Goal: Task Accomplishment & Management: Use online tool/utility

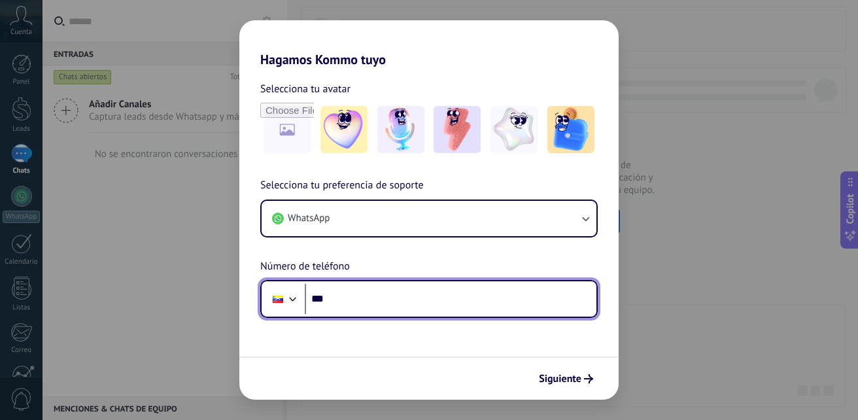
click at [377, 303] on input "***" at bounding box center [451, 299] width 292 height 30
type input "**********"
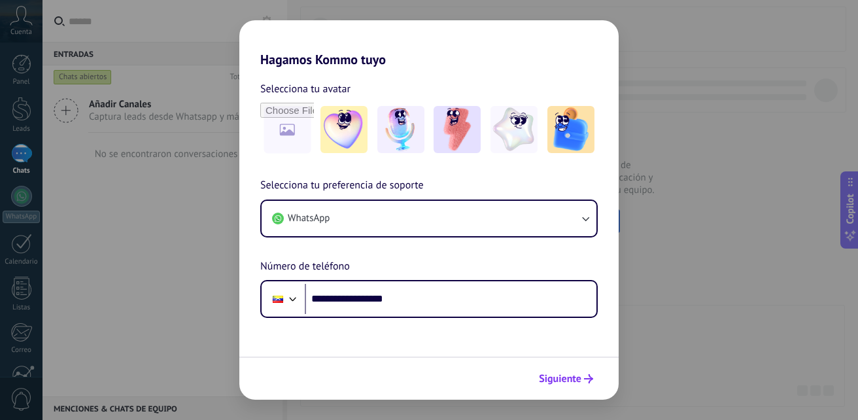
click at [557, 371] on button "Siguiente" at bounding box center [566, 378] width 66 height 22
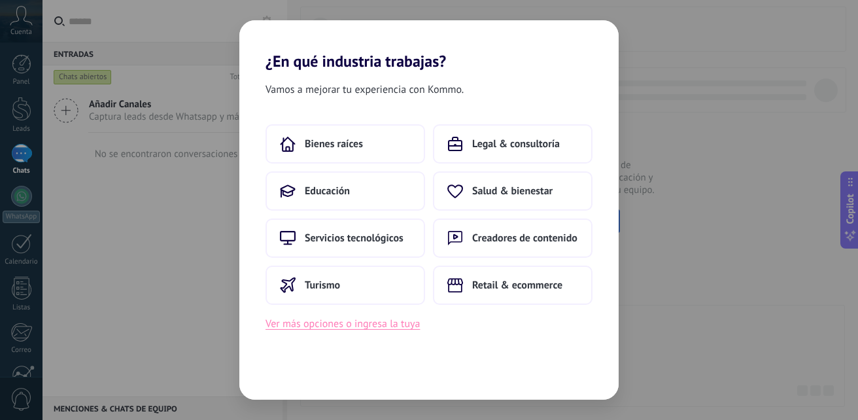
click at [358, 322] on button "Ver más opciones o ingresa la tuya" at bounding box center [342, 323] width 154 height 17
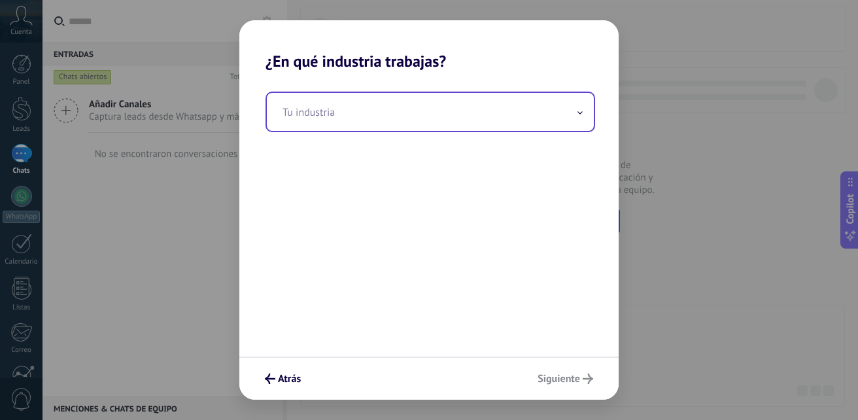
click at [434, 114] on input "text" at bounding box center [430, 112] width 327 height 38
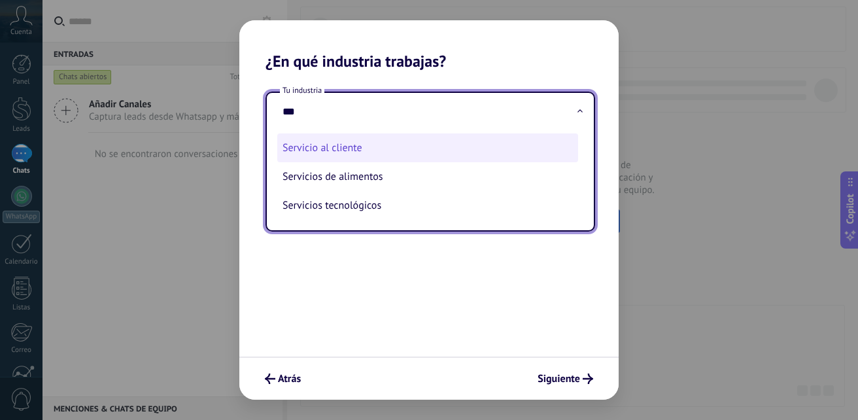
click at [409, 140] on li "Servicio al cliente" at bounding box center [427, 147] width 301 height 29
type input "**********"
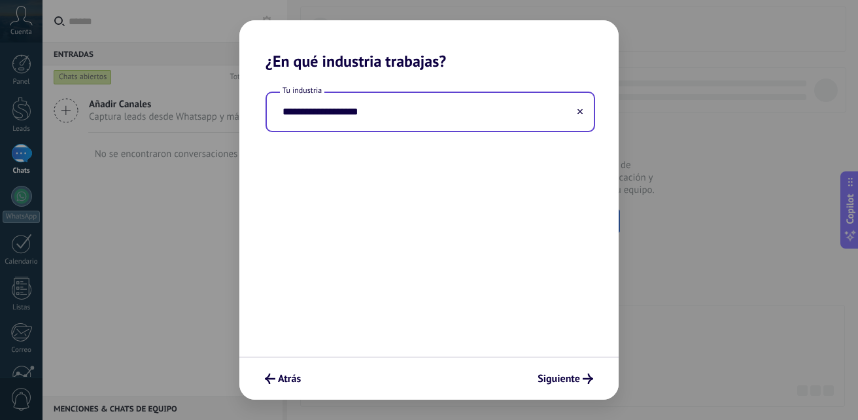
click at [560, 396] on div "Atrás Siguiente" at bounding box center [428, 377] width 379 height 43
click at [572, 379] on span "Siguiente" at bounding box center [558, 378] width 42 height 9
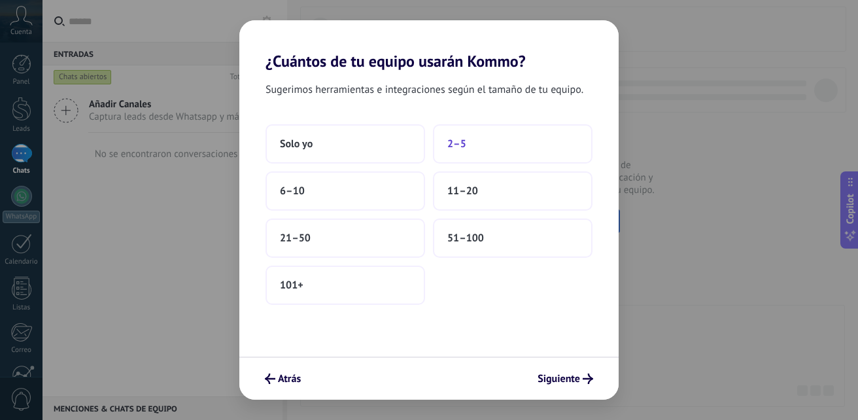
click at [482, 154] on button "2–5" at bounding box center [513, 143] width 160 height 39
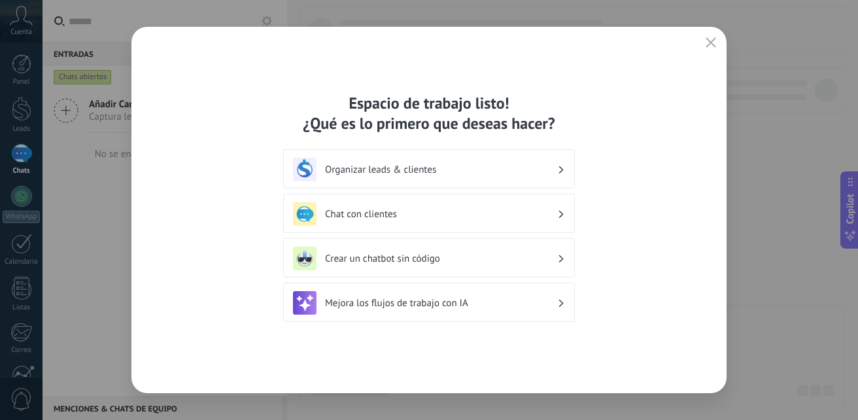
click at [474, 253] on h3 "Crear un chatbot sin código" at bounding box center [441, 258] width 232 height 12
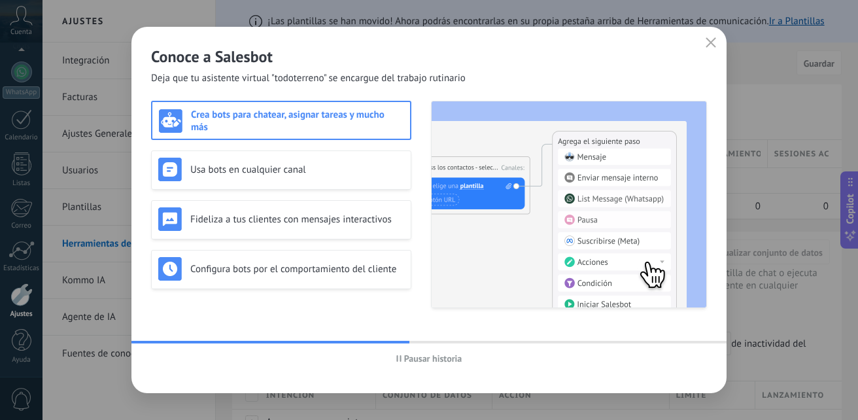
click at [283, 126] on h3 "Crea bots para chatear, asignar tareas y mucho más" at bounding box center [297, 121] width 212 height 25
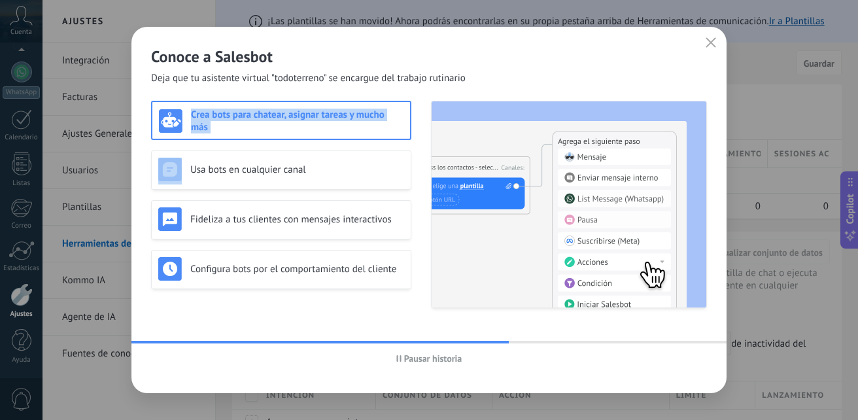
click at [283, 126] on h3 "Crea bots para chatear, asignar tareas y mucho más" at bounding box center [297, 121] width 212 height 25
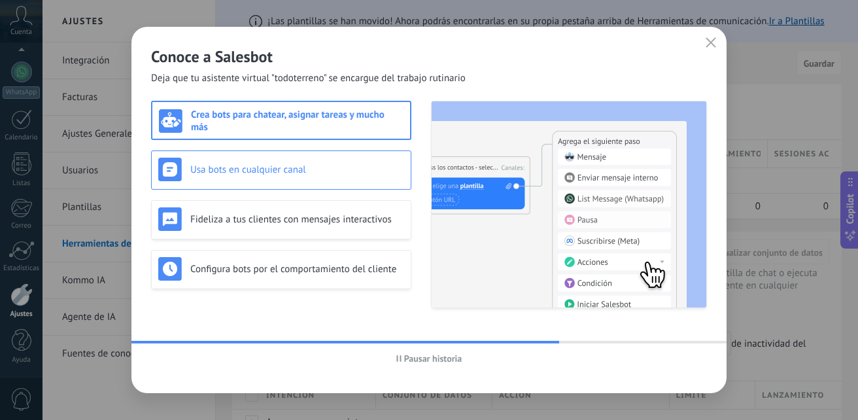
click at [275, 165] on h3 "Usa bots en cualquier canal" at bounding box center [297, 169] width 214 height 12
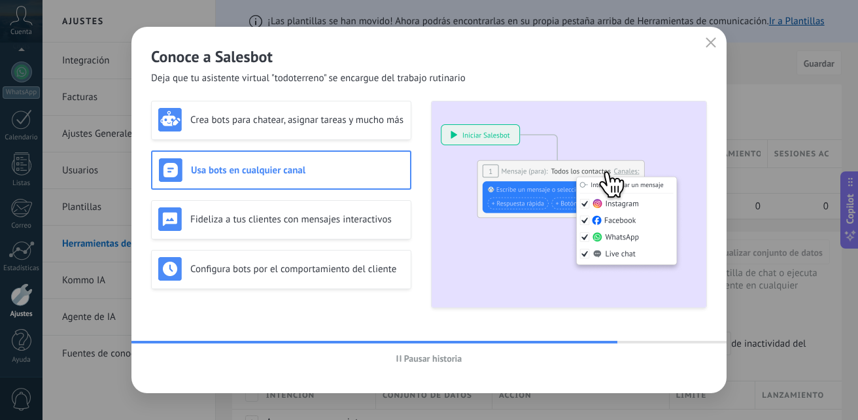
click at [274, 190] on div "Crea bots para chatear, asignar tareas y mucho más Usa bots en cualquier canal …" at bounding box center [281, 204] width 260 height 207
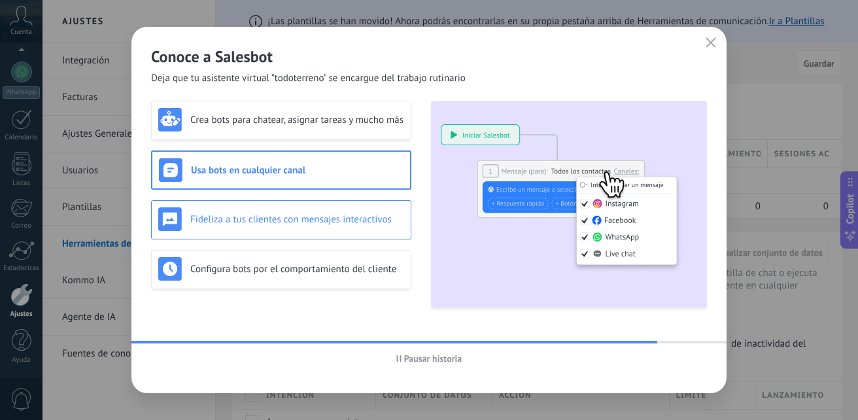
click at [272, 203] on div "Fideliza a tus clientes con mensajes interactivos" at bounding box center [281, 219] width 260 height 39
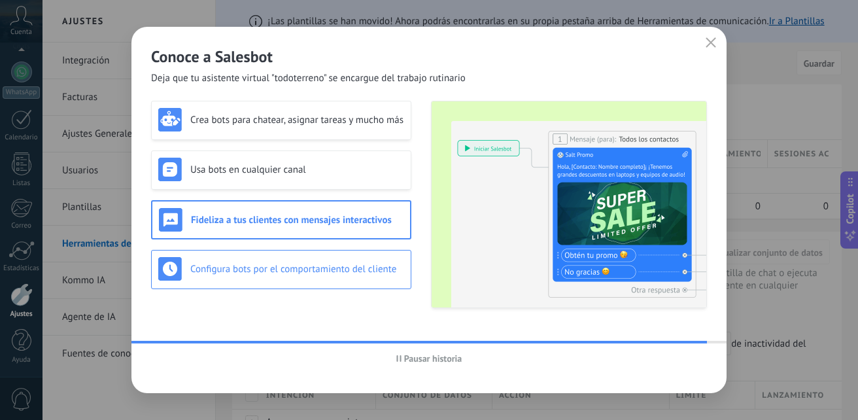
click at [272, 251] on div "Configura bots por el comportamiento del cliente" at bounding box center [281, 269] width 260 height 39
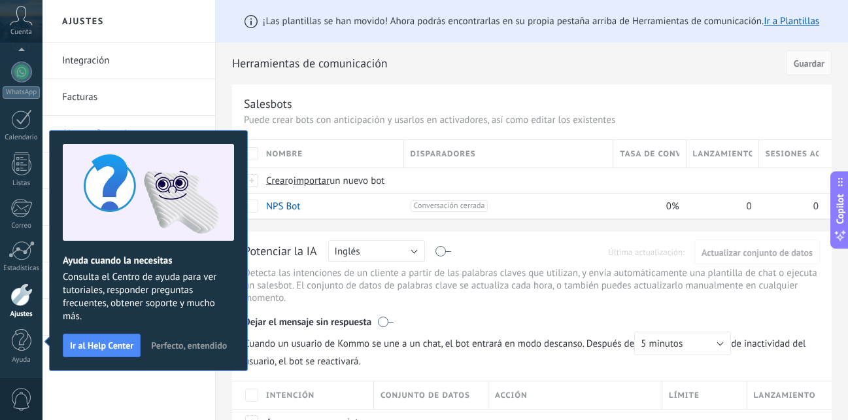
click at [165, 60] on link "Integración" at bounding box center [132, 60] width 140 height 37
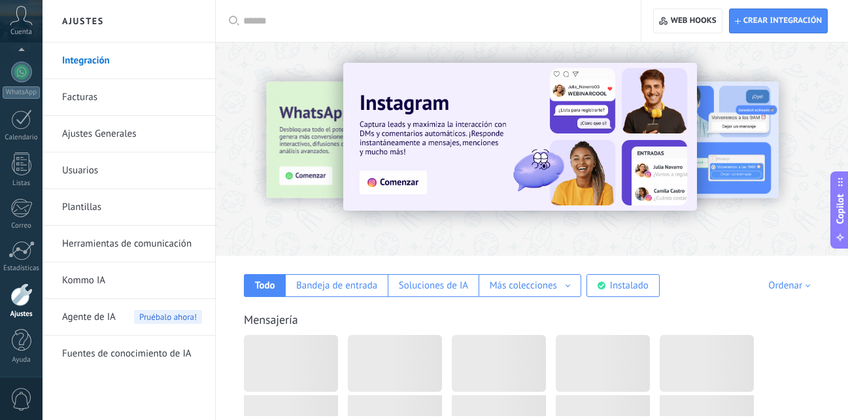
click at [35, 22] on div "Cuenta" at bounding box center [21, 21] width 42 height 42
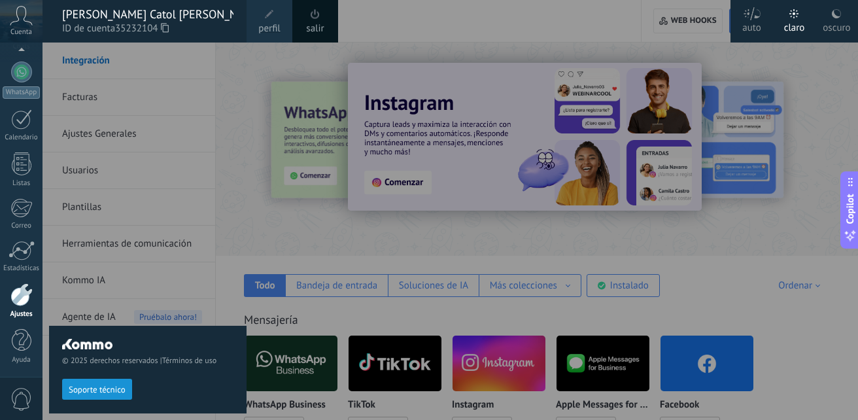
click at [13, 22] on use at bounding box center [21, 15] width 22 height 19
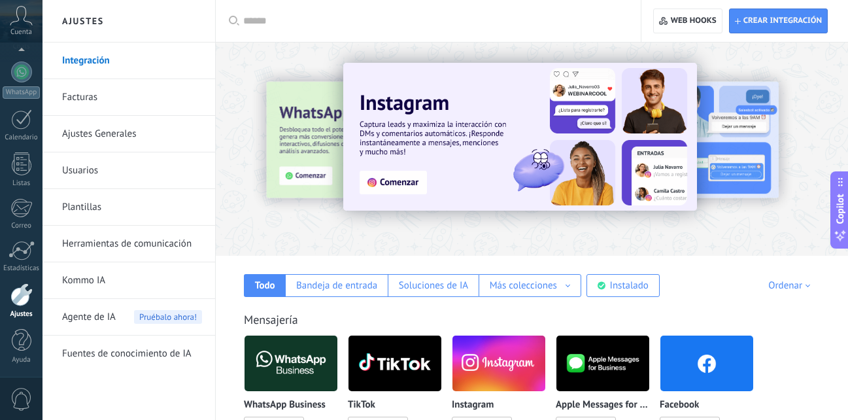
click at [16, 407] on span "0" at bounding box center [21, 399] width 22 height 23
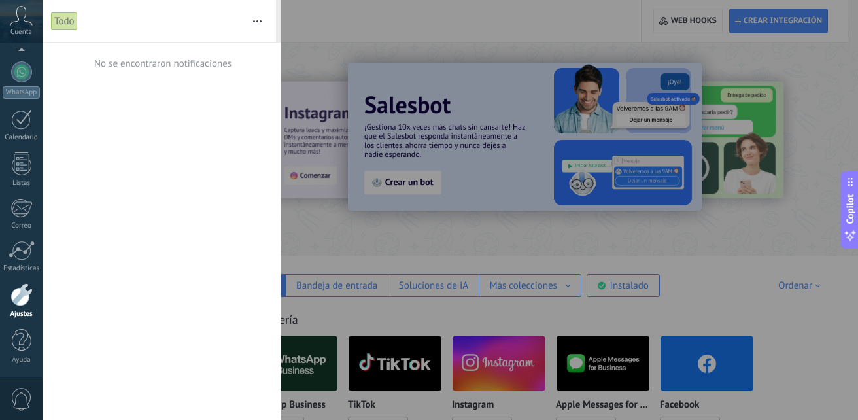
click at [21, 294] on div at bounding box center [21, 294] width 22 height 23
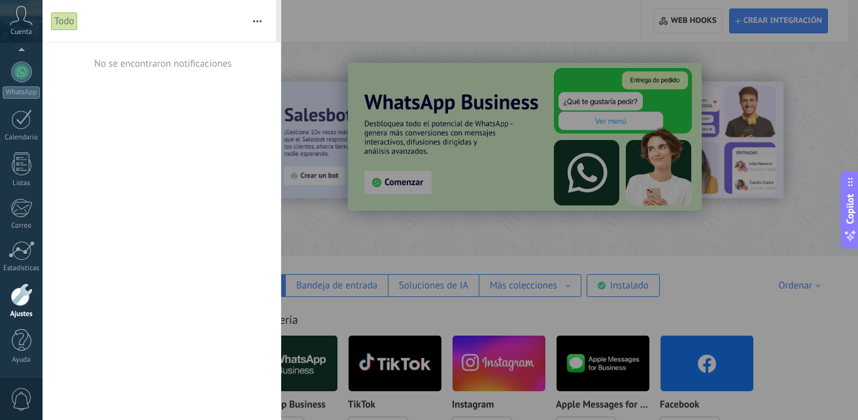
click at [21, 303] on div at bounding box center [21, 294] width 22 height 23
click at [250, 22] on button "button" at bounding box center [257, 21] width 28 height 42
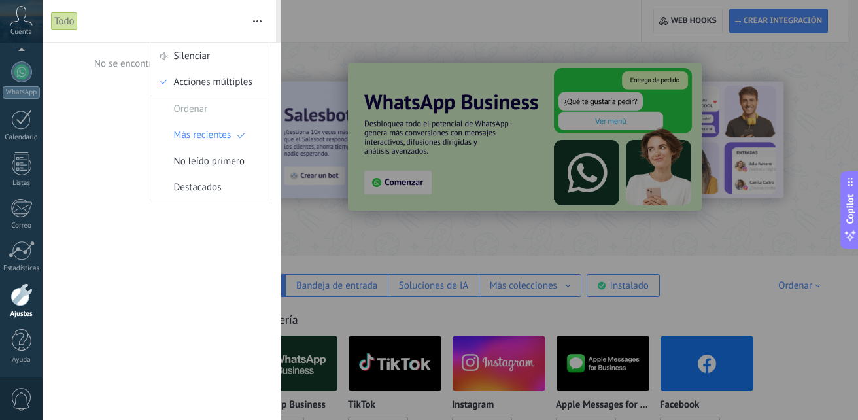
drag, startPoint x: 18, startPoint y: 407, endPoint x: 21, endPoint y: 397, distance: 9.5
click at [21, 397] on span "0" at bounding box center [21, 399] width 22 height 23
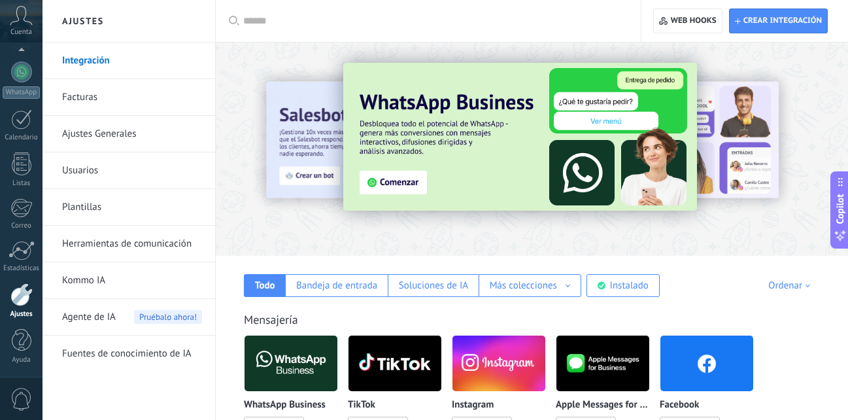
click at [21, 397] on span "0" at bounding box center [21, 399] width 22 height 23
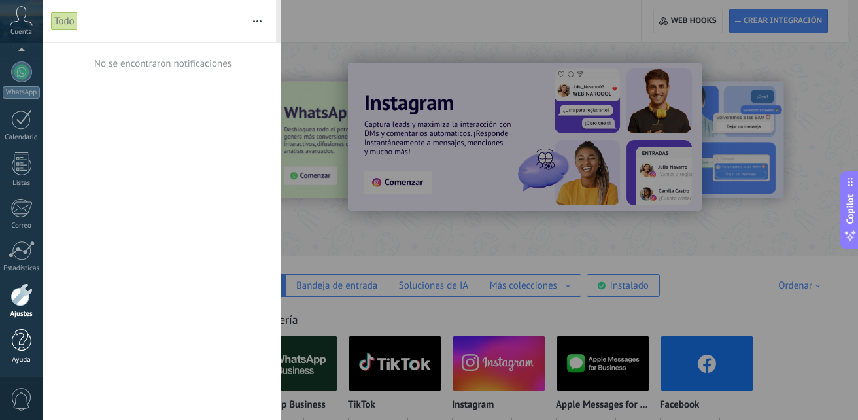
click at [25, 358] on div "Ayuda" at bounding box center [22, 360] width 38 height 8
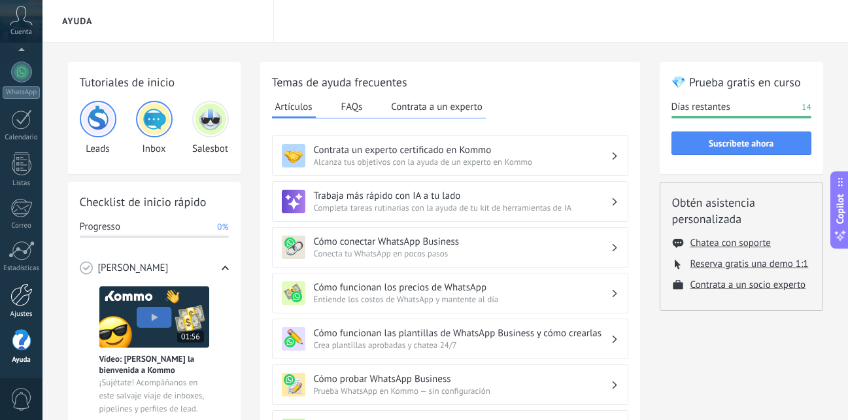
click at [11, 298] on div at bounding box center [21, 294] width 22 height 23
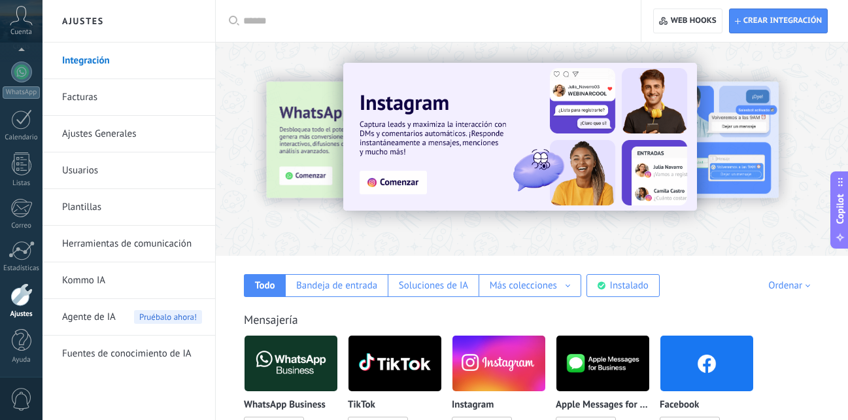
click at [98, 25] on h2 "Ajustes" at bounding box center [129, 21] width 140 height 42
click at [87, 169] on link "Usuarios" at bounding box center [132, 170] width 140 height 37
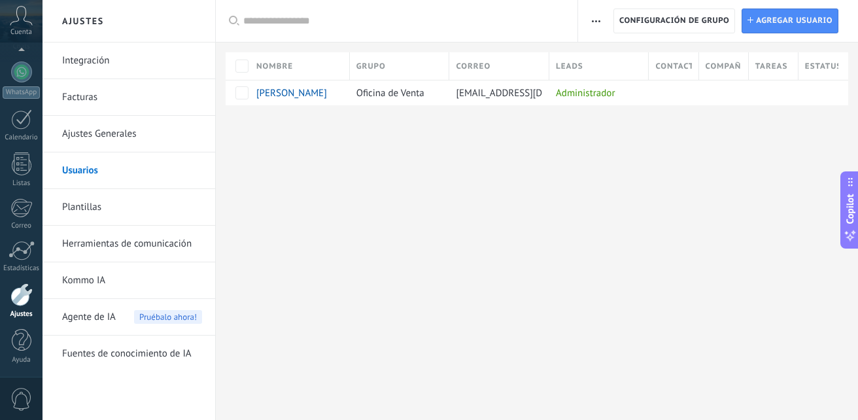
click at [143, 246] on link "Herramientas de comunicación" at bounding box center [132, 244] width 140 height 37
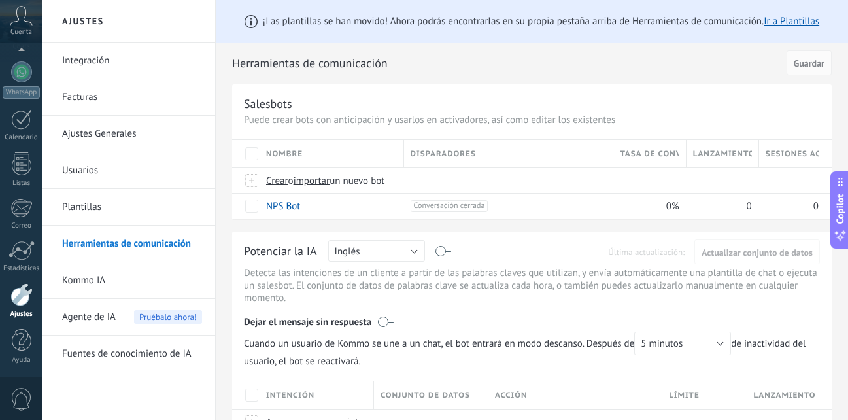
click at [137, 292] on link "Kommo IA" at bounding box center [132, 280] width 140 height 37
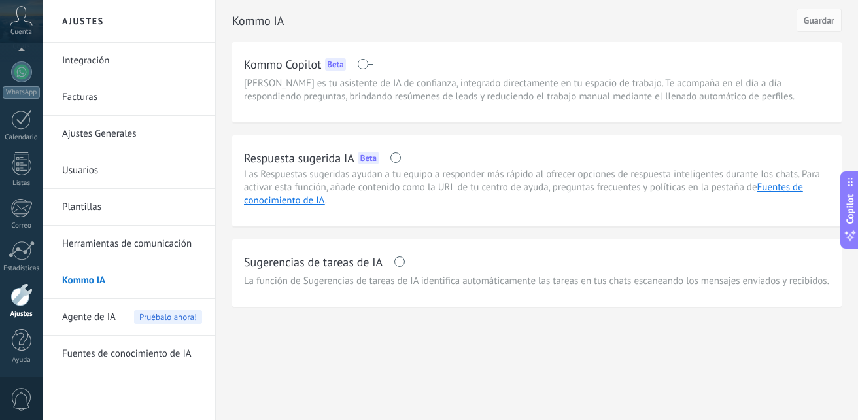
click at [25, 20] on icon at bounding box center [21, 16] width 23 height 20
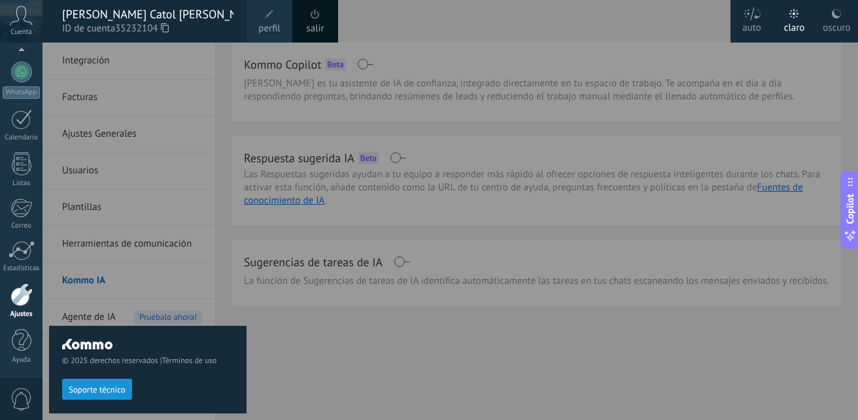
click at [131, 12] on div "[PERSON_NAME] Catol [PERSON_NAME]" at bounding box center [147, 14] width 171 height 14
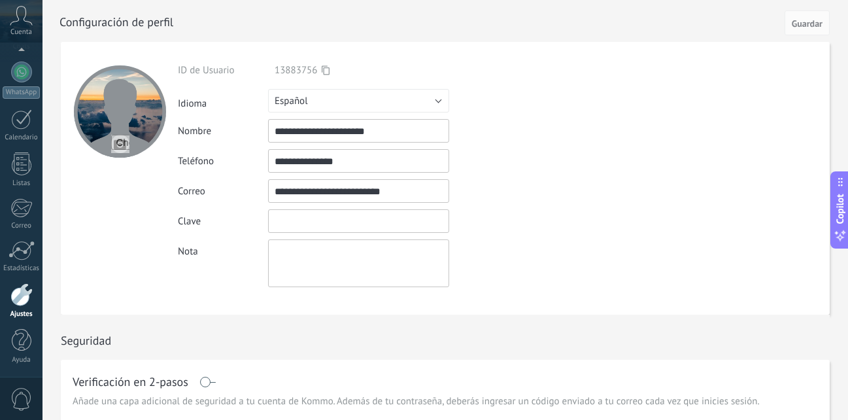
click at [332, 229] on input "textbox" at bounding box center [358, 221] width 181 height 24
click at [514, 242] on div "Nota" at bounding box center [389, 263] width 422 height 48
click at [111, 148] on input "file" at bounding box center [120, 144] width 18 height 18
click at [118, 147] on input "file" at bounding box center [120, 144] width 18 height 18
type input "**********"
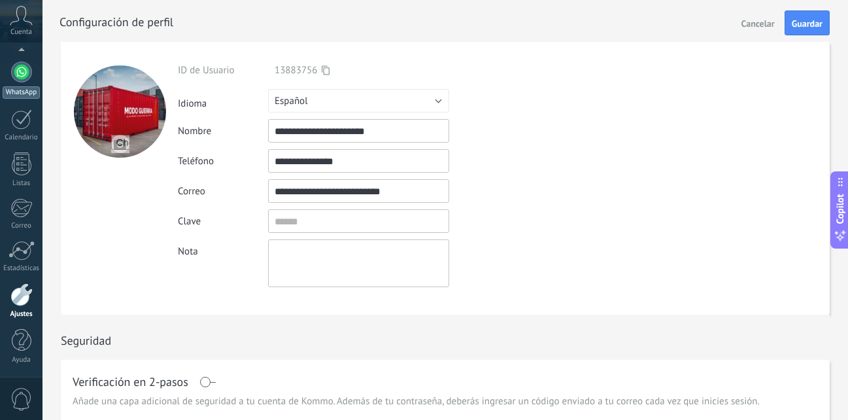
click at [17, 74] on div at bounding box center [21, 71] width 21 height 21
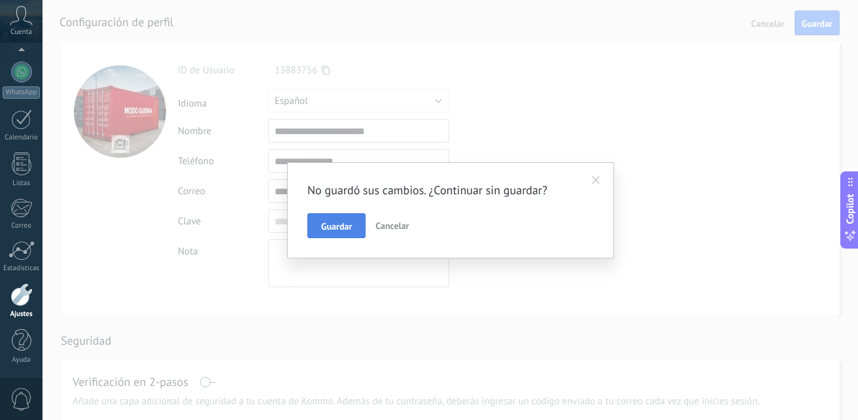
click at [320, 218] on button "Guardar" at bounding box center [336, 225] width 58 height 25
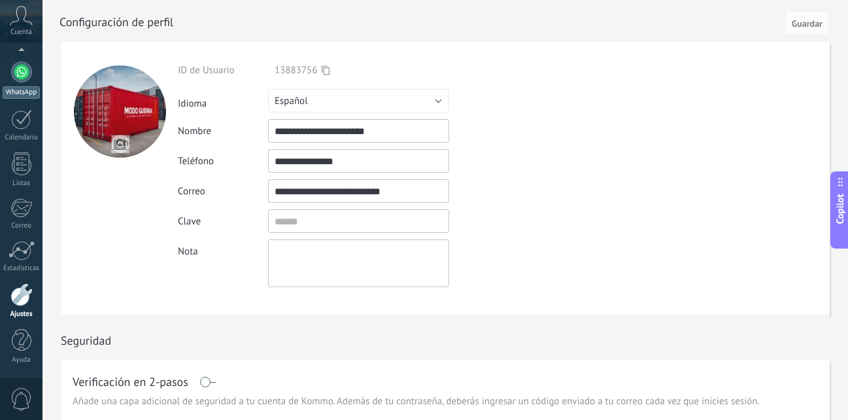
click at [33, 72] on link "WhatsApp" at bounding box center [21, 79] width 42 height 37
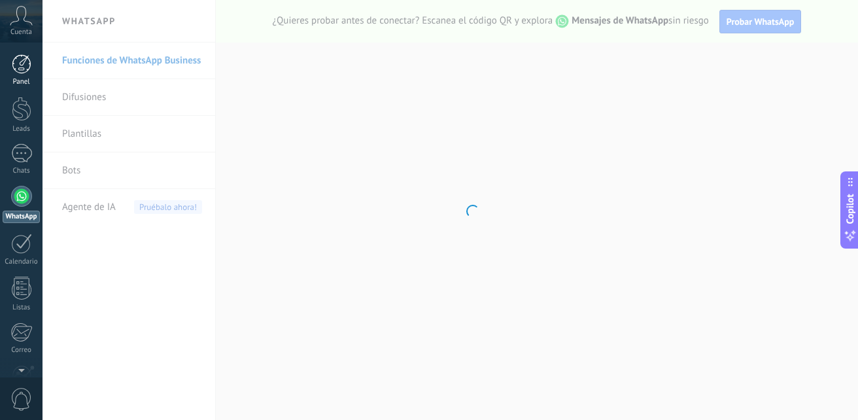
click at [27, 62] on div at bounding box center [22, 64] width 20 height 20
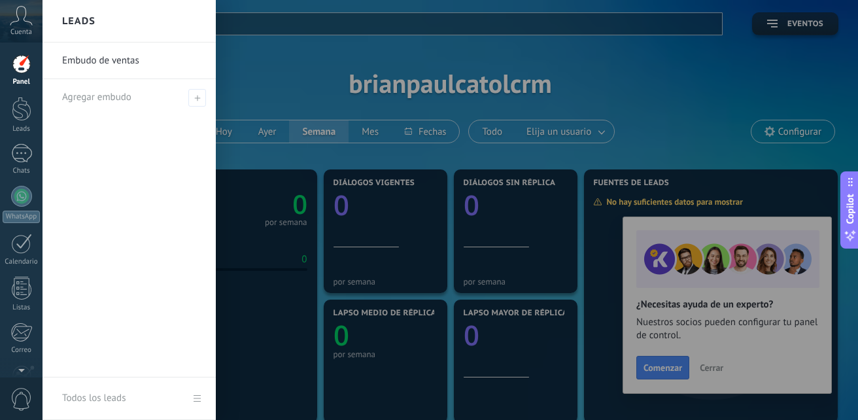
click at [582, 63] on div at bounding box center [471, 210] width 858 height 420
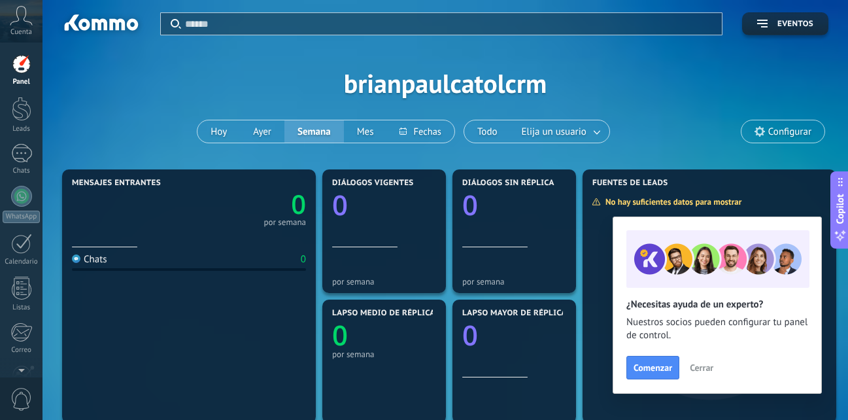
click at [752, 131] on span "Configurar" at bounding box center [782, 131] width 83 height 22
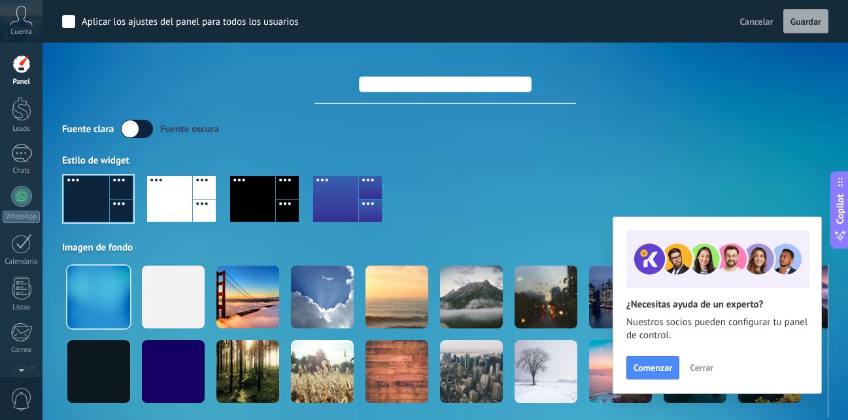
click at [543, 82] on input "**********" at bounding box center [444, 84] width 261 height 39
drag, startPoint x: 556, startPoint y: 84, endPoint x: 305, endPoint y: 111, distance: 251.8
click at [305, 111] on div "**********" at bounding box center [445, 208] width 766 height 417
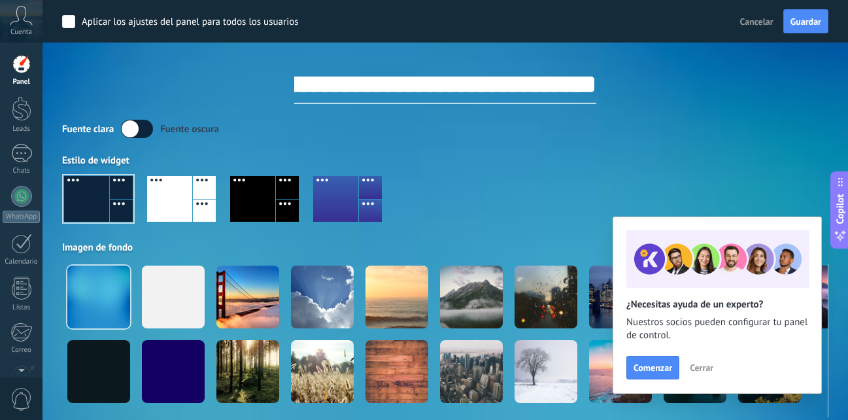
scroll to position [0, 147]
type input "**********"
click at [811, 29] on button "Guardar" at bounding box center [805, 21] width 45 height 25
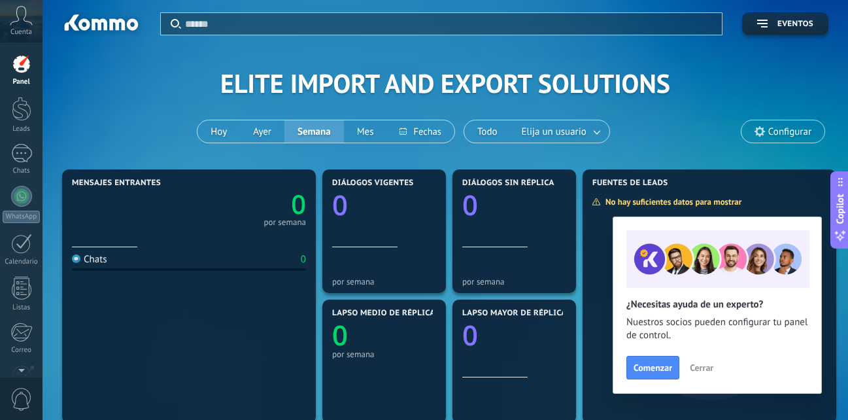
click at [769, 135] on span "Configurar" at bounding box center [789, 131] width 43 height 11
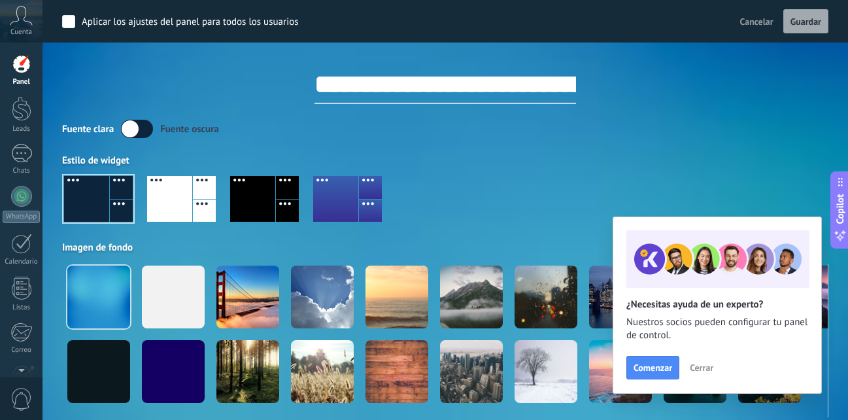
click at [350, 86] on input "**********" at bounding box center [444, 84] width 261 height 39
click at [356, 86] on input "**********" at bounding box center [444, 84] width 261 height 39
drag, startPoint x: 356, startPoint y: 86, endPoint x: 314, endPoint y: 85, distance: 42.5
click at [314, 85] on input "**********" at bounding box center [444, 84] width 261 height 39
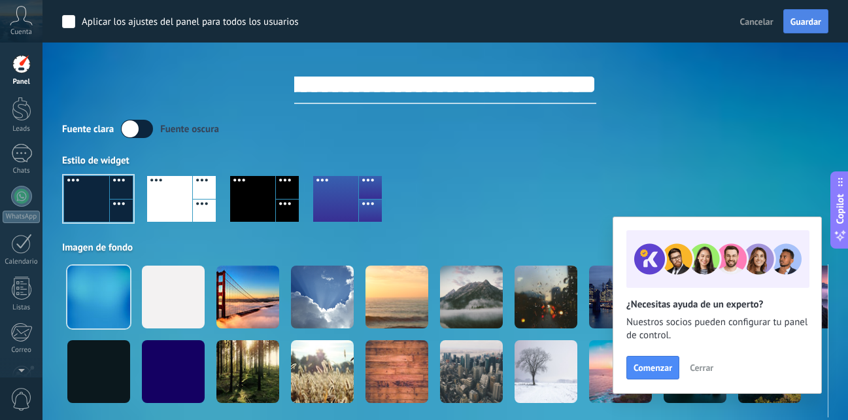
type input "**********"
click at [811, 28] on button "Guardar" at bounding box center [805, 21] width 45 height 25
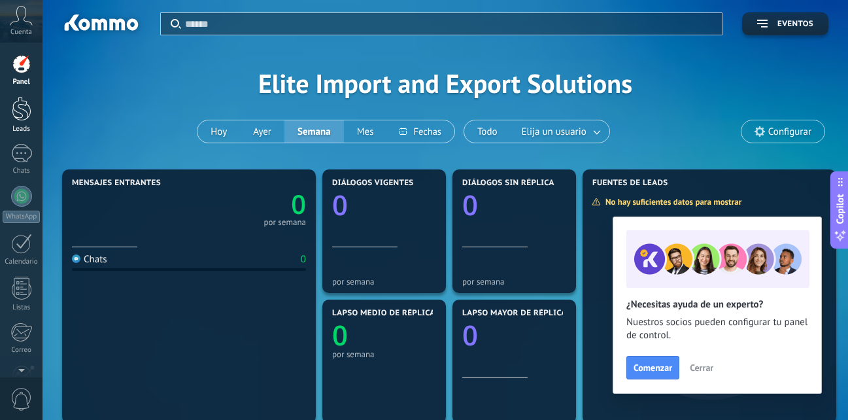
click at [13, 112] on div at bounding box center [22, 109] width 20 height 24
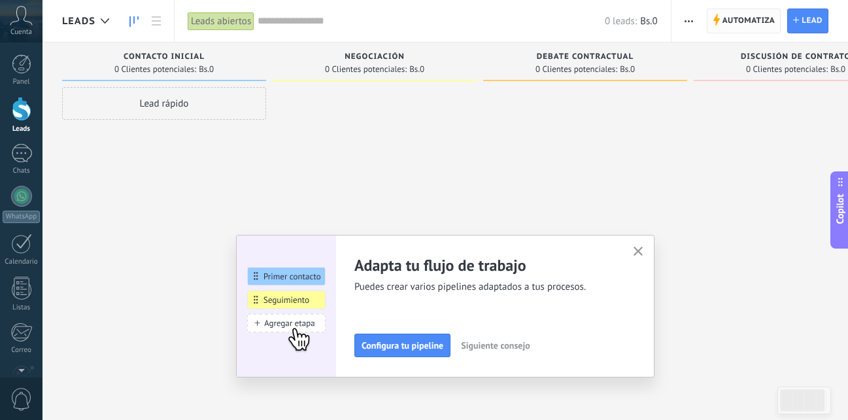
click at [726, 22] on span "Automatiza" at bounding box center [748, 21] width 53 height 24
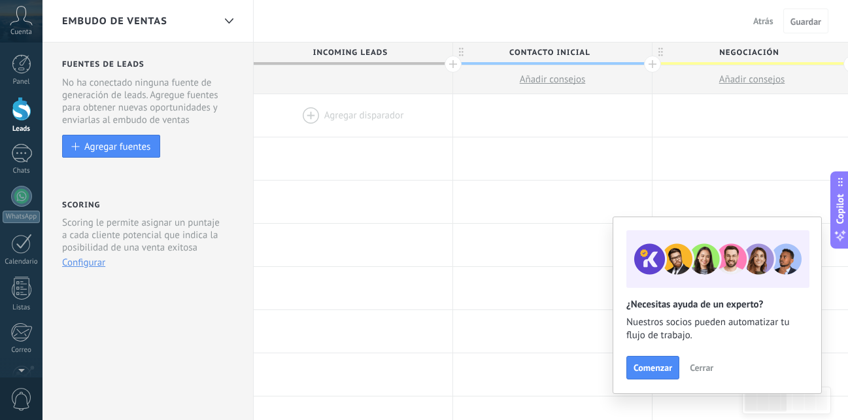
click at [175, 24] on div "Embudo de ventas" at bounding box center [138, 21] width 152 height 42
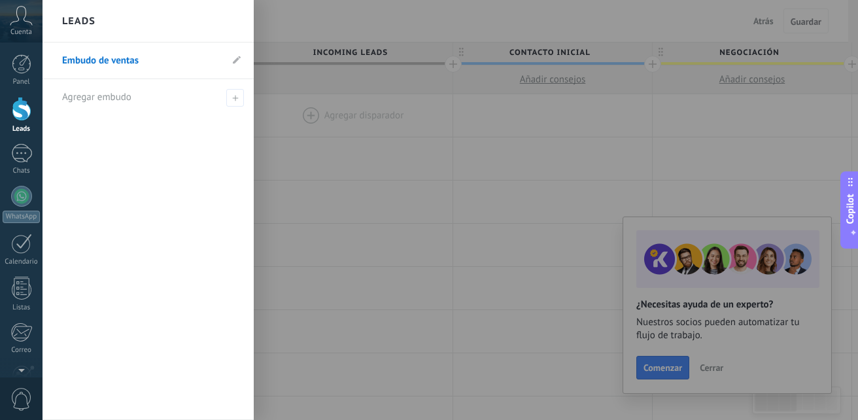
click at [242, 61] on li "Embudo de ventas" at bounding box center [147, 60] width 211 height 37
click at [239, 60] on icon at bounding box center [237, 60] width 8 height 8
click at [159, 62] on input "**********" at bounding box center [141, 60] width 159 height 21
type input "**********"
click at [235, 60] on use at bounding box center [233, 60] width 9 height 7
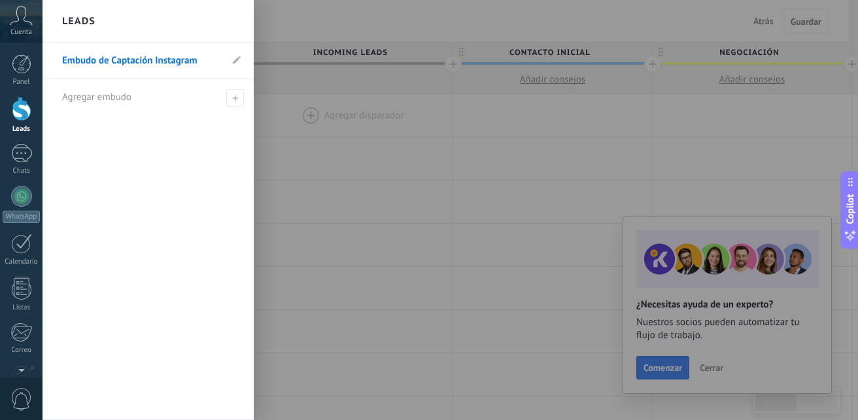
click at [312, 135] on div at bounding box center [471, 210] width 858 height 420
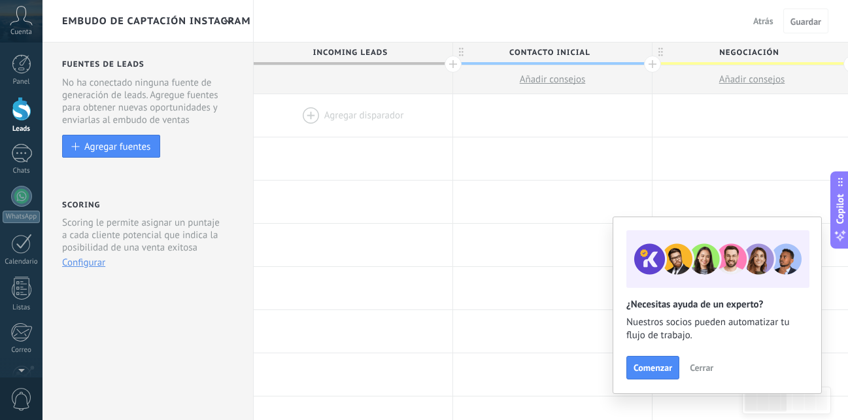
click at [375, 54] on span "Incoming leads" at bounding box center [350, 52] width 192 height 20
click at [513, 59] on span "Contacto inicial" at bounding box center [549, 52] width 192 height 20
drag, startPoint x: 596, startPoint y: 54, endPoint x: 484, endPoint y: 60, distance: 112.6
click at [484, 60] on input "**********" at bounding box center [549, 52] width 173 height 20
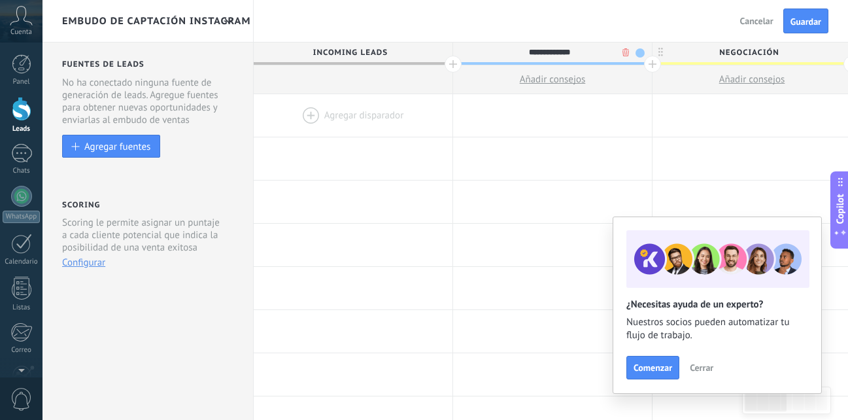
type input "**********"
click at [765, 52] on span "Negociación" at bounding box center [748, 52] width 192 height 20
drag, startPoint x: 781, startPoint y: 52, endPoint x: 697, endPoint y: 55, distance: 83.7
click at [697, 55] on input "**********" at bounding box center [748, 52] width 173 height 20
type input "**********"
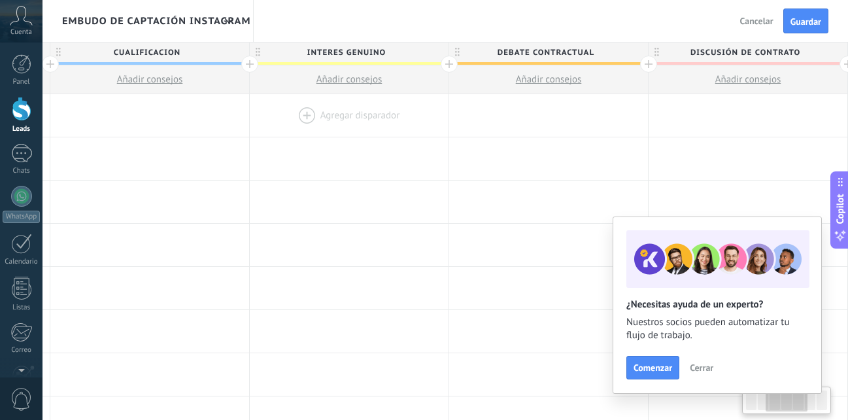
scroll to position [0, 405]
drag, startPoint x: 777, startPoint y: 107, endPoint x: 373, endPoint y: 116, distance: 404.8
click at [373, 116] on div at bounding box center [347, 115] width 199 height 42
click at [592, 48] on span "Debate contractual" at bounding box center [543, 52] width 192 height 20
drag, startPoint x: 597, startPoint y: 50, endPoint x: 451, endPoint y: 52, distance: 145.8
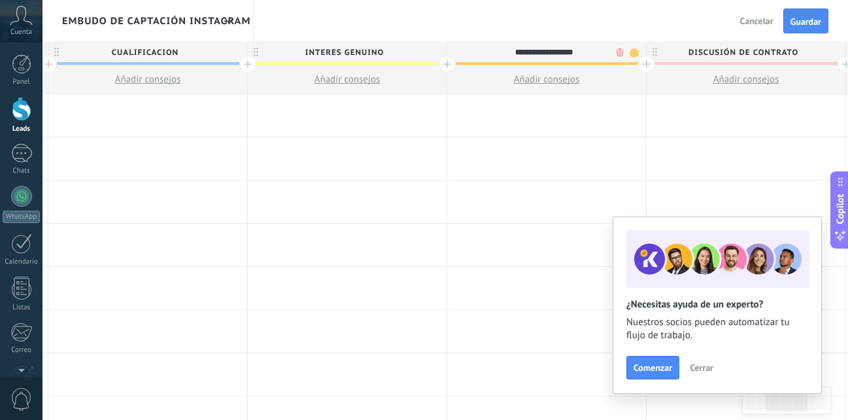
click at [451, 52] on div "**********" at bounding box center [543, 52] width 192 height 20
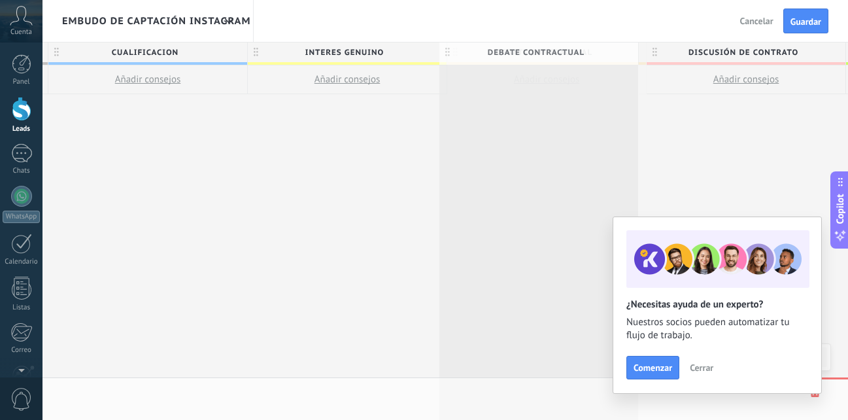
scroll to position [0, 405]
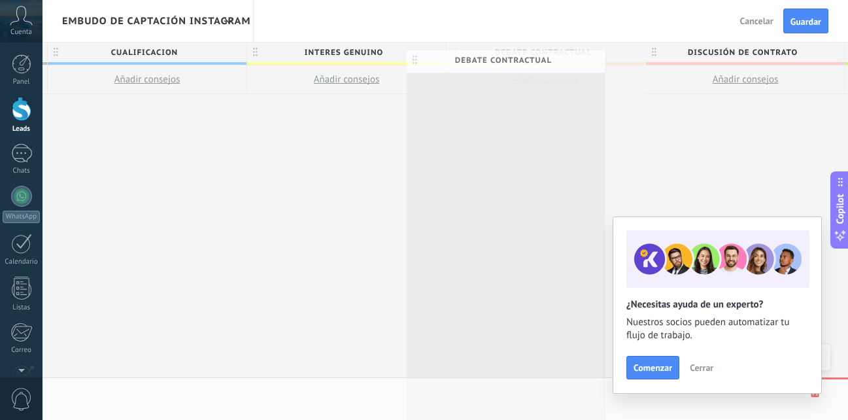
drag, startPoint x: 603, startPoint y: 52, endPoint x: 564, endPoint y: 59, distance: 39.9
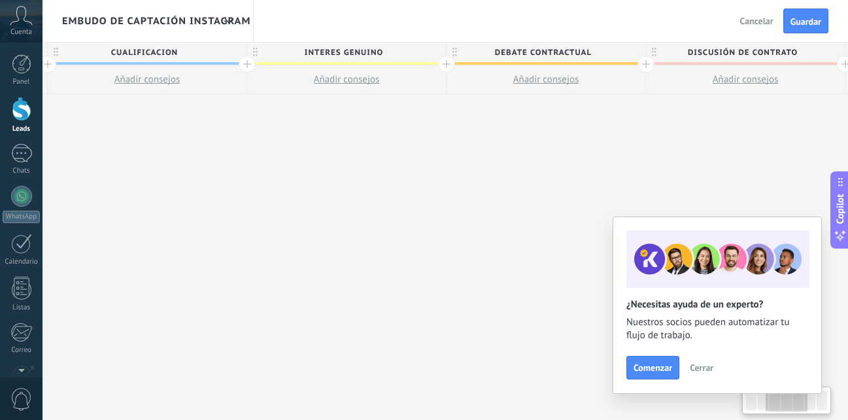
click at [581, 50] on span "Debate contractual" at bounding box center [543, 52] width 192 height 20
drag, startPoint x: 592, startPoint y: 50, endPoint x: 467, endPoint y: 44, distance: 125.0
click at [467, 44] on input "**********" at bounding box center [542, 52] width 173 height 20
type input "**********"
click at [599, 125] on div "**********" at bounding box center [546, 231] width 1396 height 378
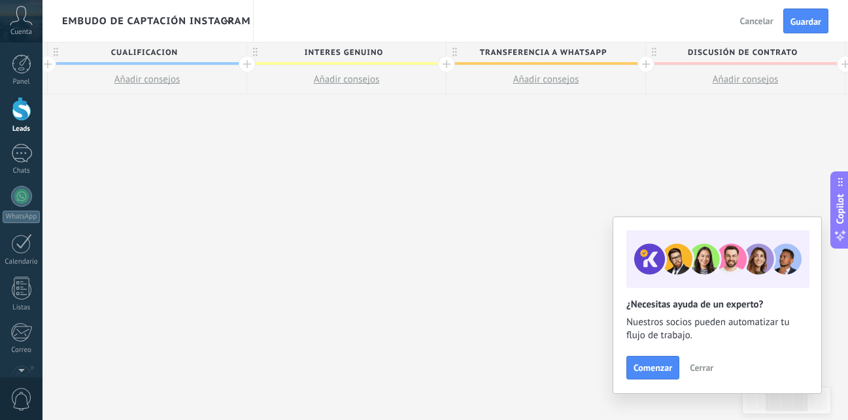
click at [737, 46] on span "Discusión de contrato" at bounding box center [742, 52] width 192 height 20
click at [714, 52] on input "**********" at bounding box center [742, 52] width 173 height 20
drag, startPoint x: 687, startPoint y: 52, endPoint x: 831, endPoint y: 53, distance: 143.8
click at [831, 53] on div "**********" at bounding box center [742, 52] width 192 height 20
click at [831, 53] on span "Discusión de contrato" at bounding box center [742, 52] width 192 height 20
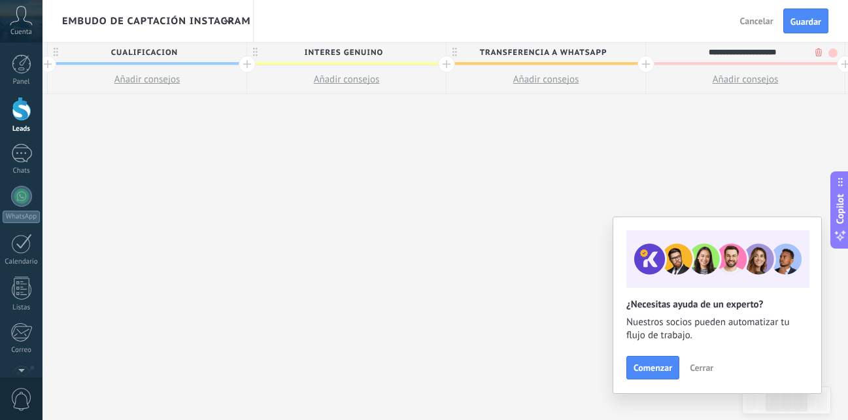
drag, startPoint x: 798, startPoint y: 50, endPoint x: 682, endPoint y: 44, distance: 116.5
click at [682, 44] on input "**********" at bounding box center [742, 52] width 173 height 20
type input "**********"
click at [624, 133] on div "**********" at bounding box center [546, 231] width 1396 height 378
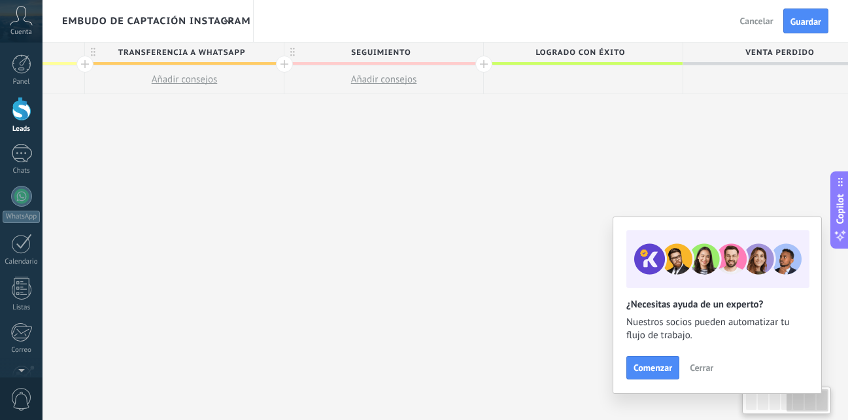
scroll to position [0, 801]
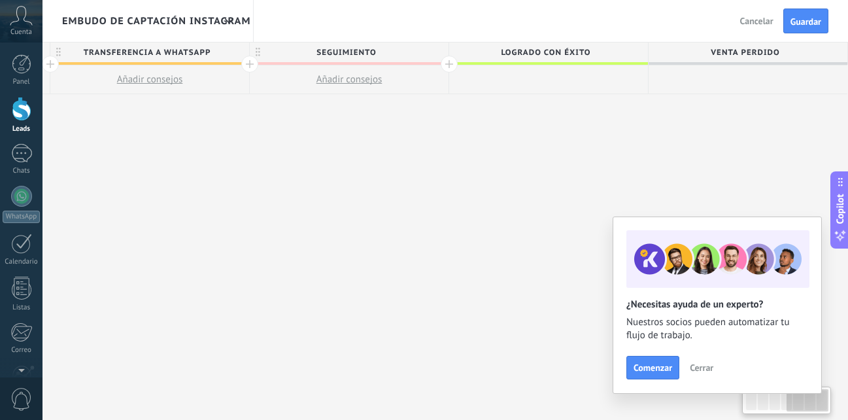
drag, startPoint x: 673, startPoint y: 135, endPoint x: 258, endPoint y: 112, distance: 415.1
click at [258, 112] on div "**********" at bounding box center [150, 231] width 1396 height 378
drag, startPoint x: 472, startPoint y: 145, endPoint x: 410, endPoint y: 149, distance: 62.2
click at [410, 149] on div "**********" at bounding box center [150, 231] width 1396 height 378
click at [769, 44] on span "Venta Perdido" at bounding box center [745, 52] width 192 height 20
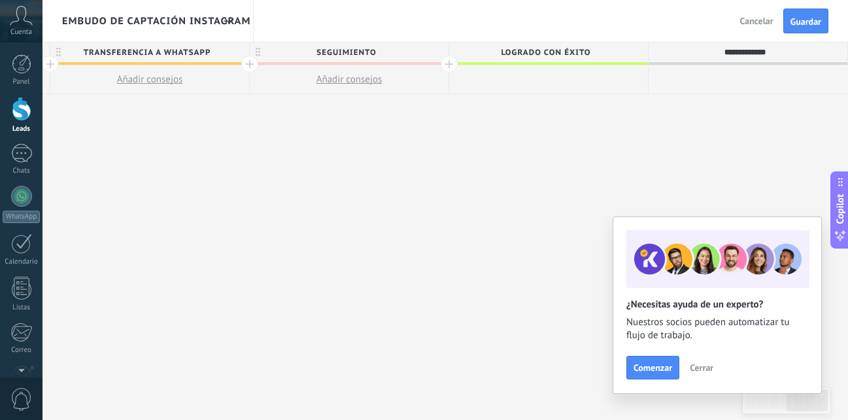
drag, startPoint x: 781, startPoint y: 53, endPoint x: 679, endPoint y: 53, distance: 102.0
click at [679, 53] on input "**********" at bounding box center [744, 52] width 173 height 20
type input "**********"
click at [592, 52] on span "Logrado con éxito" at bounding box center [545, 52] width 192 height 20
click at [603, 102] on div "**********" at bounding box center [150, 231] width 1396 height 378
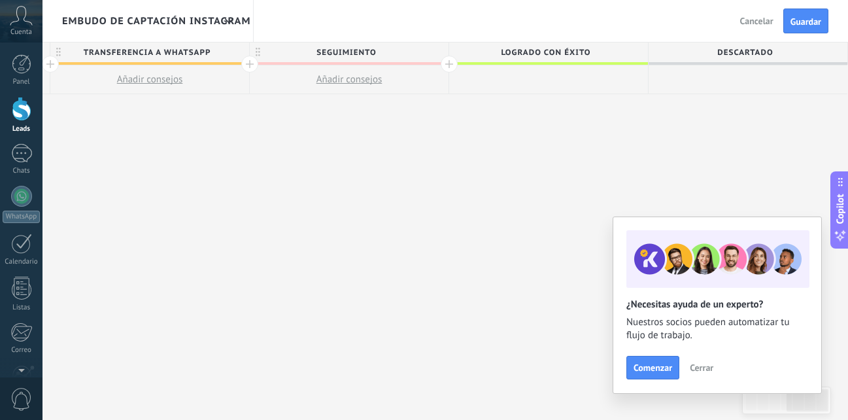
click at [418, 53] on span "SEGUIMIENTO" at bounding box center [346, 52] width 192 height 20
click at [199, 178] on div "**********" at bounding box center [150, 231] width 1396 height 378
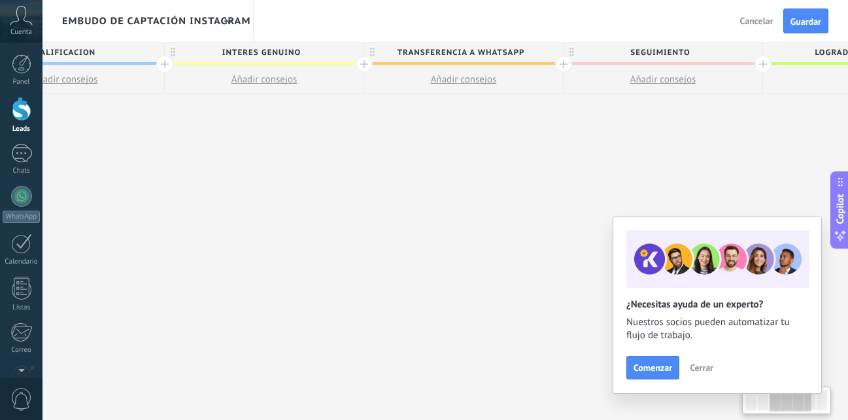
drag, startPoint x: 368, startPoint y: 195, endPoint x: 592, endPoint y: 218, distance: 224.7
click at [592, 218] on div "**********" at bounding box center [464, 231] width 1396 height 378
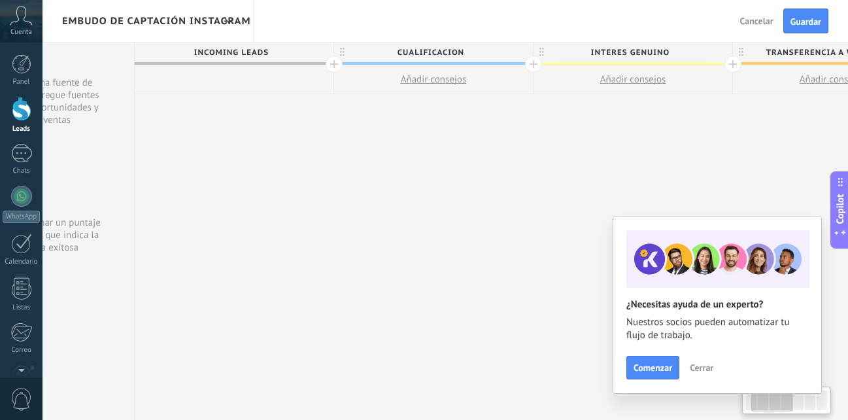
scroll to position [0, 84]
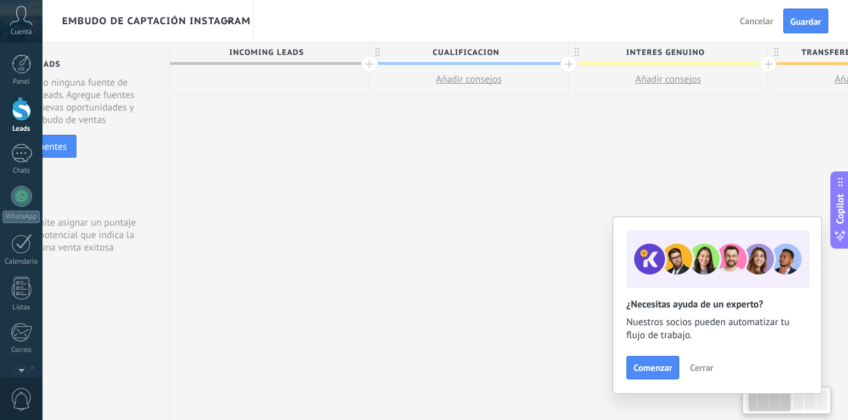
drag, startPoint x: 297, startPoint y: 157, endPoint x: 701, endPoint y: 142, distance: 404.3
click at [325, 52] on span "Incoming leads" at bounding box center [266, 52] width 192 height 20
click at [296, 52] on span "Incoming leads" at bounding box center [266, 52] width 192 height 20
click at [267, 41] on div "Embudo de Captación Instagram Atrás Cancelar Guardar Fuentes de leads Leads Ent…" at bounding box center [444, 210] width 805 height 420
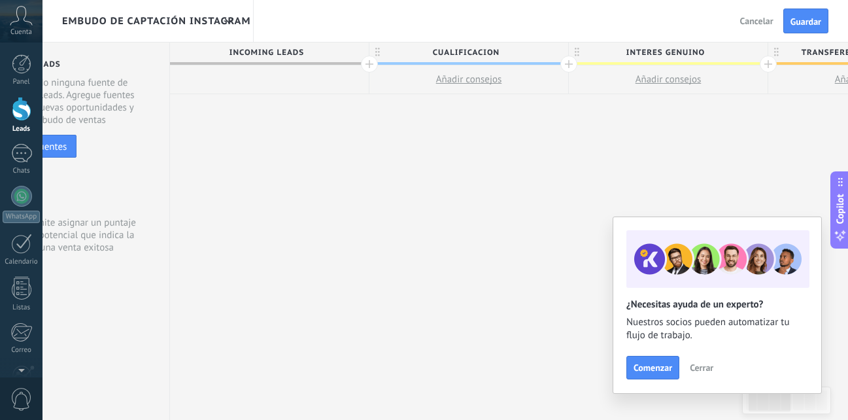
click at [269, 50] on span "Incoming leads" at bounding box center [266, 52] width 192 height 20
click at [453, 53] on span "Cualificacion" at bounding box center [465, 52] width 192 height 20
click at [559, 54] on span at bounding box center [556, 52] width 9 height 9
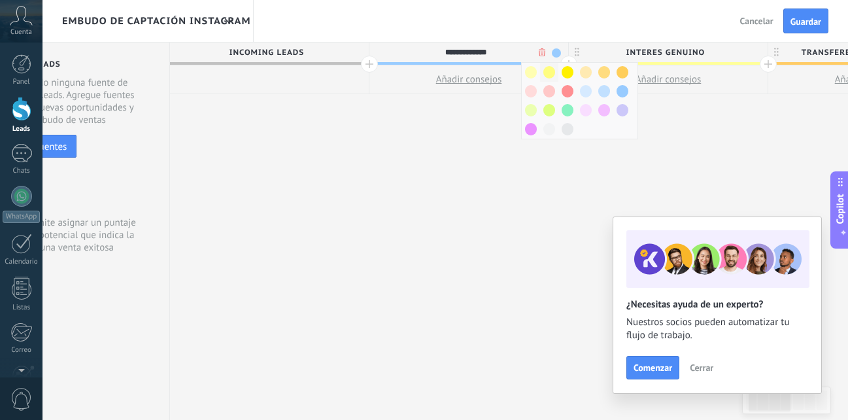
click at [543, 70] on div at bounding box center [549, 72] width 18 height 19
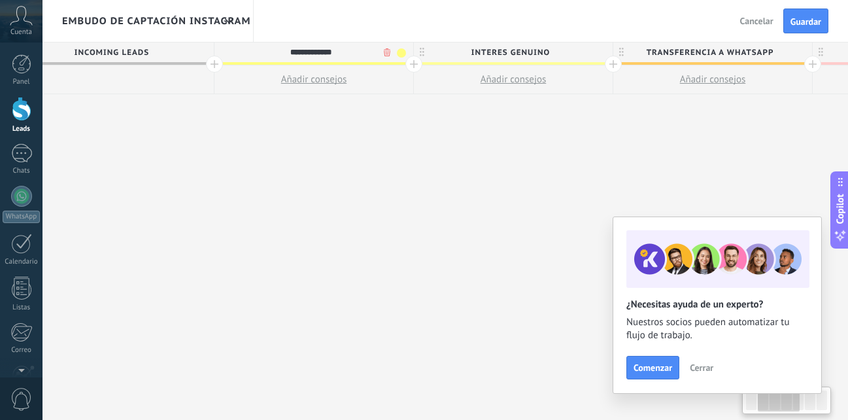
scroll to position [0, 273]
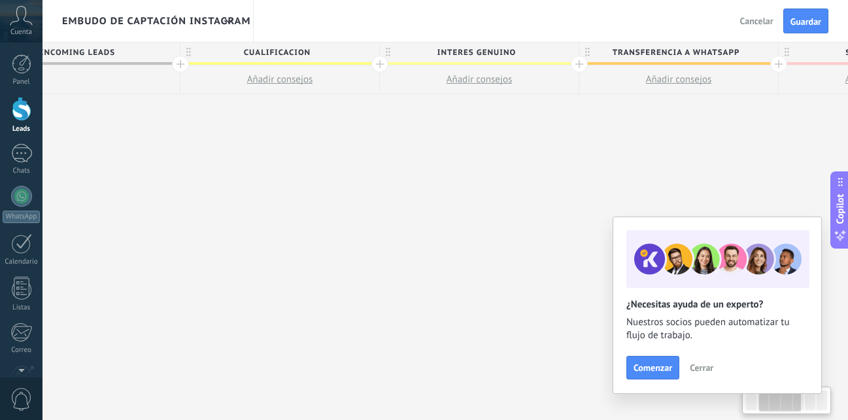
drag, startPoint x: 514, startPoint y: 134, endPoint x: 466, endPoint y: 136, distance: 48.4
click at [466, 136] on div "**********" at bounding box center [679, 231] width 1396 height 378
click at [547, 50] on span "interes genuino" at bounding box center [476, 52] width 192 height 20
click at [567, 54] on span at bounding box center [566, 52] width 9 height 9
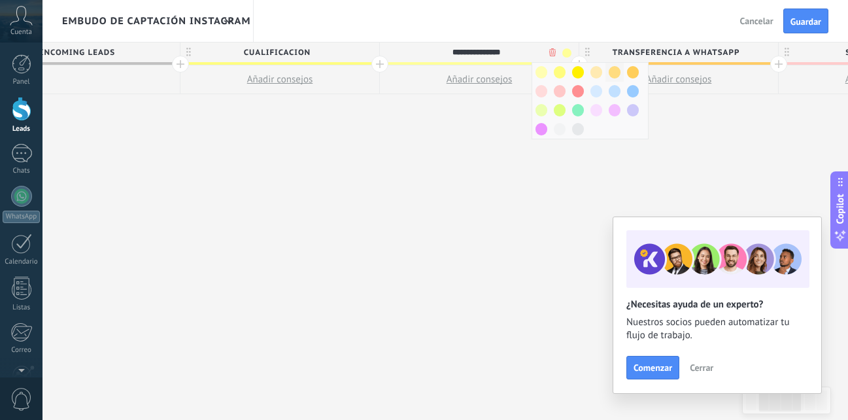
click at [613, 71] on span at bounding box center [615, 72] width 12 height 12
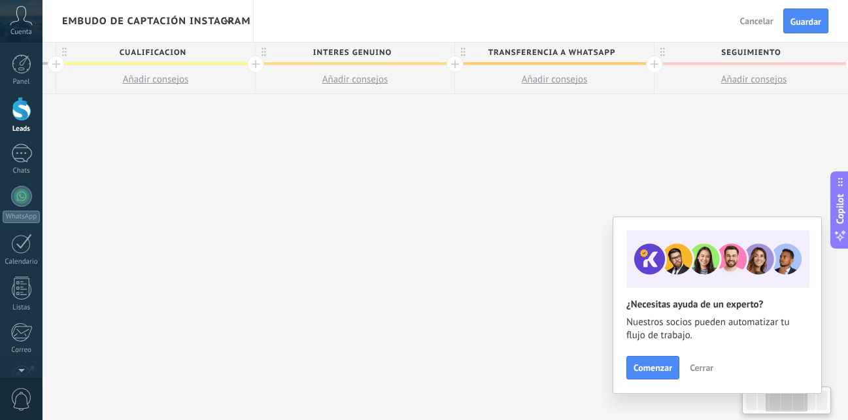
scroll to position [0, 410]
drag, startPoint x: 673, startPoint y: 122, endPoint x: 536, endPoint y: 126, distance: 137.3
click at [536, 126] on div "**********" at bounding box center [542, 231] width 1396 height 378
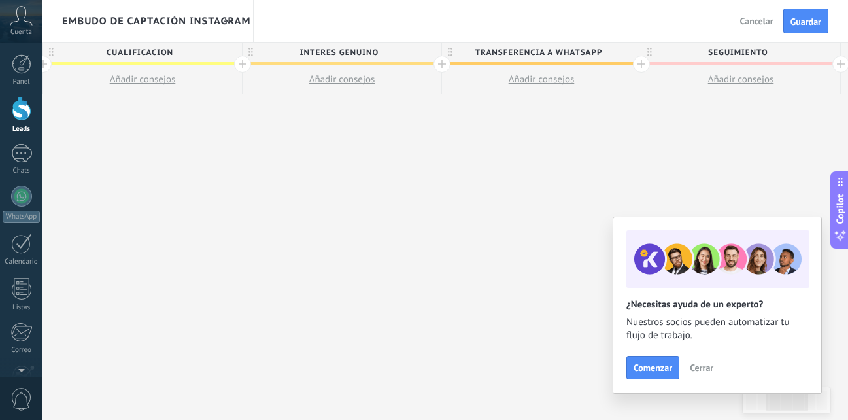
click at [614, 54] on span "transferencia a whatsapp" at bounding box center [538, 52] width 192 height 20
click at [626, 48] on div "**********" at bounding box center [538, 52] width 192 height 20
click at [599, 97] on div "**********" at bounding box center [542, 231] width 1396 height 378
click at [633, 50] on span "transferencia a whatsapp" at bounding box center [538, 52] width 192 height 20
click at [628, 53] on span at bounding box center [628, 52] width 9 height 9
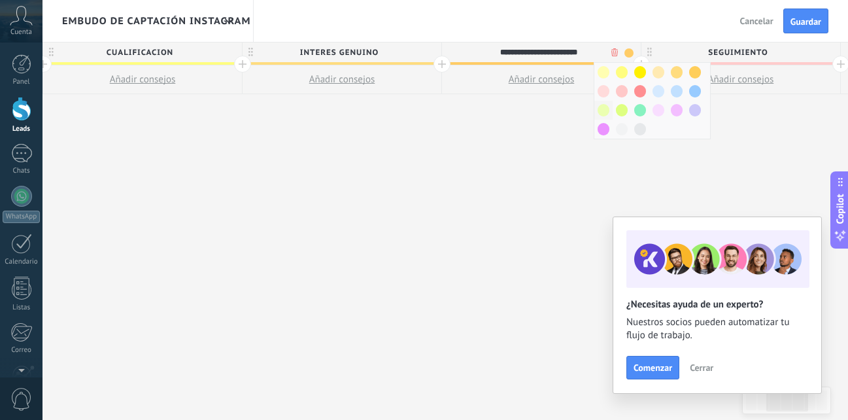
click at [605, 109] on span at bounding box center [604, 110] width 12 height 12
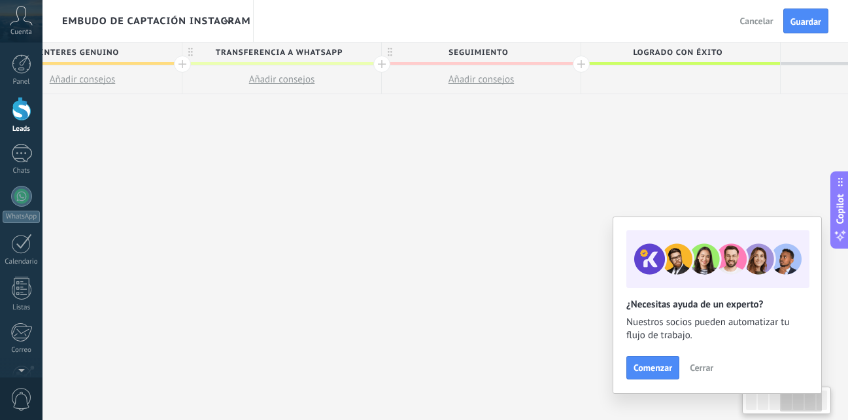
scroll to position [0, 671]
drag, startPoint x: 642, startPoint y: 141, endPoint x: 443, endPoint y: 120, distance: 199.9
click at [443, 120] on div "**********" at bounding box center [280, 231] width 1396 height 378
click at [524, 57] on span "SEGUIMIENTO" at bounding box center [476, 52] width 192 height 20
click at [569, 53] on span at bounding box center [566, 52] width 9 height 9
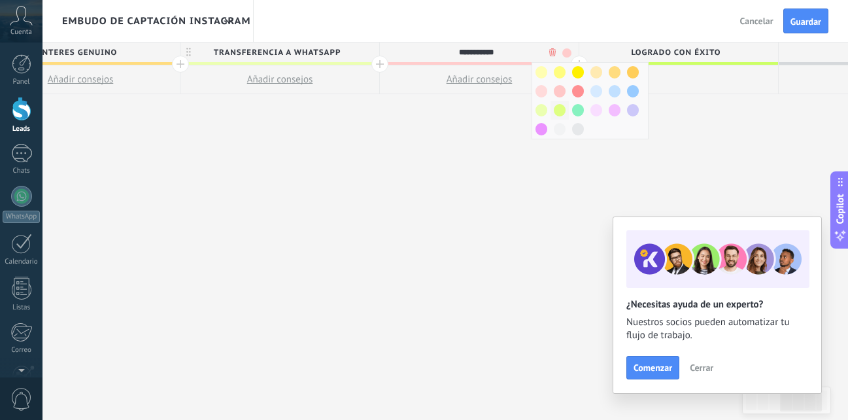
click at [560, 105] on span at bounding box center [560, 110] width 12 height 12
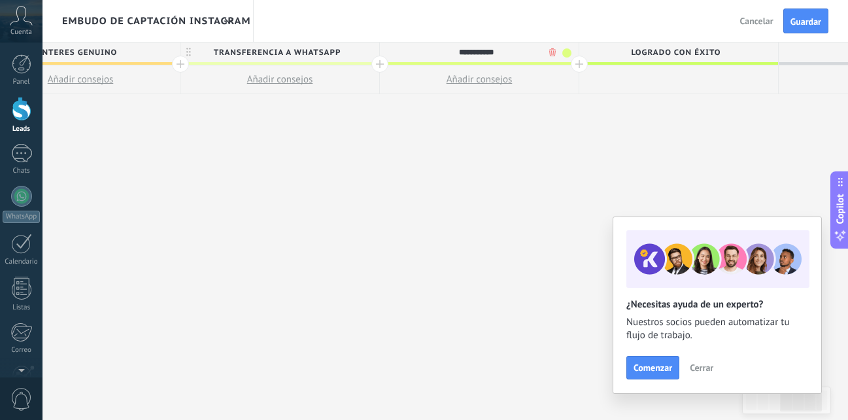
click at [736, 58] on span "Logrado con éxito" at bounding box center [675, 52] width 192 height 20
click at [674, 60] on input "**********" at bounding box center [675, 52] width 173 height 20
click at [758, 125] on div "**********" at bounding box center [280, 231] width 1396 height 378
click at [477, 53] on span "SEGUIMIENTO" at bounding box center [476, 52] width 192 height 20
click at [566, 52] on span at bounding box center [566, 52] width 9 height 9
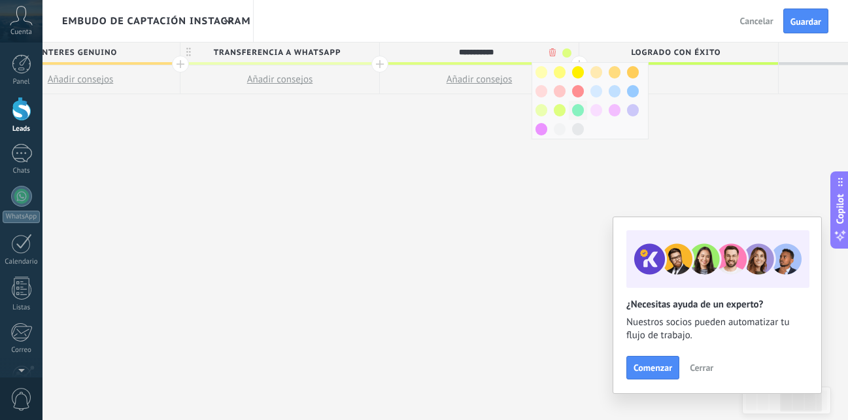
click at [584, 111] on div at bounding box center [578, 110] width 18 height 19
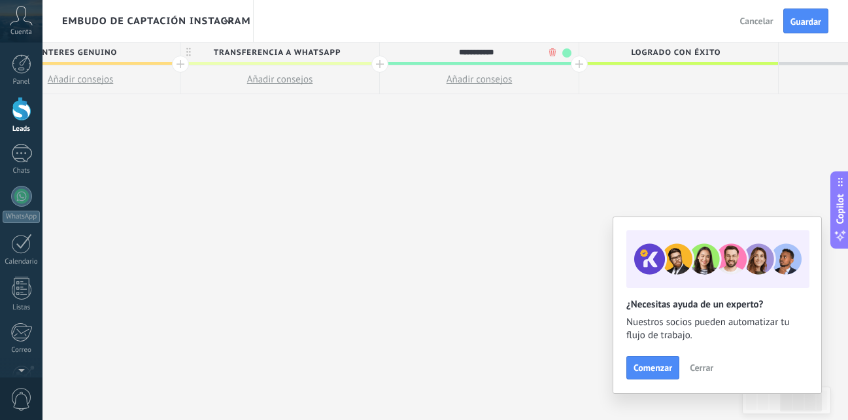
click at [686, 129] on div "**********" at bounding box center [280, 231] width 1396 height 378
click at [753, 54] on span "Logrado con éxito" at bounding box center [675, 52] width 192 height 20
click at [766, 66] on div at bounding box center [678, 79] width 199 height 29
click at [766, 63] on span at bounding box center [678, 63] width 199 height 3
click at [764, 60] on span "Logrado con éxito" at bounding box center [675, 52] width 192 height 20
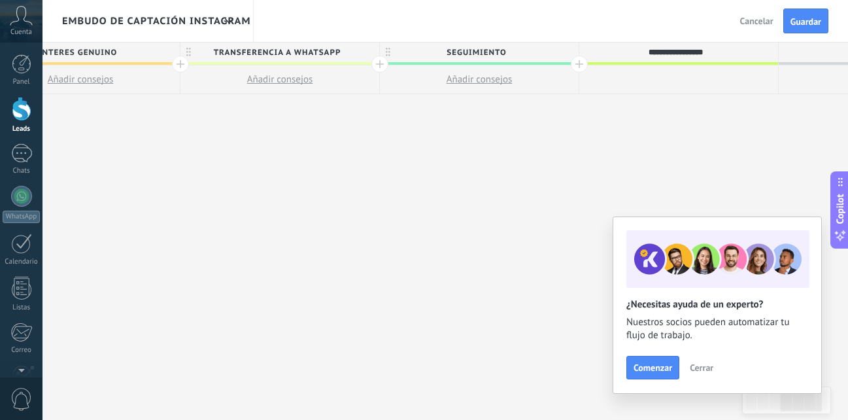
click at [694, 52] on input "**********" at bounding box center [675, 52] width 173 height 20
click at [722, 52] on input "**********" at bounding box center [675, 52] width 173 height 20
click at [462, 52] on span "SEGUIMIENTO" at bounding box center [476, 52] width 192 height 20
click at [567, 52] on span at bounding box center [566, 52] width 9 height 9
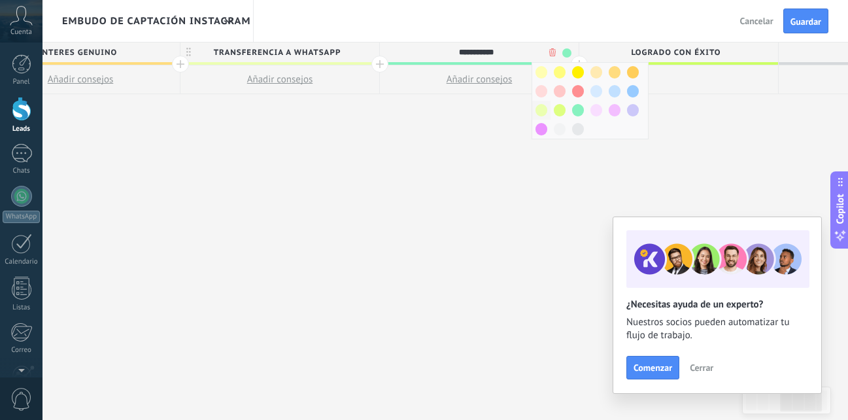
click at [546, 105] on div at bounding box center [541, 110] width 18 height 19
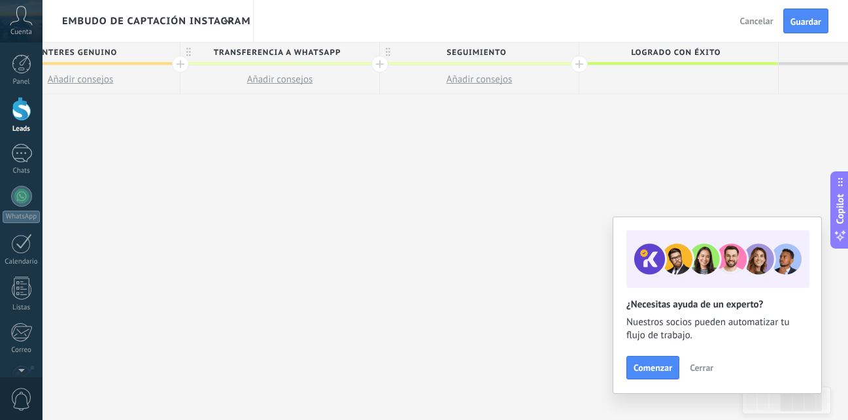
click at [519, 120] on div "**********" at bounding box center [280, 231] width 1396 height 378
click at [348, 51] on span "transferencia a whatsapp" at bounding box center [276, 52] width 192 height 20
click at [365, 54] on span at bounding box center [367, 52] width 9 height 9
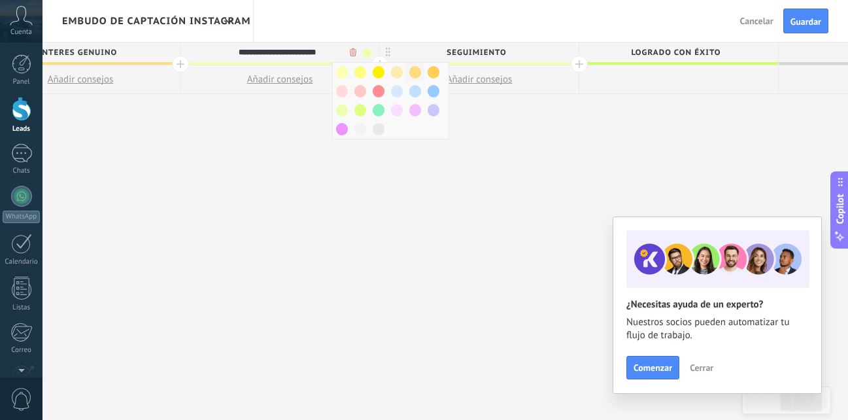
click at [413, 73] on span at bounding box center [415, 72] width 12 height 12
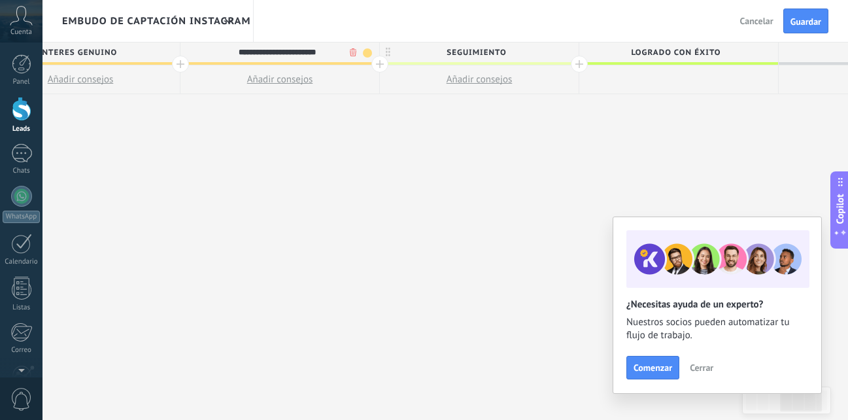
click at [434, 154] on div "**********" at bounding box center [280, 231] width 1396 height 378
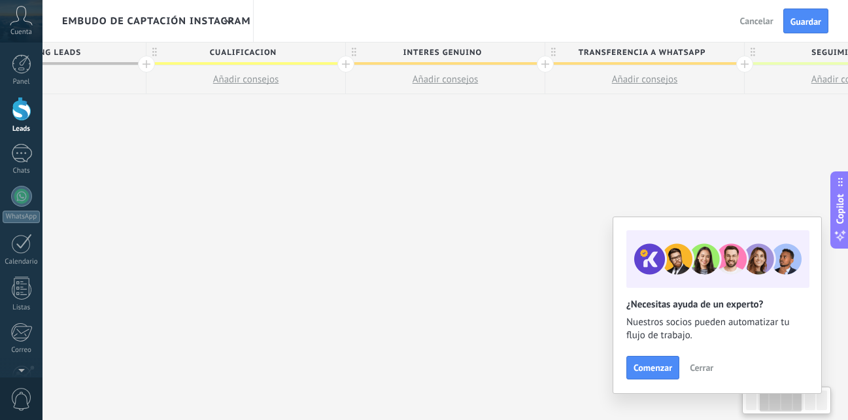
scroll to position [0, 287]
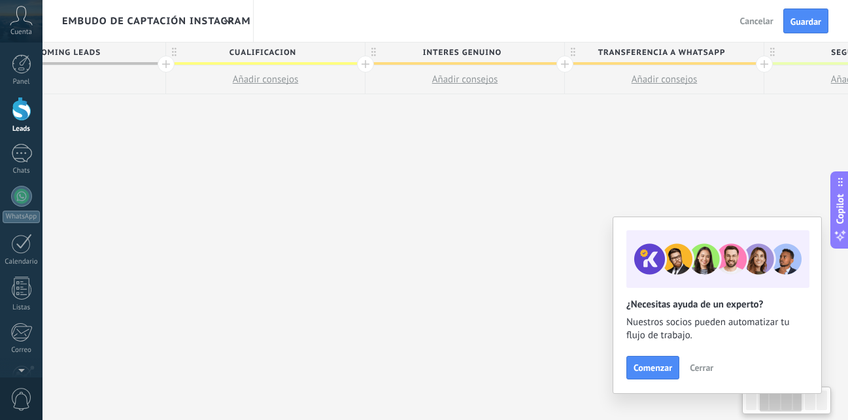
drag, startPoint x: 314, startPoint y: 161, endPoint x: 699, endPoint y: 192, distance: 385.6
click at [699, 192] on div "**********" at bounding box center [665, 231] width 1396 height 378
click at [538, 50] on span "interes genuino" at bounding box center [461, 52] width 192 height 20
click at [549, 54] on span at bounding box center [552, 52] width 9 height 9
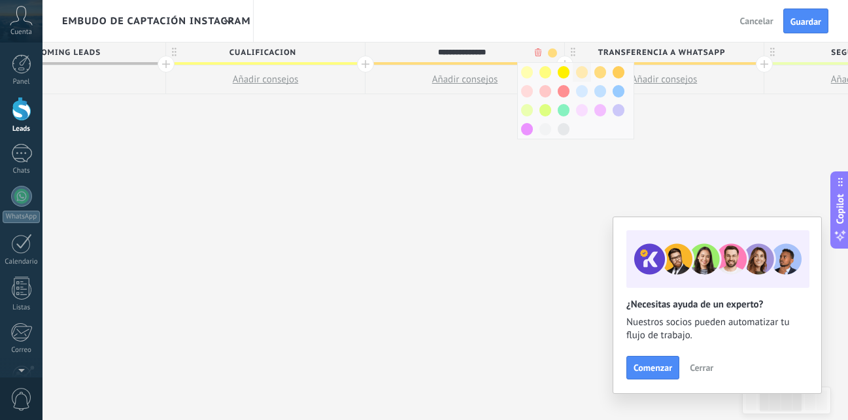
click at [584, 71] on span at bounding box center [582, 72] width 12 height 12
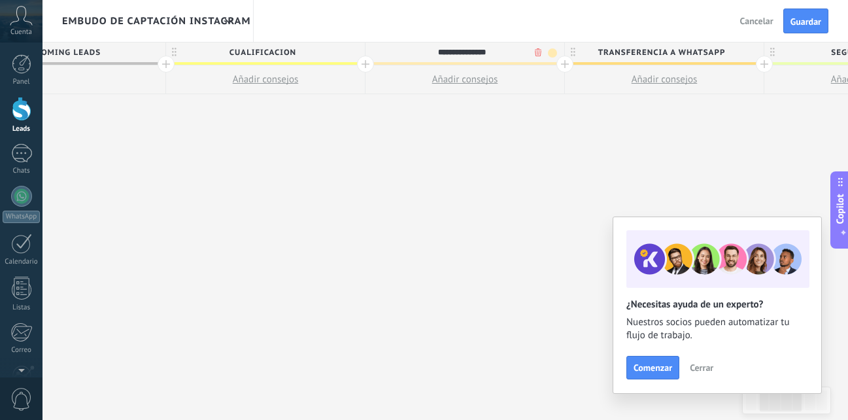
click at [647, 162] on div "**********" at bounding box center [665, 231] width 1396 height 378
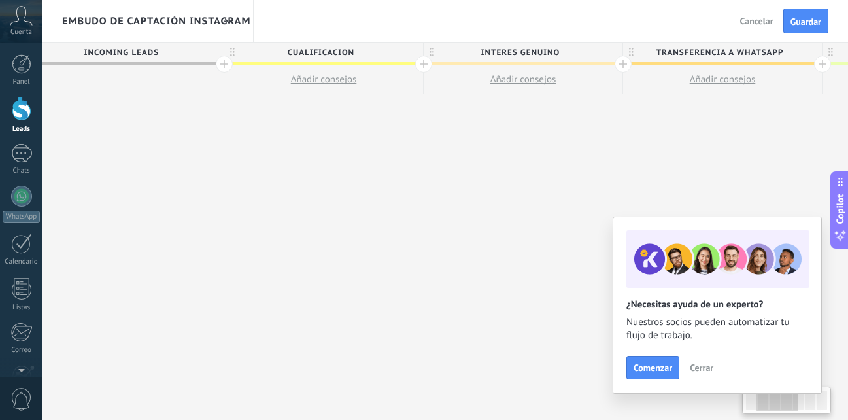
scroll to position [0, 230]
drag, startPoint x: 711, startPoint y: 169, endPoint x: 700, endPoint y: 163, distance: 12.0
click at [700, 163] on div "**********" at bounding box center [722, 231] width 1396 height 378
click at [195, 51] on span "Incoming leads" at bounding box center [120, 52] width 192 height 20
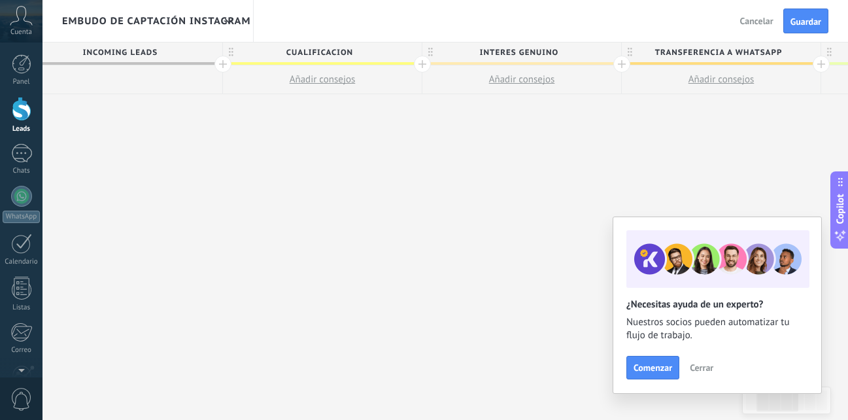
click at [195, 51] on span "Incoming leads" at bounding box center [120, 52] width 192 height 20
click at [402, 58] on span "Cualificacion" at bounding box center [319, 52] width 192 height 20
click at [411, 55] on span at bounding box center [409, 52] width 9 height 9
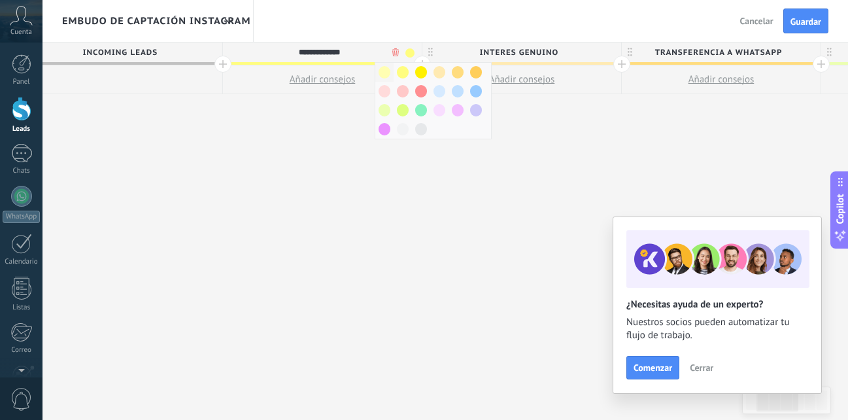
click at [388, 71] on span at bounding box center [385, 72] width 12 height 12
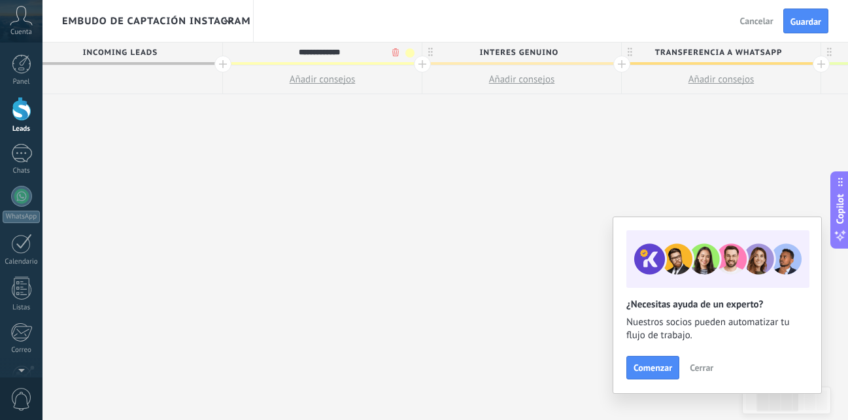
click at [482, 176] on div "**********" at bounding box center [722, 231] width 1396 height 378
click at [405, 50] on span "Cualificacion" at bounding box center [319, 52] width 192 height 20
click at [408, 52] on span at bounding box center [409, 52] width 9 height 9
click at [405, 63] on div at bounding box center [403, 72] width 18 height 19
click at [509, 143] on div "**********" at bounding box center [722, 231] width 1396 height 378
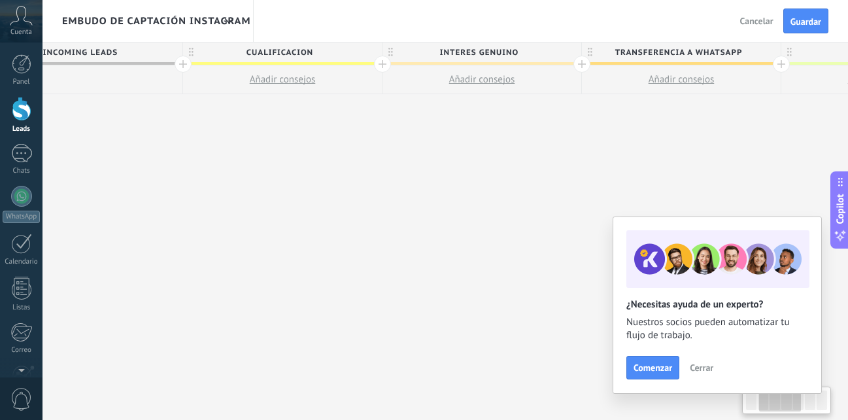
scroll to position [0, 316]
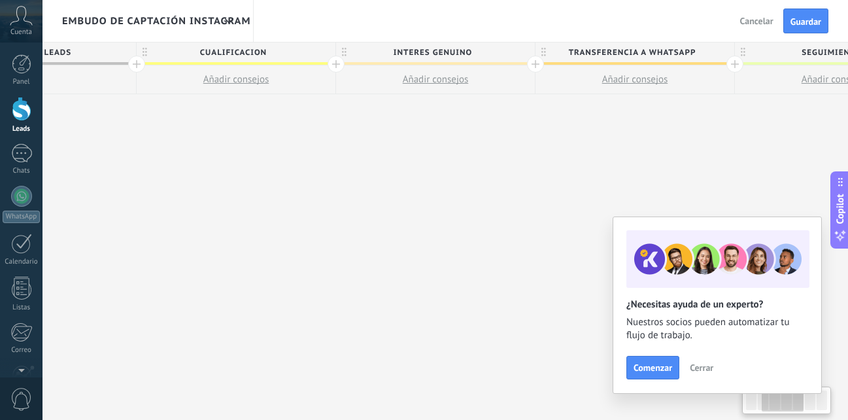
drag, startPoint x: 562, startPoint y: 157, endPoint x: 477, endPoint y: 135, distance: 88.5
click at [477, 135] on div "**********" at bounding box center [635, 231] width 1396 height 378
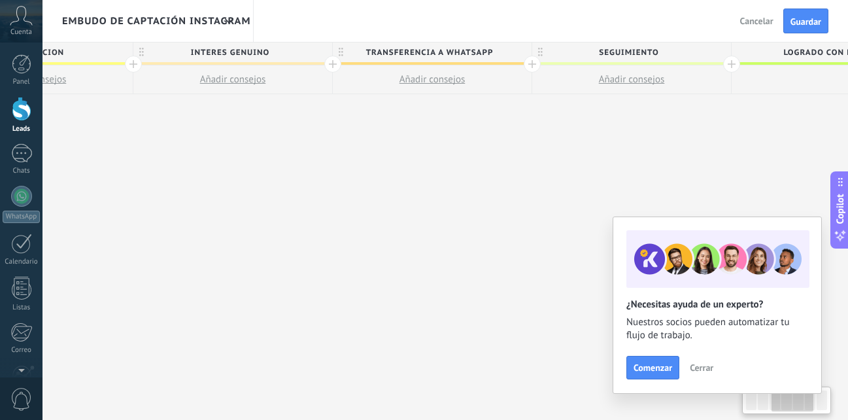
drag, startPoint x: 580, startPoint y: 169, endPoint x: 377, endPoint y: 137, distance: 205.2
click at [377, 137] on div "**********" at bounding box center [433, 231] width 1396 height 378
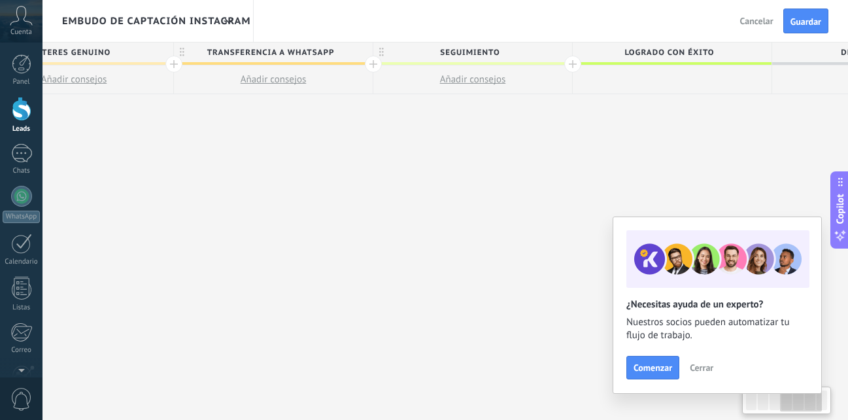
drag, startPoint x: 603, startPoint y: 145, endPoint x: 445, endPoint y: 140, distance: 158.9
click at [445, 140] on div "**********" at bounding box center [274, 231] width 1396 height 378
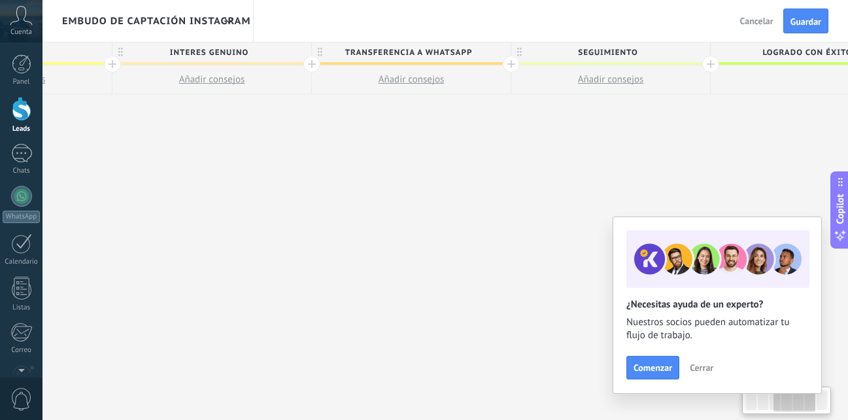
scroll to position [0, 383]
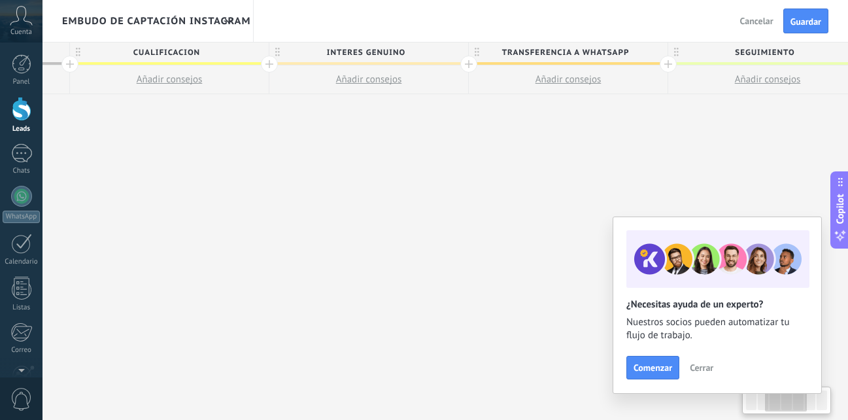
drag, startPoint x: 622, startPoint y: 173, endPoint x: 675, endPoint y: 221, distance: 71.8
click at [675, 221] on body ".abccls-1,.abccls-2{fill-rule:evenodd}.abccls-2{fill:#fff} .abfcls-1{fill:none}…" at bounding box center [424, 210] width 848 height 420
click at [244, 60] on span "Cualificacion" at bounding box center [166, 52] width 192 height 20
click at [256, 55] on span at bounding box center [256, 52] width 9 height 9
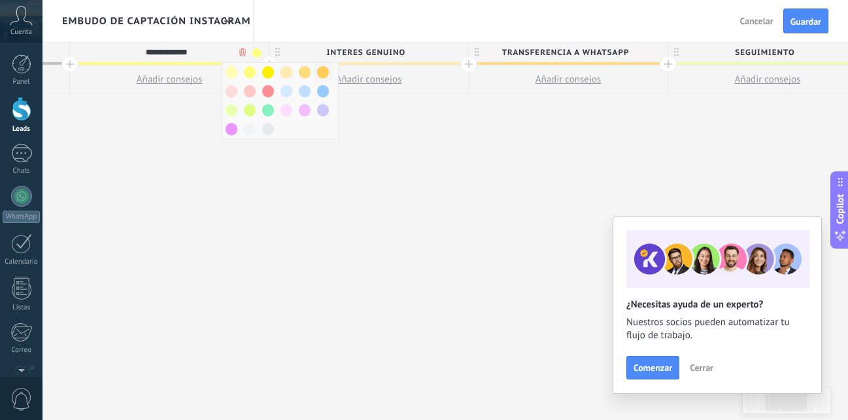
click at [319, 73] on span at bounding box center [323, 72] width 12 height 12
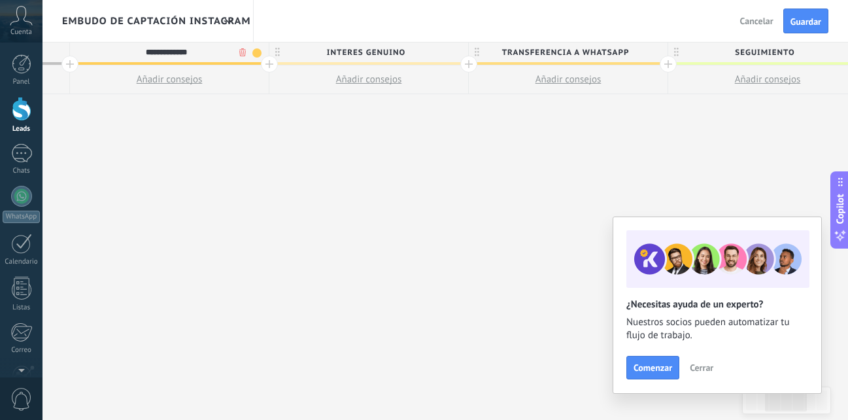
click at [592, 63] on span at bounding box center [568, 63] width 199 height 3
click at [653, 48] on span "transferencia a whatsapp" at bounding box center [565, 52] width 192 height 20
click at [652, 54] on span at bounding box center [655, 52] width 9 height 9
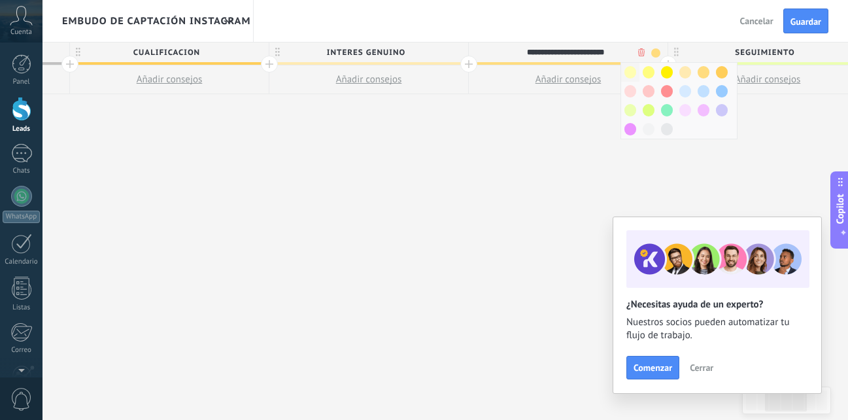
click at [633, 67] on span at bounding box center [630, 72] width 12 height 12
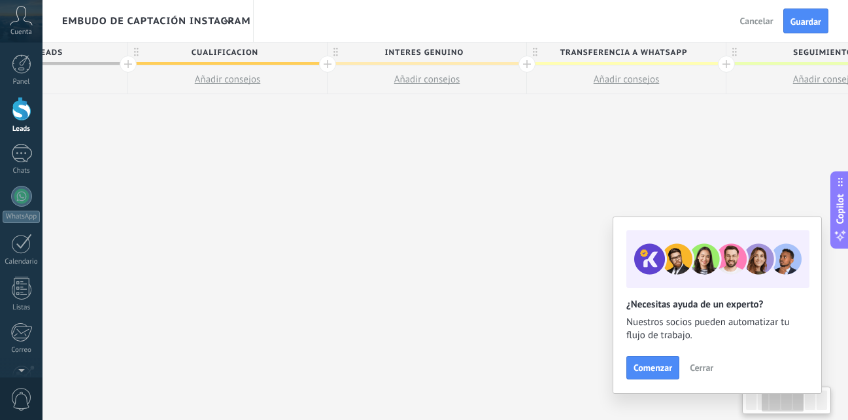
drag, startPoint x: 704, startPoint y: 139, endPoint x: 762, endPoint y: 152, distance: 59.6
click at [762, 152] on div "**********" at bounding box center [627, 231] width 1396 height 378
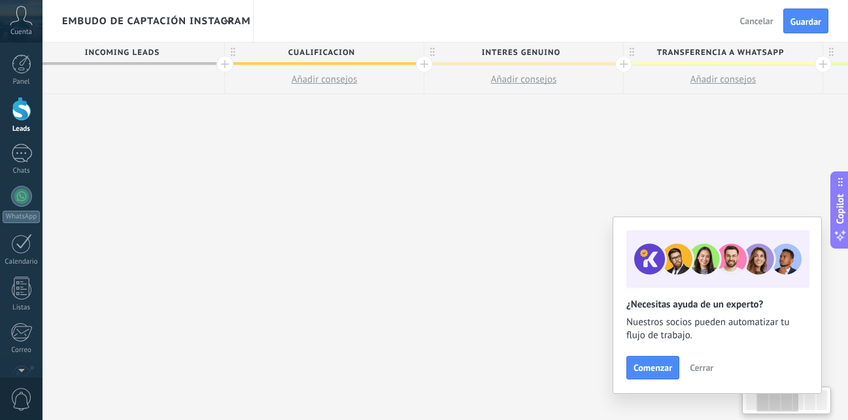
drag, startPoint x: 462, startPoint y: 173, endPoint x: 565, endPoint y: 152, distance: 105.9
click at [565, 152] on div "**********" at bounding box center [723, 231] width 1396 height 378
click at [414, 58] on span "Cualificacion" at bounding box center [328, 52] width 192 height 20
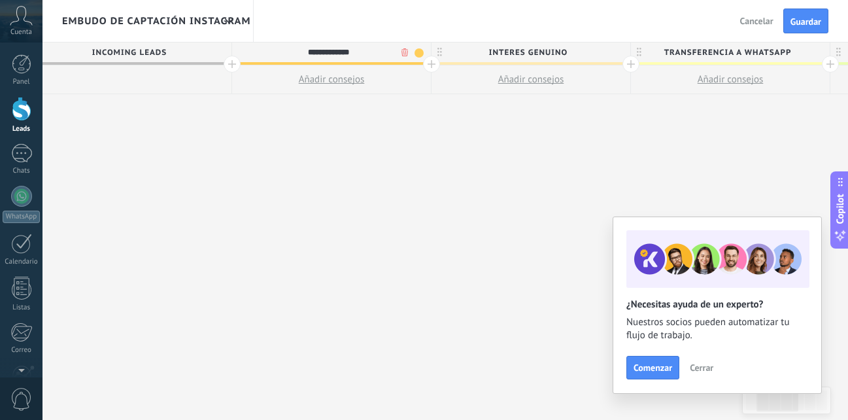
click at [419, 54] on span at bounding box center [418, 52] width 9 height 9
click at [445, 71] on span at bounding box center [449, 72] width 12 height 12
click at [423, 52] on span at bounding box center [418, 52] width 9 height 9
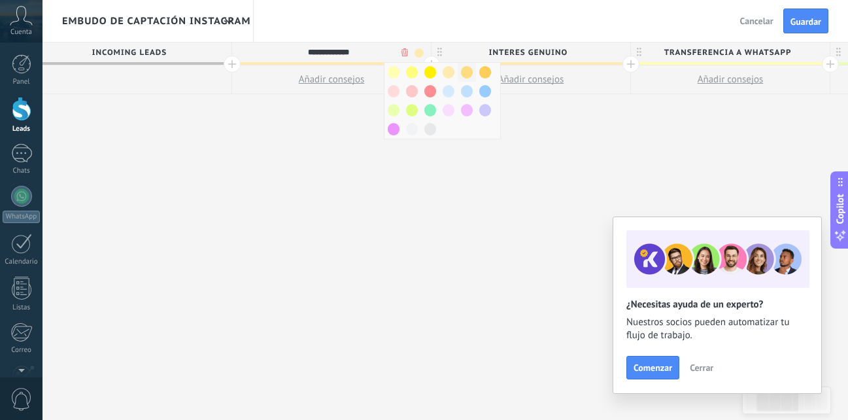
click at [465, 73] on span at bounding box center [467, 72] width 12 height 12
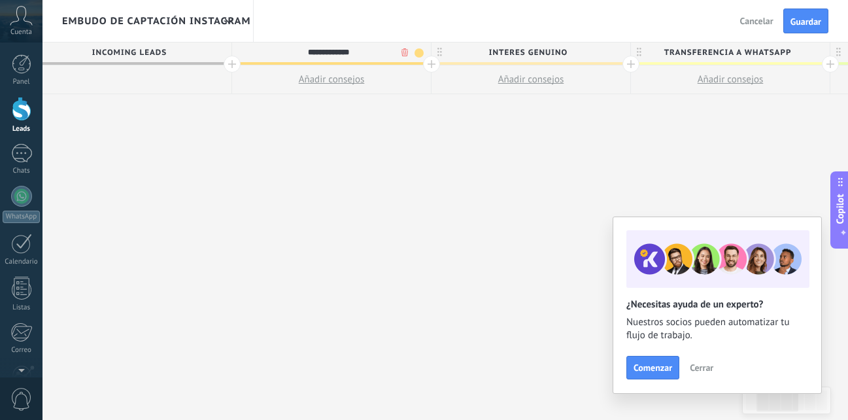
click at [616, 52] on span "interes genuino" at bounding box center [527, 52] width 192 height 20
click at [620, 52] on span at bounding box center [618, 52] width 9 height 9
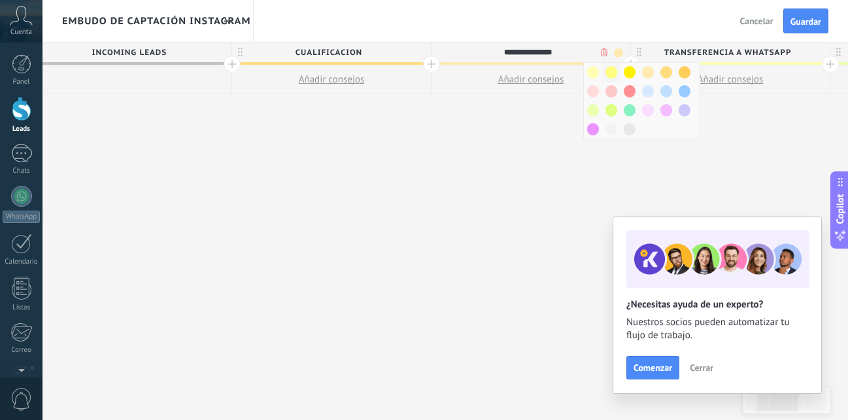
click at [604, 73] on div at bounding box center [611, 72] width 18 height 19
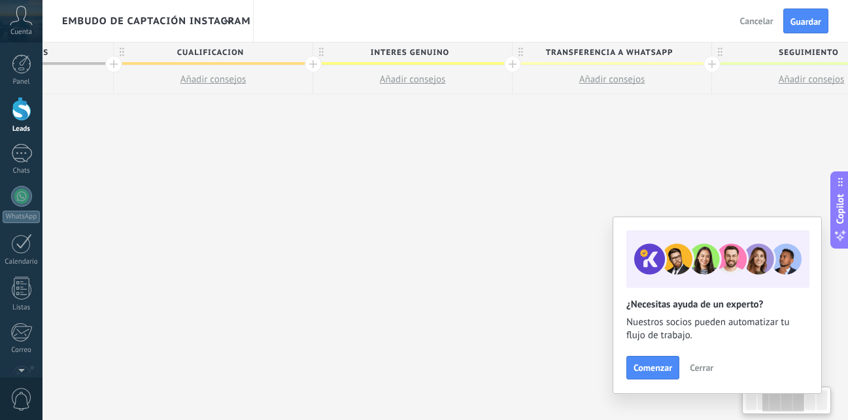
scroll to position [0, 340]
drag, startPoint x: 677, startPoint y: 135, endPoint x: 558, endPoint y: 120, distance: 119.9
click at [558, 120] on div "**********" at bounding box center [612, 231] width 1396 height 378
click at [686, 53] on span "transferencia a whatsapp" at bounding box center [608, 52] width 192 height 20
click at [700, 50] on span at bounding box center [698, 52] width 9 height 9
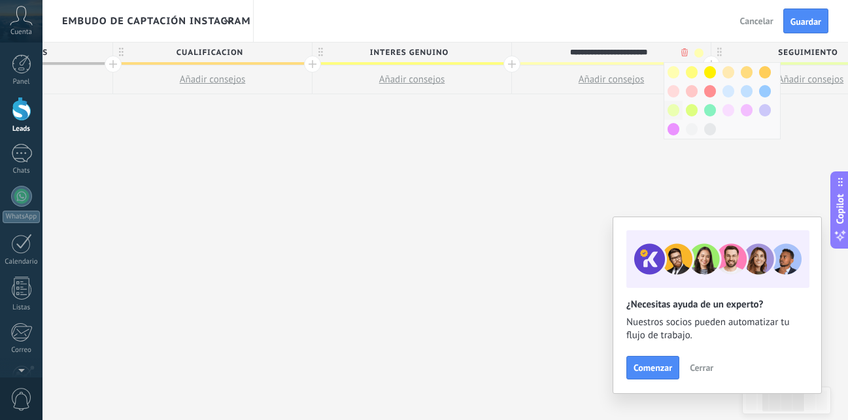
click at [677, 107] on span at bounding box center [673, 110] width 12 height 12
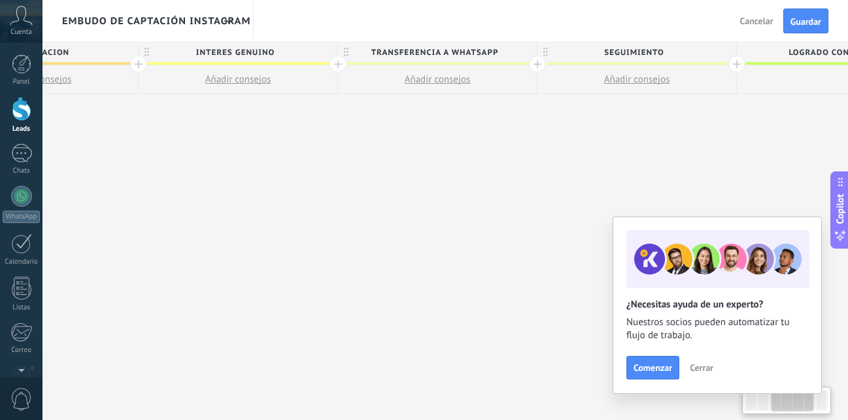
scroll to position [0, 514]
drag, startPoint x: 792, startPoint y: 147, endPoint x: 617, endPoint y: 131, distance: 175.3
click at [617, 131] on div "**********" at bounding box center [437, 231] width 1396 height 378
click at [705, 48] on span "SEGUIMIENTO" at bounding box center [633, 52] width 192 height 20
click at [724, 56] on span at bounding box center [723, 52] width 9 height 9
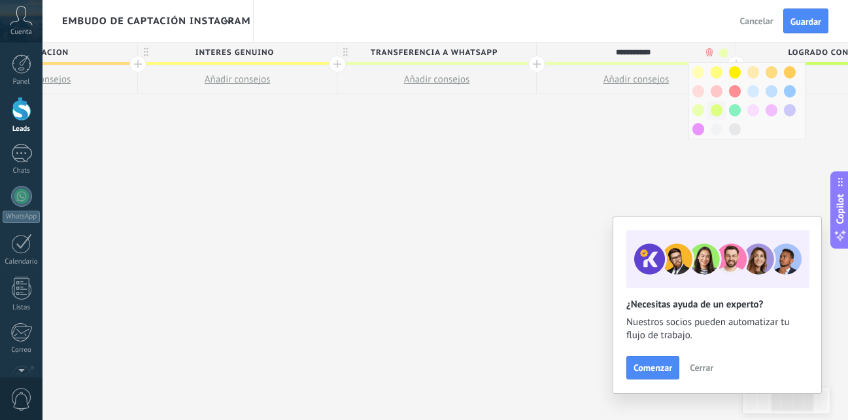
click at [725, 110] on div at bounding box center [716, 110] width 18 height 19
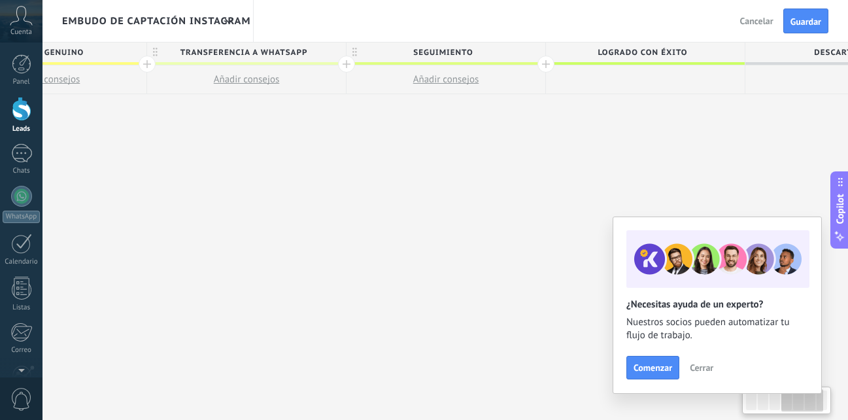
drag, startPoint x: 755, startPoint y: 137, endPoint x: 586, endPoint y: 102, distance: 172.8
click at [586, 102] on div "**********" at bounding box center [247, 231] width 1396 height 378
click at [675, 50] on span "Logrado con éxito" at bounding box center [641, 52] width 192 height 20
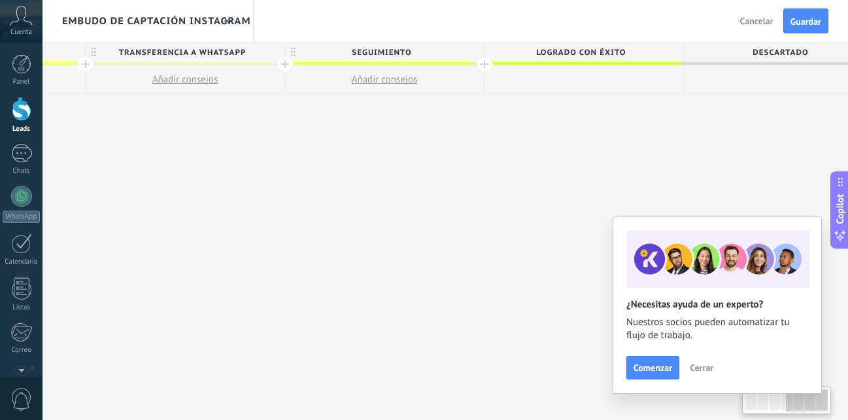
scroll to position [0, 792]
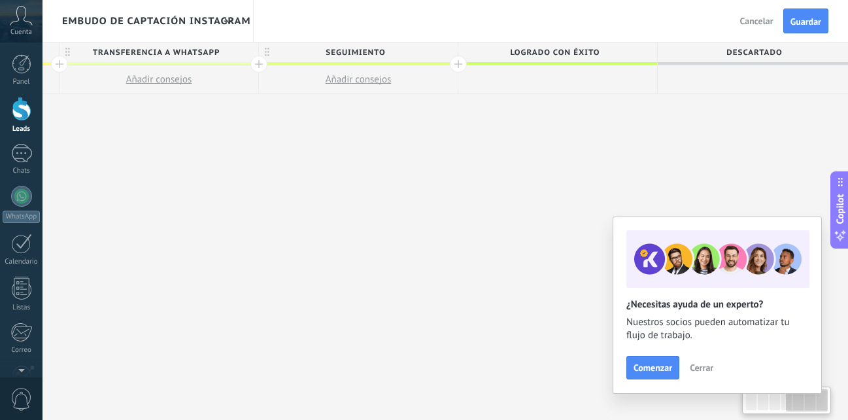
drag, startPoint x: 704, startPoint y: 67, endPoint x: 617, endPoint y: 69, distance: 87.0
click at [604, 50] on span "Logrado con éxito" at bounding box center [554, 52] width 192 height 20
drag, startPoint x: 602, startPoint y: 63, endPoint x: 513, endPoint y: 105, distance: 98.6
click at [537, 56] on span "Logrado con éxito" at bounding box center [546, 52] width 192 height 20
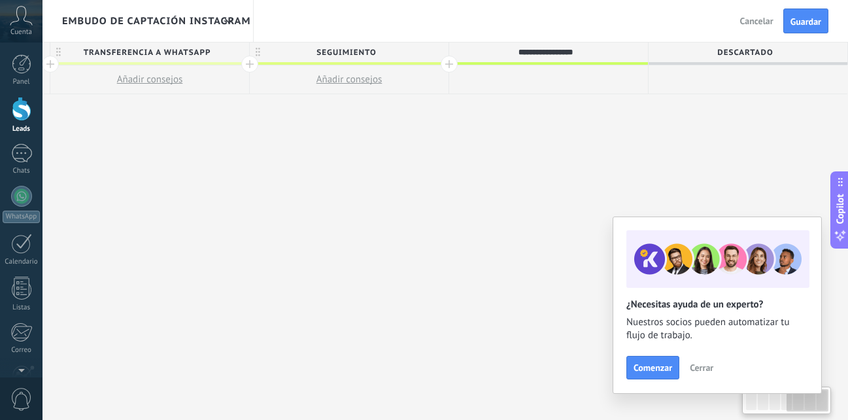
click at [503, 61] on input "**********" at bounding box center [545, 52] width 173 height 20
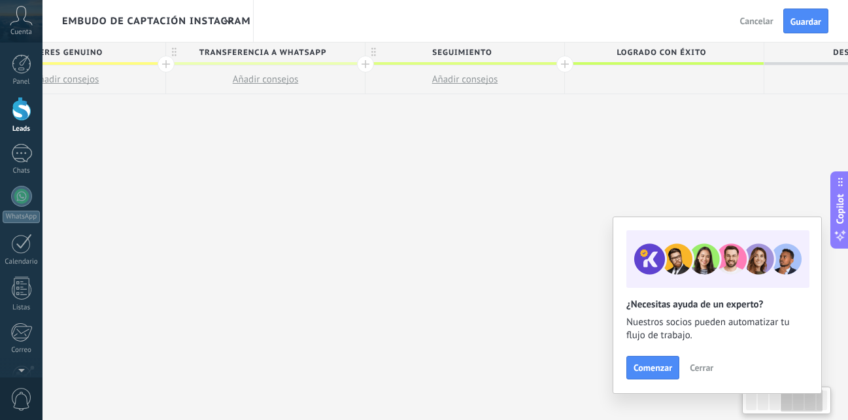
drag, startPoint x: 436, startPoint y: 152, endPoint x: 552, endPoint y: 147, distance: 115.8
click at [552, 147] on div "**********" at bounding box center [266, 231] width 1396 height 378
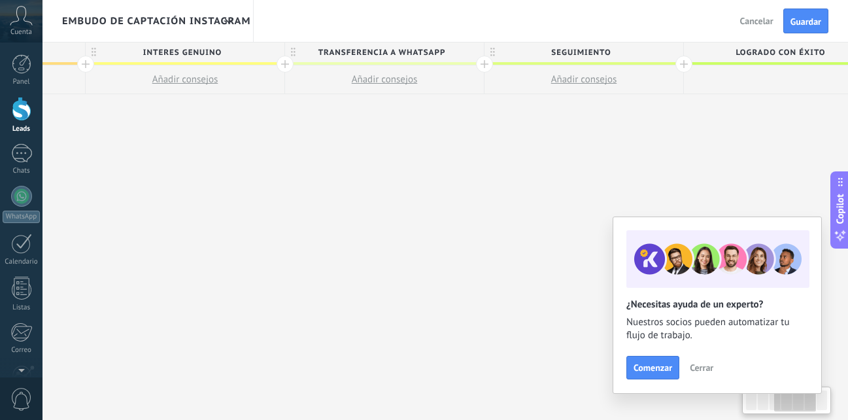
scroll to position [0, 567]
drag, startPoint x: 484, startPoint y: 140, endPoint x: 602, endPoint y: 110, distance: 121.5
click at [602, 110] on div "**********" at bounding box center [384, 231] width 1396 height 378
click at [664, 41] on div "Embudo de Captación Instagram Atrás Cancelar Guardar" at bounding box center [444, 21] width 805 height 42
click at [659, 55] on span "SEGUIMIENTO" at bounding box center [580, 52] width 192 height 20
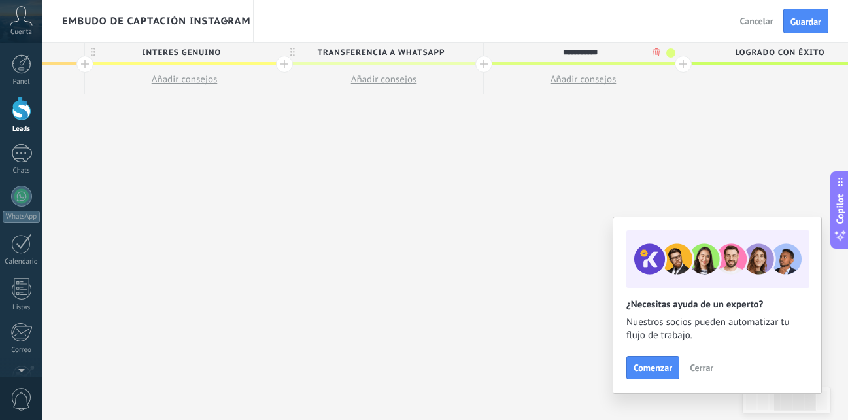
click at [668, 50] on span at bounding box center [670, 52] width 9 height 9
click at [663, 110] on span at bounding box center [664, 110] width 12 height 12
click at [669, 47] on div "**********" at bounding box center [580, 52] width 192 height 20
click at [671, 53] on span at bounding box center [670, 52] width 9 height 9
click at [645, 112] on span at bounding box center [645, 110] width 12 height 12
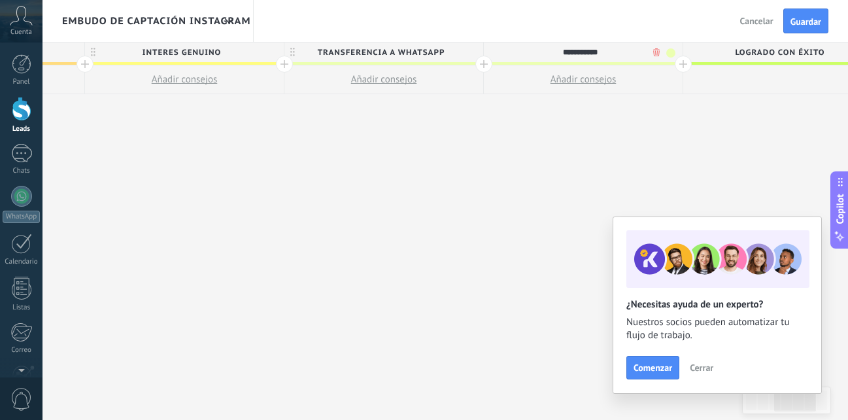
click at [667, 49] on span at bounding box center [670, 52] width 9 height 9
click at [586, 142] on div "**********" at bounding box center [384, 231] width 1396 height 378
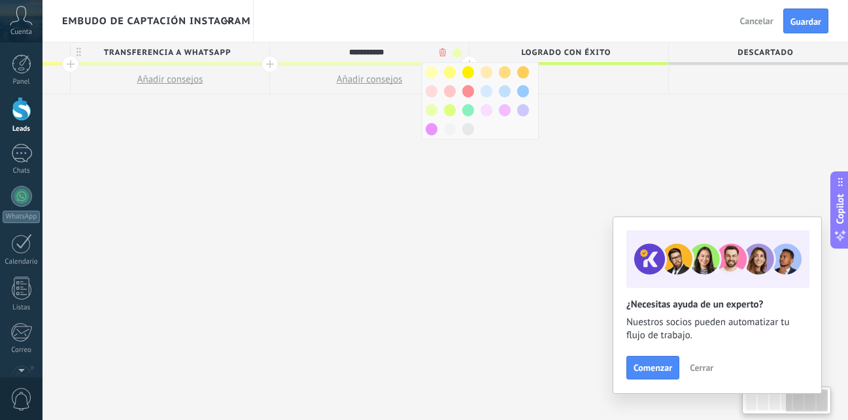
scroll to position [0, 801]
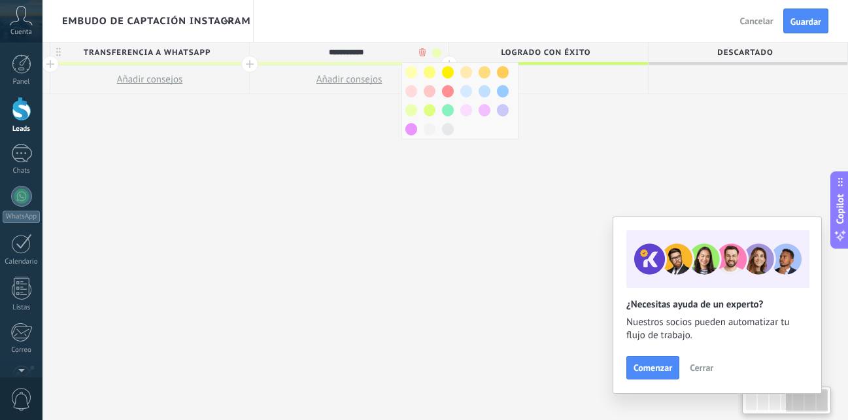
drag, startPoint x: 588, startPoint y: 149, endPoint x: 271, endPoint y: 140, distance: 316.5
click at [271, 140] on div "**********" at bounding box center [150, 231] width 1396 height 378
click at [670, 45] on span "DESCARTADO" at bounding box center [745, 52] width 192 height 20
click at [745, 58] on input "**********" at bounding box center [744, 52] width 173 height 20
click at [841, 44] on div "**********" at bounding box center [748, 53] width 199 height 22
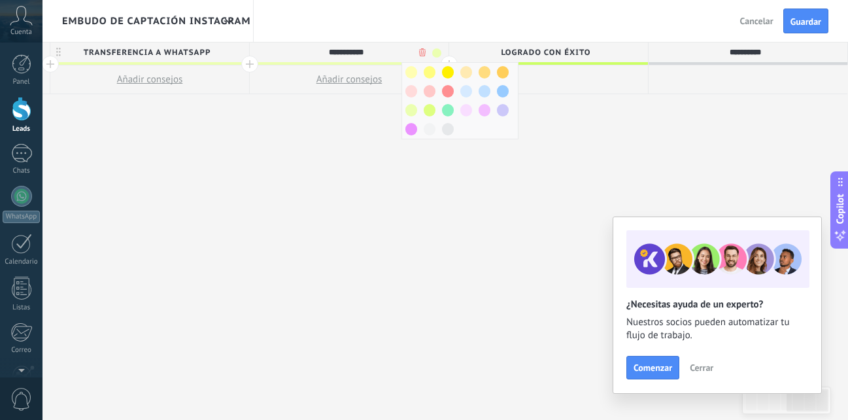
click at [824, 50] on input "**********" at bounding box center [744, 52] width 173 height 20
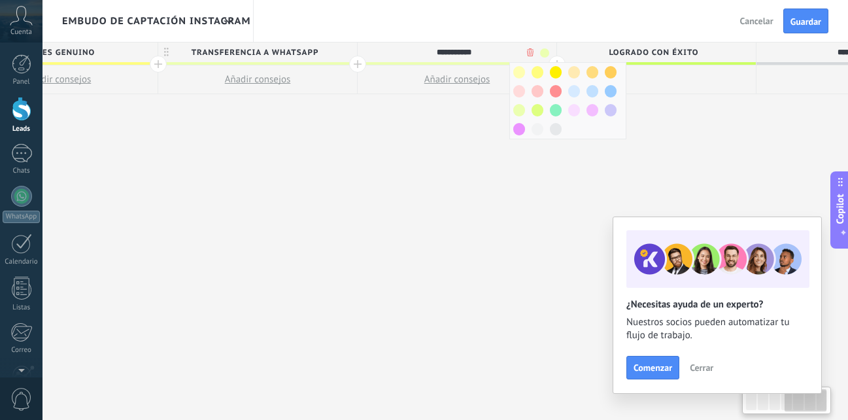
scroll to position [0, 682]
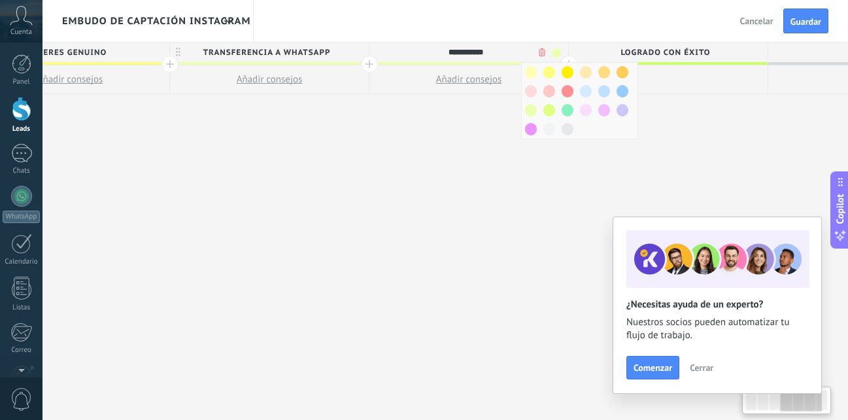
drag, startPoint x: 559, startPoint y: 122, endPoint x: 679, endPoint y: 122, distance: 119.6
click at [679, 122] on div "**********" at bounding box center [270, 231] width 1396 height 378
click at [552, 168] on div "**********" at bounding box center [270, 231] width 1396 height 378
click at [469, 123] on div "**********" at bounding box center [270, 231] width 1396 height 378
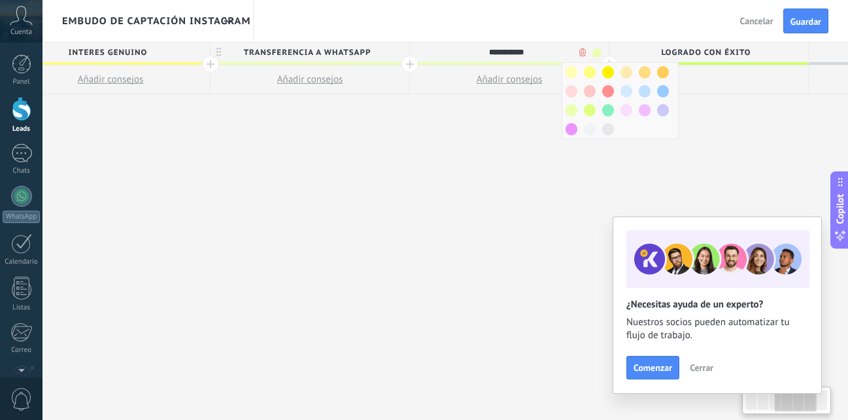
scroll to position [0, 643]
drag, startPoint x: 313, startPoint y: 138, endPoint x: 352, endPoint y: 107, distance: 49.7
click at [352, 107] on div "**********" at bounding box center [308, 231] width 1396 height 378
click at [352, 45] on span "transferencia a whatsapp" at bounding box center [305, 52] width 192 height 20
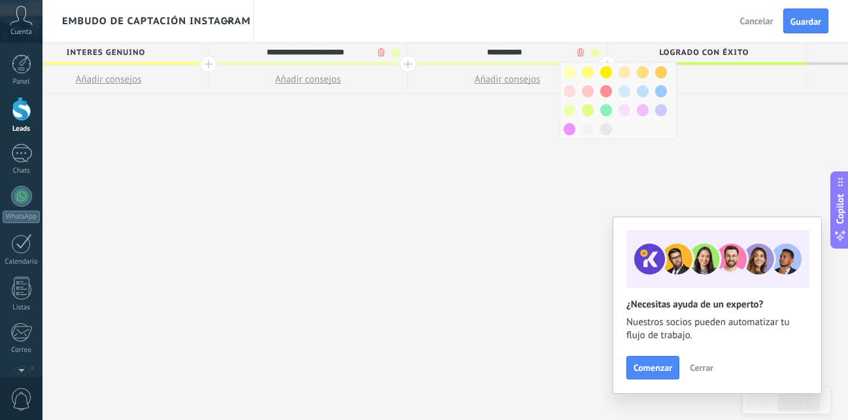
click at [394, 50] on span at bounding box center [395, 52] width 9 height 9
click at [390, 107] on span at bounding box center [388, 110] width 12 height 12
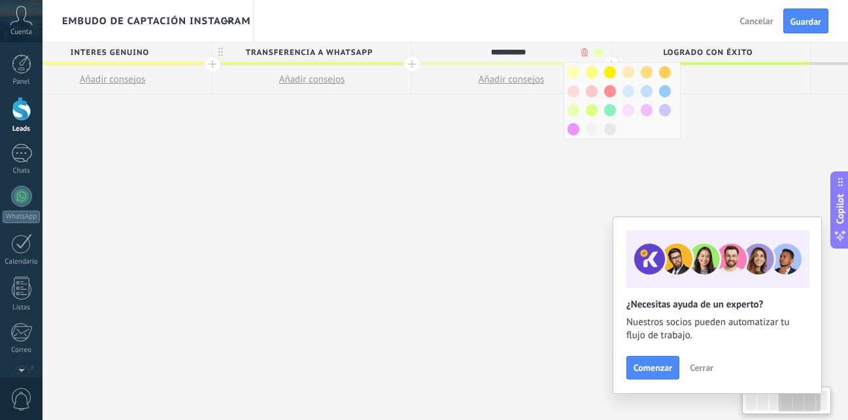
scroll to position [0, 622]
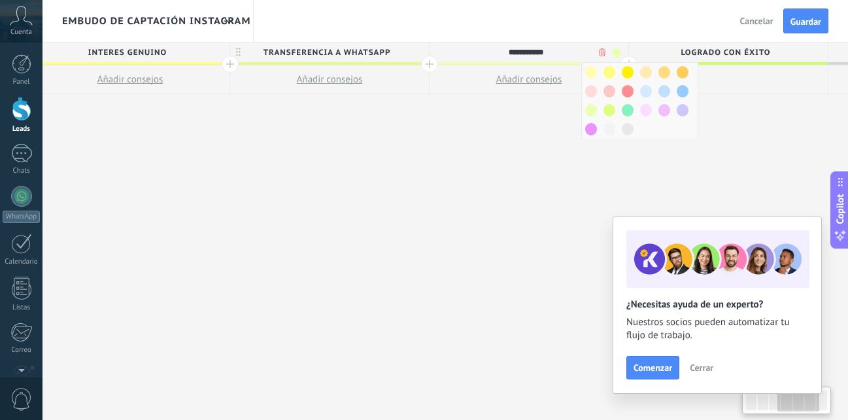
drag, startPoint x: 429, startPoint y: 145, endPoint x: 450, endPoint y: 144, distance: 21.6
click at [450, 144] on div "**********" at bounding box center [330, 231] width 1396 height 378
click at [392, 42] on span "transferencia a whatsapp" at bounding box center [326, 52] width 192 height 20
click at [421, 52] on span at bounding box center [417, 52] width 9 height 9
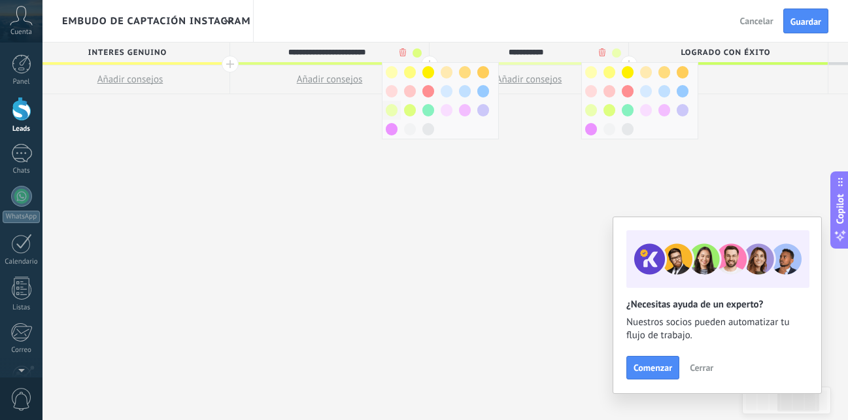
click at [392, 113] on span at bounding box center [392, 110] width 12 height 12
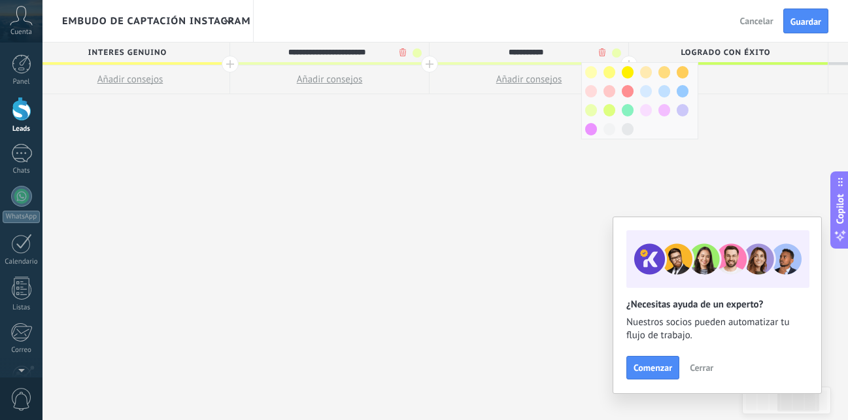
click at [611, 54] on input "**********" at bounding box center [525, 52] width 173 height 20
click at [616, 51] on span at bounding box center [616, 52] width 9 height 9
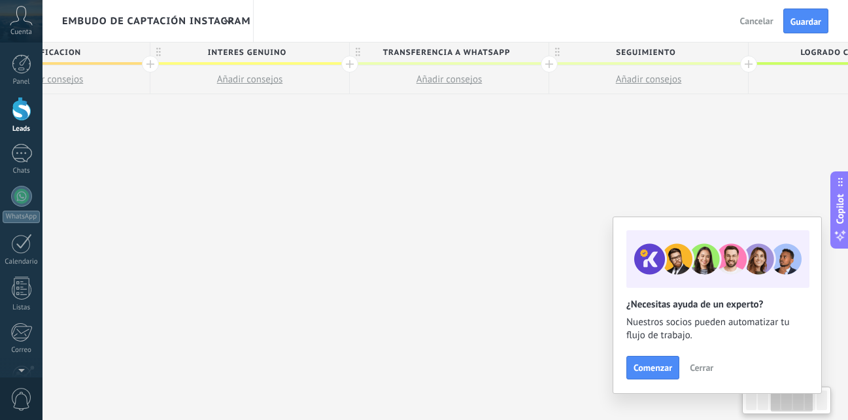
scroll to position [0, 503]
drag, startPoint x: 556, startPoint y: 65, endPoint x: 675, endPoint y: 169, distance: 158.0
click at [675, 169] on div "**********" at bounding box center [449, 231] width 1396 height 378
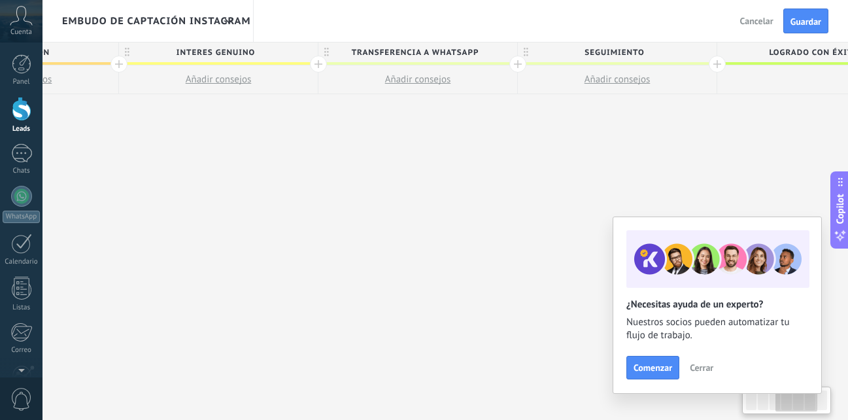
scroll to position [0, 651]
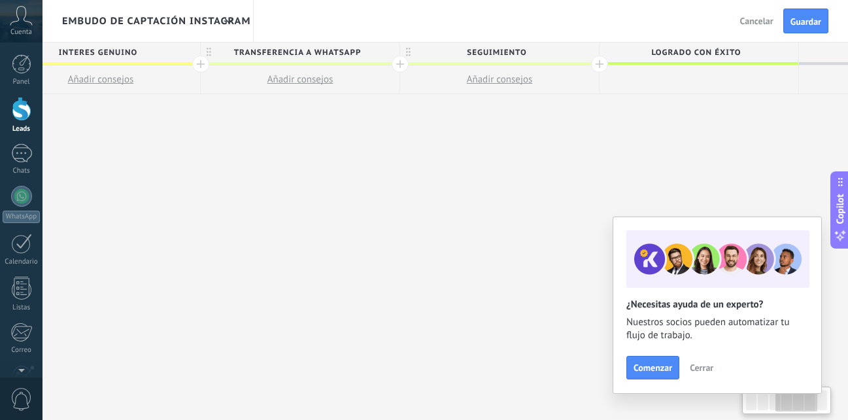
drag, startPoint x: 720, startPoint y: 65, endPoint x: 572, endPoint y: 190, distance: 194.4
click at [572, 190] on div "**********" at bounding box center [301, 231] width 1396 height 378
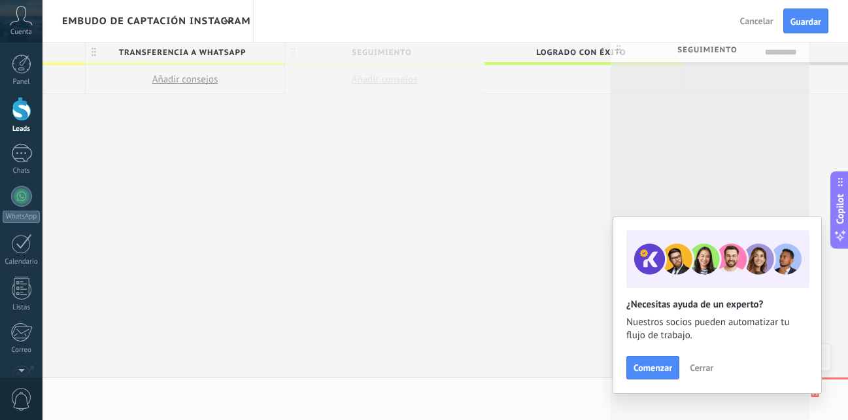
scroll to position [0, 801]
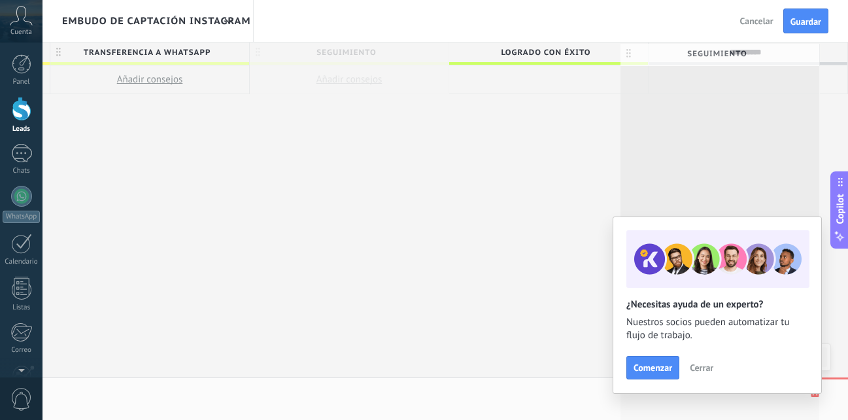
drag, startPoint x: 564, startPoint y: 51, endPoint x: 786, endPoint y: 52, distance: 222.3
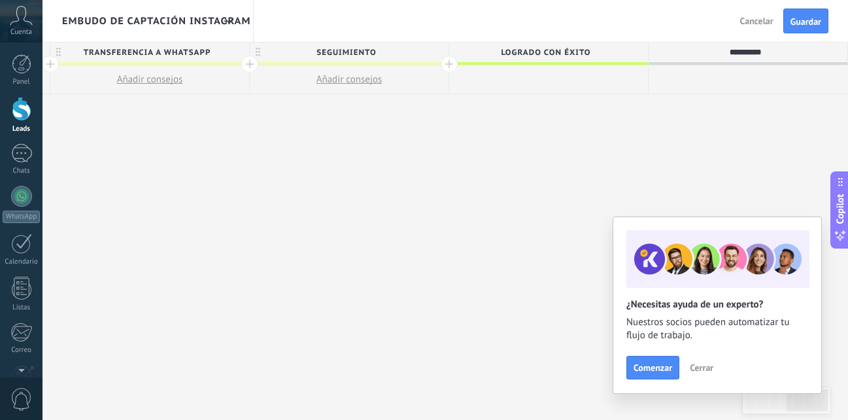
drag, startPoint x: 628, startPoint y: 65, endPoint x: 575, endPoint y: 63, distance: 53.0
click at [547, 90] on div "Logrado con éxito" at bounding box center [548, 68] width 199 height 52
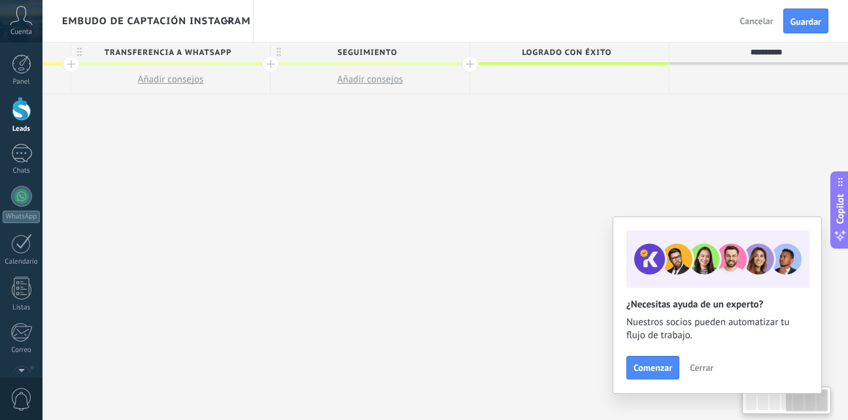
click at [600, 51] on span "Logrado con éxito" at bounding box center [566, 52] width 192 height 20
drag, startPoint x: 643, startPoint y: 50, endPoint x: 644, endPoint y: 77, distance: 26.8
click at [644, 78] on div "**********" at bounding box center [569, 68] width 199 height 52
click at [662, 61] on div "**********" at bounding box center [569, 53] width 199 height 22
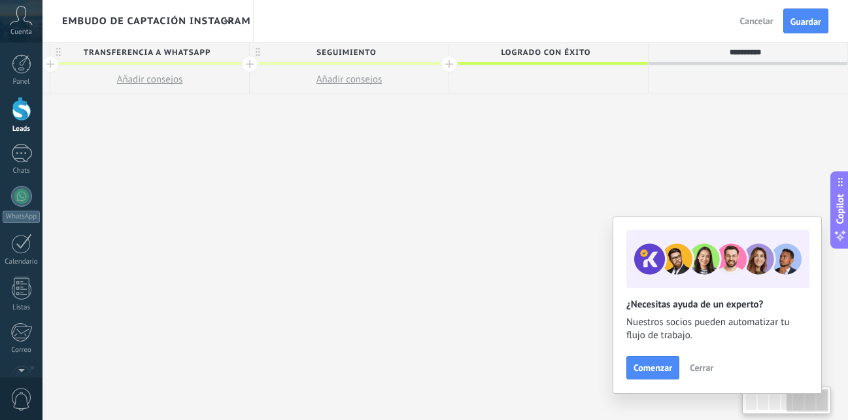
click at [628, 126] on div "**********" at bounding box center [150, 231] width 1396 height 378
click at [626, 48] on span "Logrado con éxito" at bounding box center [545, 52] width 192 height 20
click at [626, 48] on input "**********" at bounding box center [545, 52] width 173 height 20
click at [625, 50] on input "**********" at bounding box center [545, 52] width 173 height 20
click at [624, 52] on input "**********" at bounding box center [545, 52] width 173 height 20
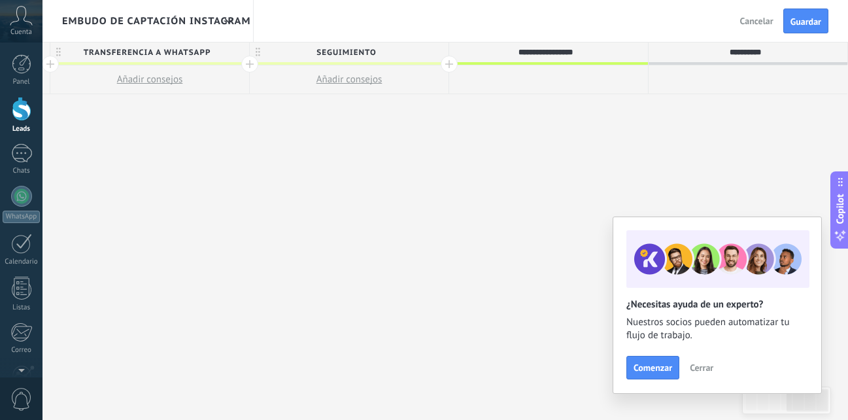
drag, startPoint x: 620, startPoint y: 56, endPoint x: 562, endPoint y: 71, distance: 60.7
click at [562, 71] on div "**********" at bounding box center [548, 68] width 199 height 52
click at [514, 97] on div "**********" at bounding box center [150, 231] width 1396 height 378
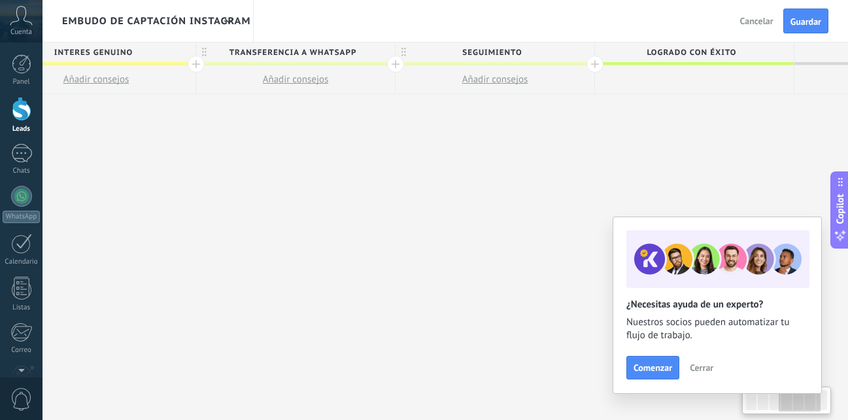
drag, startPoint x: 340, startPoint y: 158, endPoint x: 486, endPoint y: 165, distance: 146.0
click at [486, 165] on div "**********" at bounding box center [296, 231] width 1396 height 378
click at [486, 165] on div "**********" at bounding box center [297, 231] width 1396 height 378
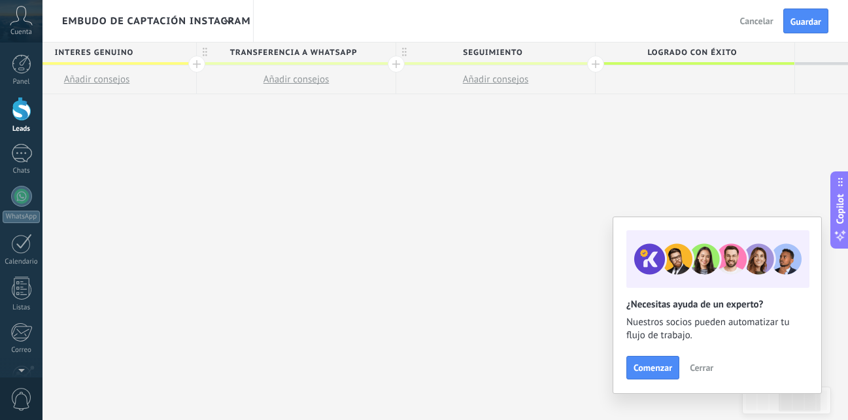
click at [537, 38] on div "Embudo de Captación Instagram Atrás Cancelar Guardar" at bounding box center [444, 21] width 805 height 42
click at [546, 56] on span "SEGUIMIENTO" at bounding box center [492, 52] width 192 height 20
click at [581, 51] on span at bounding box center [583, 52] width 9 height 9
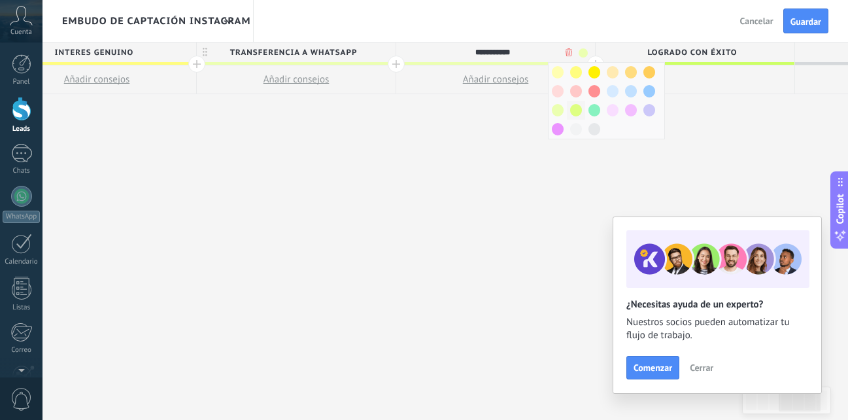
click at [579, 110] on span at bounding box center [576, 110] width 12 height 12
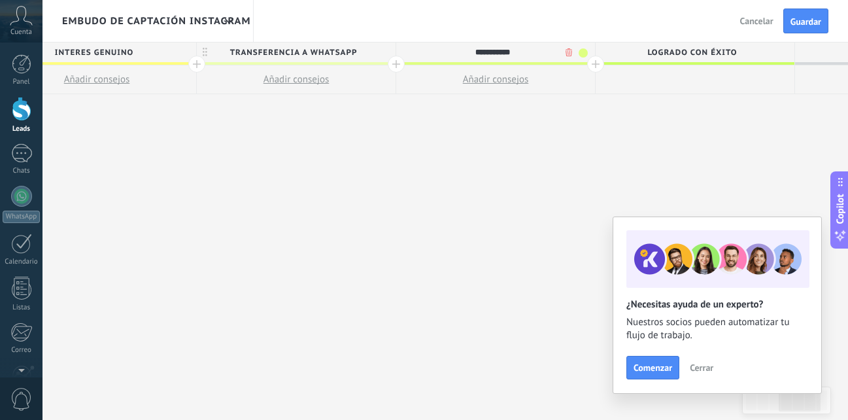
click at [632, 131] on div "**********" at bounding box center [297, 231] width 1396 height 378
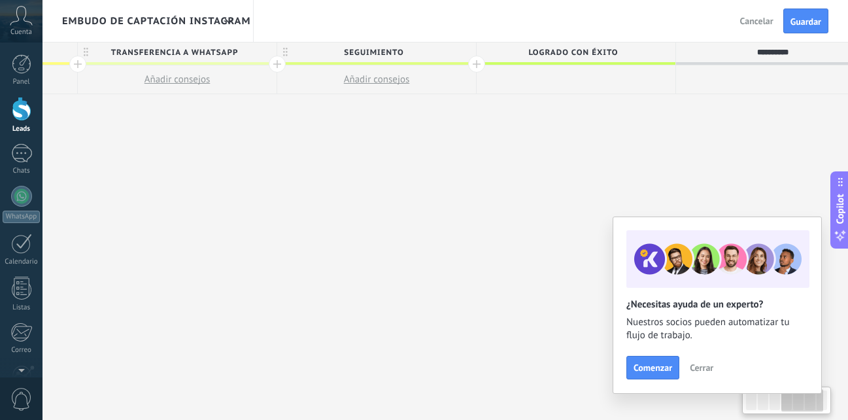
scroll to position [0, 801]
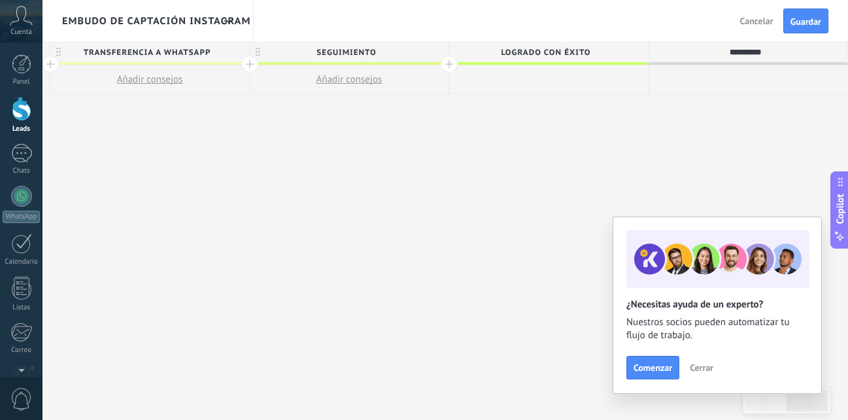
drag, startPoint x: 632, startPoint y: 131, endPoint x: 436, endPoint y: 124, distance: 195.6
click at [436, 124] on div "**********" at bounding box center [150, 231] width 1396 height 378
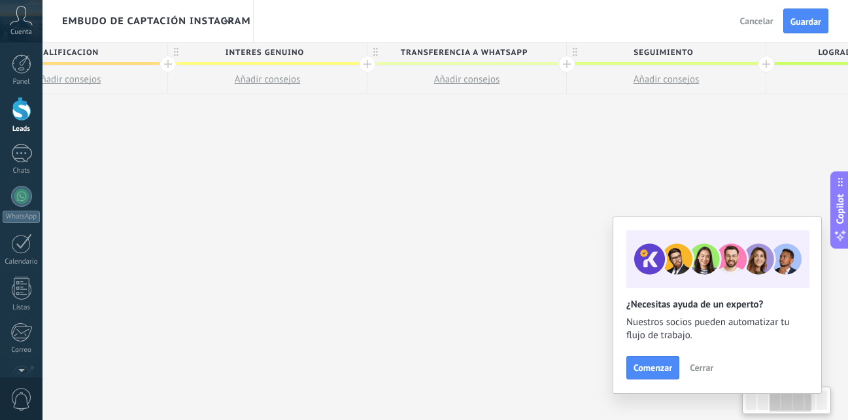
drag, startPoint x: 370, startPoint y: 141, endPoint x: 469, endPoint y: 138, distance: 98.8
click at [658, 143] on div "**********" at bounding box center [467, 231] width 1396 height 378
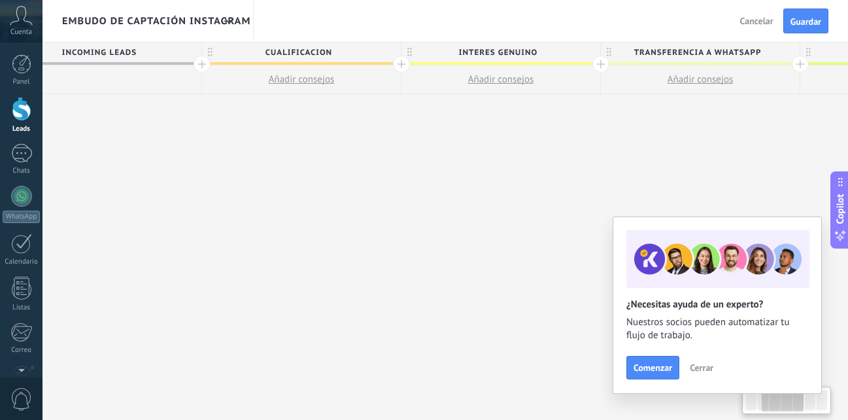
drag, startPoint x: 504, startPoint y: 137, endPoint x: 676, endPoint y: 159, distance: 173.4
click at [676, 159] on div "**********" at bounding box center [701, 231] width 1396 height 378
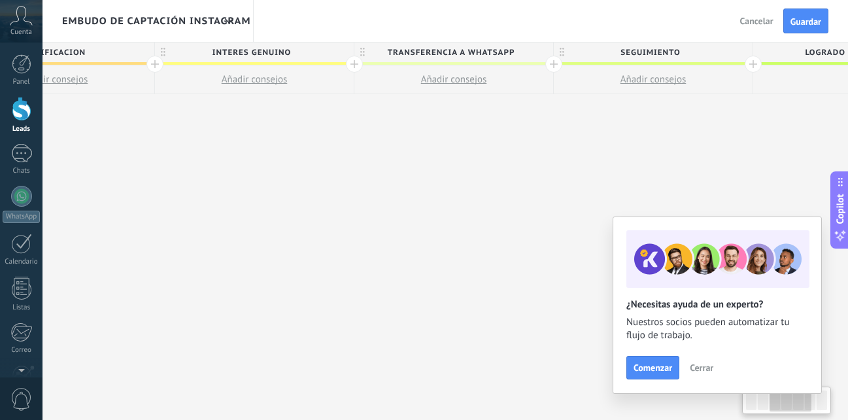
scroll to position [0, 511]
drag, startPoint x: 447, startPoint y: 141, endPoint x: 184, endPoint y: 88, distance: 268.0
click at [184, 88] on div "**********" at bounding box center [441, 231] width 1396 height 378
click at [452, 53] on span "transferencia a whatsapp" at bounding box center [437, 52] width 192 height 20
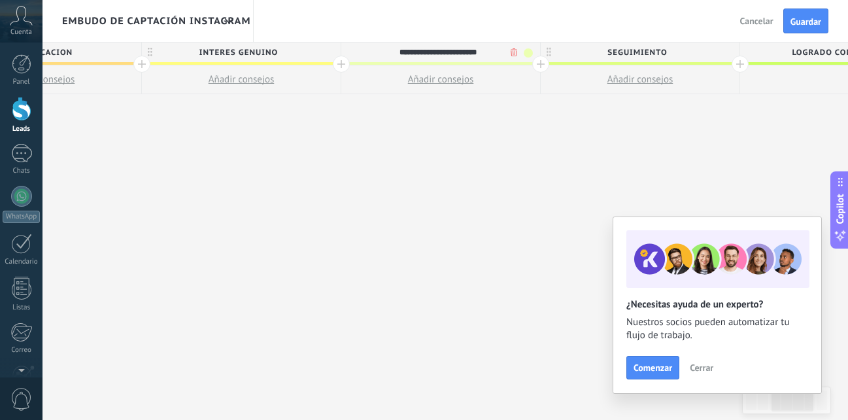
click at [531, 52] on span at bounding box center [528, 52] width 9 height 9
click at [509, 72] on div at bounding box center [503, 72] width 18 height 19
click at [635, 48] on span "SEGUIMIENTO" at bounding box center [637, 52] width 192 height 20
click at [731, 50] on span at bounding box center [727, 52] width 9 height 9
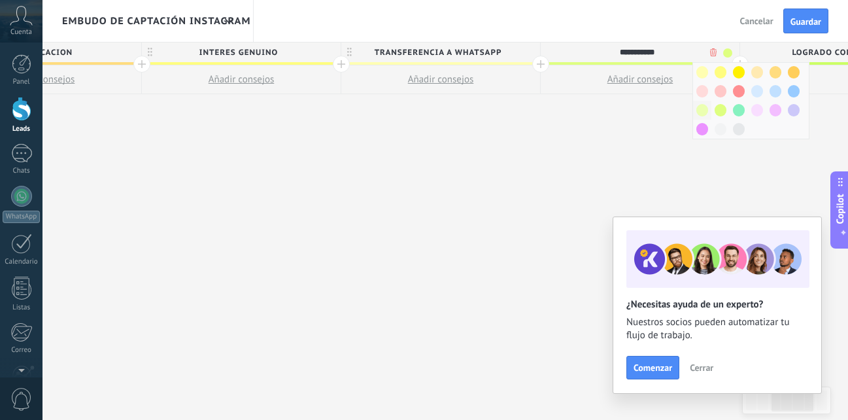
click at [700, 114] on span at bounding box center [702, 110] width 12 height 12
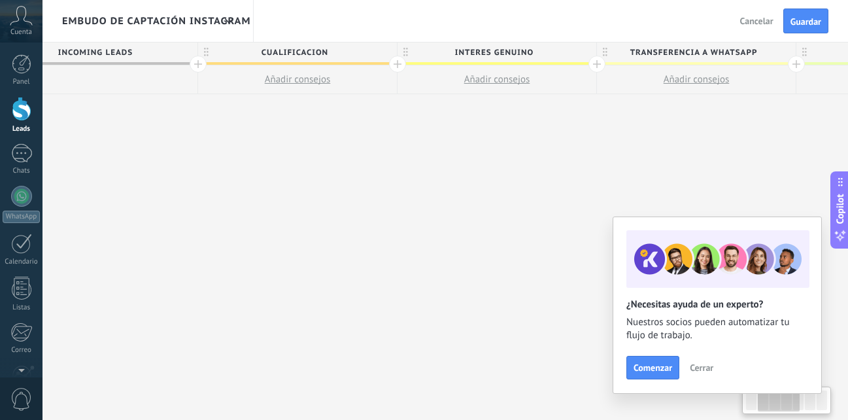
scroll to position [0, 248]
drag, startPoint x: 581, startPoint y: 173, endPoint x: 843, endPoint y: 137, distance: 264.5
click at [843, 137] on div "**********" at bounding box center [703, 231] width 1396 height 378
click at [349, 44] on span "Cualificacion" at bounding box center [301, 52] width 192 height 20
click at [392, 54] on span at bounding box center [391, 52] width 9 height 9
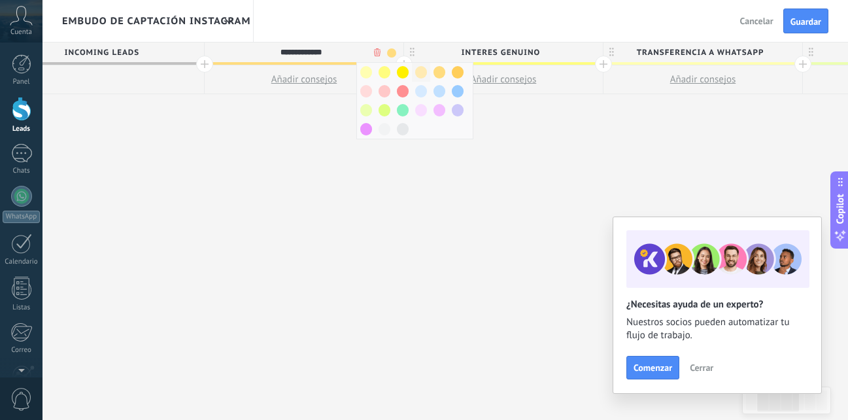
click at [427, 71] on div at bounding box center [421, 72] width 18 height 19
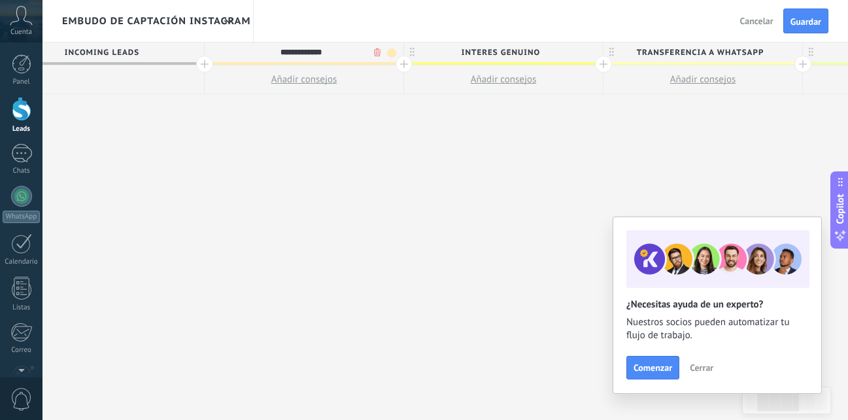
click at [451, 120] on div "**********" at bounding box center [703, 231] width 1396 height 378
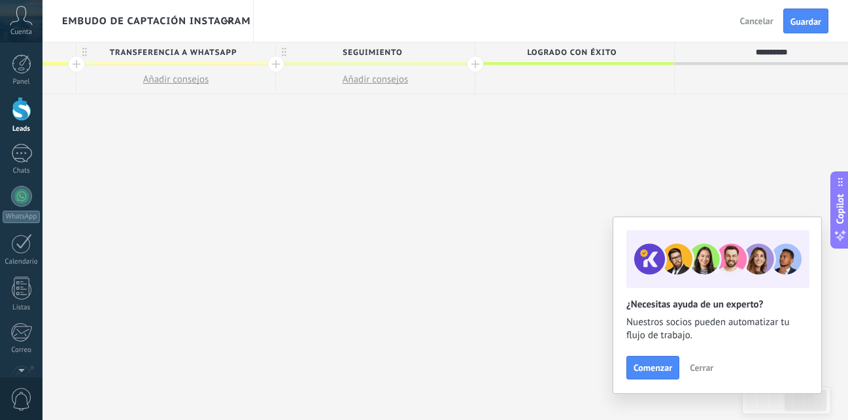
scroll to position [0, 801]
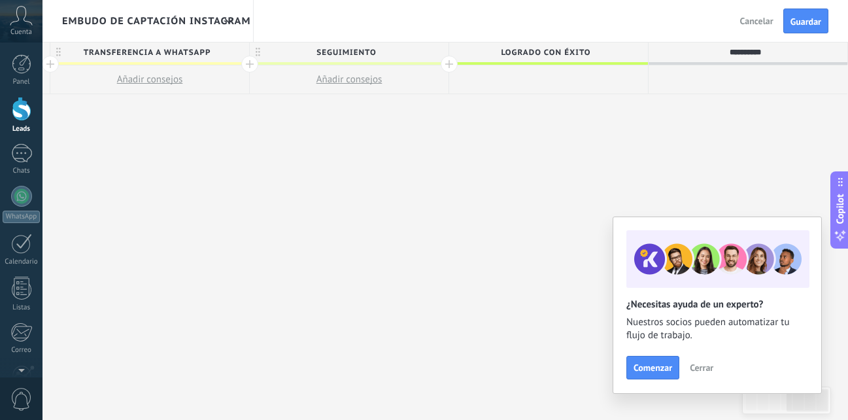
drag, startPoint x: 617, startPoint y: 148, endPoint x: -35, endPoint y: 323, distance: 674.7
click at [0, 323] on html ".abccls-1,.abccls-2{fill-rule:evenodd}.abccls-2{fill:#fff} .abfcls-1{fill:none}…" at bounding box center [424, 210] width 848 height 420
drag, startPoint x: 384, startPoint y: 218, endPoint x: 264, endPoint y: 190, distance: 122.9
click at [264, 190] on div "**********" at bounding box center [150, 231] width 1396 height 378
drag, startPoint x: 269, startPoint y: 187, endPoint x: 180, endPoint y: 134, distance: 102.9
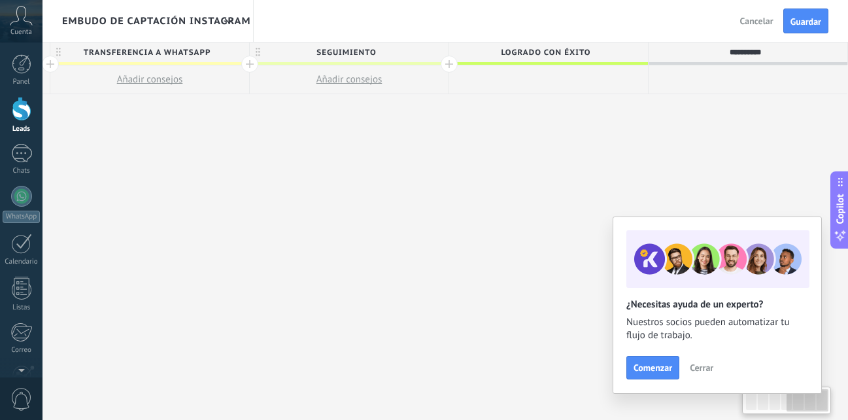
click at [180, 134] on div "**********" at bounding box center [150, 231] width 1396 height 378
click at [795, 23] on span "Guardar" at bounding box center [805, 21] width 31 height 9
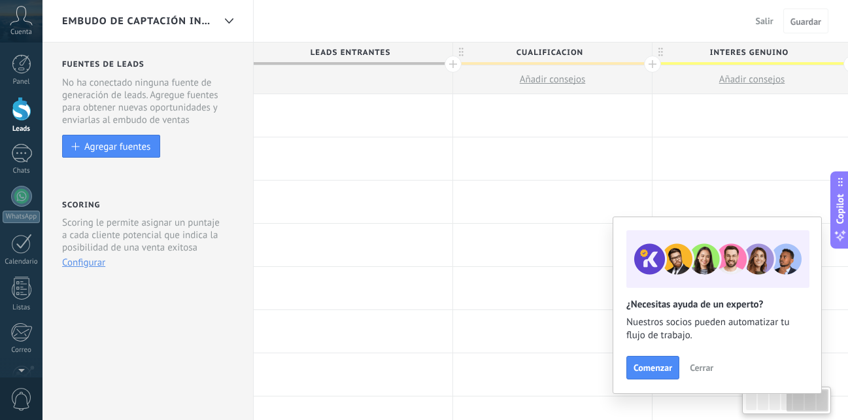
scroll to position [0, 801]
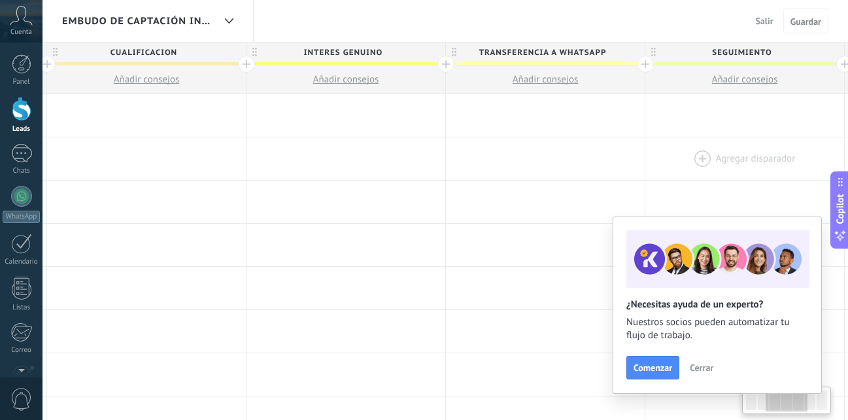
drag, startPoint x: 300, startPoint y: 164, endPoint x: 672, endPoint y: 149, distance: 372.3
click at [695, 149] on div at bounding box center [744, 158] width 199 height 42
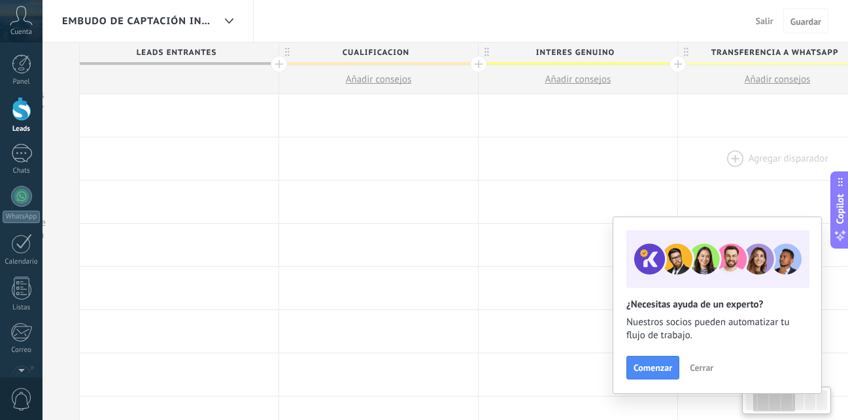
scroll to position [0, 169]
drag, startPoint x: 456, startPoint y: 205, endPoint x: 694, endPoint y: 170, distance: 240.5
click at [243, 48] on span "Leads Entrantes" at bounding box center [181, 52] width 192 height 20
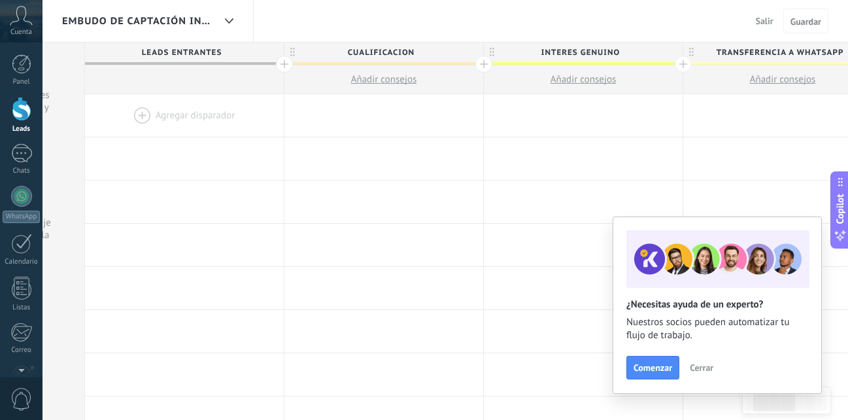
click at [243, 48] on span "Leads Entrantes" at bounding box center [181, 52] width 192 height 20
click at [210, 54] on span "Leads Entrantes" at bounding box center [181, 52] width 192 height 20
click at [818, 20] on span "Guardar" at bounding box center [805, 21] width 31 height 9
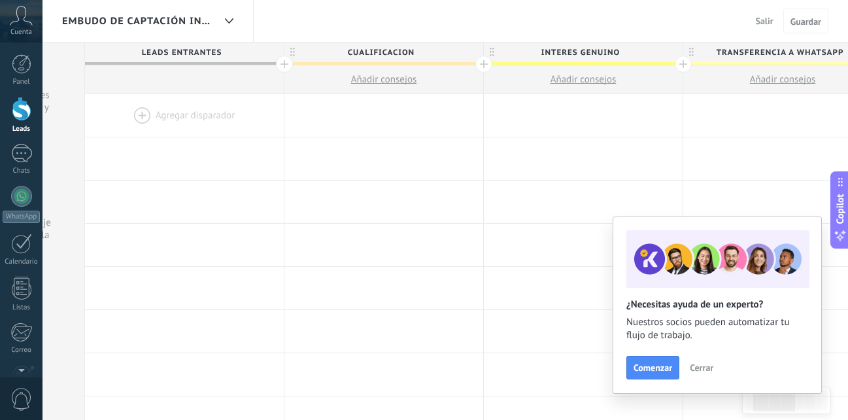
click at [756, 23] on span "Salir" at bounding box center [765, 21] width 18 height 12
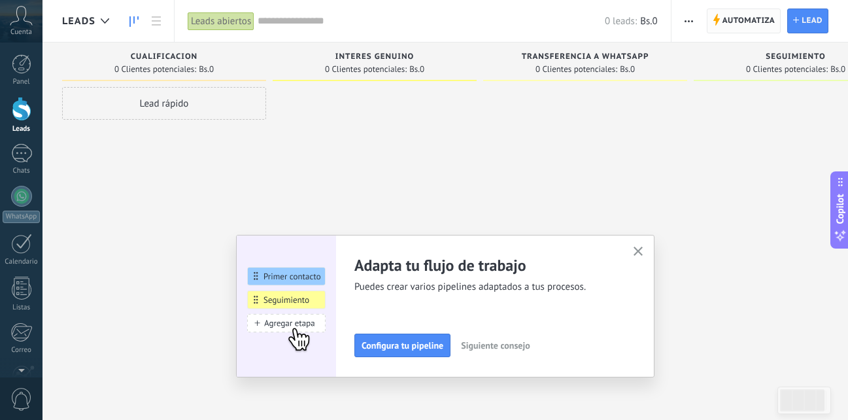
click at [722, 19] on span "Automatiza" at bounding box center [748, 21] width 53 height 24
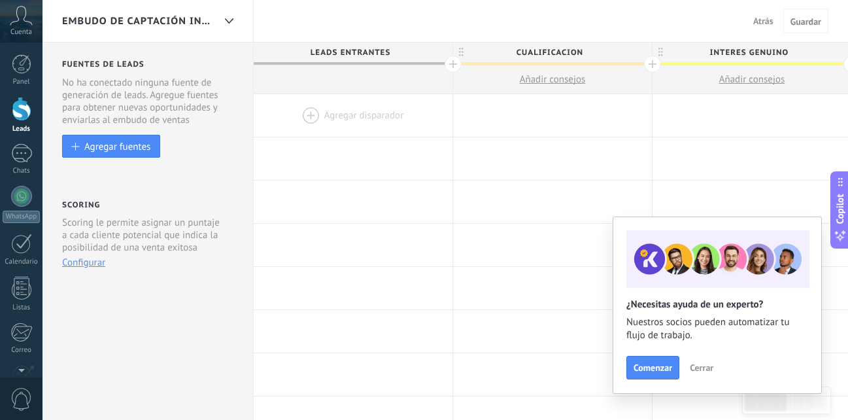
click at [374, 53] on span "Leads Entrantes" at bounding box center [350, 52] width 192 height 20
click at [423, 48] on span "Leads Entrantes" at bounding box center [350, 52] width 192 height 20
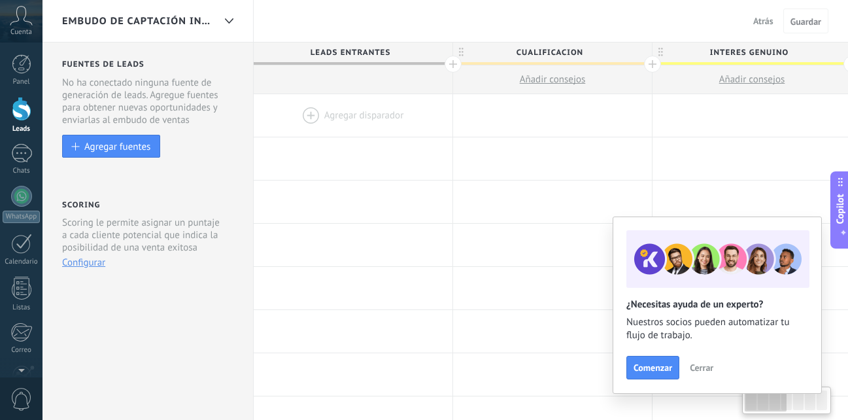
click at [357, 105] on div at bounding box center [353, 115] width 199 height 42
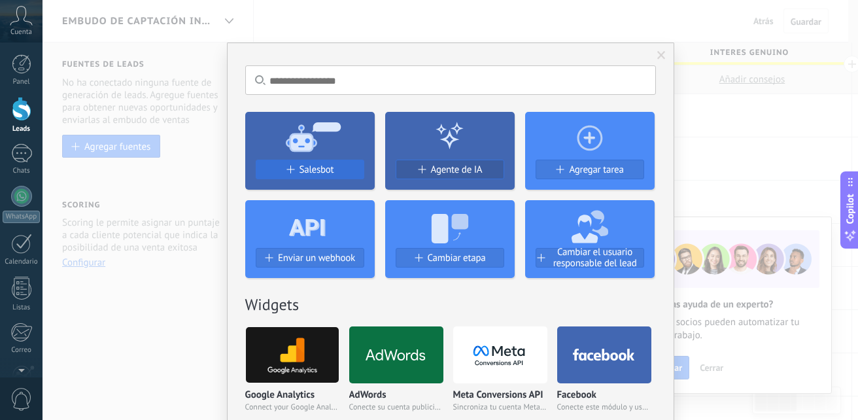
click at [286, 164] on div "Salesbot" at bounding box center [309, 169] width 107 height 11
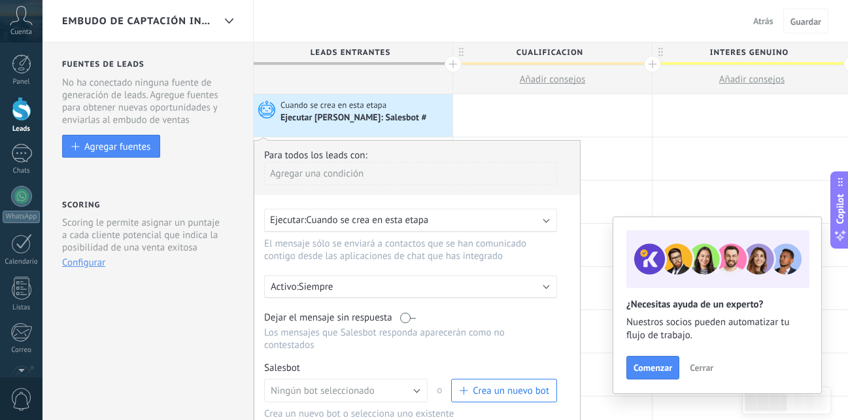
click at [401, 218] on span "Cuando se crea en esta etapa" at bounding box center [367, 220] width 122 height 12
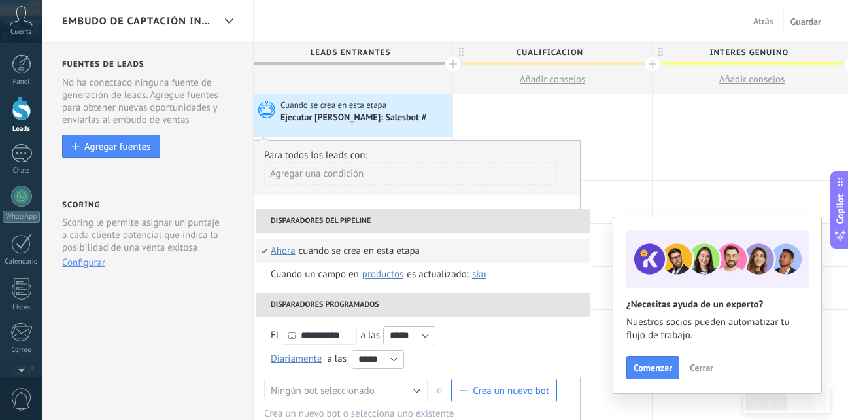
click at [390, 163] on div "Agregar una condición" at bounding box center [410, 173] width 293 height 23
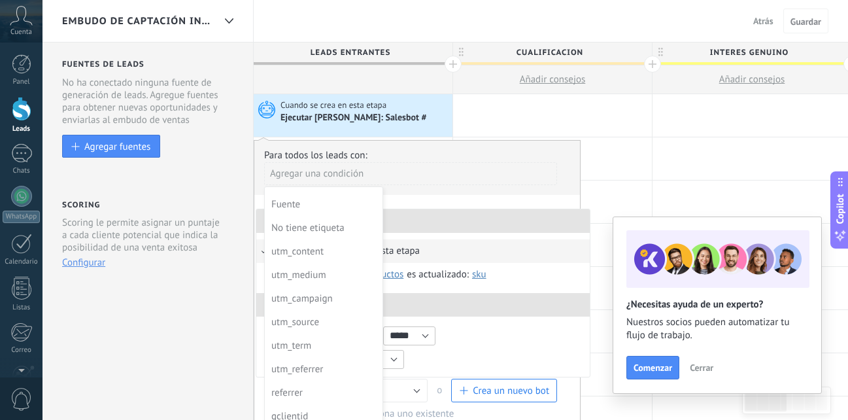
scroll to position [94, 0]
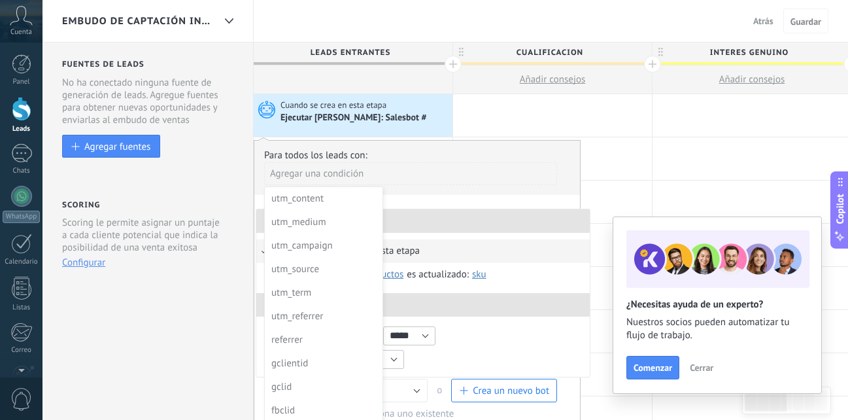
click at [487, 173] on div at bounding box center [417, 317] width 326 height 352
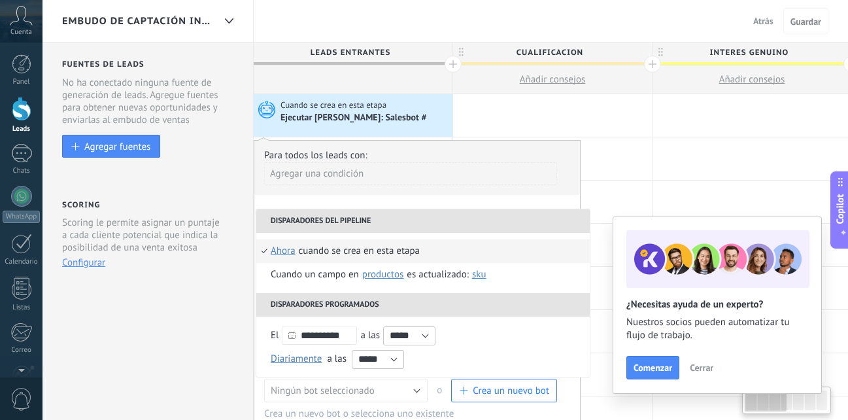
scroll to position [0, 9]
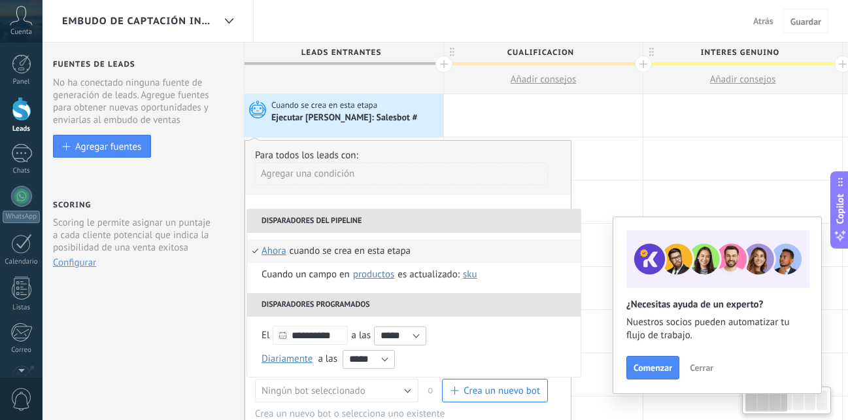
drag, startPoint x: 471, startPoint y: 196, endPoint x: 462, endPoint y: 163, distance: 34.4
click at [462, 160] on div "**********" at bounding box center [407, 317] width 327 height 354
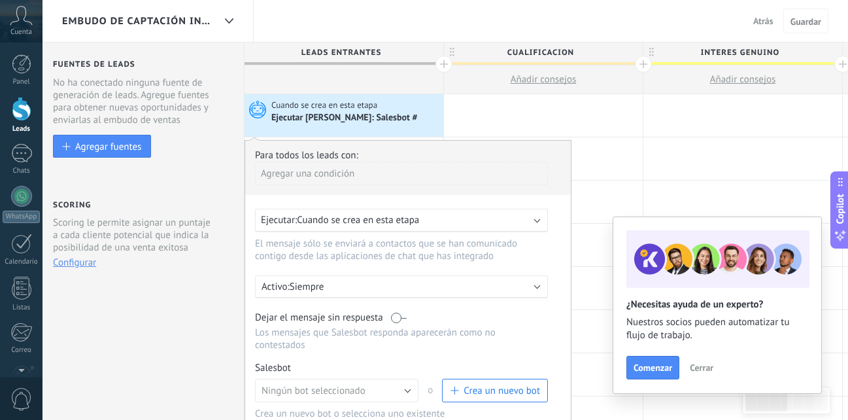
click at [696, 366] on span "Cerrar" at bounding box center [702, 367] width 24 height 9
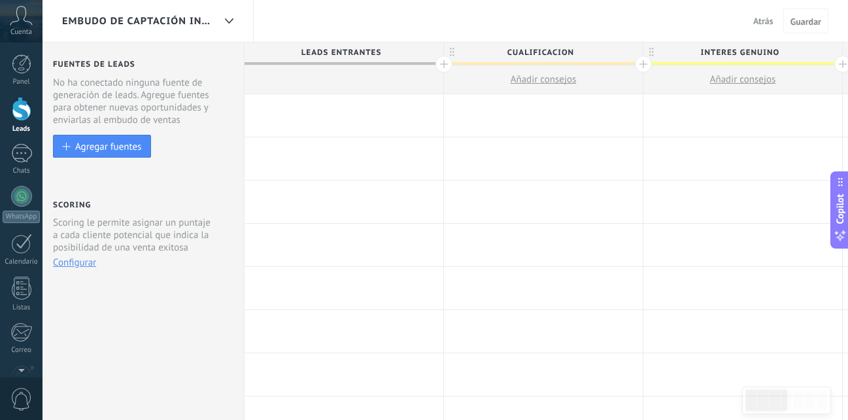
click at [346, 120] on div at bounding box center [343, 115] width 199 height 42
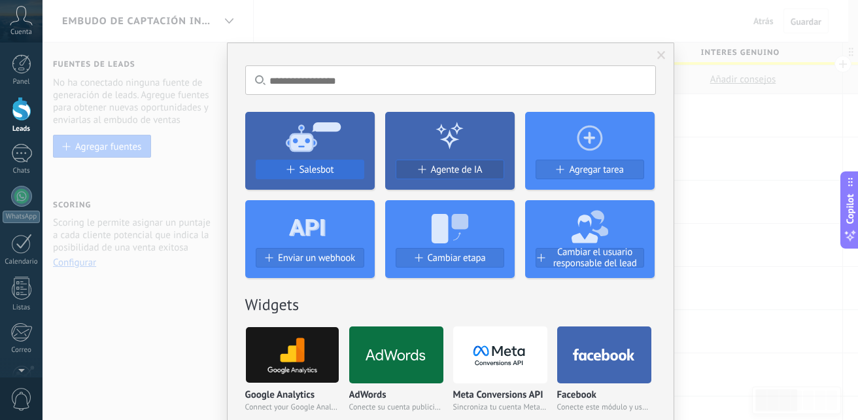
click at [314, 163] on button "Salesbot" at bounding box center [310, 170] width 109 height 20
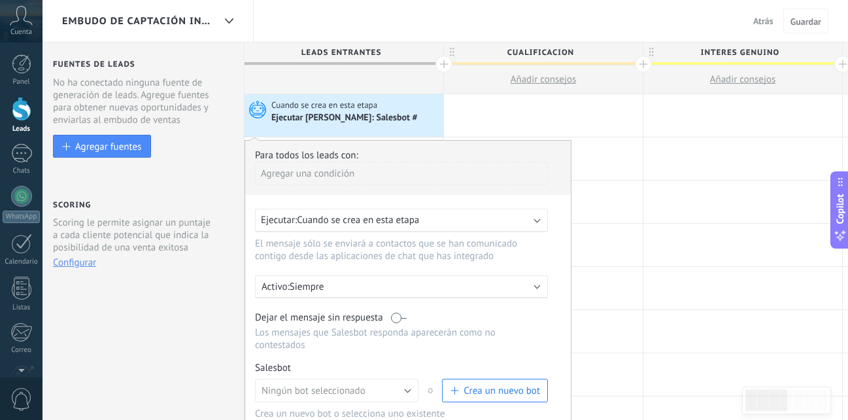
click at [379, 282] on p "Siempre" at bounding box center [404, 286] width 229 height 12
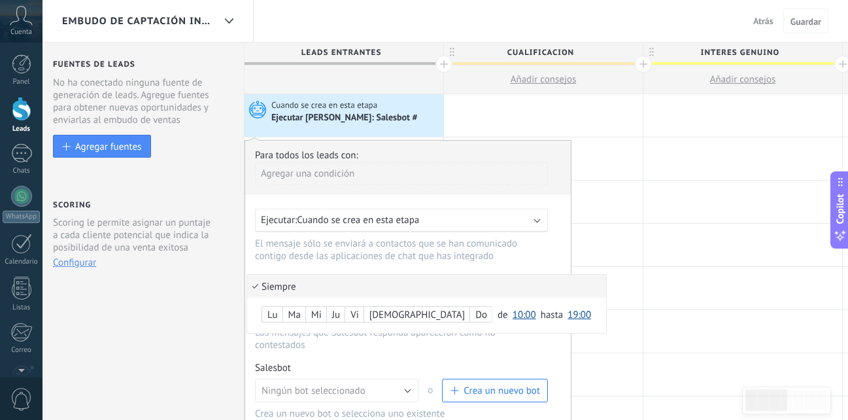
click at [379, 282] on li "Siempre" at bounding box center [426, 286] width 359 height 23
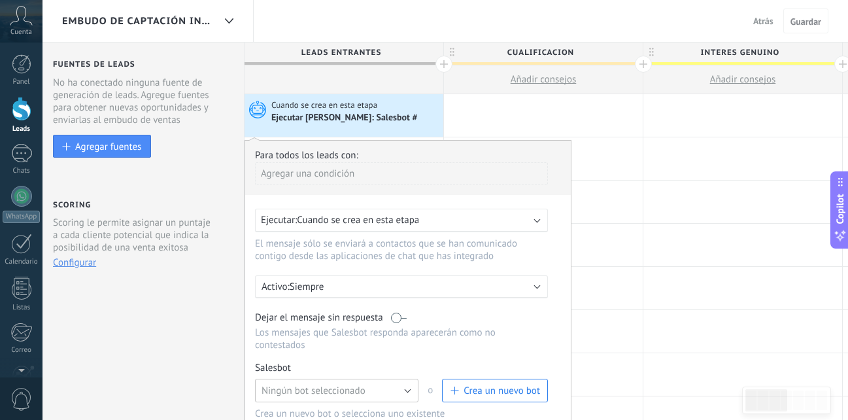
click at [405, 394] on button "Ningún bot seleccionado" at bounding box center [336, 391] width 163 height 24
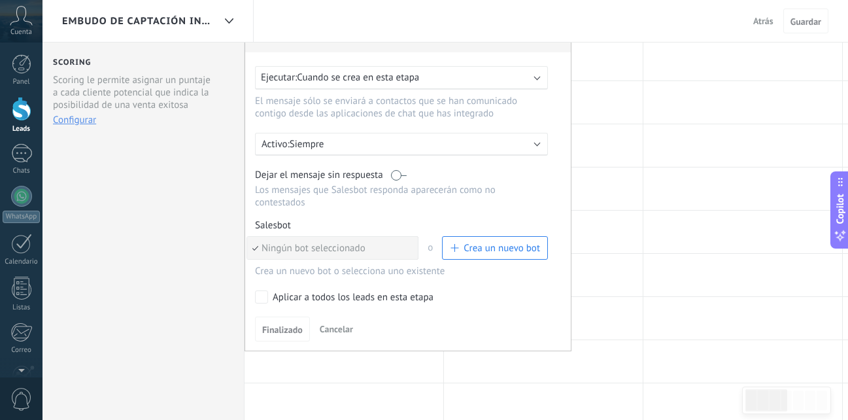
scroll to position [129, 0]
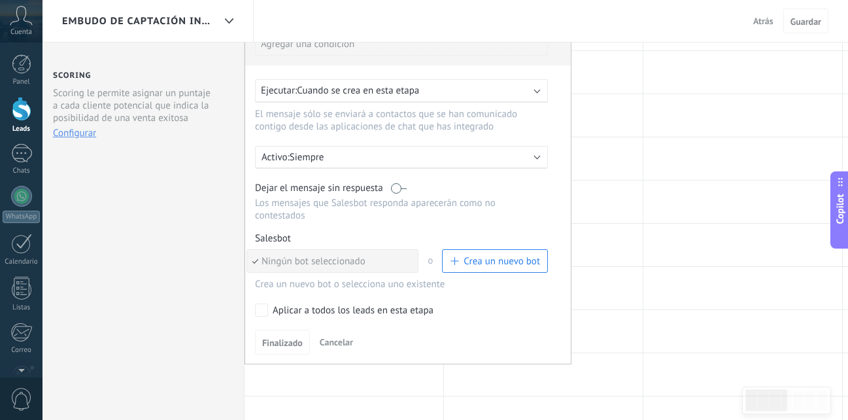
click at [497, 91] on div "Ejecutar: Cuando se crea en esta etapa" at bounding box center [396, 90] width 271 height 12
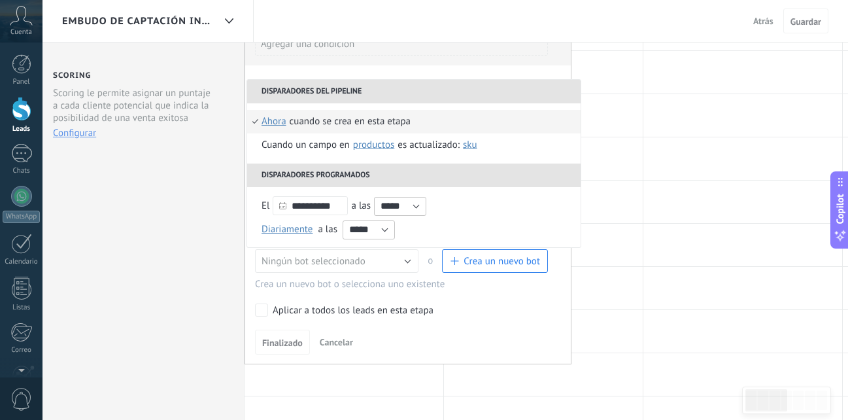
click at [339, 88] on li "Disparadores del pipeline" at bounding box center [413, 92] width 333 height 24
click at [303, 169] on li "Disparadores programados" at bounding box center [413, 175] width 333 height 24
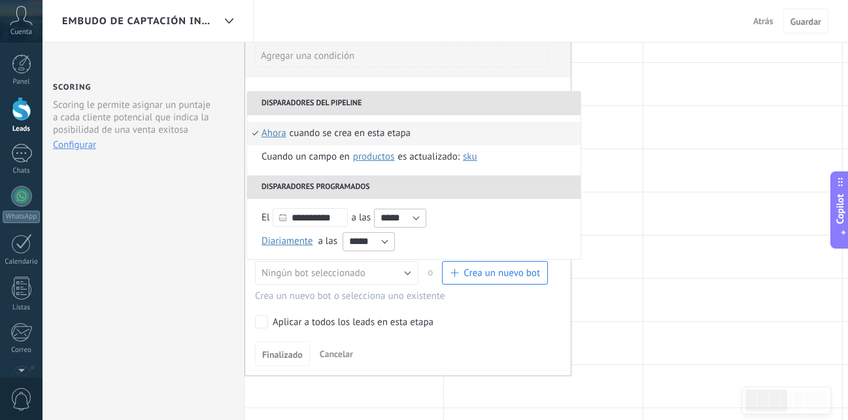
scroll to position [71, 0]
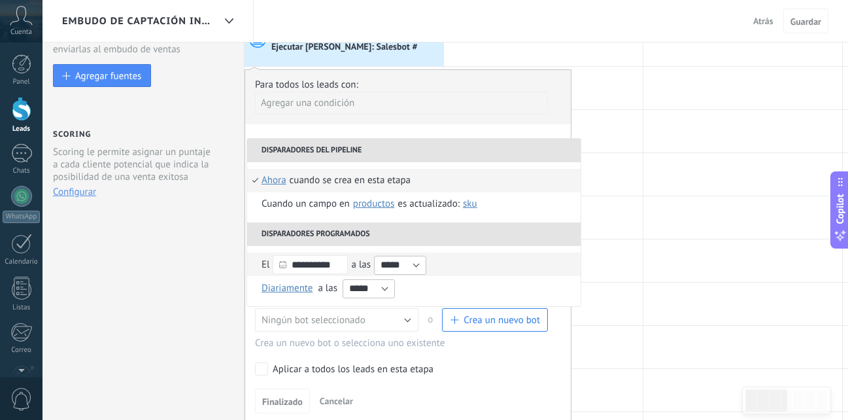
click at [284, 265] on use at bounding box center [282, 264] width 7 height 7
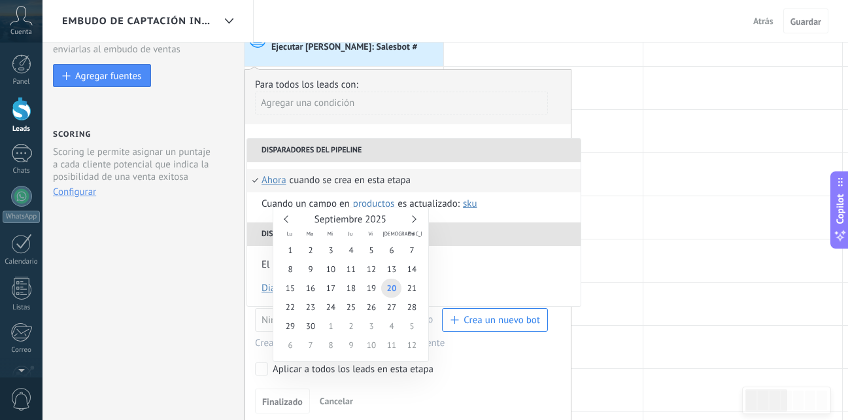
click at [472, 250] on div "**********" at bounding box center [413, 276] width 333 height 60
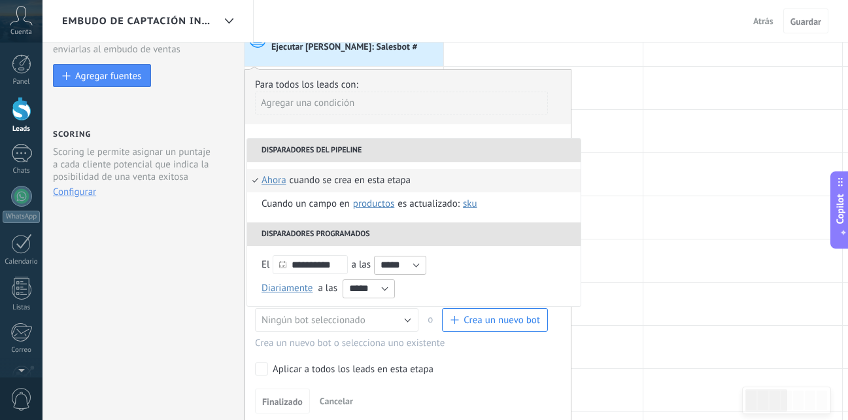
click at [430, 104] on div "Agregar una condición" at bounding box center [401, 103] width 293 height 23
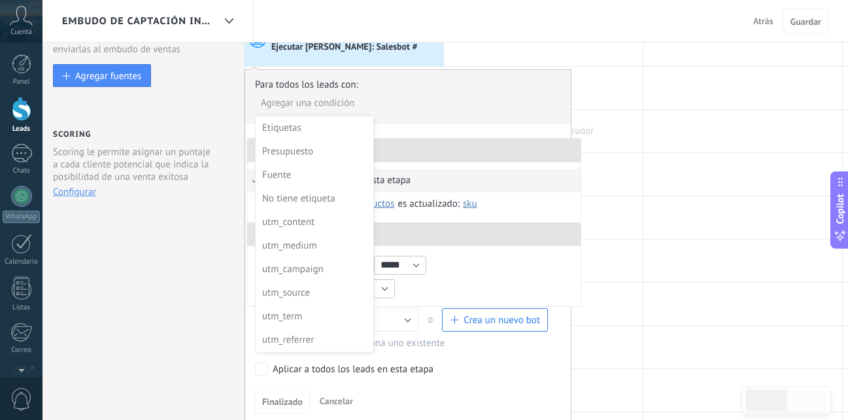
click at [611, 131] on div at bounding box center [543, 131] width 199 height 42
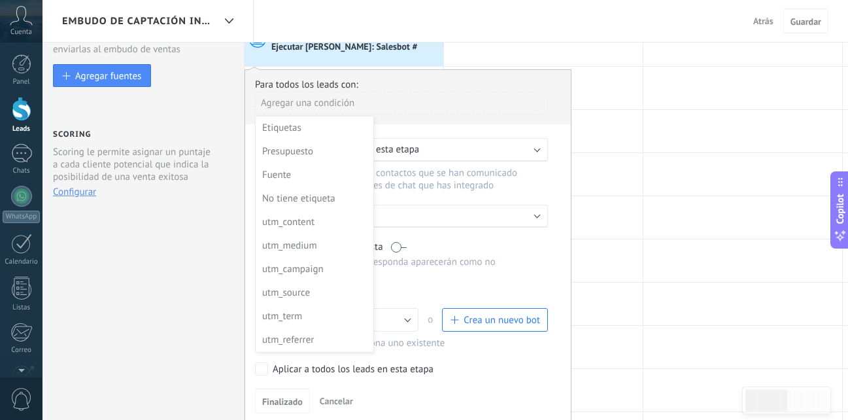
click at [345, 393] on div at bounding box center [408, 246] width 326 height 352
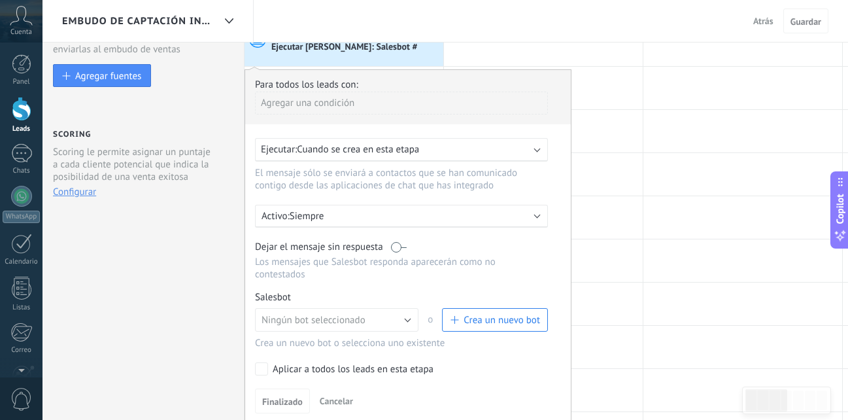
click at [339, 399] on span "Cancelar" at bounding box center [336, 401] width 33 height 12
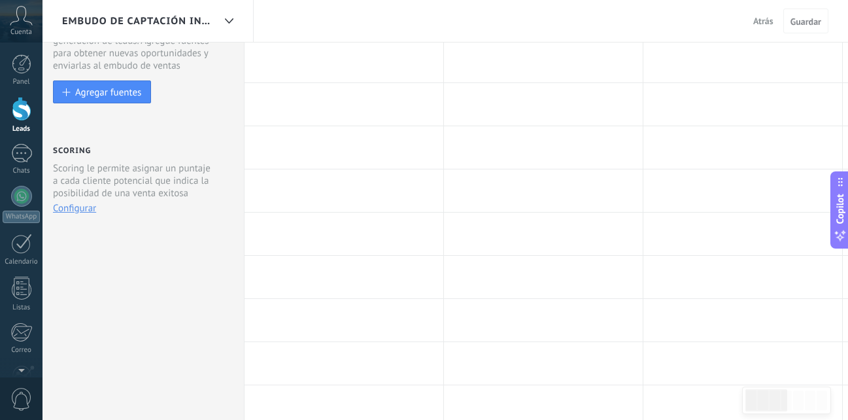
scroll to position [0, 0]
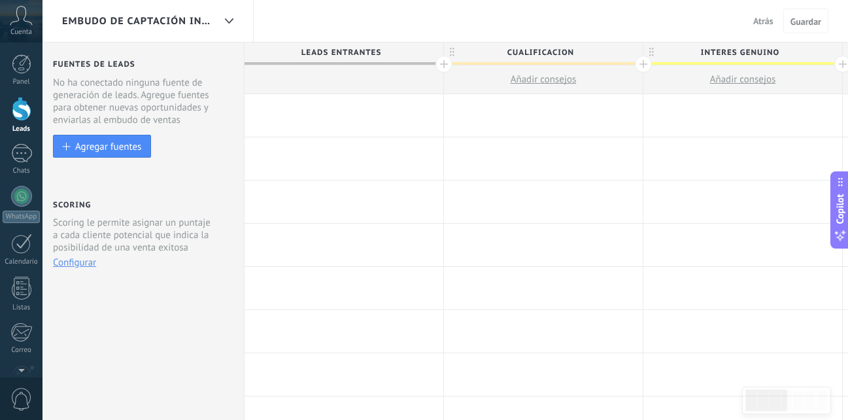
click at [383, 111] on div at bounding box center [343, 115] width 199 height 42
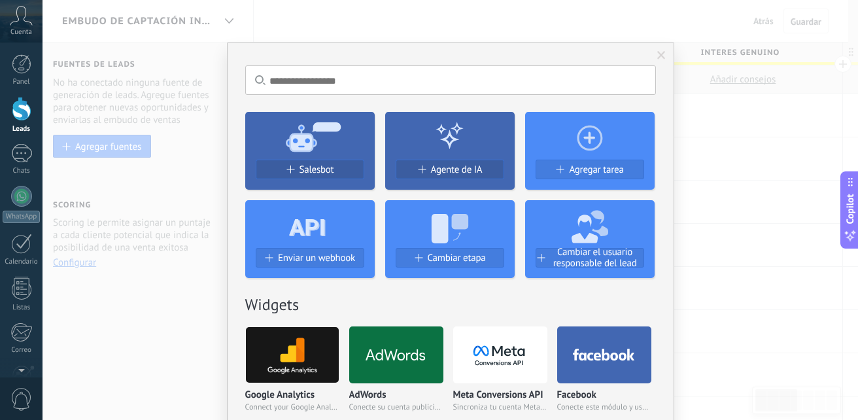
click at [295, 145] on use at bounding box center [313, 136] width 55 height 29
click at [290, 161] on button "Salesbot" at bounding box center [310, 170] width 109 height 20
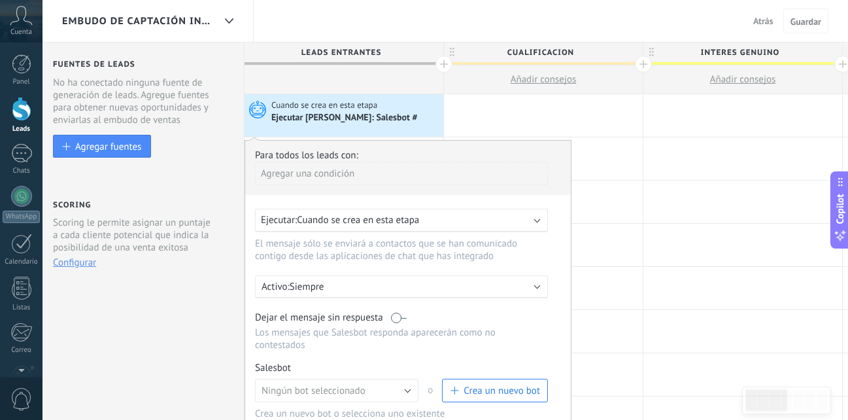
click at [290, 173] on div "Agregar una condición" at bounding box center [401, 173] width 293 height 23
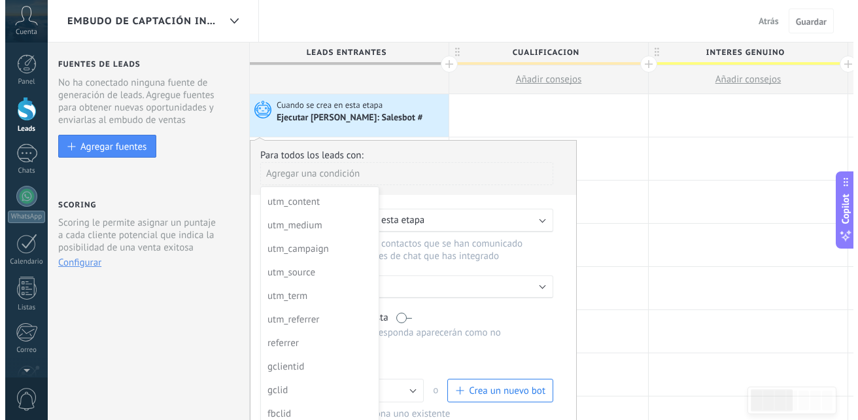
scroll to position [94, 0]
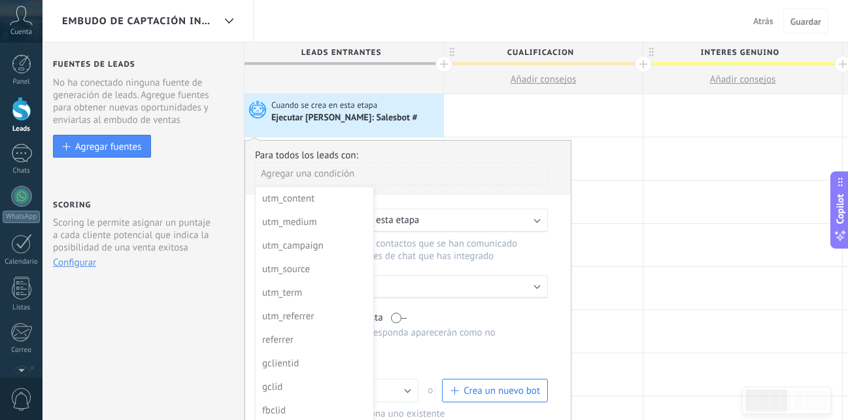
click at [492, 210] on div at bounding box center [408, 317] width 326 height 352
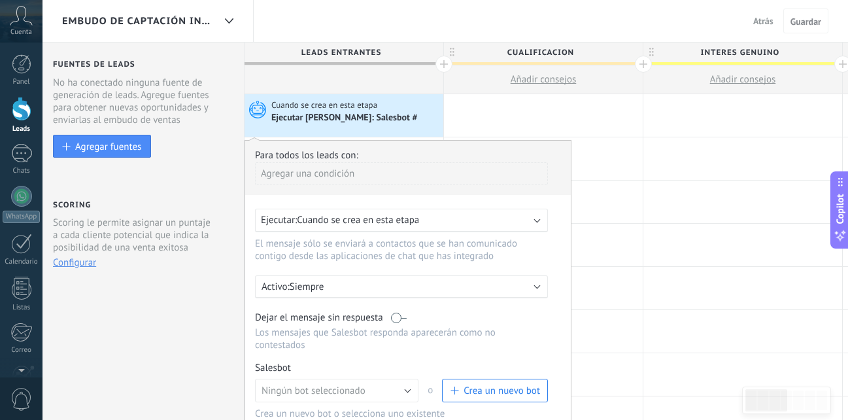
click at [484, 217] on div "Ejecutar: Cuando se crea en esta etapa" at bounding box center [396, 220] width 271 height 12
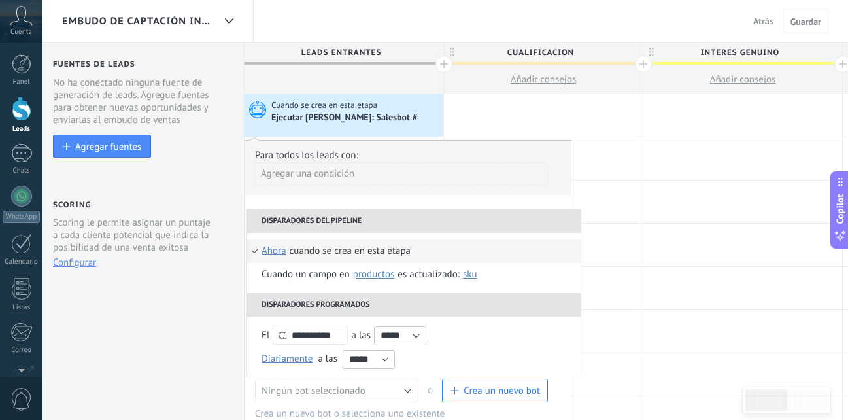
click at [484, 217] on li "Disparadores del pipeline" at bounding box center [413, 221] width 333 height 24
click at [20, 210] on link "WhatsApp" at bounding box center [21, 204] width 42 height 37
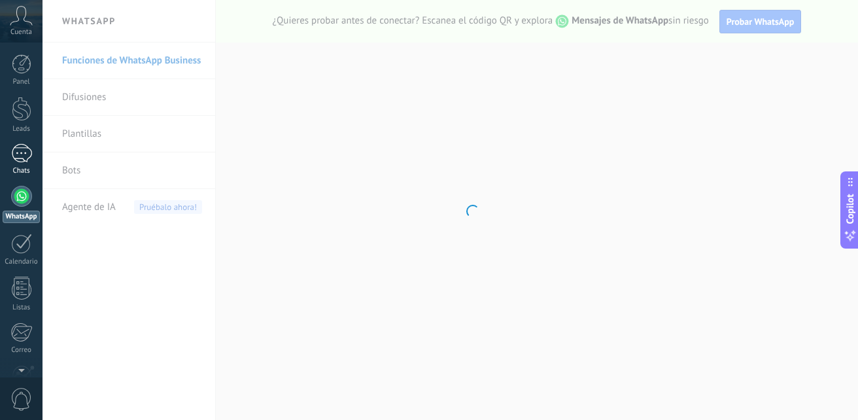
click at [22, 164] on link "Chats" at bounding box center [21, 159] width 42 height 31
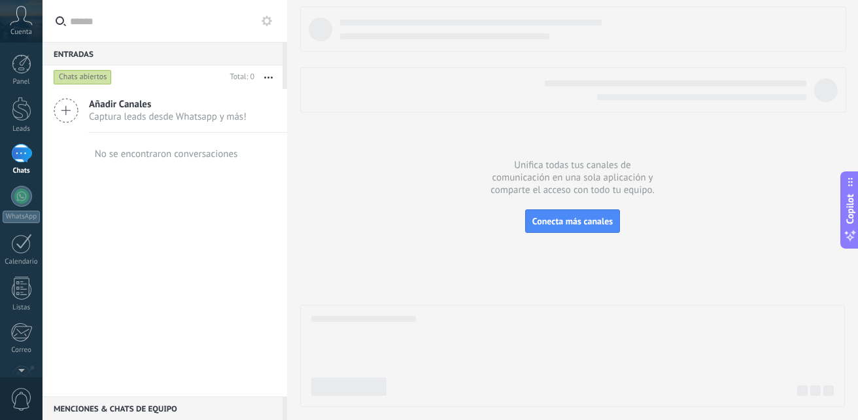
click at [118, 106] on span "Añadir Canales" at bounding box center [168, 104] width 158 height 12
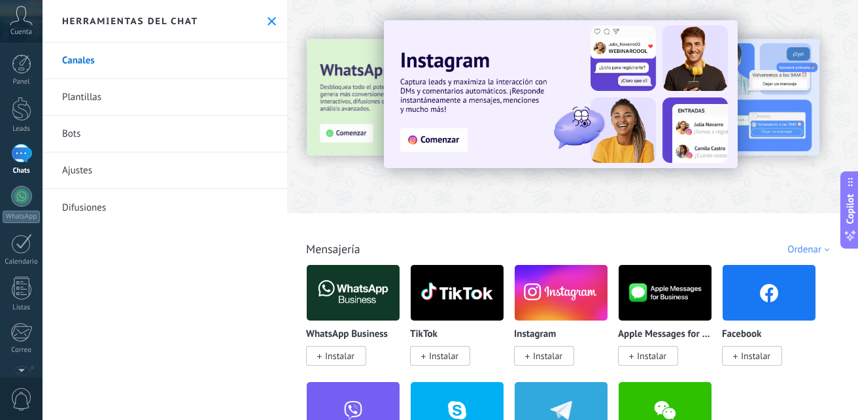
click at [553, 363] on span "Instalar" at bounding box center [544, 356] width 60 height 20
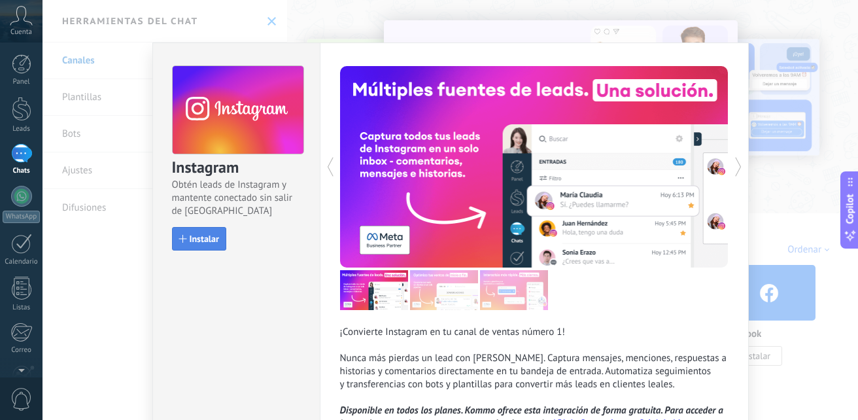
click at [199, 233] on button "Instalar" at bounding box center [199, 239] width 54 height 24
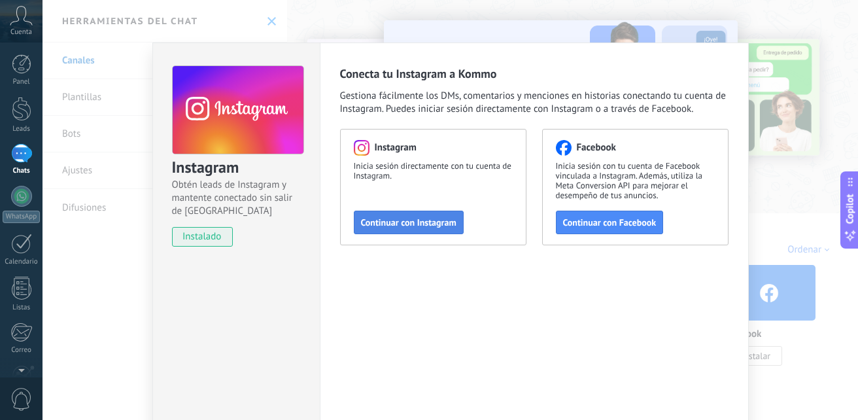
click at [420, 225] on span "Continuar con Instagram" at bounding box center [408, 222] width 95 height 9
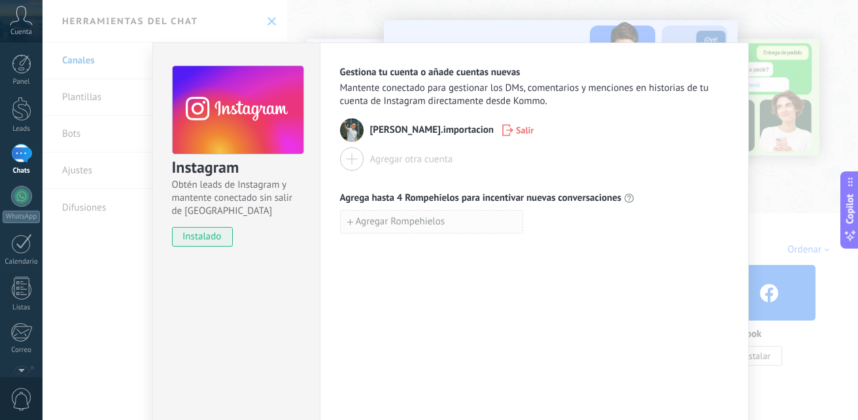
click at [467, 220] on button "Agregar Rompehielos" at bounding box center [431, 222] width 183 height 24
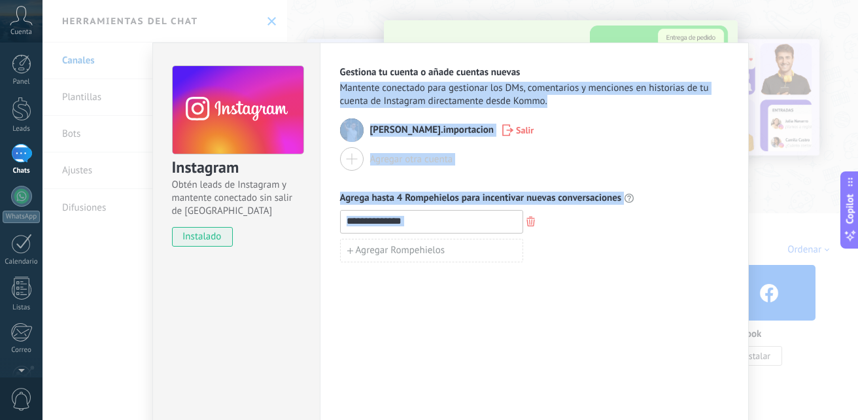
drag, startPoint x: 646, startPoint y: 212, endPoint x: 652, endPoint y: 82, distance: 130.9
click at [652, 82] on div "Gestiona tu cuenta o añade cuentas nuevas Mantente conectado para gestionar los…" at bounding box center [534, 164] width 388 height 196
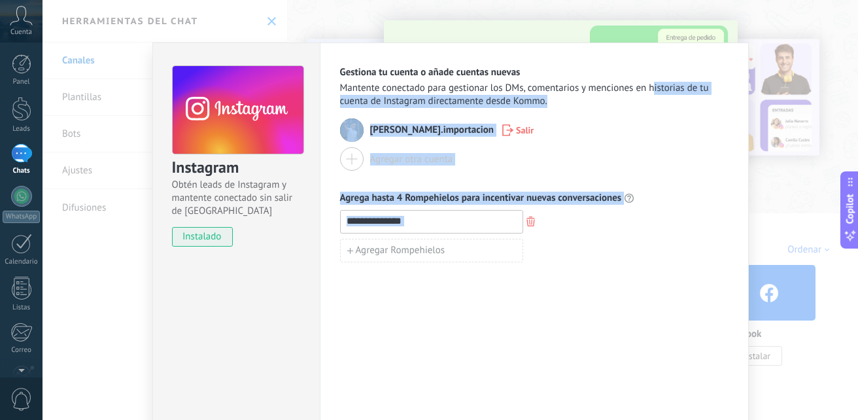
click at [781, 188] on div "Instagram Obtén leads de Instagram y mantente conectado sin salir de Kommo inst…" at bounding box center [449, 210] width 815 height 420
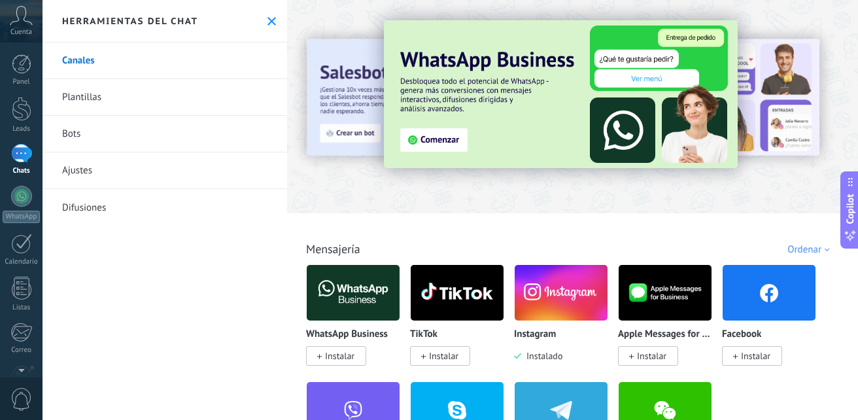
click at [565, 301] on img at bounding box center [560, 292] width 93 height 63
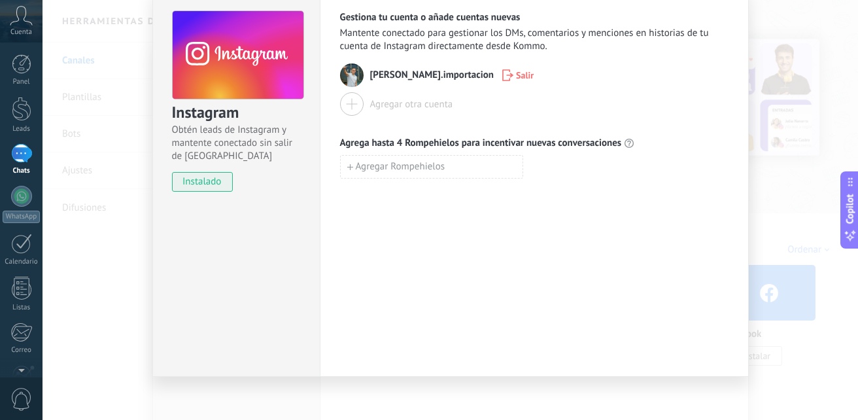
scroll to position [61, 0]
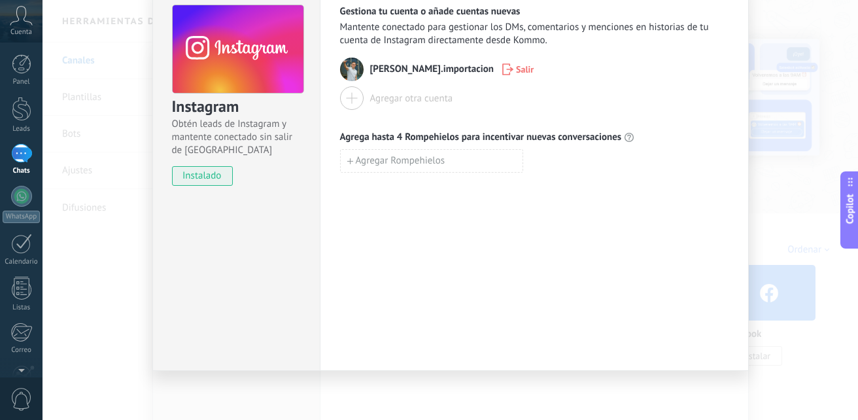
click at [777, 267] on div "Instagram Obtén leads de Instagram y mantente conectado sin salir de Kommo inst…" at bounding box center [449, 210] width 815 height 420
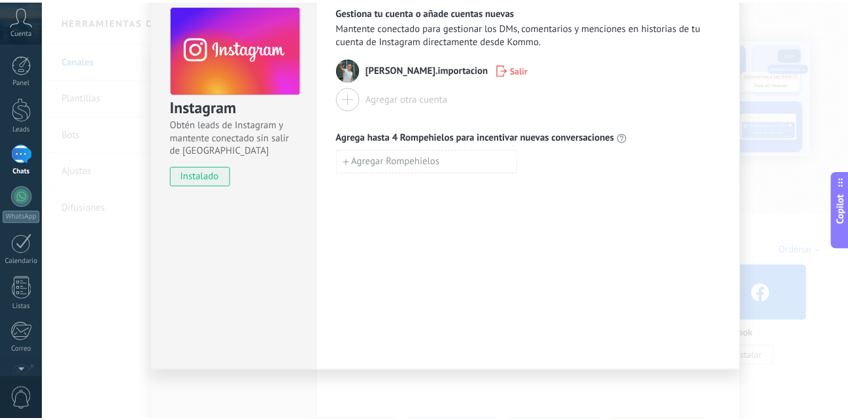
scroll to position [0, 0]
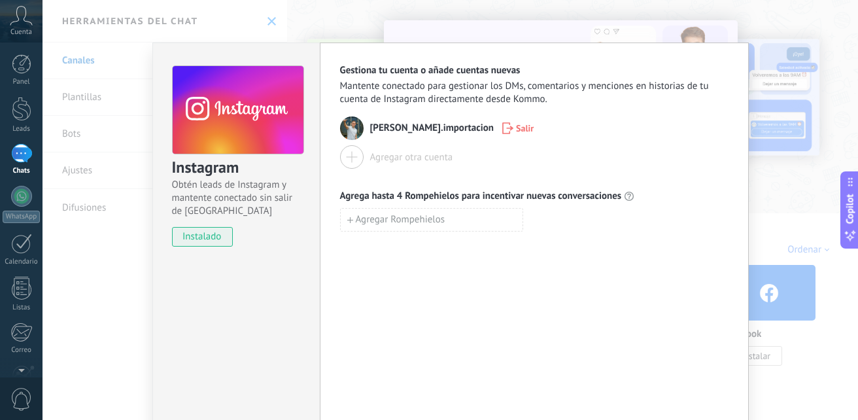
click at [760, 304] on div "Instagram Obtén leads de Instagram y mantente conectado sin salir de Kommo inst…" at bounding box center [449, 210] width 815 height 420
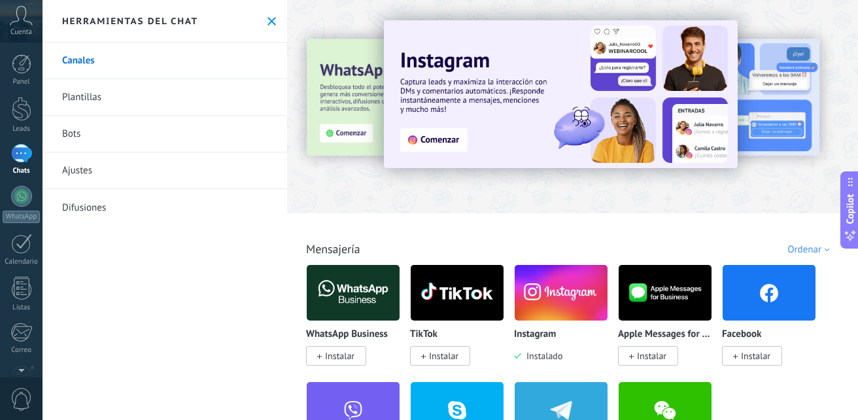
click at [742, 356] on span "Instalar" at bounding box center [755, 356] width 29 height 12
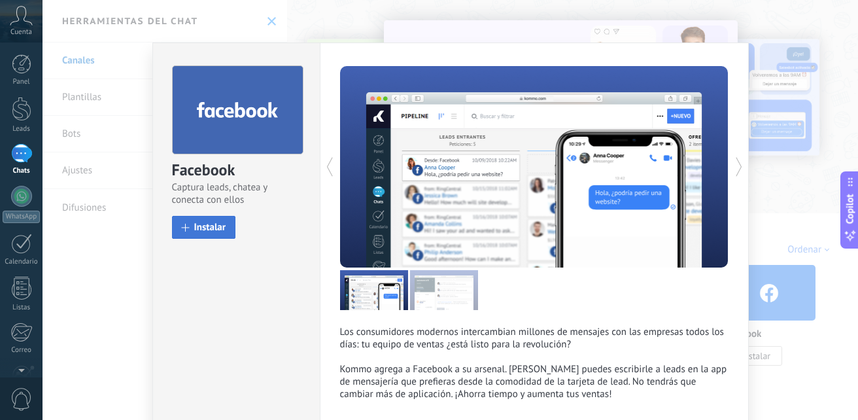
click at [229, 228] on button "Instalar" at bounding box center [204, 227] width 64 height 23
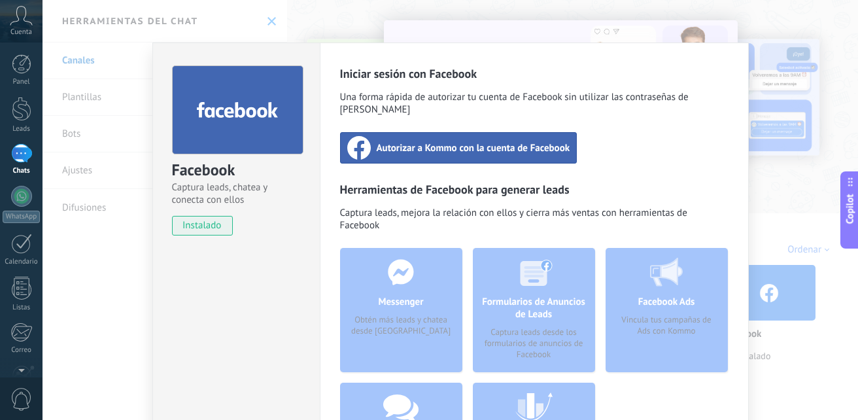
click at [436, 143] on div "Autorizar a Kommo con la cuenta de Facebook" at bounding box center [458, 147] width 237 height 31
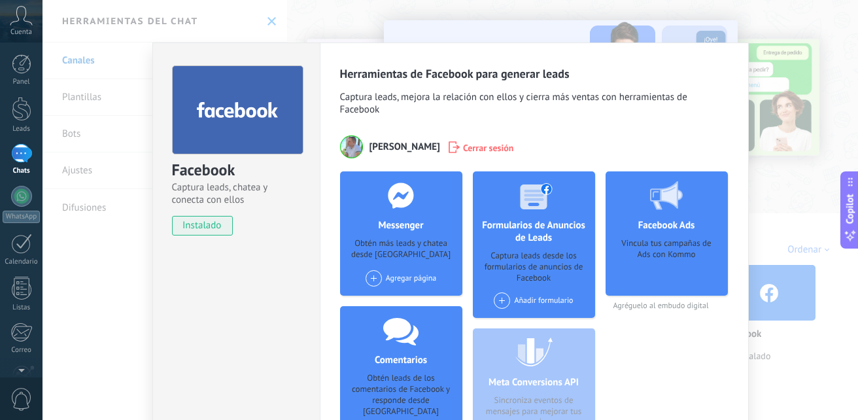
click at [419, 273] on div "Agregar página" at bounding box center [400, 278] width 71 height 16
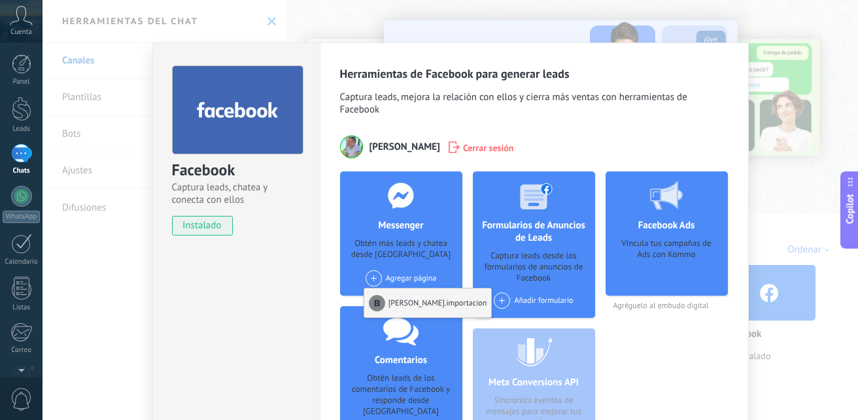
click at [408, 295] on div "[PERSON_NAME].importacion" at bounding box center [427, 302] width 127 height 29
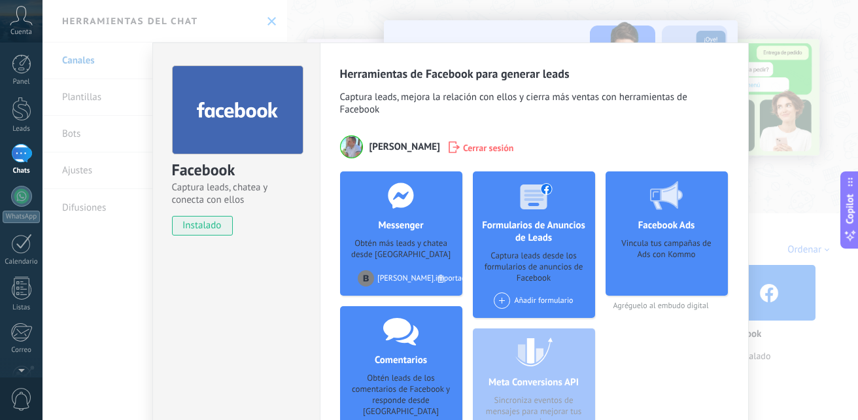
click at [404, 283] on div "[PERSON_NAME].importacion" at bounding box center [401, 278] width 86 height 16
click at [645, 381] on div "Facebook Ads Vincula tus campañas de Ads con Kommo Agréguelo al embudo digital" at bounding box center [666, 317] width 122 height 292
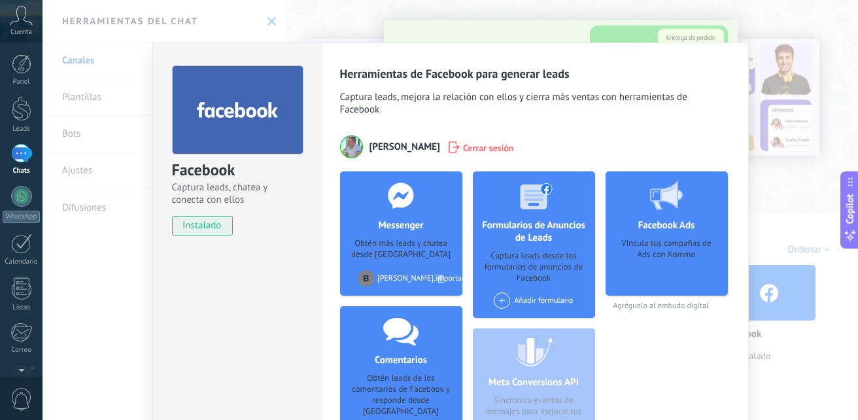
drag, startPoint x: 677, startPoint y: 82, endPoint x: 611, endPoint y: 54, distance: 72.0
click at [634, 18] on div "Facebook Captura leads, chatea y conecta con ellos instalado Desinstalar Herram…" at bounding box center [449, 210] width 815 height 420
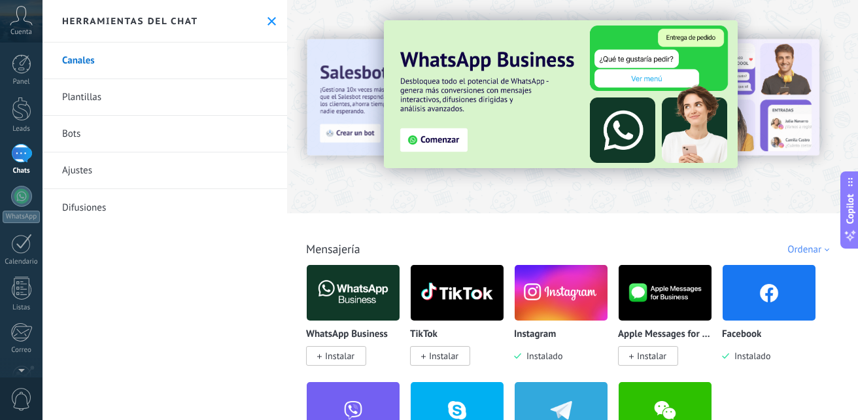
click at [792, 301] on img at bounding box center [768, 292] width 93 height 63
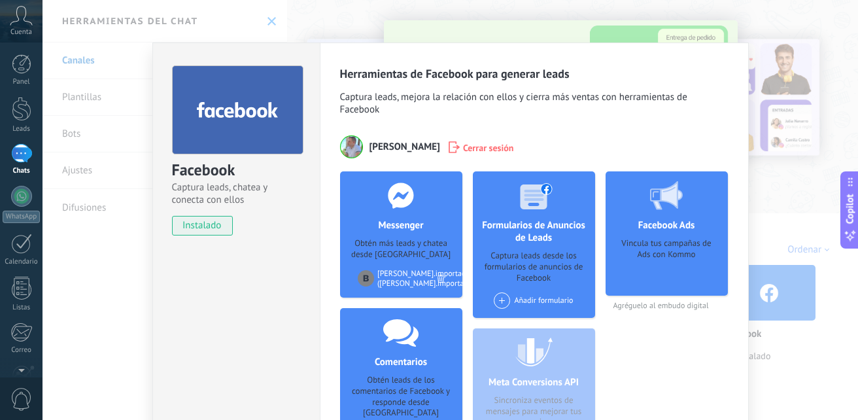
click at [405, 231] on h4 "Messenger" at bounding box center [401, 225] width 52 height 12
click at [418, 257] on div "Obtén más leads y chatea desde Kommo" at bounding box center [400, 249] width 101 height 22
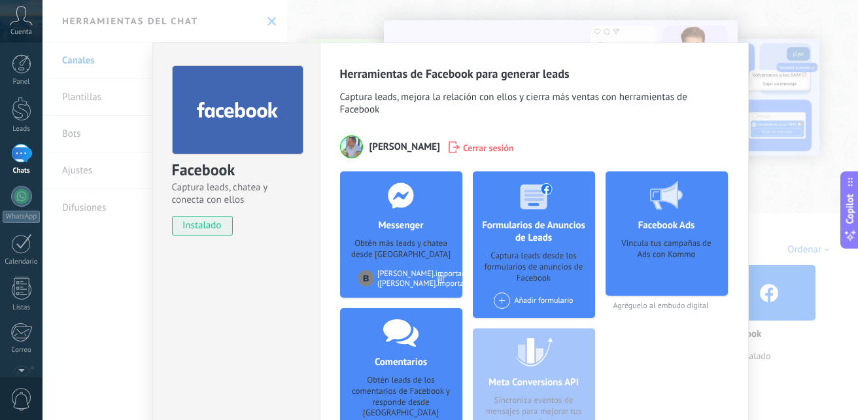
click at [762, 194] on div "Facebook Captura leads, chatea y conecta con ellos instalado Desinstalar Herram…" at bounding box center [449, 210] width 815 height 420
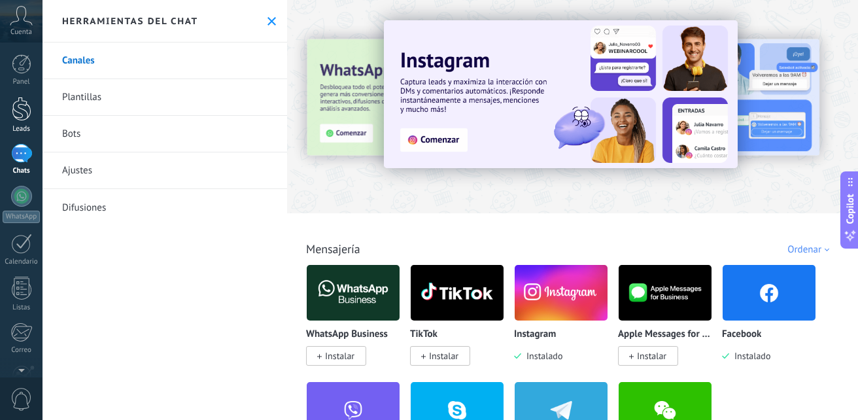
click at [29, 122] on link "Leads" at bounding box center [21, 115] width 42 height 37
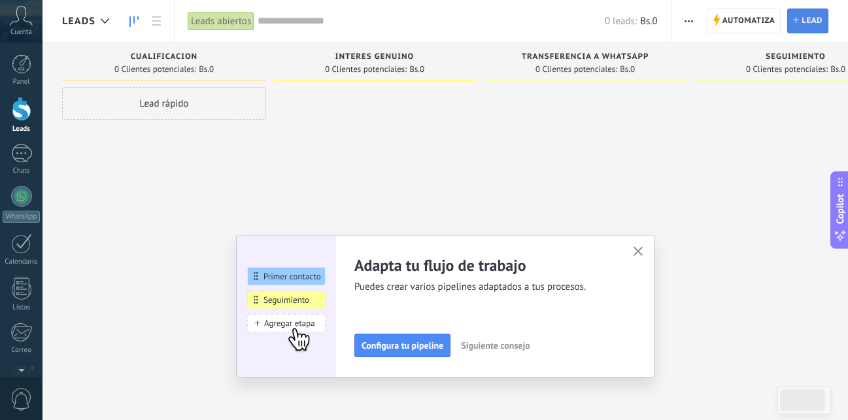
click at [0, 0] on span "Nuevo lead" at bounding box center [0, 0] width 0 height 0
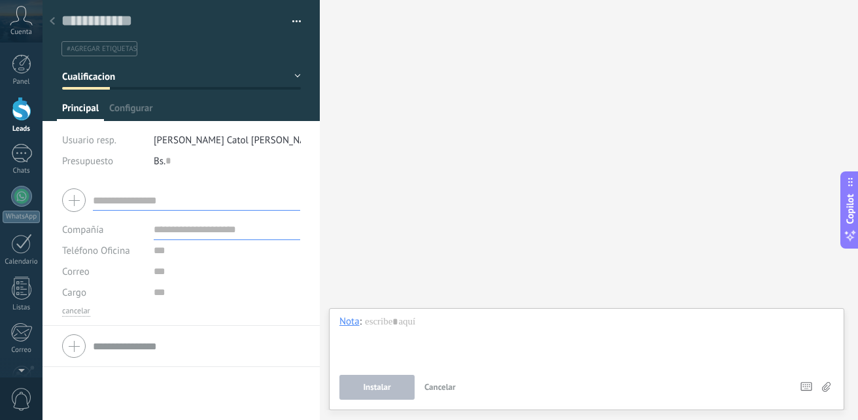
click at [52, 19] on icon at bounding box center [52, 21] width 5 height 8
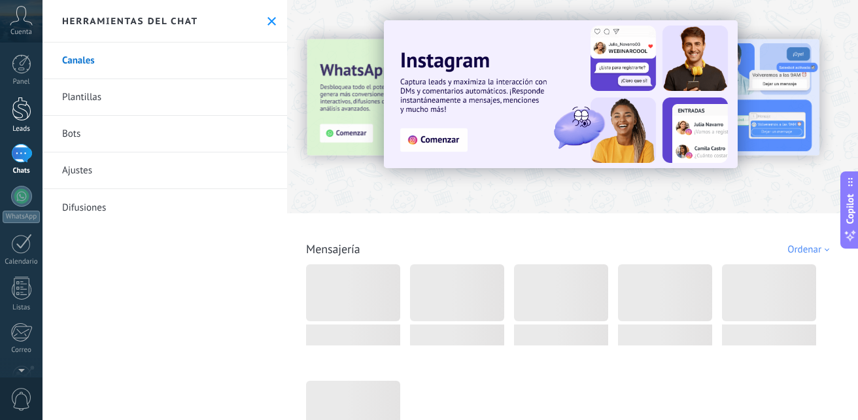
click at [20, 105] on div at bounding box center [22, 109] width 20 height 24
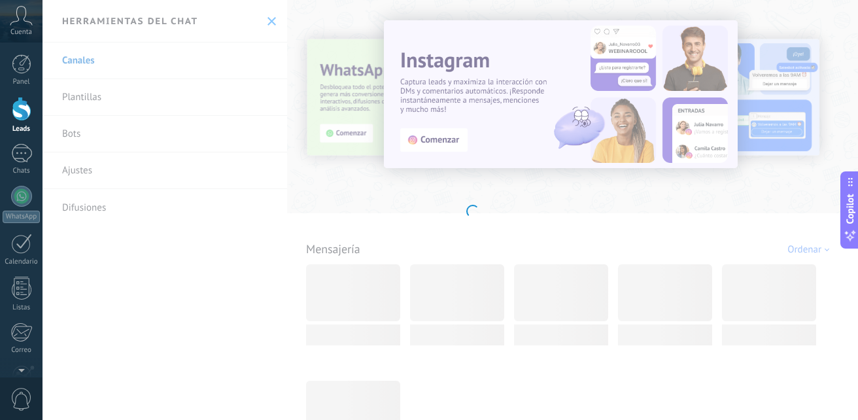
click at [20, 105] on div at bounding box center [22, 109] width 20 height 24
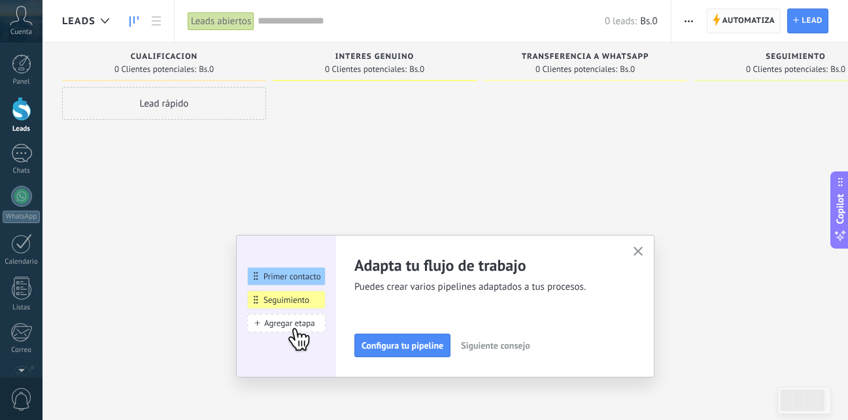
click at [728, 14] on span "Automatiza" at bounding box center [748, 21] width 53 height 24
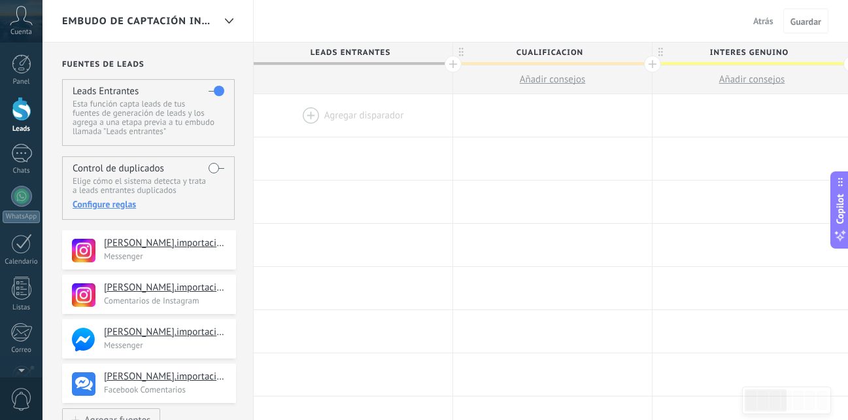
click at [361, 124] on div at bounding box center [353, 115] width 199 height 42
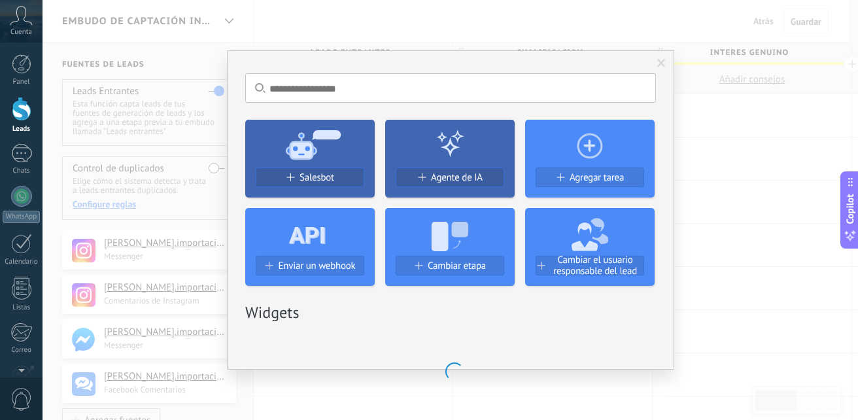
click at [321, 175] on span "Salesbot" at bounding box center [316, 177] width 35 height 11
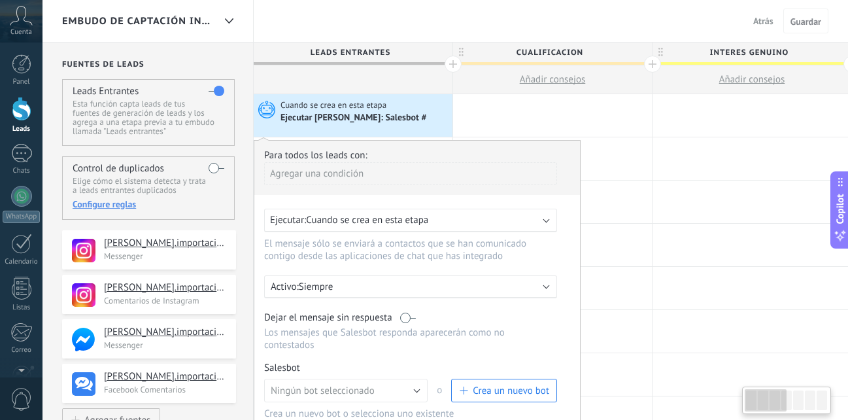
click at [369, 172] on div "Agregar una condición" at bounding box center [410, 173] width 293 height 23
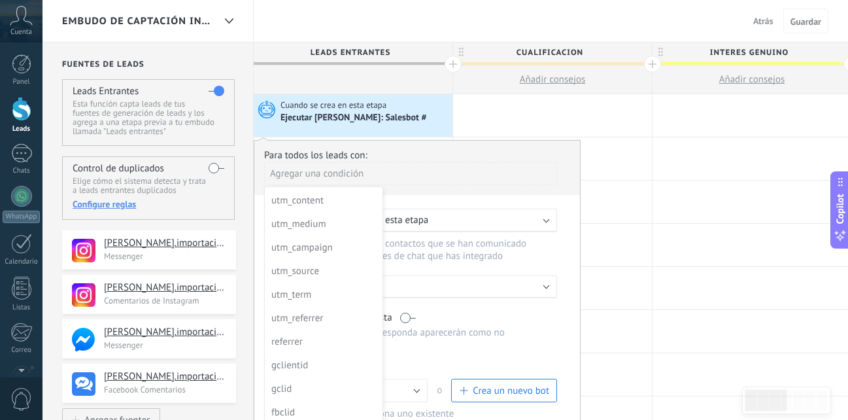
scroll to position [94, 0]
click at [490, 173] on div at bounding box center [417, 317] width 326 height 352
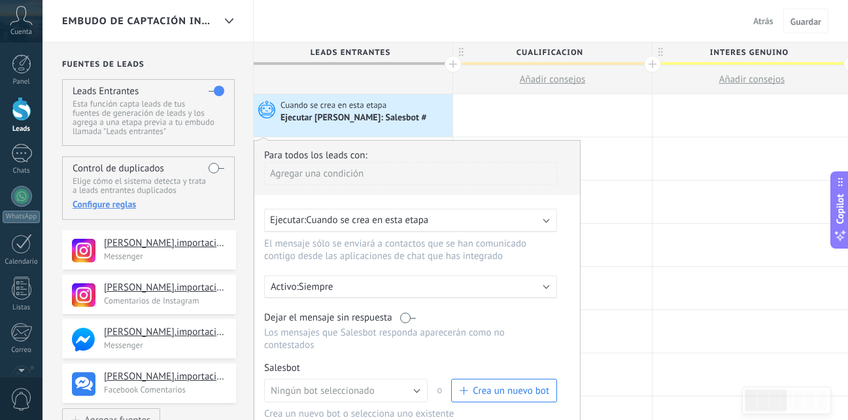
click at [441, 214] on div "Ejecutar: Cuando se crea en esta etapa" at bounding box center [405, 220] width 271 height 12
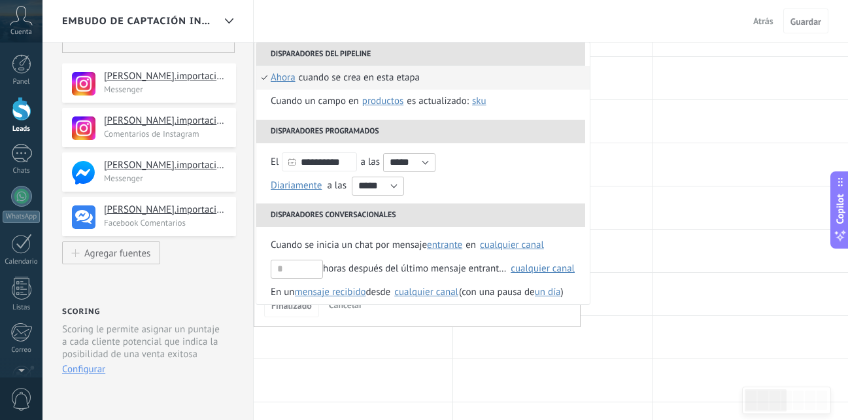
scroll to position [0, 0]
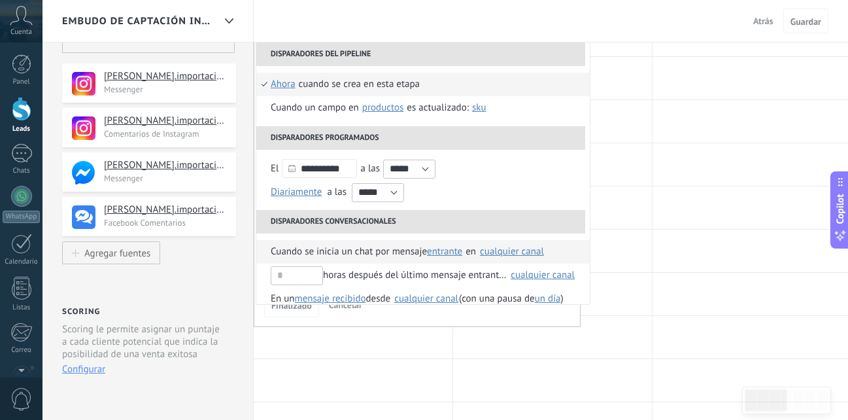
click at [398, 247] on span "Cuando se inicia un chat por mensaje" at bounding box center [349, 252] width 156 height 24
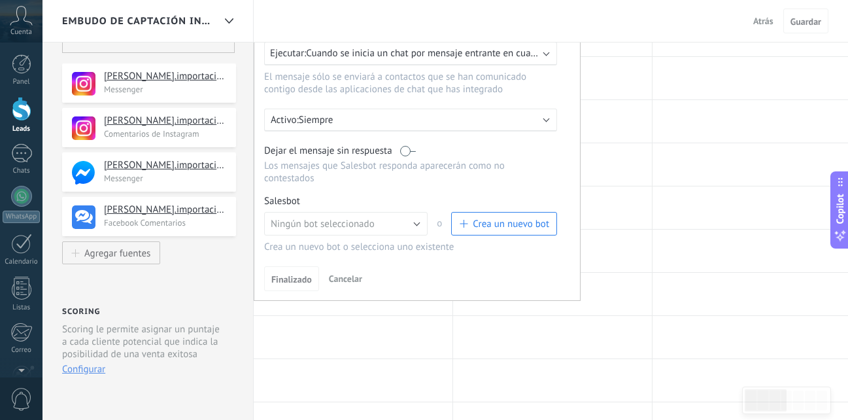
click at [501, 58] on span "Cuando se inicia un chat por mensaje entrante en cualquier canal" at bounding box center [443, 53] width 274 height 12
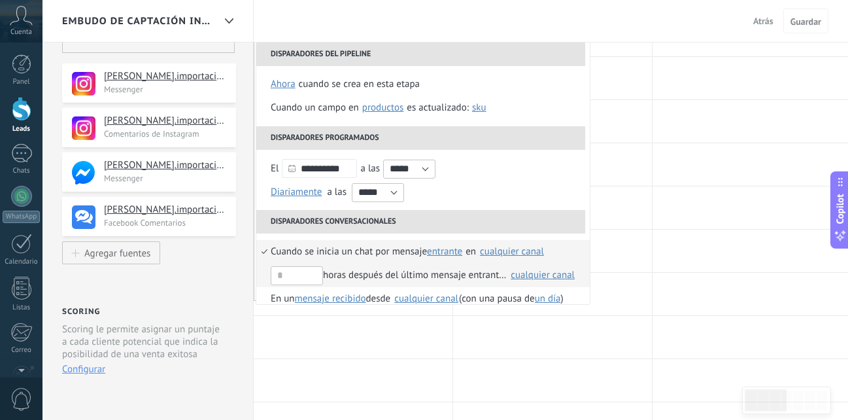
click at [359, 278] on div "horas después del último mensaje entrante en" at bounding box center [389, 275] width 236 height 24
click at [394, 277] on div "horas después del último mensaje entrante en" at bounding box center [389, 275] width 236 height 24
click at [412, 277] on div "horas después del último mensaje entrante en" at bounding box center [389, 275] width 236 height 24
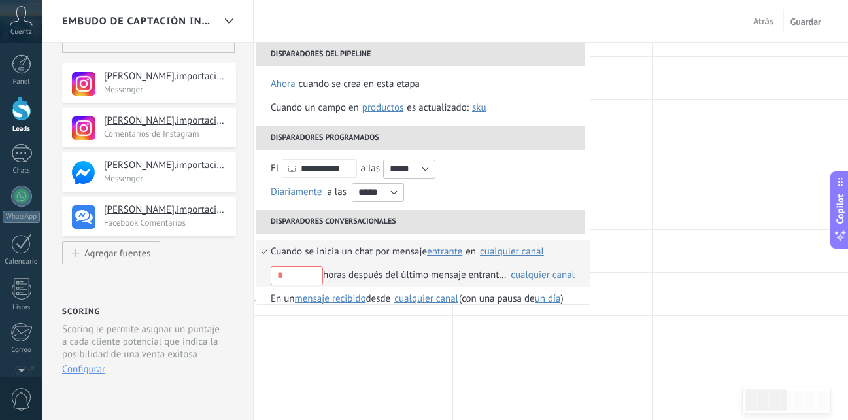
click at [265, 276] on li "horas después del último mensaje entrante en Seleccionar todo brian.importacion…" at bounding box center [422, 275] width 333 height 24
click at [553, 273] on div "cualquier canal" at bounding box center [543, 275] width 64 height 10
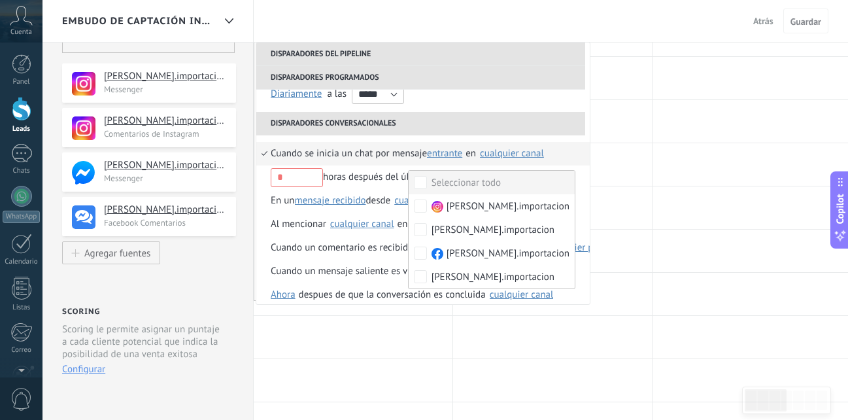
scroll to position [127, 0]
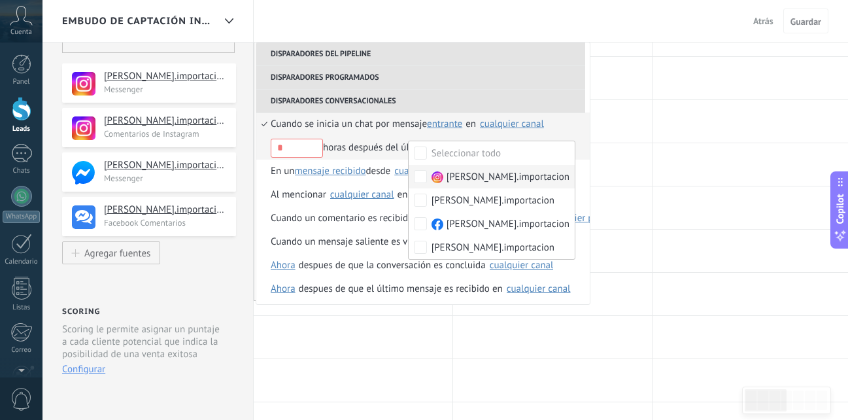
click at [511, 183] on span "[PERSON_NAME].importacion" at bounding box center [508, 177] width 123 height 13
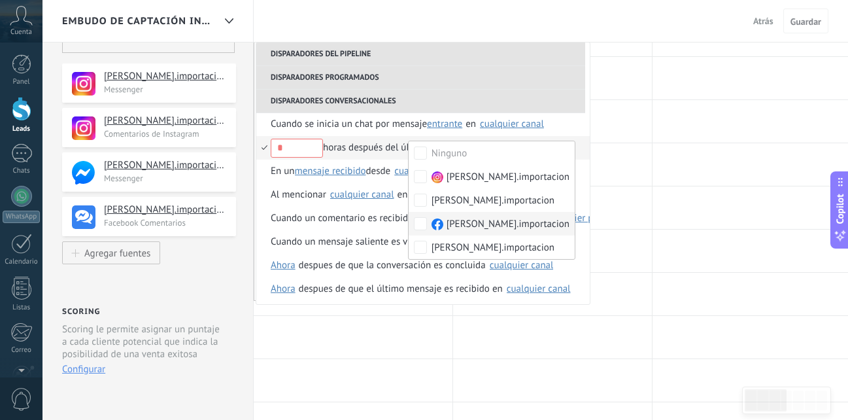
click at [490, 215] on label "[PERSON_NAME].importacion" at bounding box center [492, 224] width 166 height 24
click at [218, 120] on icon at bounding box center [221, 120] width 15 height 16
type input "**********"
type textarea "**********"
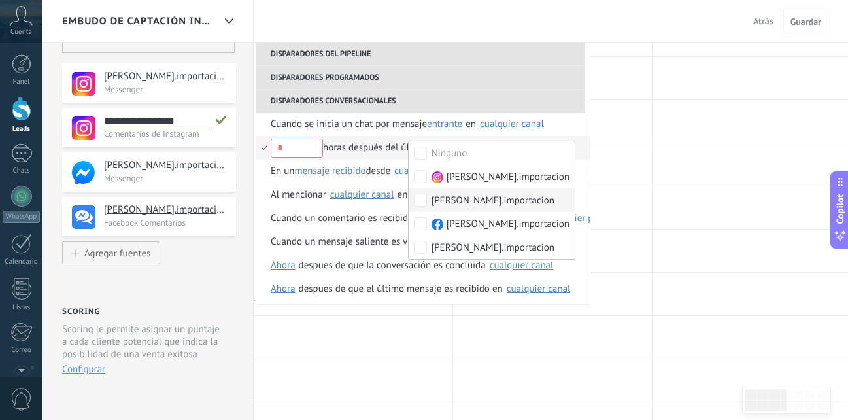
type input "**********"
type textarea "**********"
type input "**********"
type textarea "**********"
type input "**********"
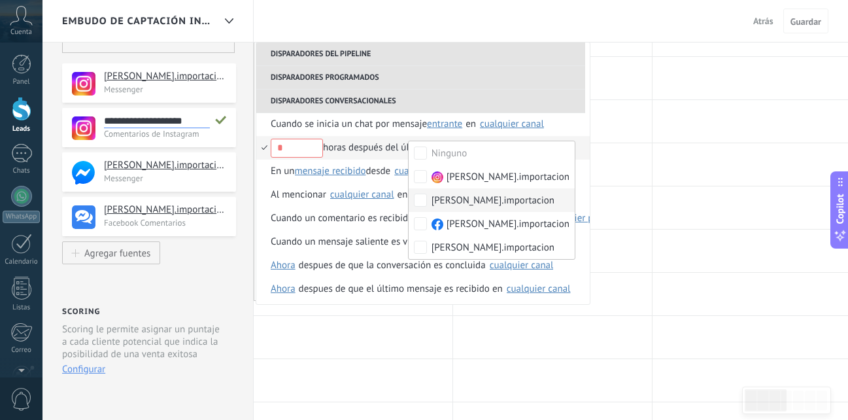
type textarea "**********"
type input "**********"
type textarea "**********"
type input "**********"
type textarea "**********"
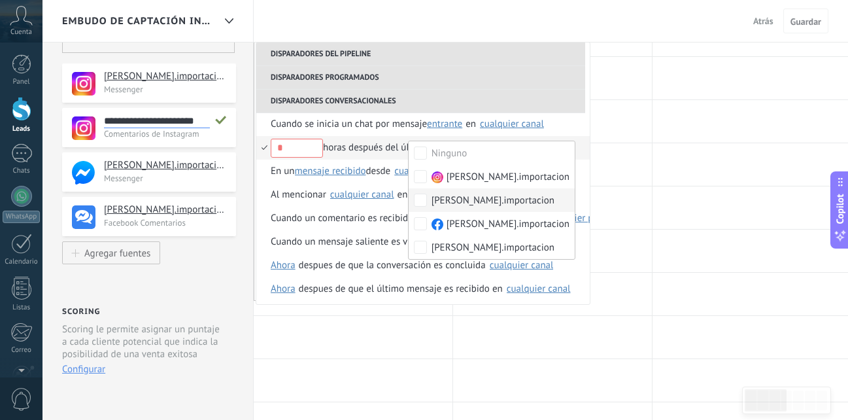
scroll to position [0, 2]
type input "**********"
type textarea "**********"
type input "**********"
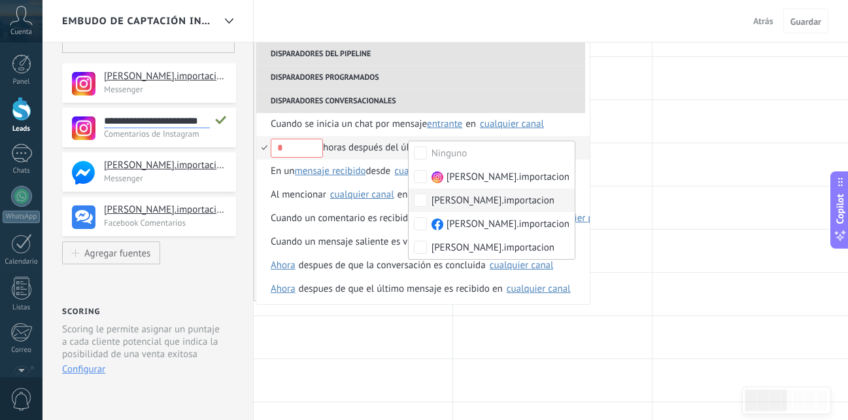
type textarea "**********"
type input "**********"
type textarea "**********"
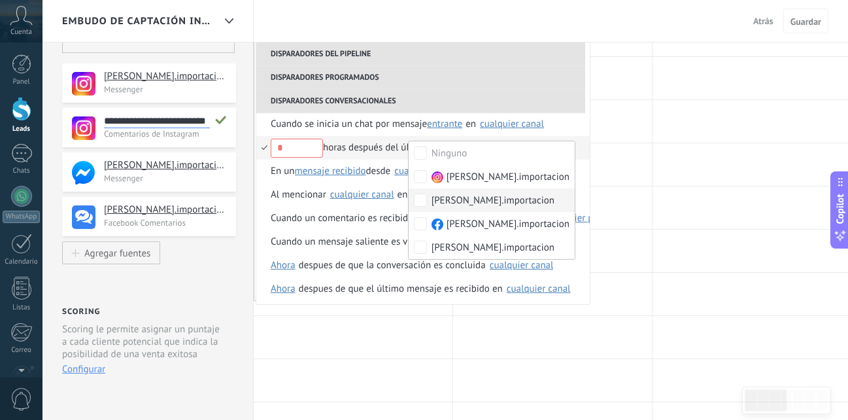
type input "**********"
type textarea "**********"
type input "**********"
type textarea "**********"
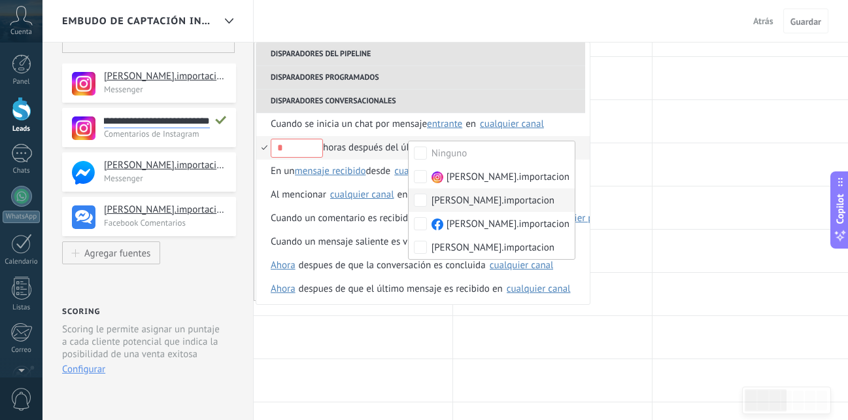
scroll to position [0, 28]
type input "**********"
click at [223, 209] on use at bounding box center [222, 209] width 8 height 8
type textarea "**********"
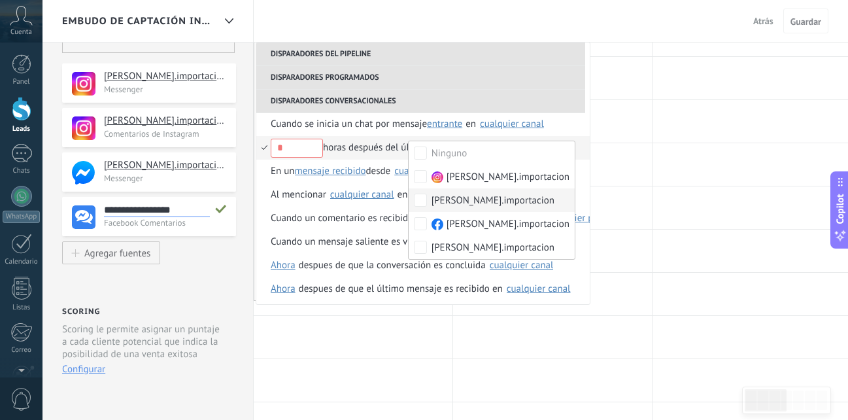
scroll to position [12, 0]
click at [220, 123] on use at bounding box center [222, 120] width 8 height 8
drag, startPoint x: 198, startPoint y: 121, endPoint x: 90, endPoint y: 124, distance: 107.9
click at [90, 124] on div "**********" at bounding box center [149, 127] width 174 height 39
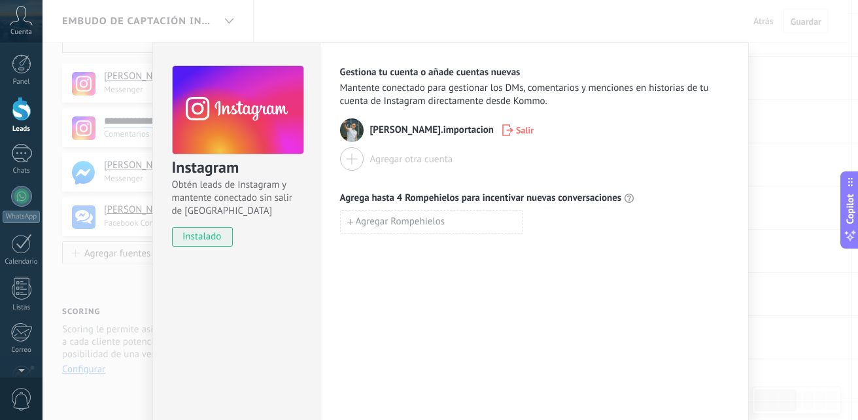
click at [745, 146] on div "Gestiona tu cuenta o añade cuentas nuevas Mantente conectado para gestionar los…" at bounding box center [534, 236] width 429 height 389
click at [792, 150] on div "Instagram Obtén leads de Instagram y mantente conectado sin salir de Kommo inst…" at bounding box center [449, 210] width 815 height 420
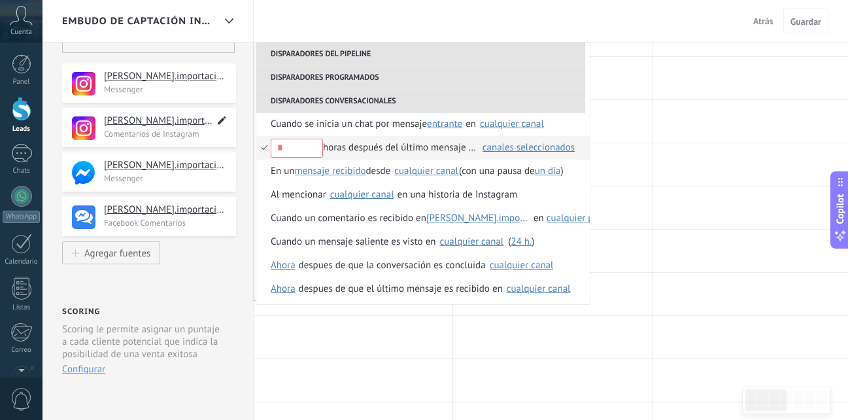
click at [223, 119] on use at bounding box center [222, 120] width 8 height 8
type input "**********"
type textarea "**********"
type input "**********"
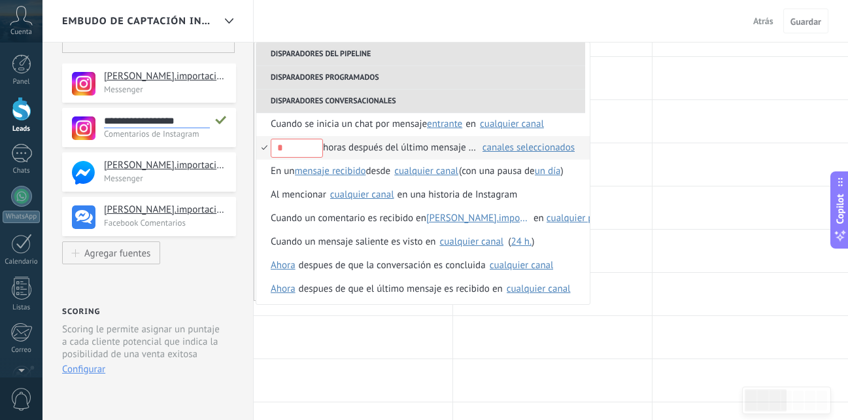
type textarea "**********"
type input "**********"
type textarea "**********"
type input "**********"
type textarea "**********"
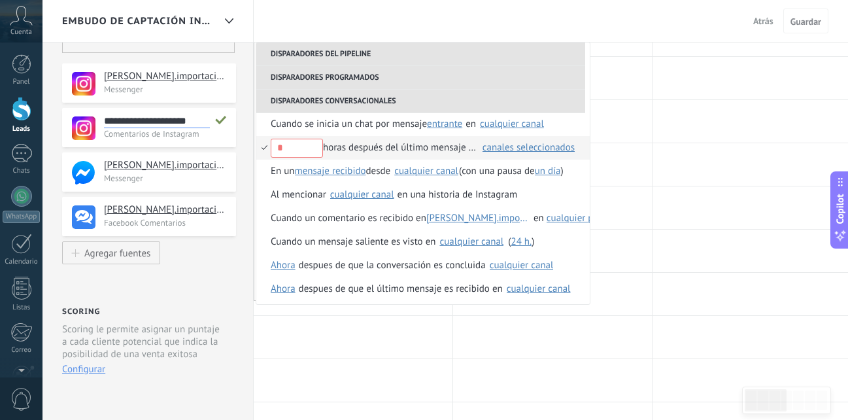
type input "**********"
type textarea "**********"
type input "**********"
type textarea "**********"
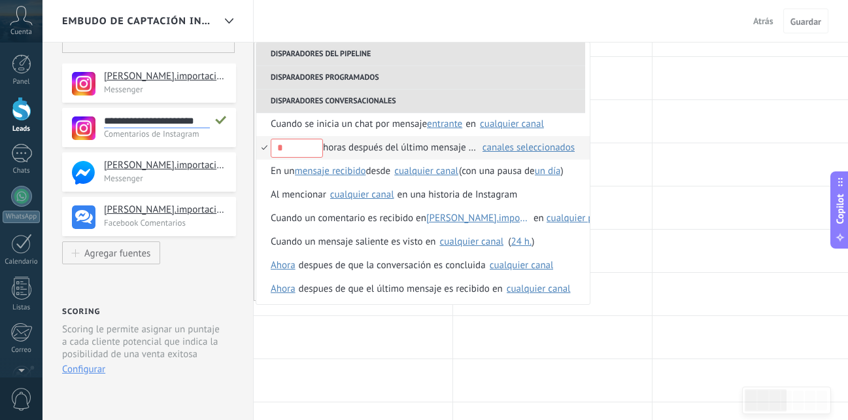
type input "**********"
type textarea "**********"
type input "**********"
type textarea "**********"
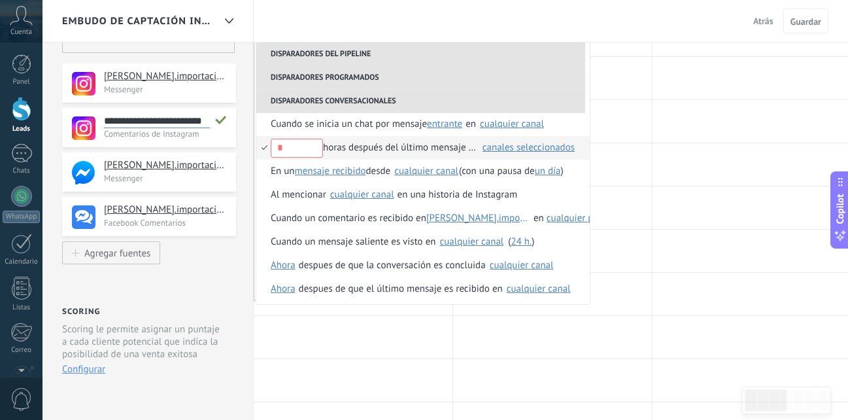
scroll to position [0, 13]
type input "**********"
type textarea "**********"
type input "**********"
type textarea "**********"
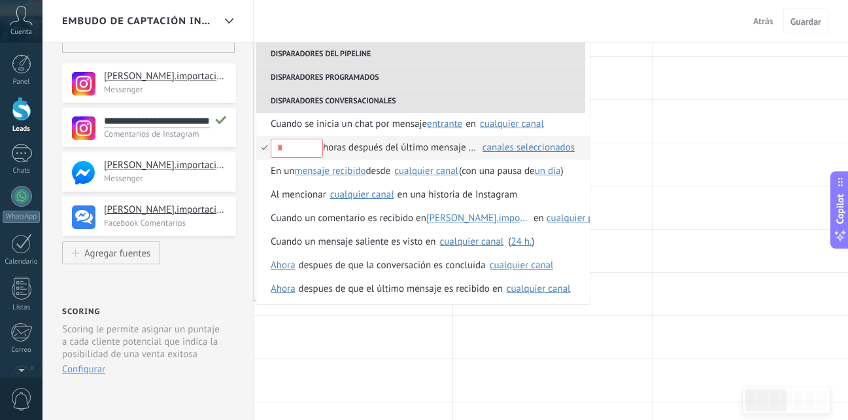
scroll to position [0, 22]
type input "**********"
type textarea "**********"
type input "**********"
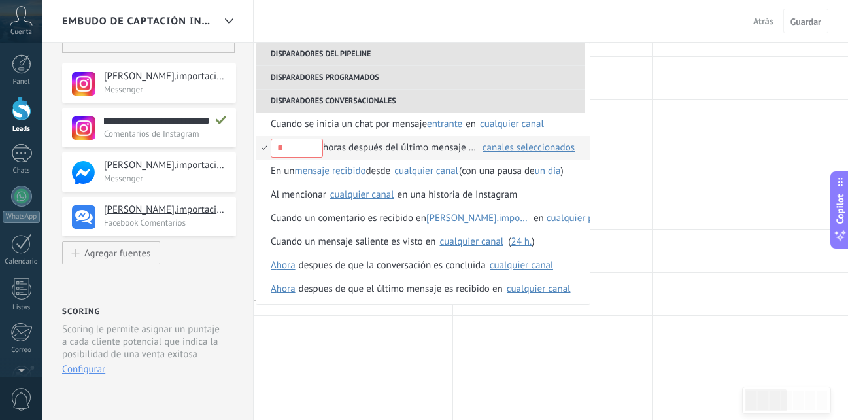
type textarea "**********"
type input "**********"
click at [221, 116] on icon at bounding box center [221, 119] width 12 height 13
click at [226, 207] on div "**********" at bounding box center [149, 216] width 174 height 39
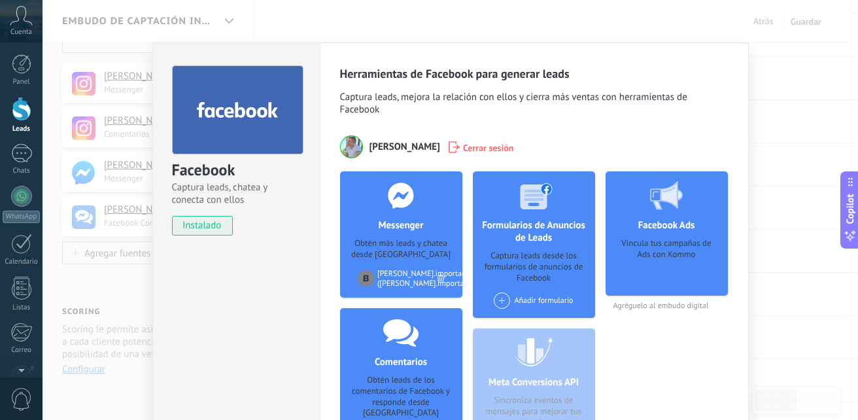
click at [127, 284] on div "Facebook Captura leads, chatea y conecta con ellos instalado Desinstalar Herram…" at bounding box center [449, 210] width 815 height 420
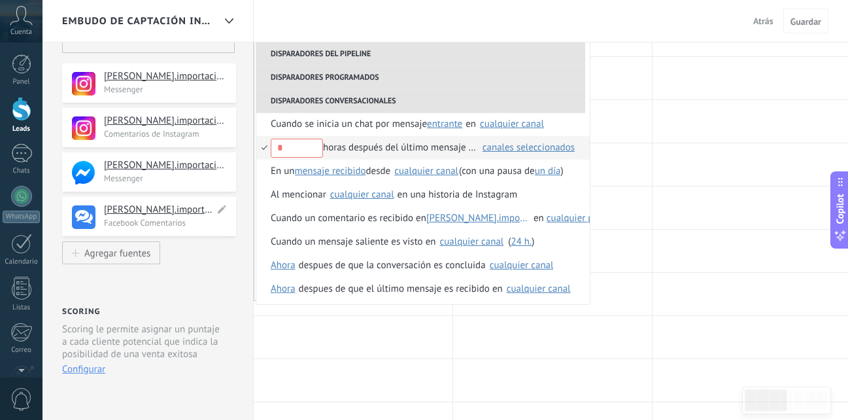
click at [222, 205] on icon at bounding box center [221, 209] width 15 height 16
type input "**********"
type textarea "**********"
type input "**********"
type textarea "**********"
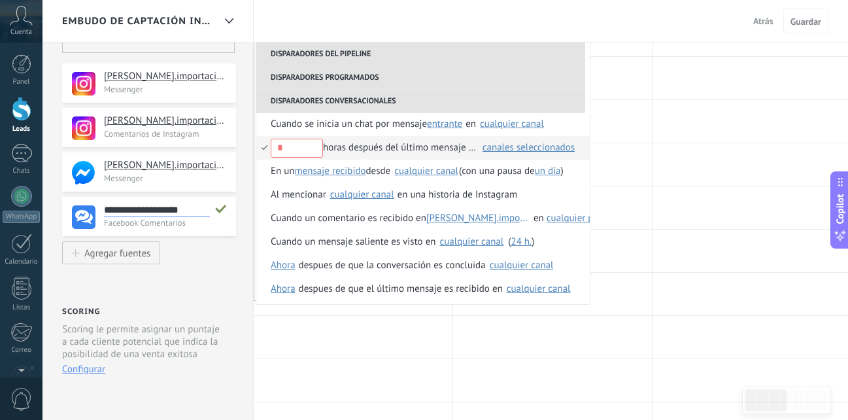
type input "**********"
type textarea "**********"
type input "**********"
type textarea "**********"
type input "**********"
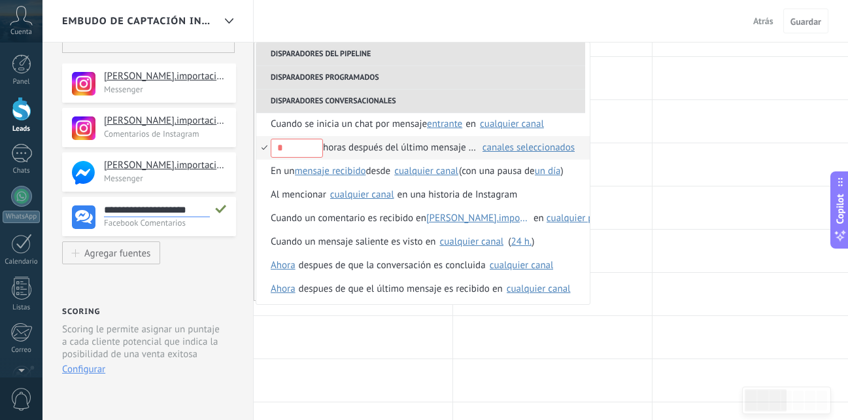
type textarea "**********"
type input "**********"
type textarea "**********"
type input "**********"
type textarea "**********"
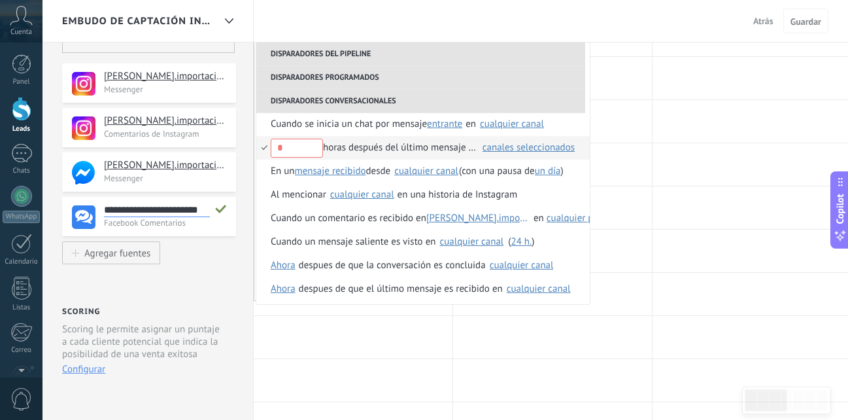
type input "**********"
type textarea "**********"
type input "**********"
type textarea "**********"
type input "**********"
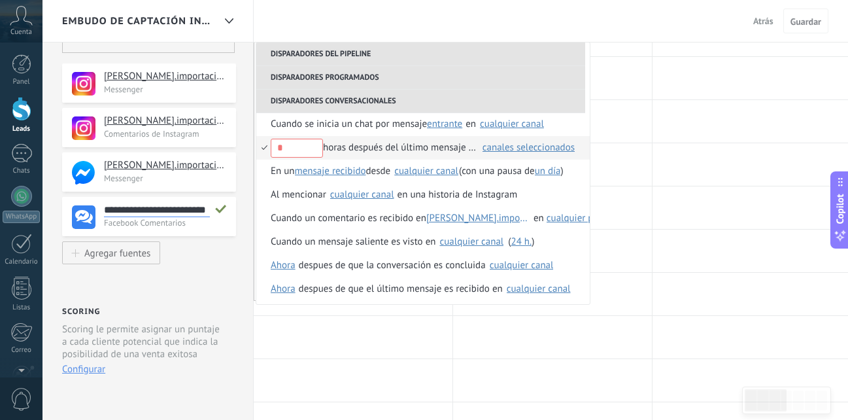
type textarea "**********"
type input "**********"
type textarea "**********"
type input "**********"
type textarea "**********"
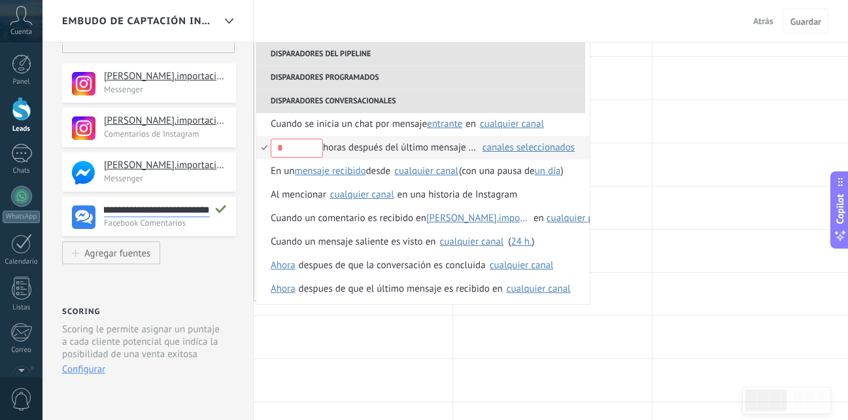
type input "**********"
click at [217, 208] on icon at bounding box center [221, 208] width 12 height 13
click at [513, 144] on div "canales seleccionados" at bounding box center [528, 148] width 92 height 10
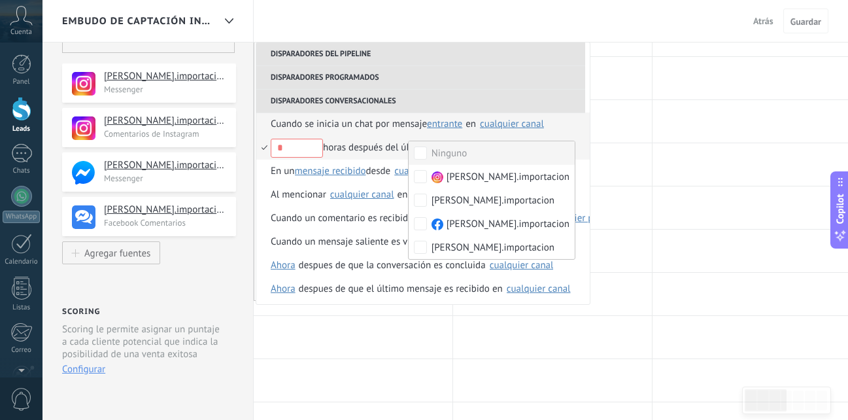
click at [511, 120] on div "cualquier canal" at bounding box center [512, 124] width 64 height 10
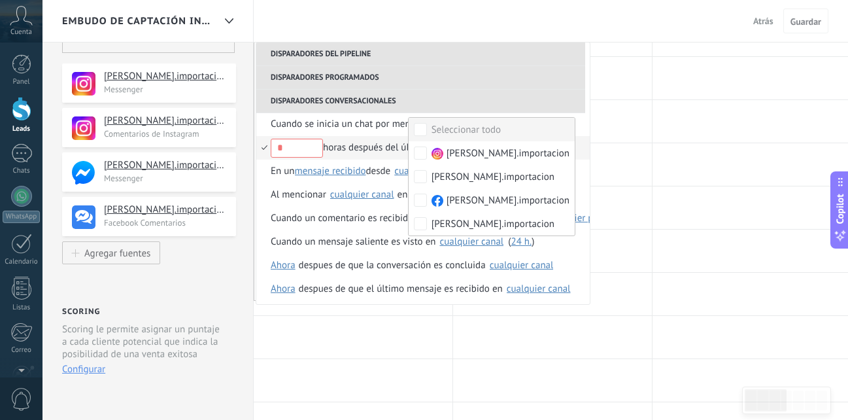
click at [528, 75] on li "Disparadores programados" at bounding box center [420, 78] width 329 height 24
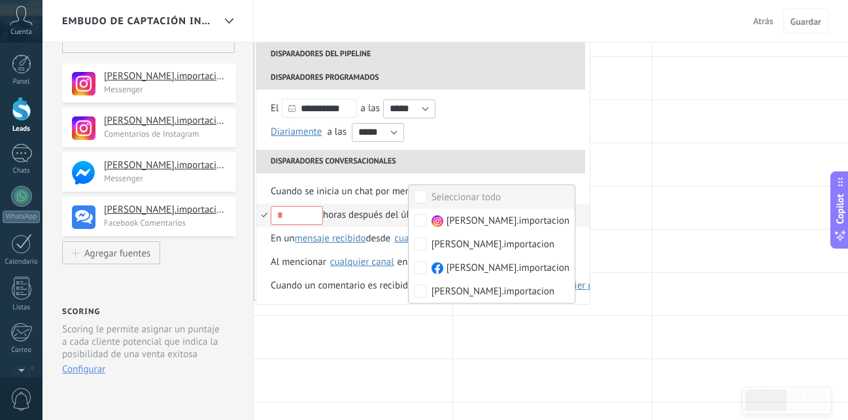
click at [348, 220] on div "horas después del último mensaje entrante en" at bounding box center [375, 215] width 208 height 24
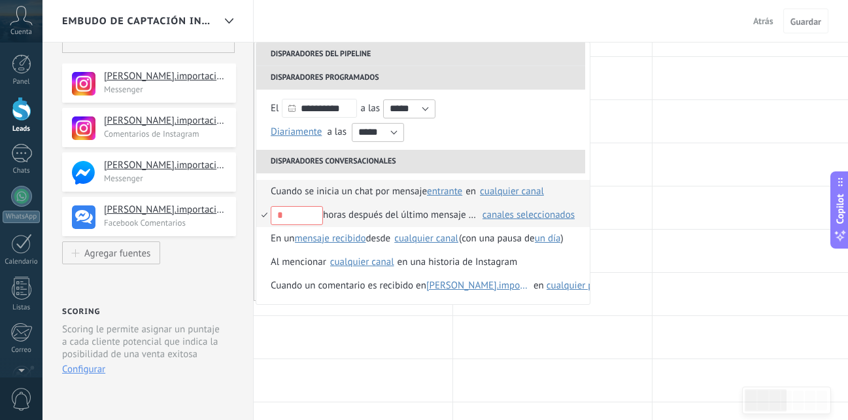
click at [413, 199] on span "Cuando se inicia un chat por mensaje" at bounding box center [349, 192] width 156 height 24
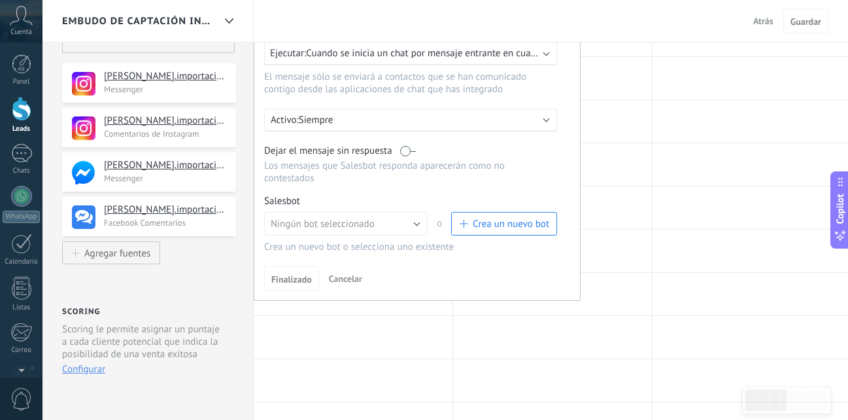
click at [535, 126] on div "Activo: Siempre" at bounding box center [410, 120] width 293 height 23
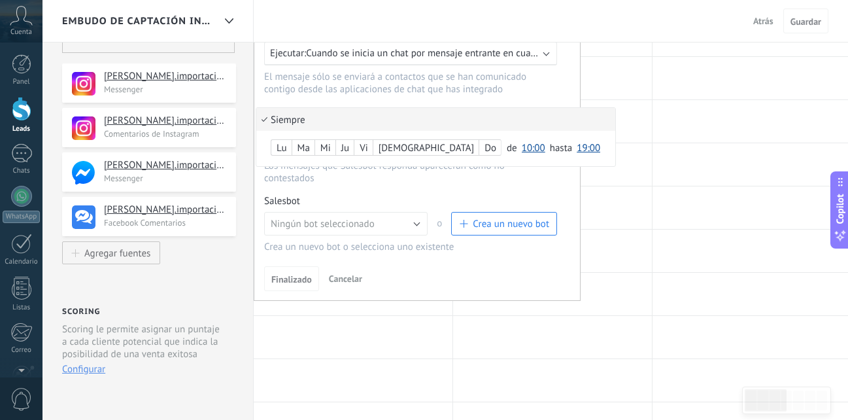
click at [566, 198] on div at bounding box center [417, 137] width 326 height 326
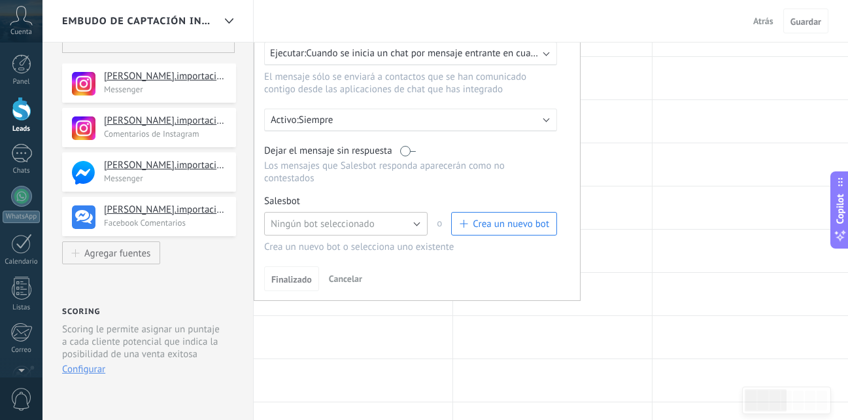
click at [388, 216] on button "Ningún bot seleccionado" at bounding box center [345, 224] width 163 height 24
click at [388, 216] on li "Ningún bot seleccionado" at bounding box center [341, 223] width 171 height 22
drag, startPoint x: 558, startPoint y: 84, endPoint x: 564, endPoint y: 116, distance: 33.2
click at [564, 117] on div "Para todos los leads con: Agregar una condición Ejecutar: Cuando se inicia un c…" at bounding box center [417, 137] width 327 height 328
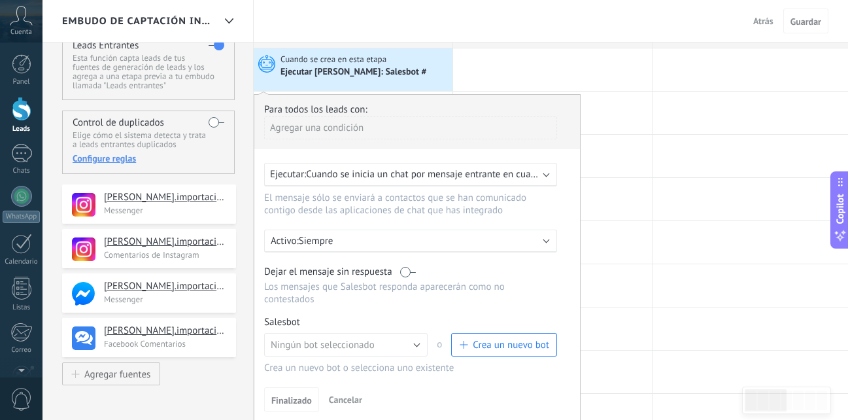
scroll to position [62, 0]
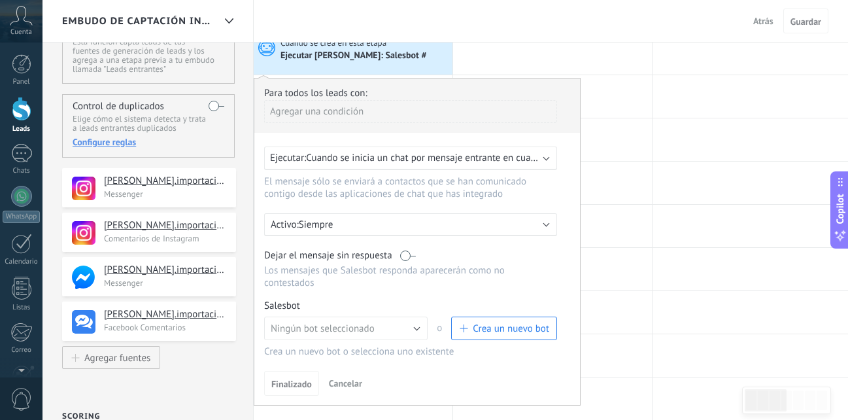
click at [543, 161] on div "Ejecutar: Cuando se inicia un chat por mensaje entrante en cualquier canal" at bounding box center [410, 158] width 293 height 24
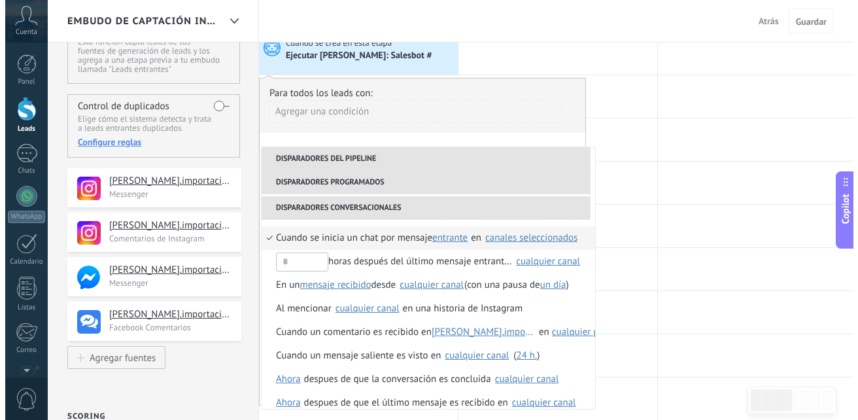
scroll to position [119, 0]
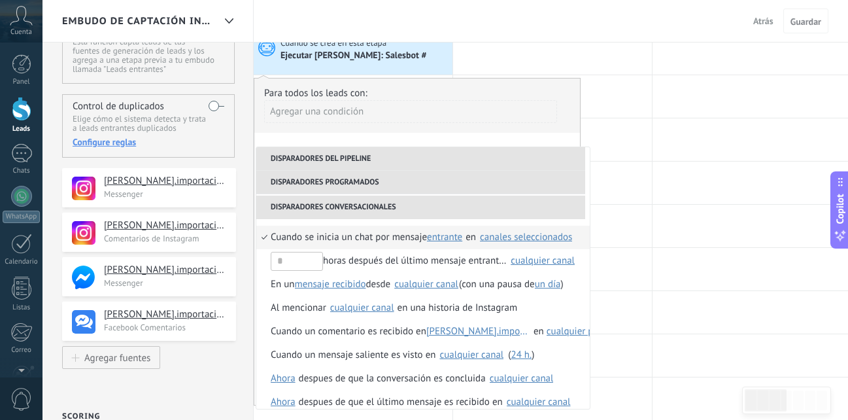
click at [506, 135] on div "**********" at bounding box center [417, 242] width 327 height 328
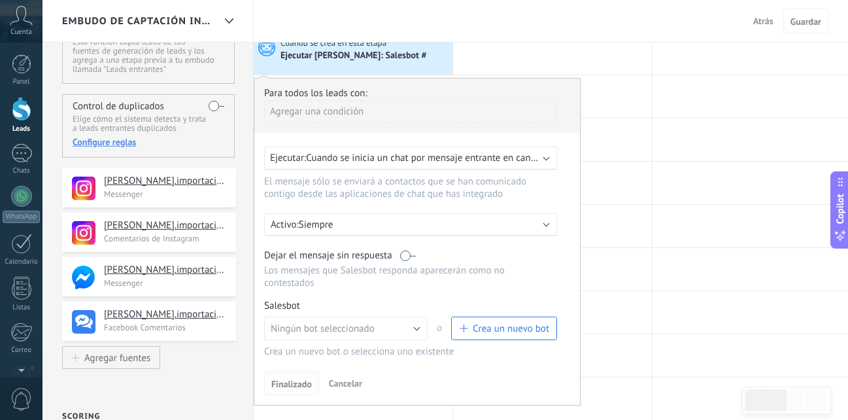
click at [291, 381] on span "Finalizado" at bounding box center [291, 383] width 41 height 9
click at [486, 318] on button "Crea un nuevo bot" at bounding box center [504, 328] width 106 height 24
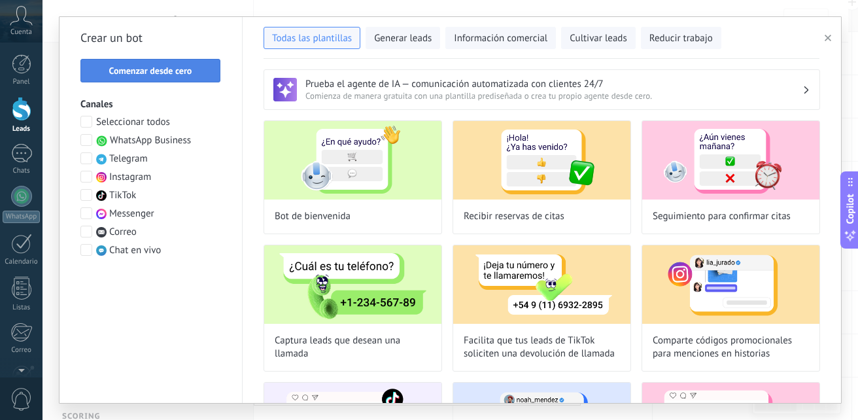
click at [198, 67] on span "Comenzar desde cero" at bounding box center [151, 70] width 126 height 9
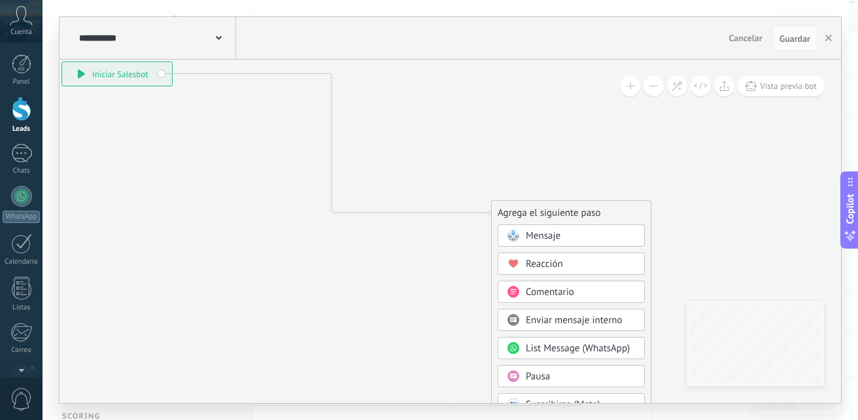
drag, startPoint x: 393, startPoint y: 161, endPoint x: 117, endPoint y: 65, distance: 292.1
click at [117, 65] on div "**********" at bounding box center [117, 74] width 110 height 24
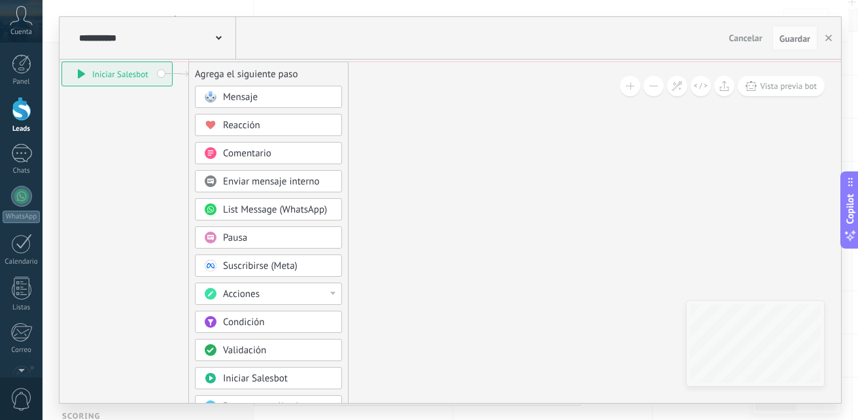
drag, startPoint x: 554, startPoint y: 203, endPoint x: 257, endPoint y: 69, distance: 325.7
click at [257, 69] on div "Agrega el siguiente paso" at bounding box center [268, 74] width 159 height 22
click at [456, 117] on icon at bounding box center [161, 277] width 852 height 1085
click at [148, 72] on div "**********" at bounding box center [117, 74] width 110 height 24
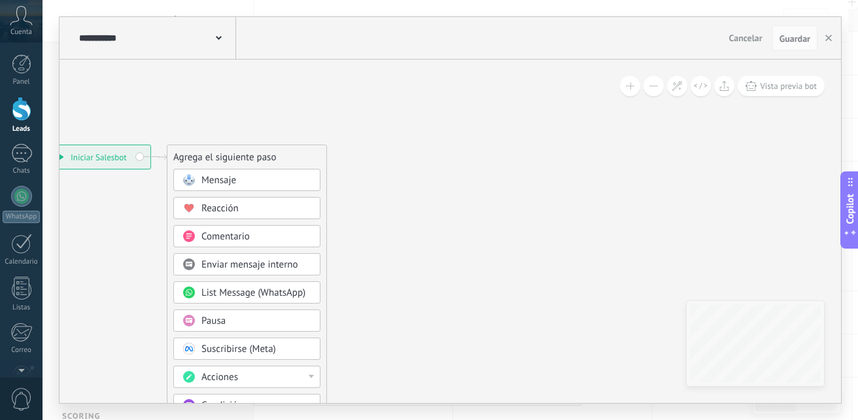
drag, startPoint x: 380, startPoint y: 311, endPoint x: 359, endPoint y: 395, distance: 87.0
click at [359, 395] on icon at bounding box center [139, 360] width 852 height 1085
drag, startPoint x: 263, startPoint y: 169, endPoint x: 386, endPoint y: 187, distance: 124.3
click at [316, 241] on div "**********" at bounding box center [316, 241] width 0 height 0
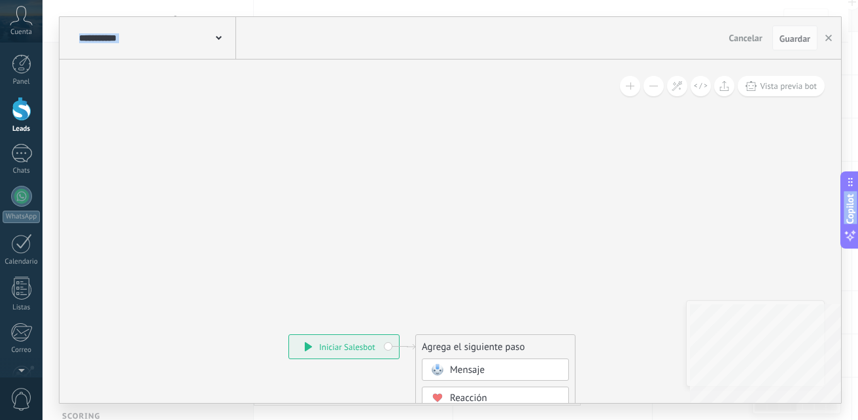
drag, startPoint x: 442, startPoint y: 107, endPoint x: 690, endPoint y: 429, distance: 406.4
click at [690, 358] on html ".abccls-1,.abccls-2{fill-rule:evenodd}.abccls-2{fill:#fff} .abfcls-1{fill:none}…" at bounding box center [429, 148] width 858 height 420
drag, startPoint x: 576, startPoint y: 173, endPoint x: 581, endPoint y: 310, distance: 136.7
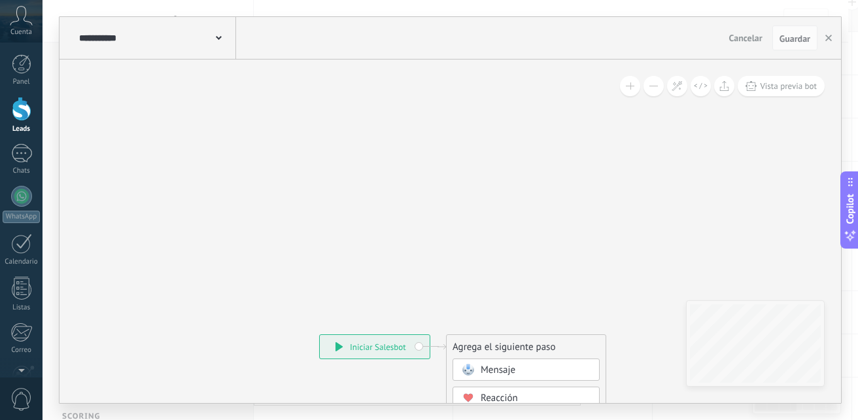
drag, startPoint x: 367, startPoint y: 252, endPoint x: 398, endPoint y: 345, distance: 97.8
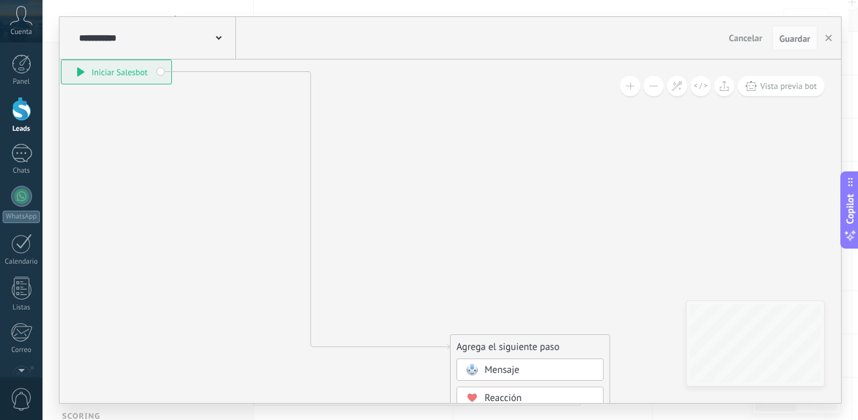
drag, startPoint x: 384, startPoint y: 346, endPoint x: 122, endPoint y: 71, distance: 379.6
click at [122, 71] on div "**********" at bounding box center [116, 72] width 110 height 24
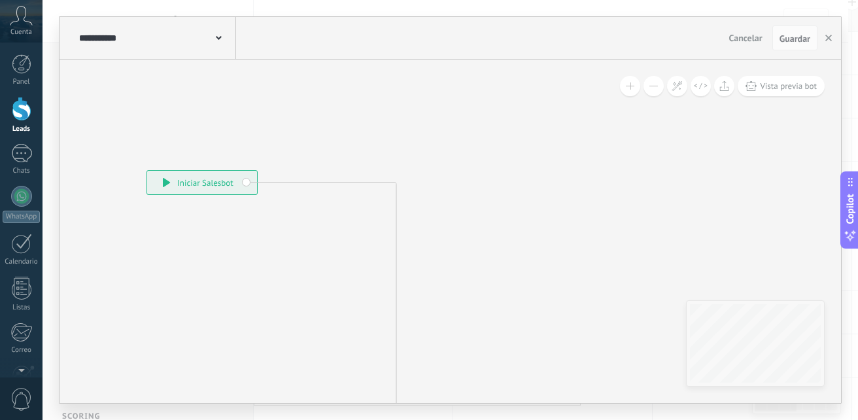
drag, startPoint x: 90, startPoint y: 157, endPoint x: 662, endPoint y: 267, distance: 583.2
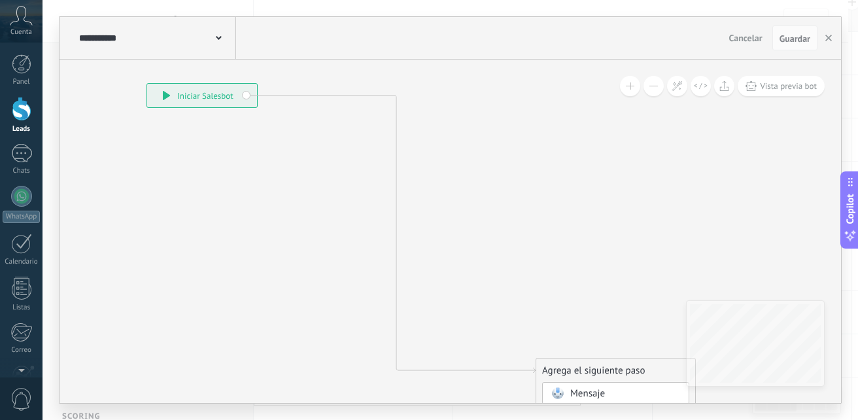
drag, startPoint x: 410, startPoint y: 154, endPoint x: 466, endPoint y: 67, distance: 103.5
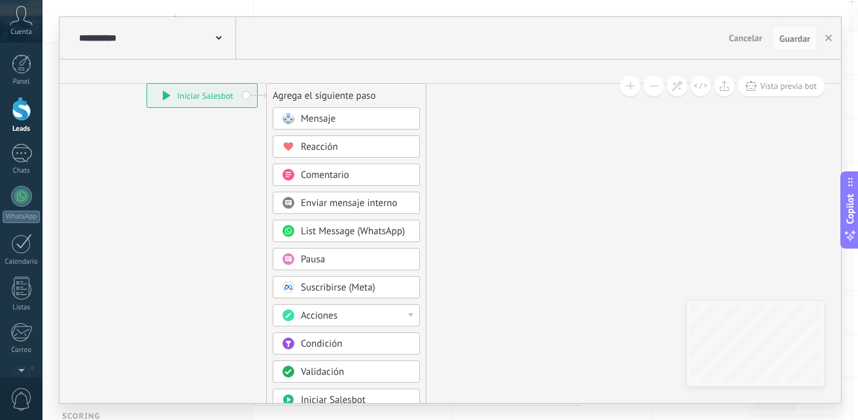
drag, startPoint x: 628, startPoint y: 367, endPoint x: 359, endPoint y: 89, distance: 387.4
click at [359, 89] on div "Agrega el siguiente paso" at bounding box center [346, 96] width 159 height 22
click at [499, 140] on icon at bounding box center [242, 298] width 845 height 1085
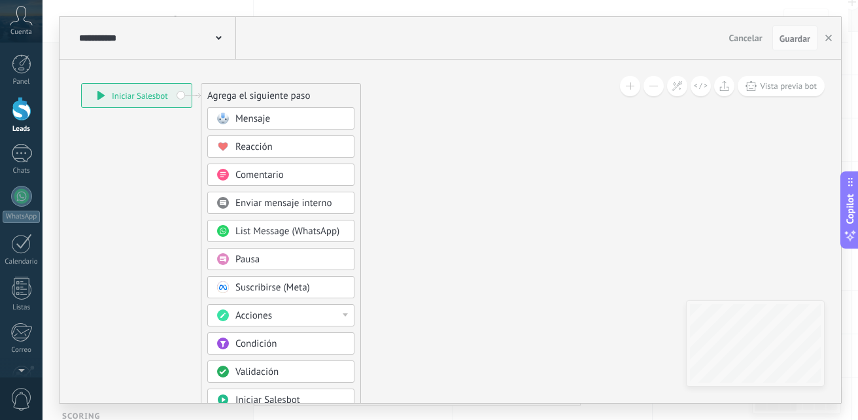
drag, startPoint x: 596, startPoint y: 165, endPoint x: 535, endPoint y: 163, distance: 61.5
click at [535, 163] on icon at bounding box center [176, 298] width 845 height 1085
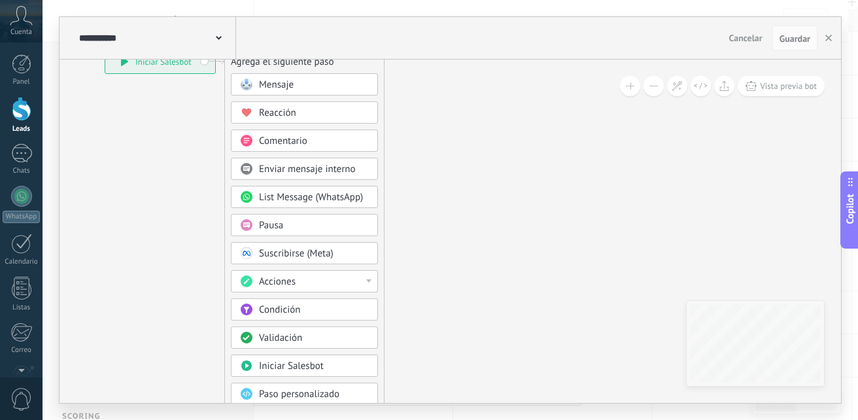
drag, startPoint x: 390, startPoint y: 329, endPoint x: 414, endPoint y: 295, distance: 41.3
click at [414, 295] on icon at bounding box center [200, 264] width 845 height 1085
click at [340, 304] on div "Condición" at bounding box center [314, 309] width 110 height 13
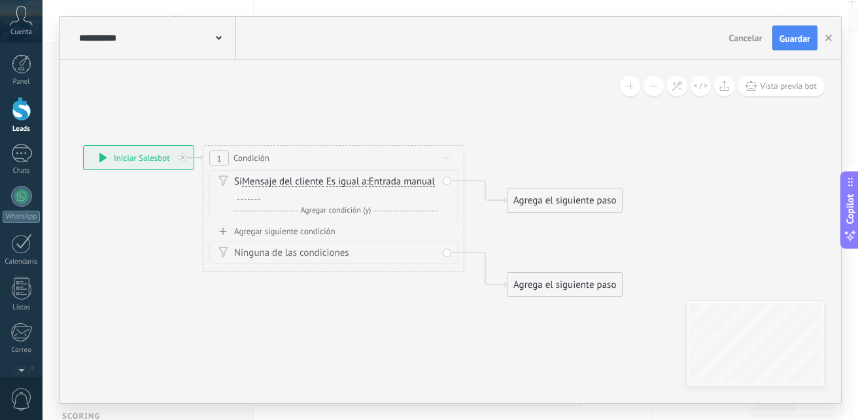
drag, startPoint x: 454, startPoint y: 230, endPoint x: 391, endPoint y: 326, distance: 115.1
click at [391, 326] on icon at bounding box center [330, 220] width 1149 height 805
click at [271, 178] on span "Mensaje del cliente" at bounding box center [283, 182] width 82 height 10
click at [271, 178] on button "Mensaje del cliente" at bounding box center [316, 182] width 163 height 24
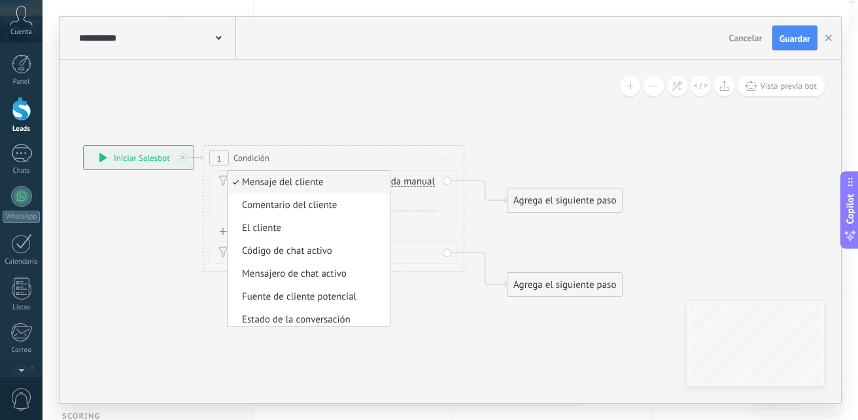
click at [272, 178] on span "Mensaje del cliente" at bounding box center [307, 182] width 158 height 13
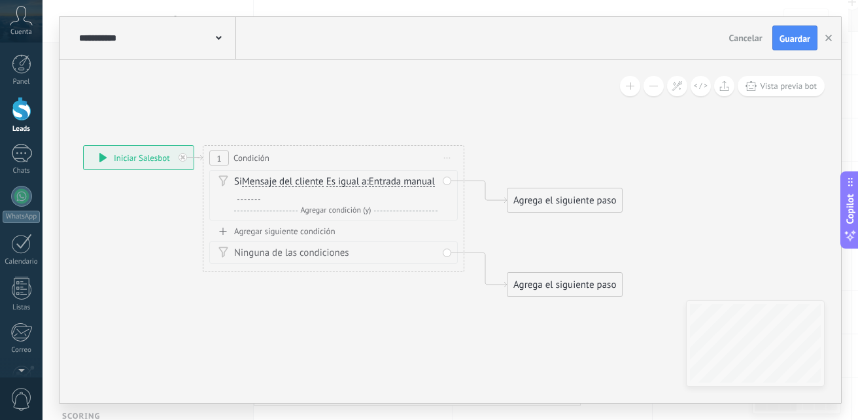
click at [272, 178] on span "Mensaje del cliente" at bounding box center [283, 182] width 82 height 10
click at [272, 178] on button "Mensaje del cliente" at bounding box center [316, 182] width 163 height 24
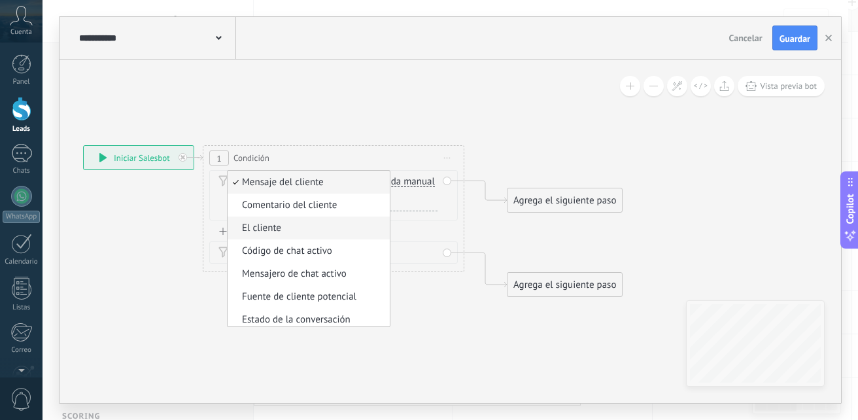
click at [309, 232] on span "El cliente" at bounding box center [307, 228] width 158 height 13
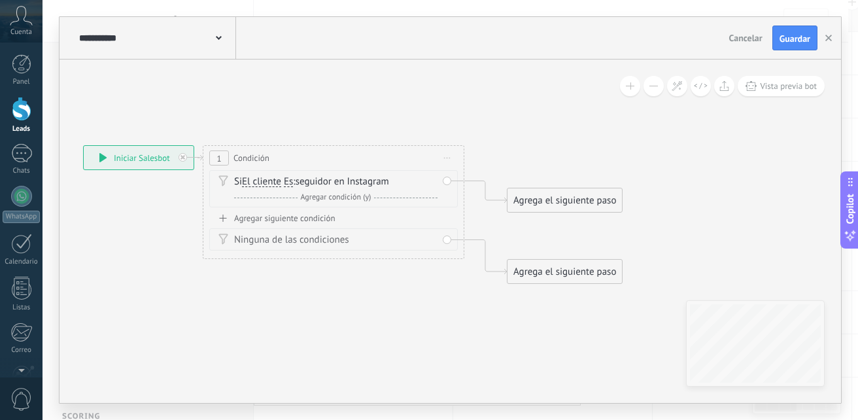
click at [260, 180] on span "El cliente" at bounding box center [261, 182] width 39 height 10
click at [260, 180] on button "El cliente" at bounding box center [316, 182] width 163 height 24
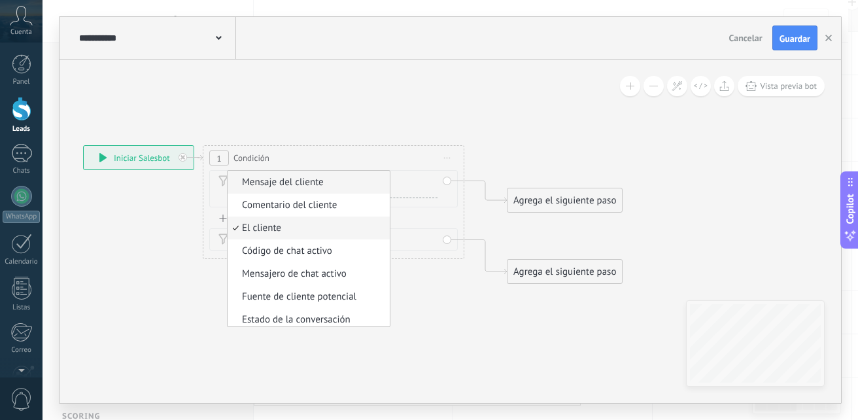
click at [271, 189] on li "Mensaje del cliente" at bounding box center [309, 182] width 162 height 23
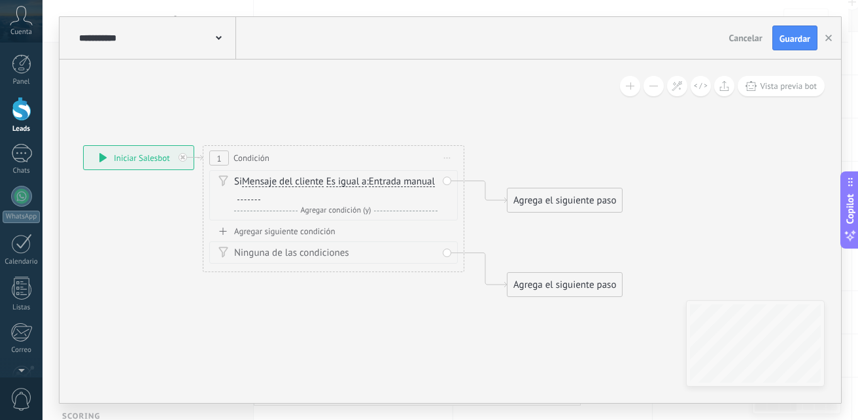
click at [351, 182] on span "Es igual a" at bounding box center [346, 182] width 41 height 10
click at [351, 182] on button "Es igual a" at bounding box center [401, 182] width 163 height 24
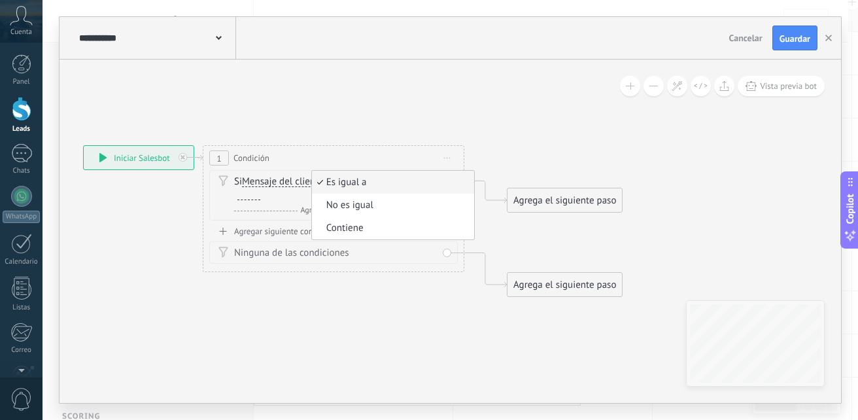
click at [351, 182] on span "Es igual a" at bounding box center [391, 182] width 158 height 13
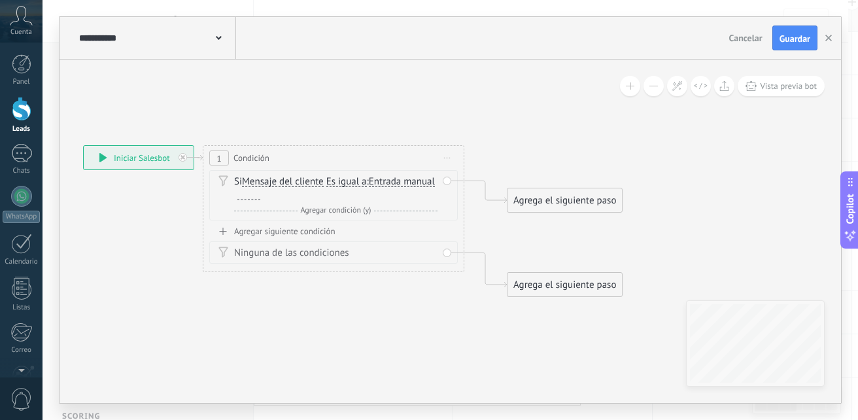
click at [369, 187] on span "Entrada manual" at bounding box center [402, 182] width 66 height 10
click at [362, 194] on button "Entrada manual" at bounding box center [443, 182] width 163 height 24
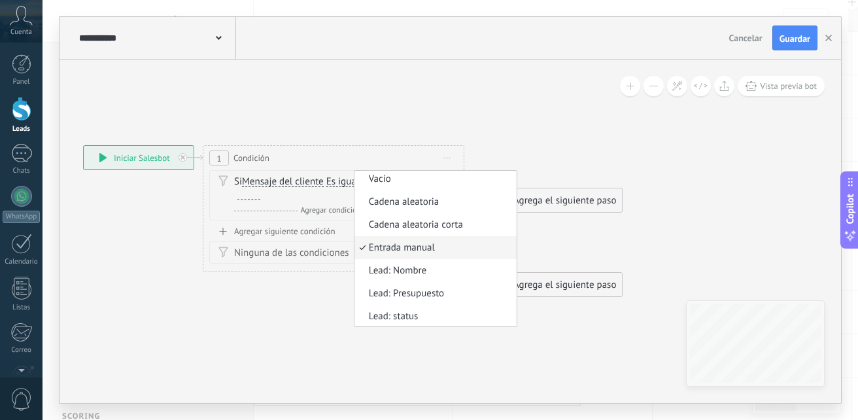
scroll to position [0, 0]
click at [441, 365] on icon at bounding box center [330, 220] width 1149 height 805
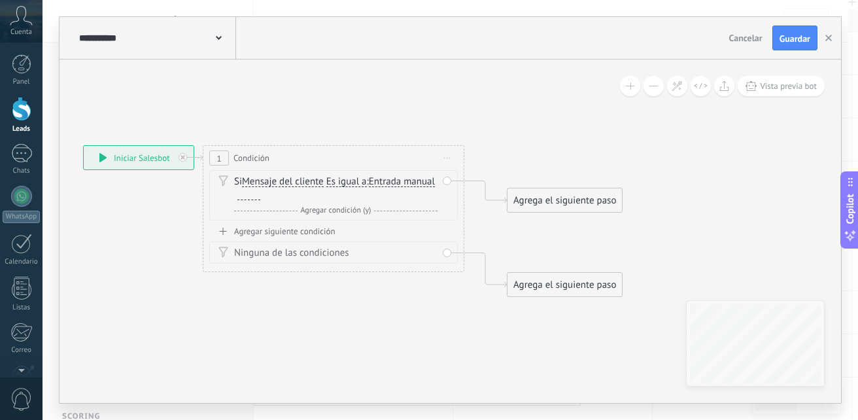
click at [260, 197] on div at bounding box center [248, 195] width 23 height 10
paste div
click at [324, 209] on span "Agregar condición (y)" at bounding box center [335, 210] width 77 height 10
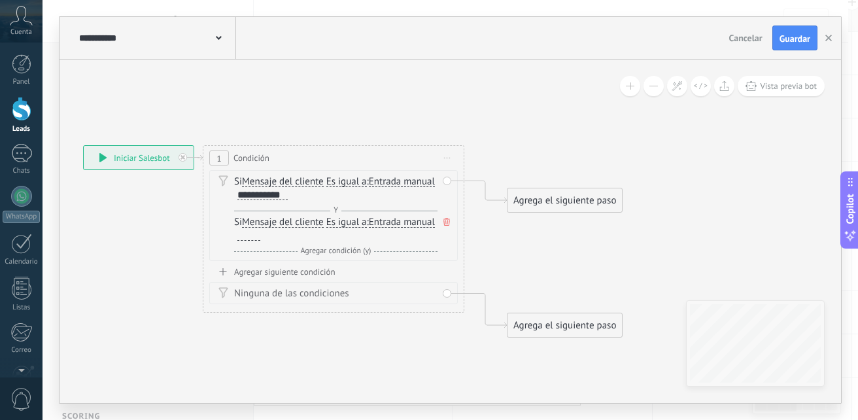
click at [320, 223] on span "Mensaje del cliente" at bounding box center [283, 222] width 82 height 10
click at [320, 223] on button "Mensaje del cliente" at bounding box center [316, 223] width 163 height 24
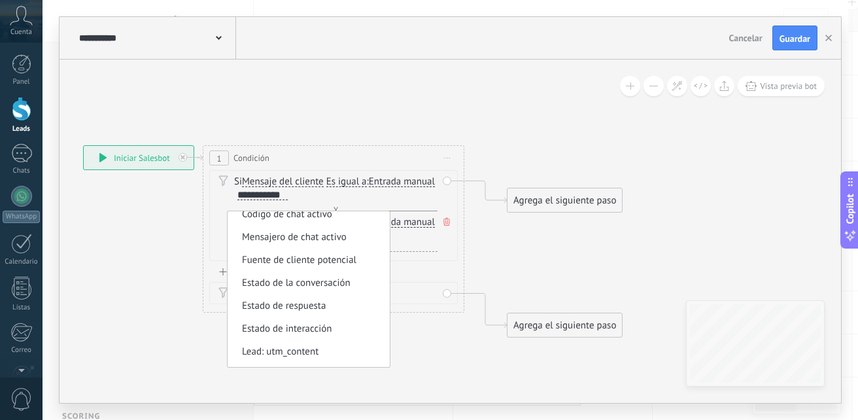
scroll to position [81, 0]
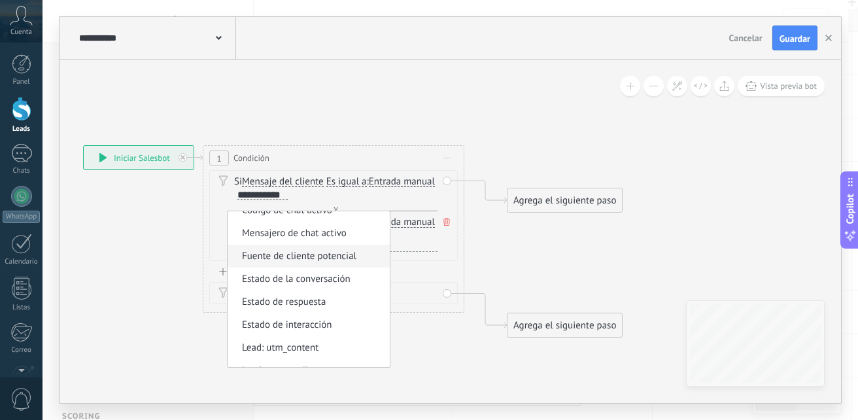
click at [351, 254] on span "Fuente de cliente potencial" at bounding box center [307, 256] width 158 height 13
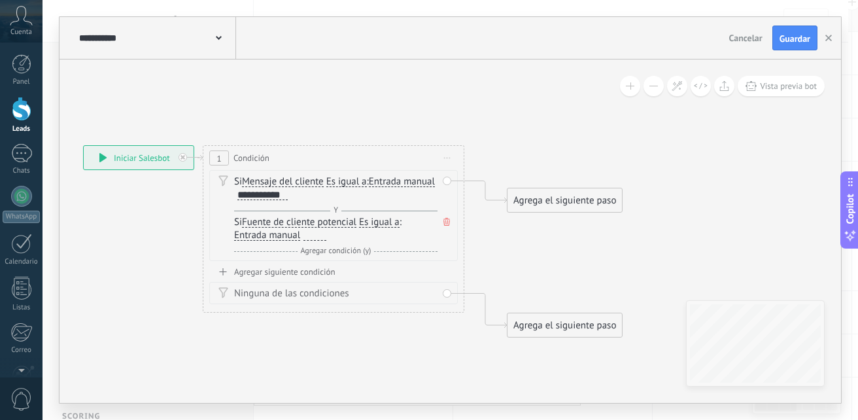
click at [382, 224] on span "Es igual a" at bounding box center [379, 222] width 41 height 10
click at [382, 224] on button "Es igual a" at bounding box center [433, 223] width 163 height 24
click at [382, 224] on span "Es igual a" at bounding box center [424, 222] width 158 height 13
click at [278, 239] on span "Entrada manual" at bounding box center [267, 235] width 66 height 10
click at [278, 239] on button "Entrada manual" at bounding box center [309, 236] width 163 height 24
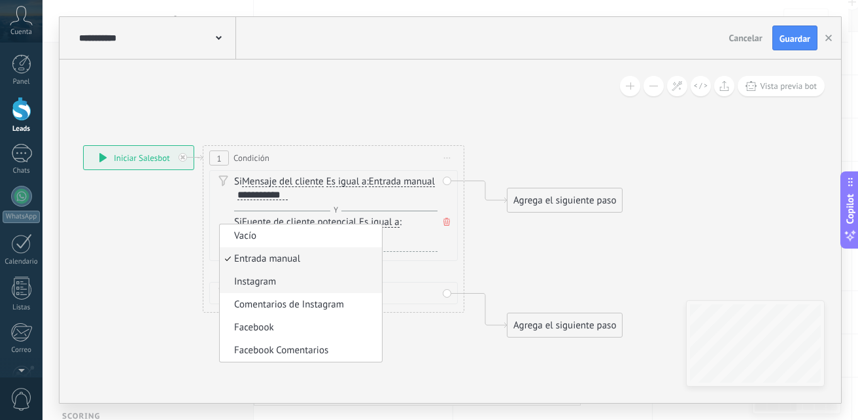
click at [269, 279] on span "Instagram" at bounding box center [299, 281] width 158 height 13
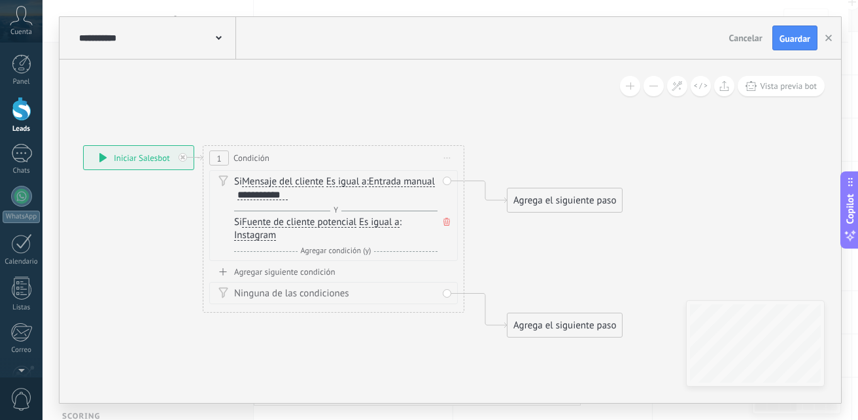
click at [267, 239] on span "Instagram" at bounding box center [255, 235] width 42 height 10
click at [267, 239] on button "Instagram" at bounding box center [309, 236] width 163 height 24
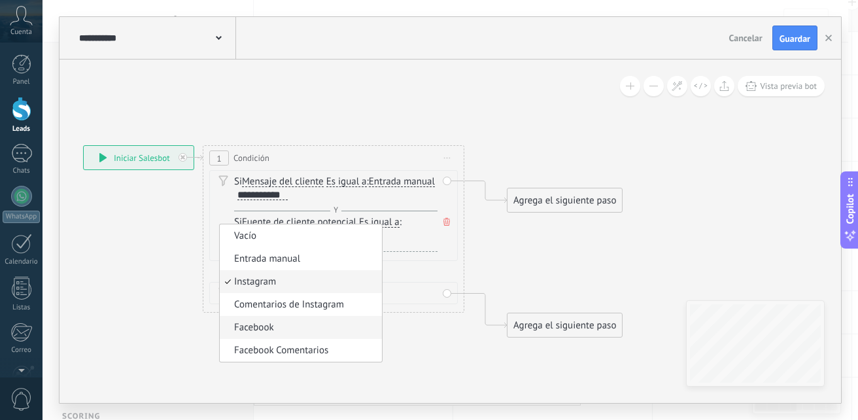
click at [241, 320] on li "Facebook" at bounding box center [301, 327] width 162 height 23
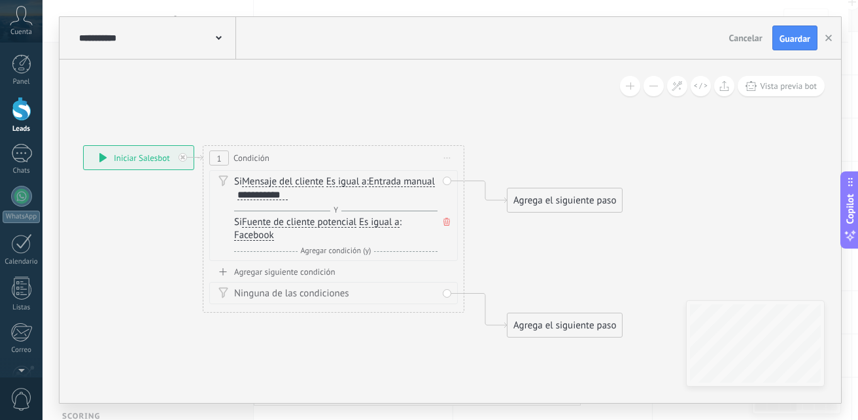
click at [266, 233] on span "Facebook" at bounding box center [254, 235] width 40 height 10
click at [266, 233] on button "Facebook" at bounding box center [309, 236] width 163 height 24
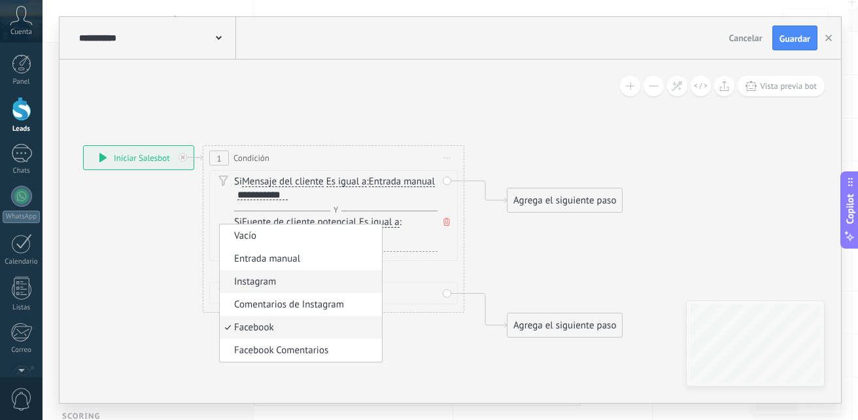
click at [241, 285] on span "Instagram" at bounding box center [299, 281] width 158 height 13
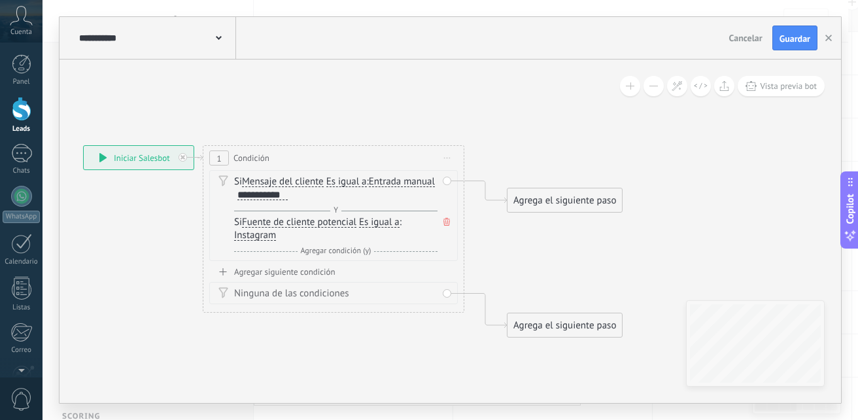
click at [268, 268] on div "Agregar siguiente condición" at bounding box center [333, 271] width 248 height 11
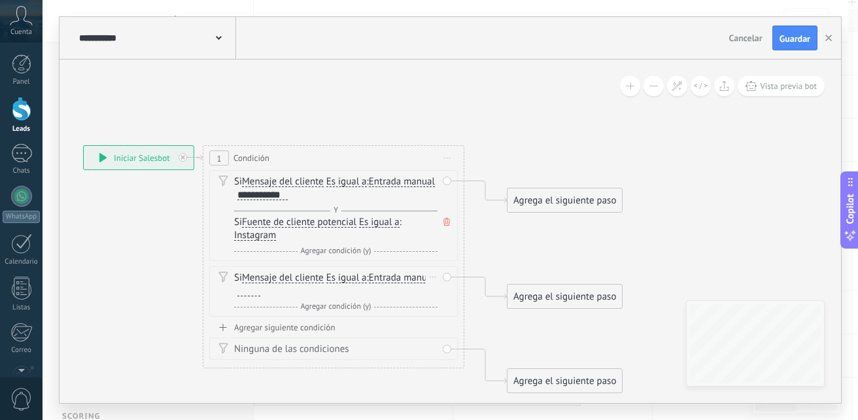
click at [369, 283] on span "Entrada manual" at bounding box center [402, 278] width 66 height 10
click at [362, 290] on button "Entrada manual" at bounding box center [443, 278] width 163 height 24
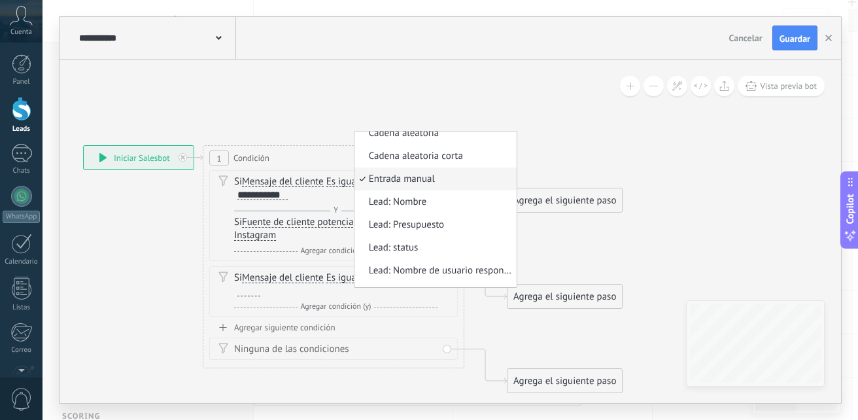
scroll to position [0, 0]
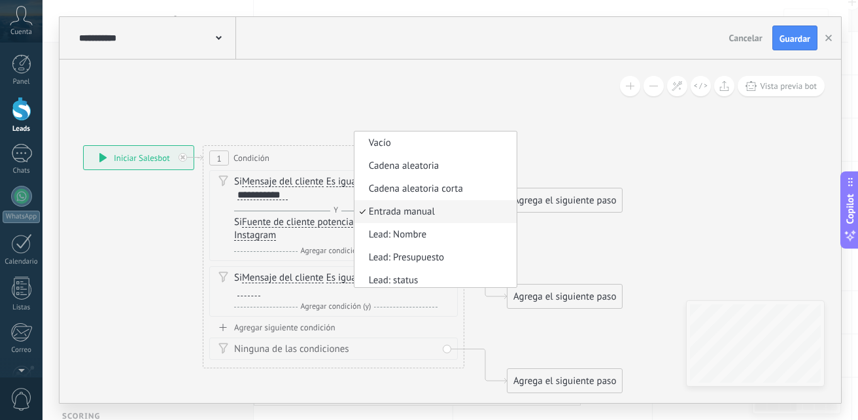
click at [414, 275] on div "Si Mensaje del cliente Mensaje del cliente Comentario del cliente El cliente Có…" at bounding box center [335, 284] width 203 height 26
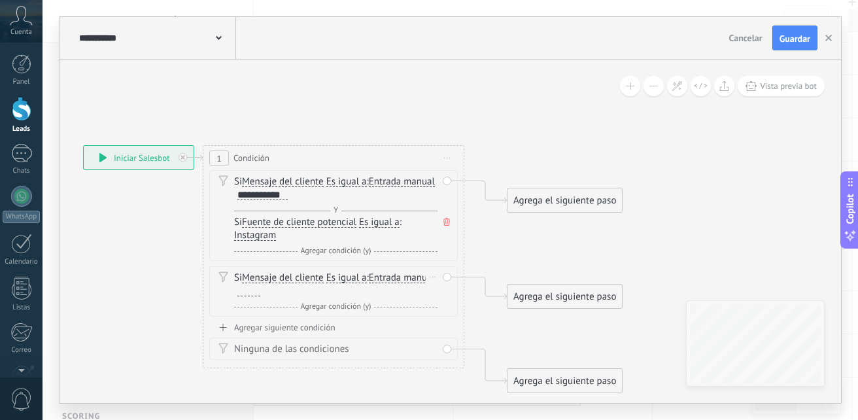
click at [300, 274] on span "Mensaje del cliente" at bounding box center [283, 278] width 82 height 10
click at [300, 274] on button "Mensaje del cliente" at bounding box center [316, 278] width 163 height 24
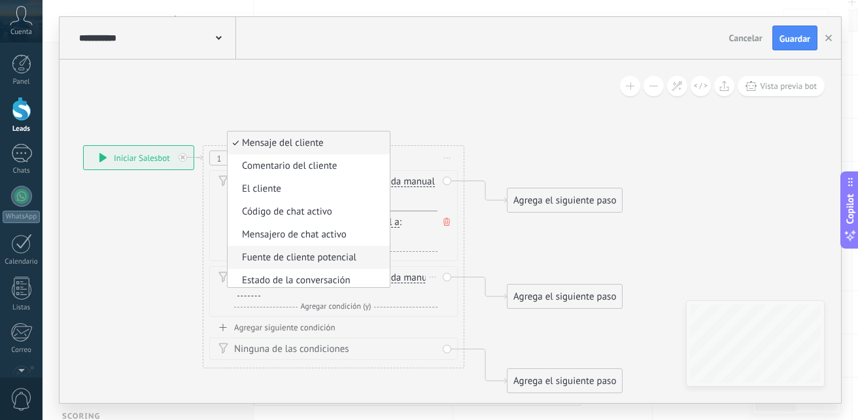
click at [305, 262] on span "Fuente de cliente potencial" at bounding box center [307, 257] width 158 height 13
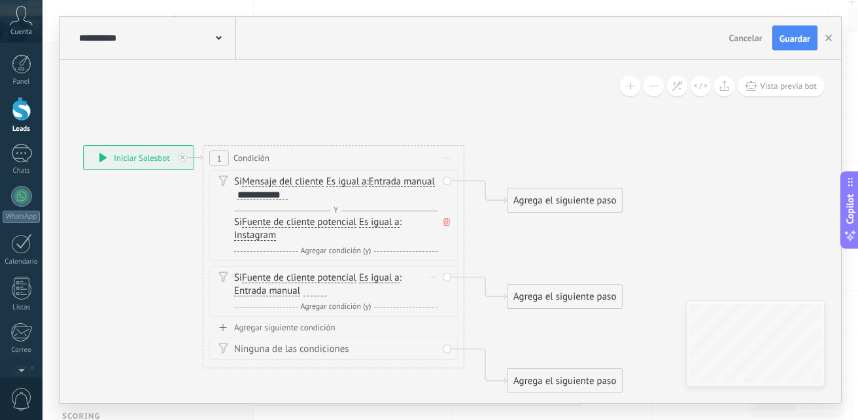
click at [280, 292] on span "Entrada manual" at bounding box center [267, 291] width 66 height 10
click at [280, 292] on button "Entrada manual" at bounding box center [309, 291] width 163 height 24
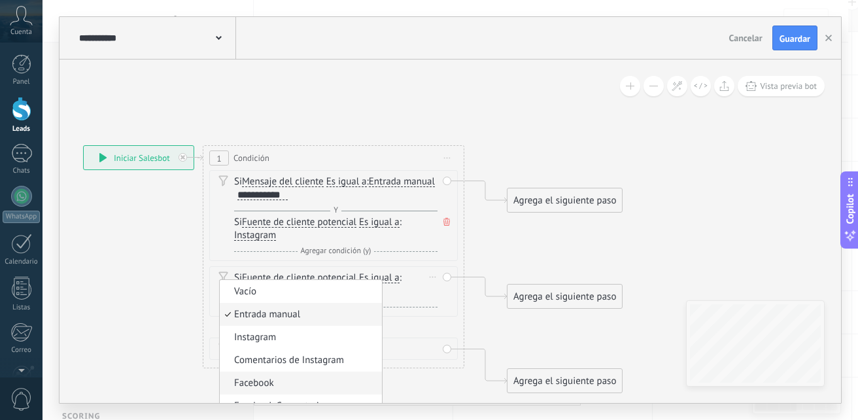
click at [305, 380] on span "Facebook" at bounding box center [299, 383] width 158 height 13
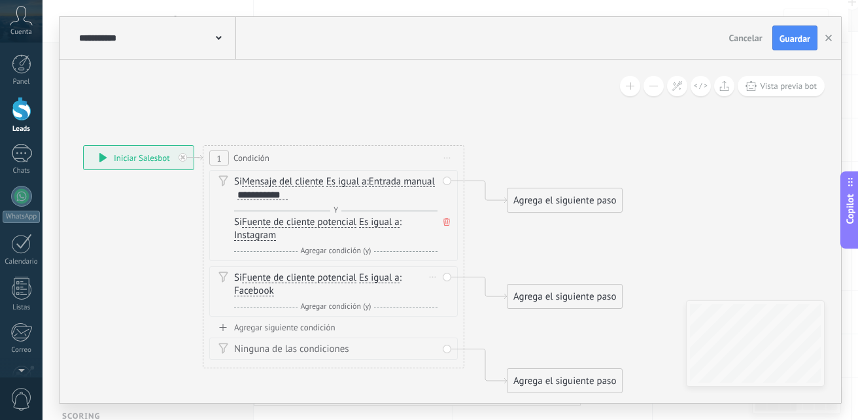
click at [338, 305] on span "Agregar condición (y)" at bounding box center [335, 306] width 77 height 10
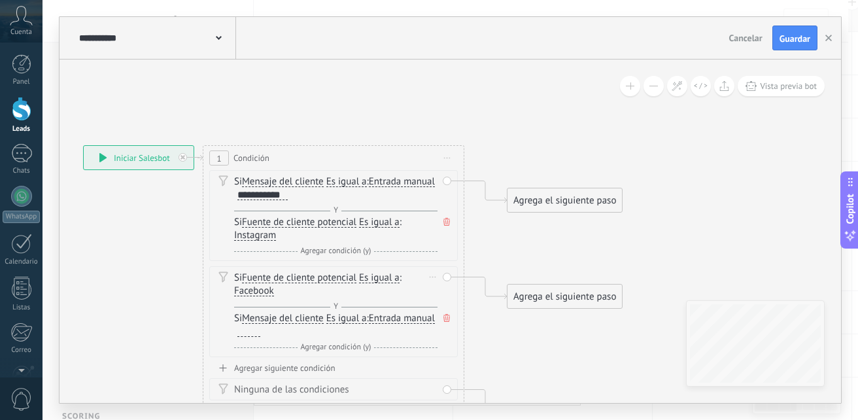
click at [307, 319] on span "Mensaje del cliente" at bounding box center [283, 318] width 82 height 10
click at [307, 319] on button "Mensaje del cliente" at bounding box center [316, 319] width 163 height 24
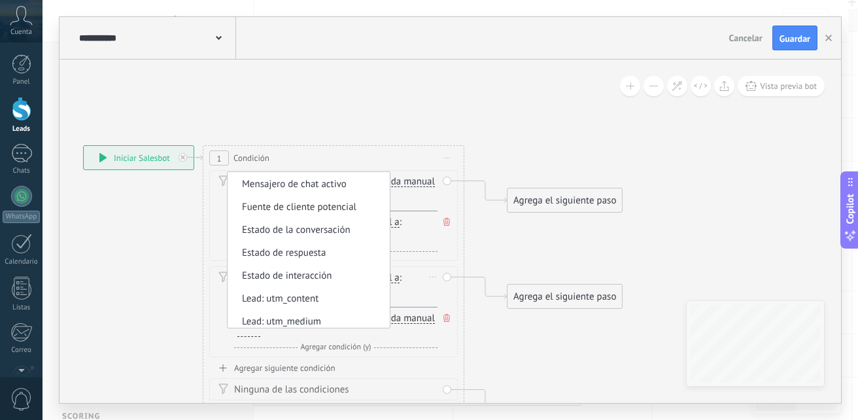
scroll to position [96, 0]
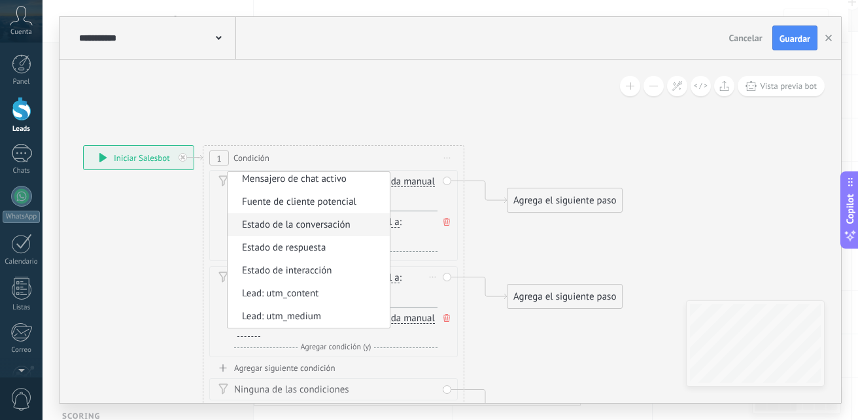
click at [351, 220] on span "Estado de la conversación" at bounding box center [307, 224] width 158 height 13
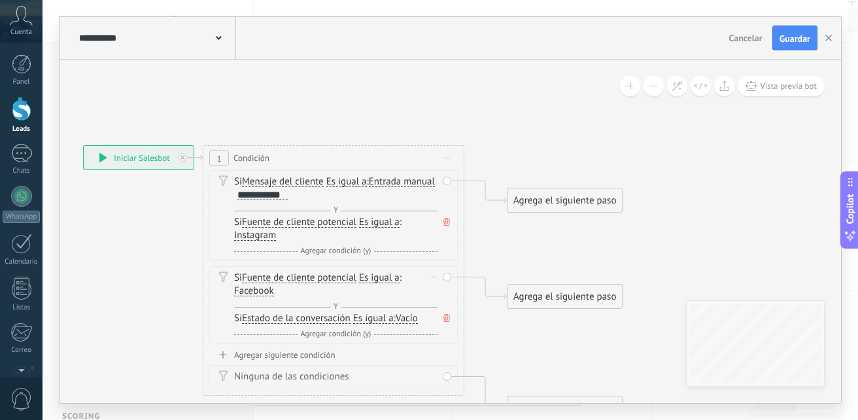
click at [378, 318] on span "Es igual a" at bounding box center [373, 318] width 41 height 10
click at [378, 318] on button "Es igual a" at bounding box center [427, 319] width 163 height 24
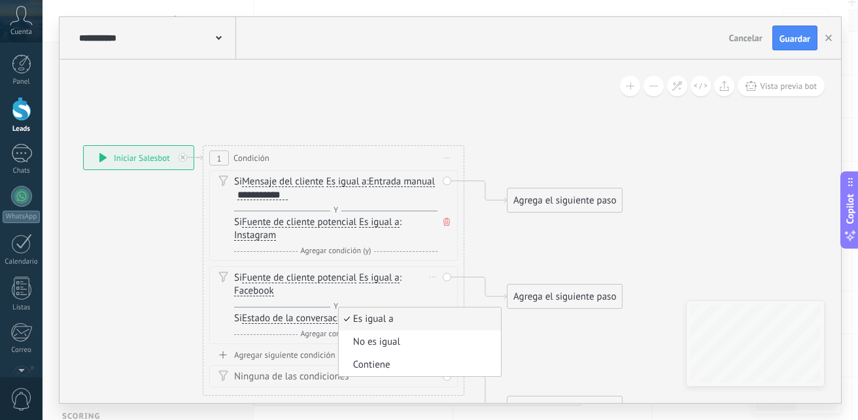
click at [316, 342] on div "Si Fuente de cliente potencial Mensaje del cliente Comentario del cliente El cl…" at bounding box center [333, 305] width 248 height 78
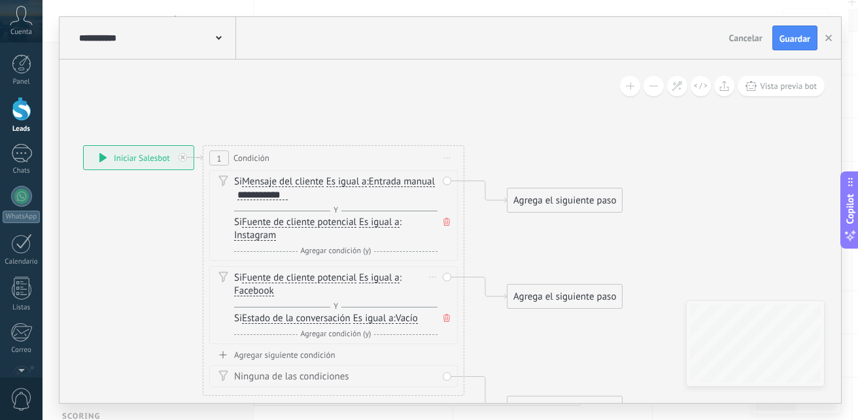
click at [409, 324] on div "Si Estado de la conversación Mensaje del cliente Comentario del cliente El clie…" at bounding box center [335, 318] width 203 height 13
click at [415, 318] on span "Vacío" at bounding box center [407, 318] width 22 height 10
click at [415, 318] on button "Vacío" at bounding box center [470, 319] width 163 height 24
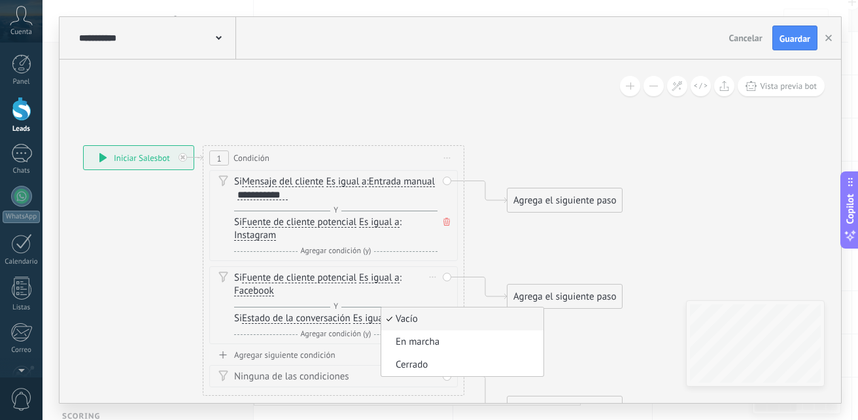
click at [312, 316] on span "Estado de la conversación" at bounding box center [296, 318] width 109 height 10
click at [312, 316] on button "Estado de la conversación" at bounding box center [316, 319] width 163 height 24
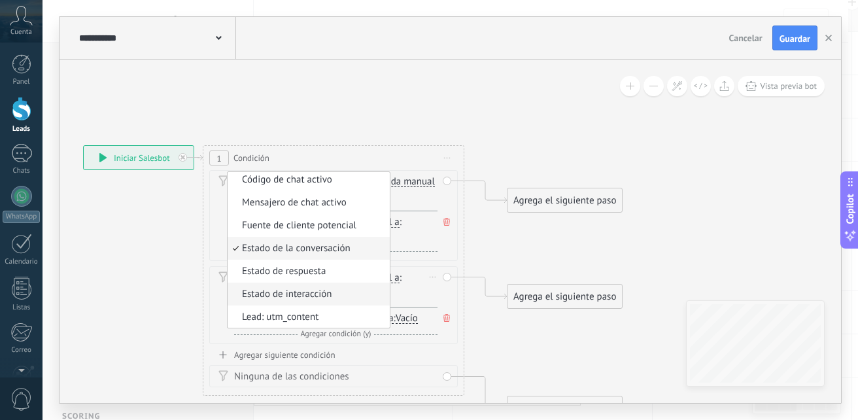
click at [330, 288] on span "Estado de interacción" at bounding box center [307, 294] width 158 height 13
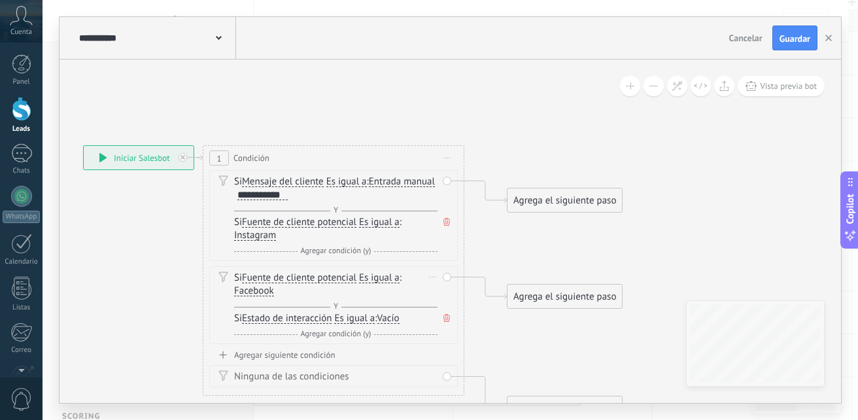
click at [360, 316] on span "Es igual a" at bounding box center [354, 318] width 41 height 10
click at [360, 316] on button "Es igual a" at bounding box center [409, 319] width 163 height 24
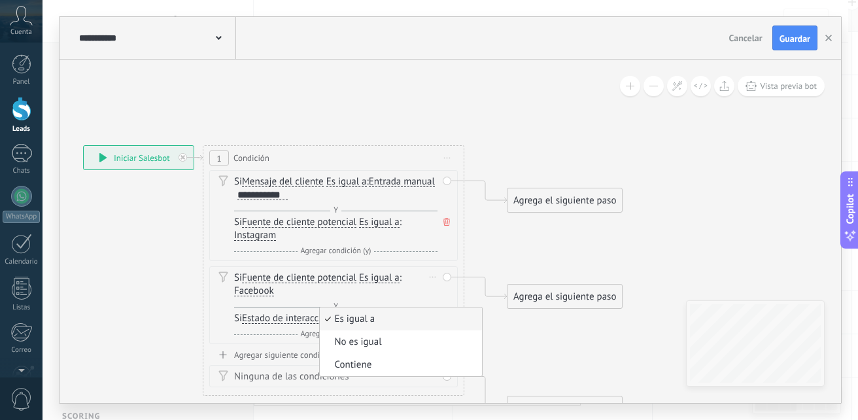
click at [360, 316] on span "Es igual a" at bounding box center [399, 318] width 158 height 13
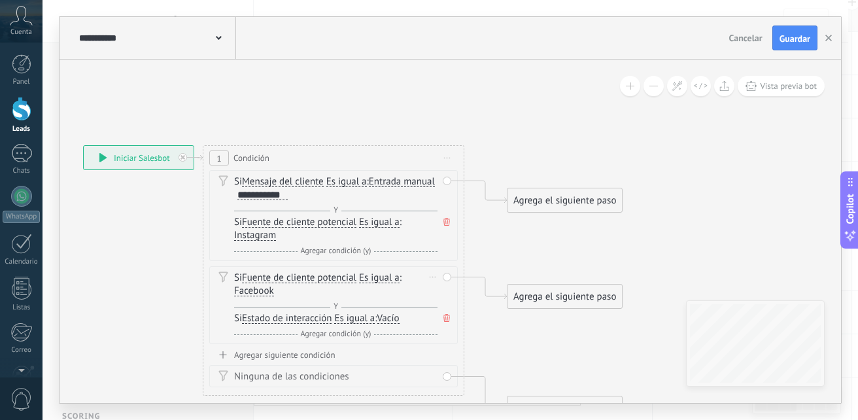
click at [399, 322] on span "Vacío" at bounding box center [388, 318] width 22 height 10
click at [400, 322] on button "Vacío" at bounding box center [452, 319] width 163 height 24
click at [420, 340] on span "Conversación Entrante" at bounding box center [442, 341] width 158 height 13
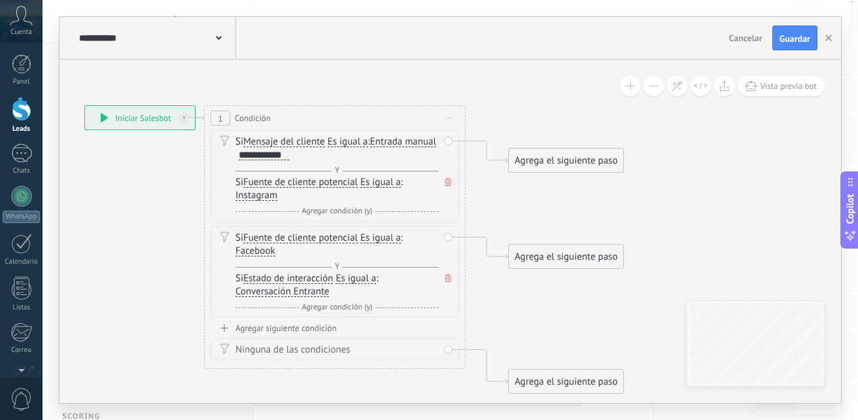
drag, startPoint x: 477, startPoint y: 263, endPoint x: 478, endPoint y: 226, distance: 37.3
click at [478, 226] on icon at bounding box center [331, 229] width 1149 height 902
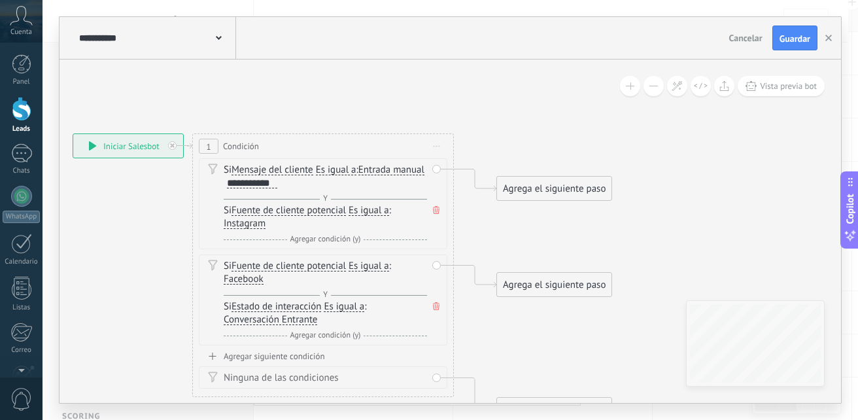
drag, startPoint x: 503, startPoint y: 252, endPoint x: 492, endPoint y: 280, distance: 30.5
drag, startPoint x: 522, startPoint y: 276, endPoint x: 543, endPoint y: 258, distance: 27.4
click at [543, 258] on div "Agrega el siguiente paso" at bounding box center [575, 267] width 114 height 22
drag, startPoint x: 352, startPoint y: 264, endPoint x: 352, endPoint y: 238, distance: 26.1
click at [352, 238] on div "Si Mensaje del cliente Mensaje del cliente Comentario del cliente El cliente Có…" at bounding box center [323, 254] width 248 height 192
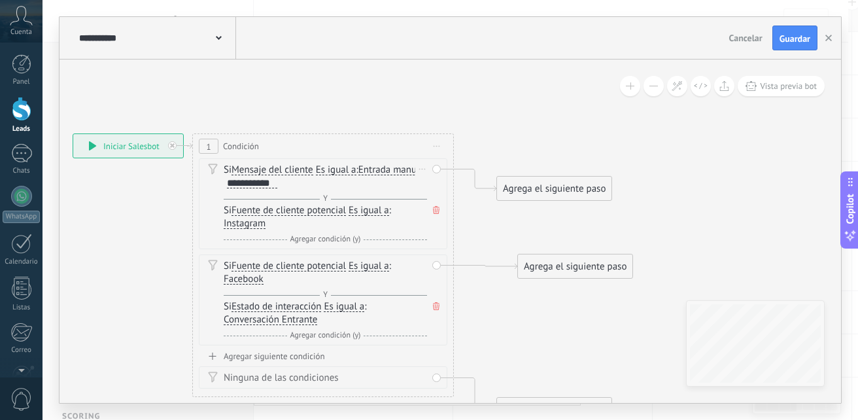
click at [348, 239] on span "Agregar condición (y)" at bounding box center [325, 239] width 77 height 10
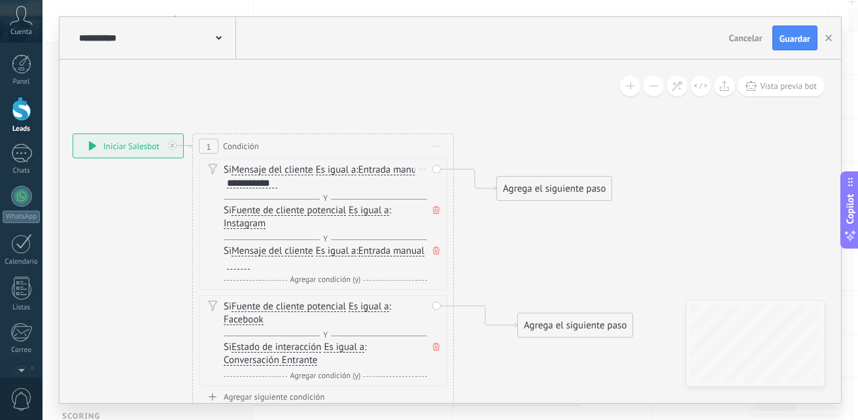
click at [294, 248] on span "Mensaje del cliente" at bounding box center [272, 251] width 82 height 10
click at [294, 248] on button "Mensaje del cliente" at bounding box center [306, 251] width 163 height 24
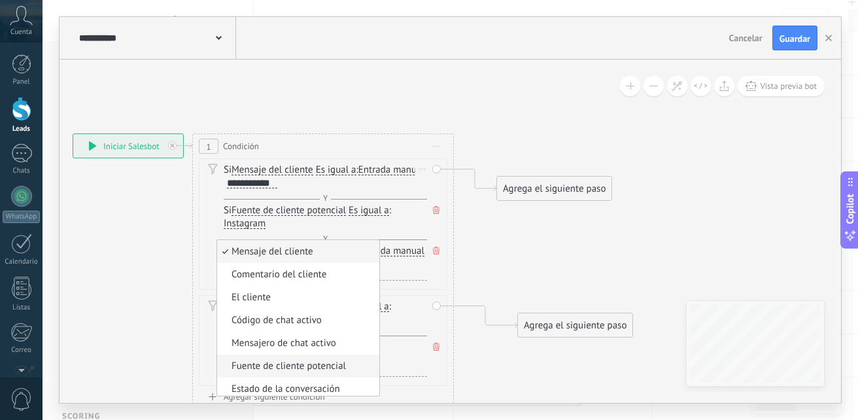
click at [281, 359] on li "Fuente de cliente potencial" at bounding box center [298, 365] width 162 height 23
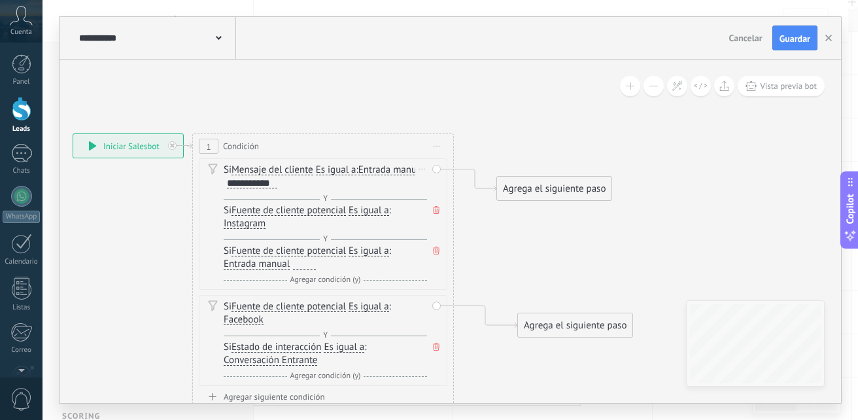
click at [269, 262] on span "Entrada manual" at bounding box center [257, 264] width 66 height 10
click at [269, 262] on button "Entrada manual" at bounding box center [298, 264] width 163 height 24
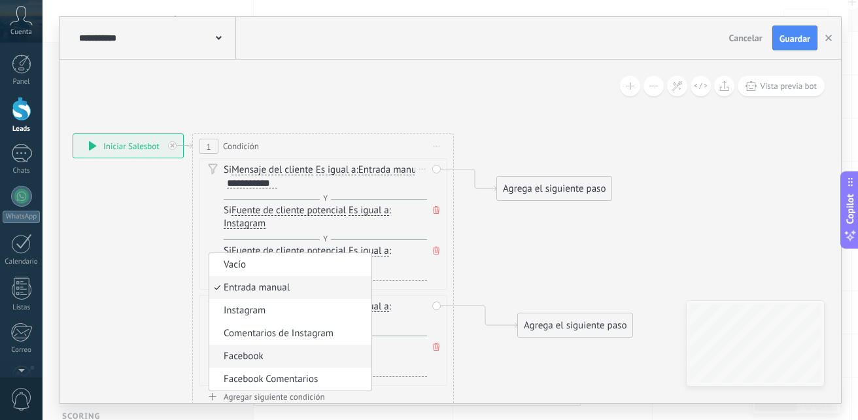
click at [243, 355] on span "Facebook" at bounding box center [288, 356] width 158 height 13
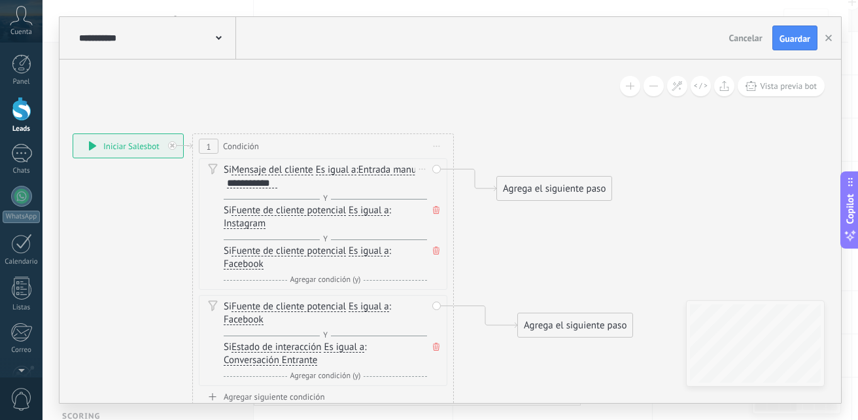
click at [322, 279] on span "Agregar condición (y)" at bounding box center [325, 280] width 77 height 10
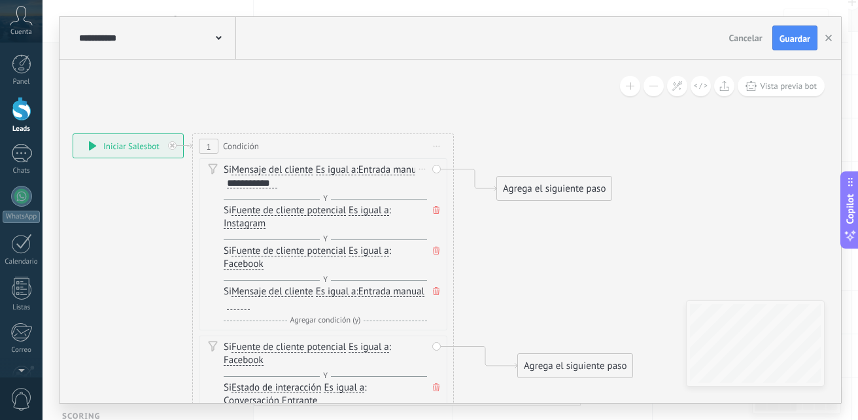
click at [296, 292] on span "Mensaje del cliente" at bounding box center [272, 291] width 82 height 10
click at [296, 292] on button "Mensaje del cliente" at bounding box center [306, 292] width 163 height 24
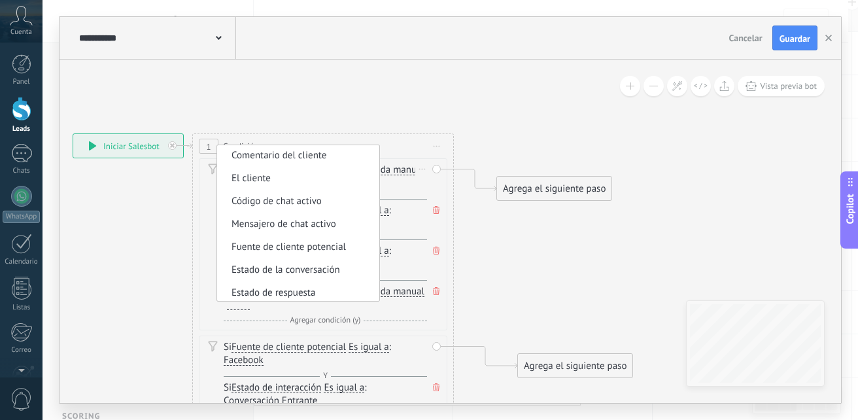
scroll to position [29, 0]
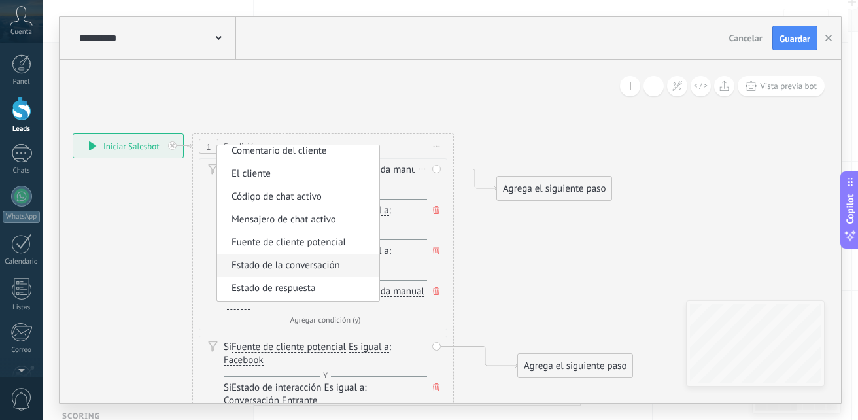
click at [296, 257] on li "Estado de la conversación" at bounding box center [298, 265] width 162 height 23
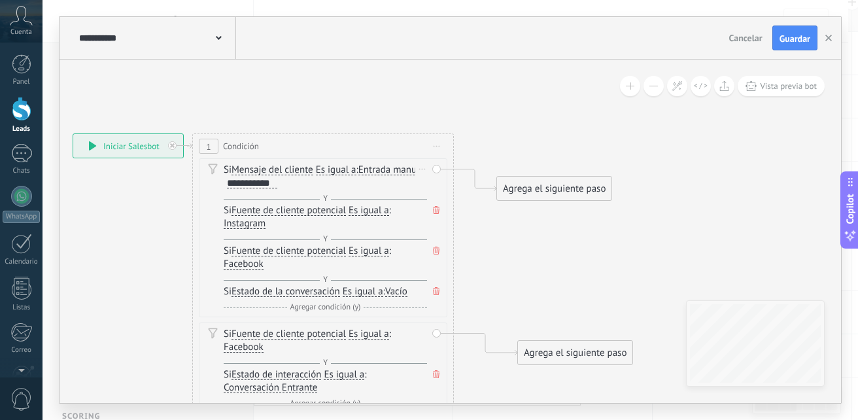
click at [313, 289] on span "Estado de la conversación" at bounding box center [285, 291] width 109 height 10
click at [313, 289] on button "Estado de la conversación" at bounding box center [306, 292] width 163 height 24
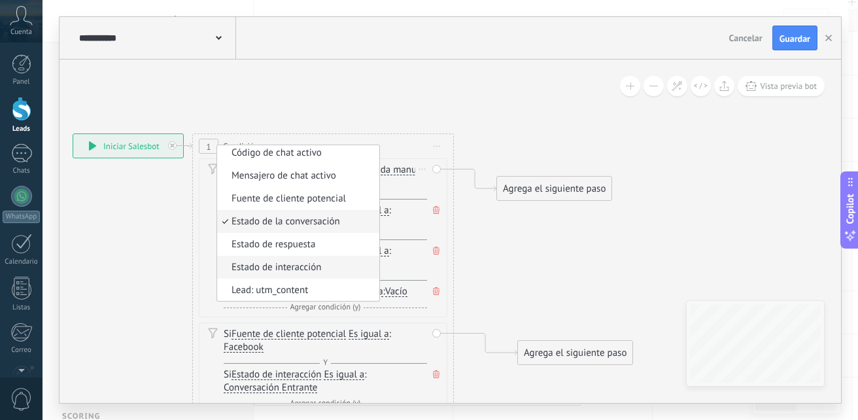
click at [328, 258] on li "Estado de interacción" at bounding box center [298, 267] width 162 height 23
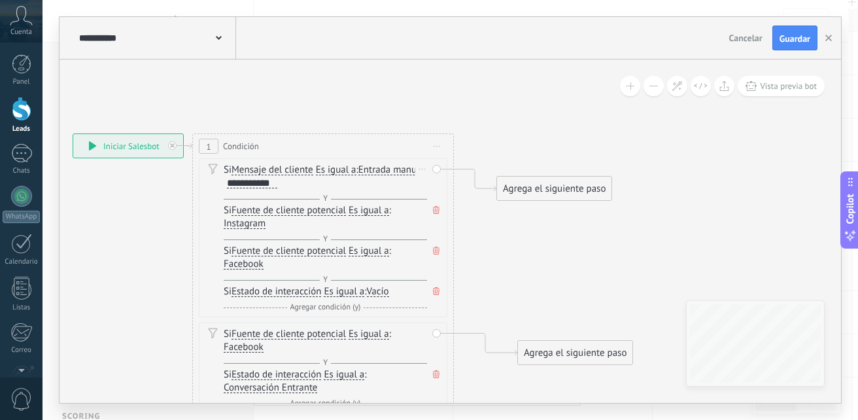
click at [377, 292] on span "Vacío" at bounding box center [378, 291] width 22 height 10
click at [377, 292] on button "Vacío" at bounding box center [441, 292] width 163 height 24
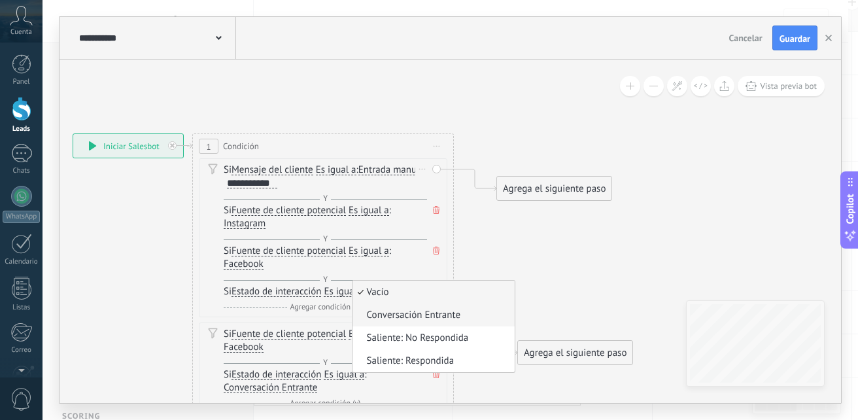
click at [390, 311] on span "Conversación Entrante" at bounding box center [431, 315] width 158 height 13
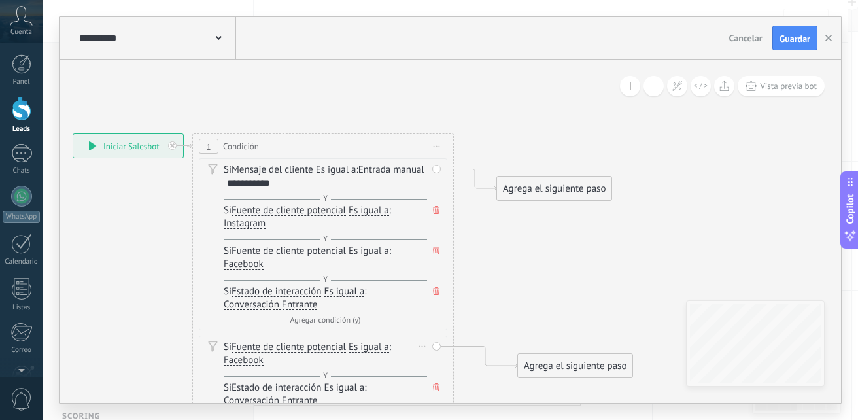
click at [439, 383] on icon at bounding box center [436, 387] width 7 height 8
drag, startPoint x: 432, startPoint y: 376, endPoint x: 430, endPoint y: 346, distance: 29.5
click at [430, 346] on div "Si Fuente de cliente potencial Mensaje del cliente Comentario del cliente El cl…" at bounding box center [323, 360] width 248 height 50
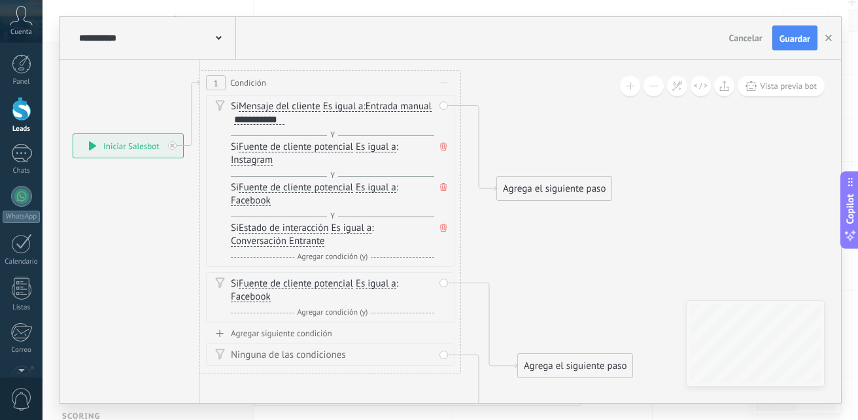
drag, startPoint x: 415, startPoint y: 144, endPoint x: 416, endPoint y: 80, distance: 63.4
click at [416, 80] on div "1 Condición ********* Iniciar vista previa aquí Cambiar nombre Duplicar Borrar" at bounding box center [330, 83] width 260 height 24
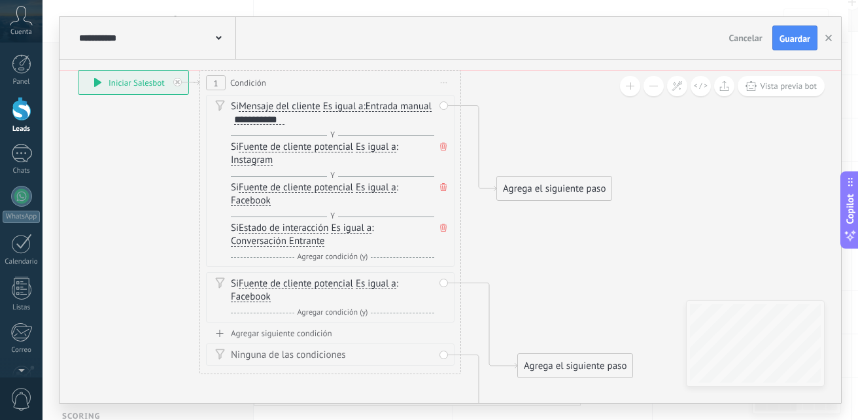
drag, startPoint x: 160, startPoint y: 135, endPoint x: 165, endPoint y: 69, distance: 66.2
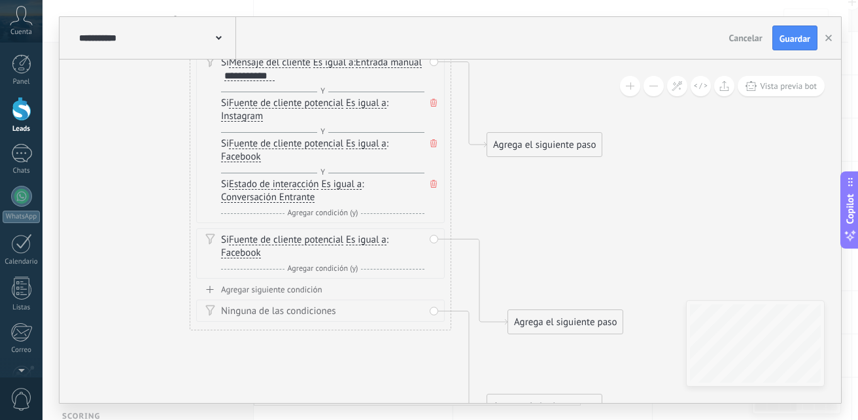
drag, startPoint x: 520, startPoint y: 129, endPoint x: 511, endPoint y: 86, distance: 44.9
click at [511, 86] on icon at bounding box center [322, 222] width 1165 height 1046
click at [301, 242] on span "Fuente de cliente potencial" at bounding box center [286, 240] width 114 height 10
click at [301, 242] on button "Fuente de cliente potencial" at bounding box center [303, 240] width 163 height 24
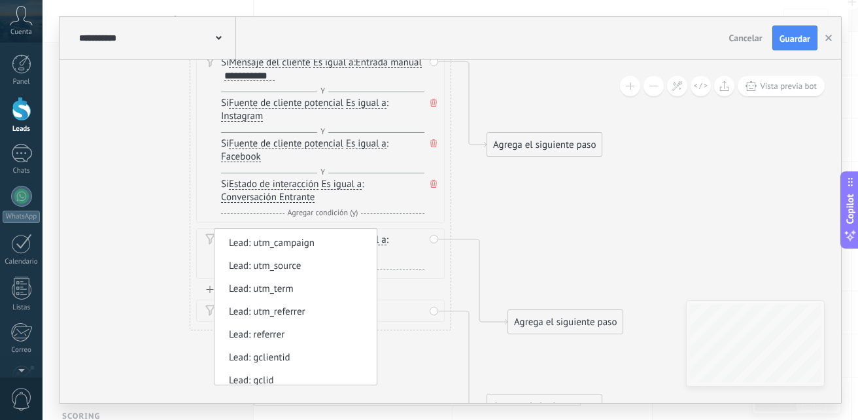
scroll to position [0, 0]
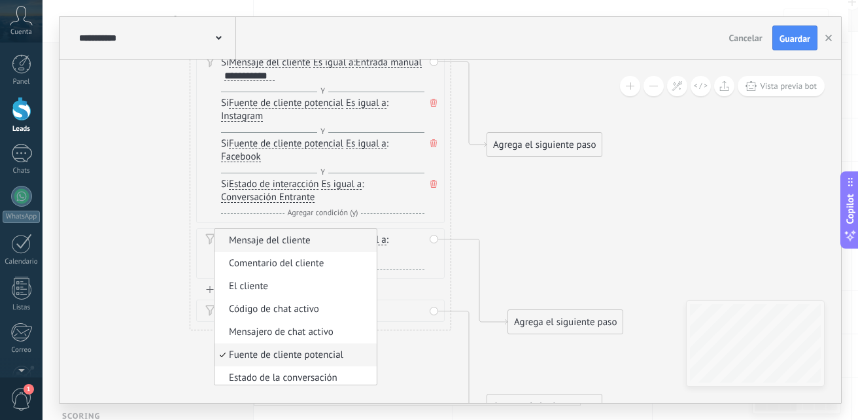
click at [322, 235] on span "Mensaje del cliente" at bounding box center [293, 240] width 158 height 13
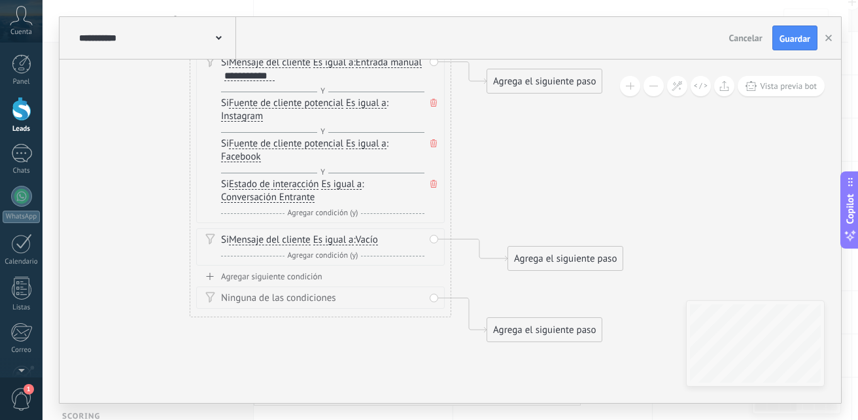
click at [374, 236] on span "Vacío" at bounding box center [367, 240] width 22 height 10
click at [374, 236] on button "Vacío" at bounding box center [430, 240] width 163 height 24
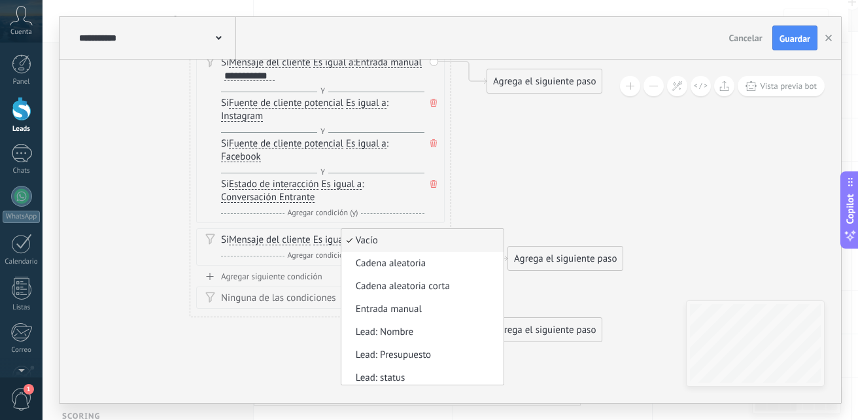
click at [374, 236] on span "Vacío" at bounding box center [420, 240] width 158 height 13
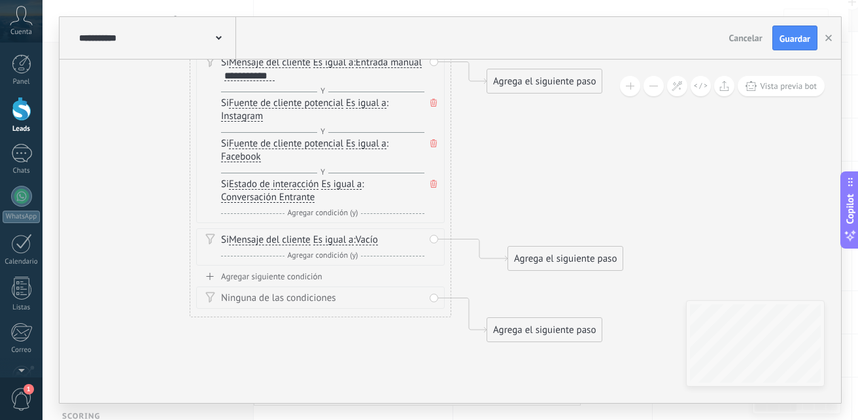
click at [374, 236] on span "Vacío" at bounding box center [367, 240] width 22 height 10
click at [374, 236] on button "Vacío" at bounding box center [430, 240] width 163 height 24
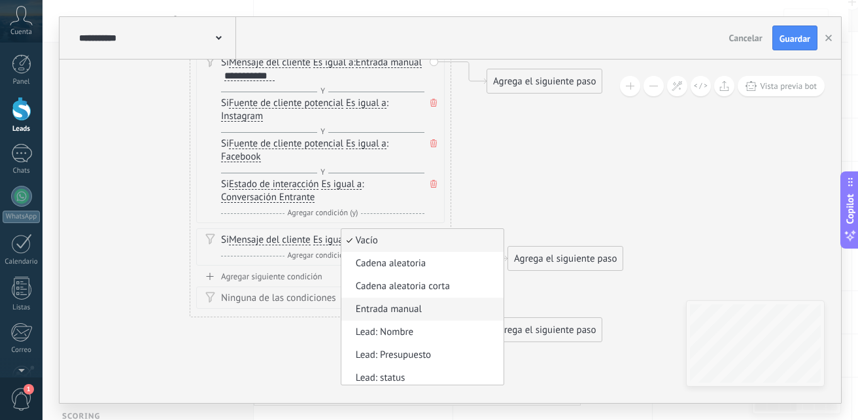
click at [379, 303] on span "Entrada manual" at bounding box center [420, 309] width 158 height 13
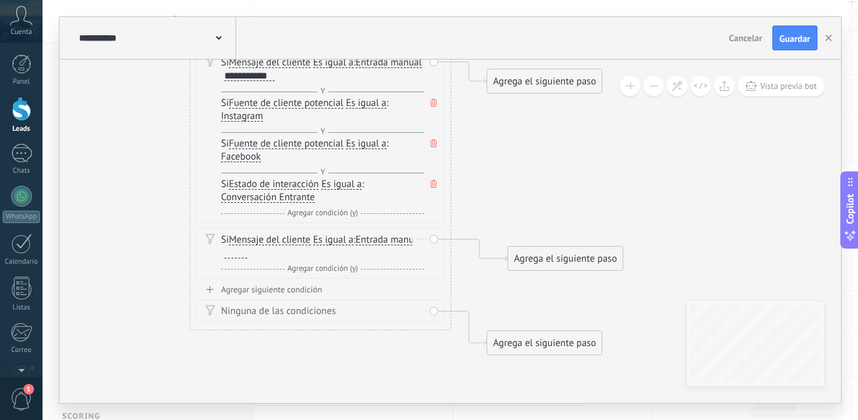
click at [247, 250] on div at bounding box center [235, 253] width 23 height 10
click at [299, 269] on span "Agregar condición (y)" at bounding box center [322, 268] width 77 height 10
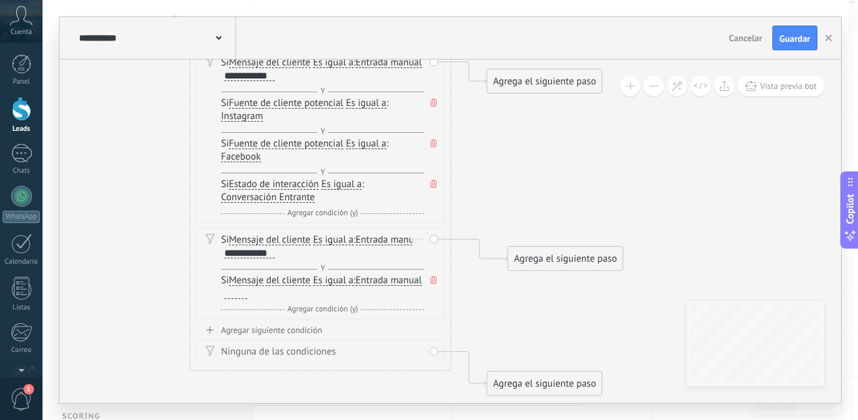
click at [286, 280] on span "Mensaje del cliente" at bounding box center [270, 280] width 82 height 10
click at [286, 280] on button "Mensaje del cliente" at bounding box center [303, 281] width 163 height 24
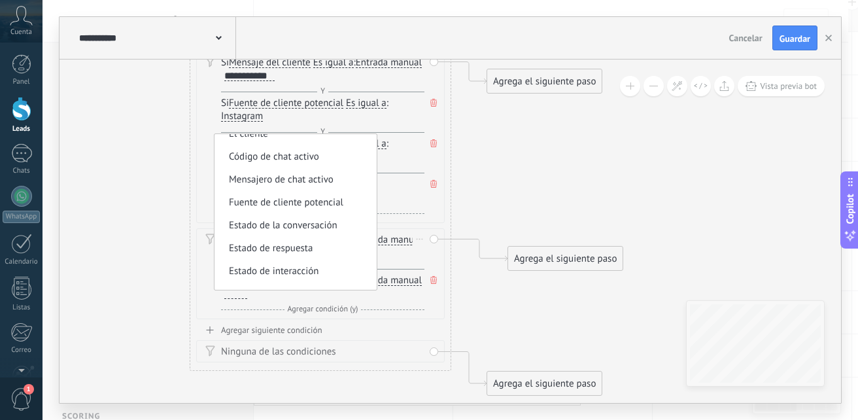
scroll to position [24, 0]
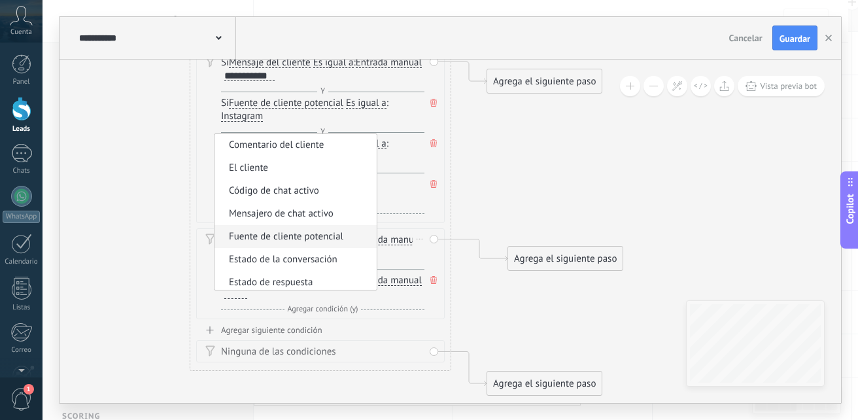
click at [322, 230] on span "Fuente de cliente potencial" at bounding box center [293, 236] width 158 height 13
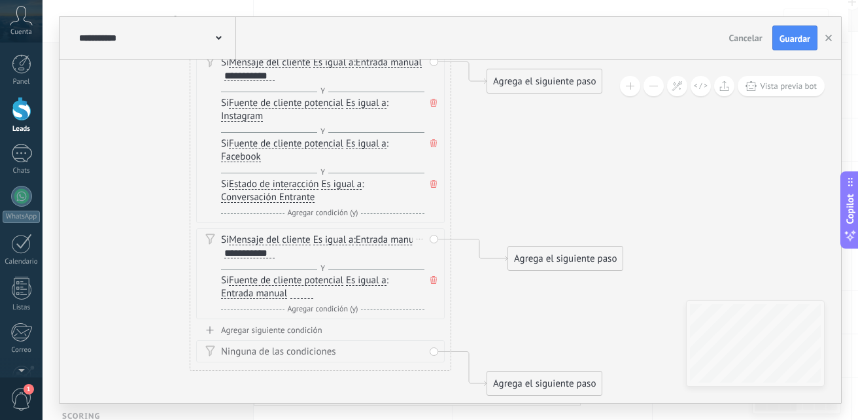
click at [305, 295] on div at bounding box center [301, 293] width 23 height 10
click at [291, 294] on div at bounding box center [301, 293] width 23 height 10
click at [297, 294] on div at bounding box center [301, 293] width 23 height 10
click at [270, 295] on span "Entrada manual" at bounding box center [254, 293] width 66 height 10
click at [270, 295] on button "Entrada manual" at bounding box center [295, 294] width 163 height 24
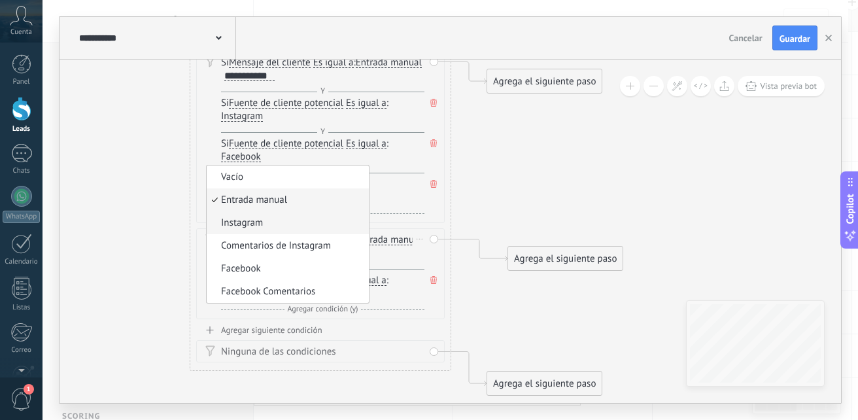
click at [282, 218] on span "Instagram" at bounding box center [286, 222] width 158 height 13
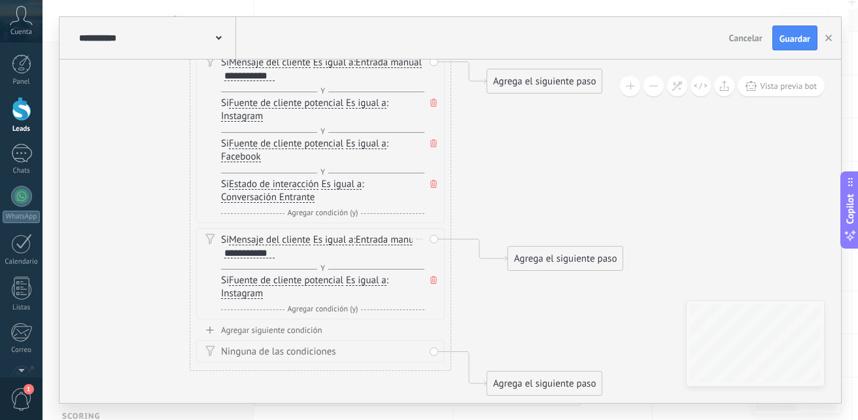
click at [302, 310] on span "Agregar condición (y)" at bounding box center [322, 309] width 77 height 10
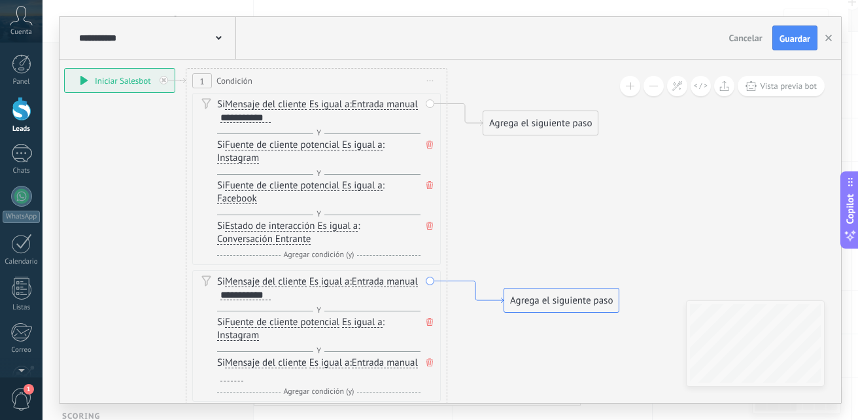
drag, startPoint x: 487, startPoint y: 256, endPoint x: 483, endPoint y: 297, distance: 42.0
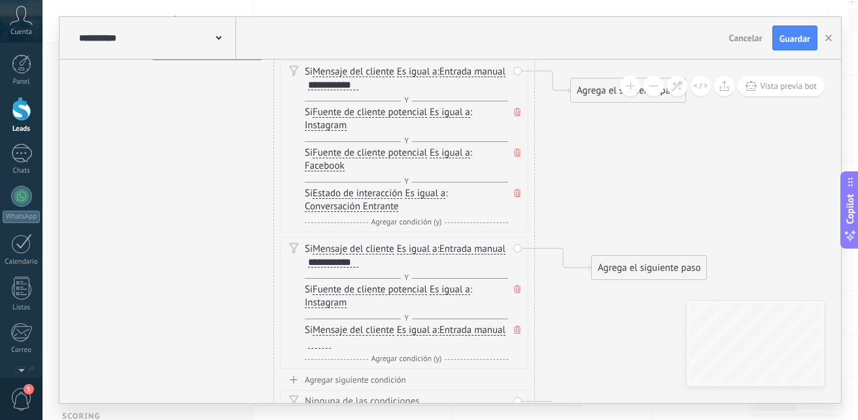
drag, startPoint x: 483, startPoint y: 297, endPoint x: 479, endPoint y: 255, distance: 42.7
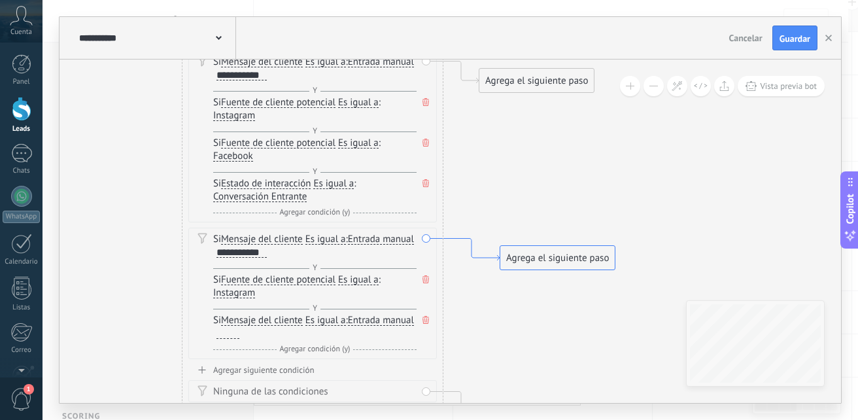
click at [479, 255] on icon at bounding box center [471, 250] width 56 height 22
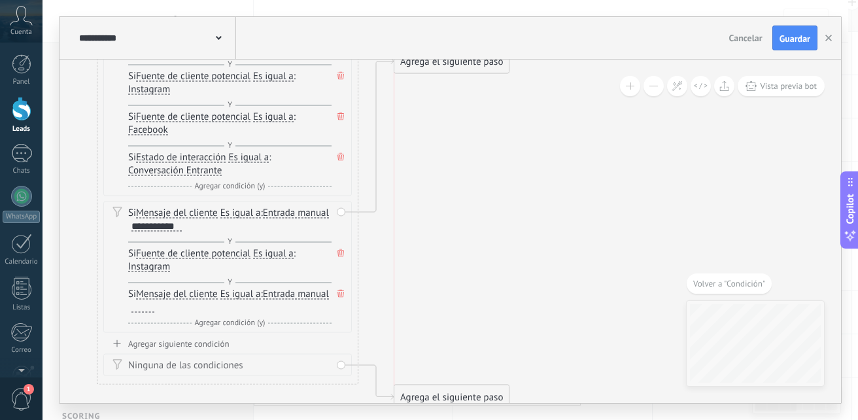
drag, startPoint x: 500, startPoint y: 224, endPoint x: 476, endPoint y: 54, distance: 171.7
click at [476, 54] on div "**********" at bounding box center [449, 210] width 781 height 386
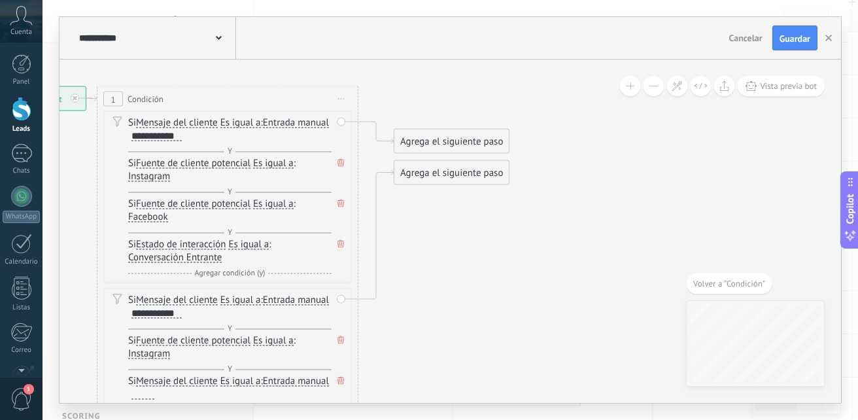
drag, startPoint x: 492, startPoint y: 186, endPoint x: 490, endPoint y: 319, distance: 133.4
click at [490, 319] on icon at bounding box center [219, 291] width 1143 height 1064
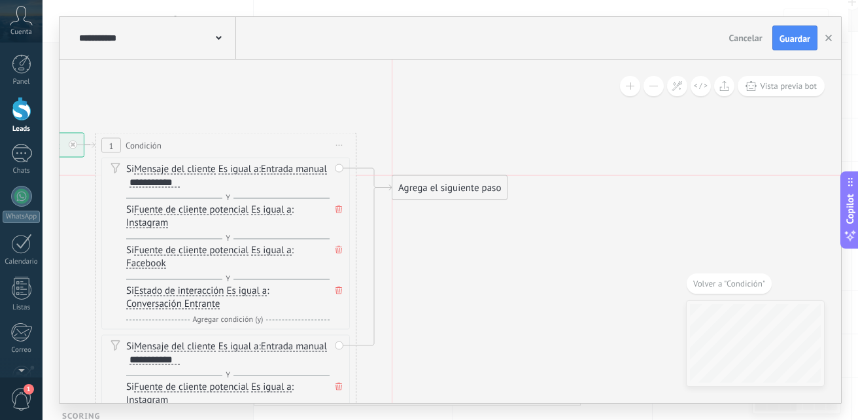
drag, startPoint x: 478, startPoint y: 218, endPoint x: 476, endPoint y: 181, distance: 37.3
click at [476, 181] on div "Agrega el siguiente paso" at bounding box center [449, 188] width 114 height 22
drag, startPoint x: 485, startPoint y: 223, endPoint x: 483, endPoint y: 195, distance: 27.5
click at [483, 195] on div "Agrega el siguiente paso" at bounding box center [449, 188] width 114 height 22
click at [448, 271] on icon at bounding box center [217, 338] width 1143 height 1064
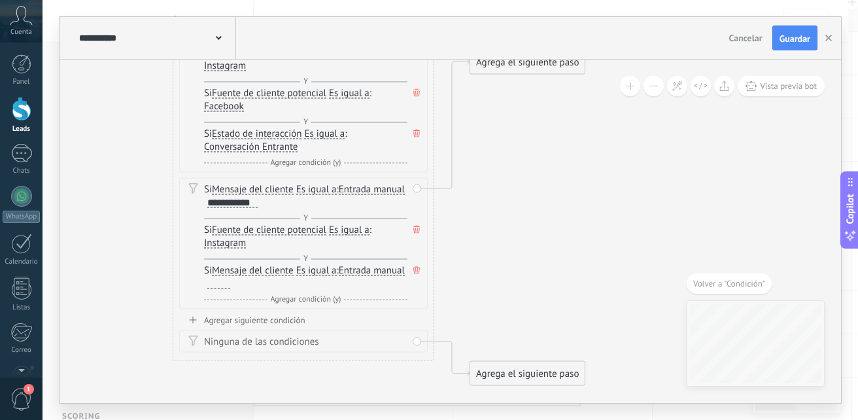
drag, startPoint x: 443, startPoint y: 363, endPoint x: 521, endPoint y: 206, distance: 175.4
click at [521, 206] on icon at bounding box center [295, 181] width 1143 height 1064
click at [281, 261] on div "Y Agregar condición (y)" at bounding box center [306, 258] width 203 height 13
click at [277, 265] on span "Mensaje del cliente" at bounding box center [253, 270] width 82 height 10
click at [277, 265] on button "Mensaje del cliente" at bounding box center [287, 271] width 163 height 24
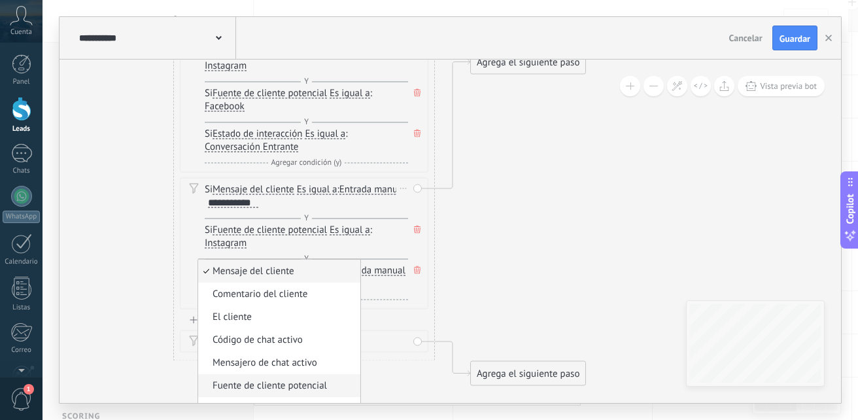
click at [307, 386] on span "Fuente de cliente potencial" at bounding box center [277, 385] width 158 height 13
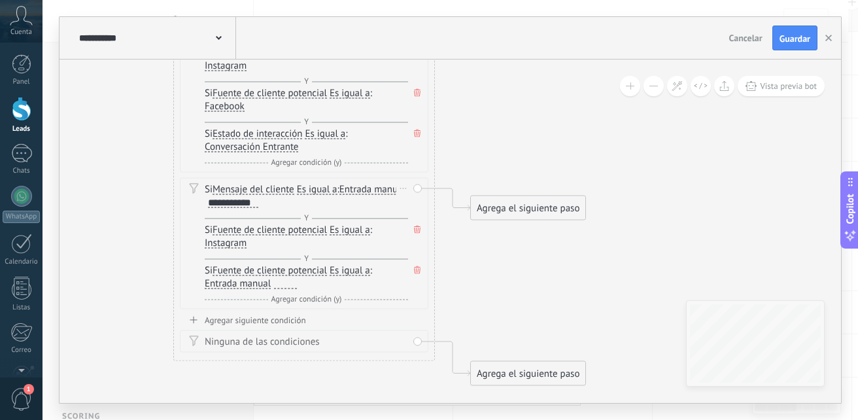
click at [258, 280] on span "Entrada manual" at bounding box center [238, 283] width 66 height 10
click at [258, 280] on button "Entrada manual" at bounding box center [279, 284] width 163 height 24
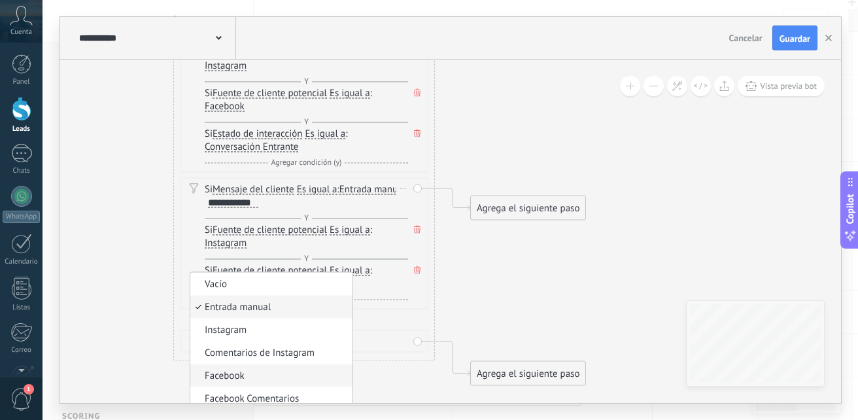
click at [237, 366] on li "Facebook" at bounding box center [271, 375] width 162 height 23
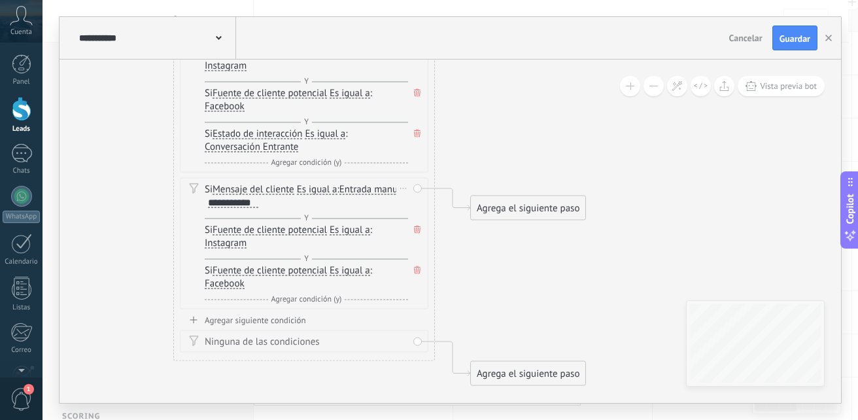
click at [314, 297] on span "Agregar condición (y)" at bounding box center [306, 299] width 77 height 10
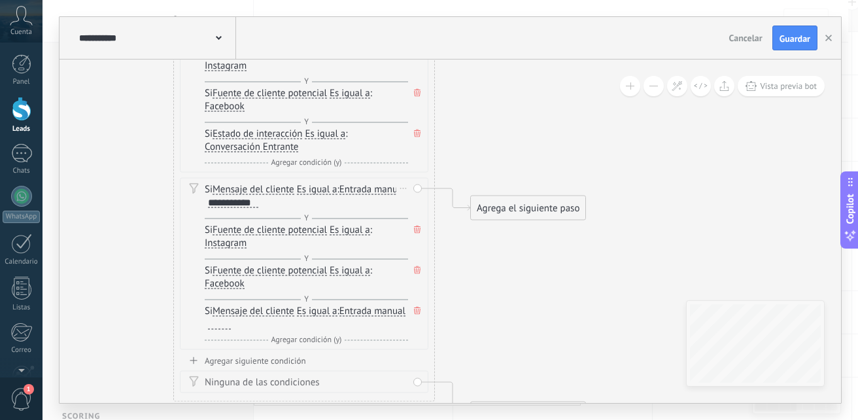
click at [281, 309] on span "Mensaje del cliente" at bounding box center [253, 311] width 82 height 10
click at [281, 309] on button "Mensaje del cliente" at bounding box center [287, 311] width 163 height 24
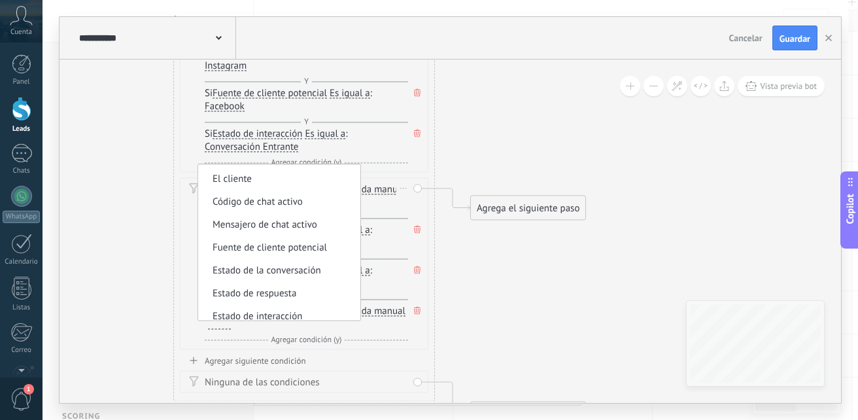
scroll to position [63, 0]
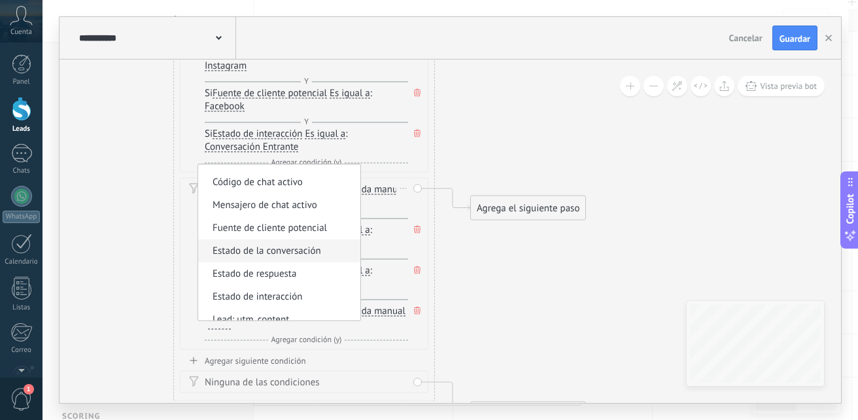
click at [311, 243] on li "Estado de la conversación" at bounding box center [279, 250] width 162 height 23
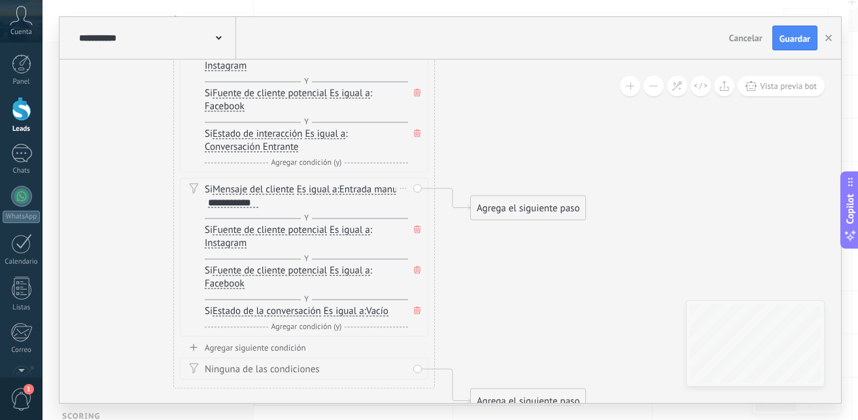
click at [379, 312] on span "Vacío" at bounding box center [377, 311] width 22 height 10
click at [379, 312] on button "Vacío" at bounding box center [441, 311] width 163 height 24
click at [377, 311] on span "Vacío" at bounding box center [431, 311] width 158 height 13
click at [343, 312] on span "Es igual a" at bounding box center [344, 311] width 41 height 10
click at [343, 312] on button "Es igual a" at bounding box center [398, 311] width 163 height 24
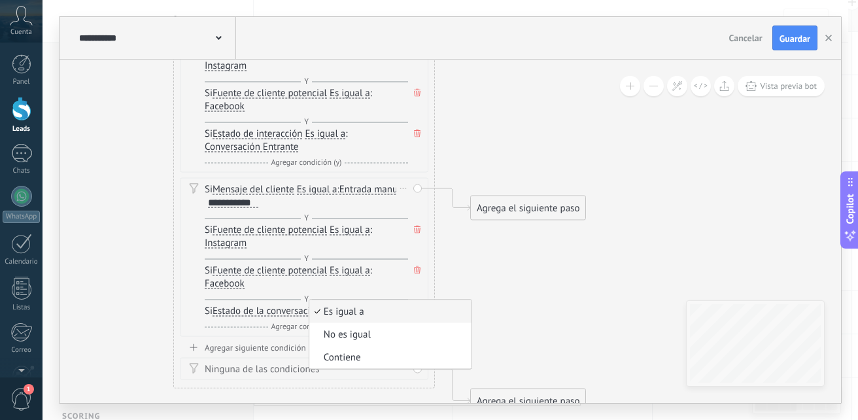
click at [343, 313] on span "Es igual a" at bounding box center [388, 311] width 158 height 13
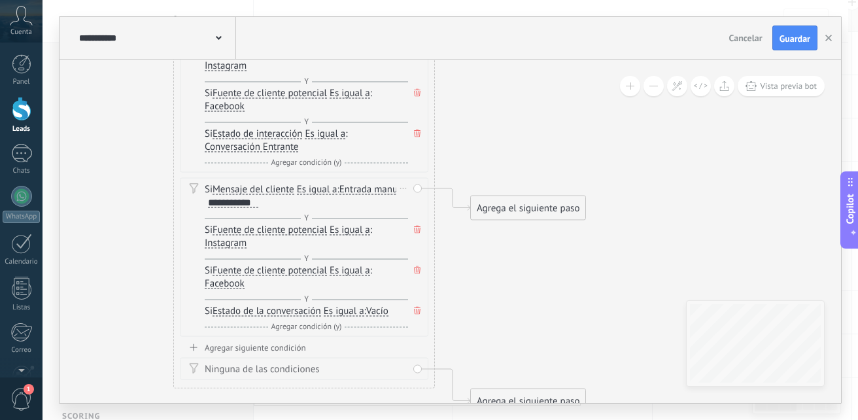
click at [312, 312] on span "Estado de la conversación" at bounding box center [266, 311] width 109 height 10
click at [312, 312] on button "Estado de la conversación" at bounding box center [287, 311] width 163 height 24
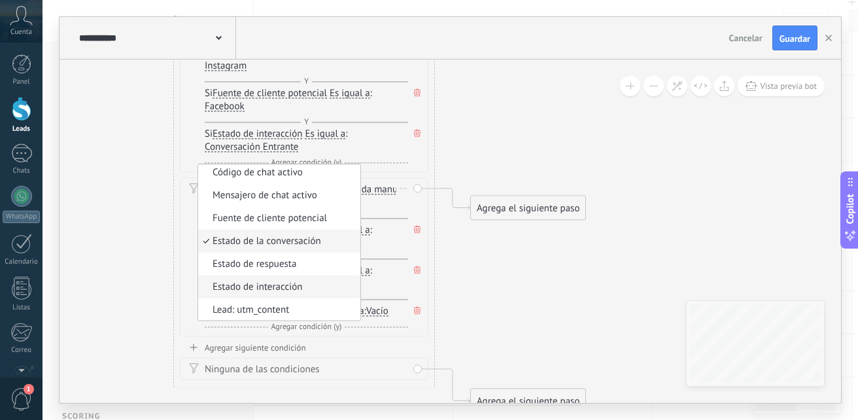
click at [316, 288] on span "Estado de interacción" at bounding box center [277, 286] width 158 height 13
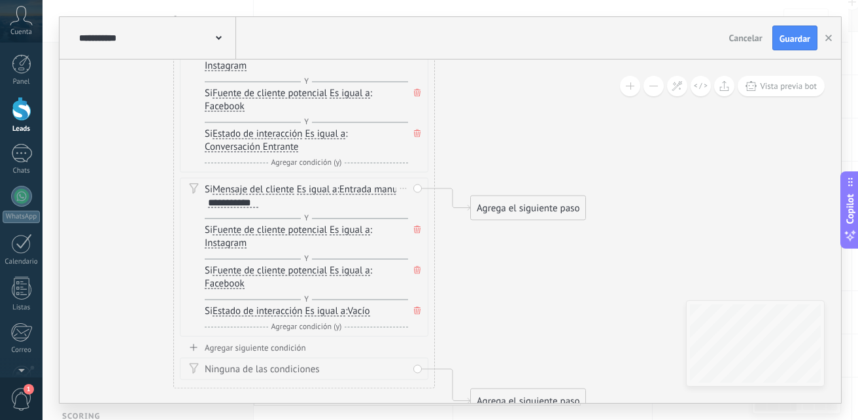
click at [362, 311] on span "Vacío" at bounding box center [359, 311] width 22 height 10
click at [362, 311] on button "Vacío" at bounding box center [422, 311] width 163 height 24
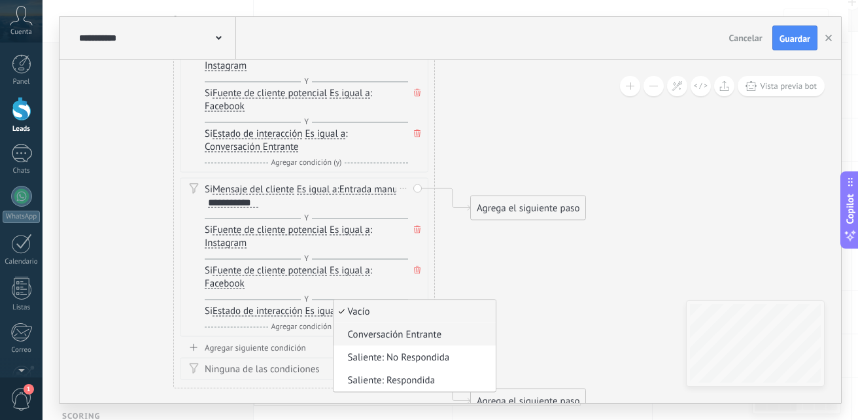
click at [388, 339] on span "Conversación Entrante" at bounding box center [412, 334] width 158 height 13
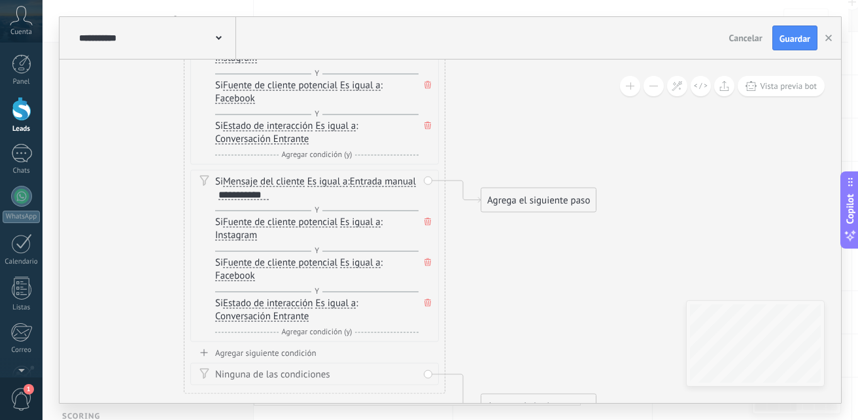
drag, startPoint x: 505, startPoint y: 315, endPoint x: 516, endPoint y: 297, distance: 21.1
click at [516, 297] on icon at bounding box center [306, 173] width 1143 height 1064
drag, startPoint x: 543, startPoint y: 199, endPoint x: 540, endPoint y: 88, distance: 110.5
click at [540, 88] on div "Agrega el siguiente paso" at bounding box center [538, 90] width 114 height 22
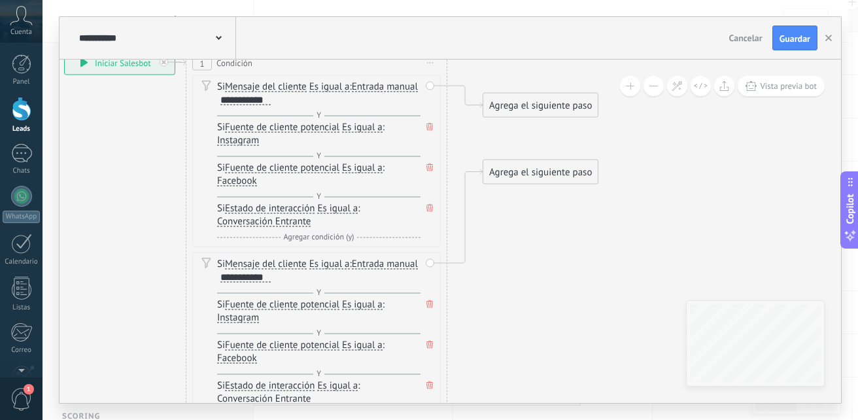
drag, startPoint x: 556, startPoint y: 212, endPoint x: 558, endPoint y: 278, distance: 65.4
click at [558, 292] on icon at bounding box center [308, 275] width 1143 height 1104
drag, startPoint x: 557, startPoint y: 161, endPoint x: 556, endPoint y: 90, distance: 71.9
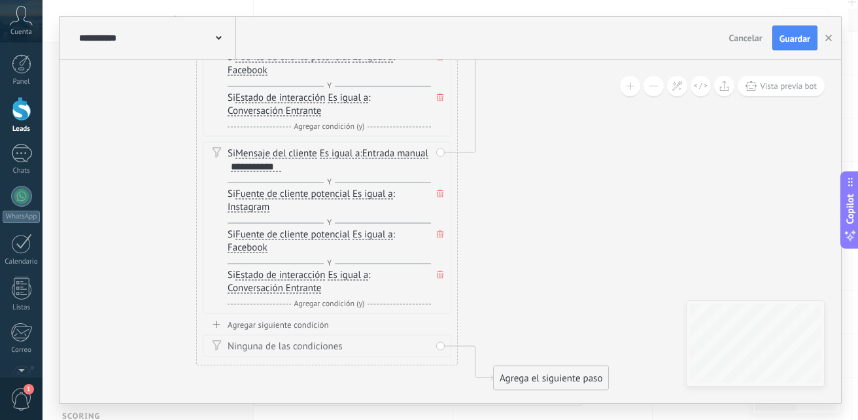
drag, startPoint x: 550, startPoint y: 217, endPoint x: 560, endPoint y: 107, distance: 110.3
click at [560, 107] on icon at bounding box center [319, 165] width 1143 height 1104
click at [305, 324] on div "Agregar siguiente condición" at bounding box center [326, 324] width 248 height 11
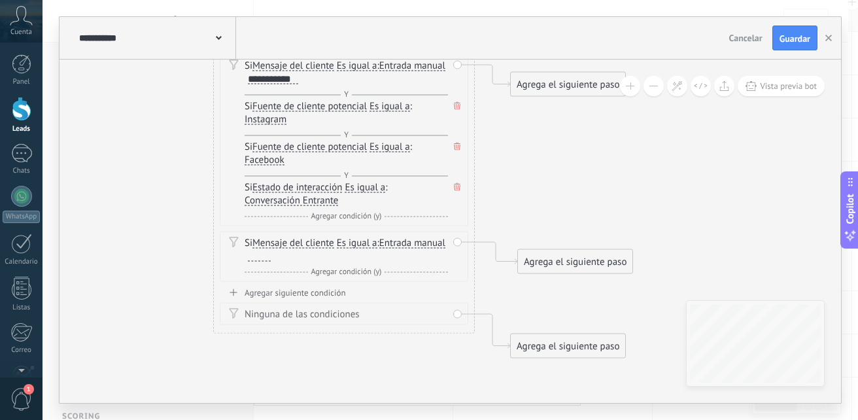
drag, startPoint x: 564, startPoint y: 247, endPoint x: 581, endPoint y: 160, distance: 89.2
click at [581, 160] on icon at bounding box center [340, 105] width 1151 height 1160
click at [270, 254] on div at bounding box center [258, 256] width 23 height 10
click at [388, 245] on div "Si Mensaje del cliente Mensaje del cliente Comentario del cliente El cliente Có…" at bounding box center [345, 250] width 203 height 26
click at [500, 208] on icon at bounding box center [339, 105] width 1151 height 1160
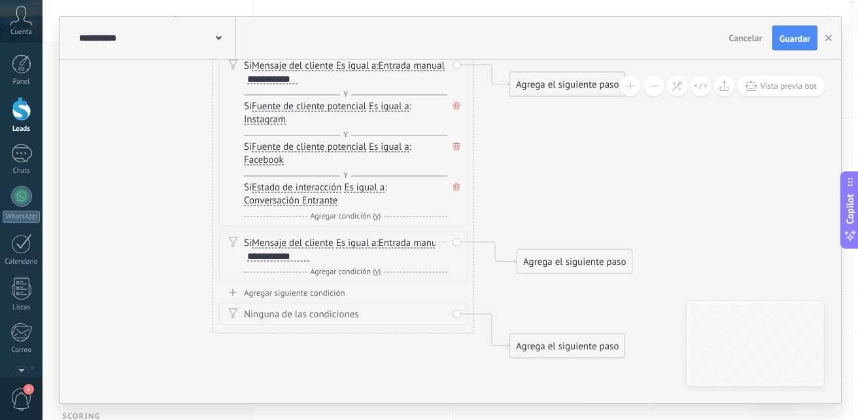
click at [354, 249] on div "Si Mensaje del cliente Mensaje del cliente Comentario del cliente El cliente Có…" at bounding box center [345, 250] width 203 height 26
click at [309, 256] on div "**********" at bounding box center [278, 256] width 62 height 10
click at [309, 254] on div "**********" at bounding box center [278, 256] width 62 height 10
click at [263, 290] on div "Agregar siguiente condición" at bounding box center [343, 292] width 248 height 11
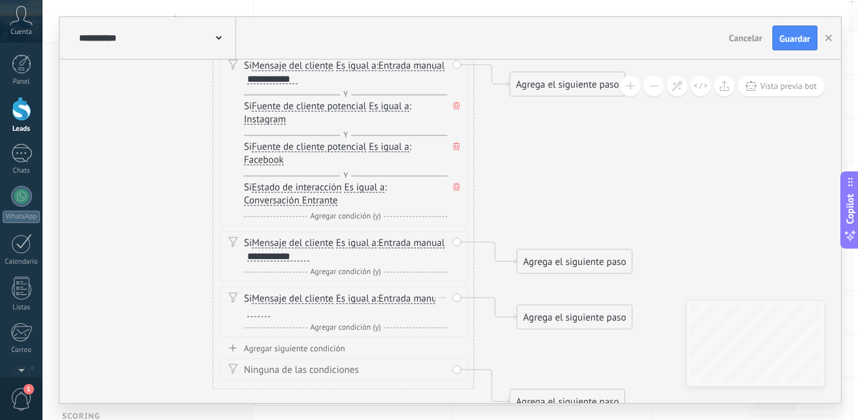
click at [448, 304] on div "Borrar" at bounding box center [442, 297] width 14 height 19
click at [447, 311] on div "Borrar" at bounding box center [463, 316] width 58 height 22
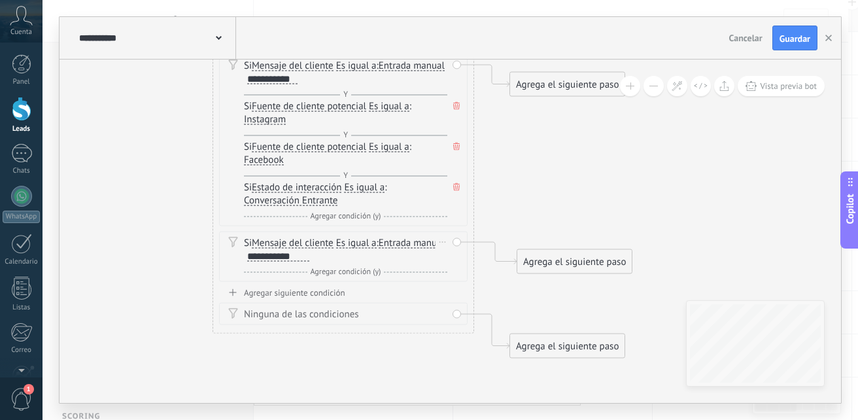
click at [329, 269] on span "Agregar condición (y)" at bounding box center [345, 272] width 77 height 10
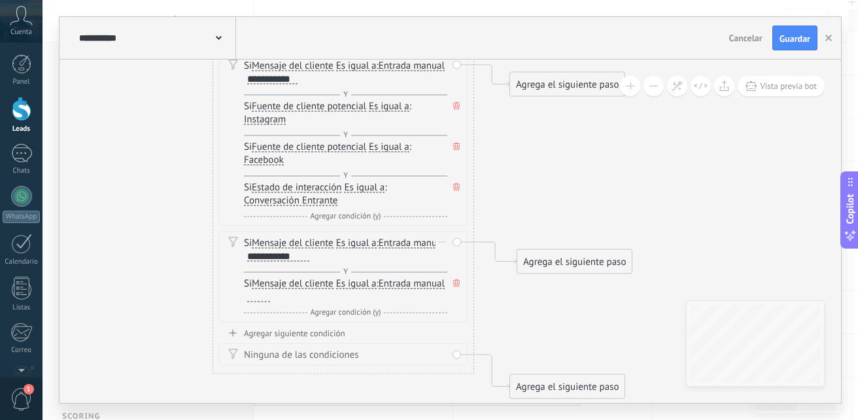
click at [356, 279] on span "Es igual a" at bounding box center [356, 283] width 41 height 10
click at [356, 279] on button "Es igual a" at bounding box center [410, 284] width 163 height 24
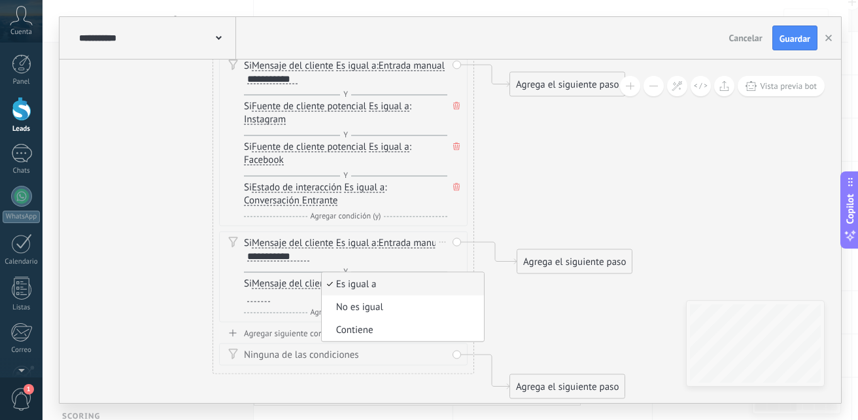
click at [356, 279] on span "Es igual a" at bounding box center [401, 284] width 158 height 13
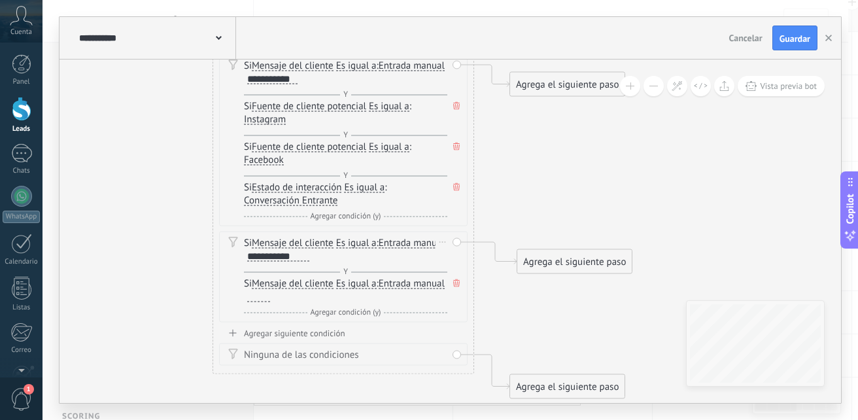
click at [316, 275] on div "Y Agregar condición (y)" at bounding box center [345, 271] width 203 height 13
click at [379, 290] on span "Entrada manual Vacío Cadena aleatoria Cadena aleatoria corta Entrada manual Lea…" at bounding box center [412, 283] width 66 height 12
click at [307, 286] on span "Mensaje del cliente" at bounding box center [293, 283] width 82 height 10
click at [307, 286] on button "Mensaje del cliente" at bounding box center [326, 284] width 163 height 24
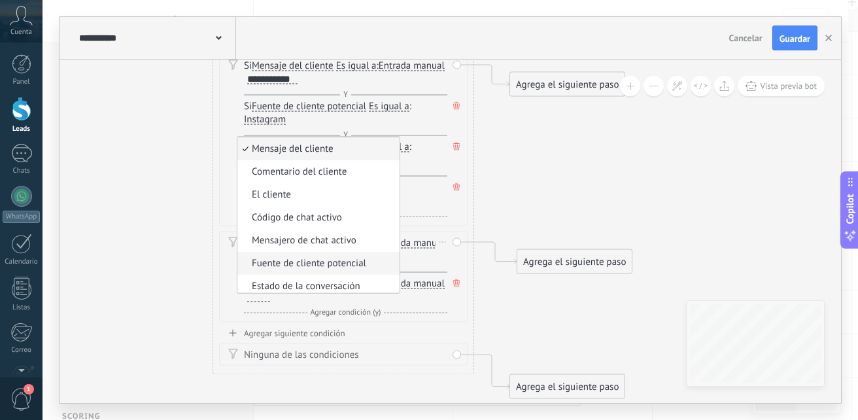
click at [325, 256] on li "Fuente de cliente potencial" at bounding box center [318, 263] width 162 height 23
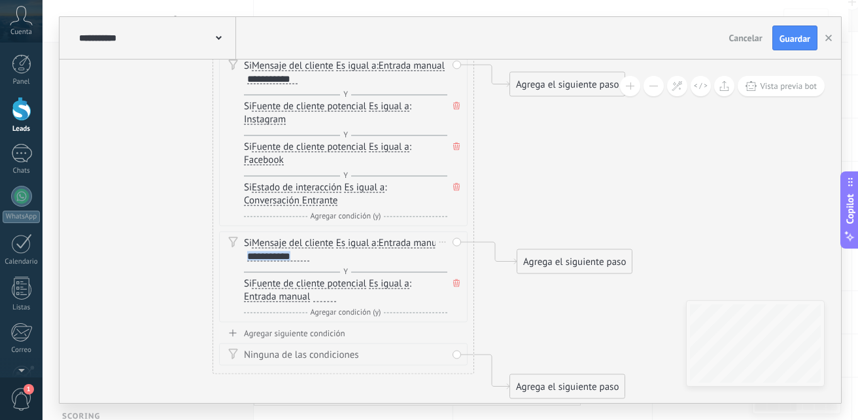
scroll to position [1, 0]
drag, startPoint x: 325, startPoint y: 256, endPoint x: 278, endPoint y: 294, distance: 60.9
click at [278, 294] on div "Si Mensaje del cliente Mensaje del cliente Comentario del cliente El cliente Có…" at bounding box center [345, 278] width 203 height 82
click at [291, 294] on span "Entrada manual" at bounding box center [277, 297] width 66 height 10
click at [291, 294] on button "Entrada manual" at bounding box center [318, 297] width 163 height 24
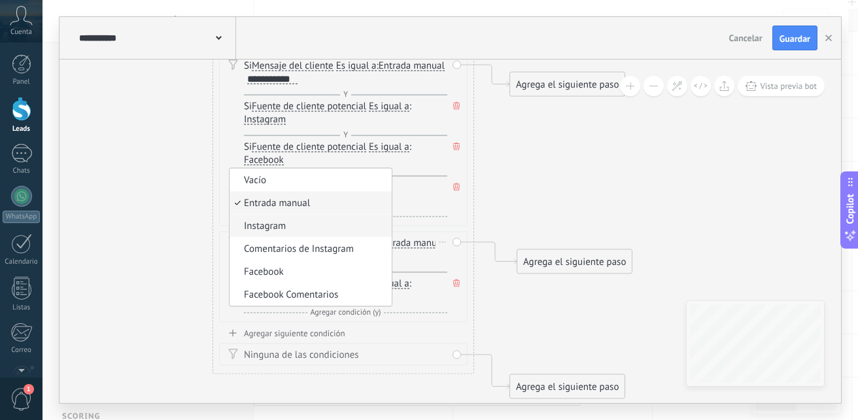
click at [318, 225] on span "Instagram" at bounding box center [308, 226] width 158 height 13
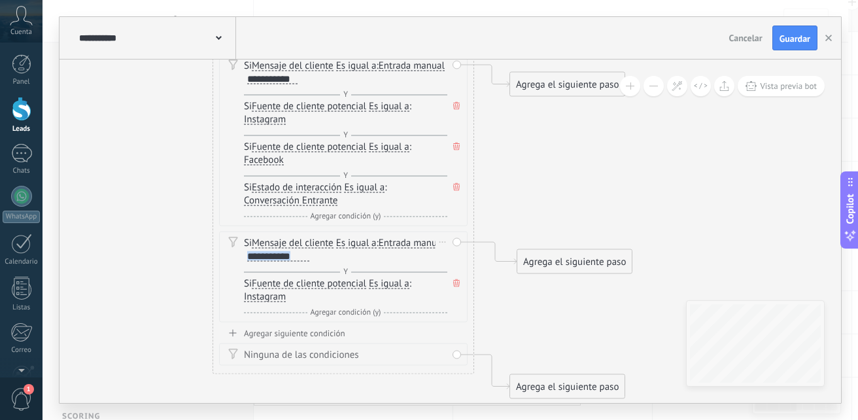
click at [325, 312] on span "Agregar condición (y)" at bounding box center [345, 312] width 77 height 10
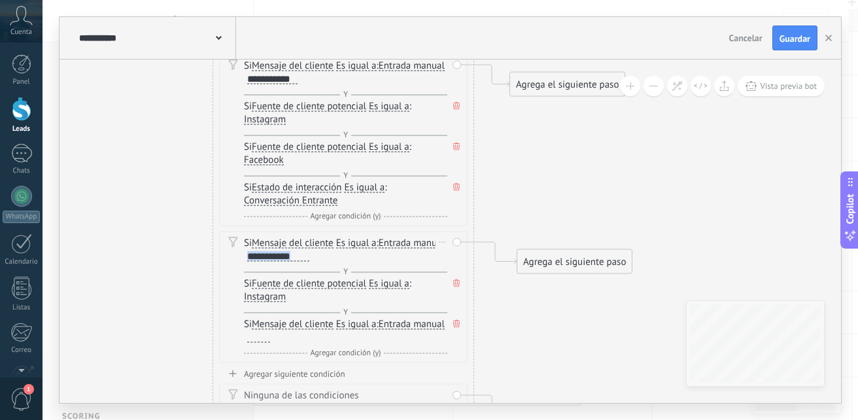
click at [311, 328] on span "Mensaje del cliente" at bounding box center [293, 324] width 82 height 10
click at [311, 328] on button "Mensaje del cliente" at bounding box center [326, 324] width 163 height 24
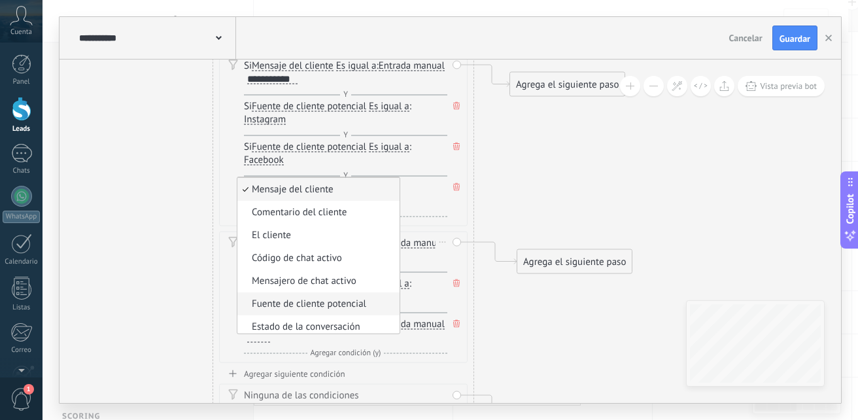
click at [329, 303] on span "Fuente de cliente potencial" at bounding box center [316, 303] width 158 height 13
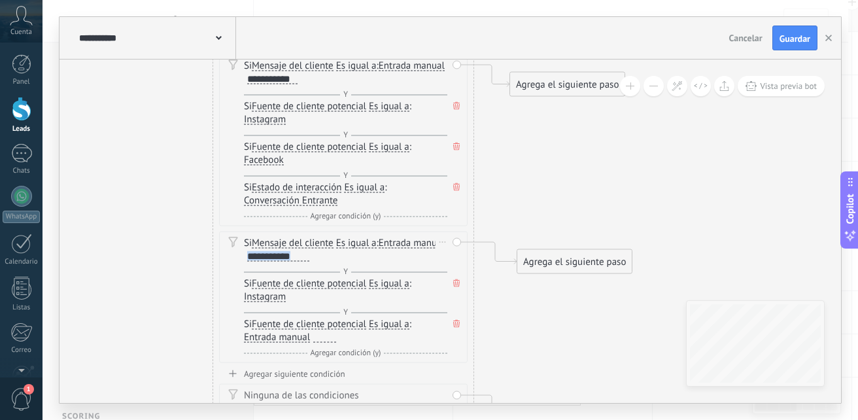
click at [288, 332] on span "Entrada manual" at bounding box center [277, 337] width 66 height 10
click at [288, 331] on button "Entrada manual" at bounding box center [318, 338] width 163 height 24
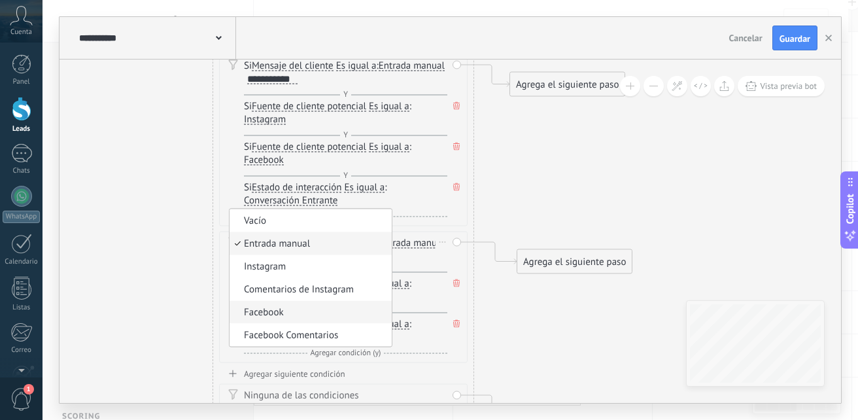
click at [290, 304] on li "Facebook" at bounding box center [310, 312] width 162 height 23
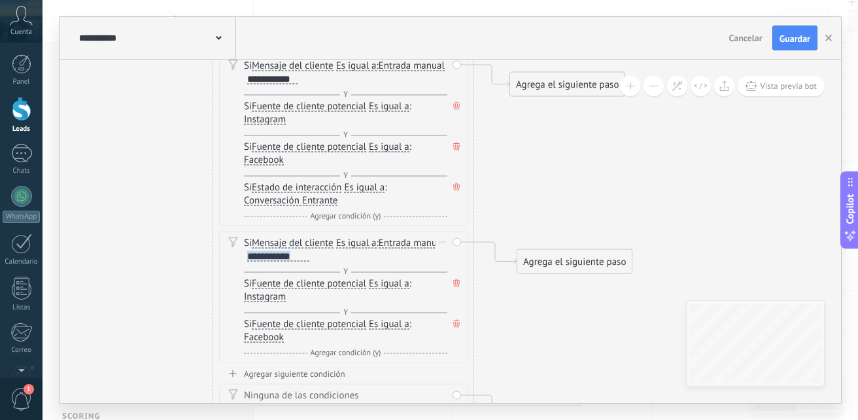
click at [342, 355] on span "Agregar condición (y)" at bounding box center [345, 353] width 77 height 10
click at [320, 360] on span "Mensaje del cliente" at bounding box center [293, 365] width 82 height 10
click at [320, 359] on button "Mensaje del cliente" at bounding box center [326, 365] width 163 height 24
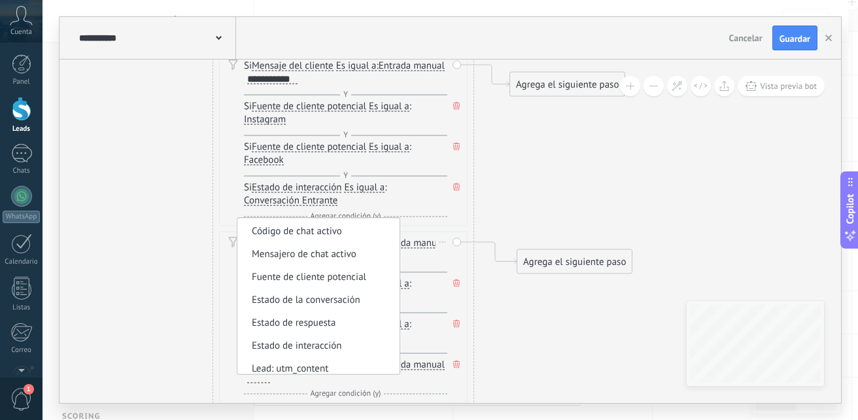
scroll to position [76, 0]
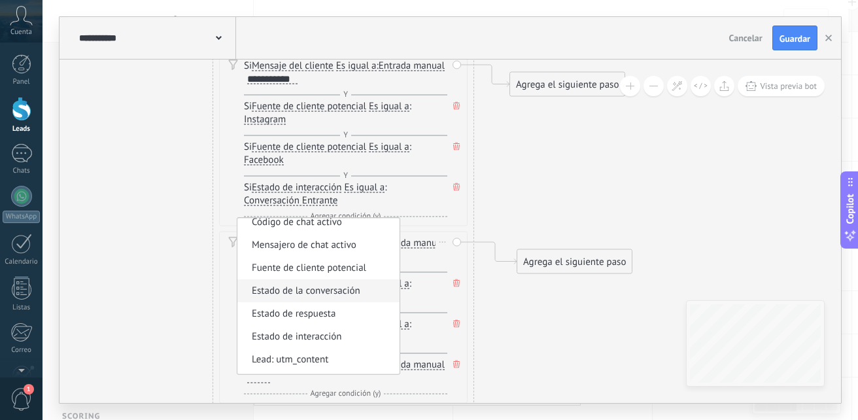
click at [347, 292] on span "Estado de la conversación" at bounding box center [316, 290] width 158 height 13
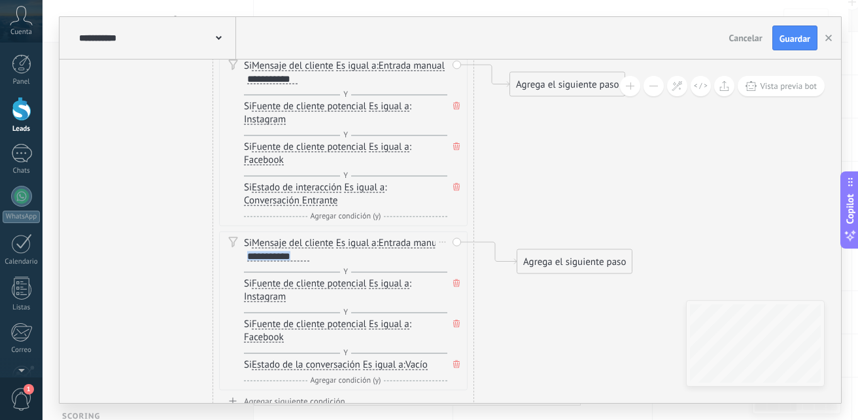
click at [414, 365] on span "Vacío" at bounding box center [416, 365] width 22 height 10
click at [414, 365] on button "Vacío" at bounding box center [480, 365] width 163 height 24
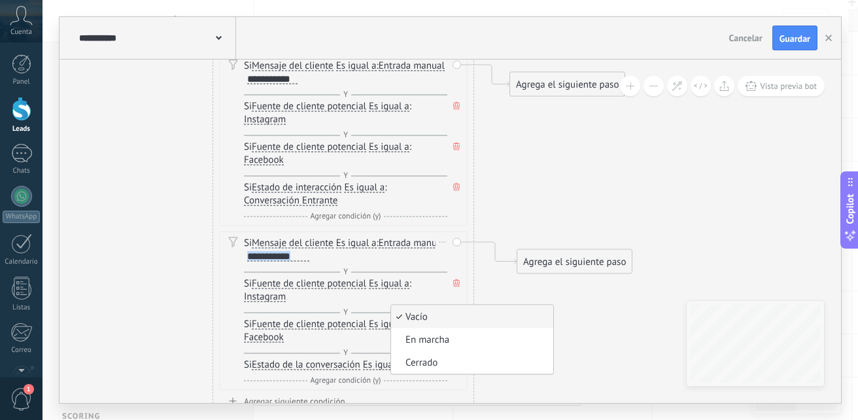
click at [326, 363] on span "Estado de la conversación" at bounding box center [306, 365] width 109 height 10
click at [326, 363] on button "Estado de la conversación" at bounding box center [326, 365] width 163 height 24
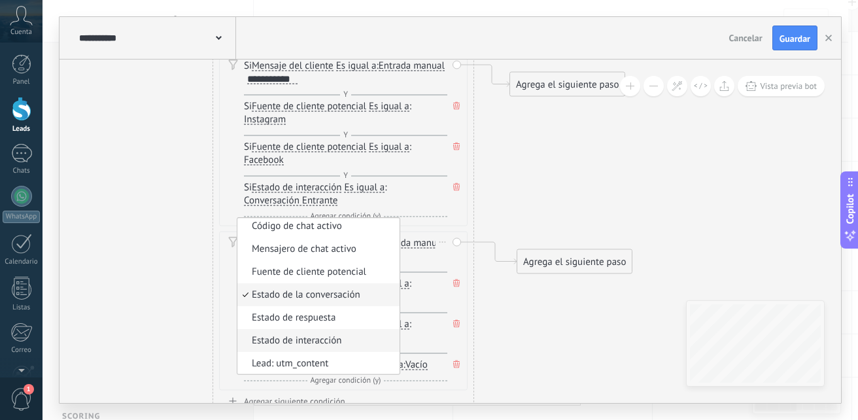
click at [331, 332] on li "Estado de interacción" at bounding box center [318, 340] width 162 height 23
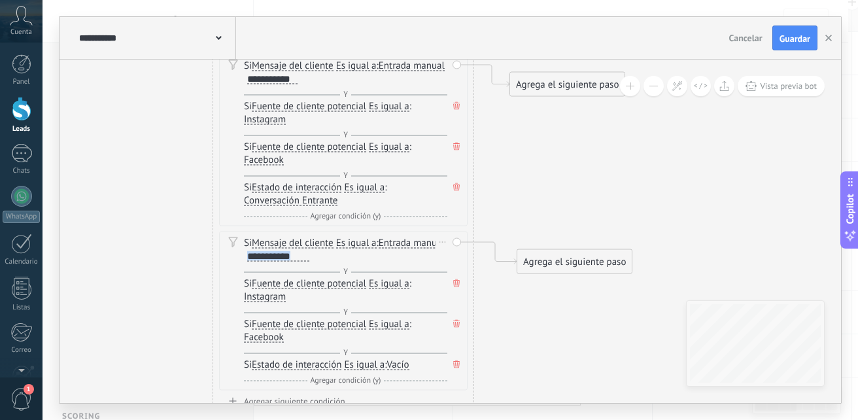
click at [397, 363] on span "Vacío" at bounding box center [398, 365] width 22 height 10
click at [397, 363] on button "Vacío" at bounding box center [461, 365] width 163 height 24
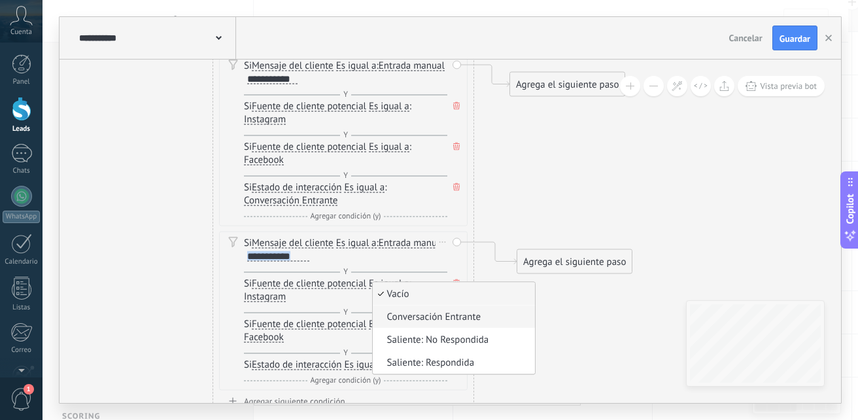
click at [454, 325] on li "Conversación Entrante" at bounding box center [454, 316] width 162 height 23
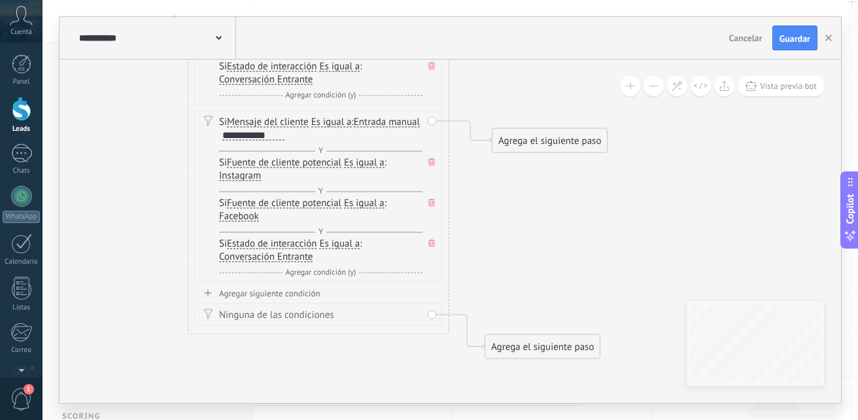
drag, startPoint x: 491, startPoint y: 341, endPoint x: 466, endPoint y: 220, distance: 123.5
click at [466, 220] on icon at bounding box center [314, 11] width 1151 height 1215
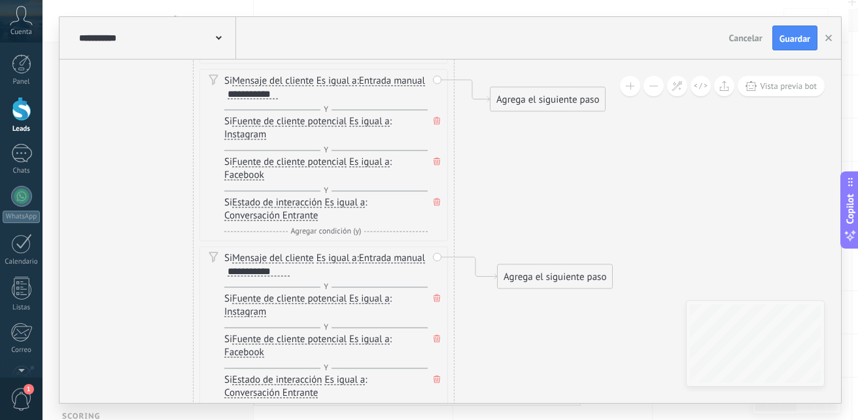
drag, startPoint x: 552, startPoint y: 248, endPoint x: 562, endPoint y: 373, distance: 125.2
click at [562, 374] on icon at bounding box center [319, 147] width 1151 height 1215
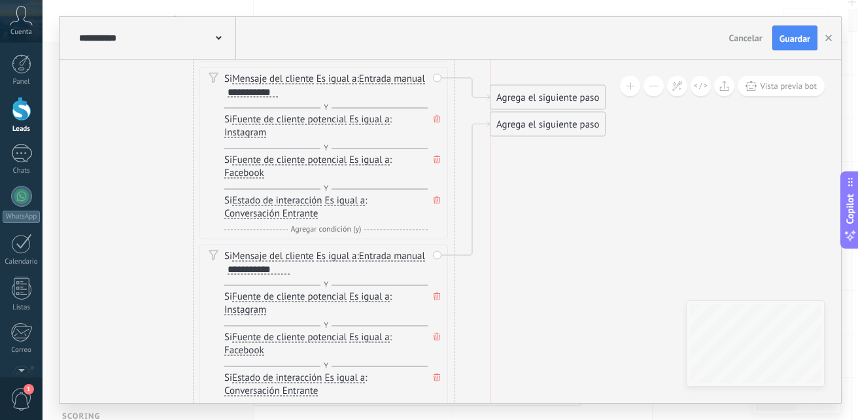
drag, startPoint x: 567, startPoint y: 271, endPoint x: 564, endPoint y: 120, distance: 150.4
click at [564, 120] on div "Agrega el siguiente paso" at bounding box center [547, 125] width 114 height 22
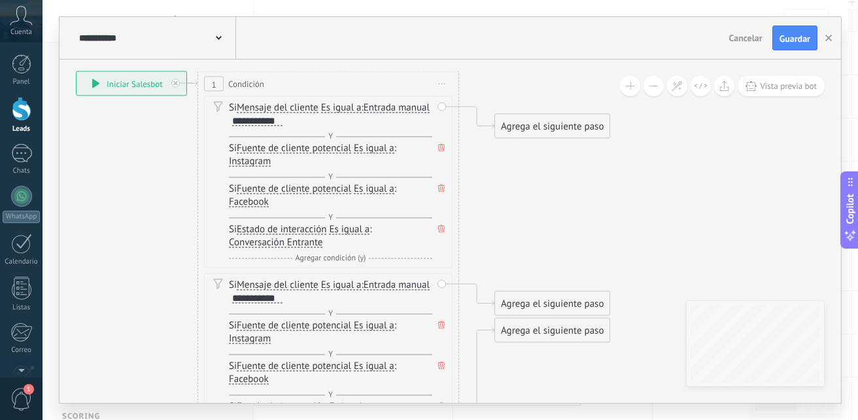
drag, startPoint x: 563, startPoint y: 165, endPoint x: 567, endPoint y: 371, distance: 206.0
click at [567, 371] on icon at bounding box center [320, 384] width 1143 height 1281
drag, startPoint x: 573, startPoint y: 122, endPoint x: 573, endPoint y: 79, distance: 42.5
click at [573, 79] on div "Agrega el siguiente paso" at bounding box center [552, 84] width 114 height 22
drag, startPoint x: 541, startPoint y: 309, endPoint x: 542, endPoint y: 95, distance: 213.8
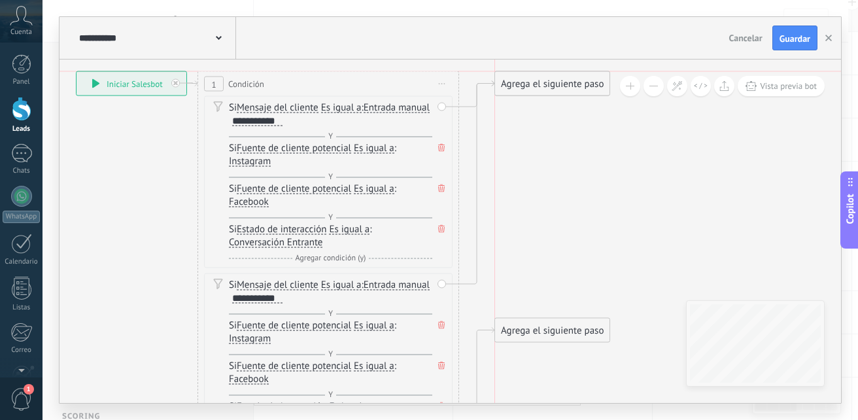
click at [542, 95] on div "Agrega el siguiente paso Mensaje Mensaje Mensaje Reacción Comentario Enviar men…" at bounding box center [552, 83] width 116 height 25
drag, startPoint x: 530, startPoint y: 322, endPoint x: 531, endPoint y: 137, distance: 184.4
click at [531, 137] on div "Agrega el siguiente paso" at bounding box center [552, 146] width 114 height 22
drag, startPoint x: 513, startPoint y: 110, endPoint x: 510, endPoint y: 86, distance: 24.3
click at [510, 86] on div "Agrega el siguiente paso" at bounding box center [552, 91] width 114 height 22
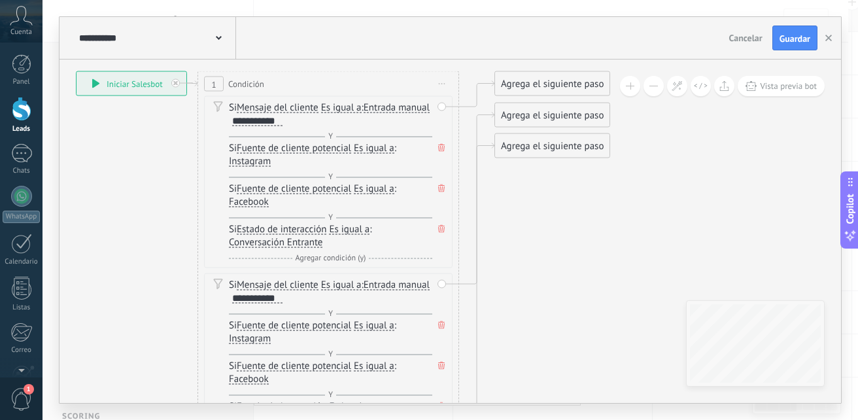
click at [585, 85] on div "Agrega el siguiente paso" at bounding box center [552, 84] width 114 height 22
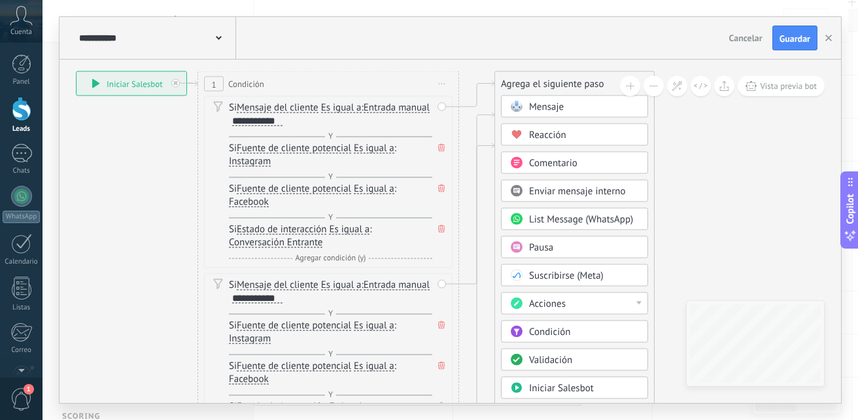
click at [637, 302] on div at bounding box center [638, 302] width 5 height 3
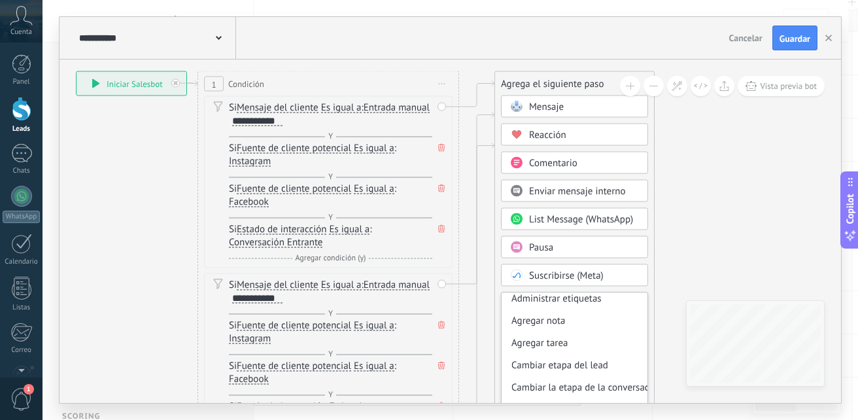
scroll to position [0, 0]
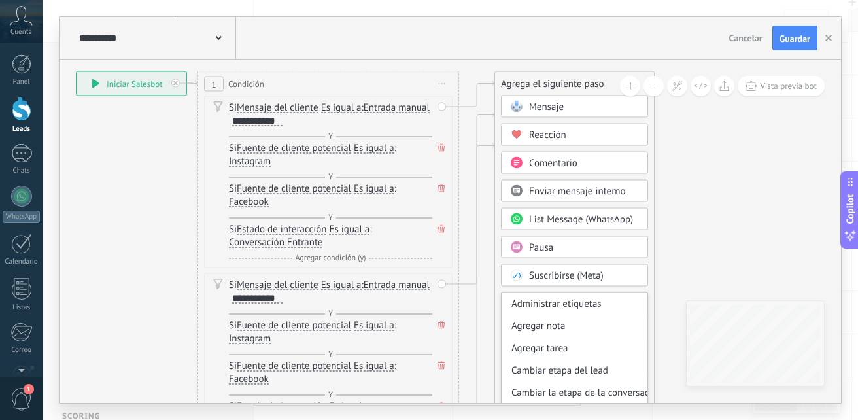
click at [620, 112] on div "Mensaje" at bounding box center [584, 107] width 110 height 13
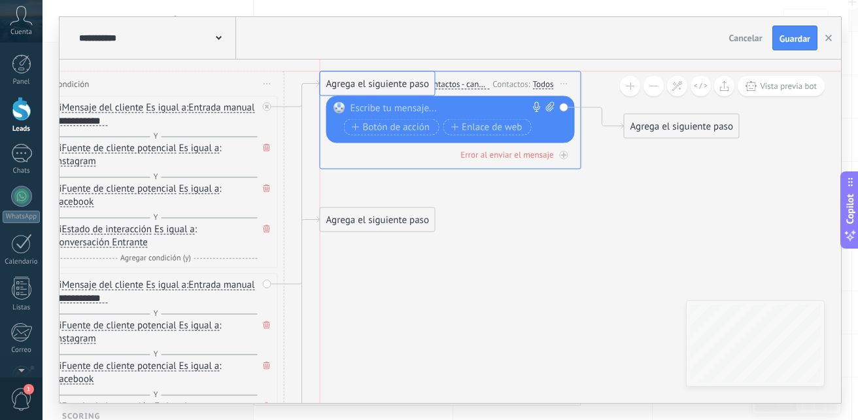
drag, startPoint x: 377, startPoint y: 185, endPoint x: 373, endPoint y: 85, distance: 100.1
drag, startPoint x: 354, startPoint y: 218, endPoint x: 348, endPoint y: 79, distance: 138.7
click at [457, 105] on div at bounding box center [447, 108] width 194 height 13
click at [450, 105] on div at bounding box center [447, 108] width 194 height 13
paste div
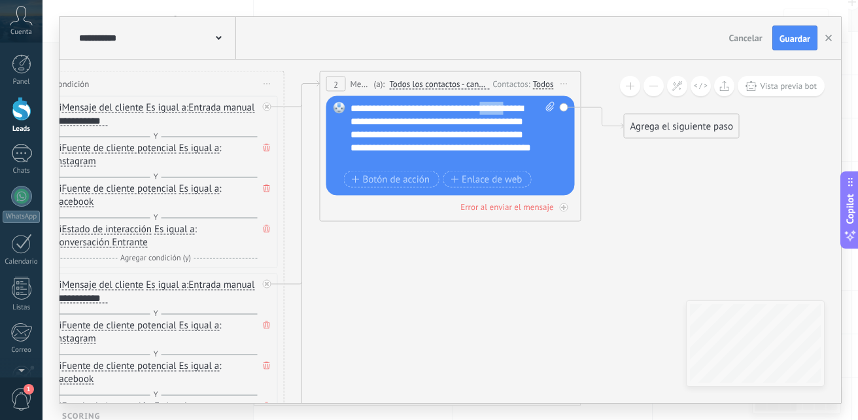
drag, startPoint x: 496, startPoint y: 104, endPoint x: 526, endPoint y: 105, distance: 30.8
click at [526, 105] on div "**********" at bounding box center [452, 134] width 205 height 65
click at [525, 107] on div "**********" at bounding box center [452, 134] width 205 height 65
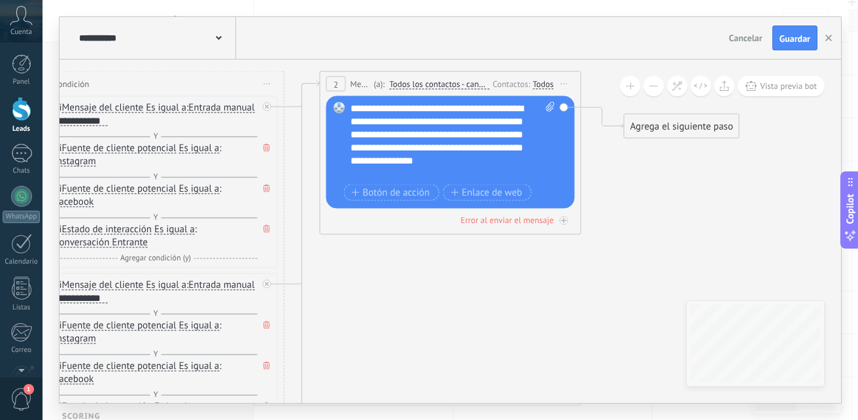
click at [403, 116] on div "**********" at bounding box center [452, 141] width 205 height 78
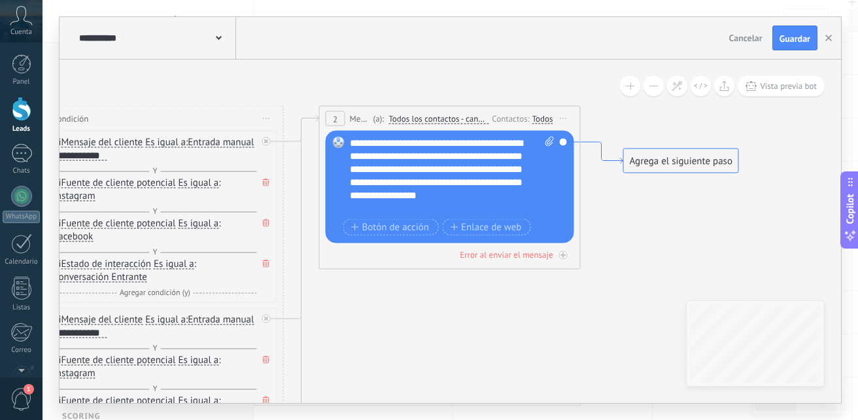
drag, startPoint x: 604, startPoint y: 110, endPoint x: 603, endPoint y: 149, distance: 39.2
click at [603, 149] on icon at bounding box center [602, 153] width 42 height 22
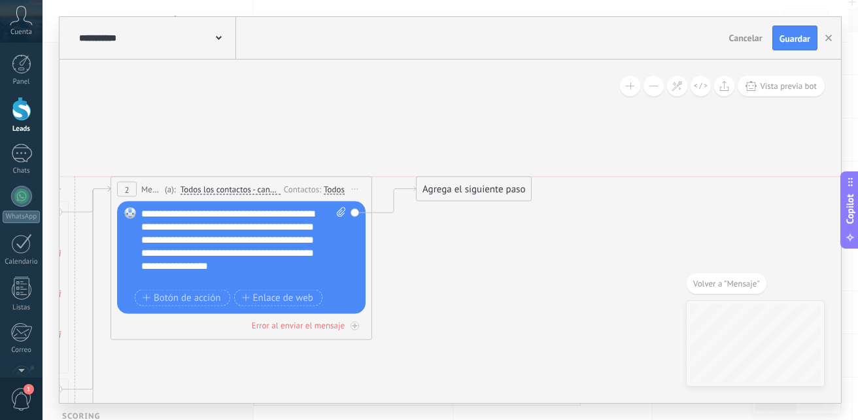
drag, startPoint x: 439, startPoint y: 228, endPoint x: 440, endPoint y: 184, distance: 44.5
click at [440, 184] on div "Agrega el siguiente paso" at bounding box center [473, 189] width 114 height 22
click at [212, 190] on span "Todos los contactos - canales seleccionados" at bounding box center [230, 189] width 100 height 10
click at [212, 190] on button "Todos los contactos - canales seleccionados" at bounding box center [255, 190] width 163 height 24
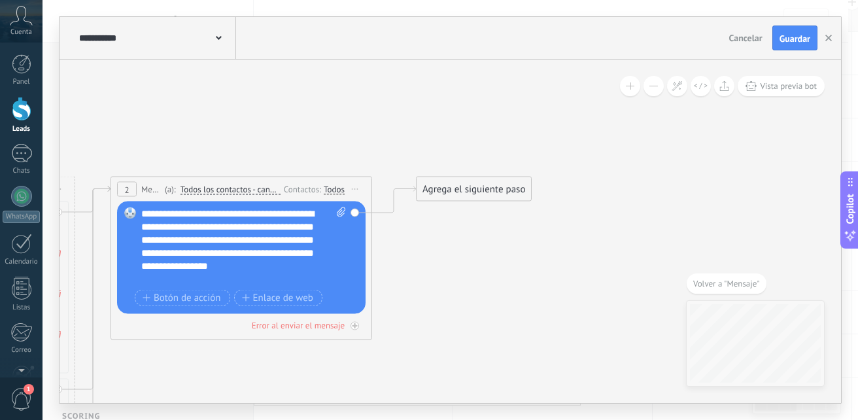
click at [326, 188] on div "Todos" at bounding box center [334, 189] width 21 height 10
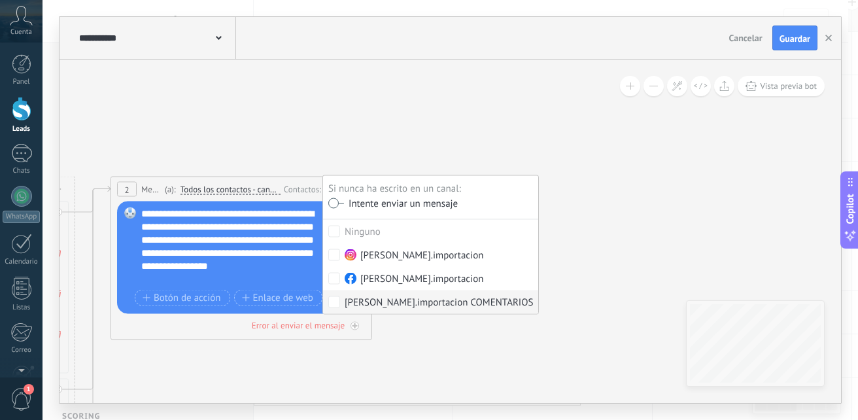
click at [345, 298] on div "[PERSON_NAME].importacion COMENTARIOS" at bounding box center [439, 301] width 188 height 13
click at [362, 204] on div "Intente enviar un mensaje" at bounding box center [401, 204] width 114 height 11
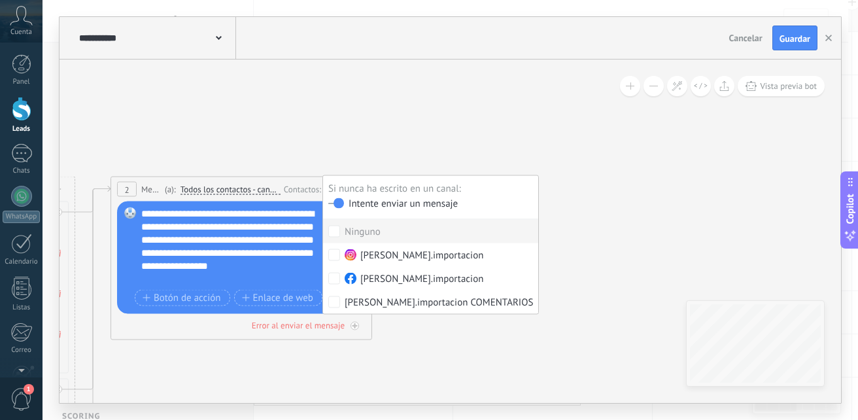
click at [345, 203] on div "Intente enviar un mensaje" at bounding box center [401, 204] width 114 height 11
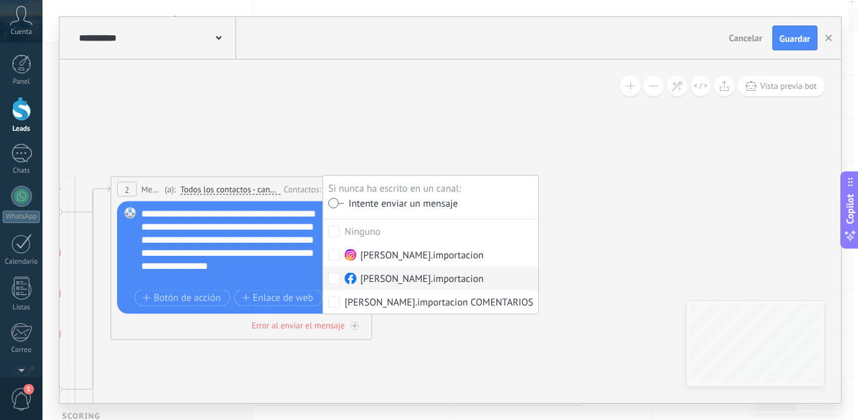
click at [150, 186] on span "Mensaje" at bounding box center [151, 189] width 20 height 12
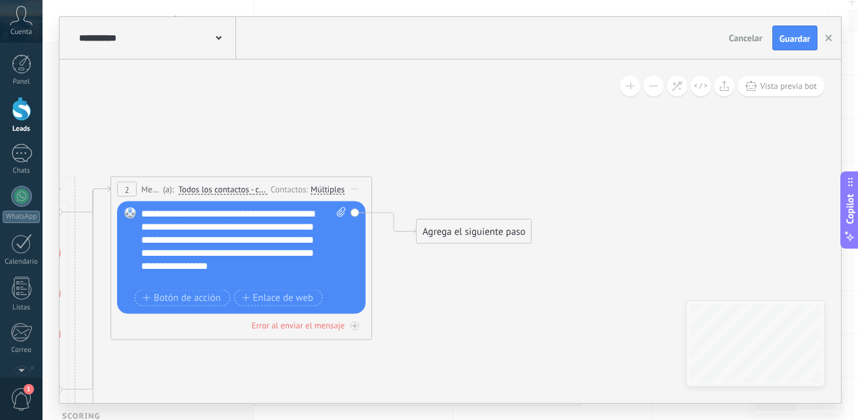
click at [150, 186] on span "Mensaje" at bounding box center [150, 189] width 18 height 12
click at [165, 186] on span "(a):" at bounding box center [168, 189] width 11 height 12
click at [169, 186] on span "(a):" at bounding box center [168, 189] width 11 height 12
click at [202, 188] on span "Todos los contactos - canales seleccionados" at bounding box center [222, 189] width 89 height 10
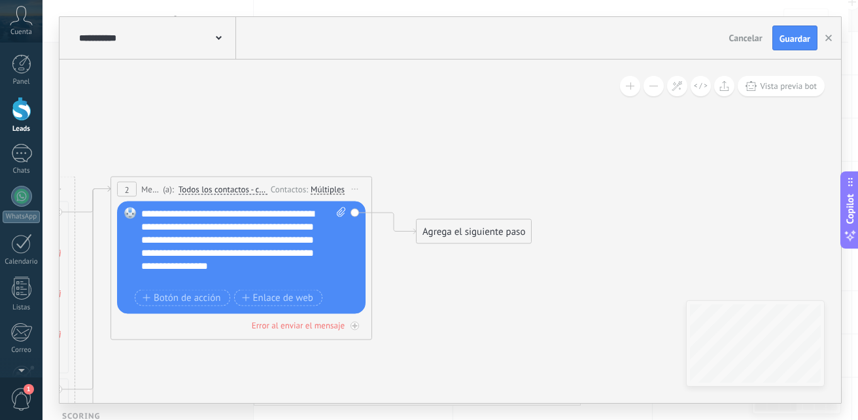
click at [202, 188] on button "Todos los contactos - canales seleccionados" at bounding box center [253, 190] width 163 height 24
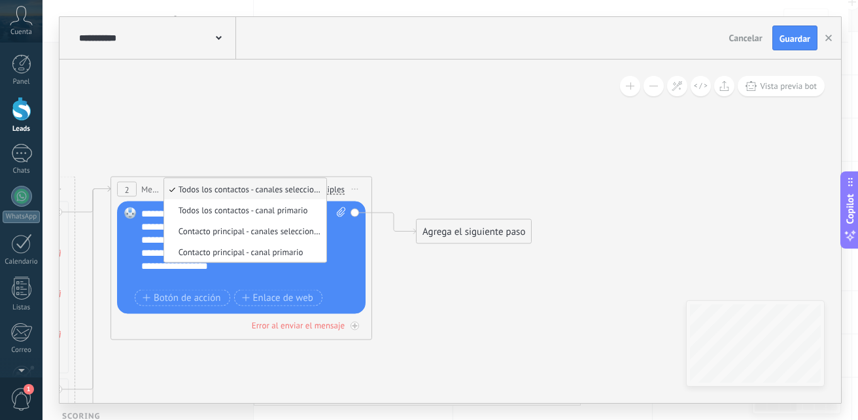
click at [202, 188] on span "Todos los contactos - canales seleccionados" at bounding box center [243, 189] width 158 height 11
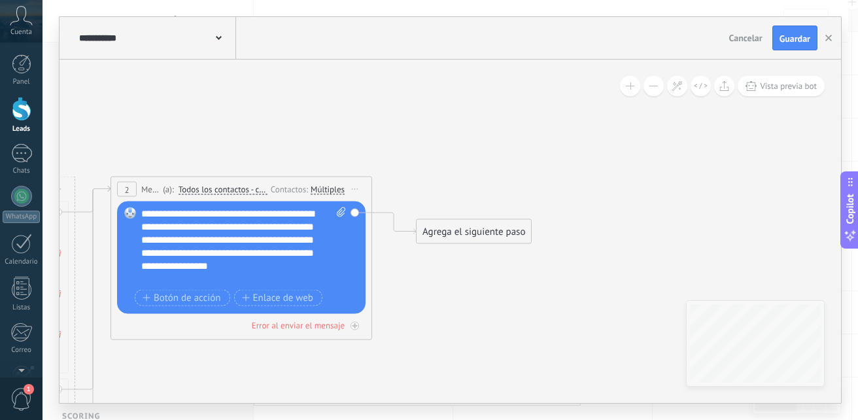
click at [313, 188] on div "Múltiples" at bounding box center [328, 189] width 34 height 10
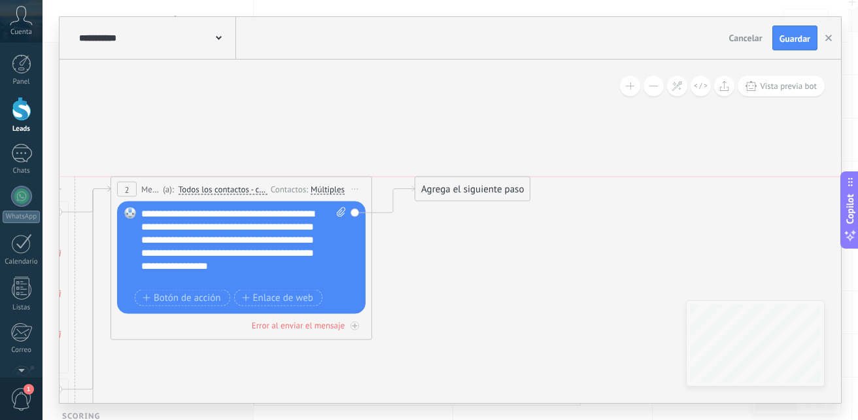
drag, startPoint x: 420, startPoint y: 237, endPoint x: 418, endPoint y: 197, distance: 39.9
click at [418, 197] on div "Agrega el siguiente paso" at bounding box center [472, 189] width 114 height 22
click at [433, 194] on div "Agrega el siguiente paso" at bounding box center [472, 189] width 114 height 22
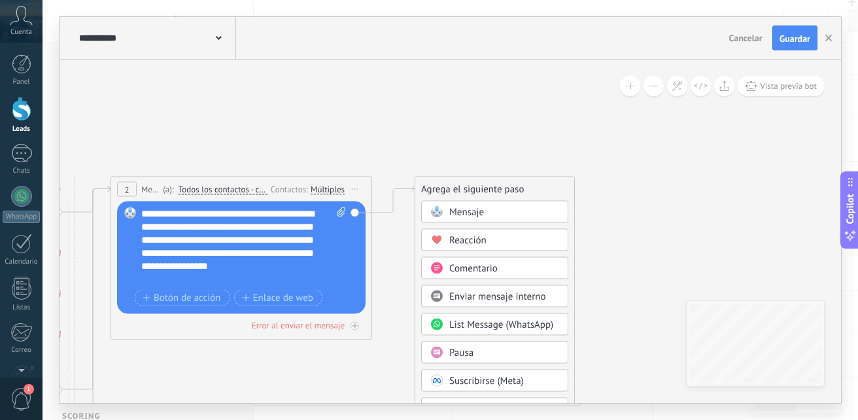
click at [444, 212] on span at bounding box center [436, 212] width 25 height 10
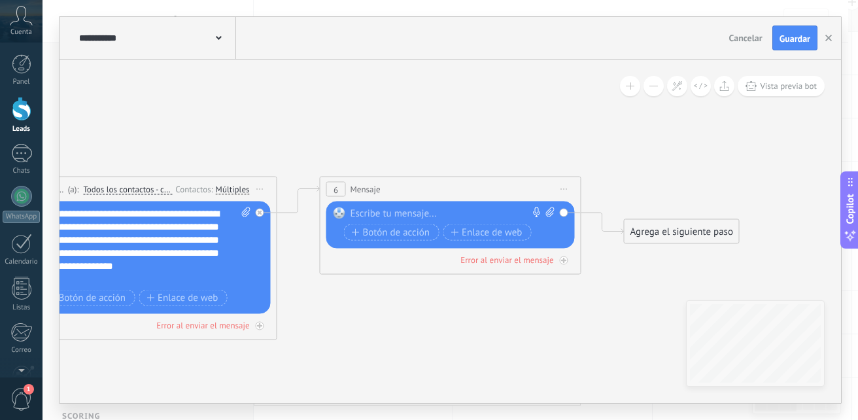
click at [336, 194] on span "6" at bounding box center [335, 189] width 5 height 11
click at [367, 192] on span "Mensaje" at bounding box center [365, 189] width 30 height 12
click at [566, 182] on span "Iniciar vista previa aquí Cambiar nombre Duplicar Borrar" at bounding box center [564, 189] width 21 height 19
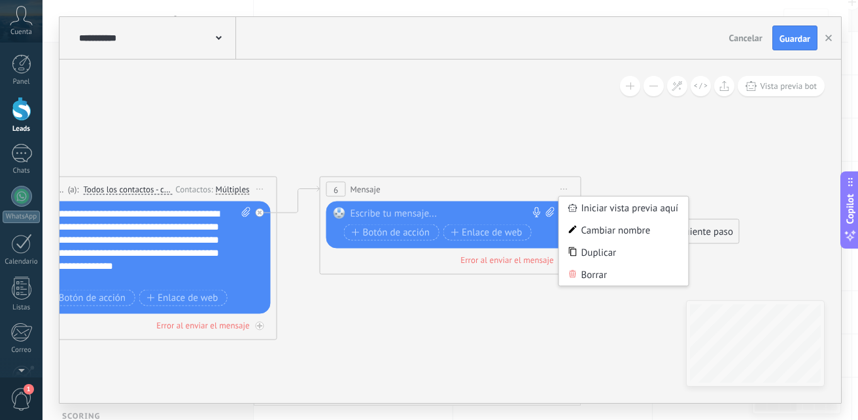
click at [411, 194] on div "6 Mensaje ******* (a): Todos los contactos - canales seleccionados Todos los co…" at bounding box center [450, 189] width 260 height 24
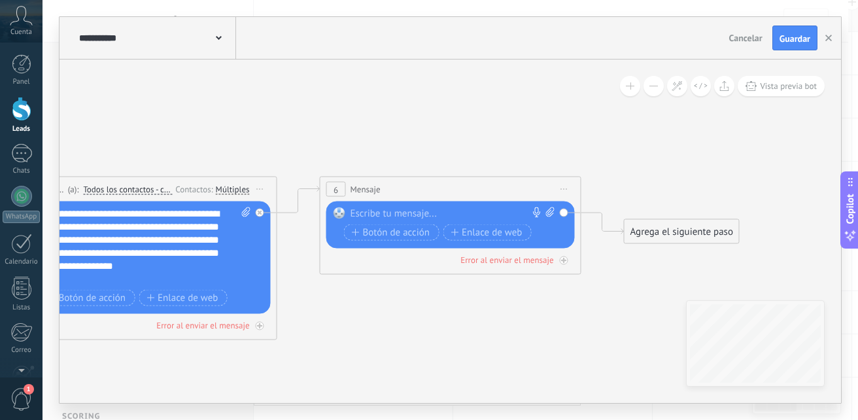
click at [387, 210] on div at bounding box center [447, 213] width 194 height 13
click at [440, 215] on div at bounding box center [447, 213] width 194 height 13
paste div
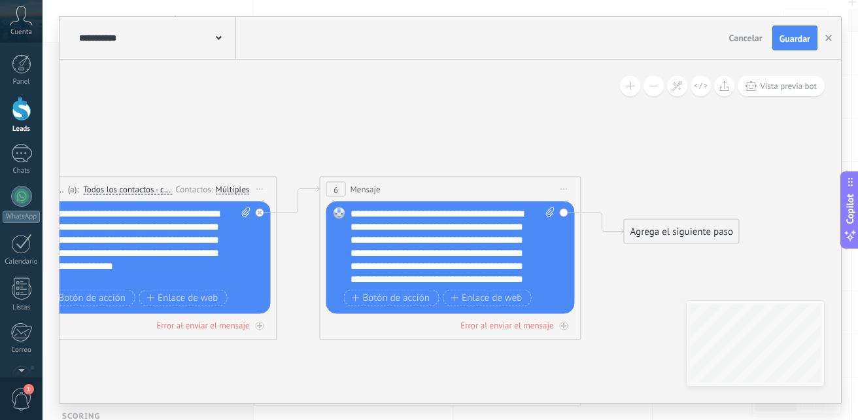
click at [358, 213] on div "**********" at bounding box center [452, 246] width 205 height 78
drag, startPoint x: 640, startPoint y: 222, endPoint x: 652, endPoint y: 186, distance: 38.0
click at [652, 186] on div "Agrega el siguiente paso" at bounding box center [694, 189] width 114 height 22
click at [654, 191] on div "Agrega el siguiente paso" at bounding box center [694, 189] width 114 height 22
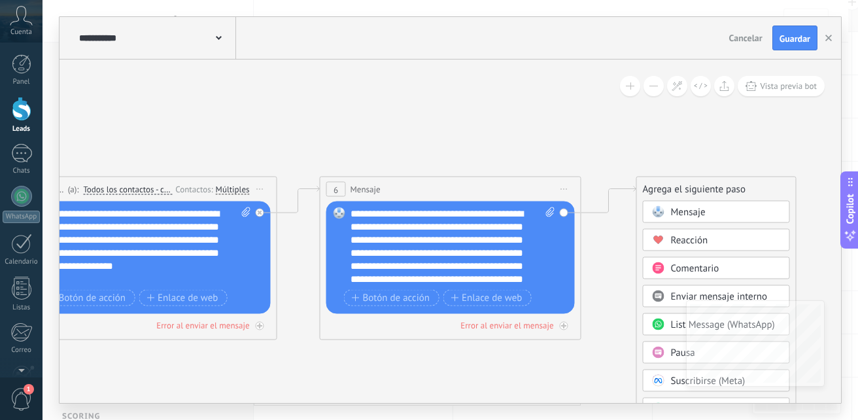
click at [669, 214] on span at bounding box center [657, 212] width 25 height 10
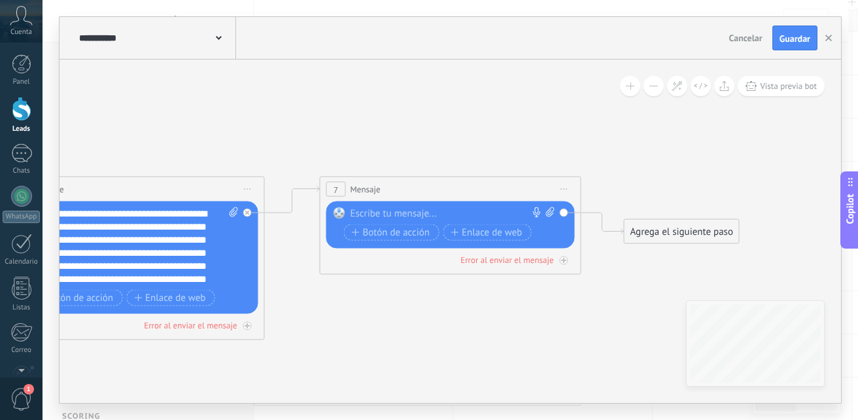
click at [462, 218] on div at bounding box center [447, 213] width 194 height 13
paste div
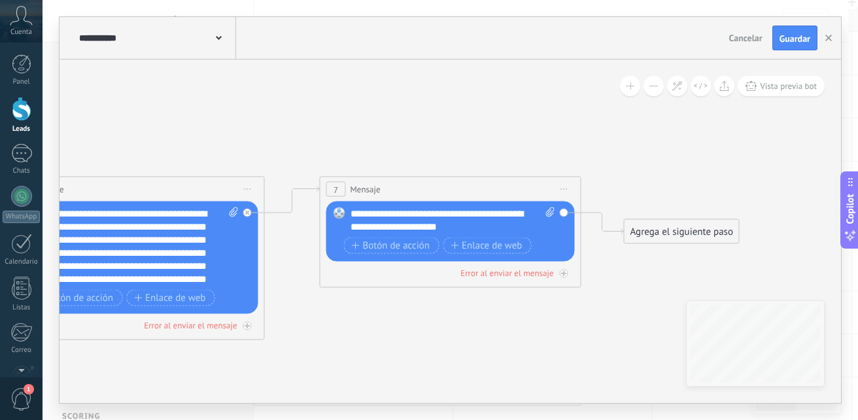
click at [358, 212] on div "**********" at bounding box center [452, 220] width 205 height 26
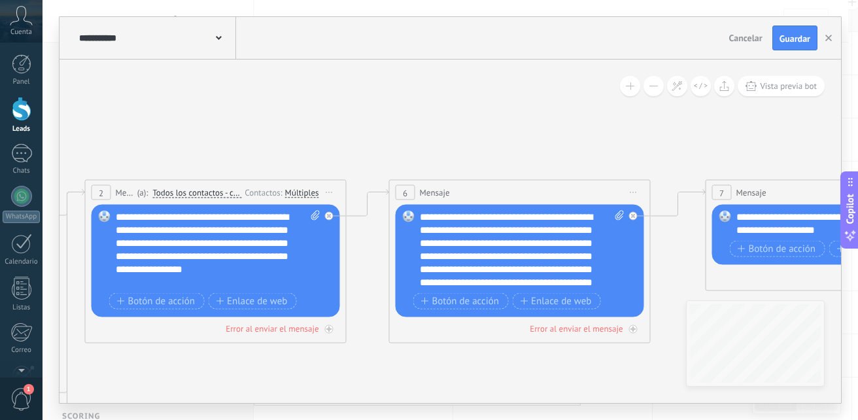
drag, startPoint x: 232, startPoint y: 144, endPoint x: 435, endPoint y: 211, distance: 213.3
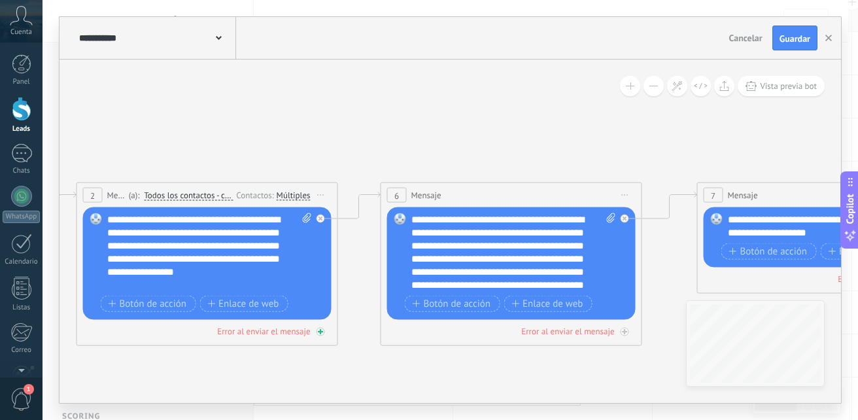
click at [296, 328] on div "Error al enviar el mensaje" at bounding box center [263, 331] width 93 height 11
click at [322, 333] on div at bounding box center [320, 332] width 8 height 8
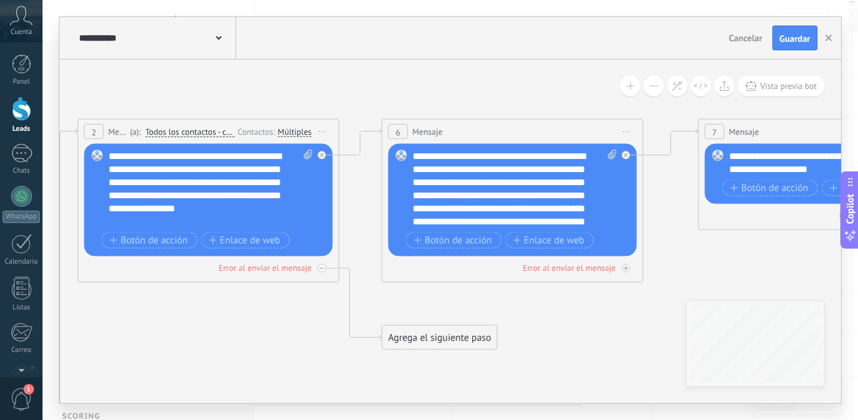
drag, startPoint x: 324, startPoint y: 358, endPoint x: 325, endPoint y: 294, distance: 64.1
click at [325, 294] on icon at bounding box center [367, 420] width 2068 height 1256
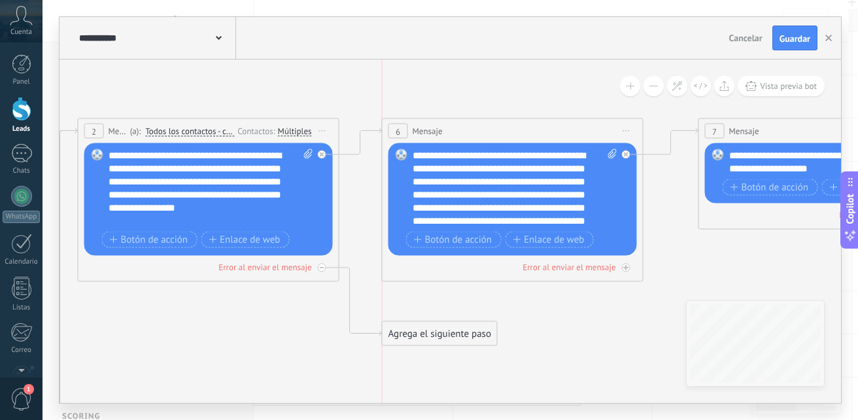
drag, startPoint x: 401, startPoint y: 343, endPoint x: 365, endPoint y: 323, distance: 41.8
click at [398, 339] on div "Agrega el siguiente paso" at bounding box center [439, 334] width 114 height 22
click at [322, 263] on div at bounding box center [322, 267] width 8 height 8
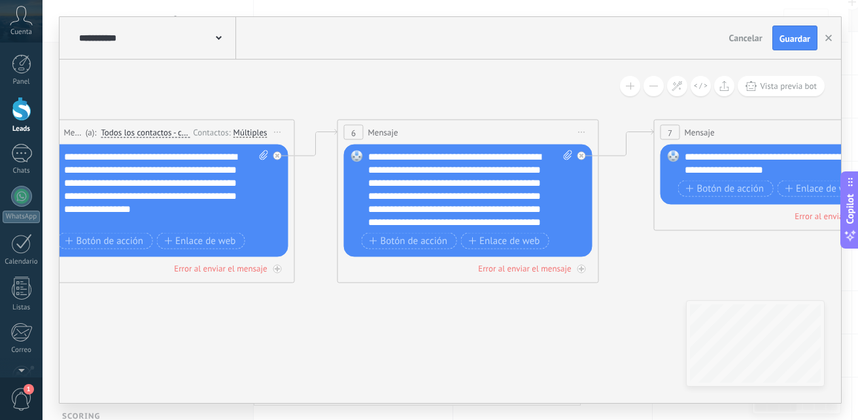
drag, startPoint x: 262, startPoint y: 345, endPoint x: 218, endPoint y: 346, distance: 44.5
click at [218, 346] on icon at bounding box center [322, 421] width 2068 height 1256
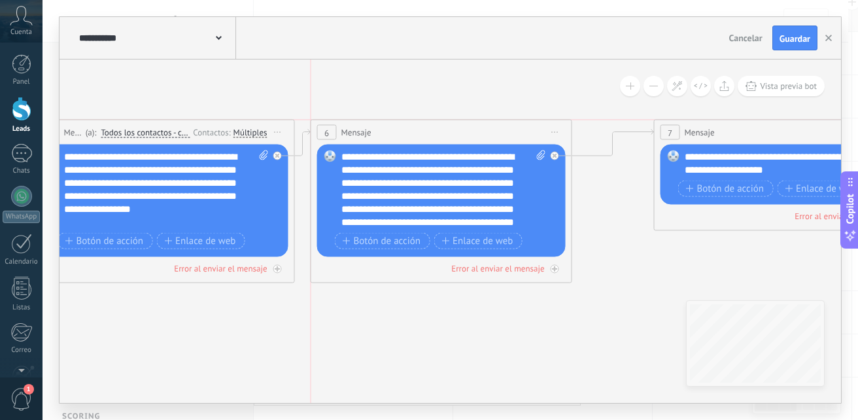
drag, startPoint x: 428, startPoint y: 132, endPoint x: 401, endPoint y: 131, distance: 26.2
click at [401, 131] on div "6 Mensaje ******* (a): Todos los contactos - canales seleccionados Todos los co…" at bounding box center [441, 132] width 260 height 24
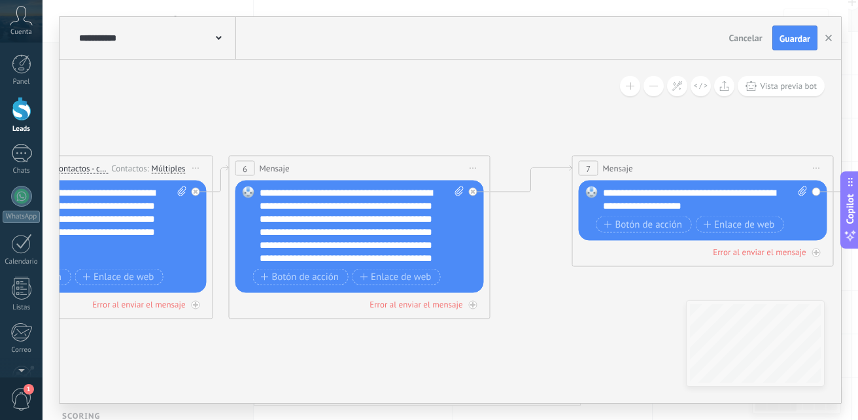
drag, startPoint x: 493, startPoint y: 296, endPoint x: 411, endPoint y: 332, distance: 89.3
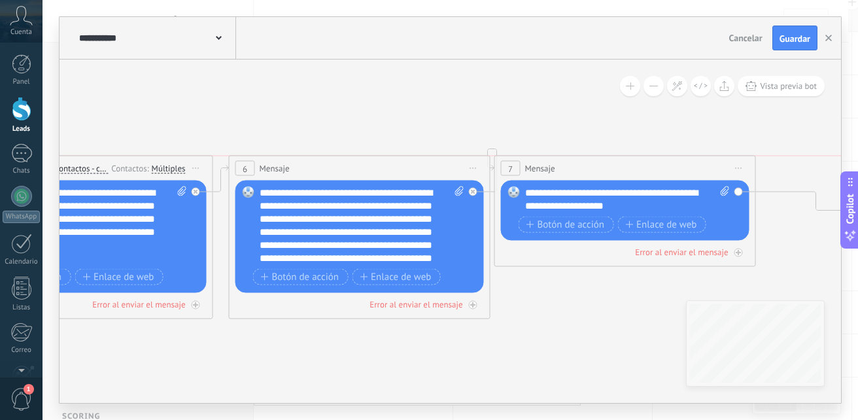
drag, startPoint x: 646, startPoint y: 167, endPoint x: 569, endPoint y: 167, distance: 77.1
click at [569, 167] on div "7 Mensaje ******* (a): Todos los contactos - canales seleccionados Todos los co…" at bounding box center [625, 168] width 260 height 24
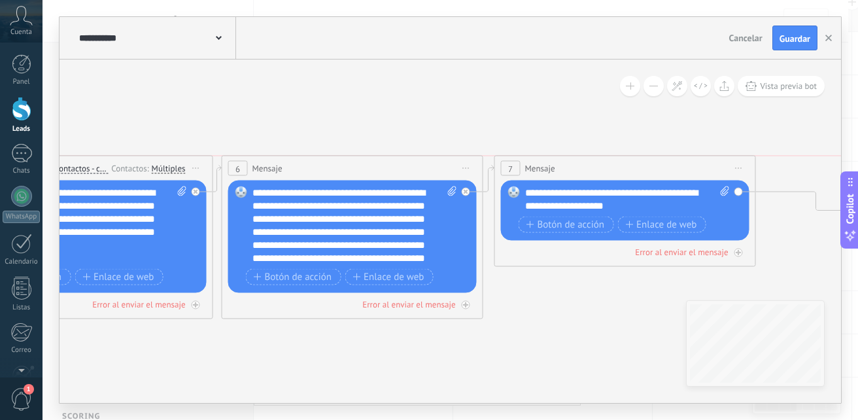
drag, startPoint x: 450, startPoint y: 162, endPoint x: 443, endPoint y: 162, distance: 7.2
click at [443, 162] on div "6 Mensaje ******* (a): Todos los contactos - canales seleccionados Todos los co…" at bounding box center [352, 168] width 260 height 24
click at [800, 46] on button "Guardar" at bounding box center [794, 37] width 45 height 25
click at [785, 93] on button "Vista previa bot" at bounding box center [780, 86] width 87 height 20
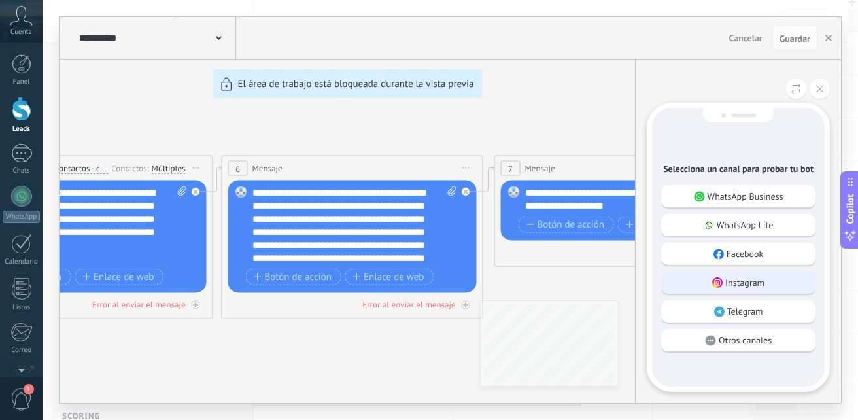
click at [723, 290] on div "Instagram" at bounding box center [738, 282] width 154 height 22
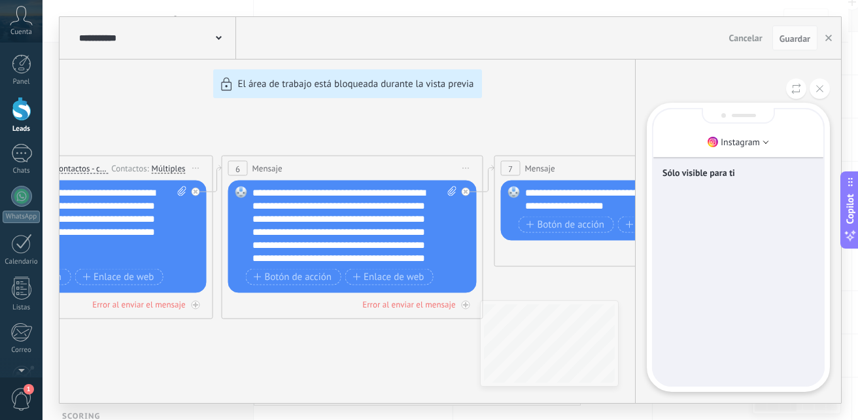
click at [709, 192] on div "Sólo visible para ti" at bounding box center [738, 247] width 170 height 276
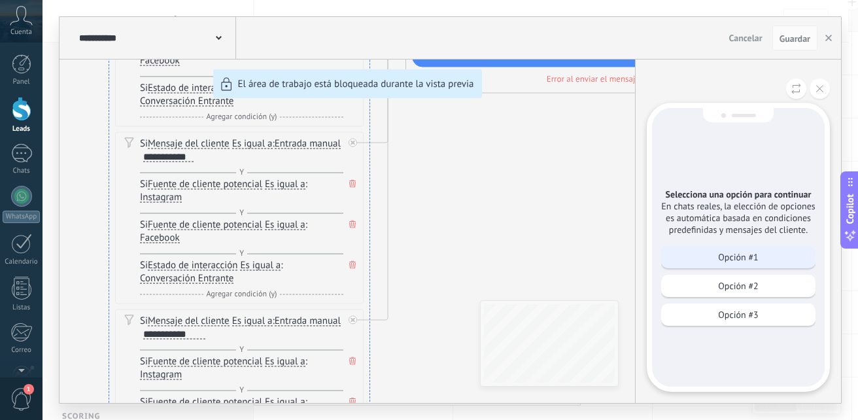
click at [685, 254] on div "Opción #1" at bounding box center [738, 257] width 154 height 22
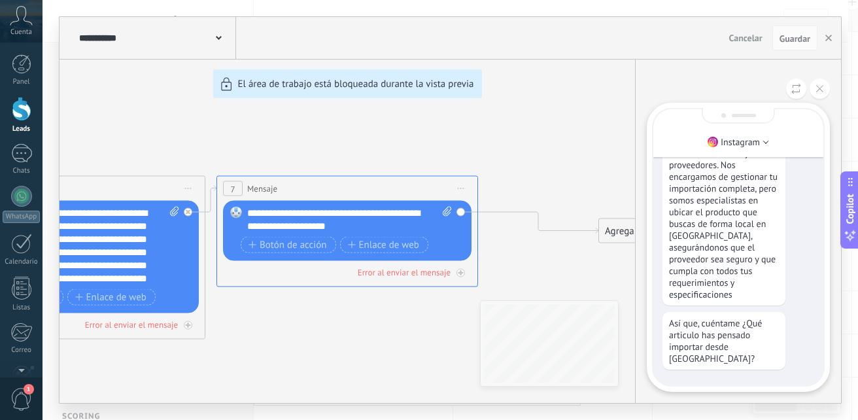
drag, startPoint x: 545, startPoint y: 152, endPoint x: 522, endPoint y: 137, distance: 27.9
click at [522, 137] on div "**********" at bounding box center [449, 210] width 781 height 386
drag, startPoint x: 535, startPoint y: 181, endPoint x: 604, endPoint y: 158, distance: 73.2
click at [604, 158] on div "**********" at bounding box center [449, 210] width 781 height 386
drag, startPoint x: 564, startPoint y: 198, endPoint x: 609, endPoint y: 246, distance: 66.1
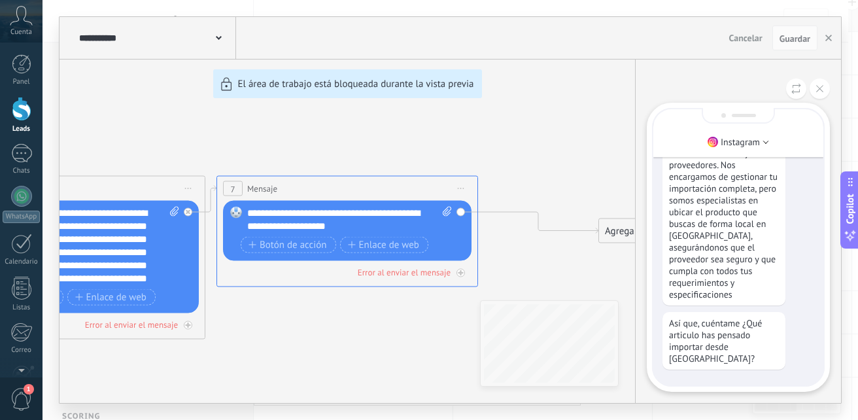
click at [609, 246] on div "**********" at bounding box center [449, 210] width 781 height 386
drag, startPoint x: 442, startPoint y: 341, endPoint x: 584, endPoint y: 259, distance: 163.7
click at [584, 259] on div "**********" at bounding box center [449, 210] width 781 height 386
click at [820, 82] on button at bounding box center [819, 88] width 20 height 20
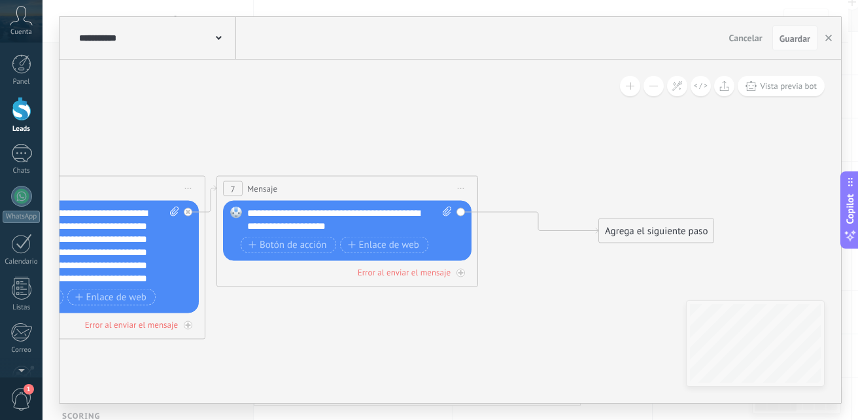
drag, startPoint x: 656, startPoint y: 140, endPoint x: 547, endPoint y: 147, distance: 108.8
click at [547, 147] on div "**********" at bounding box center [449, 210] width 781 height 386
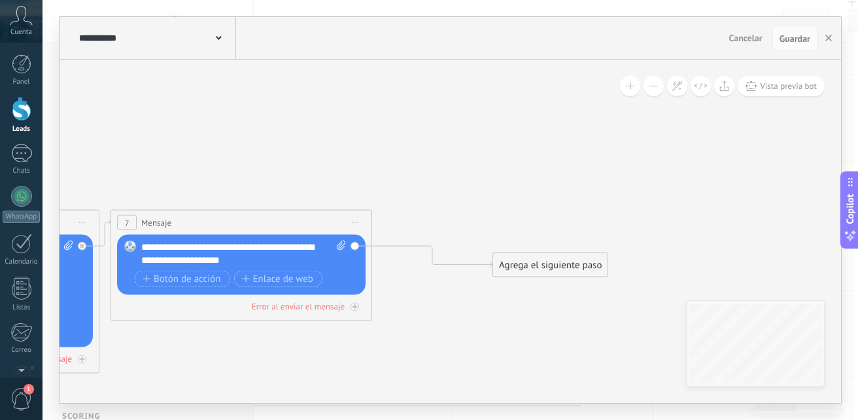
drag, startPoint x: 553, startPoint y: 199, endPoint x: 447, endPoint y: 233, distance: 111.2
drag, startPoint x: 508, startPoint y: 258, endPoint x: 403, endPoint y: 211, distance: 115.3
click at [403, 211] on div "Agrega el siguiente paso Mensaje Mensaje Mensaje Reacción Comentario Enviar men…" at bounding box center [446, 222] width 116 height 25
click at [414, 222] on div "Agrega el siguiente paso" at bounding box center [445, 223] width 114 height 22
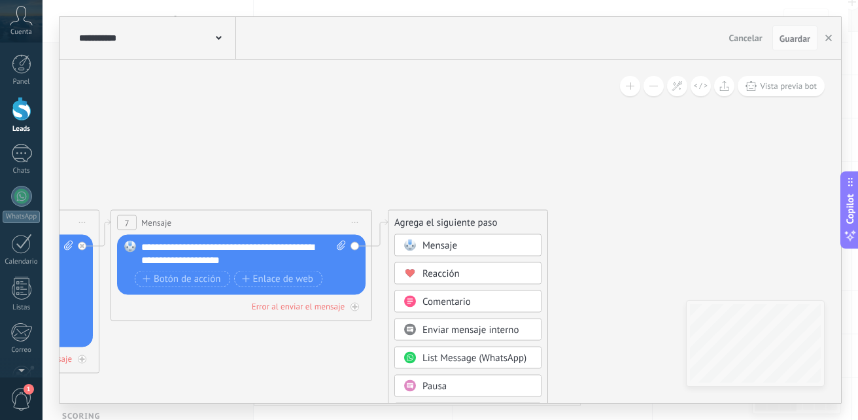
click at [446, 380] on span "Pausa" at bounding box center [434, 386] width 24 height 12
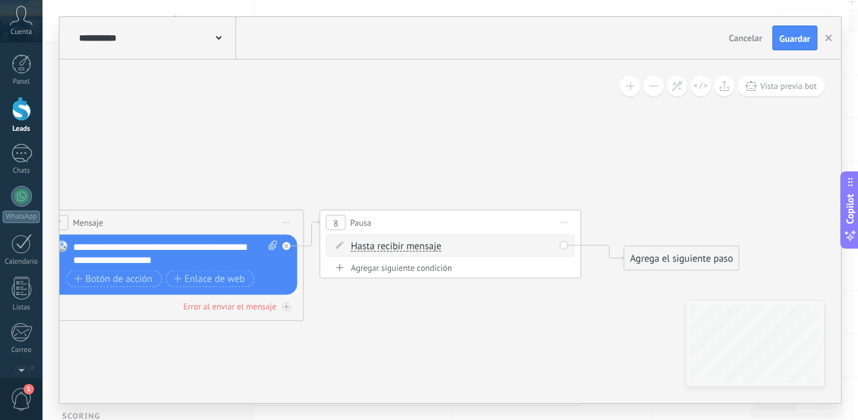
click at [517, 250] on div "Hasta recibir mensaje Hasta recibir mensaje Temporizador Excepto horas laborale…" at bounding box center [452, 246] width 203 height 13
click at [430, 251] on span "Hasta recibir mensaje" at bounding box center [396, 246] width 90 height 10
click at [430, 251] on button "Hasta recibir mensaje" at bounding box center [426, 247] width 163 height 24
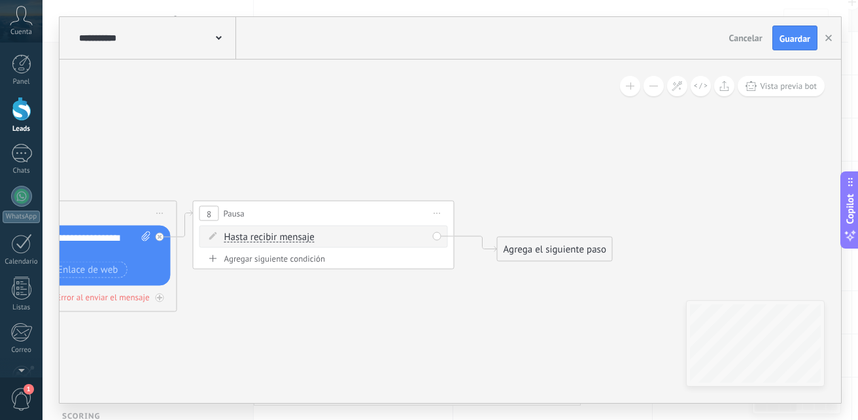
drag, startPoint x: 594, startPoint y: 276, endPoint x: 467, endPoint y: 267, distance: 127.2
click at [436, 236] on div "Hasta recibir mensaje Hasta recibir mensaje Temporizador Excepto horas laborale…" at bounding box center [323, 237] width 248 height 22
drag, startPoint x: 496, startPoint y: 218, endPoint x: 517, endPoint y: 208, distance: 24.0
click at [517, 208] on div "Agrega el siguiente paso" at bounding box center [528, 214] width 114 height 22
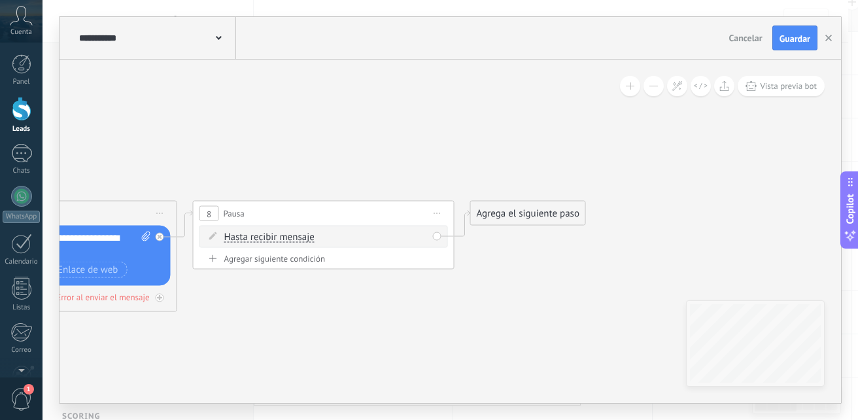
click at [517, 208] on div "Agrega el siguiente paso" at bounding box center [528, 214] width 114 height 22
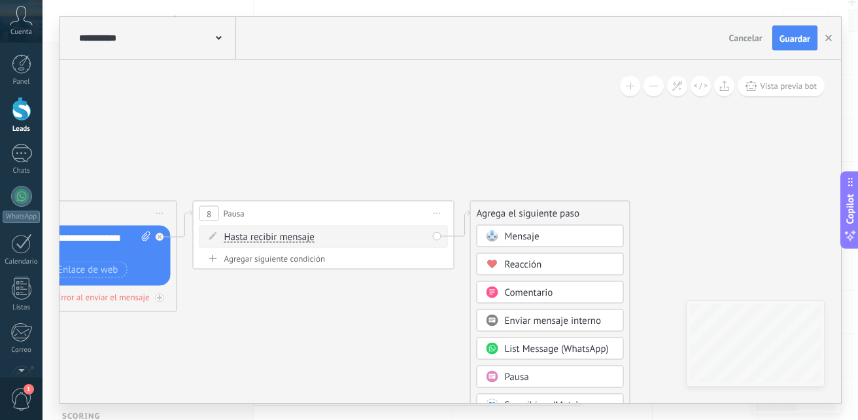
click at [517, 208] on div "Agrega el siguiente paso" at bounding box center [550, 214] width 159 height 22
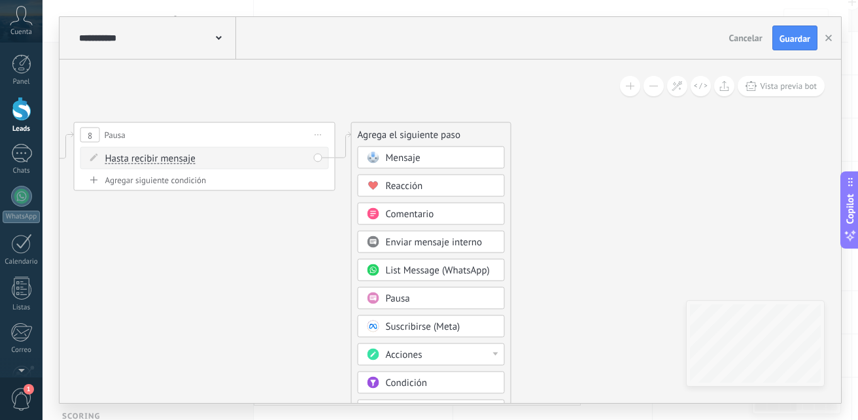
drag, startPoint x: 675, startPoint y: 235, endPoint x: 562, endPoint y: 158, distance: 136.9
click at [427, 348] on div "Acciones" at bounding box center [441, 354] width 110 height 13
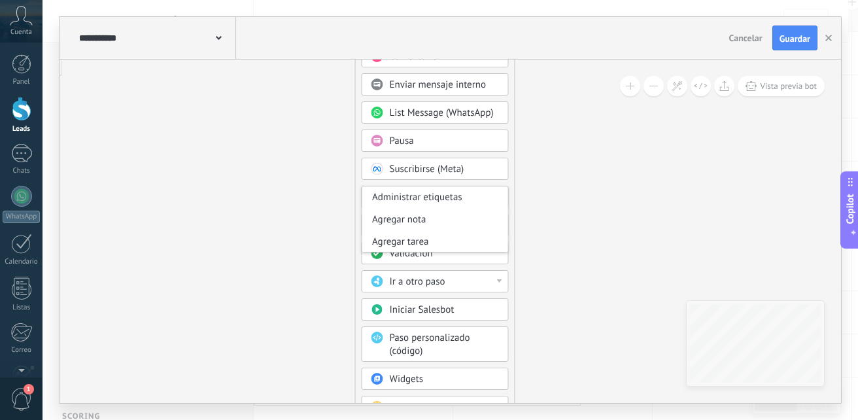
drag, startPoint x: 569, startPoint y: 302, endPoint x: 573, endPoint y: 126, distance: 176.5
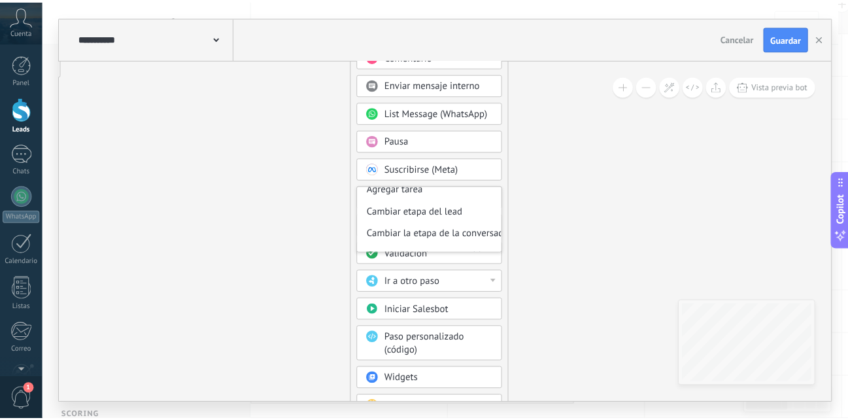
scroll to position [56, 0]
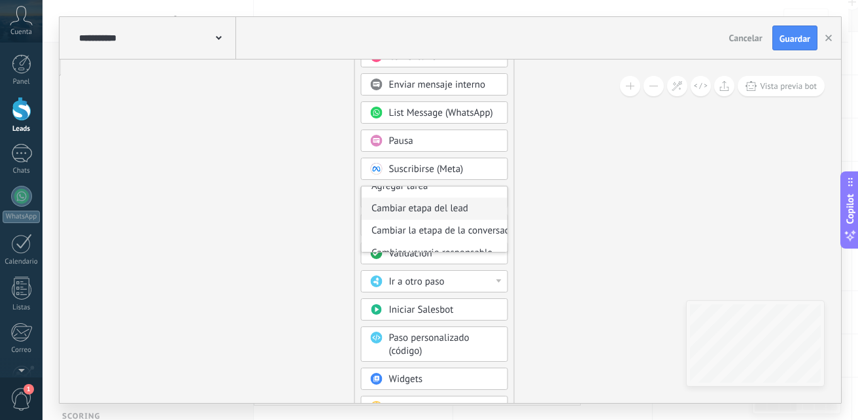
click at [479, 208] on div "Cambiar etapa del lead" at bounding box center [435, 208] width 146 height 22
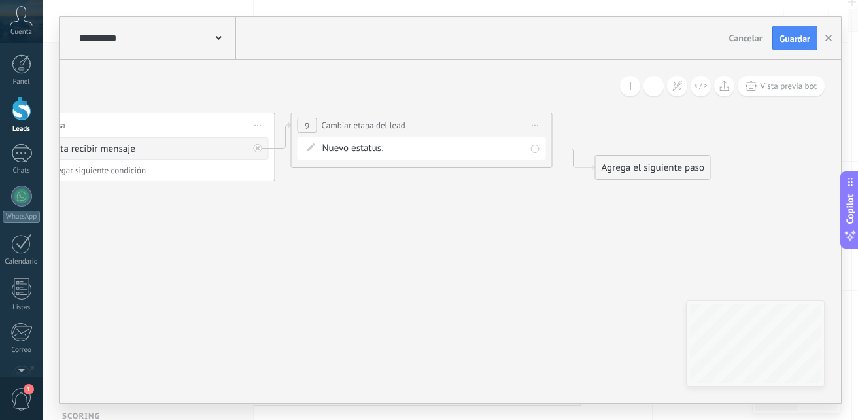
drag, startPoint x: 516, startPoint y: 167, endPoint x: 487, endPoint y: 315, distance: 150.5
click at [0, 0] on div "Cualificacion interes genuino transferencia a whatsapp SEGUIMIENTO Logrado con …" at bounding box center [0, 0] width 0 height 0
click at [424, 145] on label at bounding box center [456, 152] width 137 height 22
click at [0, 0] on label "Cualificacion" at bounding box center [0, 0] width 0 height 0
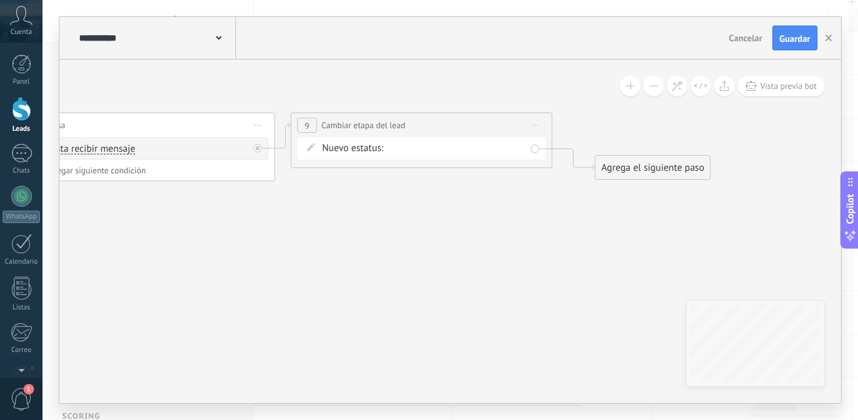
click at [537, 146] on div "Nuevo estatus: Cualificacion interes genuino transferencia a whatsapp SEGUIMIEN…" at bounding box center [421, 148] width 248 height 22
click at [598, 165] on div "Agrega el siguiente paso" at bounding box center [653, 168] width 114 height 22
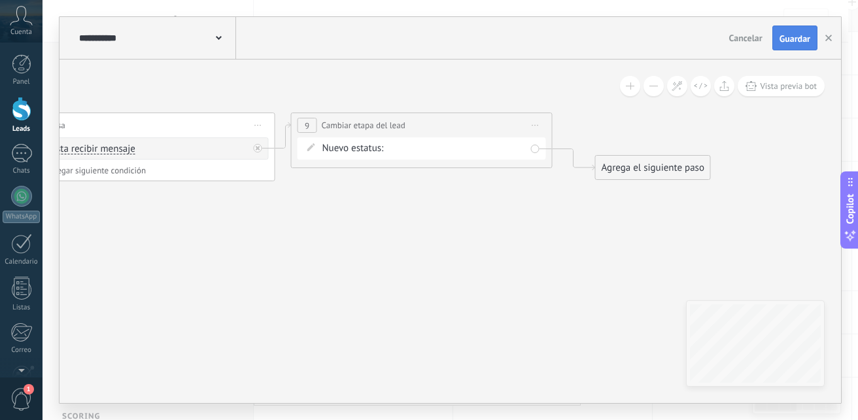
click at [793, 29] on button "Guardar" at bounding box center [794, 37] width 45 height 25
click at [222, 37] on div "**********" at bounding box center [156, 38] width 160 height 42
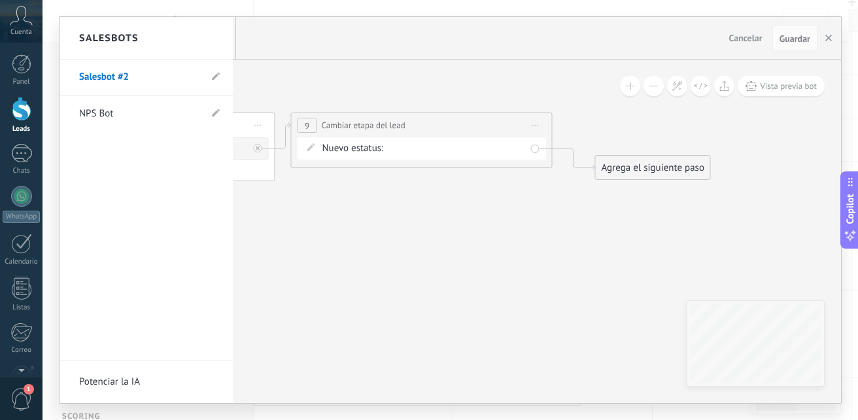
click at [306, 267] on div at bounding box center [449, 210] width 781 height 386
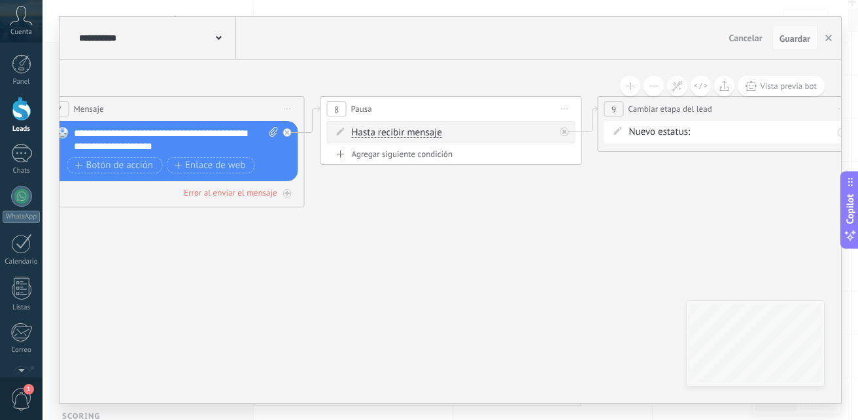
drag, startPoint x: 313, startPoint y: 288, endPoint x: 615, endPoint y: 272, distance: 301.8
click at [615, 272] on icon at bounding box center [27, 151] width 2544 height 765
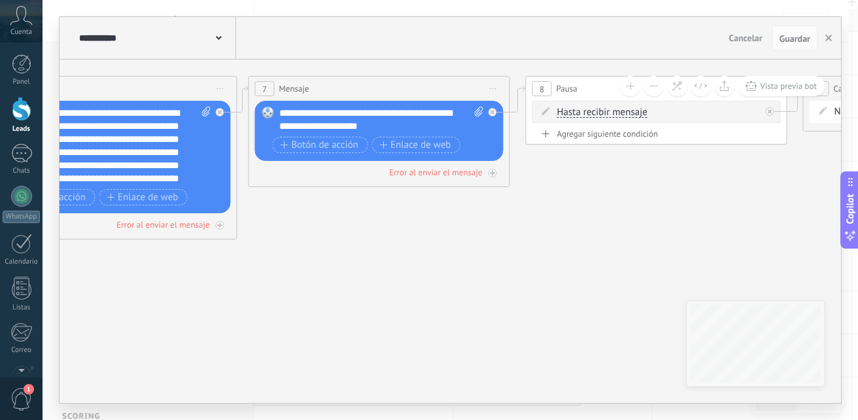
drag, startPoint x: 376, startPoint y: 285, endPoint x: 707, endPoint y: 246, distance: 333.0
click at [707, 246] on icon at bounding box center [233, 131] width 2544 height 765
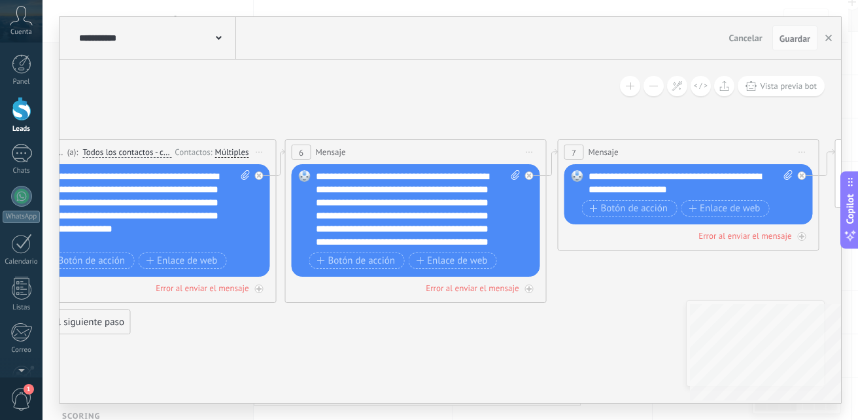
click at [692, 339] on div "**********" at bounding box center [449, 230] width 781 height 343
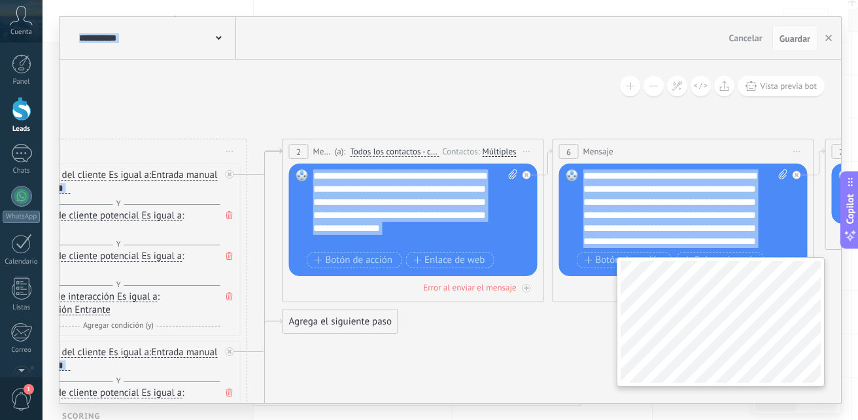
click at [713, 353] on div "**********" at bounding box center [449, 230] width 781 height 343
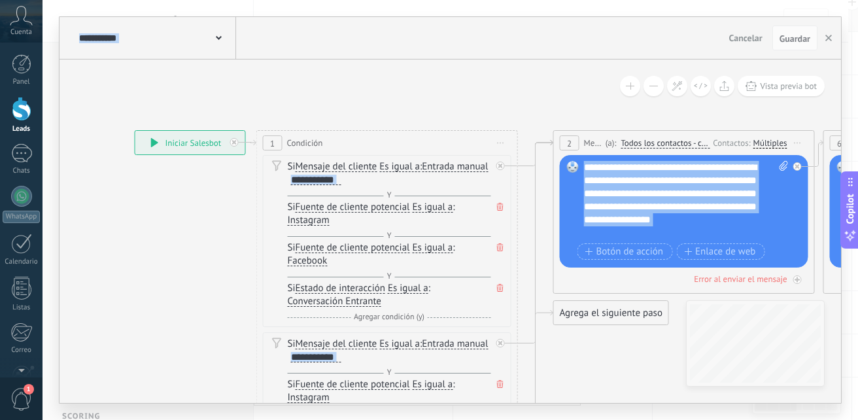
click at [711, 347] on div "**********" at bounding box center [449, 230] width 781 height 343
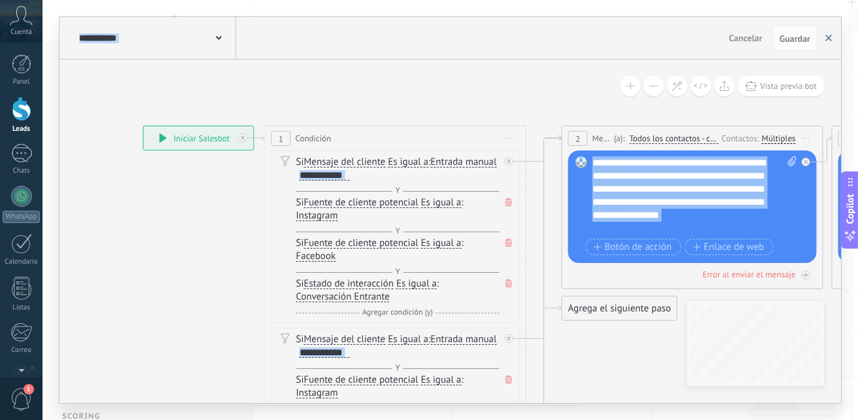
click at [822, 37] on button "button" at bounding box center [828, 37] width 20 height 25
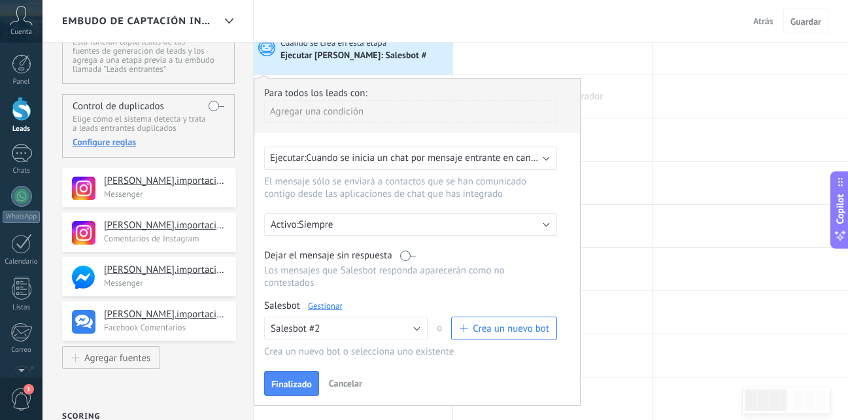
click at [627, 78] on div at bounding box center [552, 96] width 199 height 42
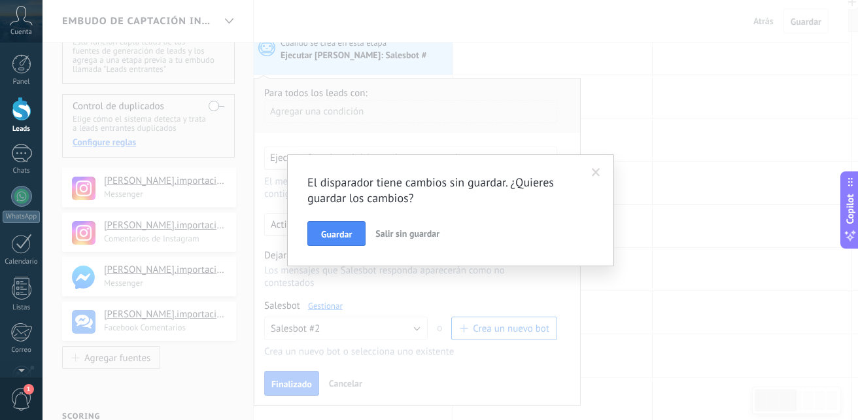
click at [598, 173] on span at bounding box center [596, 172] width 8 height 9
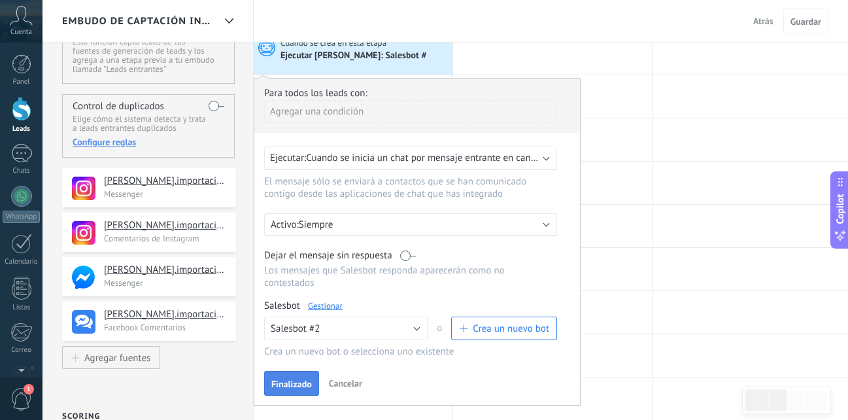
click at [307, 383] on span "Finalizado" at bounding box center [291, 383] width 41 height 9
click at [802, 20] on span "Guardar" at bounding box center [805, 21] width 31 height 9
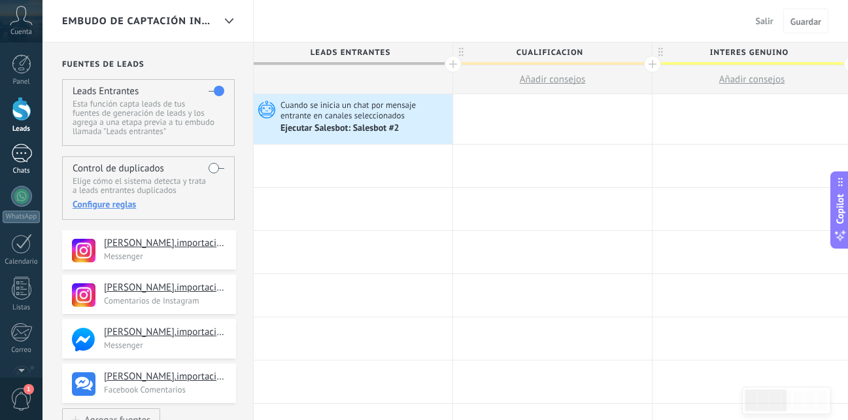
click at [21, 147] on div "1" at bounding box center [21, 153] width 21 height 19
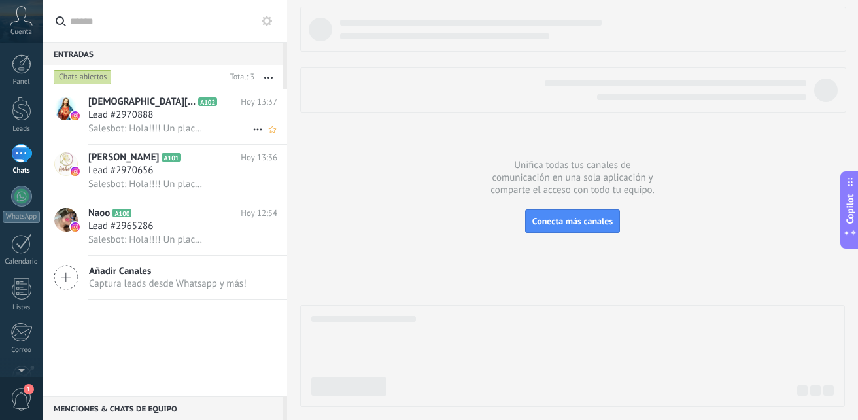
click at [156, 122] on div "Salesbot: Hola!!!! Un placer atenderte por acá. Cuéntame que servicio estás bus…" at bounding box center [182, 129] width 189 height 14
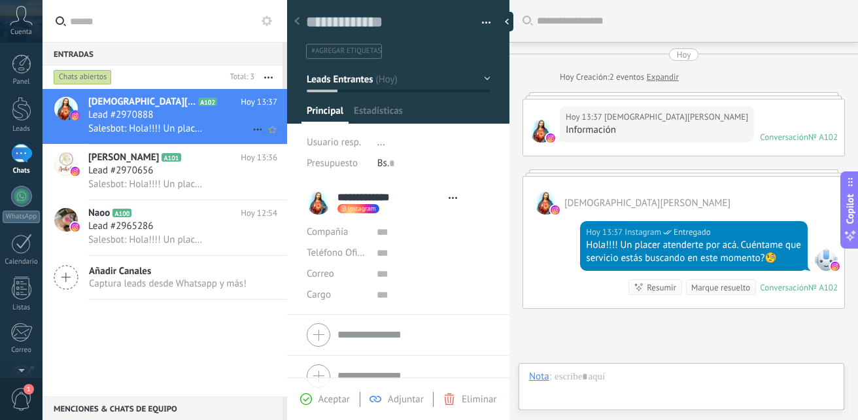
type textarea "**********"
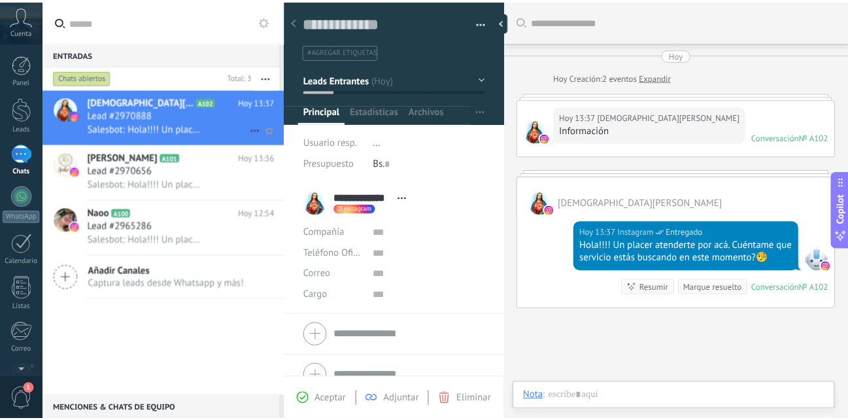
scroll to position [29, 0]
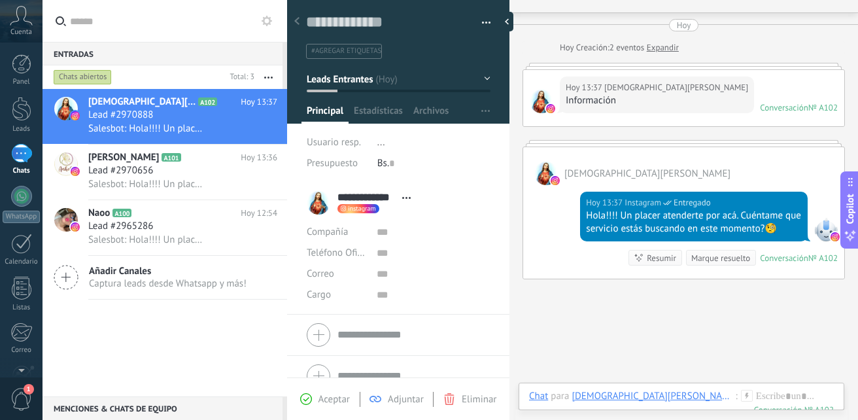
click at [27, 160] on div "1" at bounding box center [21, 153] width 21 height 19
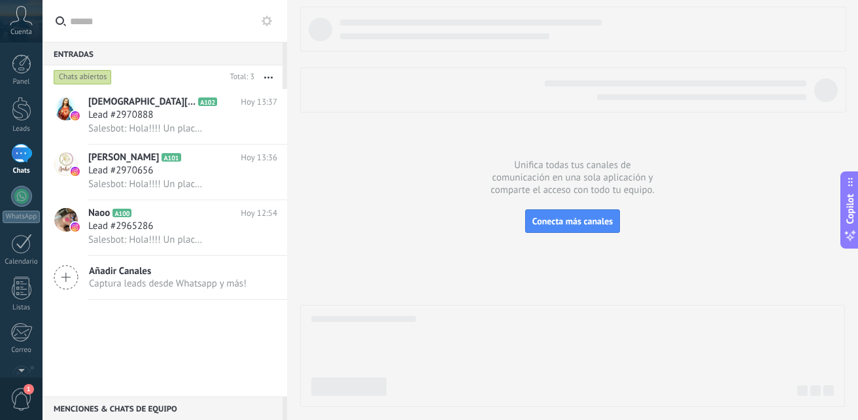
click at [27, 160] on div "1" at bounding box center [21, 153] width 21 height 19
click at [20, 101] on div at bounding box center [22, 109] width 20 height 24
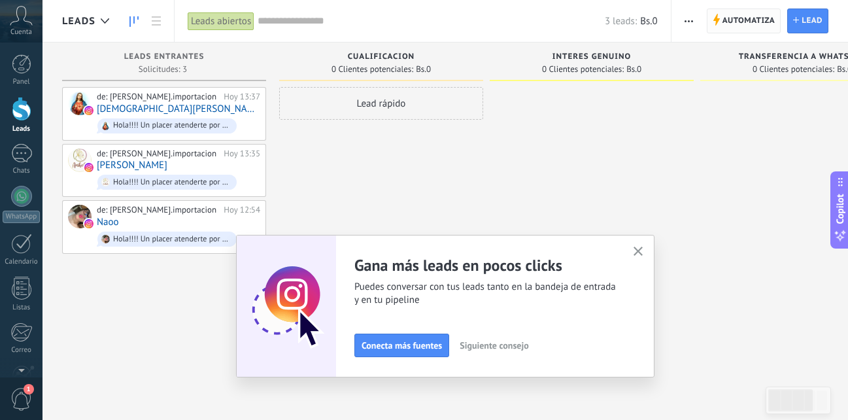
click at [707, 12] on span "Automatiza Automatiza" at bounding box center [744, 20] width 75 height 25
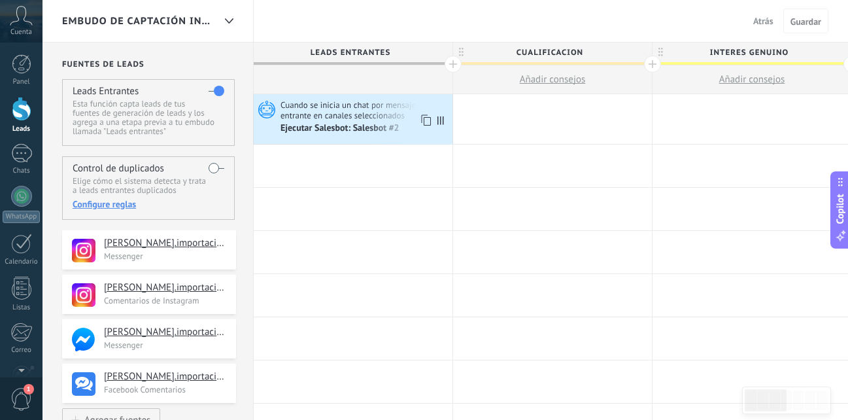
click at [328, 100] on span "Cuando se inicia un chat por mensaje entrante en canales seleccionados" at bounding box center [364, 110] width 169 height 22
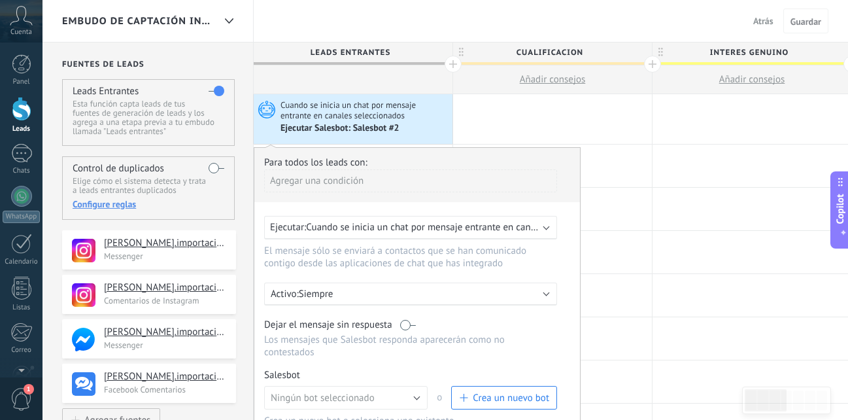
click at [328, 100] on span "Cuando se inicia un chat por mensaje entrante en canales seleccionados" at bounding box center [364, 110] width 169 height 22
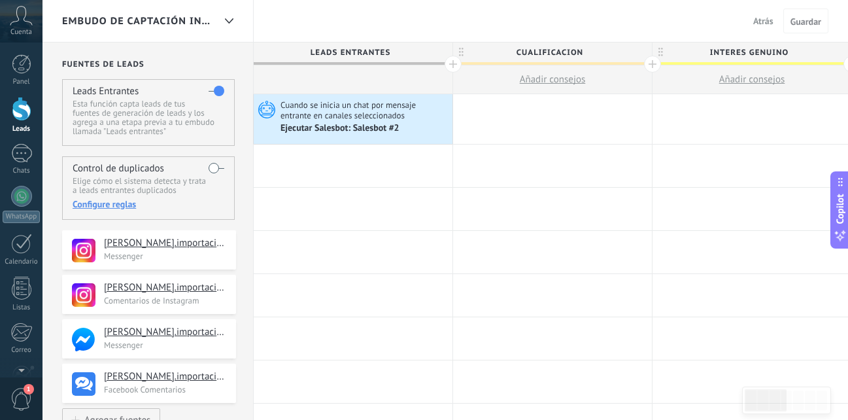
click at [328, 100] on span "Cuando se inicia un chat por mensaje entrante en canales seleccionados" at bounding box center [364, 110] width 169 height 22
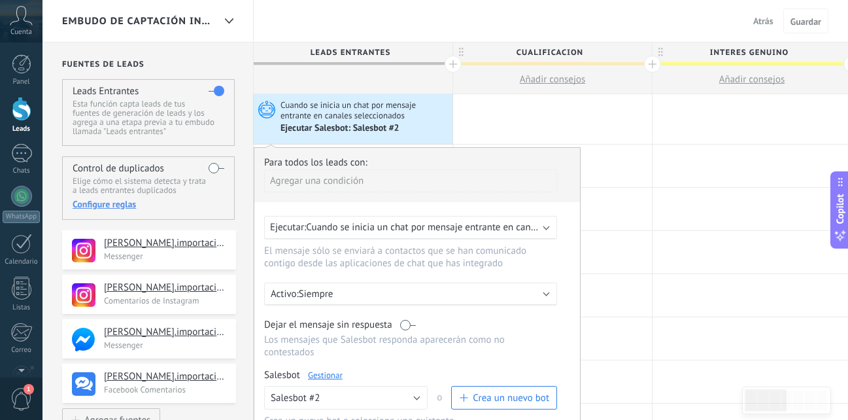
click at [490, 235] on div "Ejecutar: Cuando se inicia un chat por mensaje entrante en canales seleccionados" at bounding box center [410, 228] width 293 height 24
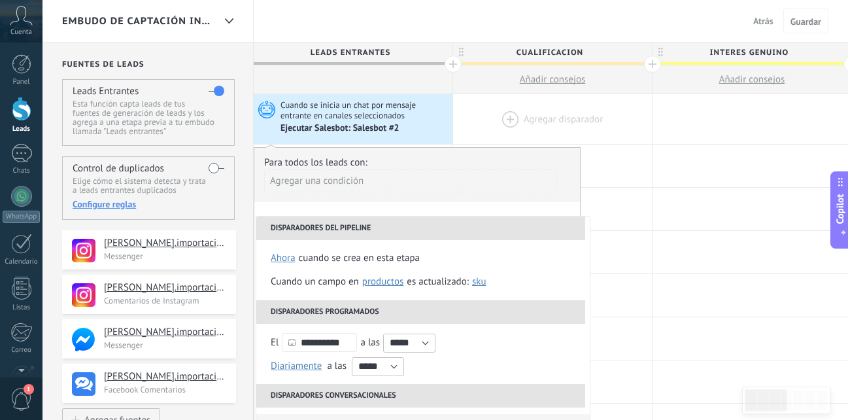
drag, startPoint x: 636, startPoint y: 252, endPoint x: 645, endPoint y: 114, distance: 138.2
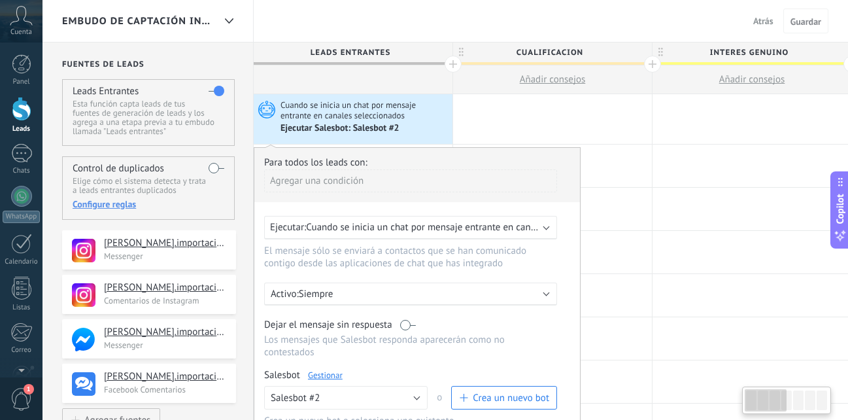
click at [562, 192] on div "Para todos los leads con: Agregar una condición" at bounding box center [417, 179] width 306 height 46
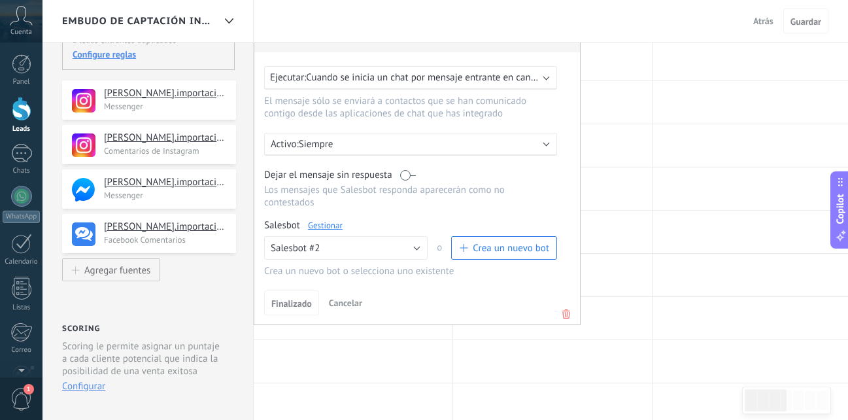
scroll to position [59, 0]
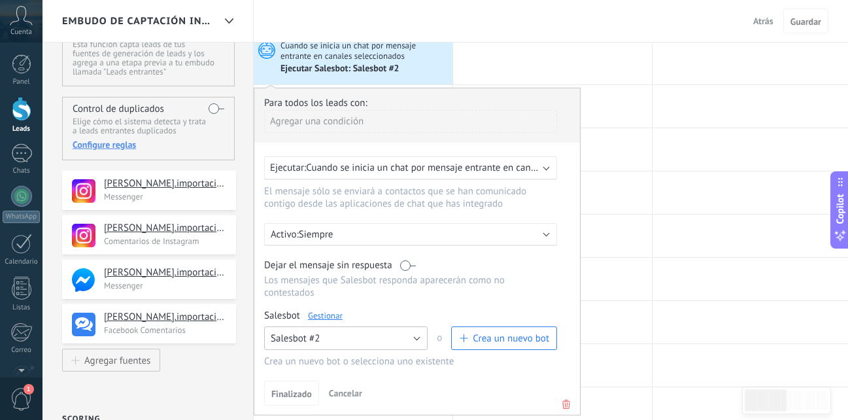
click at [364, 342] on button "Salesbot #2" at bounding box center [345, 338] width 163 height 24
click at [364, 342] on span "Ningún bot seleccionado" at bounding box center [339, 338] width 167 height 12
click at [364, 342] on span "Ningún bot seleccionado" at bounding box center [323, 338] width 104 height 12
click at [345, 370] on li "Salesbot #2" at bounding box center [341, 360] width 171 height 22
click at [709, 155] on div at bounding box center [751, 149] width 199 height 42
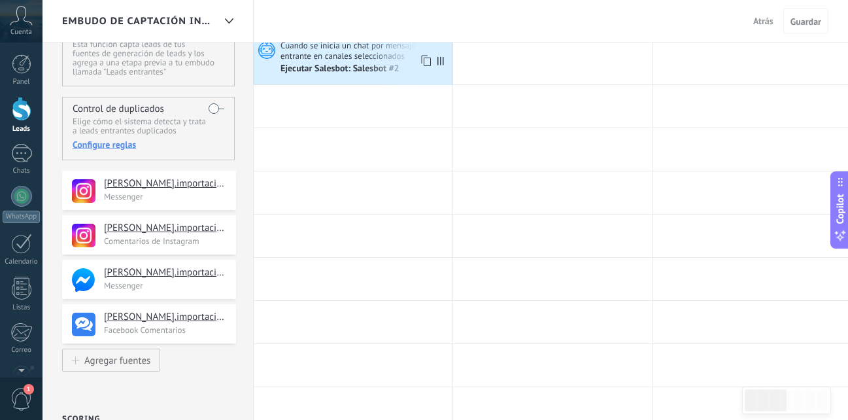
click at [331, 73] on div "Ejecutar Salesbot: Salesbot #2" at bounding box center [340, 69] width 121 height 12
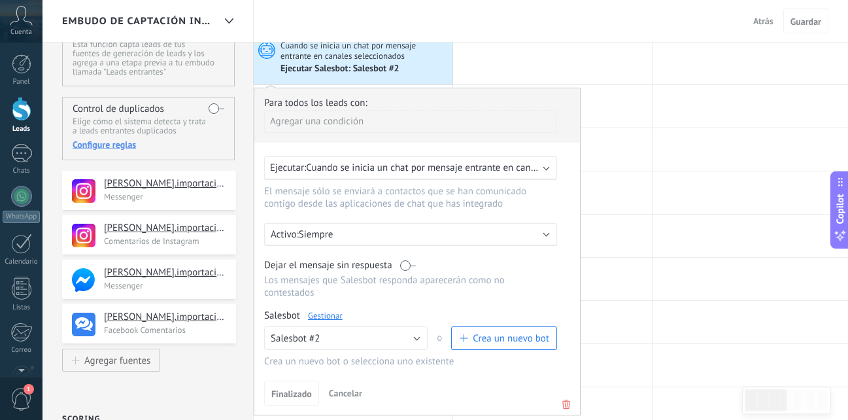
click at [331, 73] on div "Ejecutar Salesbot: Salesbot #2" at bounding box center [340, 69] width 121 height 12
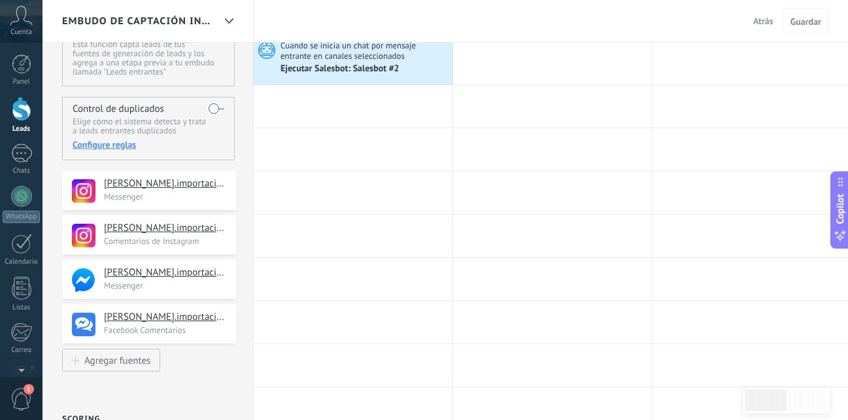
click at [331, 73] on div "Ejecutar Salesbot: Salesbot #2" at bounding box center [340, 69] width 121 height 12
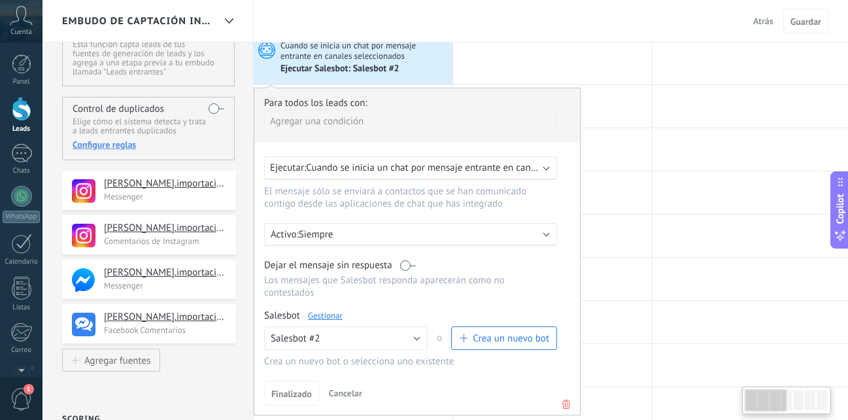
click at [435, 56] on span "Cuando se inicia un chat por mensaje entrante en canales seleccionados" at bounding box center [364, 51] width 169 height 22
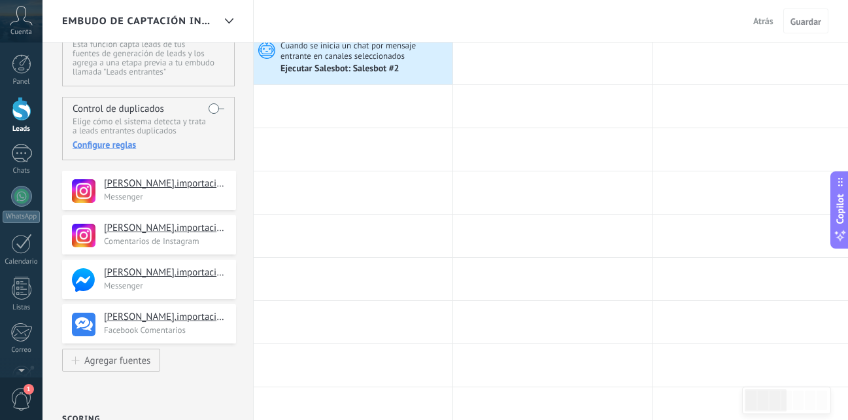
click at [435, 56] on span "Cuando se inicia un chat por mensaje entrante en canales seleccionados" at bounding box center [364, 51] width 169 height 22
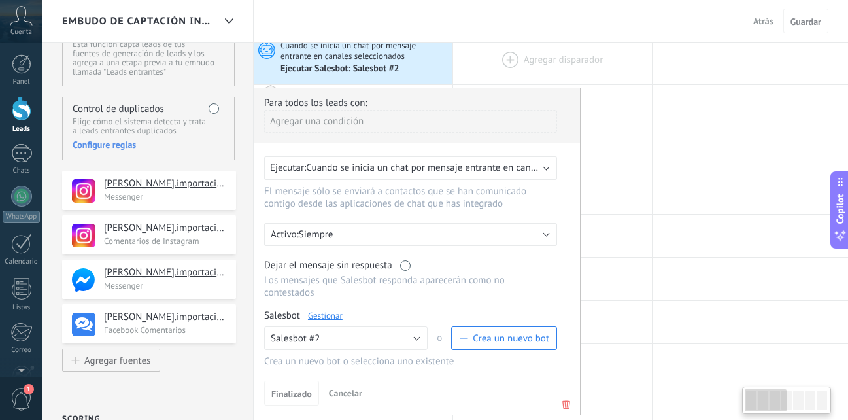
click at [491, 68] on div at bounding box center [552, 60] width 199 height 50
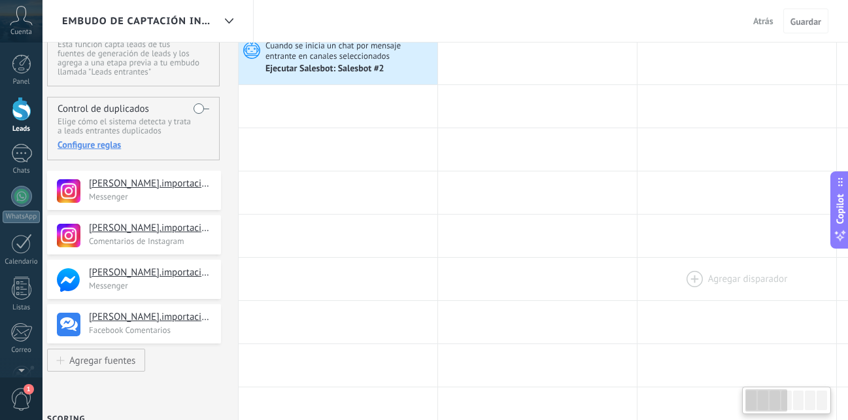
drag, startPoint x: 696, startPoint y: 134, endPoint x: 683, endPoint y: 271, distance: 137.3
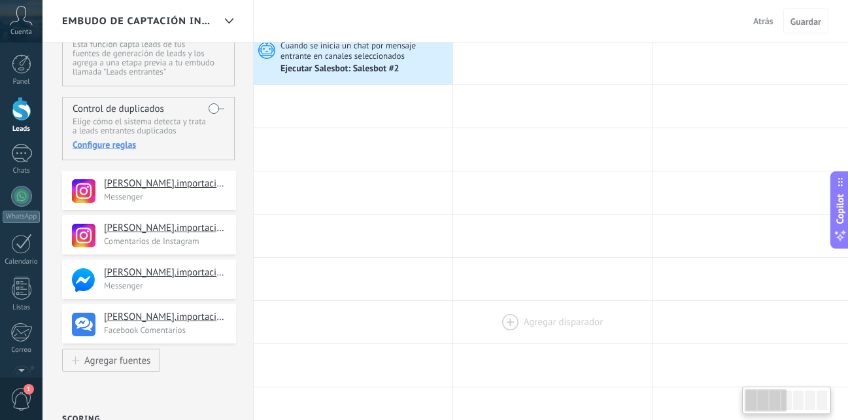
scroll to position [0, 3]
drag, startPoint x: 522, startPoint y: 174, endPoint x: 537, endPoint y: 335, distance: 162.2
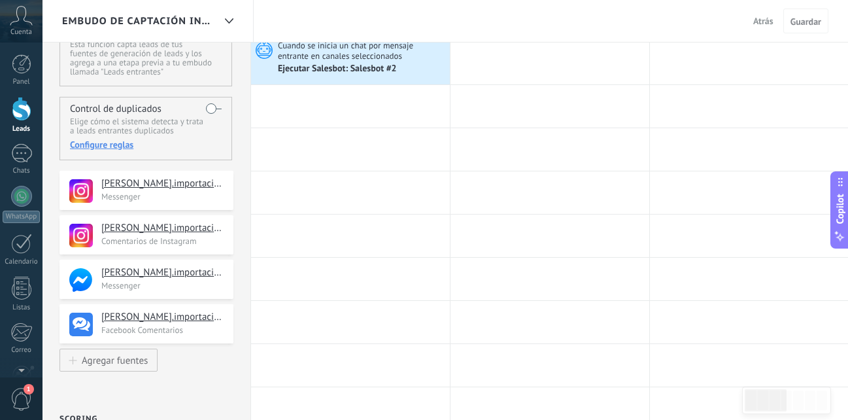
scroll to position [0, 0]
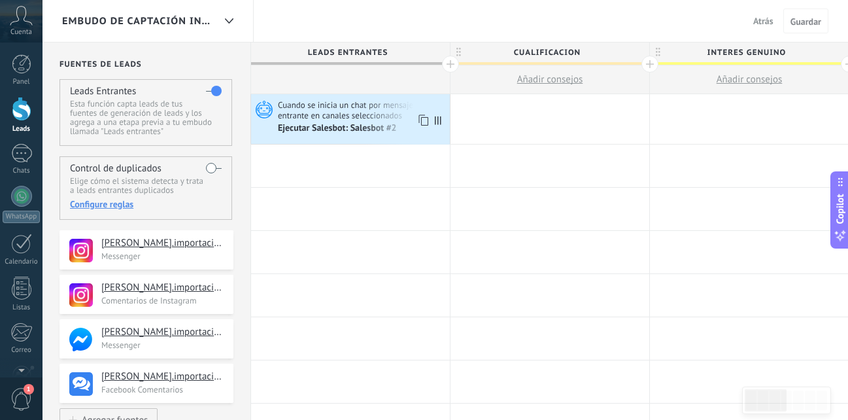
click at [438, 122] on icon at bounding box center [438, 120] width 7 height 8
click at [334, 126] on div "Ejecutar Salesbot: Salesbot #2" at bounding box center [338, 129] width 121 height 12
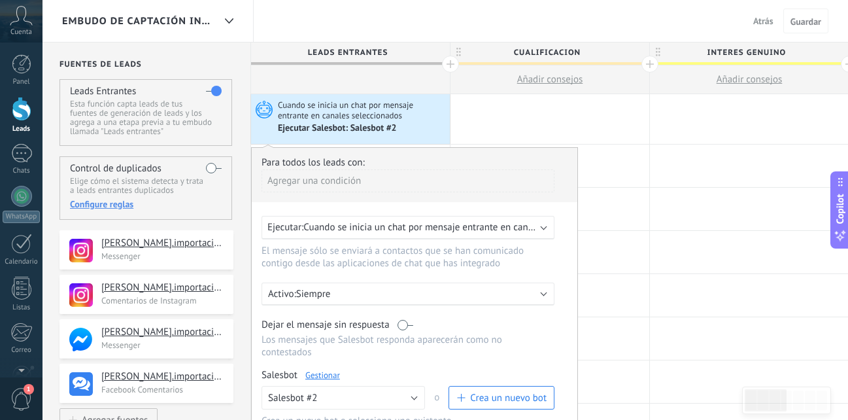
click at [332, 372] on link "Gestionar" at bounding box center [322, 374] width 35 height 11
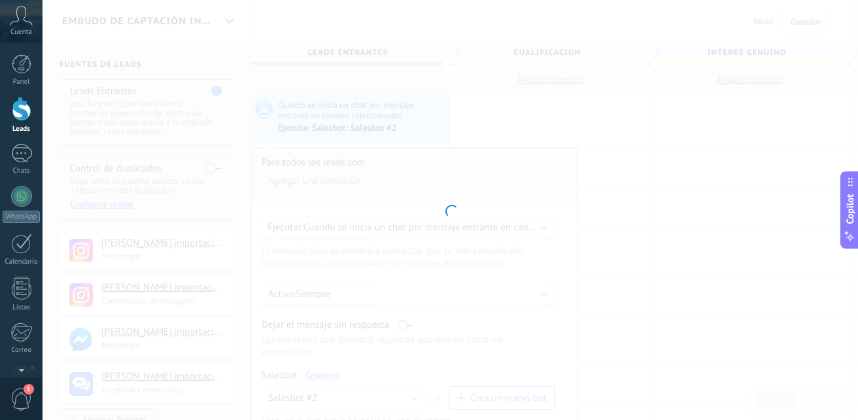
type input "**********"
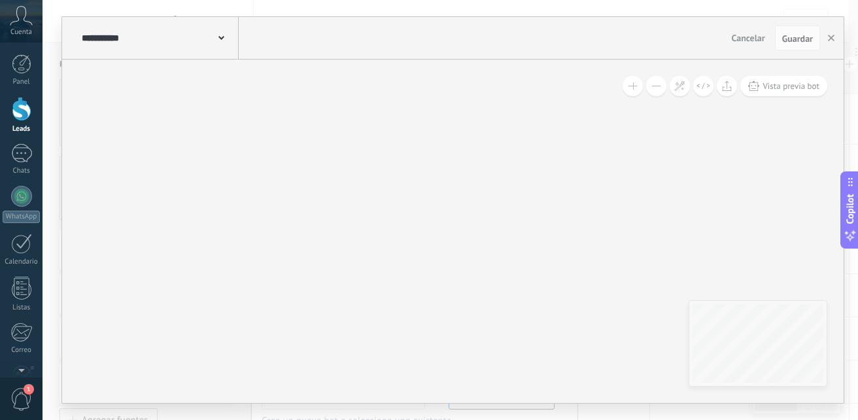
drag, startPoint x: 207, startPoint y: 209, endPoint x: 516, endPoint y: 283, distance: 318.1
click at [516, 283] on div "Vista previa bot" at bounding box center [452, 230] width 781 height 343
drag, startPoint x: 516, startPoint y: 281, endPoint x: 554, endPoint y: 197, distance: 92.5
click at [554, 197] on div "Vista previa bot" at bounding box center [452, 230] width 781 height 343
click at [800, 36] on span "Guardar" at bounding box center [797, 38] width 31 height 9
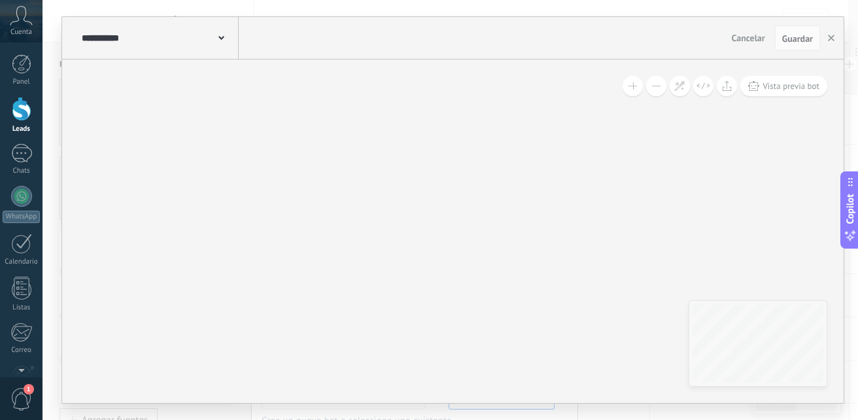
click at [760, 39] on span "Cancelar" at bounding box center [748, 38] width 33 height 12
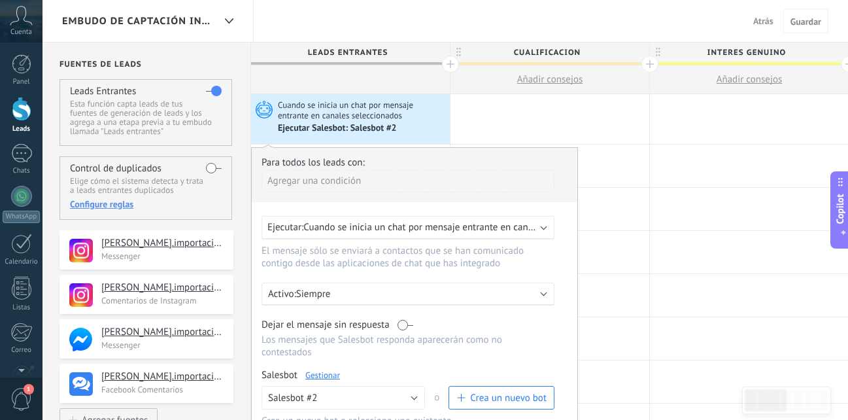
click at [323, 371] on link "Gestionar" at bounding box center [322, 374] width 35 height 11
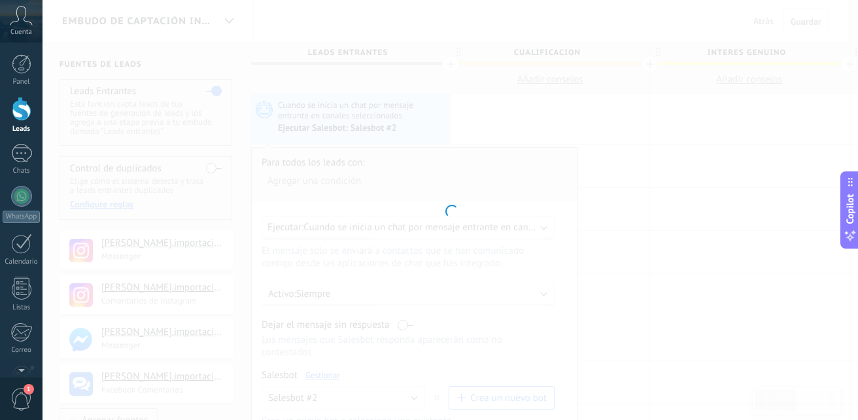
type input "**********"
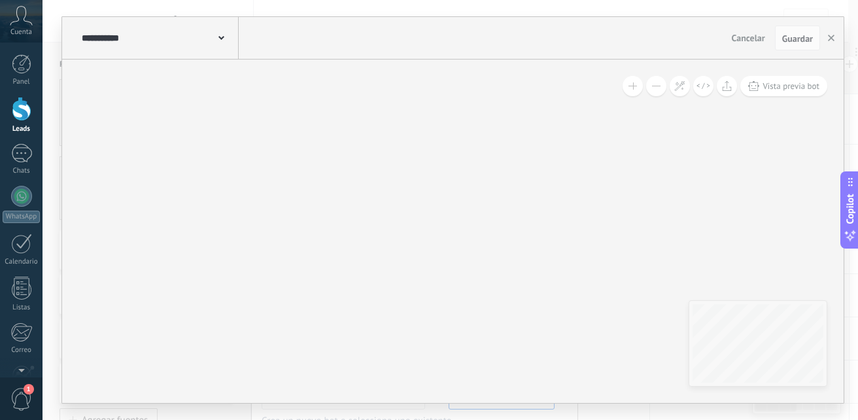
drag, startPoint x: 299, startPoint y: 352, endPoint x: 620, endPoint y: 296, distance: 325.2
click at [620, 296] on div "Vista previa bot" at bounding box center [452, 230] width 781 height 343
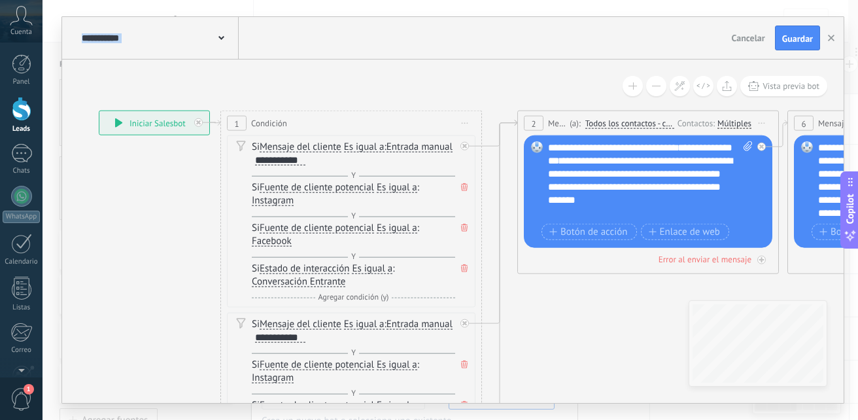
drag, startPoint x: 611, startPoint y: 148, endPoint x: 555, endPoint y: 310, distance: 170.8
click at [465, 226] on icon at bounding box center [464, 228] width 7 height 8
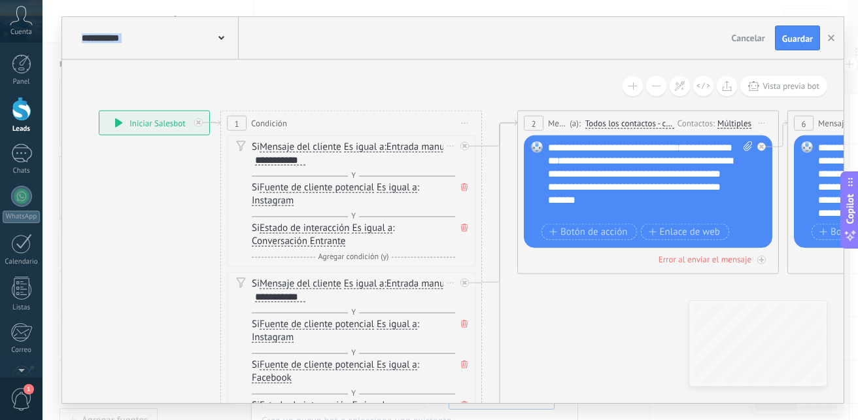
click at [467, 362] on icon at bounding box center [464, 364] width 7 height 8
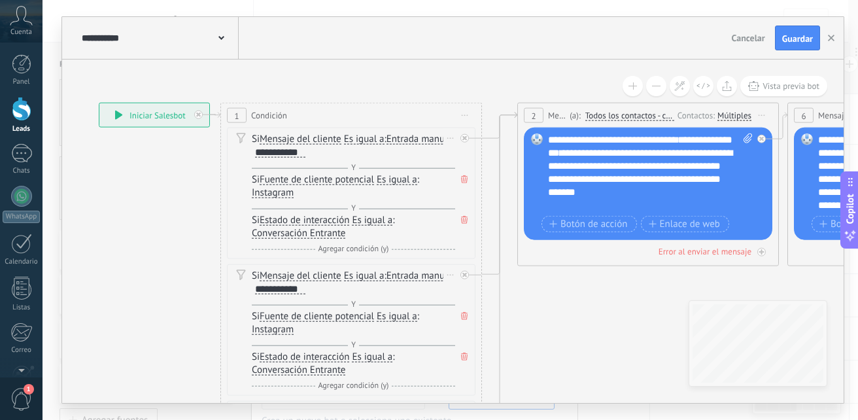
drag, startPoint x: 485, startPoint y: 357, endPoint x: 485, endPoint y: 348, distance: 8.5
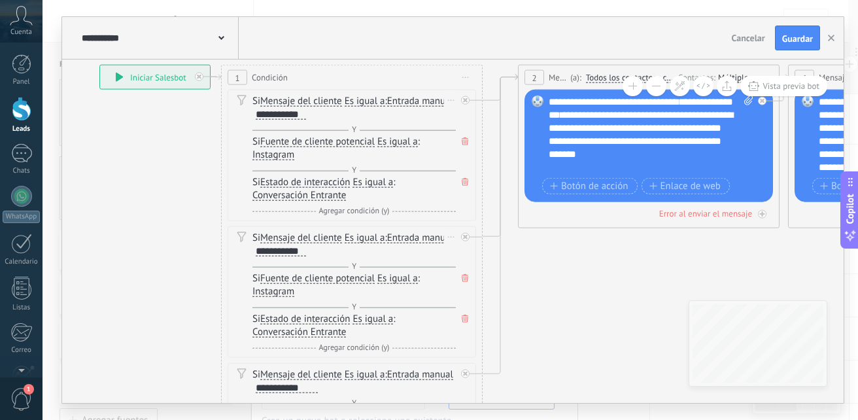
drag, startPoint x: 485, startPoint y: 348, endPoint x: 486, endPoint y: 311, distance: 37.3
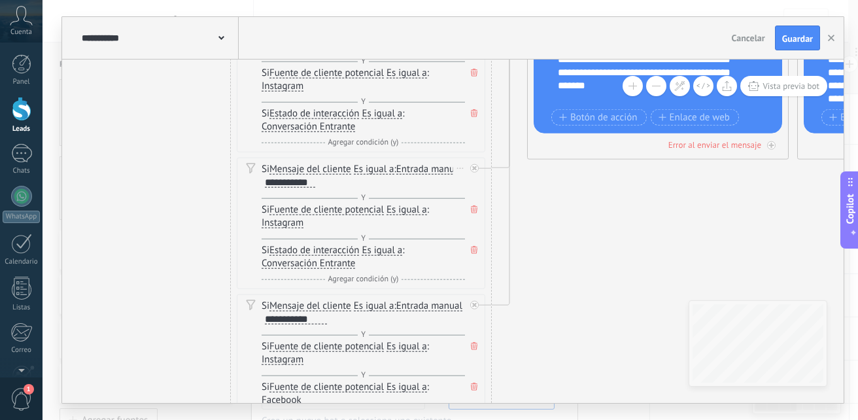
drag, startPoint x: 485, startPoint y: 337, endPoint x: 494, endPoint y: 269, distance: 69.3
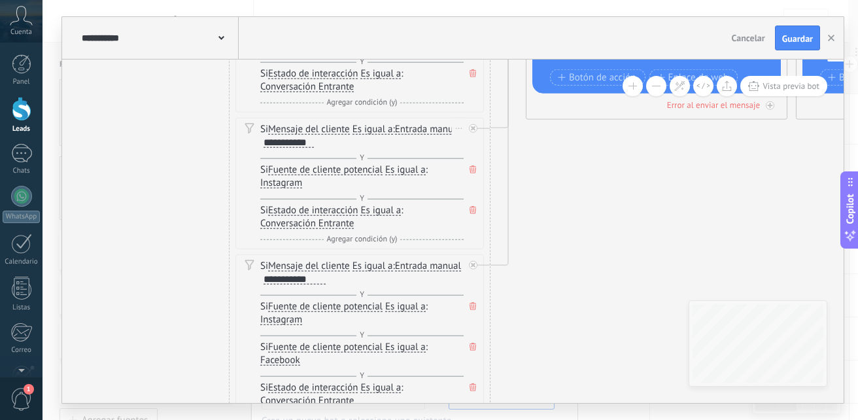
drag, startPoint x: 494, startPoint y: 290, endPoint x: 493, endPoint y: 250, distance: 39.9
drag, startPoint x: 489, startPoint y: 322, endPoint x: 499, endPoint y: 252, distance: 70.6
click at [640, 390] on div "1 Condición ********* Iniciar vista previa aquí Cambiar nombre Duplicar Borrar …" at bounding box center [640, 390] width 0 height 0
click at [467, 346] on span at bounding box center [472, 346] width 13 height 14
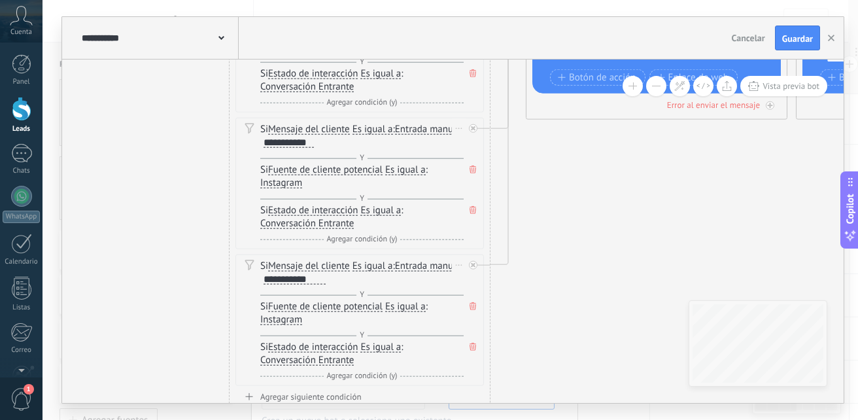
drag, startPoint x: 490, startPoint y: 358, endPoint x: 485, endPoint y: 314, distance: 44.0
click at [485, 314] on div "1 Condición ********* Iniciar vista previa aquí Cambiar nombre Duplicar Borrar …" at bounding box center [359, 196] width 261 height 481
drag, startPoint x: 482, startPoint y: 333, endPoint x: 490, endPoint y: 275, distance: 58.6
click at [490, 275] on div "1 Condición ********* Iniciar vista previa aquí Cambiar nombre Duplicar Borrar …" at bounding box center [359, 196] width 261 height 481
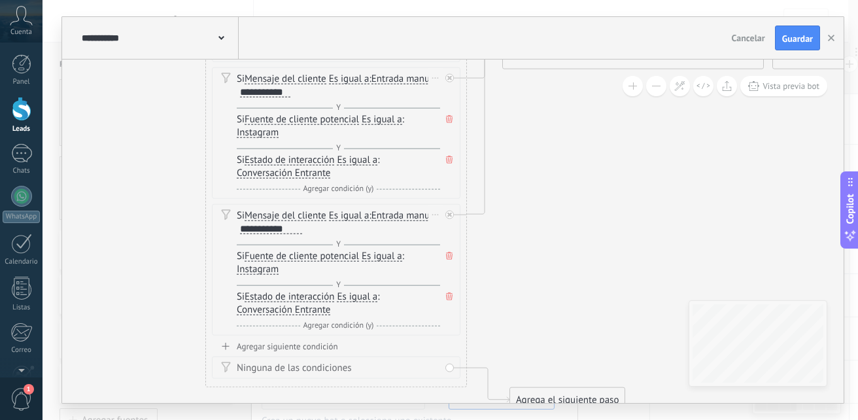
drag, startPoint x: 494, startPoint y: 369, endPoint x: 470, endPoint y: 318, distance: 55.8
click at [783, 32] on button "Guardar" at bounding box center [797, 37] width 45 height 25
click at [832, 37] on icon "button" at bounding box center [831, 38] width 7 height 7
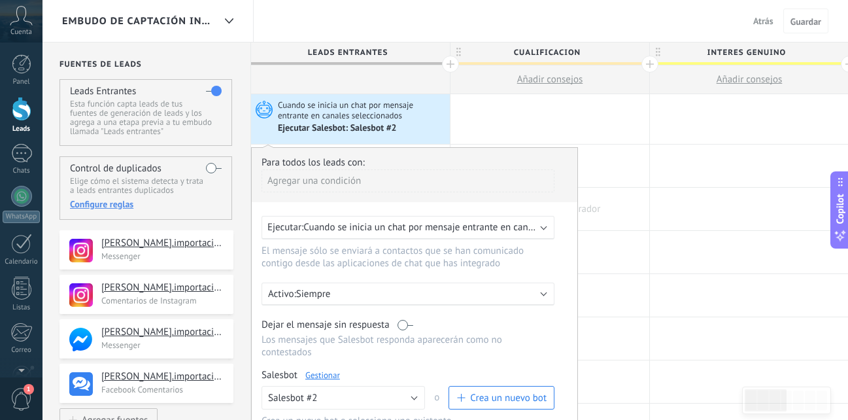
click at [602, 201] on div at bounding box center [549, 209] width 199 height 42
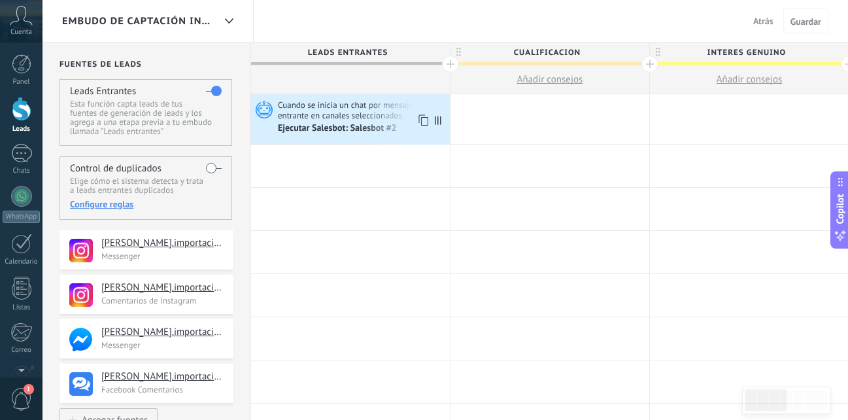
click at [424, 98] on div "Cuando se inicia un chat por mensaje entrante en canales seleccionados Ejecutar…" at bounding box center [350, 119] width 199 height 50
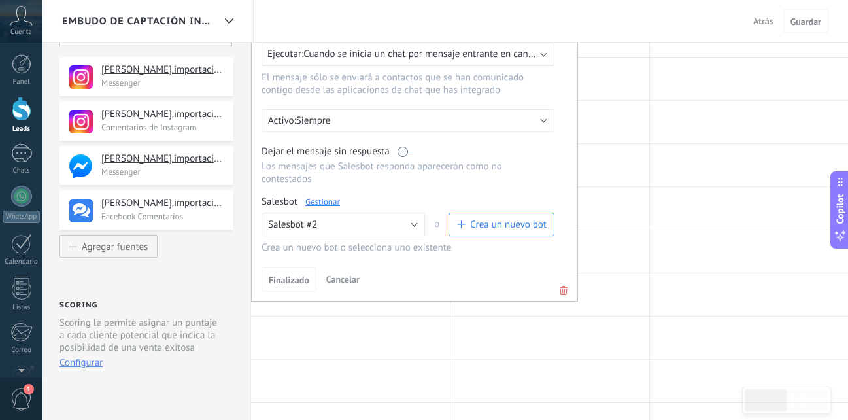
scroll to position [196, 0]
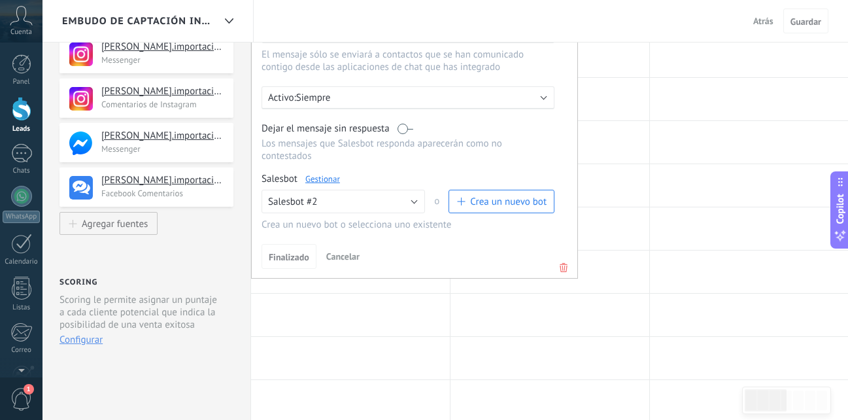
click at [331, 181] on link "Gestionar" at bounding box center [322, 178] width 35 height 11
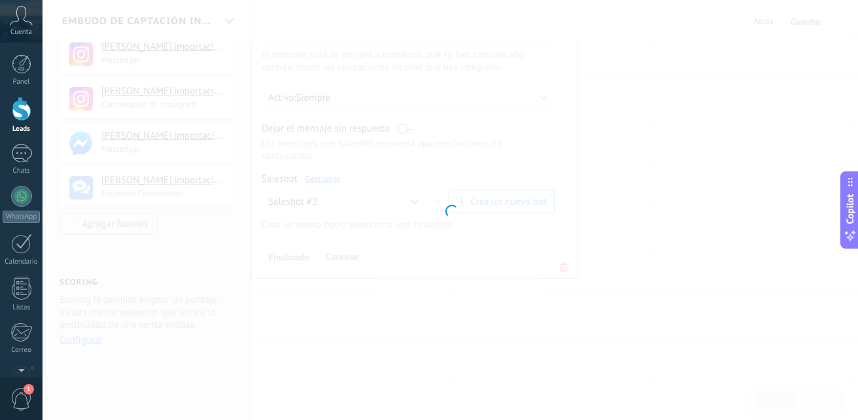
type input "**********"
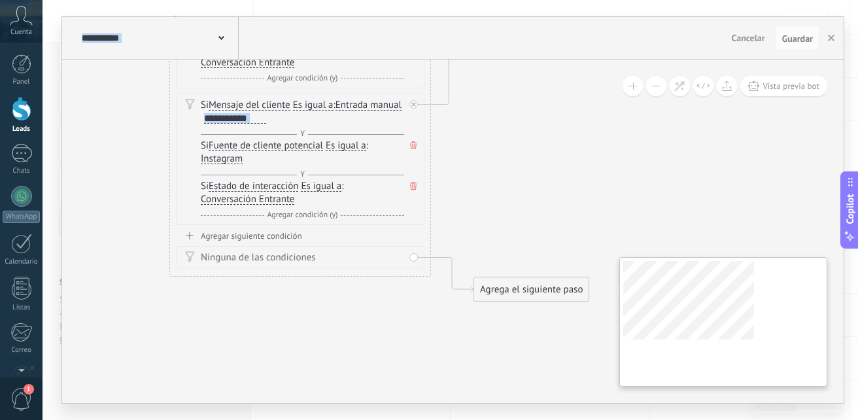
click at [708, 301] on div "1 Condición ********* Iniciar vista previa aquí Cambiar nombre Duplicar Borrar …" at bounding box center [452, 230] width 781 height 343
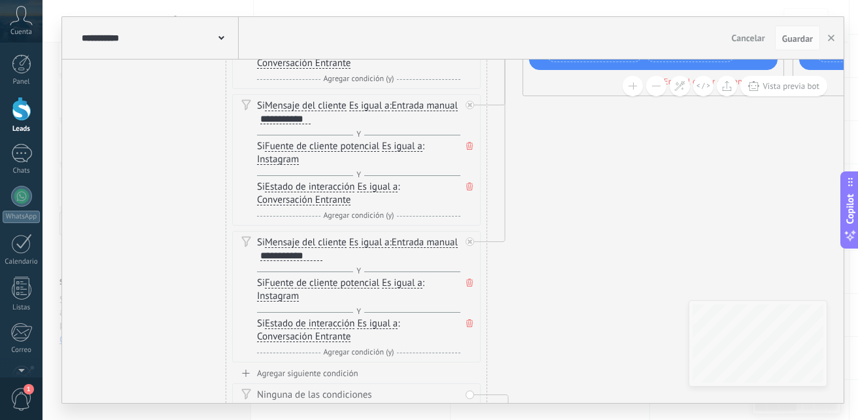
drag, startPoint x: 598, startPoint y: 161, endPoint x: 643, endPoint y: 286, distance: 133.4
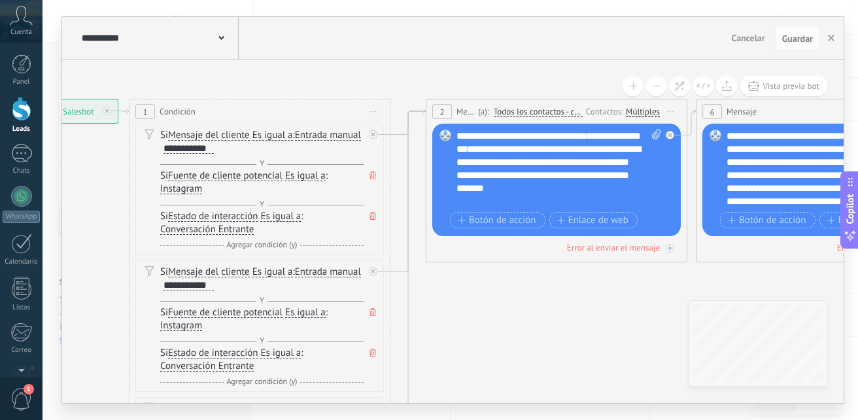
drag, startPoint x: 670, startPoint y: 175, endPoint x: 548, endPoint y: 409, distance: 264.3
click at [548, 409] on div "**********" at bounding box center [449, 210] width 815 height 420
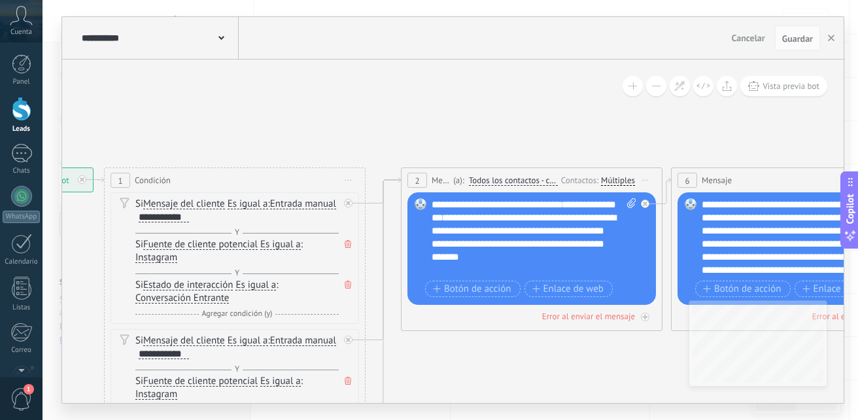
click at [624, 186] on div "Múltiples" at bounding box center [618, 181] width 34 height 12
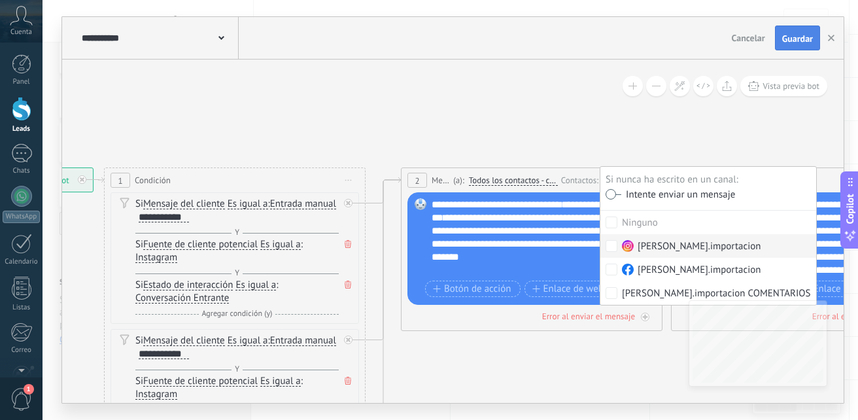
click at [780, 37] on button "Guardar" at bounding box center [797, 37] width 45 height 25
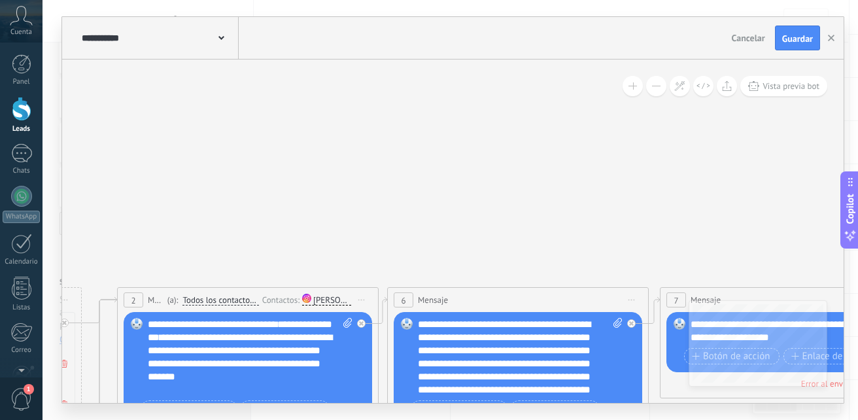
drag, startPoint x: 762, startPoint y: 103, endPoint x: 478, endPoint y: 212, distance: 304.8
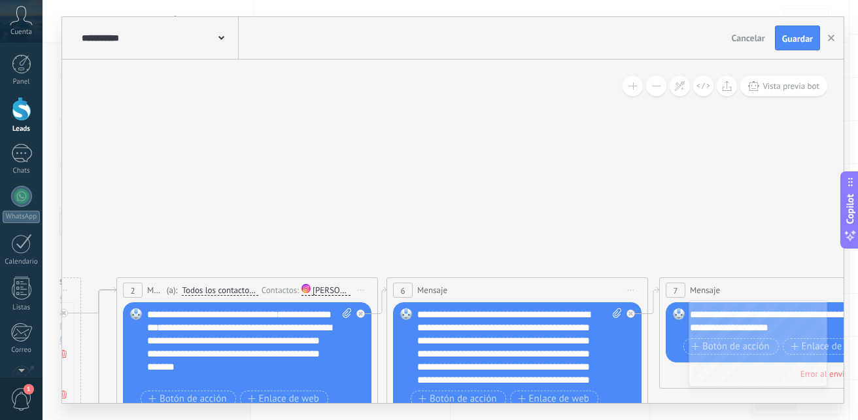
click at [626, 290] on span "Iniciar vista previa aquí Cambiar nombre Duplicar Borrar" at bounding box center [630, 289] width 21 height 19
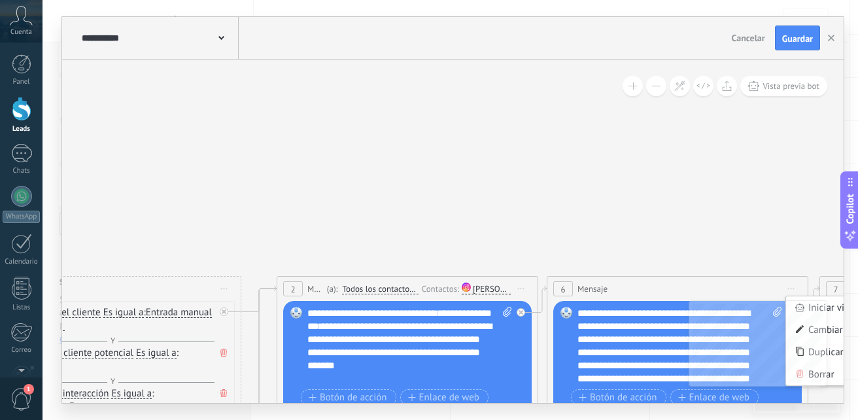
drag, startPoint x: 498, startPoint y: 171, endPoint x: 735, endPoint y: 107, distance: 246.0
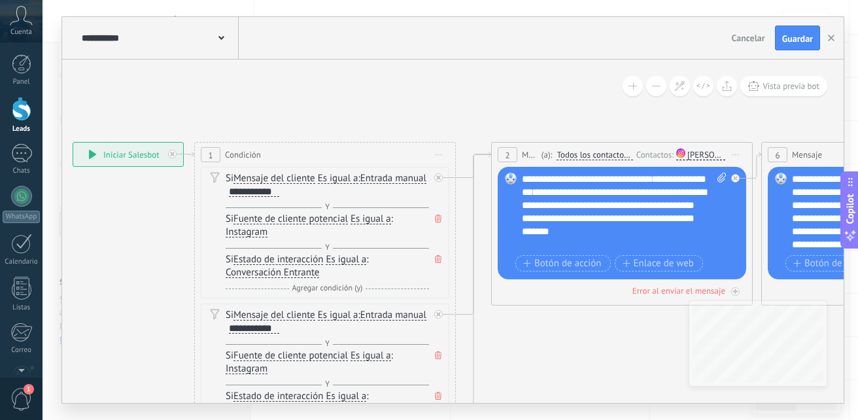
drag, startPoint x: 498, startPoint y: 148, endPoint x: 637, endPoint y: 72, distance: 158.6
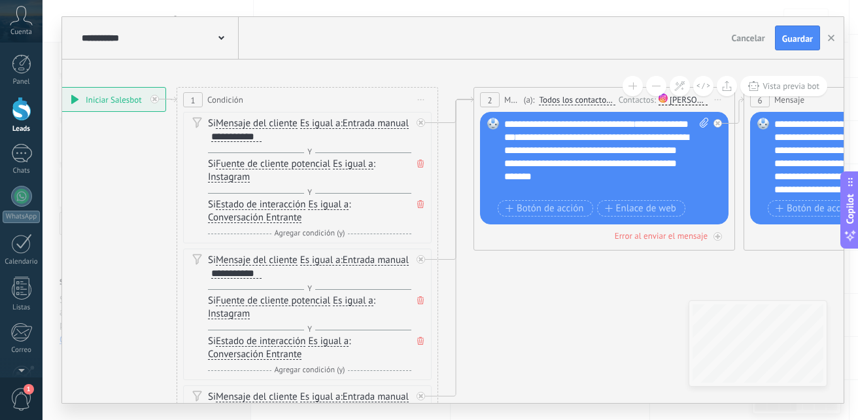
drag, startPoint x: 525, startPoint y: 359, endPoint x: 504, endPoint y: 310, distance: 53.3
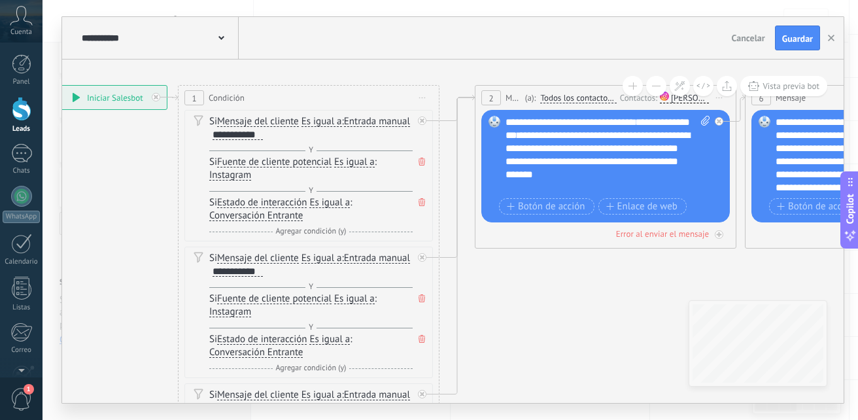
click at [143, 101] on div "**********" at bounding box center [112, 98] width 110 height 24
click at [414, 97] on span "Iniciar vista previa aquí Cambiar nombre Duplicar Borrar" at bounding box center [422, 97] width 21 height 19
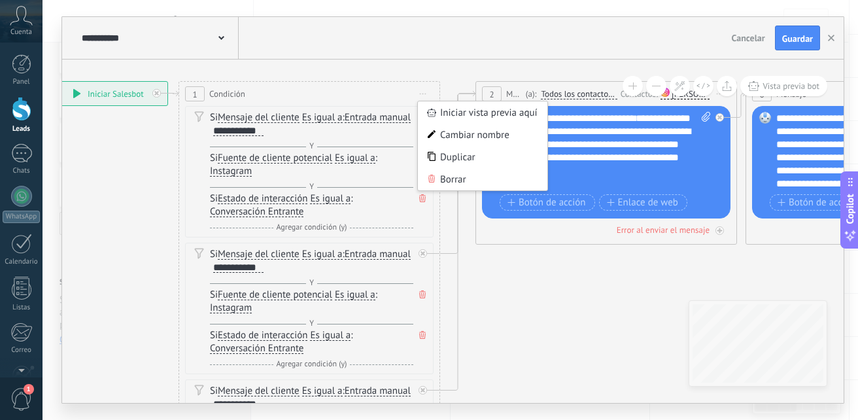
drag, startPoint x: 528, startPoint y: 343, endPoint x: 559, endPoint y: 260, distance: 88.8
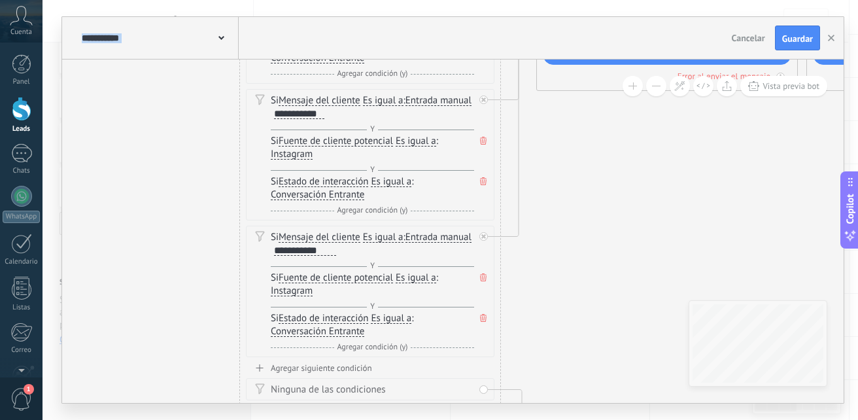
drag, startPoint x: 559, startPoint y: 260, endPoint x: 599, endPoint y: 156, distance: 111.3
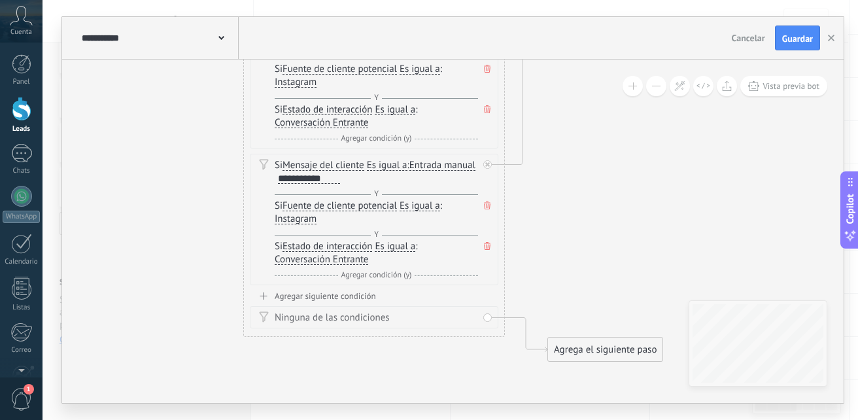
drag, startPoint x: 599, startPoint y: 156, endPoint x: 593, endPoint y: 114, distance: 42.9
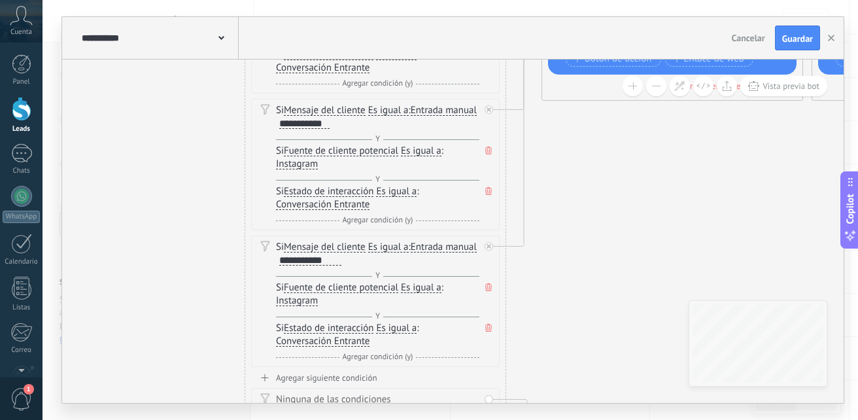
drag, startPoint x: 588, startPoint y: 217, endPoint x: 590, endPoint y: 299, distance: 81.7
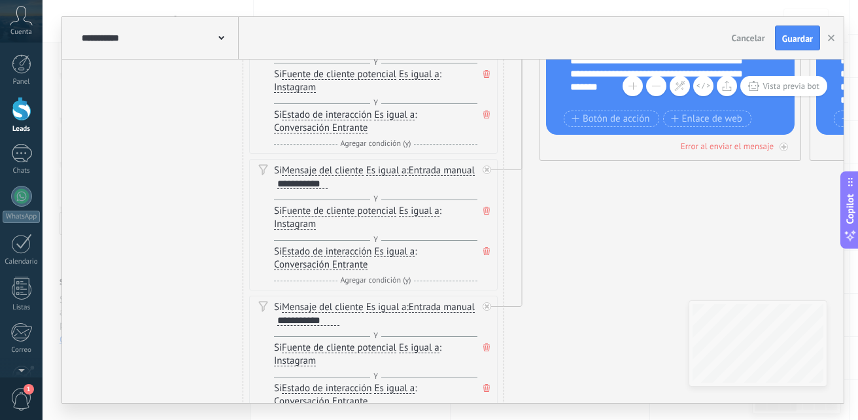
drag, startPoint x: 601, startPoint y: 262, endPoint x: 599, endPoint y: 322, distance: 60.2
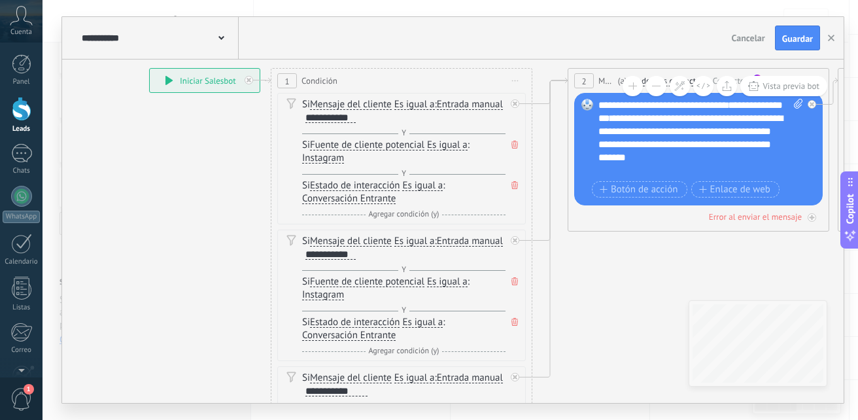
drag, startPoint x: 621, startPoint y: 209, endPoint x: 649, endPoint y: 279, distance: 76.0
click at [797, 37] on span "Guardar" at bounding box center [797, 38] width 31 height 9
click at [833, 36] on use "button" at bounding box center [831, 38] width 7 height 7
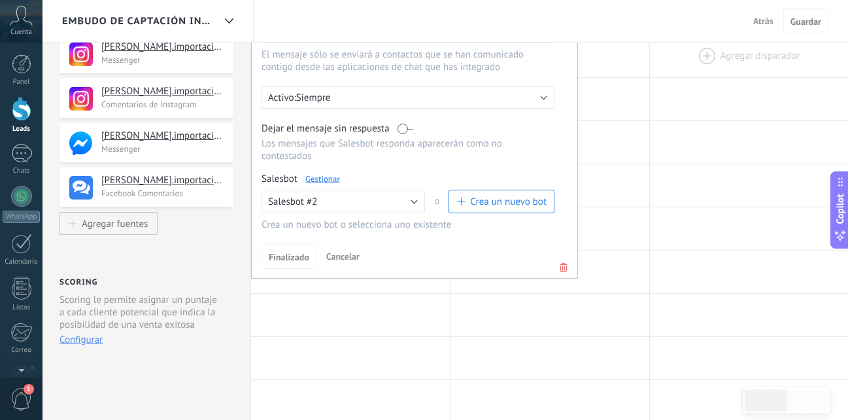
click at [766, 76] on div at bounding box center [749, 56] width 199 height 42
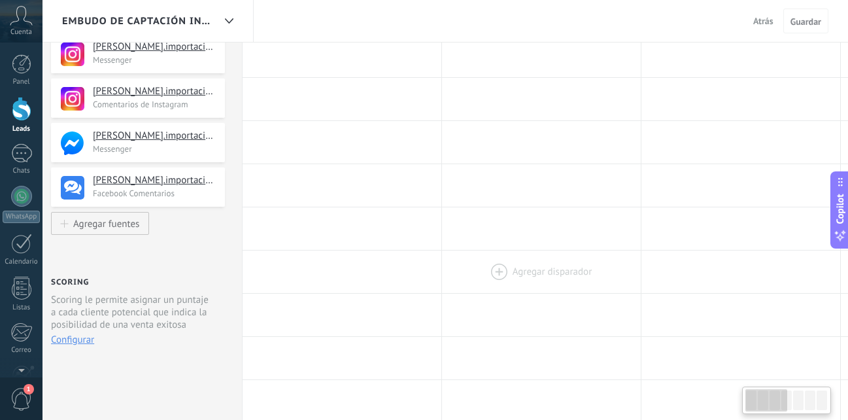
drag, startPoint x: 623, startPoint y: 86, endPoint x: 601, endPoint y: 272, distance: 187.0
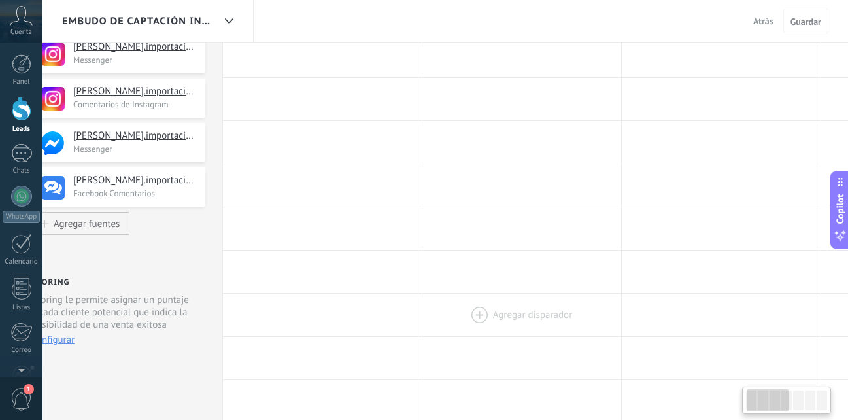
scroll to position [0, 35]
drag, startPoint x: 596, startPoint y: 93, endPoint x: 585, endPoint y: 311, distance: 217.3
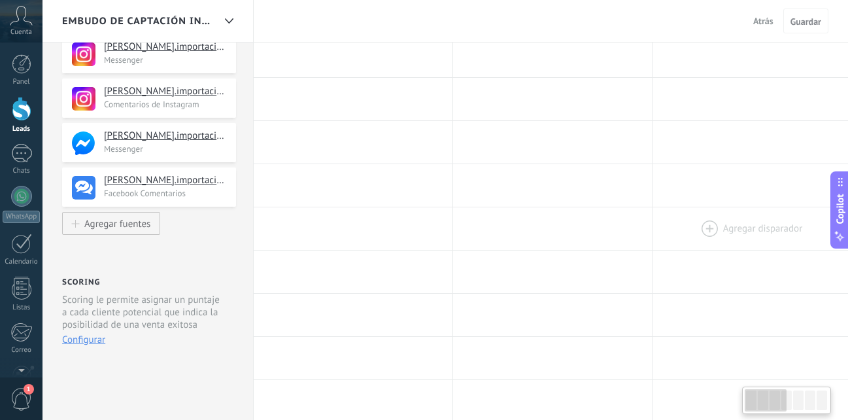
drag, startPoint x: 662, startPoint y: 214, endPoint x: 682, endPoint y: 240, distance: 32.2
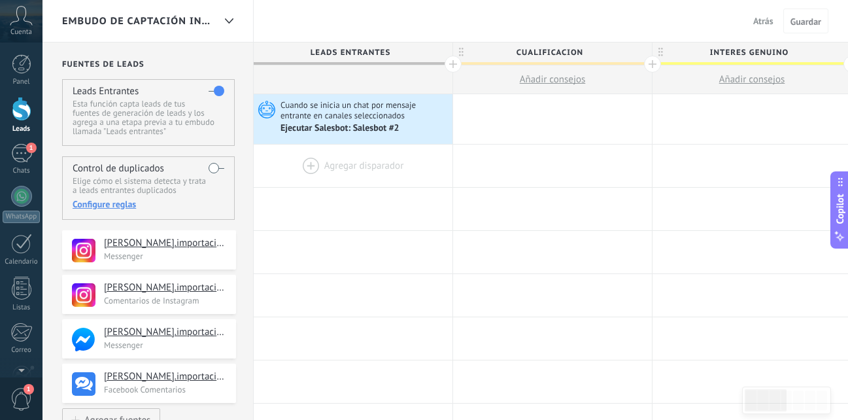
click at [333, 166] on div at bounding box center [353, 165] width 199 height 42
click at [308, 165] on div at bounding box center [353, 165] width 199 height 42
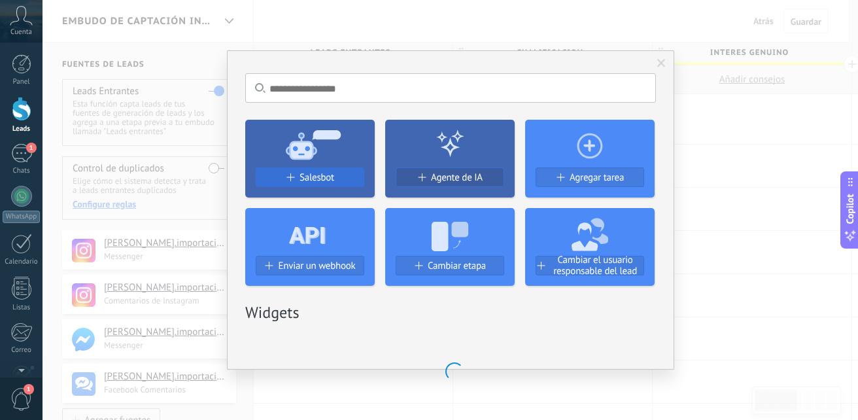
click at [301, 178] on span "Salesbot" at bounding box center [316, 177] width 35 height 11
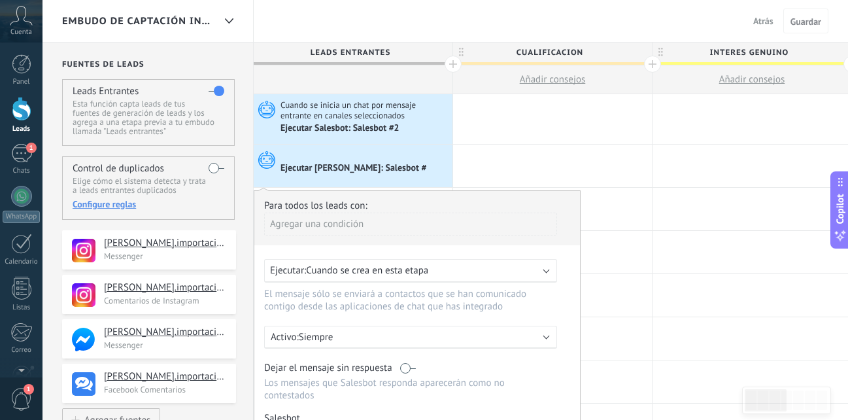
click at [414, 269] on span "Cuando se crea en esta etapa" at bounding box center [367, 270] width 122 height 12
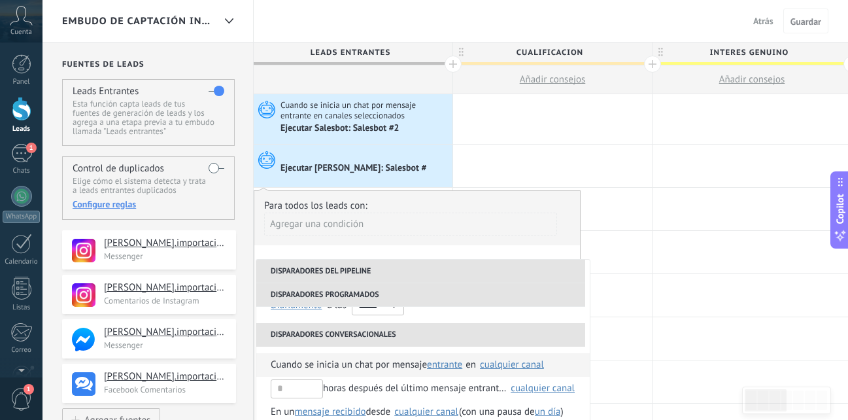
scroll to position [105, 0]
click at [389, 369] on span "Cuando se inicia un chat por mensaje" at bounding box center [349, 364] width 156 height 24
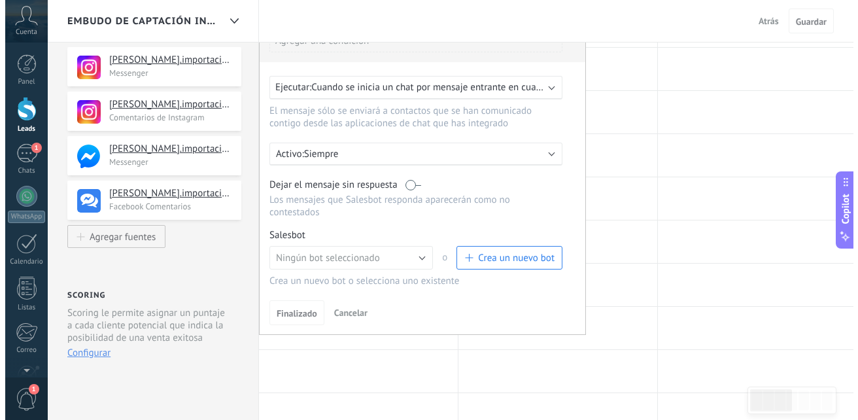
scroll to position [181, 0]
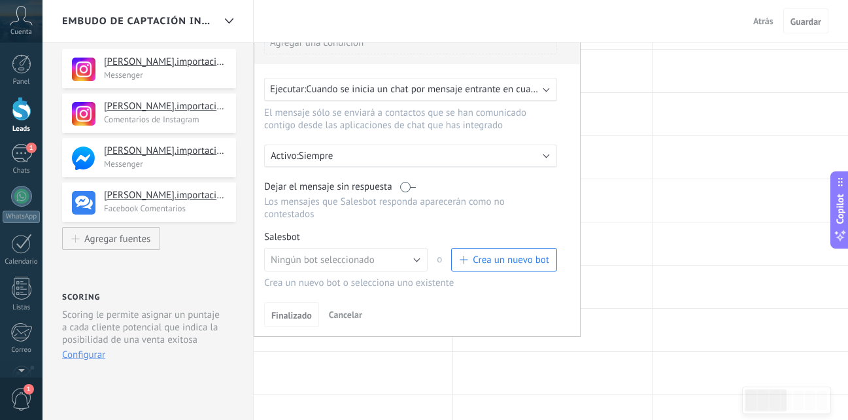
click at [477, 261] on span "Crea un nuevo bot" at bounding box center [511, 260] width 76 height 12
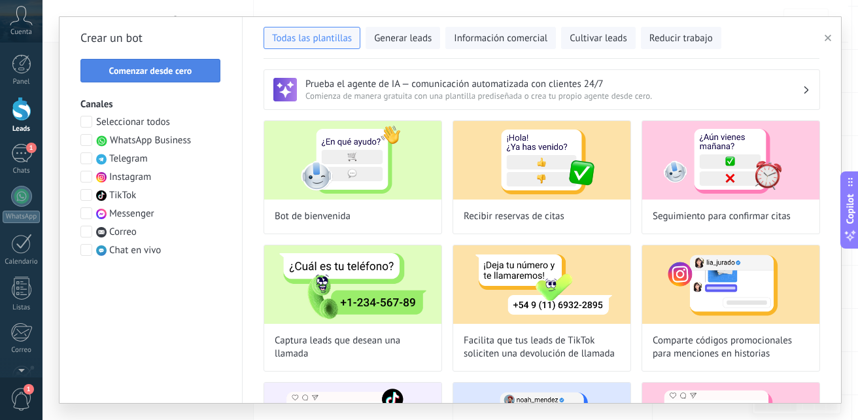
click at [184, 79] on button "Comenzar desde cero" at bounding box center [150, 71] width 140 height 24
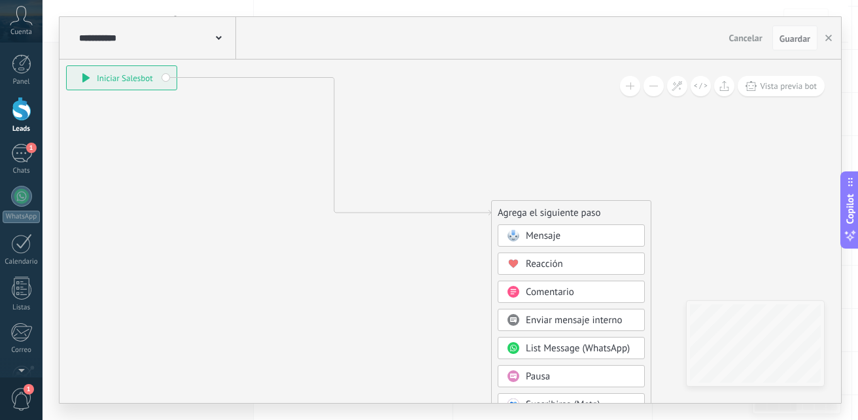
drag, startPoint x: 380, startPoint y: 171, endPoint x: 109, endPoint y: 78, distance: 286.5
click at [109, 78] on div "**********" at bounding box center [122, 78] width 110 height 24
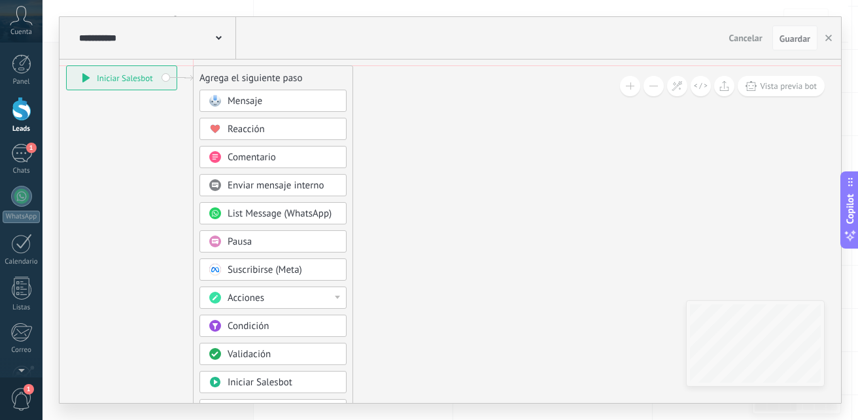
drag, startPoint x: 528, startPoint y: 210, endPoint x: 225, endPoint y: 78, distance: 330.6
click at [225, 78] on div "Agrega el siguiente paso" at bounding box center [273, 78] width 159 height 22
click at [250, 101] on span "Mensaje" at bounding box center [245, 101] width 35 height 12
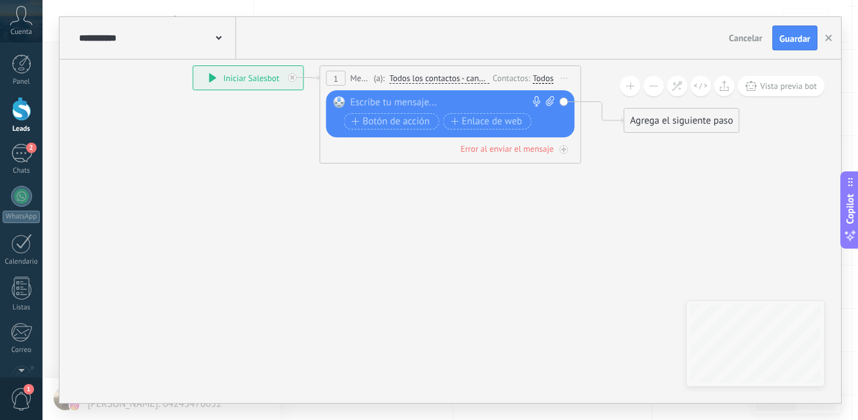
click at [394, 99] on div at bounding box center [447, 102] width 194 height 13
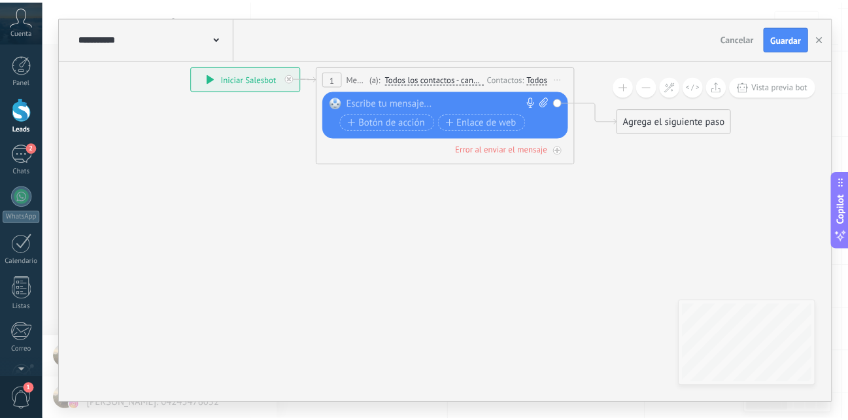
scroll to position [20, 0]
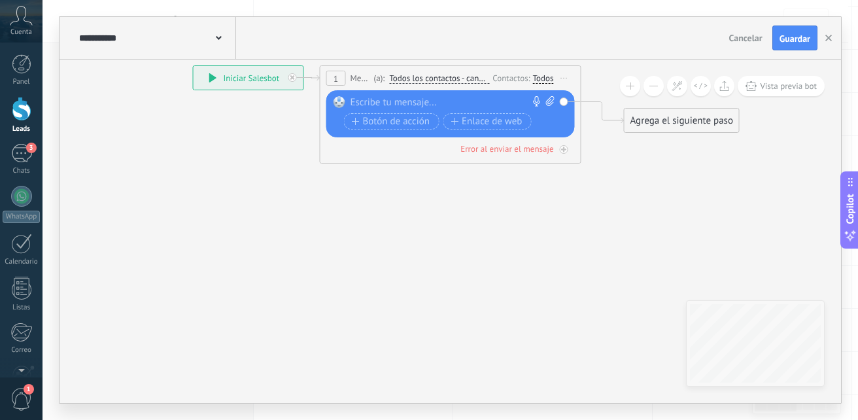
click at [756, 46] on button "Cancelar" at bounding box center [746, 38] width 44 height 20
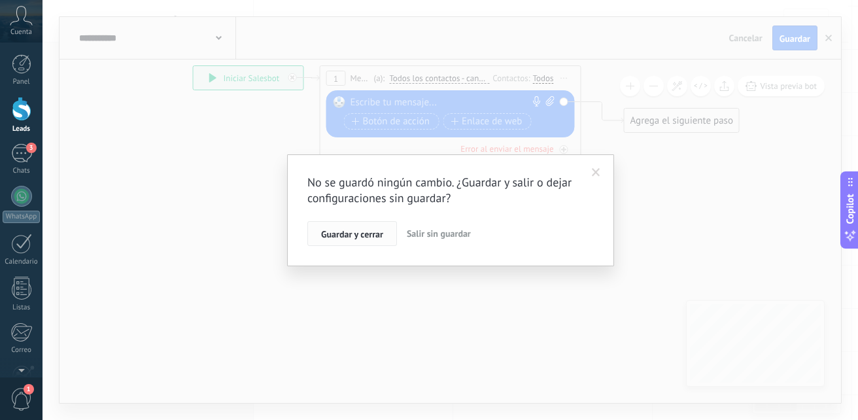
click at [347, 227] on button "Guardar y cerrar" at bounding box center [352, 233] width 90 height 25
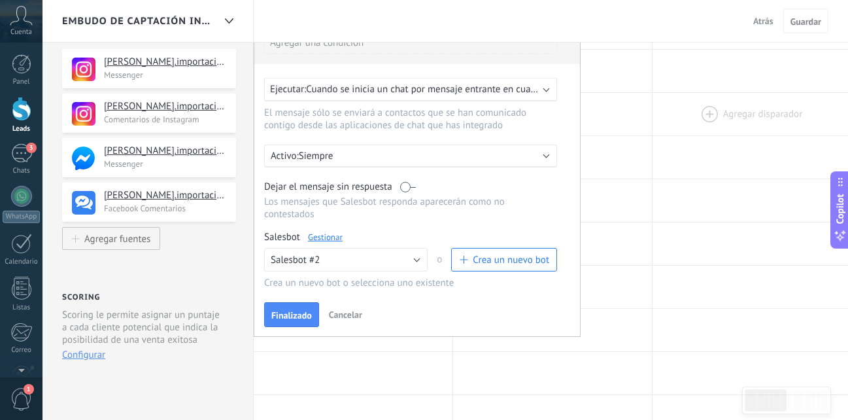
click at [708, 134] on div at bounding box center [751, 114] width 199 height 42
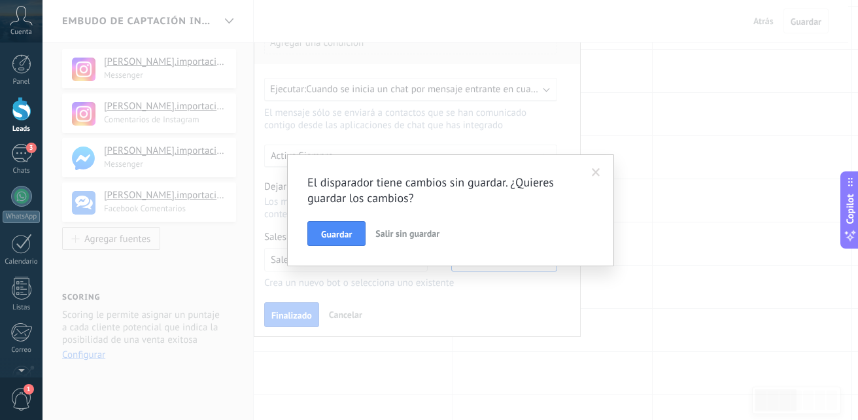
click at [435, 236] on span "Salir sin guardar" at bounding box center [407, 234] width 64 height 12
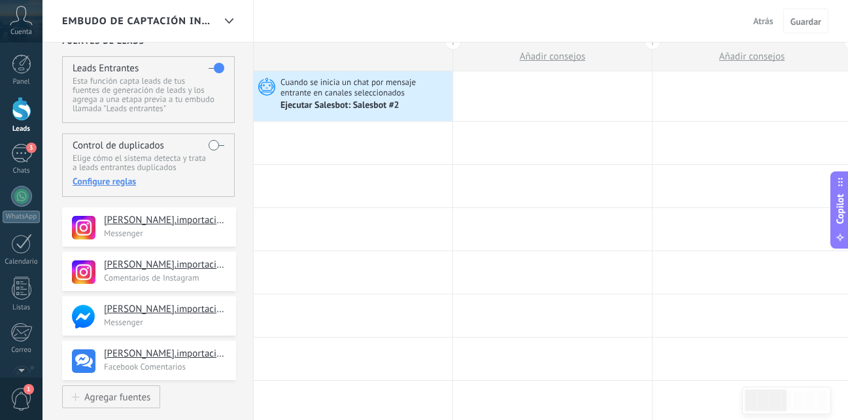
scroll to position [0, 0]
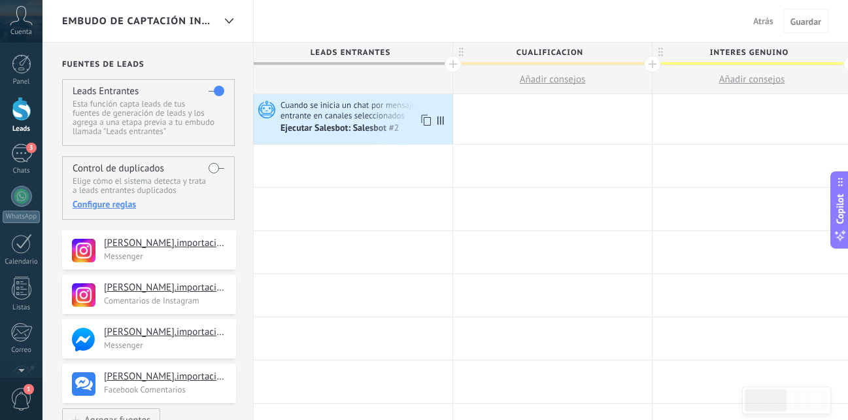
click at [407, 129] on div "Ejecutar Salesbot: Salesbot #2" at bounding box center [364, 128] width 169 height 13
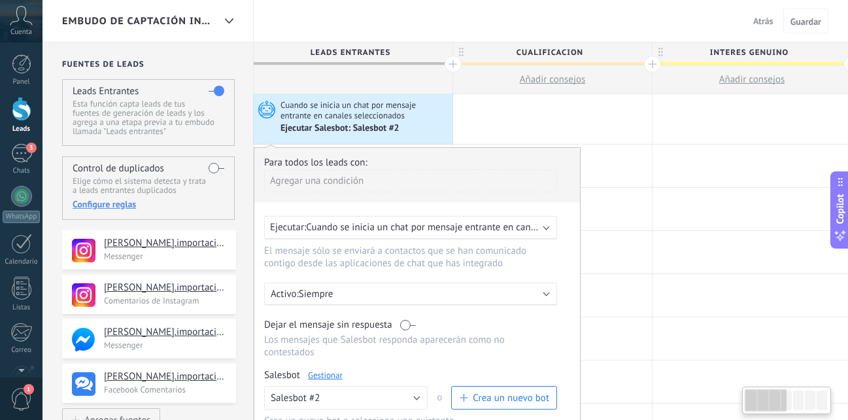
scroll to position [0, 1]
click at [321, 373] on link "Gestionar" at bounding box center [324, 374] width 35 height 11
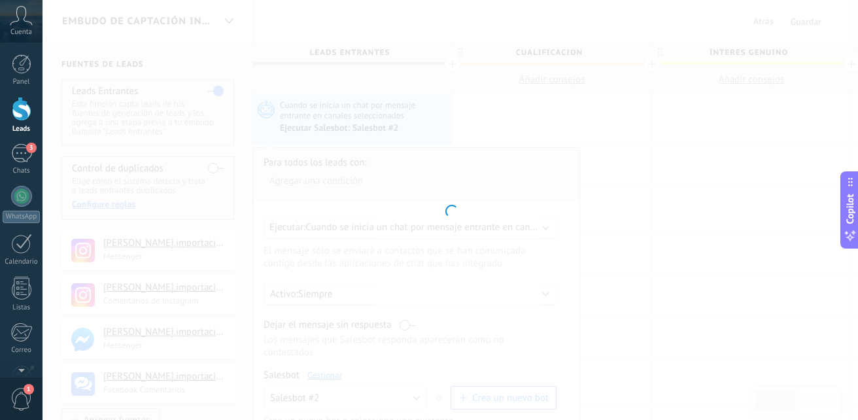
type input "**********"
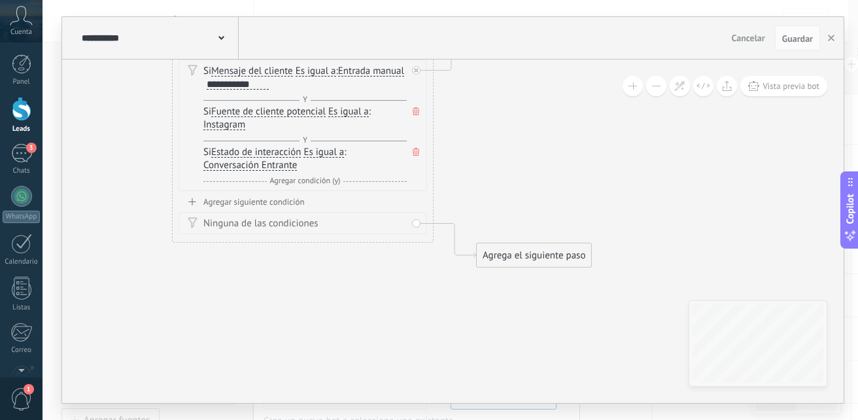
drag, startPoint x: 152, startPoint y: 280, endPoint x: 395, endPoint y: 319, distance: 245.7
click at [300, 201] on div "Agregar siguiente condición" at bounding box center [302, 201] width 248 height 11
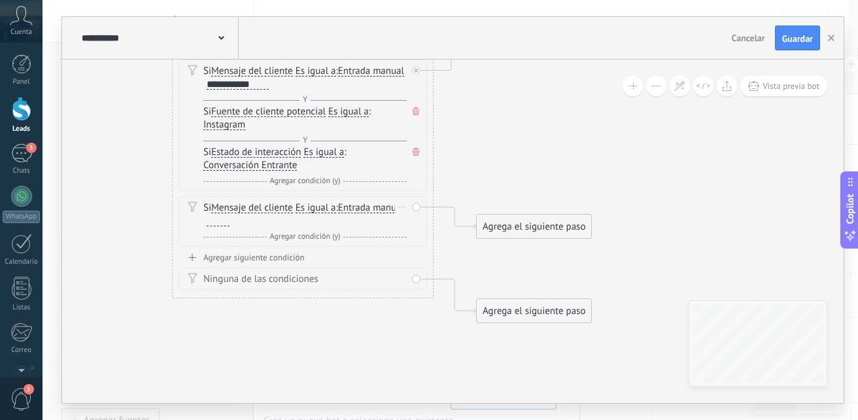
click at [229, 221] on div at bounding box center [218, 221] width 23 height 10
click at [420, 207] on div "Si Mensaje del cliente Mensaje del cliente Comentario del cliente El cliente Có…" at bounding box center [302, 221] width 248 height 50
click at [531, 229] on div "Agrega el siguiente paso" at bounding box center [534, 227] width 114 height 22
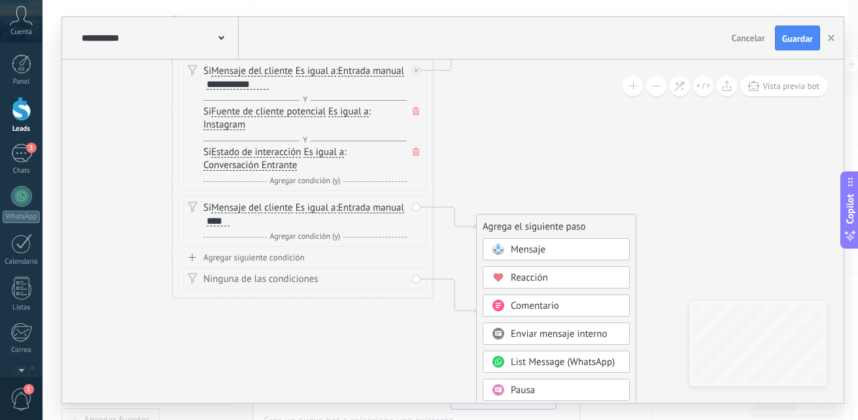
click at [528, 242] on div "Mensaje" at bounding box center [555, 249] width 147 height 22
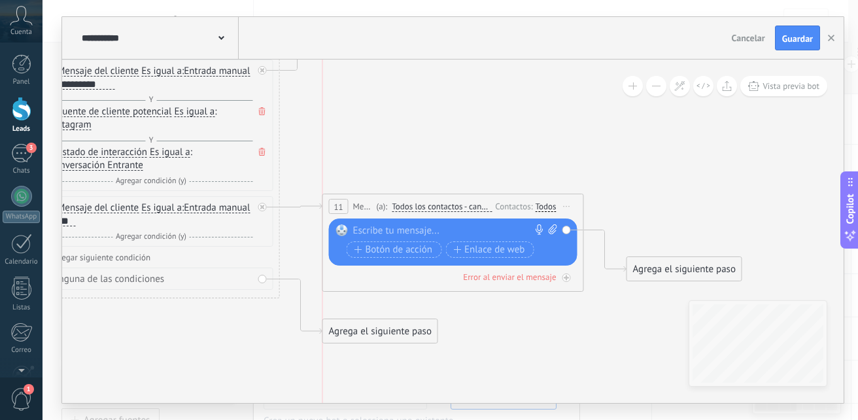
drag, startPoint x: 476, startPoint y: 222, endPoint x: 478, endPoint y: 202, distance: 20.4
click at [478, 202] on span "Todos los contactos - canales seleccionados" at bounding box center [442, 206] width 100 height 10
click at [478, 202] on button "Todos los contactos - canales seleccionados" at bounding box center [466, 207] width 163 height 24
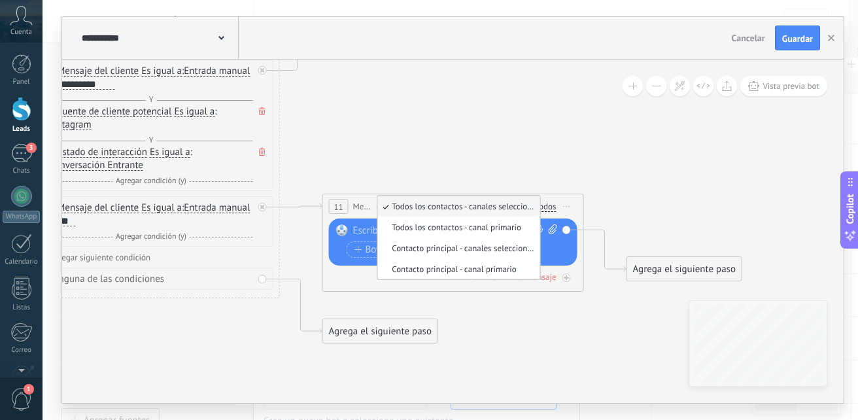
click at [652, 169] on icon at bounding box center [785, 53] width 2431 height 1236
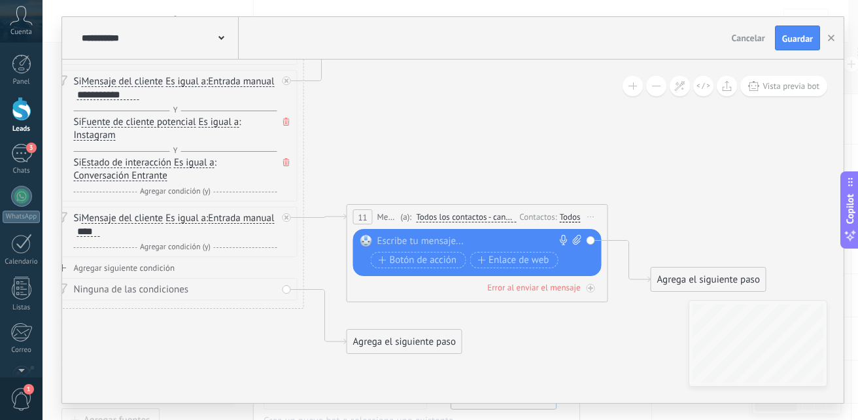
drag, startPoint x: 563, startPoint y: 160, endPoint x: 586, endPoint y: 171, distance: 25.8
click at [586, 171] on icon at bounding box center [809, 63] width 2431 height 1236
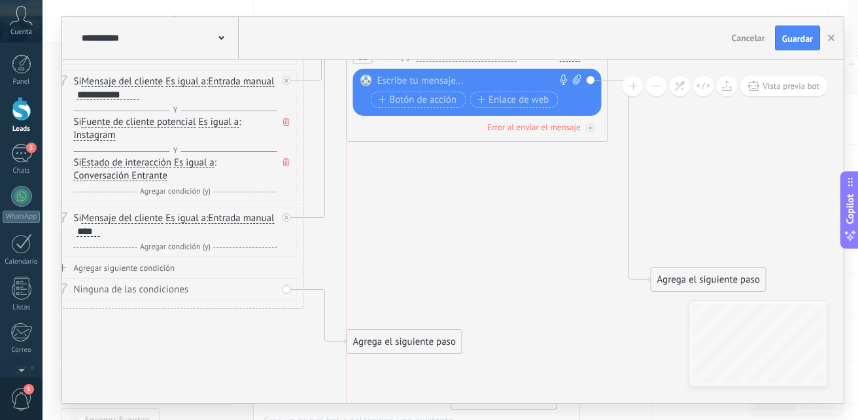
drag, startPoint x: 507, startPoint y: 209, endPoint x: 511, endPoint y: 48, distance: 161.5
click at [511, 48] on div "**********" at bounding box center [452, 210] width 781 height 386
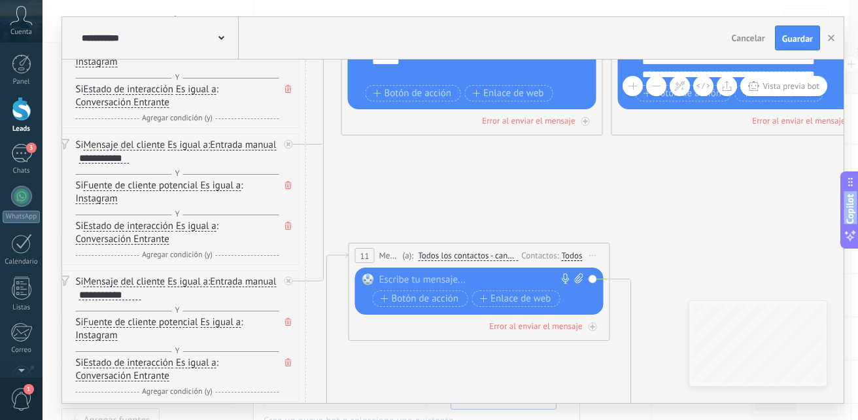
drag, startPoint x: 499, startPoint y: 228, endPoint x: 501, endPoint y: 428, distance: 200.1
click at [501, 419] on html ".abccls-1,.abccls-2{fill-rule:evenodd}.abccls-2{fill:#fff} .abfcls-1{fill:none}…" at bounding box center [429, 210] width 858 height 420
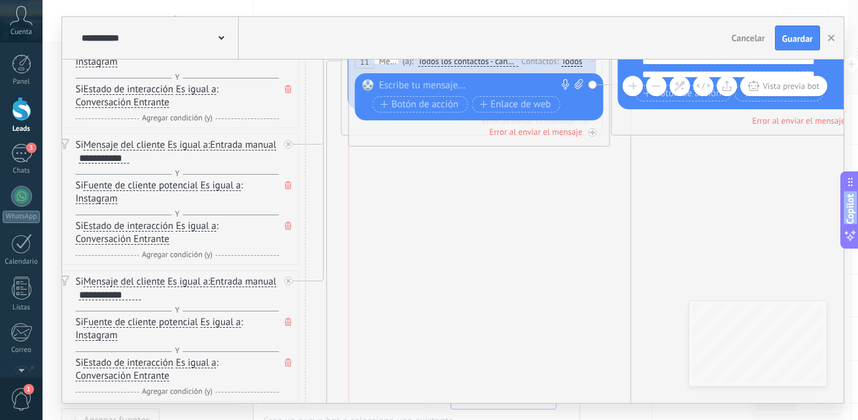
drag, startPoint x: 480, startPoint y: 255, endPoint x: 481, endPoint y: 61, distance: 194.2
click at [481, 61] on span "Todos los contactos - canales seleccionados" at bounding box center [468, 61] width 100 height 10
click at [481, 61] on button "Todos los contactos - canales seleccionados" at bounding box center [492, 62] width 163 height 24
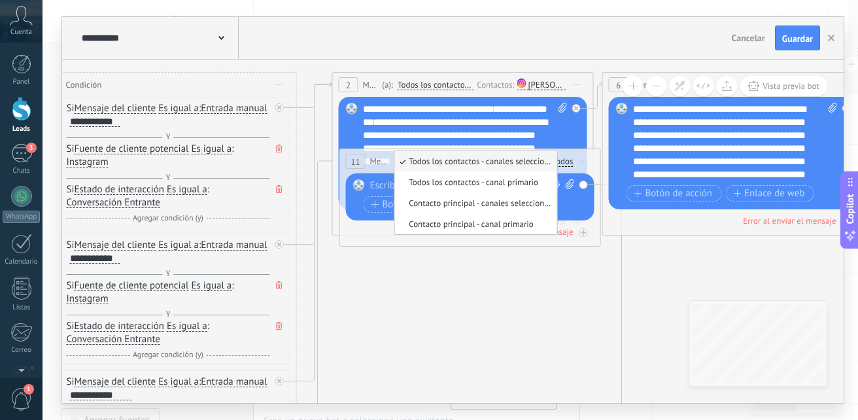
drag, startPoint x: 454, startPoint y: 304, endPoint x: 441, endPoint y: 410, distance: 106.7
click at [441, 410] on div "**********" at bounding box center [449, 210] width 815 height 420
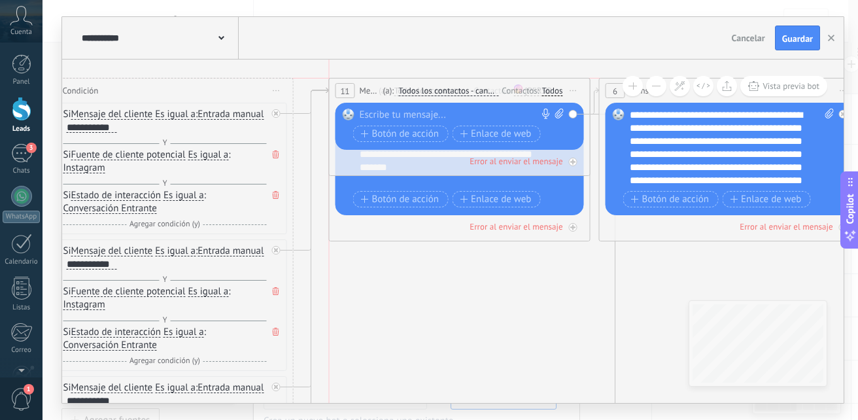
drag, startPoint x: 377, startPoint y: 163, endPoint x: 368, endPoint y: 91, distance: 72.5
click at [368, 91] on span "Mensaje" at bounding box center [370, 90] width 20 height 12
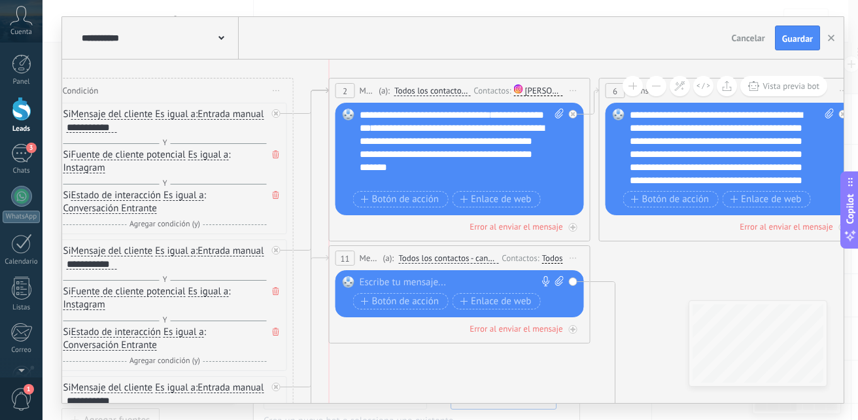
drag, startPoint x: 394, startPoint y: 84, endPoint x: 390, endPoint y: 250, distance: 166.7
click at [390, 250] on div "11 Mensaje ******* (a): Todos los contactos - canales seleccionados Todos los c…" at bounding box center [459, 258] width 260 height 24
click at [352, 256] on div "11" at bounding box center [345, 257] width 20 height 15
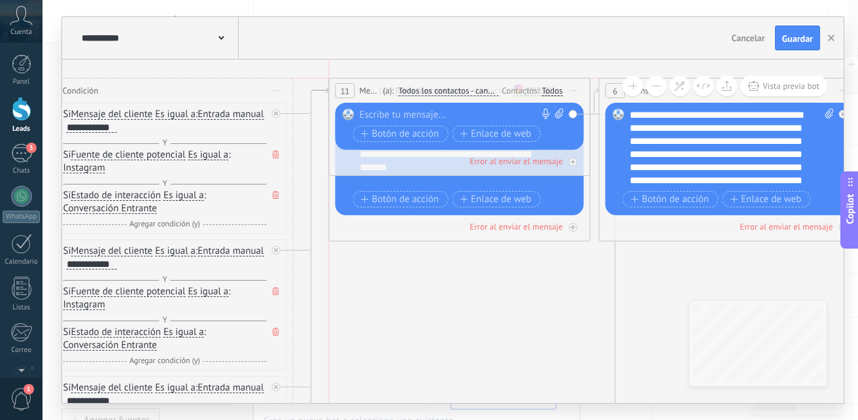
drag, startPoint x: 348, startPoint y: 256, endPoint x: 348, endPoint y: 86, distance: 170.0
click at [348, 86] on span "11" at bounding box center [344, 91] width 9 height 11
click at [355, 80] on div "11 Mensaje ******* (a): Todos los contactos - canales seleccionados Todos los c…" at bounding box center [459, 90] width 260 height 24
click at [479, 250] on icon at bounding box center [799, 369] width 2431 height 1236
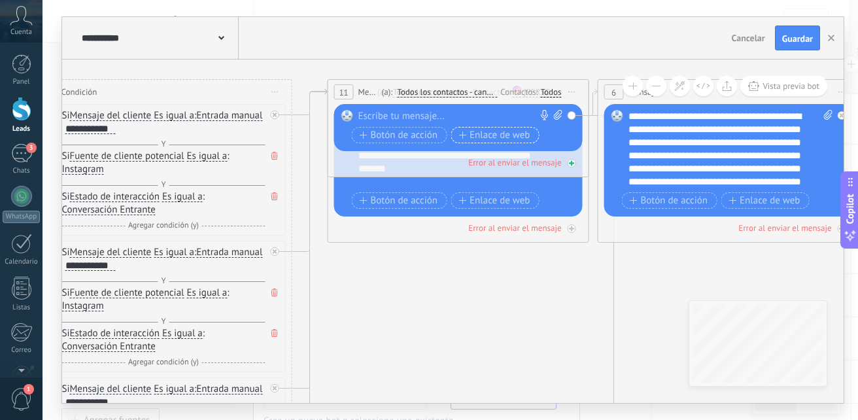
drag, startPoint x: 487, startPoint y: 137, endPoint x: 486, endPoint y: 167, distance: 30.8
click at [486, 167] on div "11 Mensaje ******* (a): Todos los contactos - canales seleccionados Todos los c…" at bounding box center [458, 128] width 261 height 98
drag, startPoint x: 449, startPoint y: 167, endPoint x: 422, endPoint y: 104, distance: 68.5
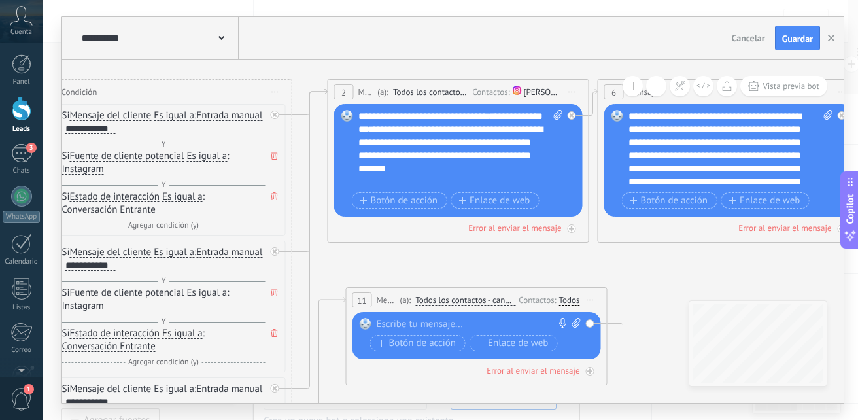
drag, startPoint x: 424, startPoint y: 84, endPoint x: 442, endPoint y: 292, distance: 208.7
click at [442, 292] on div "11 Mensaje ******* (a): Todos los contactos - canales seleccionados Todos los c…" at bounding box center [476, 300] width 260 height 24
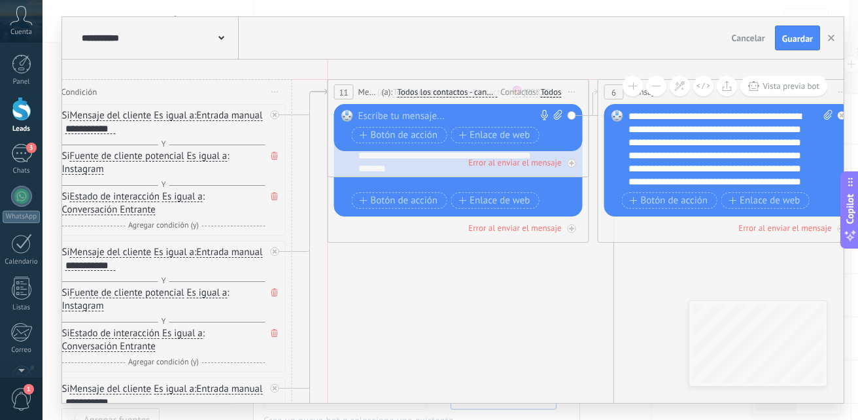
drag, startPoint x: 382, startPoint y: 294, endPoint x: 363, endPoint y: 88, distance: 206.8
click at [363, 88] on span "Mensaje" at bounding box center [368, 92] width 20 height 12
click at [374, 85] on div "11 Mensaje ******* (a): Todos los contactos - canales seleccionados Todos los c…" at bounding box center [458, 92] width 260 height 24
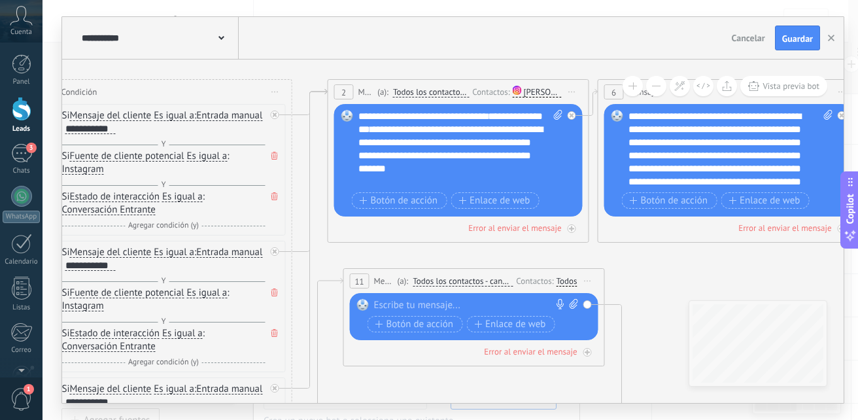
drag, startPoint x: 374, startPoint y: 85, endPoint x: 390, endPoint y: 273, distance: 188.3
click at [390, 273] on div "11 Mensaje ******* (a): Todos los contactos - canales seleccionados Todos los c…" at bounding box center [474, 281] width 260 height 24
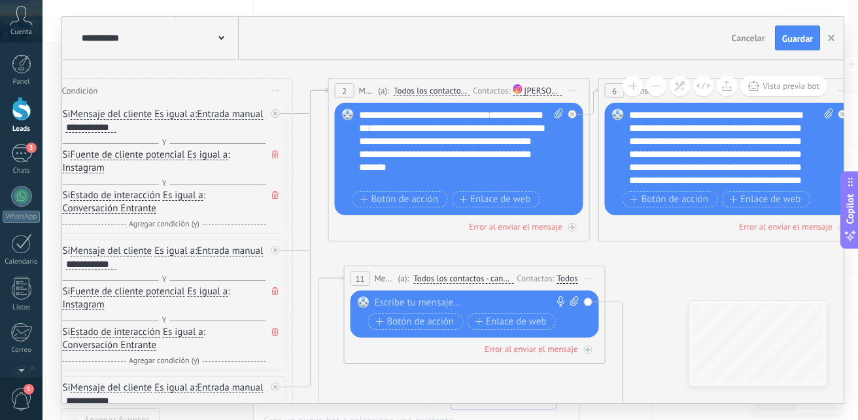
click at [325, 258] on icon at bounding box center [798, 369] width 2431 height 1236
click at [744, 48] on div "Cancelar Guardar" at bounding box center [776, 37] width 101 height 25
click at [754, 33] on span "Cancelar" at bounding box center [748, 38] width 33 height 12
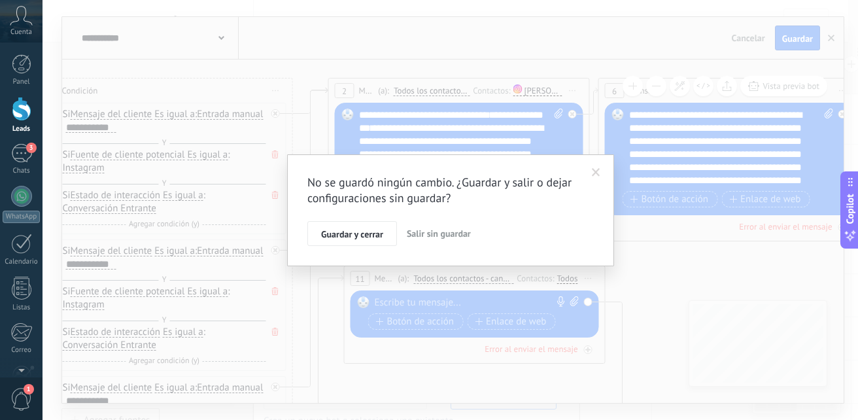
click at [439, 214] on div "No se guardó ningún cambio. ¿Guardar y salir o dejar configuraciones sin guarda…" at bounding box center [450, 210] width 286 height 71
click at [436, 223] on button "Salir sin guardar" at bounding box center [438, 233] width 75 height 25
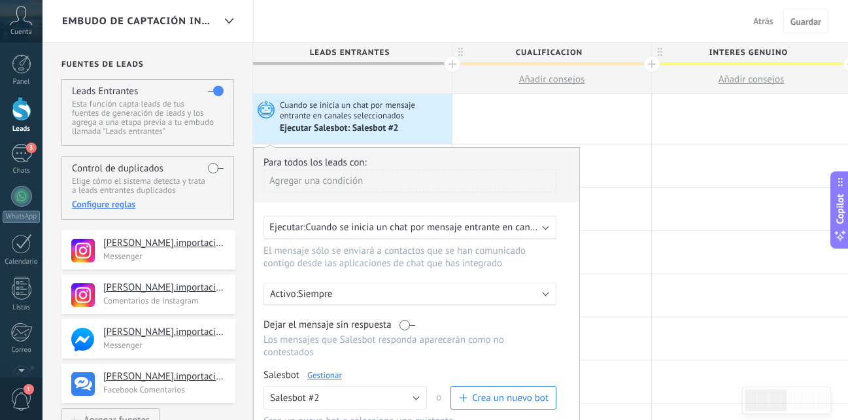
click at [322, 373] on link "Gestionar" at bounding box center [324, 374] width 35 height 11
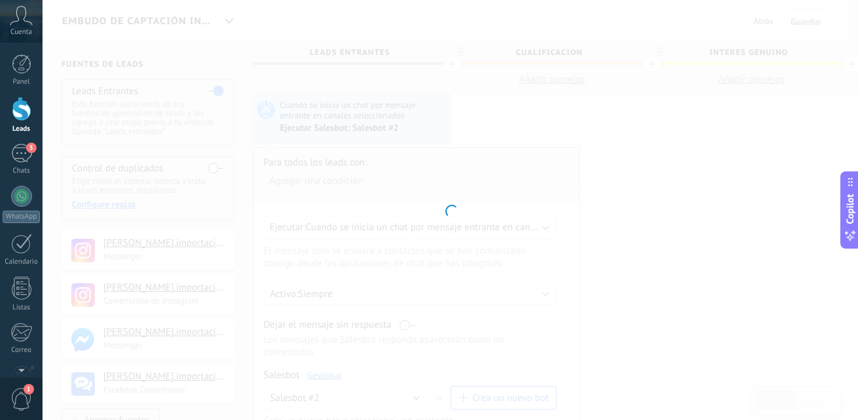
type input "**********"
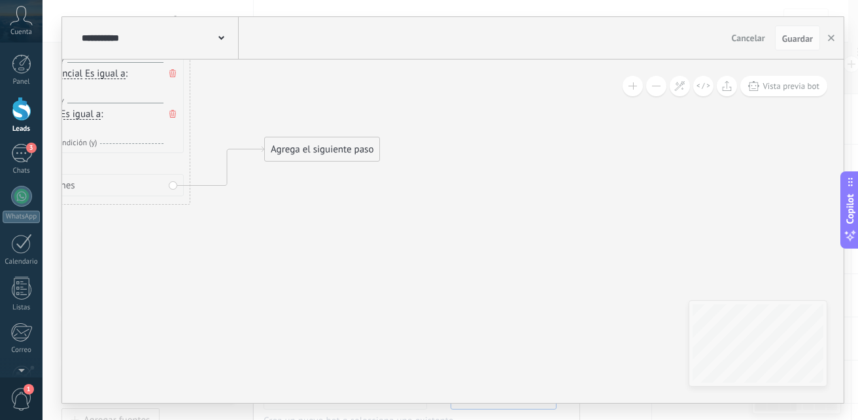
drag, startPoint x: 308, startPoint y: 211, endPoint x: 339, endPoint y: 143, distance: 74.9
click at [339, 143] on div "Agrega el siguiente paso" at bounding box center [322, 150] width 114 height 22
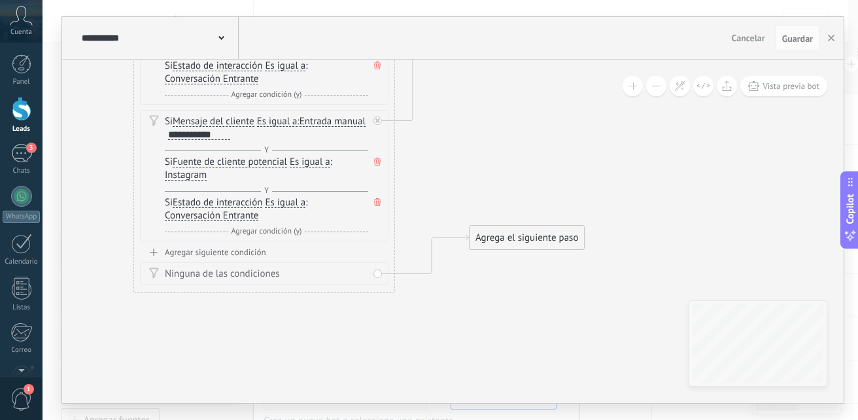
drag, startPoint x: 314, startPoint y: 235, endPoint x: 519, endPoint y: 323, distance: 222.8
click at [229, 249] on div "Agregar siguiente condición" at bounding box center [264, 251] width 248 height 11
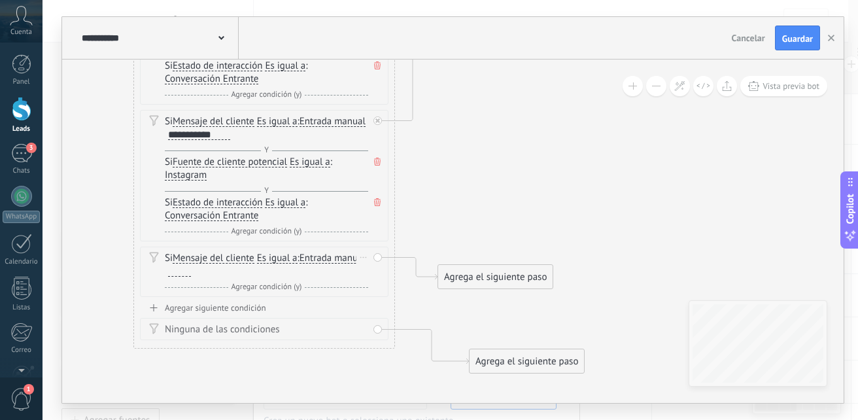
click at [191, 269] on div at bounding box center [179, 271] width 23 height 10
drag, startPoint x: 464, startPoint y: 268, endPoint x: 504, endPoint y: 95, distance: 177.1
click at [504, 97] on div "Agrega el siguiente paso" at bounding box center [535, 108] width 114 height 22
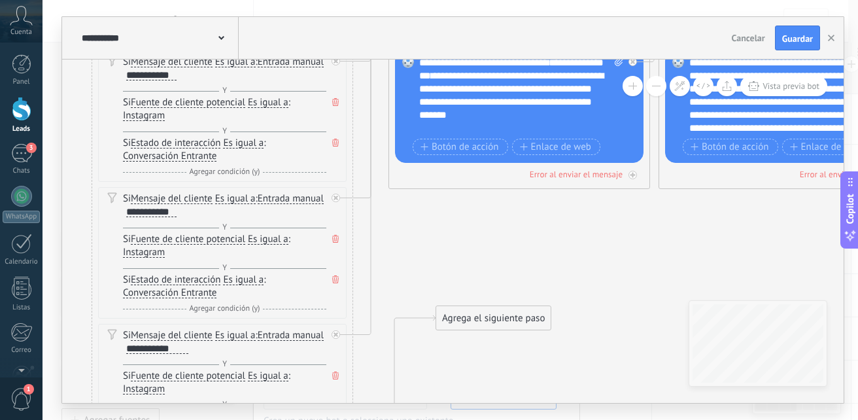
drag, startPoint x: 510, startPoint y: 298, endPoint x: 467, endPoint y: 398, distance: 108.7
click at [467, 398] on icon at bounding box center [858, 306] width 2431 height 1215
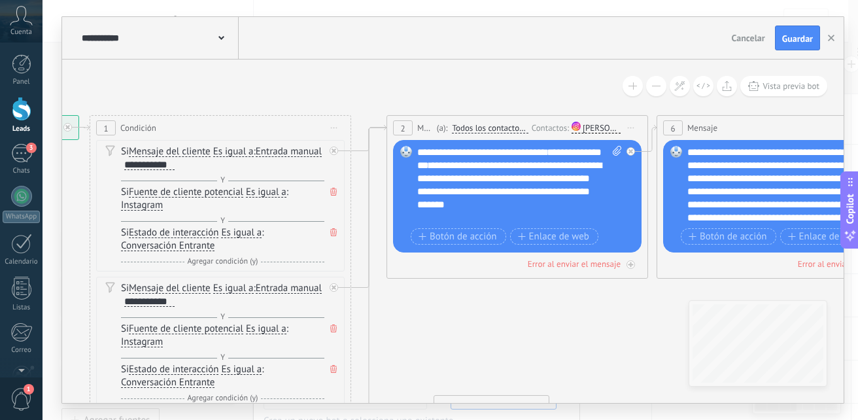
drag, startPoint x: 511, startPoint y: 271, endPoint x: 509, endPoint y: 357, distance: 85.7
click at [509, 357] on icon at bounding box center [856, 395] width 2431 height 1215
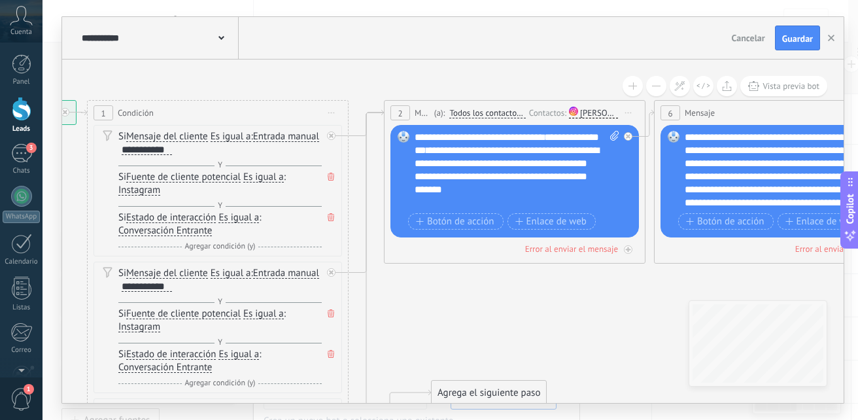
drag, startPoint x: 507, startPoint y: 351, endPoint x: 505, endPoint y: 336, distance: 15.3
click at [505, 336] on icon at bounding box center [853, 380] width 2431 height 1215
drag, startPoint x: 469, startPoint y: 386, endPoint x: 420, endPoint y: 107, distance: 284.0
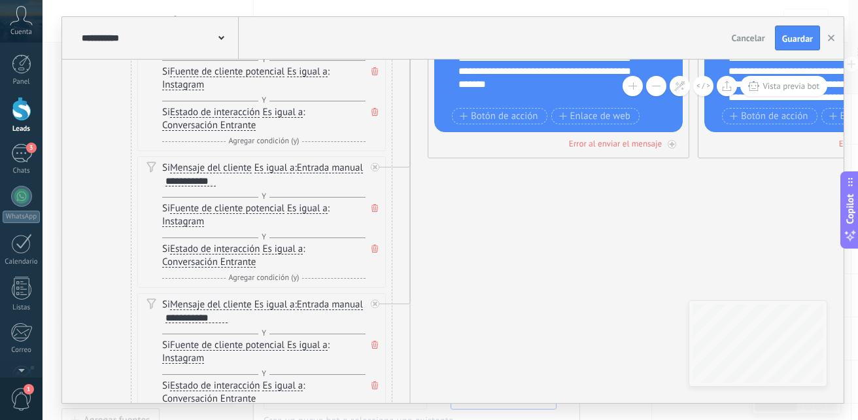
drag, startPoint x: 556, startPoint y: 299, endPoint x: 582, endPoint y: 212, distance: 90.2
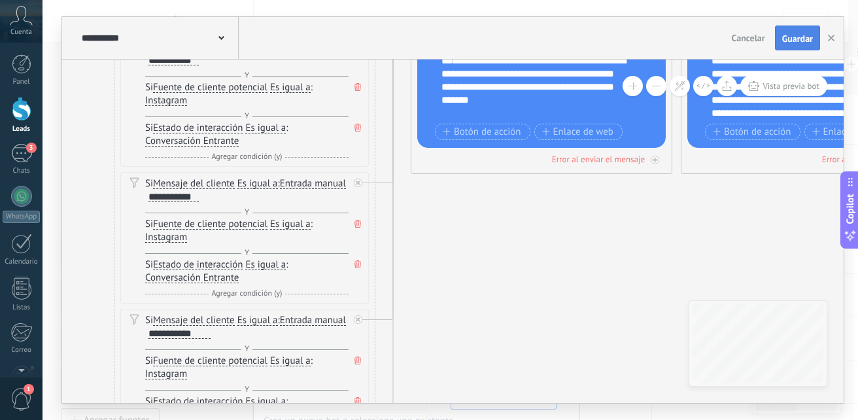
click at [786, 50] on div "**********" at bounding box center [452, 38] width 781 height 42
click at [786, 49] on button "Guardar" at bounding box center [797, 37] width 45 height 25
click at [786, 49] on div "Cancelar Guardar" at bounding box center [788, 38] width 78 height 24
click at [792, 34] on span "Guardar" at bounding box center [797, 38] width 31 height 9
click at [832, 38] on use "button" at bounding box center [831, 38] width 7 height 7
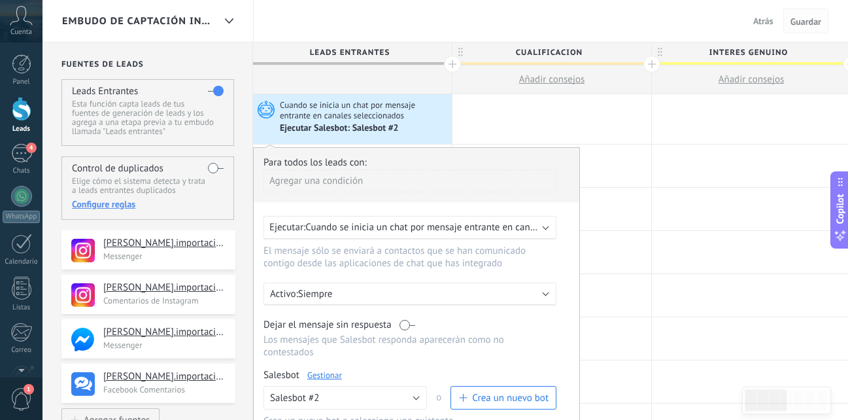
click at [805, 17] on span "Guardar" at bounding box center [805, 21] width 31 height 9
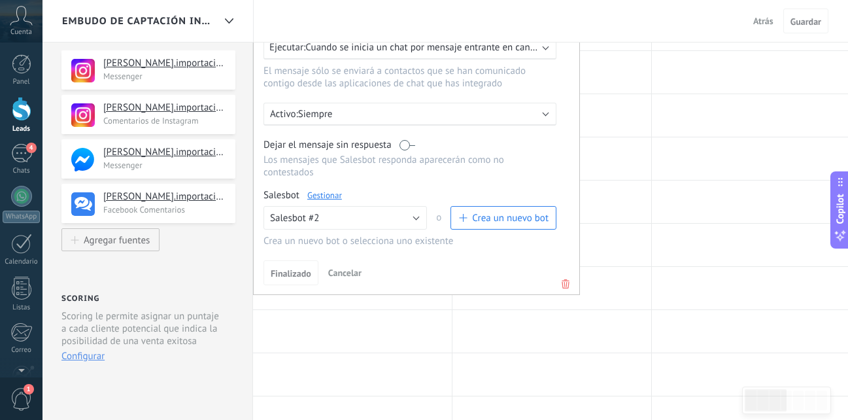
scroll to position [181, 0]
click at [304, 271] on span "Finalizado" at bounding box center [291, 271] width 41 height 9
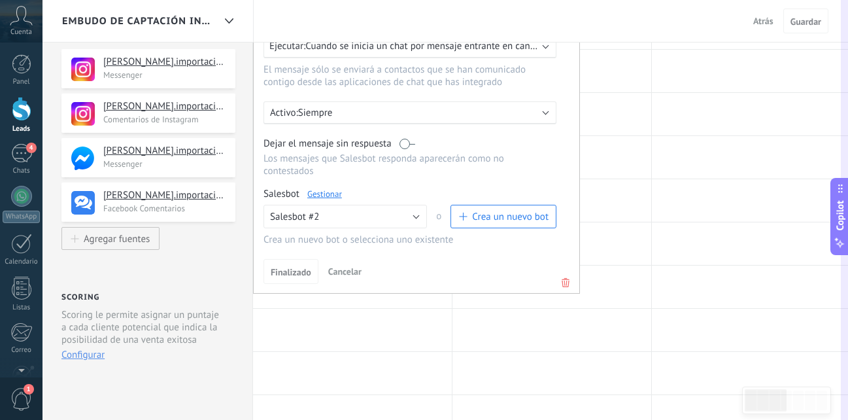
drag, startPoint x: 836, startPoint y: 210, endPoint x: 847, endPoint y: 217, distance: 13.2
click at [847, 217] on button "Copilot" at bounding box center [839, 216] width 18 height 77
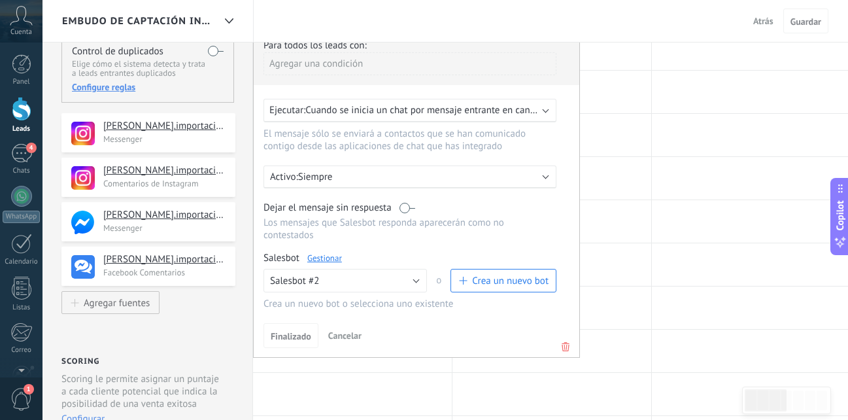
scroll to position [0, 0]
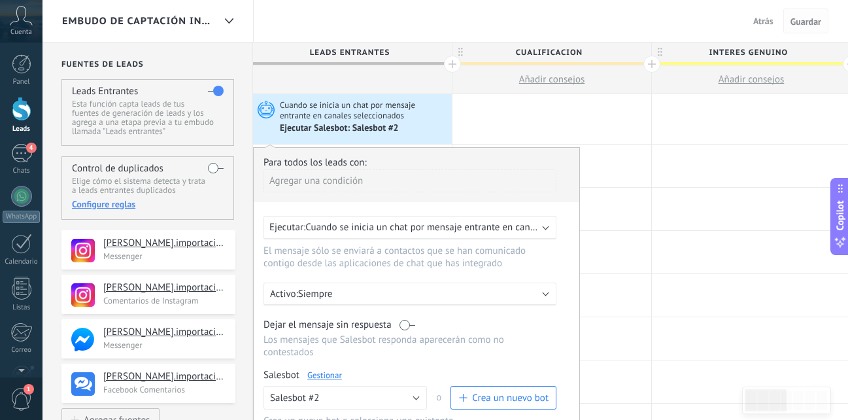
click at [801, 22] on span "Guardar" at bounding box center [805, 21] width 31 height 9
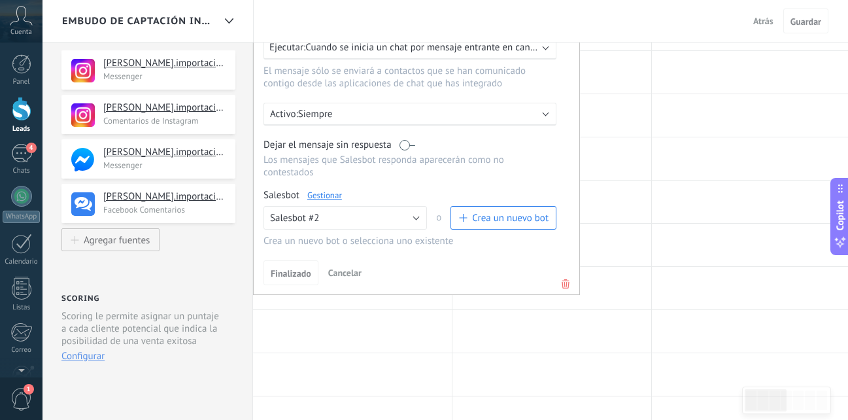
scroll to position [194, 0]
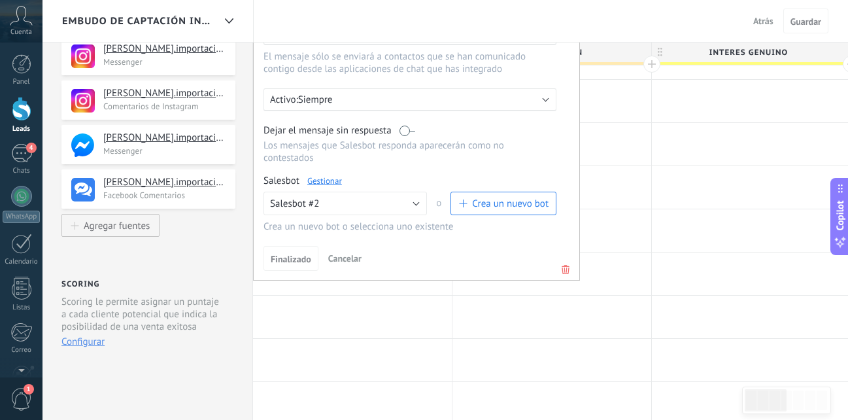
click at [328, 181] on link "Gestionar" at bounding box center [324, 180] width 35 height 11
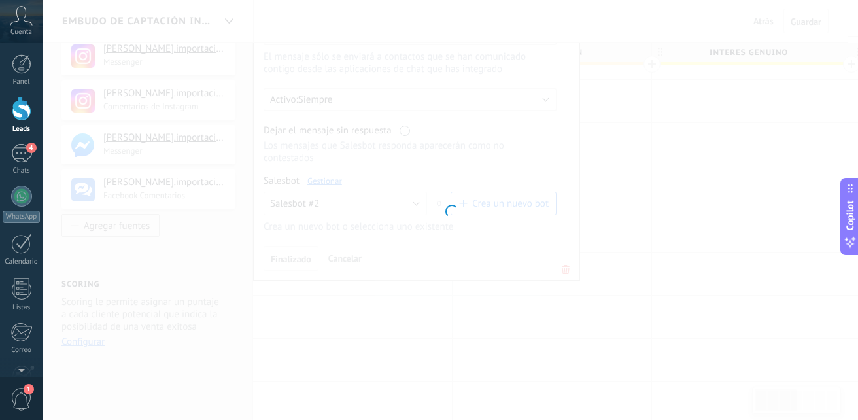
type input "**********"
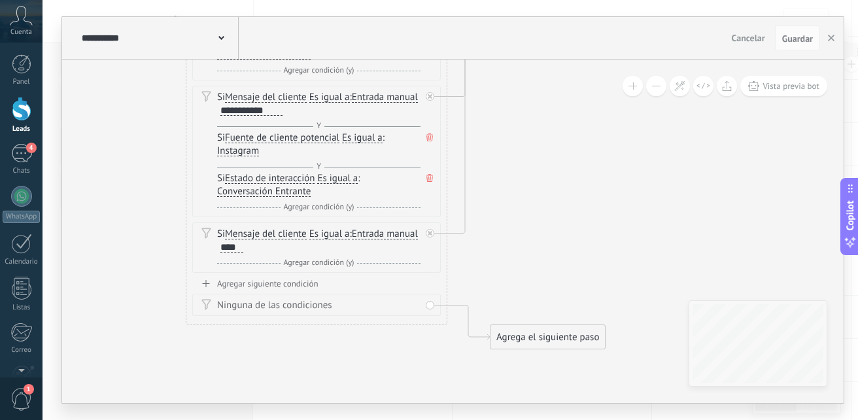
drag, startPoint x: 373, startPoint y: 189, endPoint x: 613, endPoint y: 246, distance: 246.7
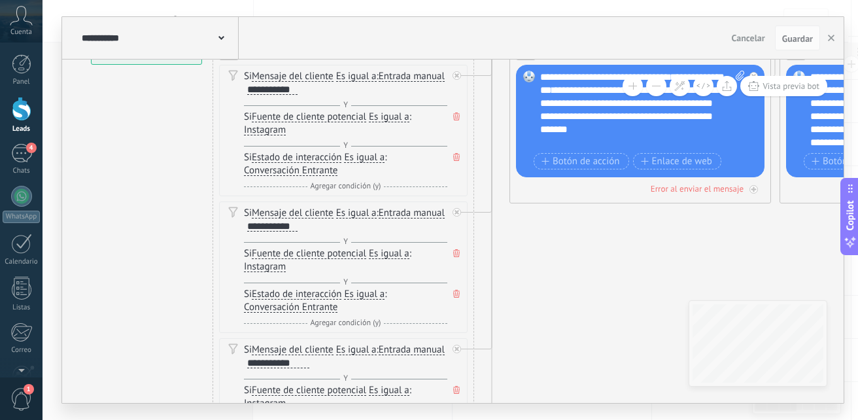
drag, startPoint x: 125, startPoint y: 140, endPoint x: 158, endPoint y: 114, distance: 41.5
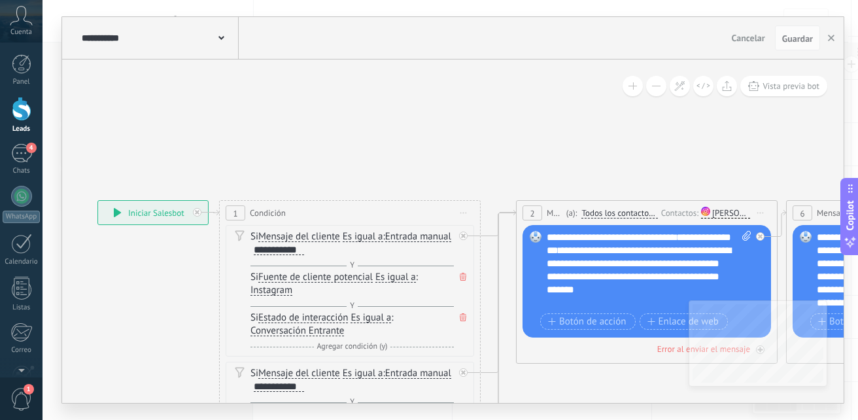
drag, startPoint x: 164, startPoint y: 97, endPoint x: 219, endPoint y: 228, distance: 141.2
click at [463, 207] on span "Iniciar vista previa aquí Cambiar nombre Duplicar Borrar" at bounding box center [464, 212] width 21 height 19
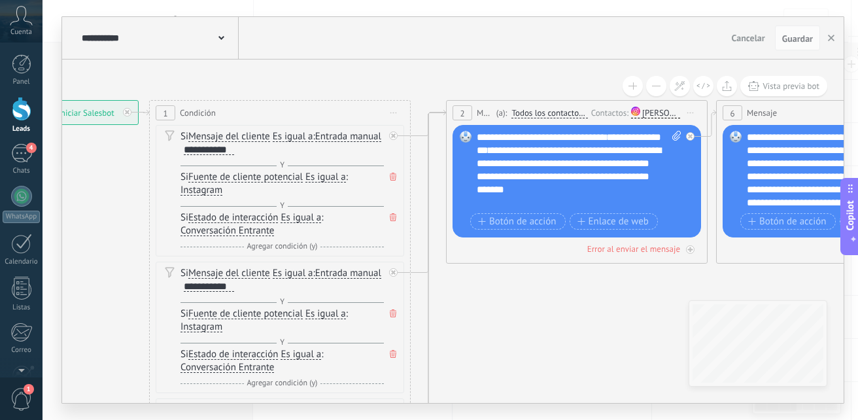
drag, startPoint x: 426, startPoint y: 167, endPoint x: 356, endPoint y: 67, distance: 122.4
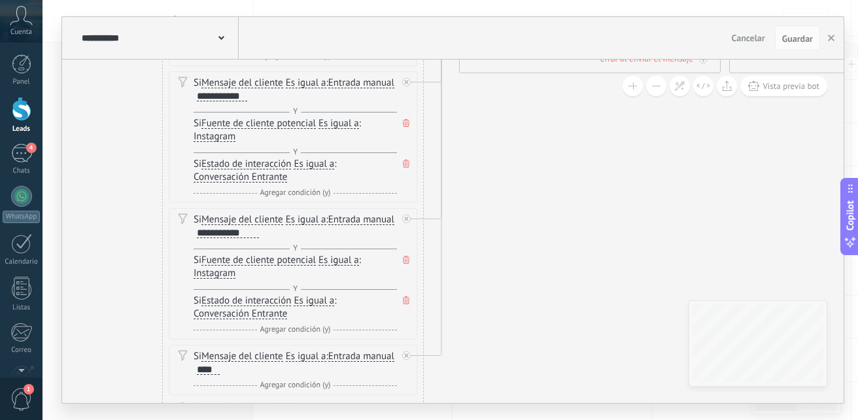
drag, startPoint x: 435, startPoint y: 304, endPoint x: 447, endPoint y: 114, distance: 190.6
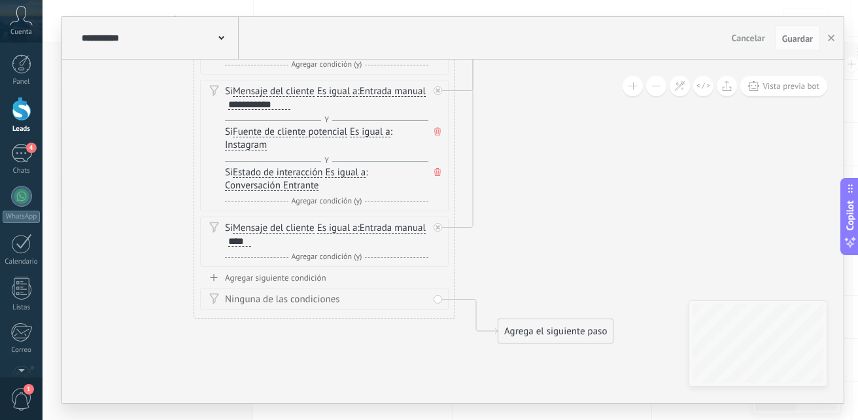
drag, startPoint x: 462, startPoint y: 256, endPoint x: 494, endPoint y: 128, distance: 131.9
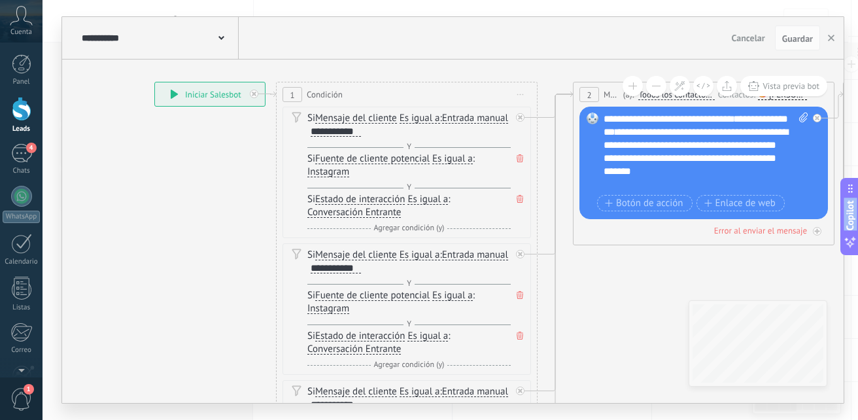
drag, startPoint x: 125, startPoint y: 146, endPoint x: 370, endPoint y: 446, distance: 387.5
click at [370, 226] on html ".abccls-1,.abccls-2{fill-rule:evenodd}.abccls-2{fill:#fff} .abfcls-1{fill:none}…" at bounding box center [429, 16] width 858 height 420
click at [273, 93] on icon at bounding box center [270, 94] width 10 height 5
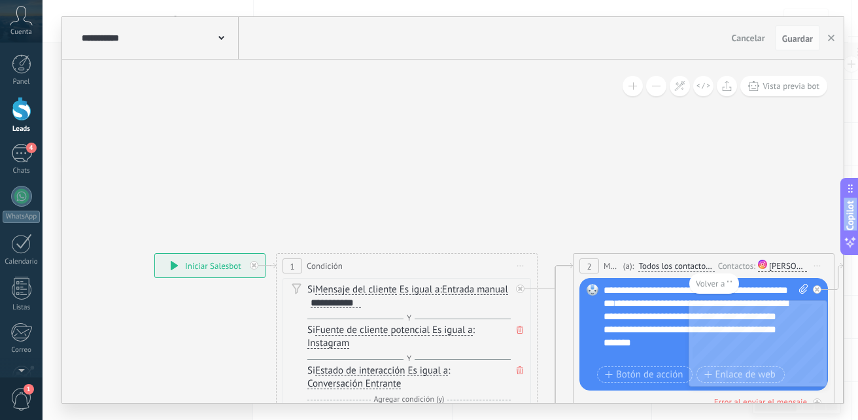
drag, startPoint x: 278, startPoint y: 239, endPoint x: 292, endPoint y: 432, distance: 193.4
click at [292, 226] on html ".abccls-1,.abccls-2{fill-rule:evenodd}.abccls-2{fill:#fff} .abfcls-1{fill:none}…" at bounding box center [429, 16] width 858 height 420
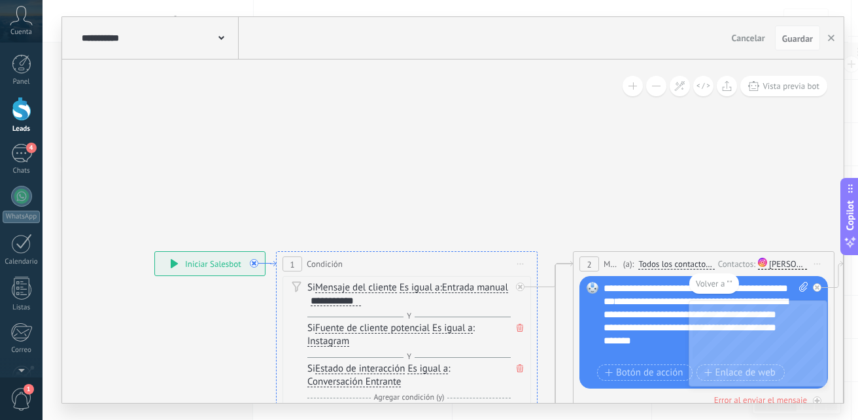
click at [268, 261] on icon at bounding box center [270, 263] width 10 height 5
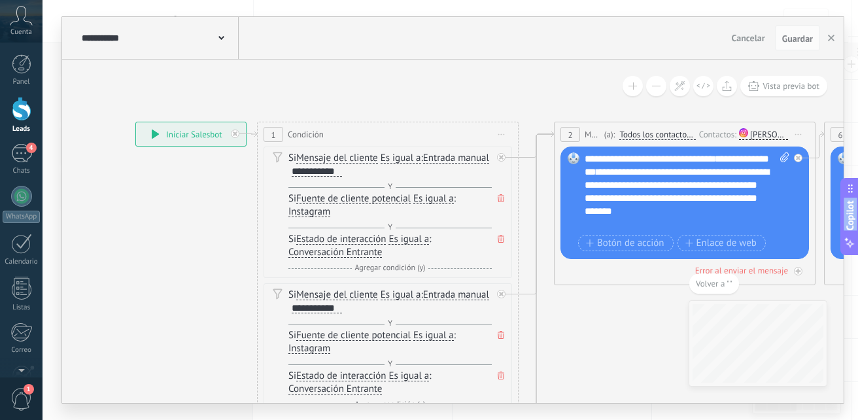
drag, startPoint x: 268, startPoint y: 261, endPoint x: 257, endPoint y: 446, distance: 185.3
click at [257, 226] on html ".abccls-1,.abccls-2{fill-rule:evenodd}.abccls-2{fill:#fff} .abfcls-1{fill:none}…" at bounding box center [429, 16] width 858 height 420
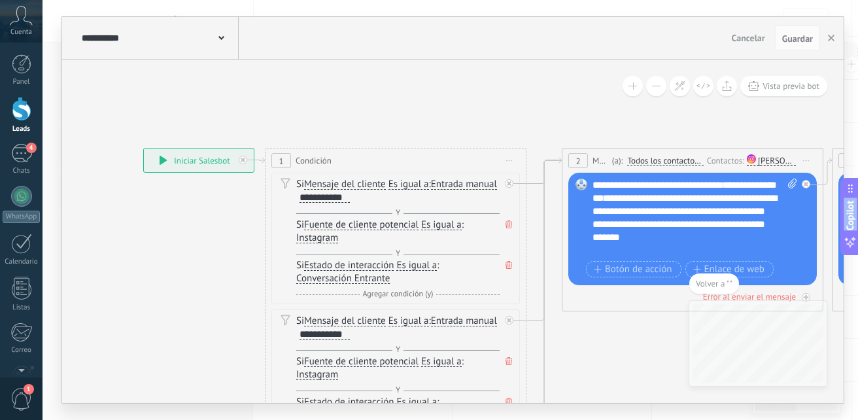
click at [163, 155] on div "**********" at bounding box center [199, 160] width 110 height 24
click at [162, 157] on icon at bounding box center [163, 160] width 7 height 9
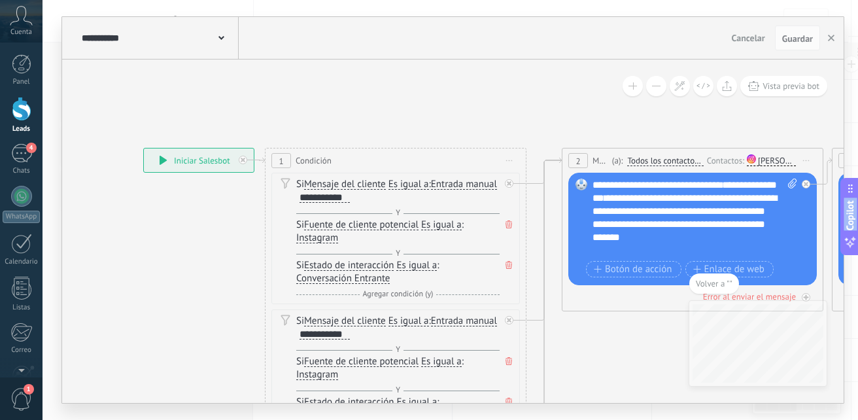
click at [162, 157] on icon at bounding box center [163, 160] width 7 height 9
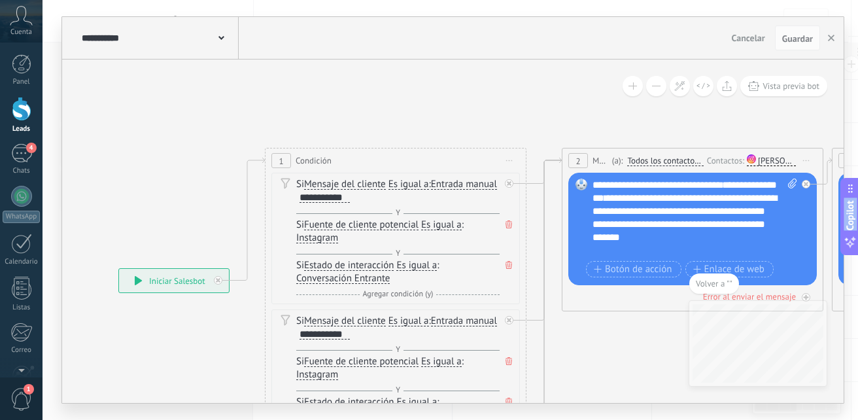
drag, startPoint x: 162, startPoint y: 157, endPoint x: 137, endPoint y: 278, distance: 123.6
click at [137, 278] on icon at bounding box center [138, 280] width 7 height 9
click at [217, 280] on icon at bounding box center [217, 280] width 5 height 5
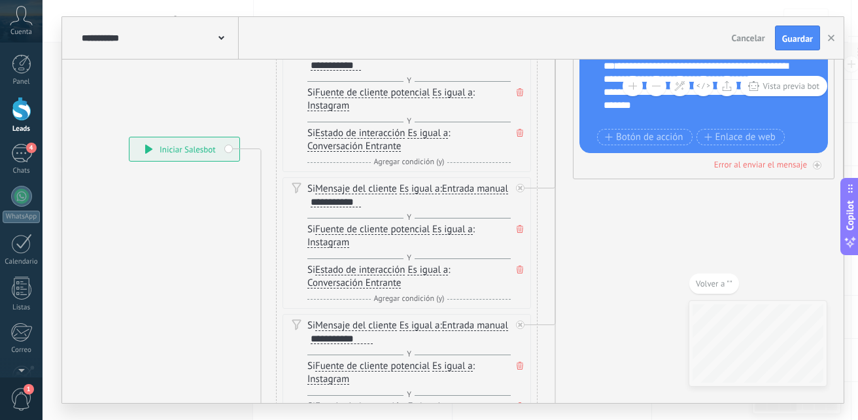
drag, startPoint x: 241, startPoint y: 218, endPoint x: 259, endPoint y: 86, distance: 133.2
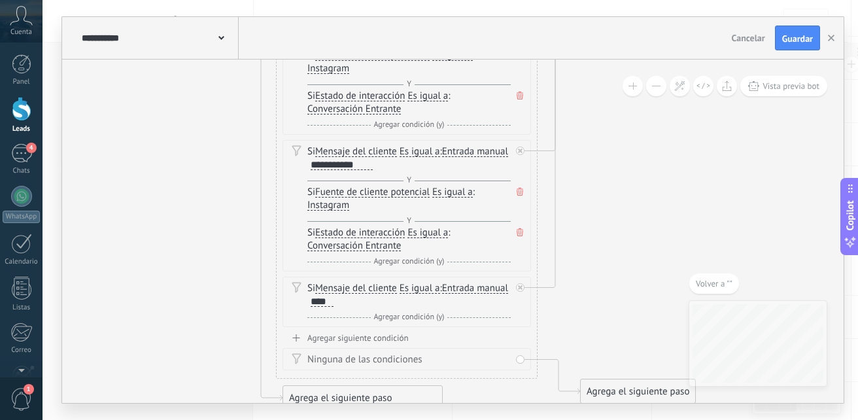
drag, startPoint x: 219, startPoint y: 309, endPoint x: 234, endPoint y: 135, distance: 174.5
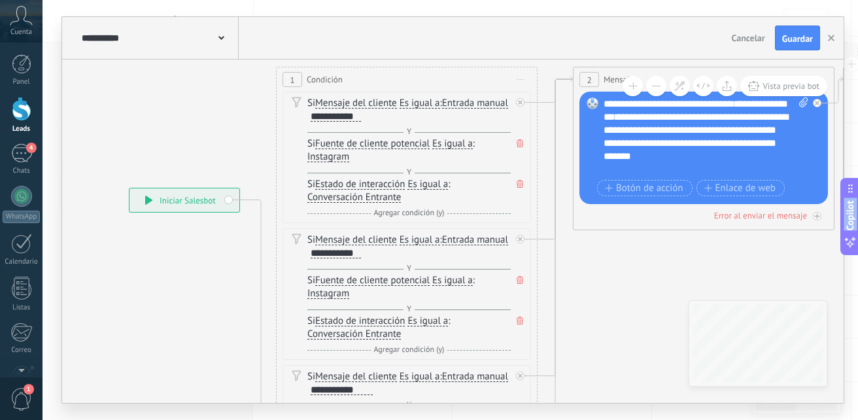
drag, startPoint x: 231, startPoint y: 199, endPoint x: 256, endPoint y: 425, distance: 227.6
click at [256, 226] on html ".abccls-1,.abccls-2{fill-rule:evenodd}.abccls-2{fill:#fff} .abfcls-1{fill:none}…" at bounding box center [429, 16] width 858 height 420
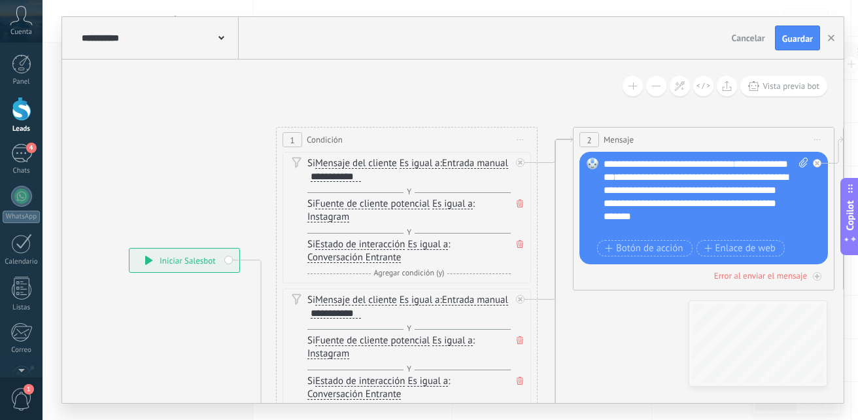
drag, startPoint x: 238, startPoint y: 298, endPoint x: 242, endPoint y: 356, distance: 57.7
click at [226, 261] on div "**********" at bounding box center [184, 260] width 110 height 24
click at [231, 258] on div "**********" at bounding box center [184, 260] width 110 height 24
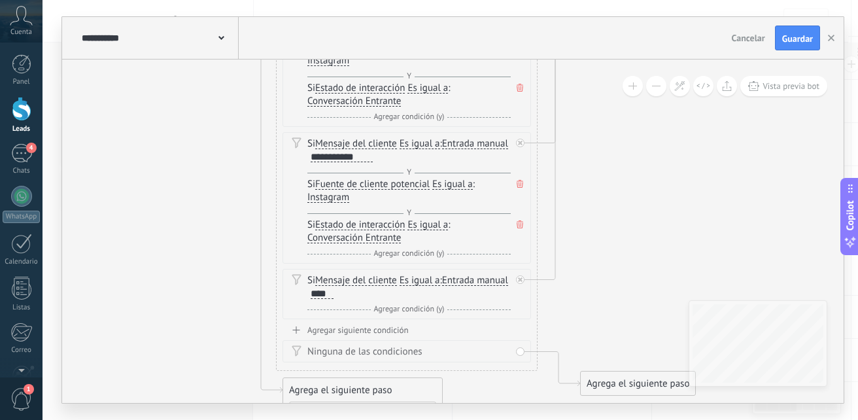
drag, startPoint x: 233, startPoint y: 318, endPoint x: 272, endPoint y: 25, distance: 295.5
click at [272, 25] on div "**********" at bounding box center [452, 210] width 781 height 386
drag, startPoint x: 289, startPoint y: 242, endPoint x: 310, endPoint y: 177, distance: 68.0
click at [289, 241] on div "Si Mensaje del cliente Mensaje del cliente Comentario del cliente El cliente Có…" at bounding box center [406, 197] width 248 height 131
drag, startPoint x: 311, startPoint y: 175, endPoint x: 303, endPoint y: 186, distance: 13.6
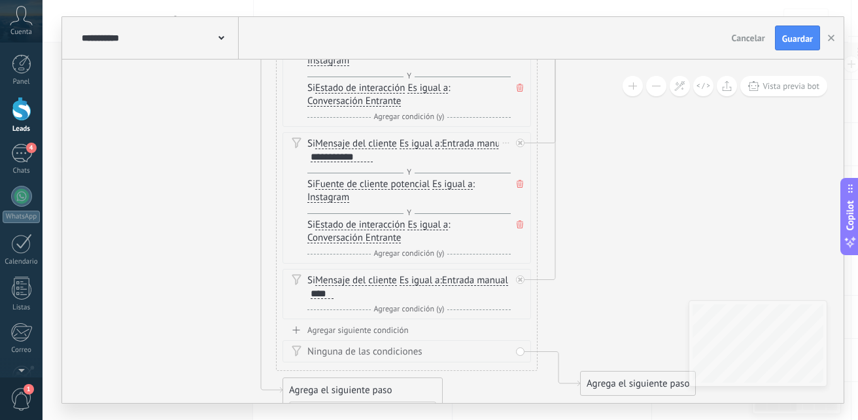
click at [305, 184] on div "Si Mensaje del cliente Mensaje del cliente Comentario del cliente El cliente Có…" at bounding box center [406, 197] width 248 height 131
drag, startPoint x: 280, startPoint y: 191, endPoint x: 285, endPoint y: 149, distance: 42.1
click at [285, 149] on div "1 Condición ********* Iniciar vista previa aquí Cambiar nombre Duplicar Borrar …" at bounding box center [406, 102] width 261 height 537
click at [300, 169] on div "Si Mensaje del cliente Mensaje del cliente Comentario del cliente El cliente Có…" at bounding box center [406, 91] width 248 height 465
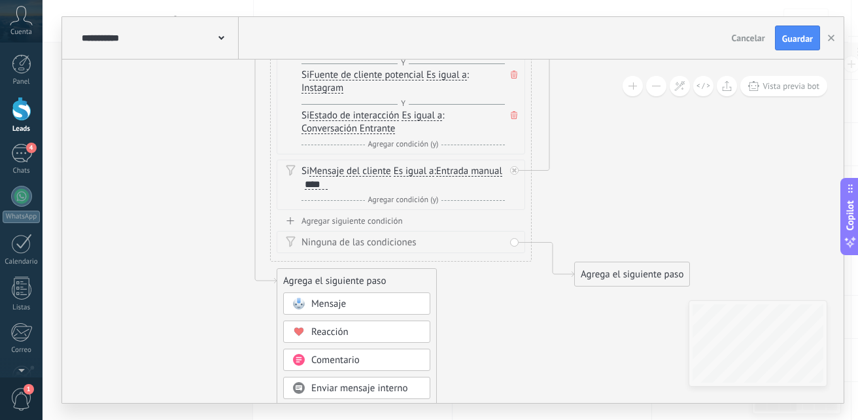
drag, startPoint x: 631, startPoint y: 277, endPoint x: 625, endPoint y: 168, distance: 109.3
click at [388, 306] on div "Mensaje" at bounding box center [366, 303] width 110 height 13
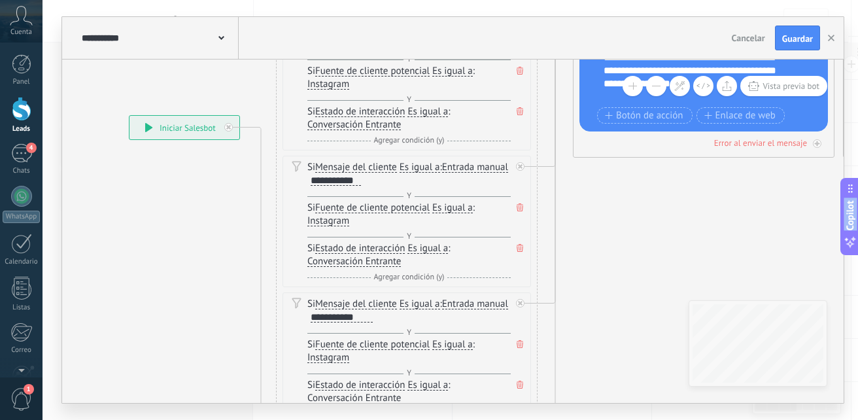
drag, startPoint x: 207, startPoint y: 177, endPoint x: 229, endPoint y: 446, distance: 270.3
click at [229, 226] on html ".abccls-1,.abccls-2{fill-rule:evenodd}.abccls-2{fill:#fff} .abfcls-1{fill:none}…" at bounding box center [429, 16] width 858 height 420
click at [232, 134] on div "**********" at bounding box center [184, 128] width 110 height 24
click at [231, 129] on div at bounding box center [228, 127] width 8 height 8
click at [229, 121] on div "**********" at bounding box center [184, 128] width 110 height 24
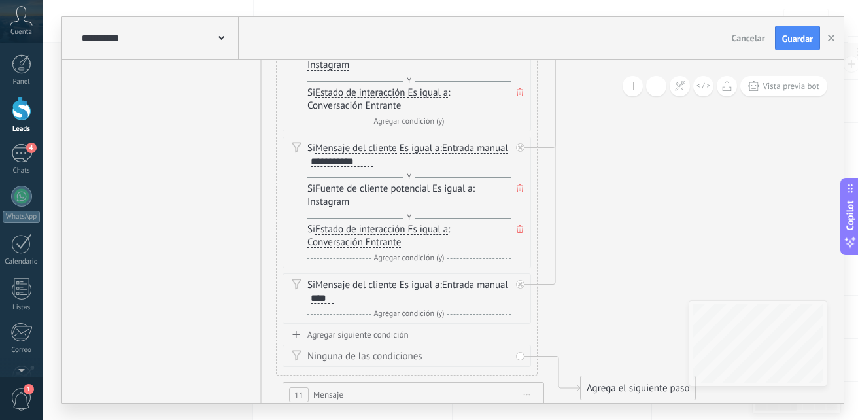
drag, startPoint x: 261, startPoint y: 249, endPoint x: 267, endPoint y: 103, distance: 145.9
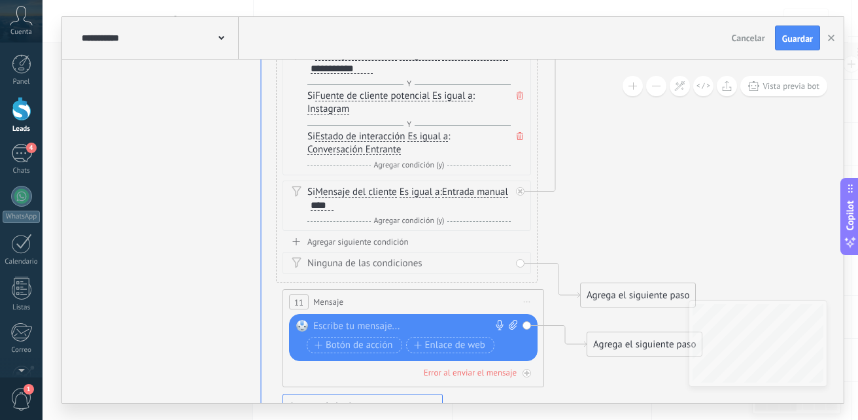
click at [265, 116] on icon at bounding box center [261, 144] width 42 height 530
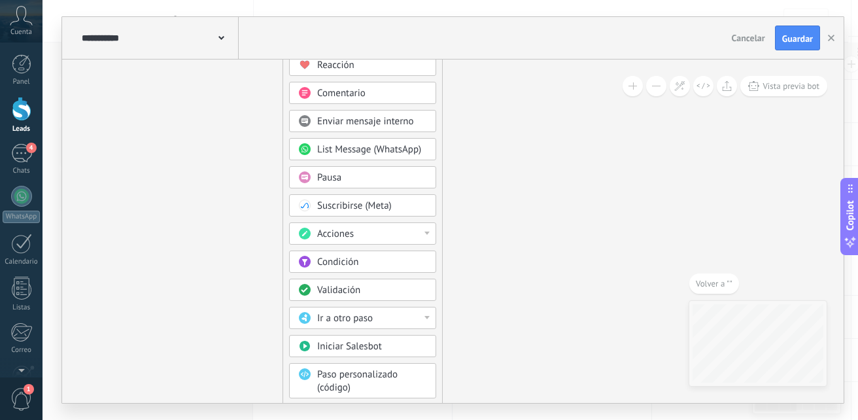
drag, startPoint x: 496, startPoint y: 216, endPoint x: 487, endPoint y: 302, distance: 86.1
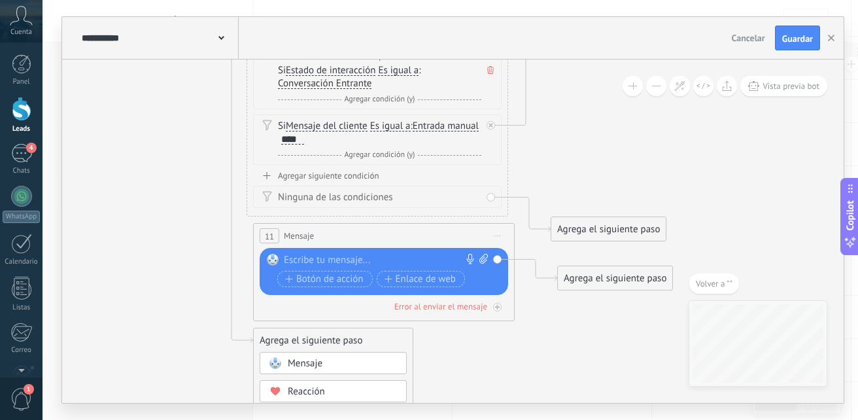
drag, startPoint x: 483, startPoint y: 97, endPoint x: 462, endPoint y: 340, distance: 244.1
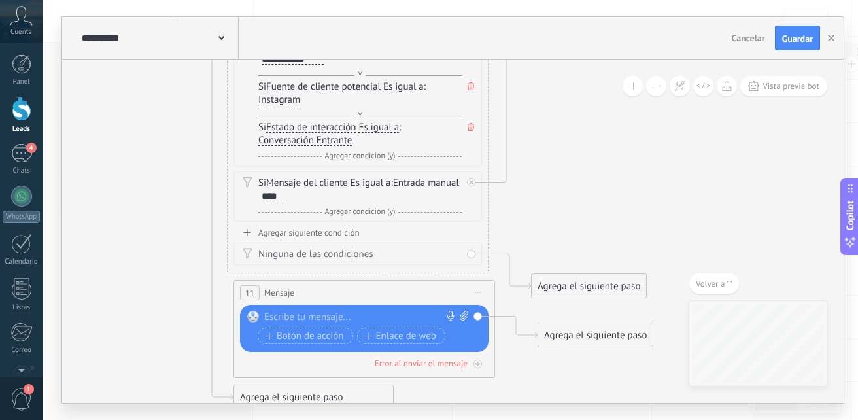
drag, startPoint x: 537, startPoint y: 177, endPoint x: 517, endPoint y: 234, distance: 60.2
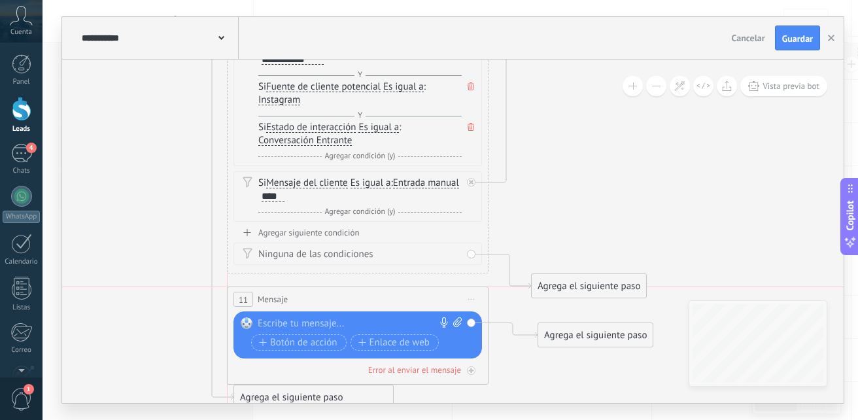
drag, startPoint x: 303, startPoint y: 293, endPoint x: 294, endPoint y: 297, distance: 10.2
click at [294, 297] on div "11 Mensaje ******* (a): Todos los contactos - canales seleccionados Todos los c…" at bounding box center [358, 299] width 260 height 24
click at [299, 316] on div "Reemplazar Quitar Convertir a mensaje de voz Arrastre la imagen aquí para adjun…" at bounding box center [357, 334] width 248 height 47
click at [299, 320] on div at bounding box center [355, 323] width 194 height 13
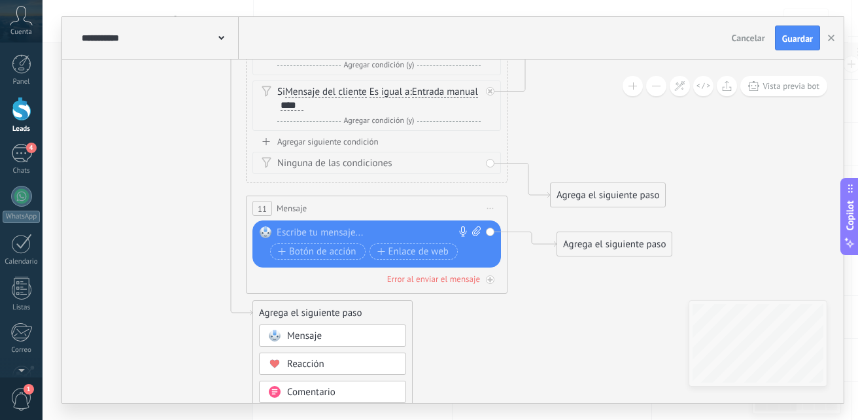
drag, startPoint x: 572, startPoint y: 211, endPoint x: 591, endPoint y: 120, distance: 92.8
click at [492, 209] on span "Iniciar vista previa aquí Cambiar nombre Duplicar Borrar" at bounding box center [490, 208] width 21 height 19
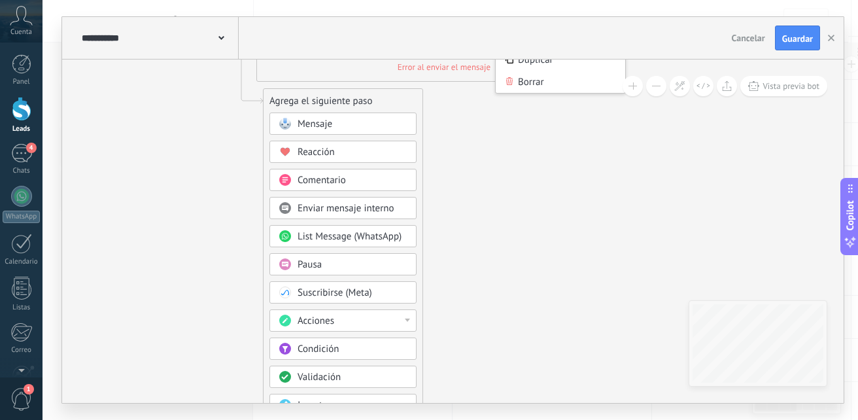
drag, startPoint x: 460, startPoint y: 350, endPoint x: 474, endPoint y: 176, distance: 174.4
click at [355, 352] on div "Condición" at bounding box center [352, 349] width 110 height 13
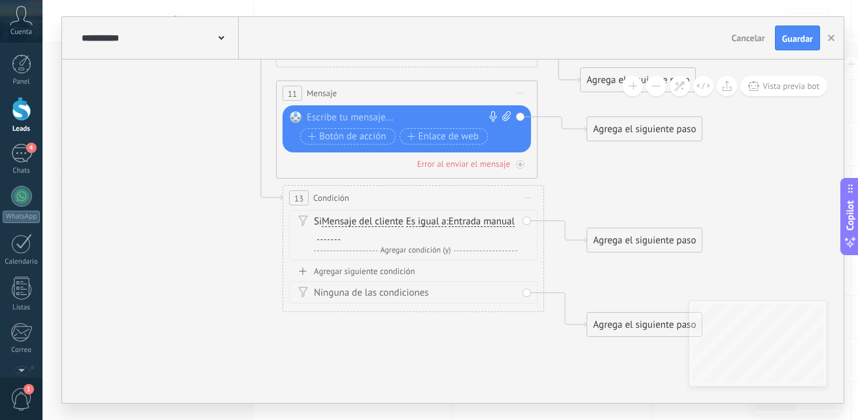
drag, startPoint x: 435, startPoint y: 256, endPoint x: 439, endPoint y: 352, distance: 96.8
drag, startPoint x: 407, startPoint y: 192, endPoint x: 396, endPoint y: 191, distance: 10.5
click at [396, 191] on div "13 Condición ********* Iniciar vista previa aquí Cambiar nombre Duplicar Borrar" at bounding box center [407, 197] width 260 height 24
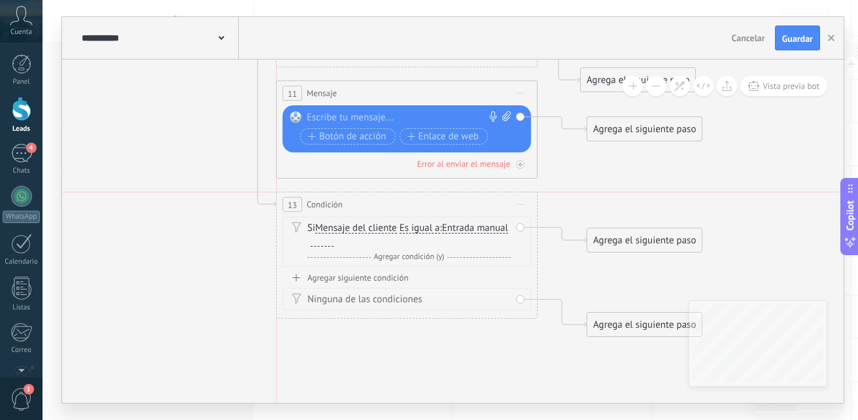
drag, startPoint x: 396, startPoint y: 195, endPoint x: 394, endPoint y: 204, distance: 9.4
click at [394, 204] on div "13 Condición ********* Iniciar vista previa aquí Cambiar nombre Duplicar Borrar" at bounding box center [407, 204] width 260 height 24
click at [333, 242] on div at bounding box center [322, 241] width 23 height 10
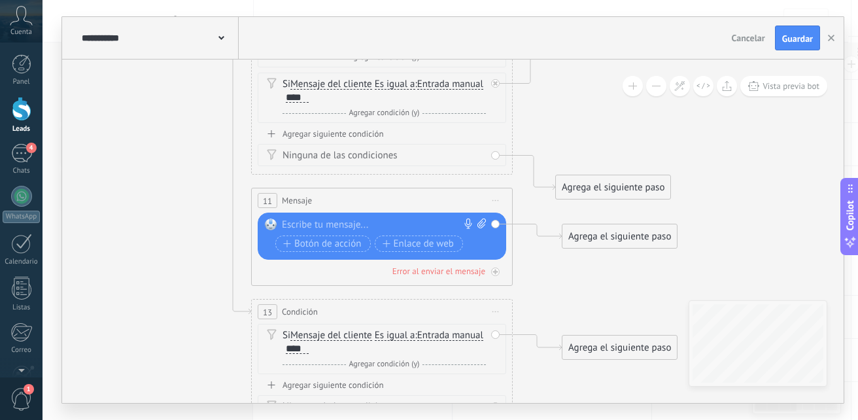
drag, startPoint x: 699, startPoint y: 175, endPoint x: 611, endPoint y: 261, distance: 123.4
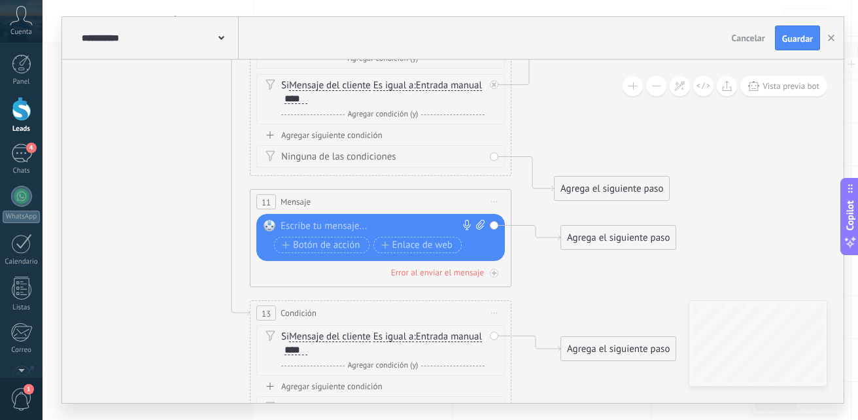
click at [505, 197] on div "11 Mensaje ******* (a): Todos los contactos - canales seleccionados Todos los c…" at bounding box center [380, 202] width 260 height 24
click at [487, 199] on span "Iniciar vista previa aquí Cambiar nombre Duplicar Borrar" at bounding box center [494, 201] width 21 height 19
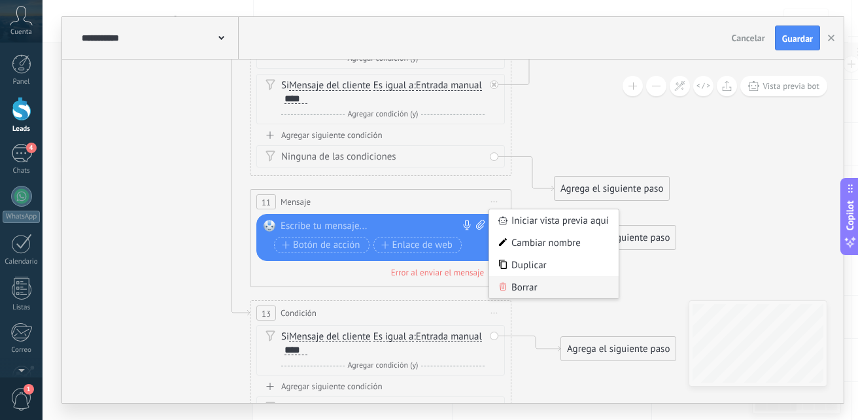
click at [510, 290] on div "Borrar" at bounding box center [553, 287] width 129 height 22
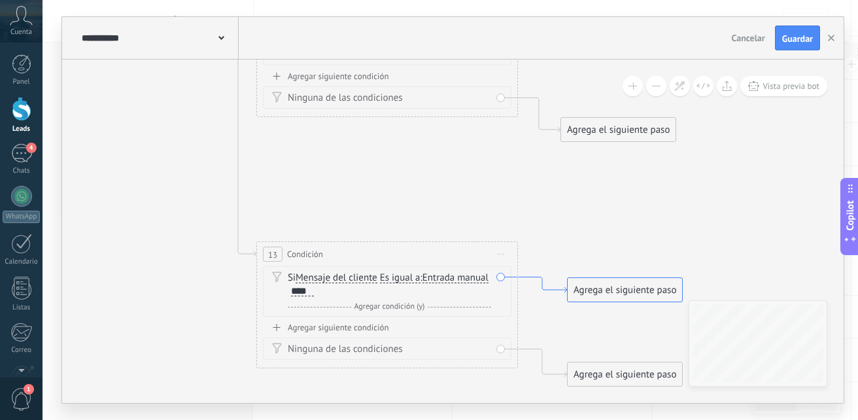
drag, startPoint x: 557, startPoint y: 345, endPoint x: 564, endPoint y: 294, distance: 51.4
drag, startPoint x: 592, startPoint y: 284, endPoint x: 599, endPoint y: 65, distance: 218.5
click at [599, 65] on div "Agrega el siguiente paso" at bounding box center [634, 76] width 114 height 22
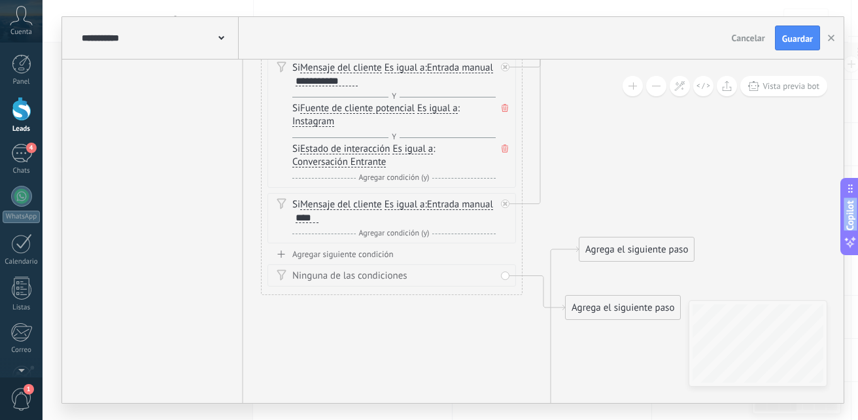
drag, startPoint x: 627, startPoint y: 244, endPoint x: 632, endPoint y: 422, distance: 178.5
click at [632, 226] on html ".abccls-1,.abccls-2{fill-rule:evenodd}.abccls-2{fill:#fff} .abfcls-1{fill:none}…" at bounding box center [429, 16] width 858 height 420
drag, startPoint x: 643, startPoint y: 246, endPoint x: 616, endPoint y: 153, distance: 97.4
click at [616, 153] on div "Agrega el siguiente paso" at bounding box center [609, 157] width 114 height 22
drag, startPoint x: 616, startPoint y: 153, endPoint x: 622, endPoint y: 149, distance: 7.6
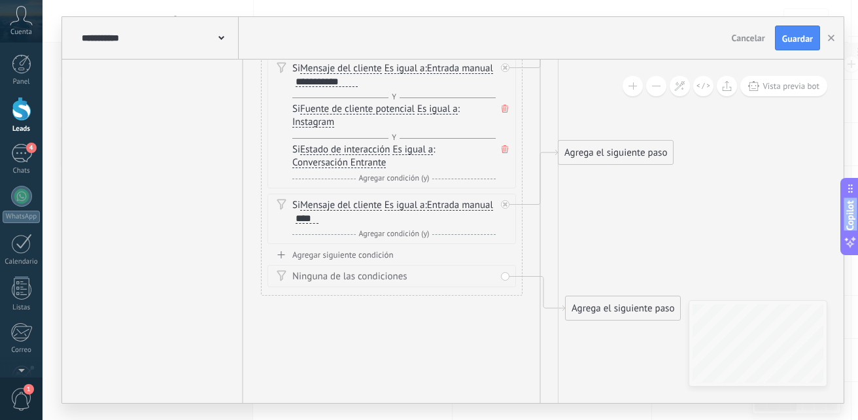
click at [622, 149] on div "Agrega el siguiente paso" at bounding box center [615, 153] width 114 height 22
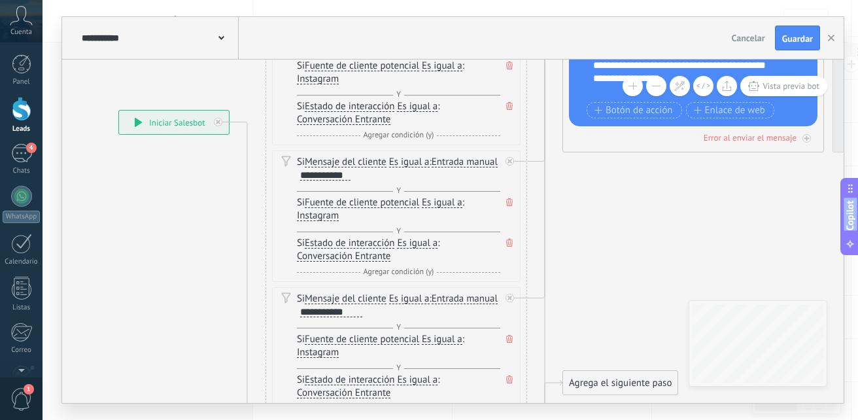
drag, startPoint x: 629, startPoint y: 195, endPoint x: 633, endPoint y: 426, distance: 230.2
click at [633, 226] on html ".abccls-1,.abccls-2{fill-rule:evenodd}.abccls-2{fill:#fff} .abfcls-1{fill:none}…" at bounding box center [429, 16] width 858 height 420
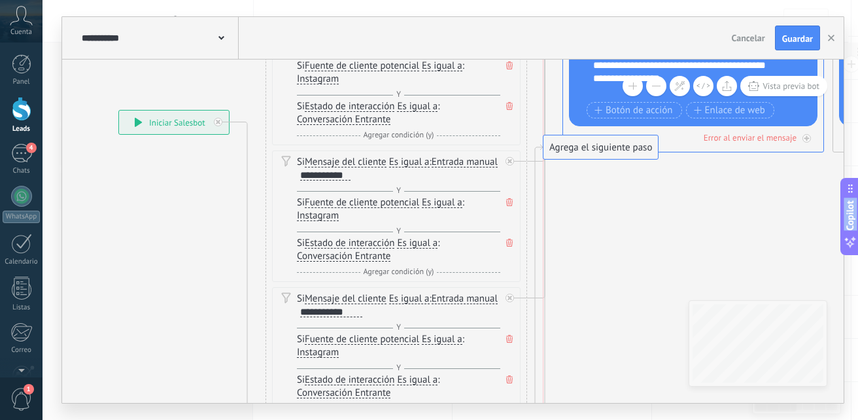
drag, startPoint x: 620, startPoint y: 379, endPoint x: 599, endPoint y: 144, distance: 236.2
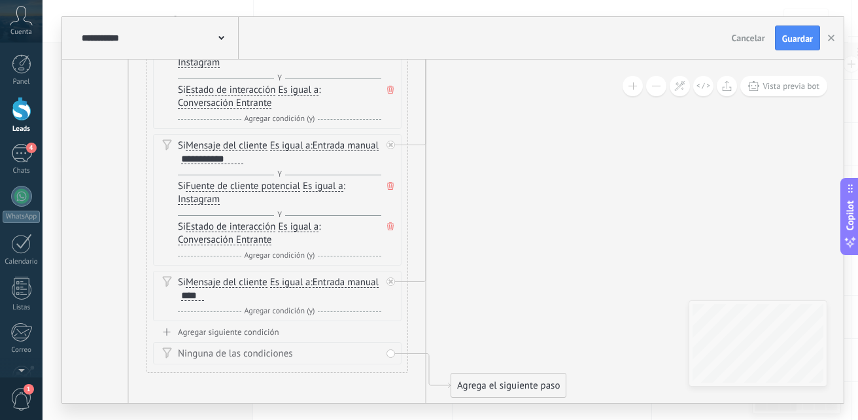
drag, startPoint x: 603, startPoint y: 208, endPoint x: 484, endPoint y: 50, distance: 197.4
click at [484, 50] on div "**********" at bounding box center [452, 210] width 781 height 386
drag, startPoint x: 488, startPoint y: 385, endPoint x: 490, endPoint y: 361, distance: 24.3
click at [490, 361] on div "Agrega el siguiente paso" at bounding box center [515, 361] width 114 height 22
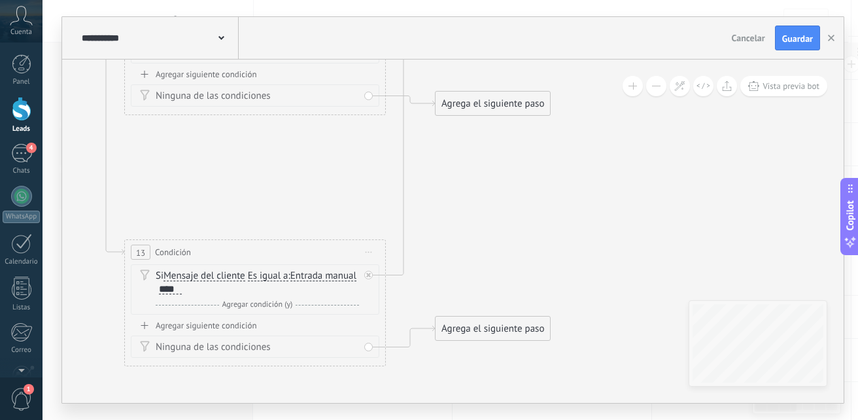
drag, startPoint x: 526, startPoint y: 255, endPoint x: 504, endPoint y: 14, distance: 241.6
click at [504, 14] on div "**********" at bounding box center [449, 210] width 815 height 420
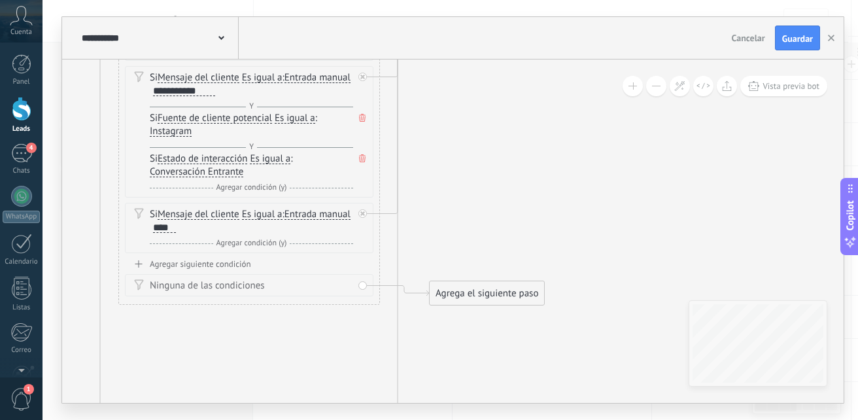
drag, startPoint x: 490, startPoint y: 255, endPoint x: 484, endPoint y: 446, distance: 191.0
click at [484, 226] on html ".abccls-1,.abccls-2{fill-rule:evenodd}.abccls-2{fill:#fff} .abfcls-1{fill:none}…" at bounding box center [429, 16] width 858 height 420
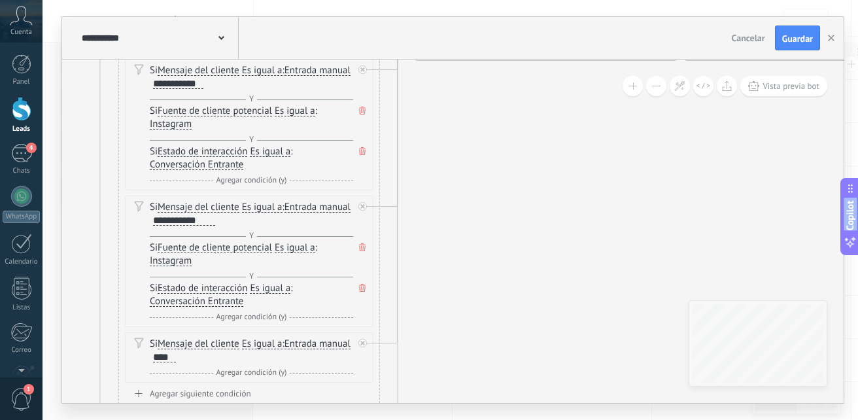
drag, startPoint x: 478, startPoint y: 164, endPoint x: 470, endPoint y: 431, distance: 267.5
click at [470, 226] on html ".abccls-1,.abccls-2{fill-rule:evenodd}.abccls-2{fill:#fff} .abfcls-1{fill:none}…" at bounding box center [429, 16] width 858 height 420
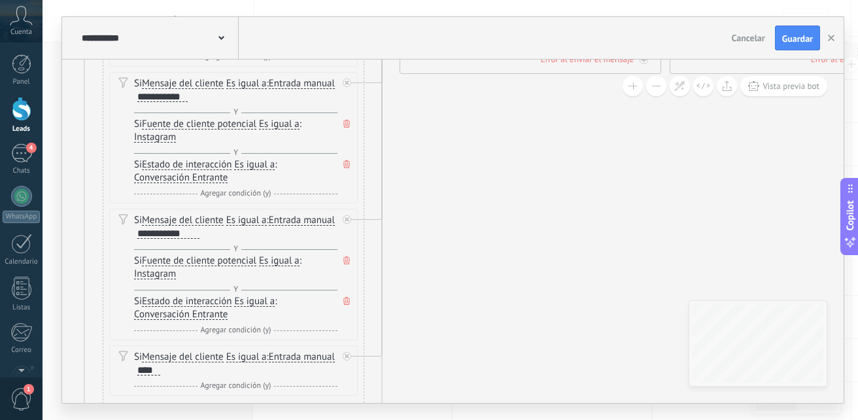
drag, startPoint x: 475, startPoint y: 241, endPoint x: 467, endPoint y: 114, distance: 127.1
click at [467, 114] on icon at bounding box center [857, 304] width 2456 height 1441
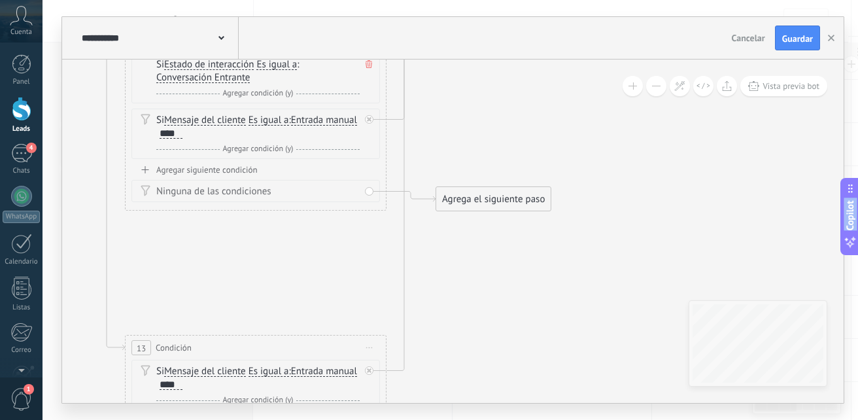
drag, startPoint x: 462, startPoint y: 207, endPoint x: 484, endPoint y: -30, distance: 237.7
click at [492, 0] on html ".abccls-1,.abccls-2{fill-rule:evenodd}.abccls-2{fill:#fff} .abfcls-1{fill:none}…" at bounding box center [429, 16] width 858 height 420
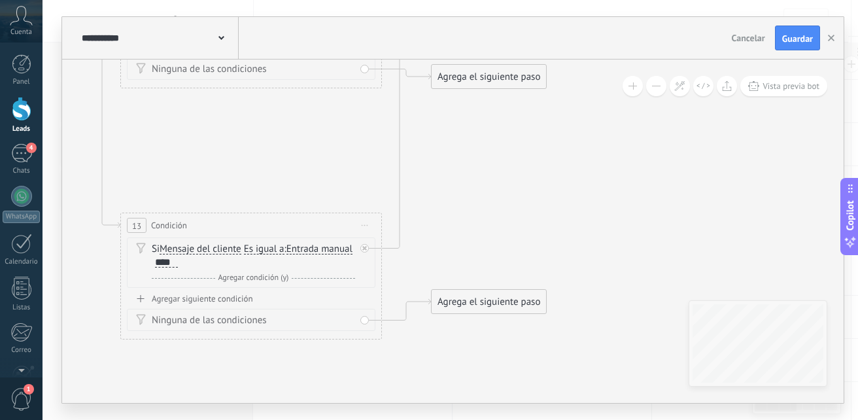
drag, startPoint x: 482, startPoint y: 212, endPoint x: 477, endPoint y: 92, distance: 119.7
click at [779, 31] on button "Guardar" at bounding box center [797, 37] width 45 height 25
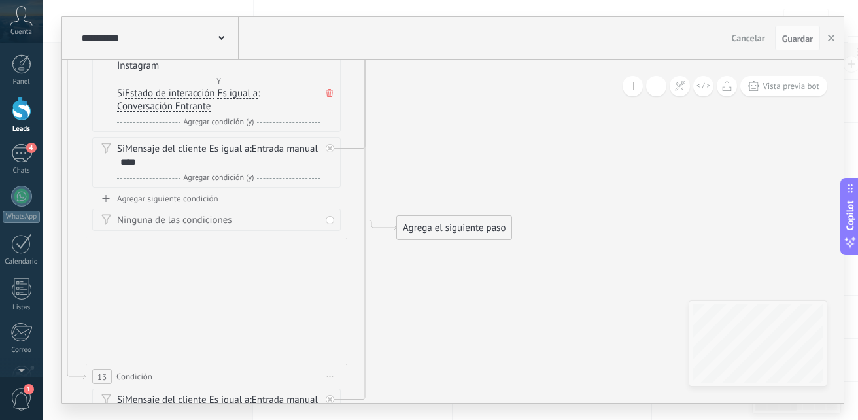
drag, startPoint x: 603, startPoint y: 126, endPoint x: 552, endPoint y: 388, distance: 266.9
click at [552, 388] on icon at bounding box center [840, 96] width 2456 height 1441
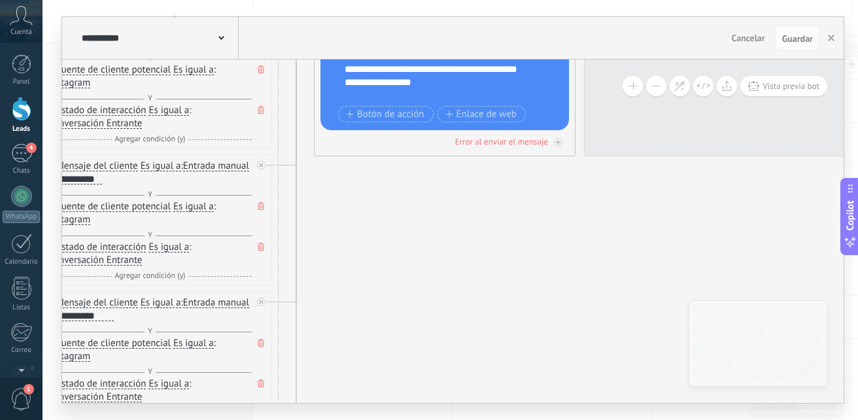
drag, startPoint x: 580, startPoint y: 179, endPoint x: 537, endPoint y: 269, distance: 99.1
click at [515, 226] on html ".abccls-1,.abccls-2{fill-rule:evenodd}.abccls-2{fill:#fff} .abfcls-1{fill:none}…" at bounding box center [429, 16] width 858 height 420
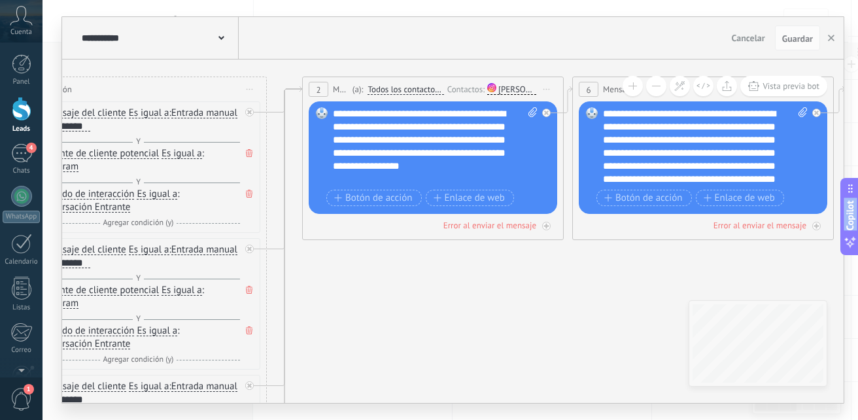
click at [503, 90] on div "[PERSON_NAME].importacion" at bounding box center [517, 89] width 38 height 10
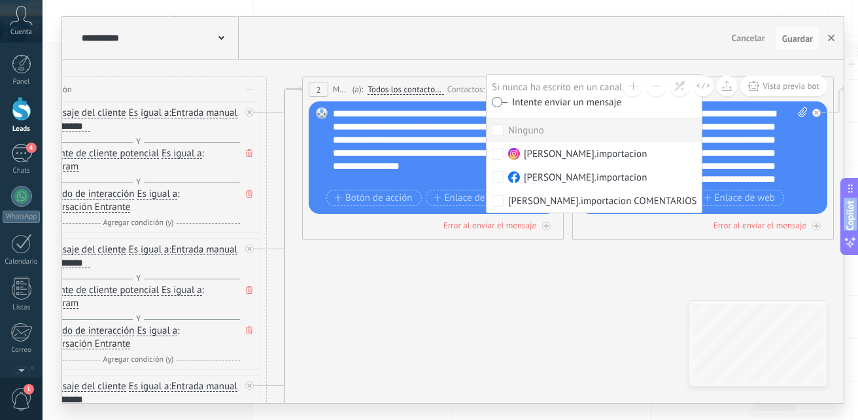
click at [824, 36] on button "button" at bounding box center [831, 37] width 20 height 25
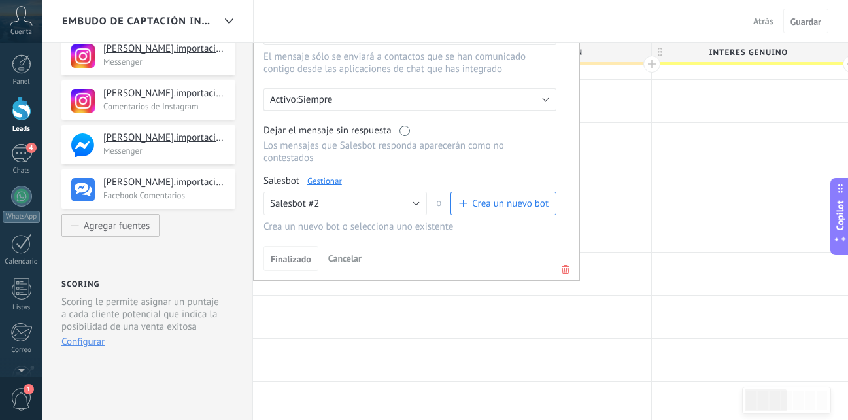
scroll to position [0, 7]
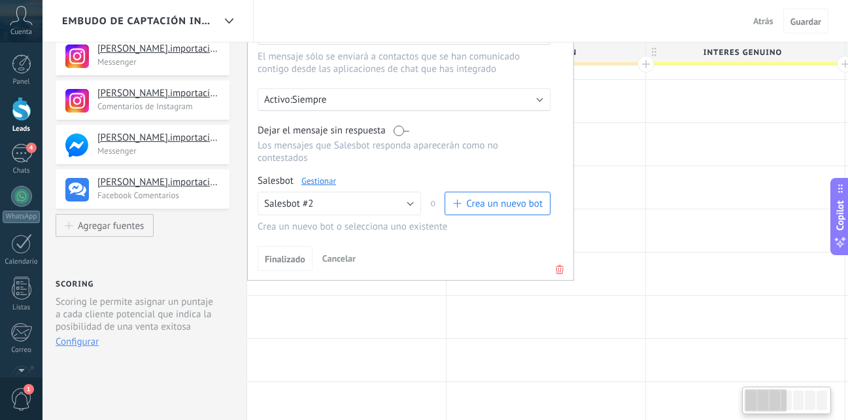
drag, startPoint x: 217, startPoint y: 236, endPoint x: 211, endPoint y: 365, distance: 129.6
click at [211, 365] on div "**********" at bounding box center [141, 330] width 211 height 965
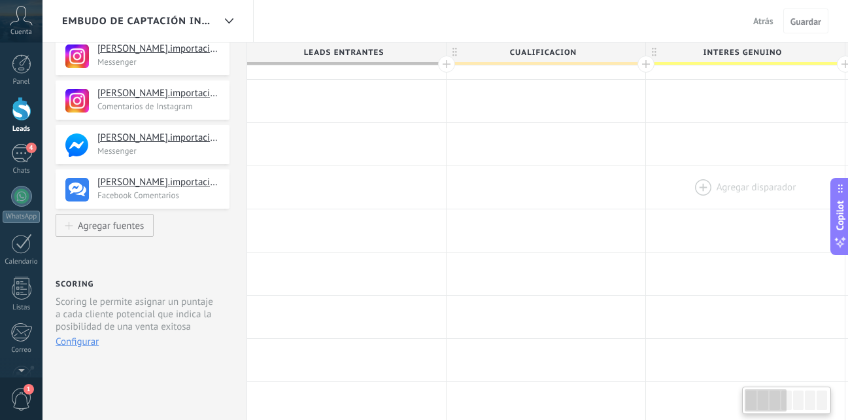
scroll to position [0, 0]
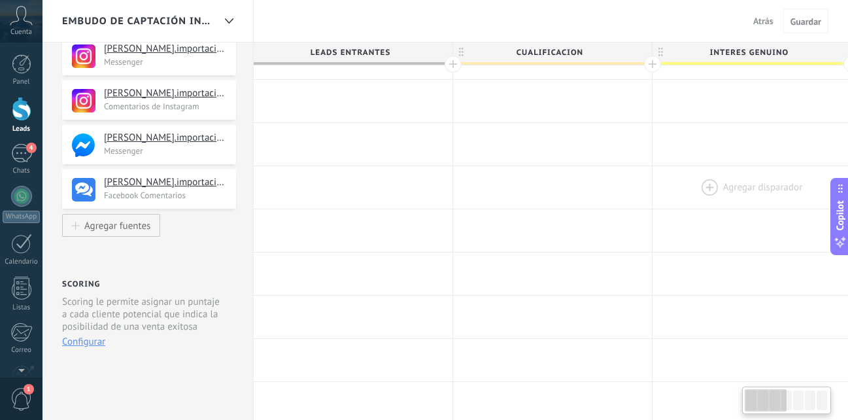
drag, startPoint x: 618, startPoint y: 218, endPoint x: 741, endPoint y: 195, distance: 124.3
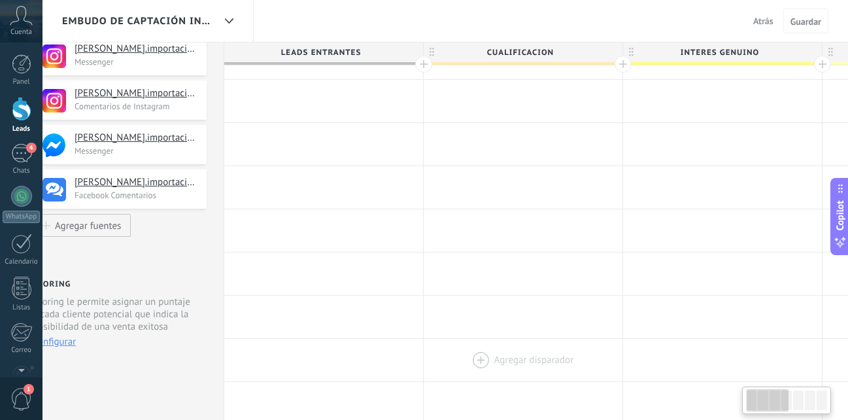
drag, startPoint x: 545, startPoint y: 156, endPoint x: 516, endPoint y: 379, distance: 224.9
drag, startPoint x: 380, startPoint y: 161, endPoint x: 382, endPoint y: 232, distance: 71.3
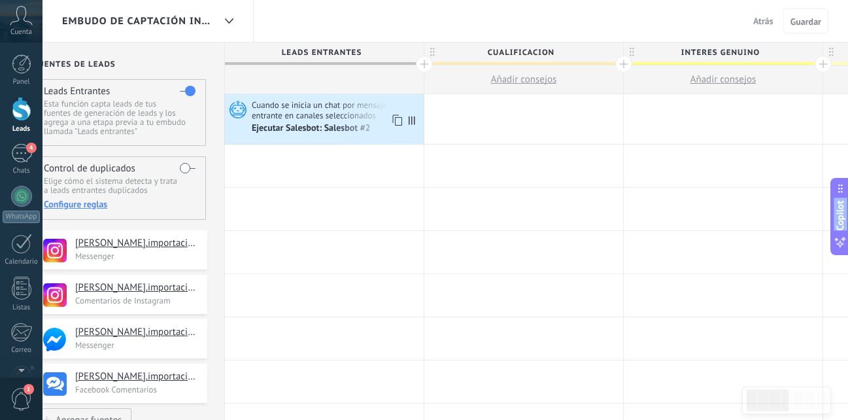
click at [328, 129] on div "Ejecutar Salesbot: Salesbot #2" at bounding box center [312, 129] width 121 height 12
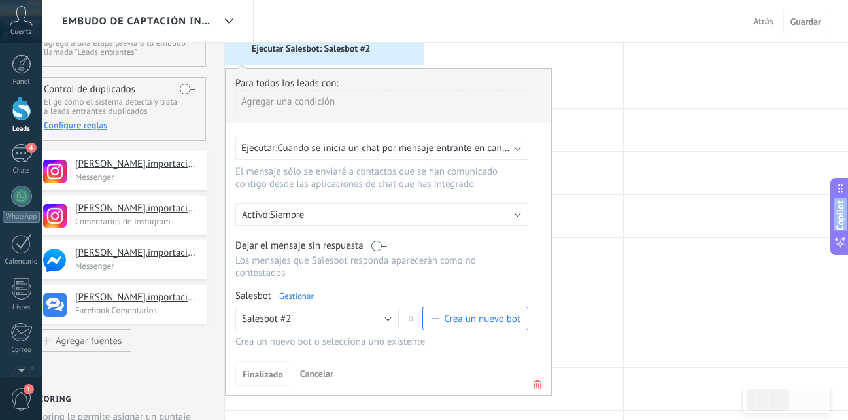
scroll to position [7, 0]
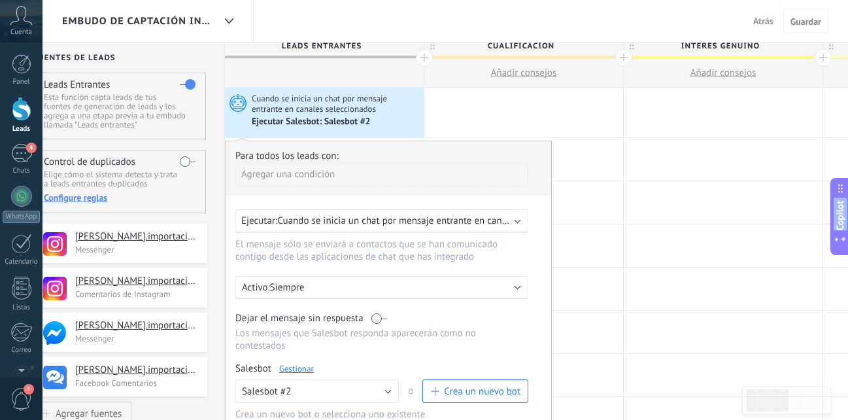
click at [467, 226] on span "Cuando se inicia un chat por mensaje entrante en canales seleccionados" at bounding box center [428, 220] width 302 height 12
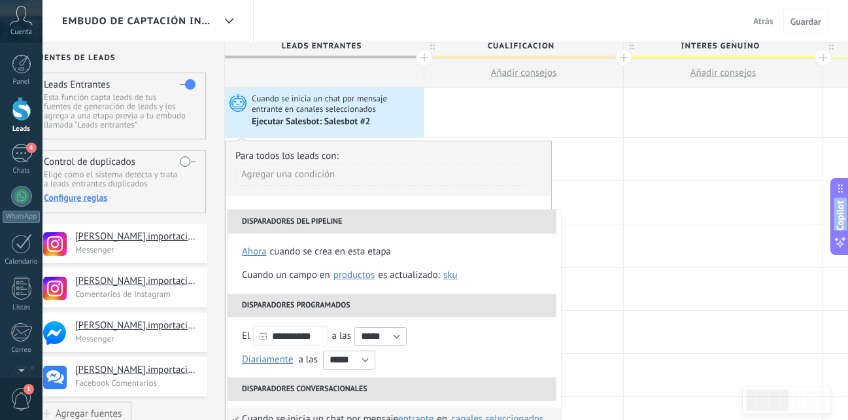
click at [467, 226] on li "Disparadores del pipeline" at bounding box center [392, 222] width 329 height 24
click at [605, 205] on div at bounding box center [523, 202] width 199 height 42
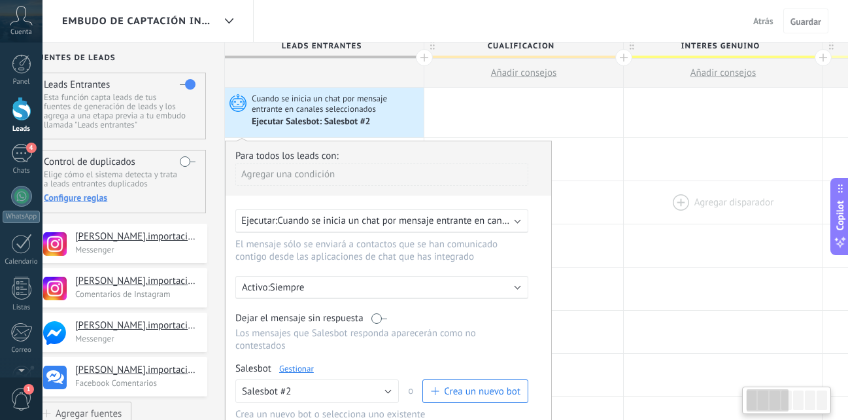
click at [705, 186] on div at bounding box center [723, 202] width 199 height 42
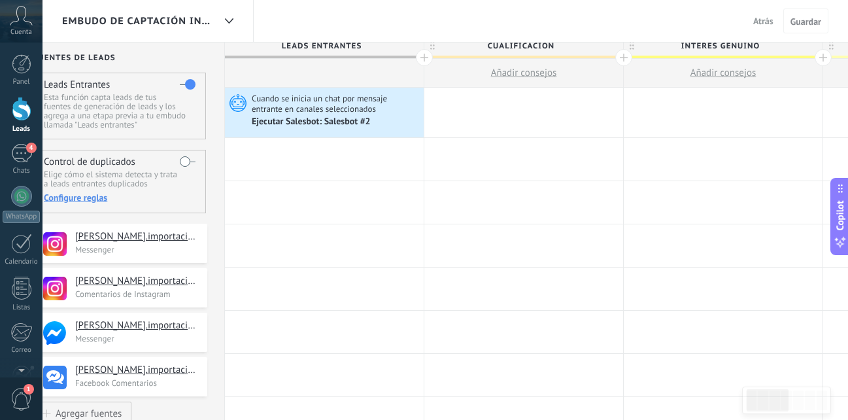
scroll to position [0, 0]
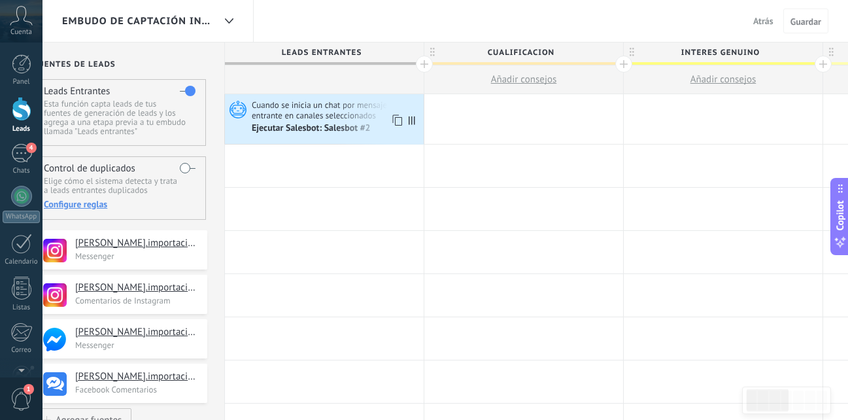
click at [397, 110] on span "Cuando se inicia un chat por mensaje entrante en canales seleccionados" at bounding box center [336, 110] width 169 height 22
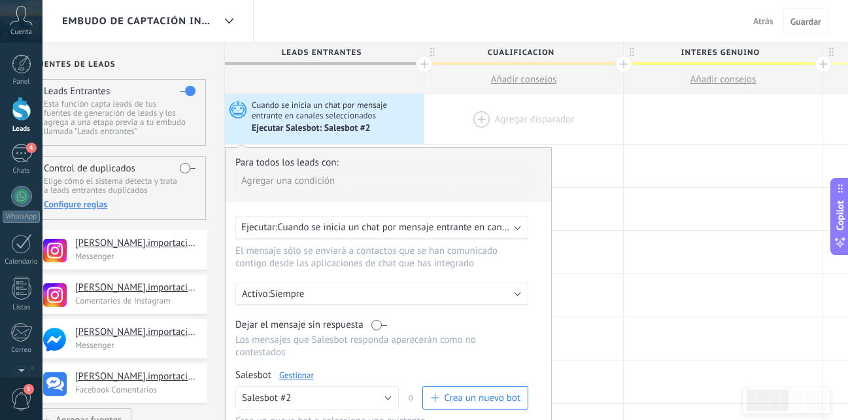
click at [462, 127] on div at bounding box center [523, 119] width 199 height 50
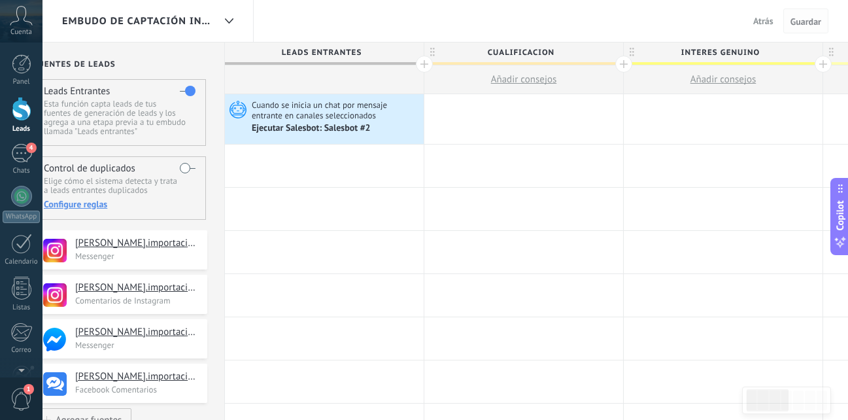
click at [809, 17] on span "Guardar" at bounding box center [805, 21] width 31 height 9
click at [342, 112] on span "Cuando se inicia un chat por mensaje entrante en canales seleccionados" at bounding box center [336, 110] width 169 height 22
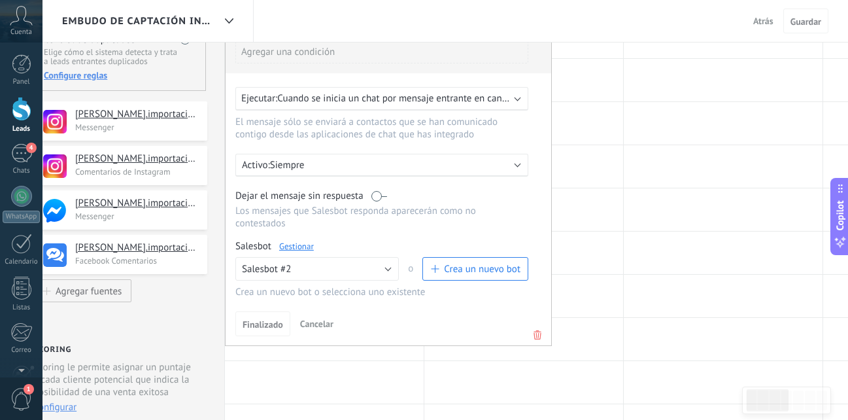
scroll to position [91, 0]
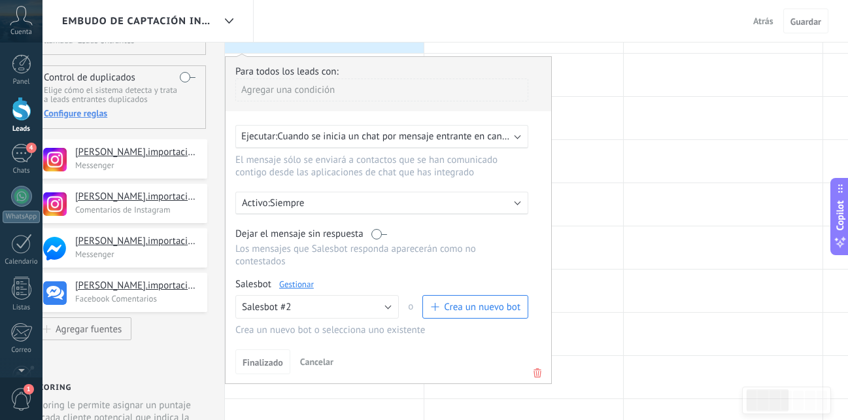
click at [287, 286] on link "Gestionar" at bounding box center [296, 283] width 35 height 11
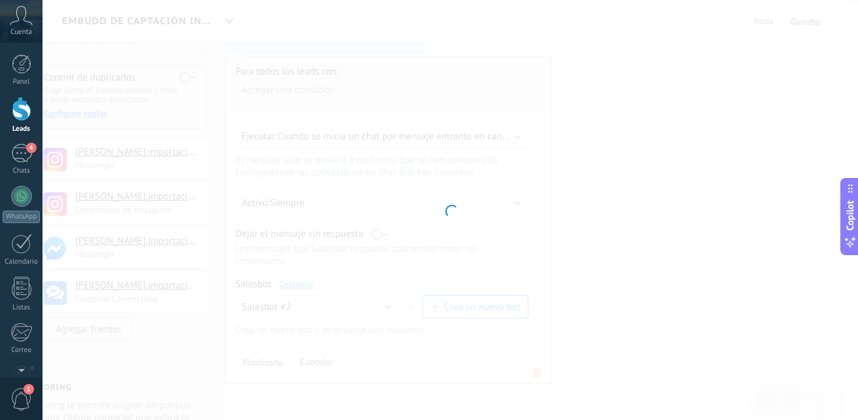
type input "**********"
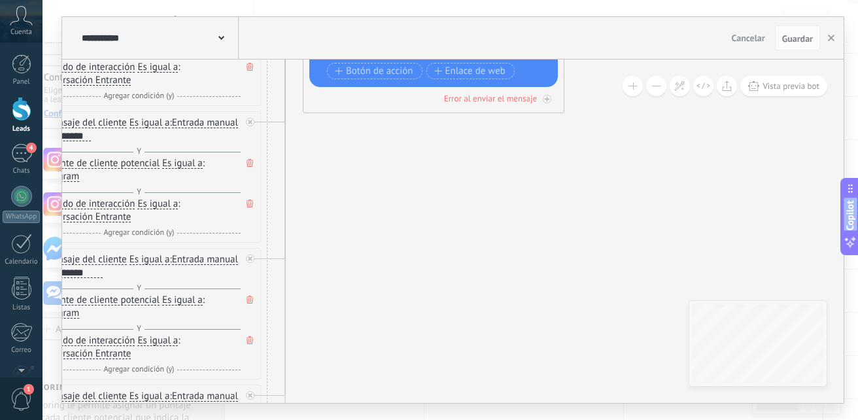
drag, startPoint x: 294, startPoint y: 209, endPoint x: 371, endPoint y: 435, distance: 239.0
click at [371, 329] on html ".abccls-1,.abccls-2{fill-rule:evenodd}.abccls-2{fill:#fff} .abfcls-1{fill:none}…" at bounding box center [429, 119] width 858 height 420
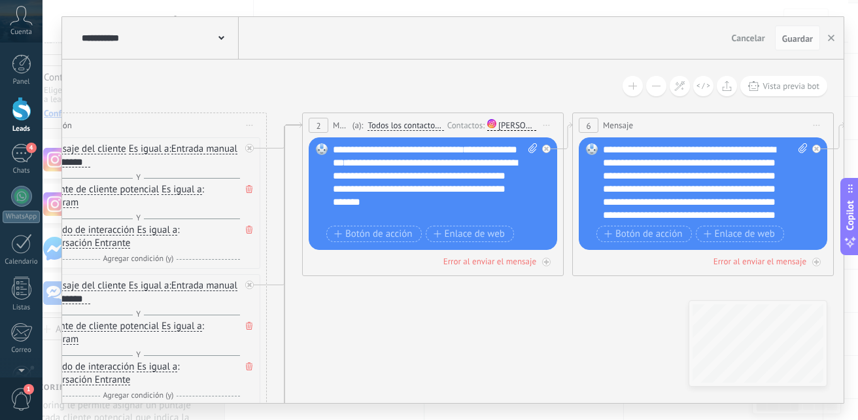
drag, startPoint x: 380, startPoint y: 218, endPoint x: 379, endPoint y: 380, distance: 162.1
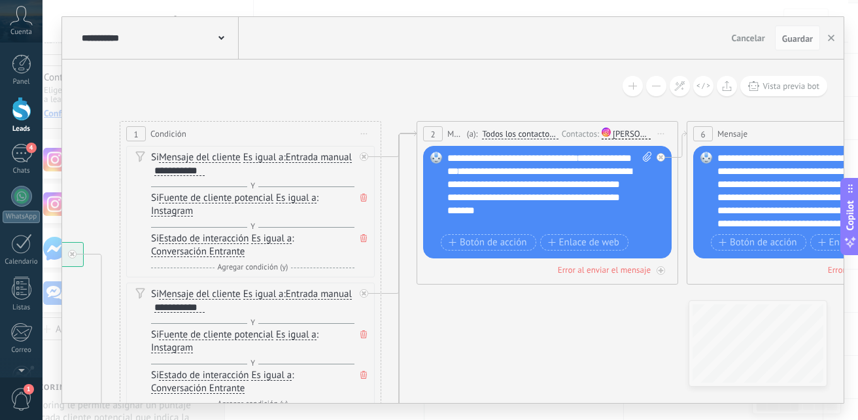
drag, startPoint x: 370, startPoint y: 105, endPoint x: 485, endPoint y: 114, distance: 115.4
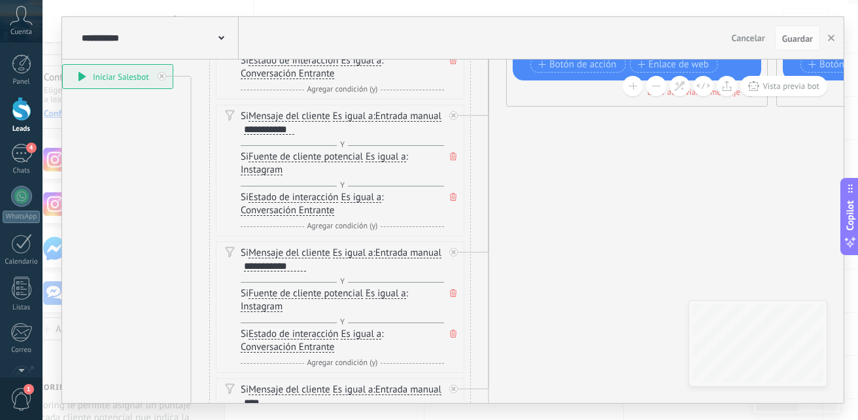
drag, startPoint x: 581, startPoint y: 178, endPoint x: 592, endPoint y: 154, distance: 26.6
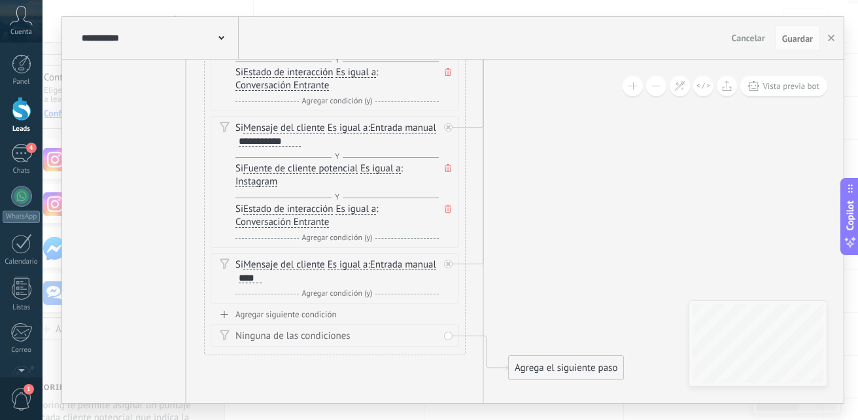
drag, startPoint x: 515, startPoint y: 307, endPoint x: 510, endPoint y: 183, distance: 124.3
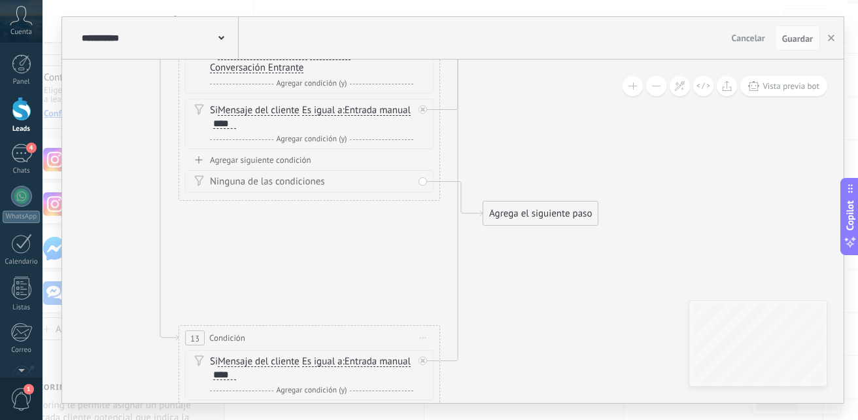
drag, startPoint x: 496, startPoint y: 271, endPoint x: 471, endPoint y: 117, distance: 155.6
click at [422, 336] on span "Iniciar vista previa aquí Cambiar nombre Duplicar Borrar" at bounding box center [423, 337] width 21 height 19
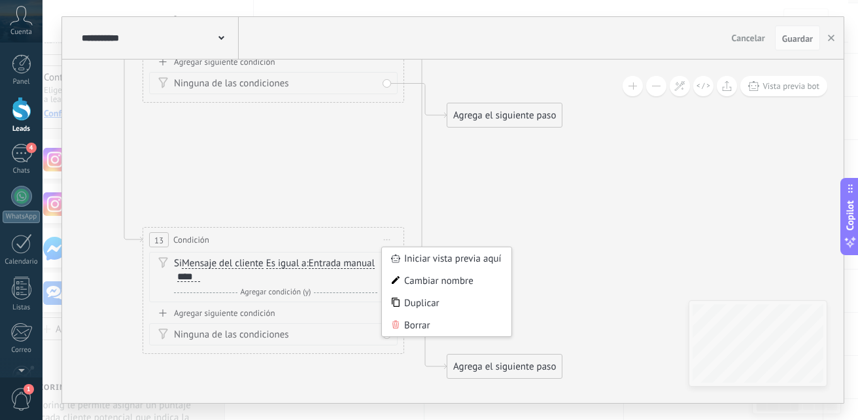
drag, startPoint x: 533, startPoint y: 312, endPoint x: 497, endPoint y: 214, distance: 104.4
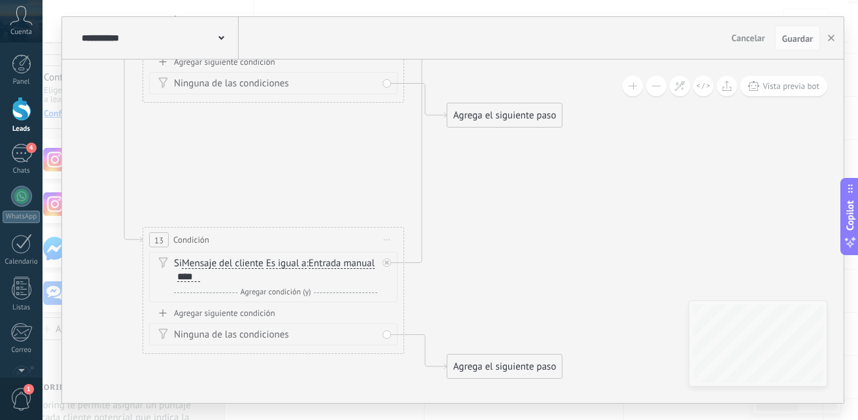
click at [386, 240] on icon at bounding box center [387, 239] width 7 height 1
click at [405, 319] on div "Borrar" at bounding box center [446, 325] width 129 height 22
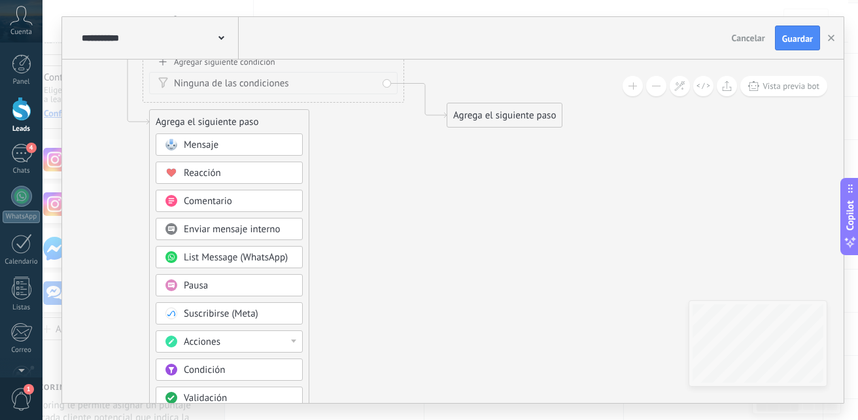
drag, startPoint x: 312, startPoint y: 211, endPoint x: 316, endPoint y: 354, distance: 143.2
click at [554, 0] on div "1 Condición ********* Iniciar vista previa aquí Cambiar nombre Duplicar Borrar …" at bounding box center [554, 0] width 0 height 0
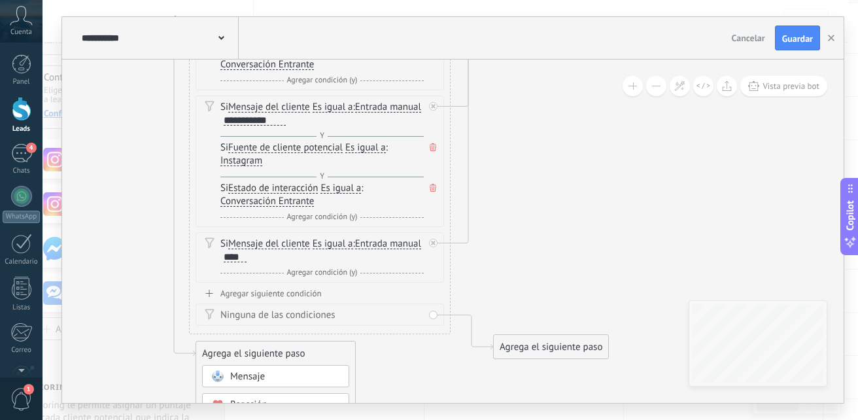
drag, startPoint x: 133, startPoint y: 127, endPoint x: 196, endPoint y: 362, distance: 243.1
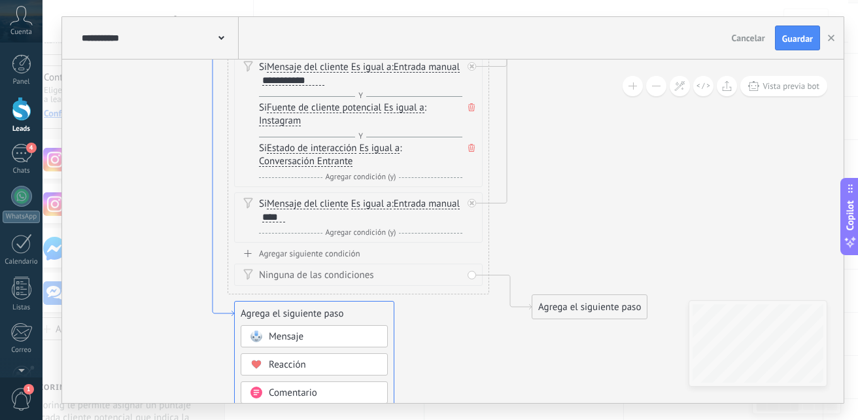
drag, startPoint x: 188, startPoint y: 229, endPoint x: 210, endPoint y: 186, distance: 48.2
click at [210, 186] on icon at bounding box center [213, 104] width 42 height 426
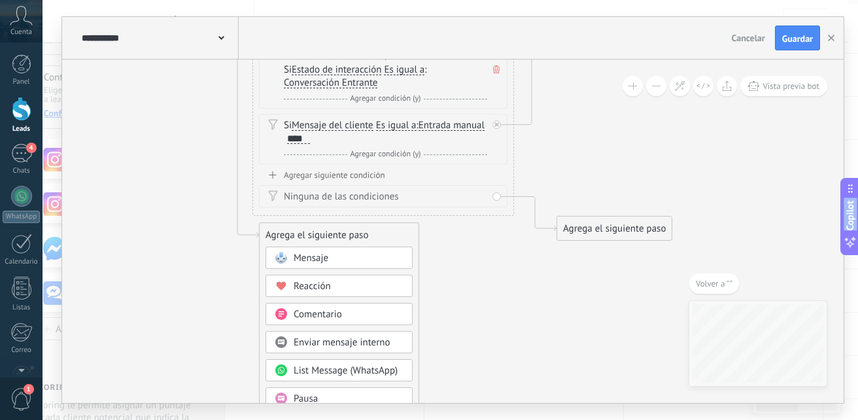
drag, startPoint x: 224, startPoint y: 446, endPoint x: 216, endPoint y: 446, distance: 8.5
click at [216, 329] on html ".abccls-1,.abccls-2{fill-rule:evenodd}.abccls-2{fill:#fff} .abfcls-1{fill:none}…" at bounding box center [429, 119] width 858 height 420
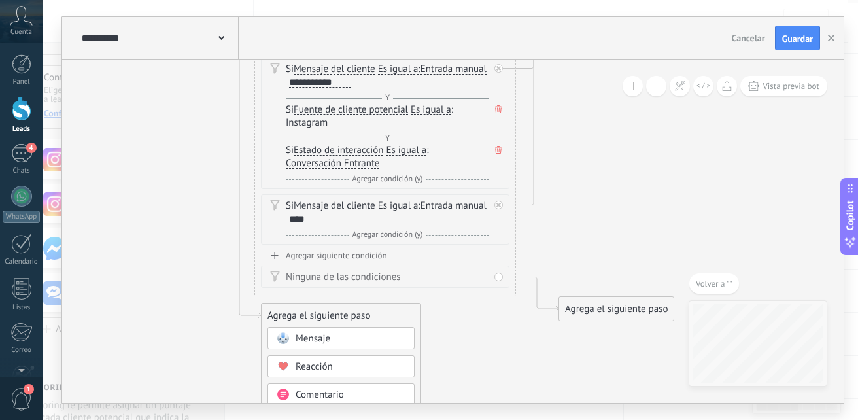
drag, startPoint x: 199, startPoint y: 321, endPoint x: 207, endPoint y: 405, distance: 84.0
click at [207, 405] on div "**********" at bounding box center [449, 210] width 815 height 420
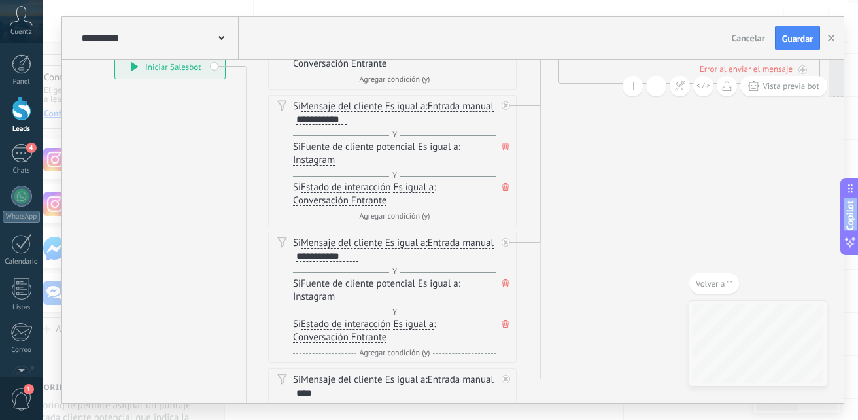
drag, startPoint x: 197, startPoint y: 407, endPoint x: 197, endPoint y: 446, distance: 38.6
click at [197, 329] on html ".abccls-1,.abccls-2{fill-rule:evenodd}.abccls-2{fill:#fff} .abfcls-1{fill:none}…" at bounding box center [429, 119] width 858 height 420
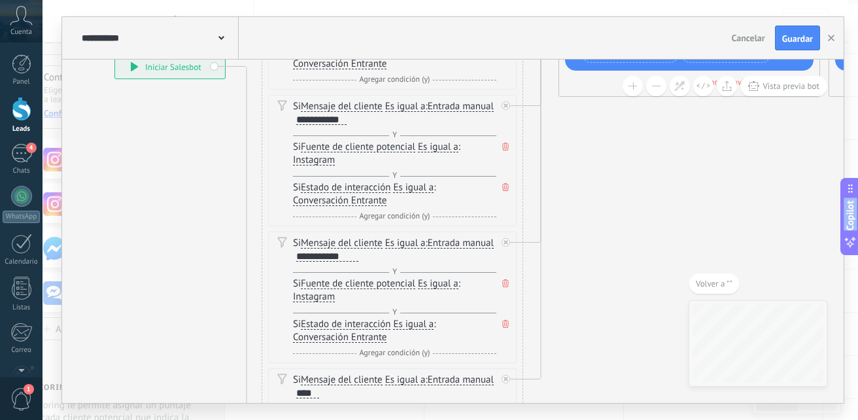
click at [214, 66] on div "**********" at bounding box center [170, 67] width 110 height 24
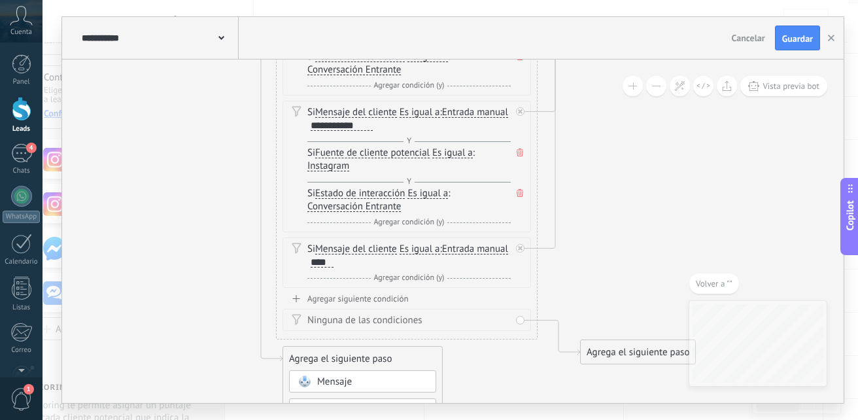
drag, startPoint x: 568, startPoint y: 336, endPoint x: 607, endPoint y: 205, distance: 136.3
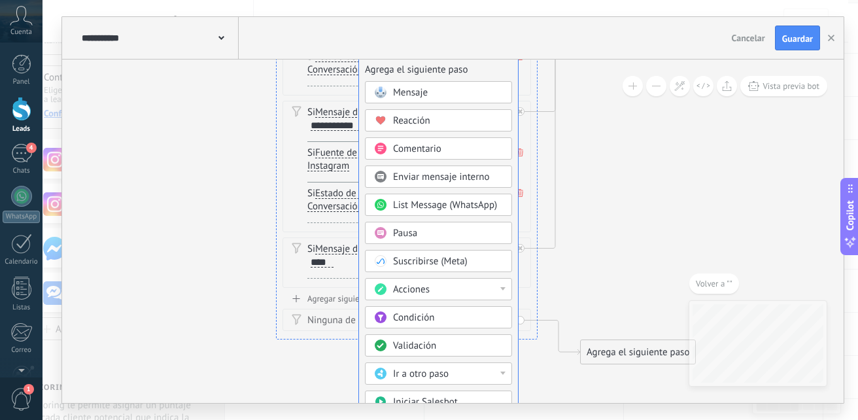
drag, startPoint x: 363, startPoint y: 351, endPoint x: 439, endPoint y: 65, distance: 295.6
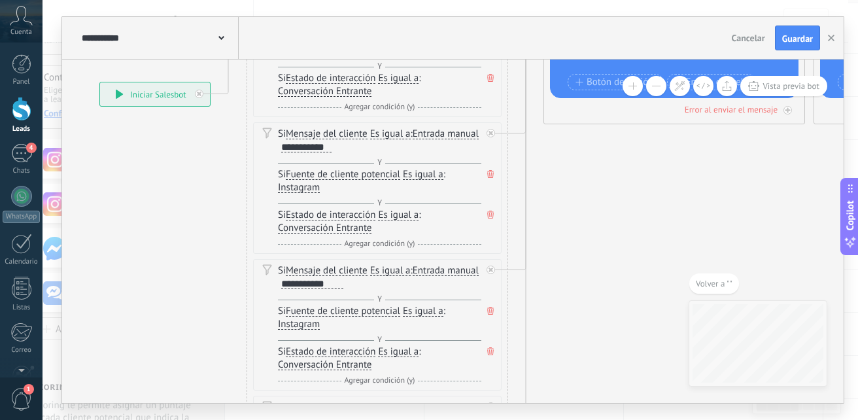
drag, startPoint x: 641, startPoint y: 347, endPoint x: 637, endPoint y: 358, distance: 11.6
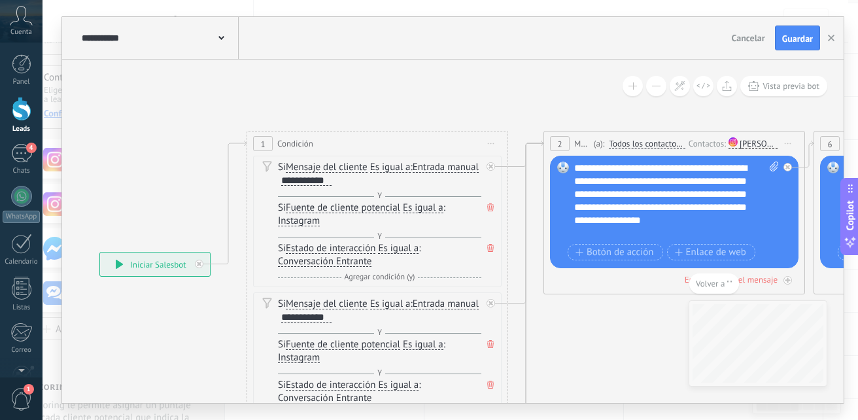
drag, startPoint x: 602, startPoint y: 231, endPoint x: 602, endPoint y: 382, distance: 151.0
click at [293, 139] on span "Condición" at bounding box center [295, 143] width 36 height 12
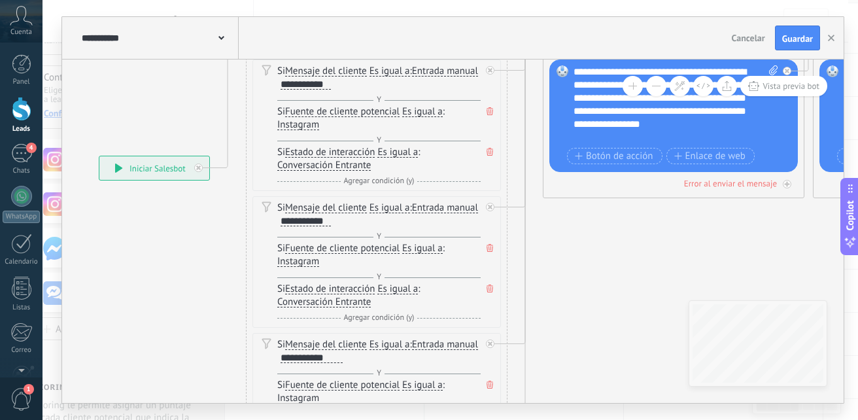
drag, startPoint x: 569, startPoint y: 328, endPoint x: 568, endPoint y: 232, distance: 96.1
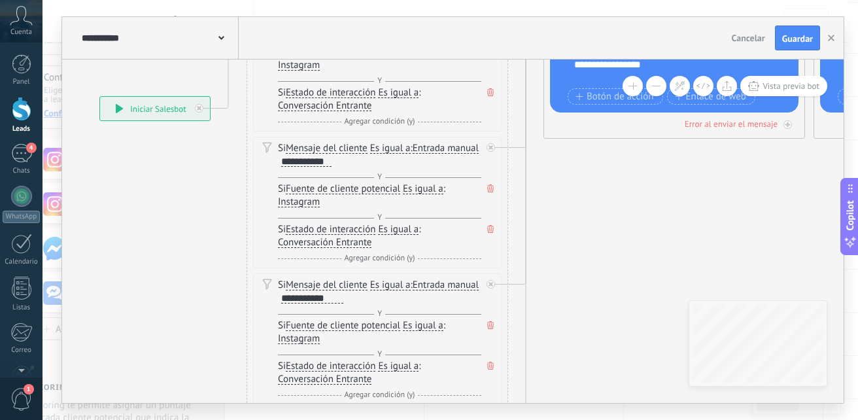
drag, startPoint x: 540, startPoint y: 267, endPoint x: 548, endPoint y: 234, distance: 34.3
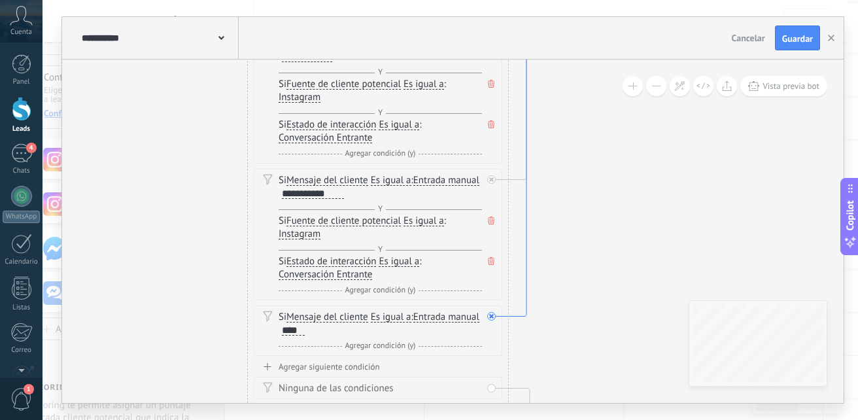
drag, startPoint x: 530, startPoint y: 295, endPoint x: 530, endPoint y: 190, distance: 104.6
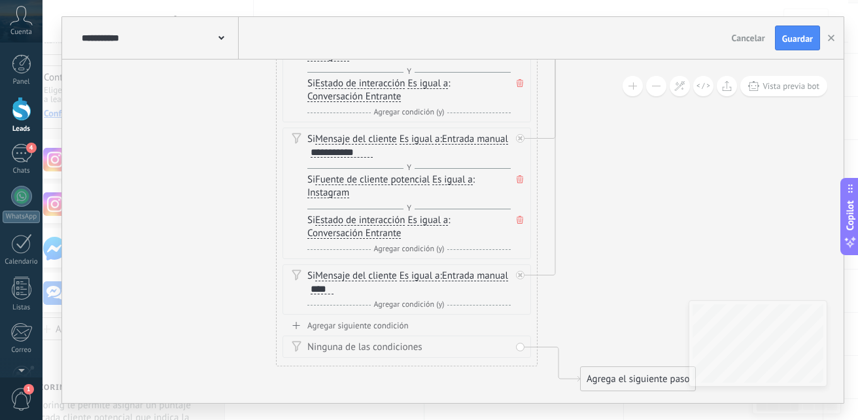
drag, startPoint x: 581, startPoint y: 335, endPoint x: 611, endPoint y: 294, distance: 51.0
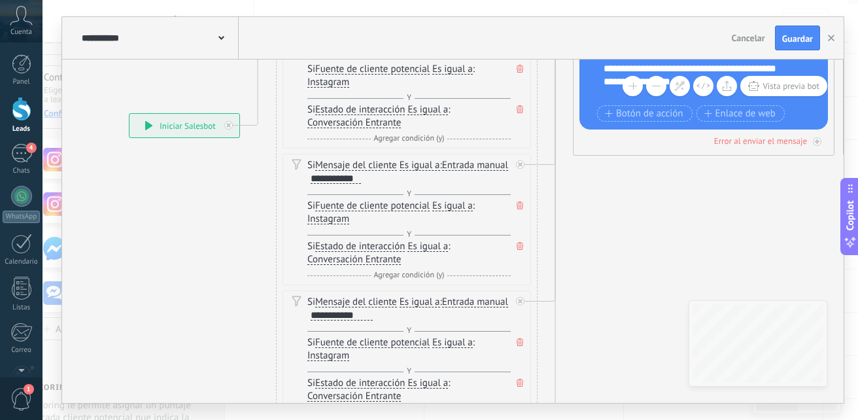
drag, startPoint x: 236, startPoint y: 197, endPoint x: 268, endPoint y: 360, distance: 165.9
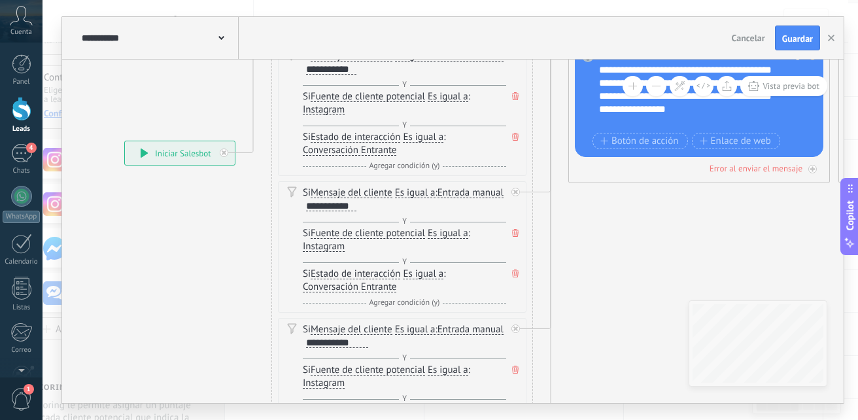
drag, startPoint x: 258, startPoint y: 233, endPoint x: 253, endPoint y: 261, distance: 27.8
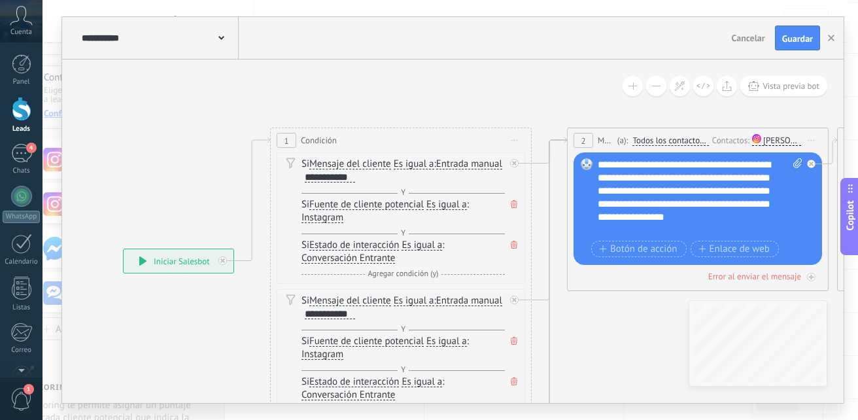
click at [496, 137] on div "1 Condición ********* Iniciar vista previa aquí Cambiar nombre Duplicar Borrar" at bounding box center [401, 140] width 260 height 24
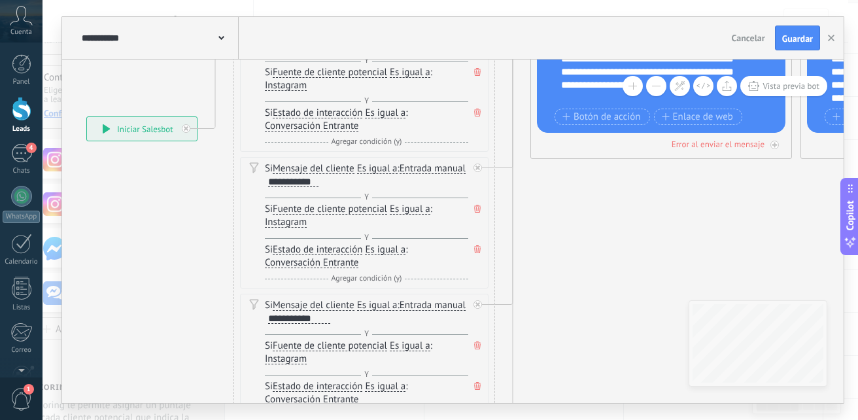
drag, startPoint x: 629, startPoint y: 335, endPoint x: 594, endPoint y: 216, distance: 123.9
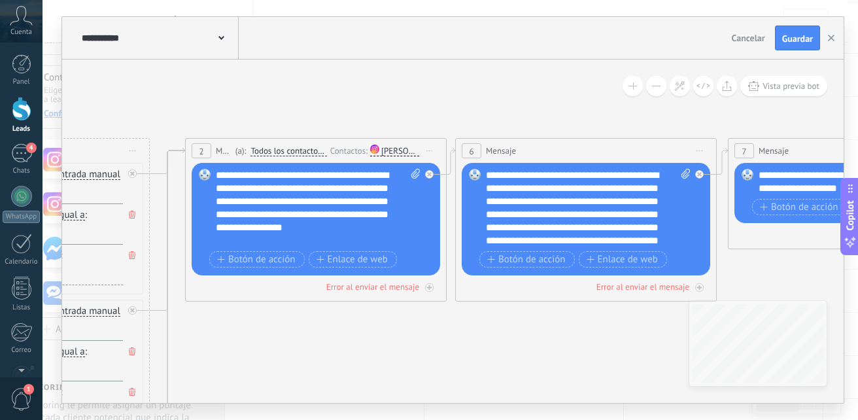
drag, startPoint x: 733, startPoint y: 191, endPoint x: 388, endPoint y: 333, distance: 373.2
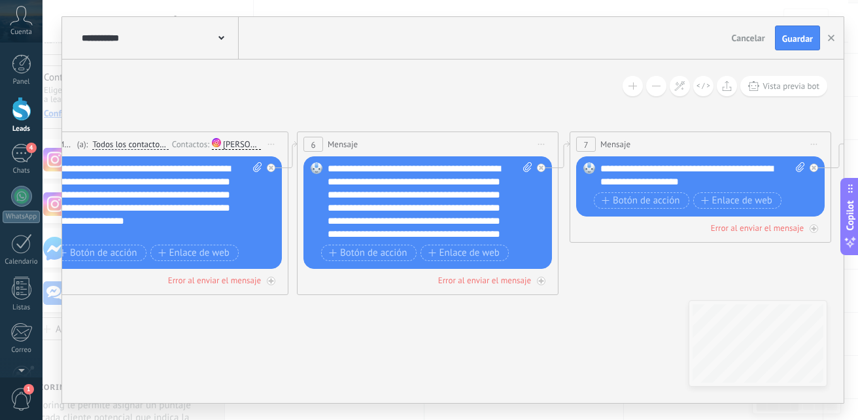
drag, startPoint x: 417, startPoint y: 315, endPoint x: 396, endPoint y: 312, distance: 21.1
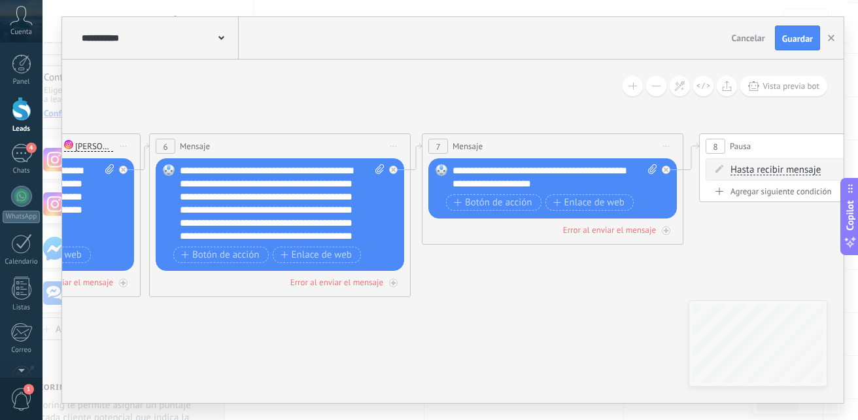
drag, startPoint x: 564, startPoint y: 312, endPoint x: 416, endPoint y: 314, distance: 147.8
click at [415, 314] on icon at bounding box center [393, 401] width 2570 height 1190
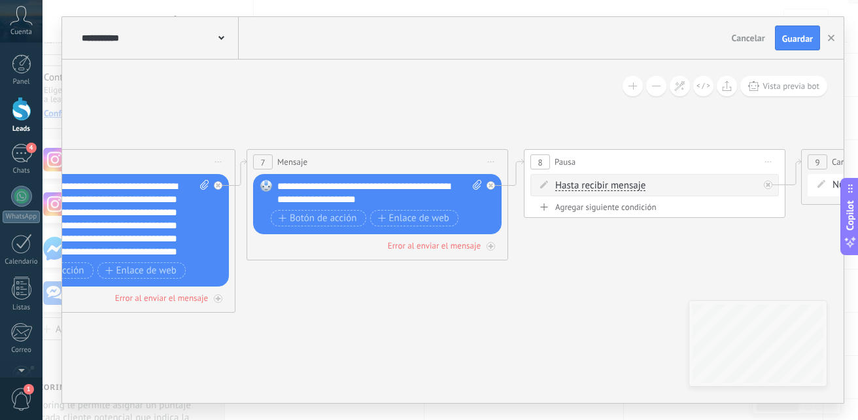
drag, startPoint x: 507, startPoint y: 324, endPoint x: 331, endPoint y: 340, distance: 175.9
click at [331, 340] on icon at bounding box center [218, 417] width 2570 height 1190
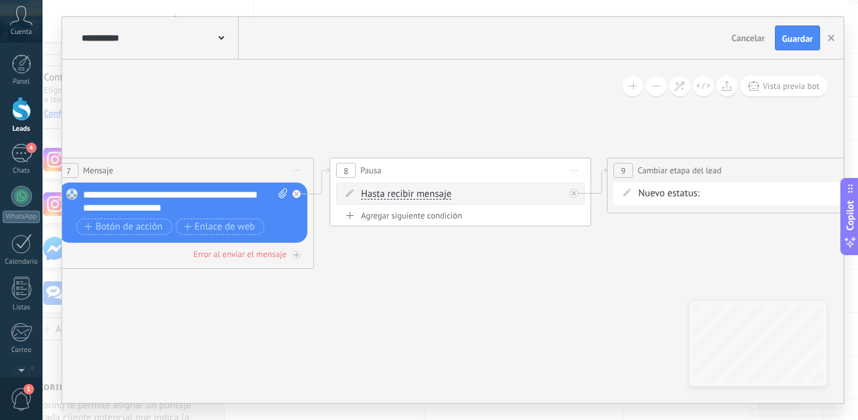
drag, startPoint x: 533, startPoint y: 308, endPoint x: 339, endPoint y: 316, distance: 194.3
click at [339, 316] on icon at bounding box center [24, 426] width 2570 height 1190
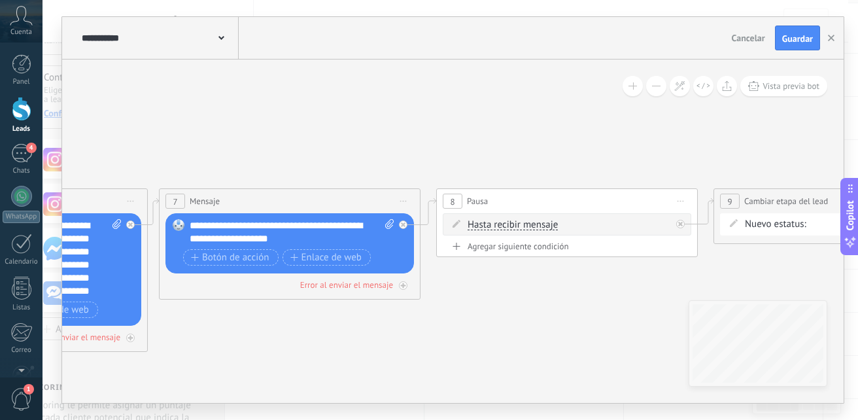
drag, startPoint x: 522, startPoint y: 316, endPoint x: 635, endPoint y: 347, distance: 117.2
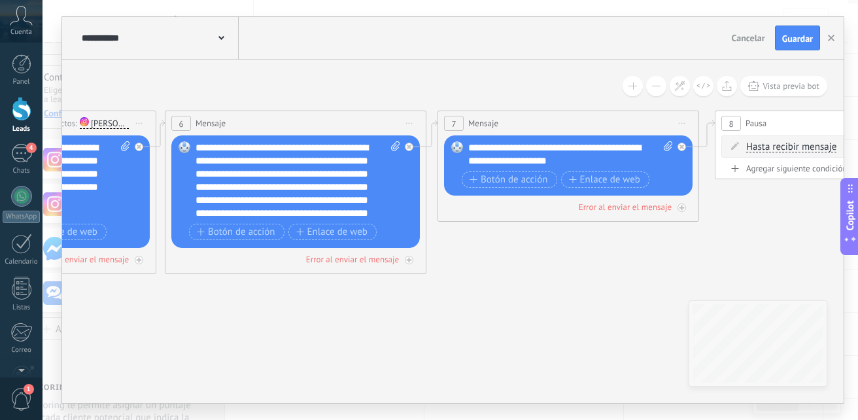
drag, startPoint x: 435, startPoint y: 327, endPoint x: 708, endPoint y: 250, distance: 283.3
click at [708, 250] on icon at bounding box center [409, 379] width 2570 height 1190
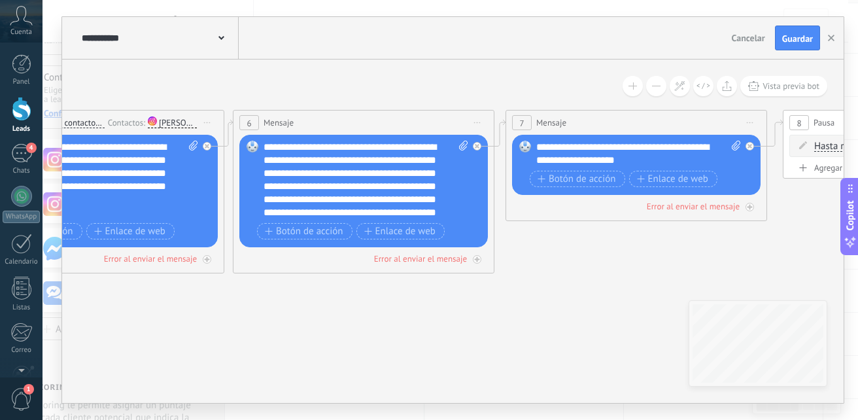
drag, startPoint x: 537, startPoint y: 281, endPoint x: 662, endPoint y: 306, distance: 127.3
click at [666, 307] on icon at bounding box center [477, 378] width 2570 height 1190
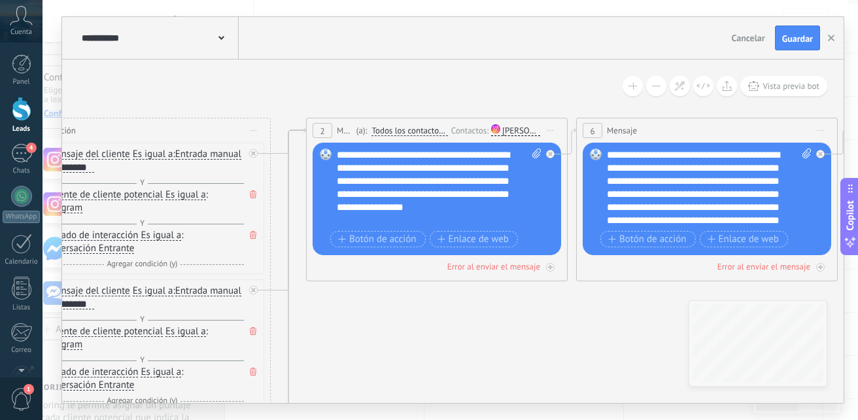
drag, startPoint x: 405, startPoint y: 352, endPoint x: 627, endPoint y: 334, distance: 223.0
click at [627, 334] on icon at bounding box center [820, 386] width 2570 height 1190
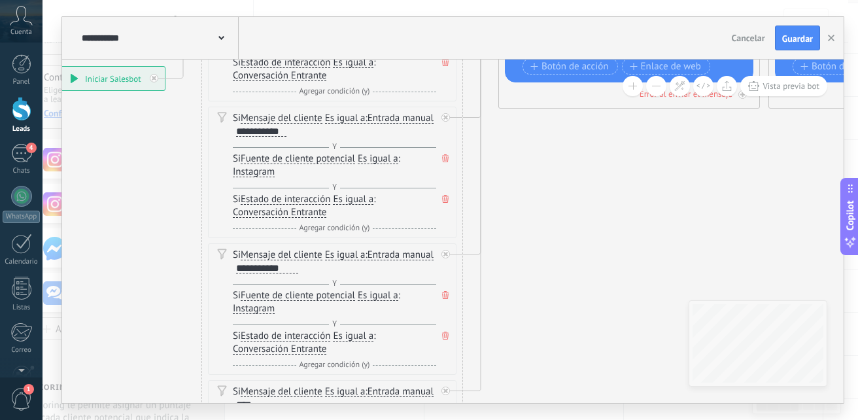
drag, startPoint x: 477, startPoint y: 338, endPoint x: 601, endPoint y: 174, distance: 205.4
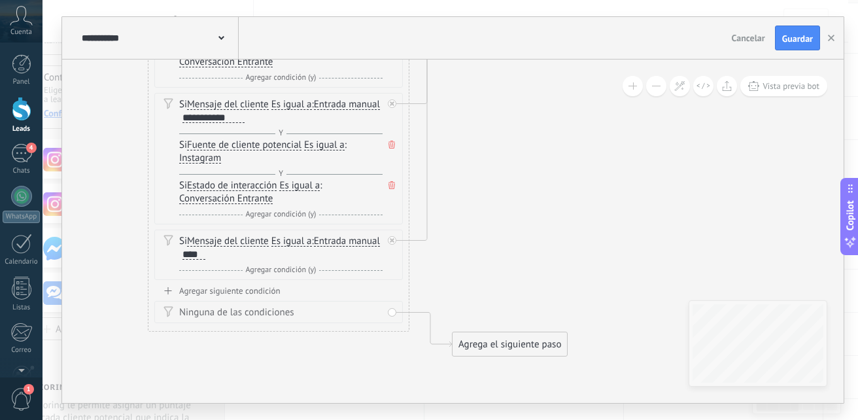
drag, startPoint x: 545, startPoint y: 314, endPoint x: 491, endPoint y: 164, distance: 159.6
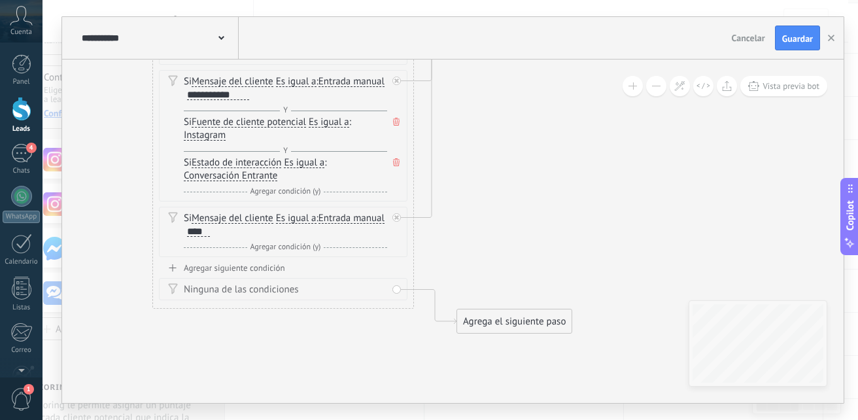
drag, startPoint x: 490, startPoint y: 274, endPoint x: 492, endPoint y: 267, distance: 6.8
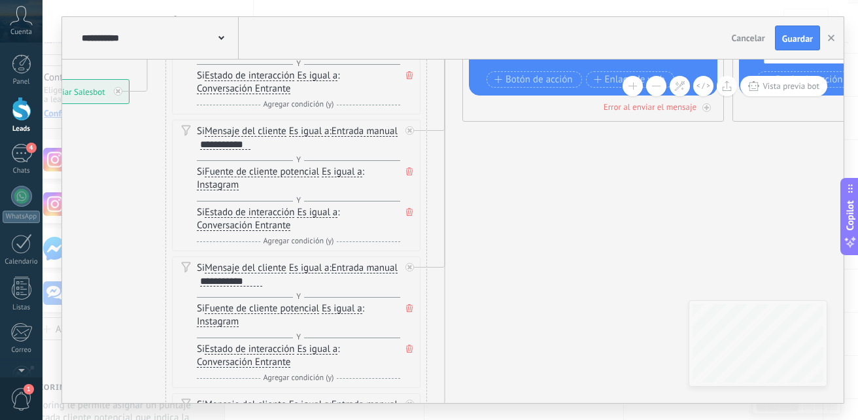
drag, startPoint x: 490, startPoint y: 175, endPoint x: 512, endPoint y: 304, distance: 130.7
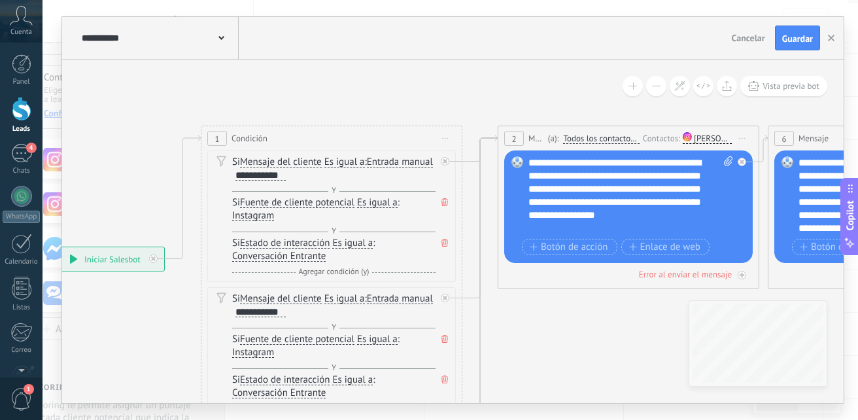
drag, startPoint x: 536, startPoint y: 220, endPoint x: 564, endPoint y: 357, distance: 140.1
click at [663, 87] on button at bounding box center [656, 86] width 20 height 20
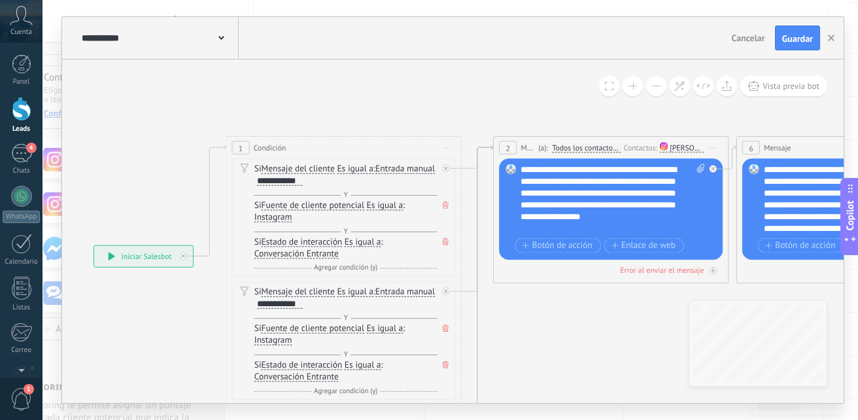
click at [663, 87] on button at bounding box center [656, 86] width 20 height 20
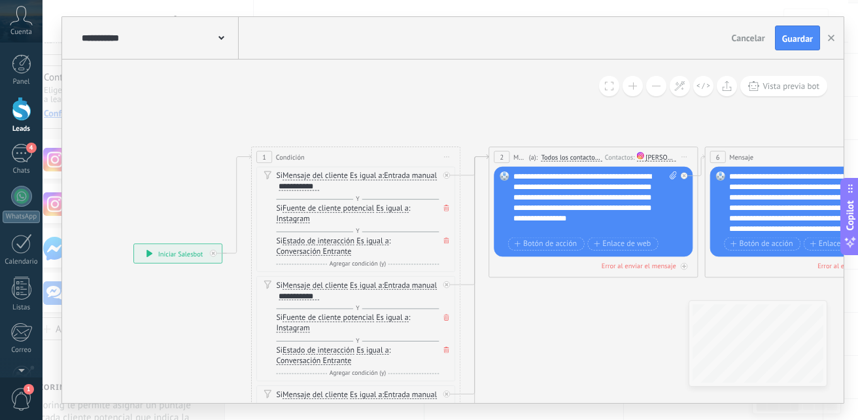
click at [663, 87] on button at bounding box center [656, 86] width 20 height 20
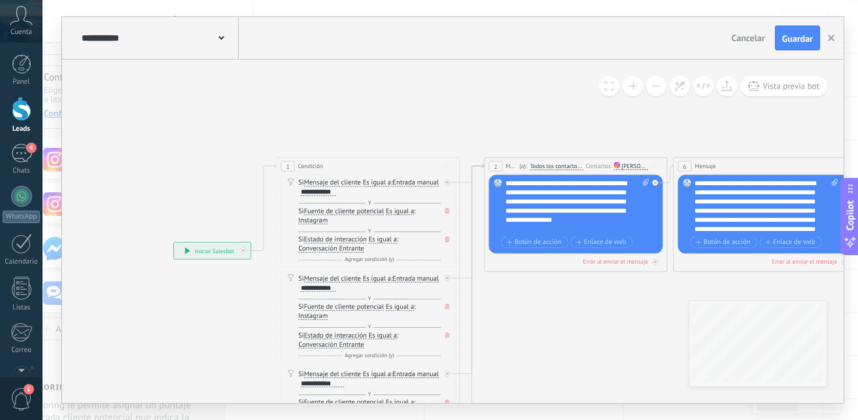
click at [663, 87] on button at bounding box center [656, 86] width 20 height 20
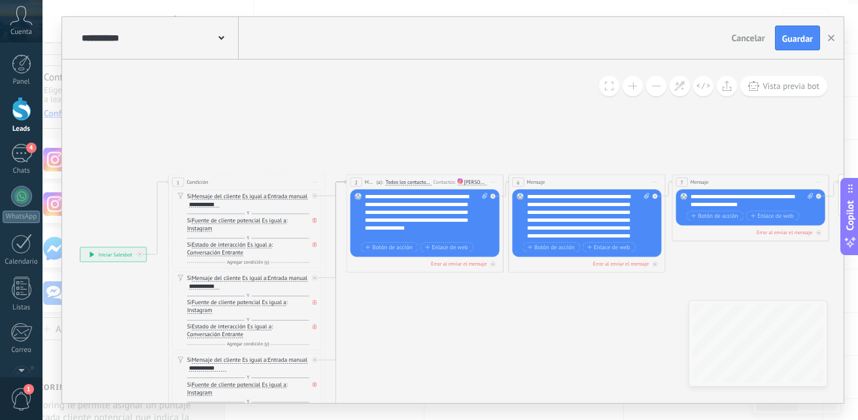
drag, startPoint x: 615, startPoint y: 342, endPoint x: 482, endPoint y: 348, distance: 133.5
click at [482, 348] on icon at bounding box center [655, 335] width 1542 height 715
click at [814, 43] on button "Guardar" at bounding box center [797, 37] width 45 height 25
click at [831, 38] on use "button" at bounding box center [831, 38] width 7 height 7
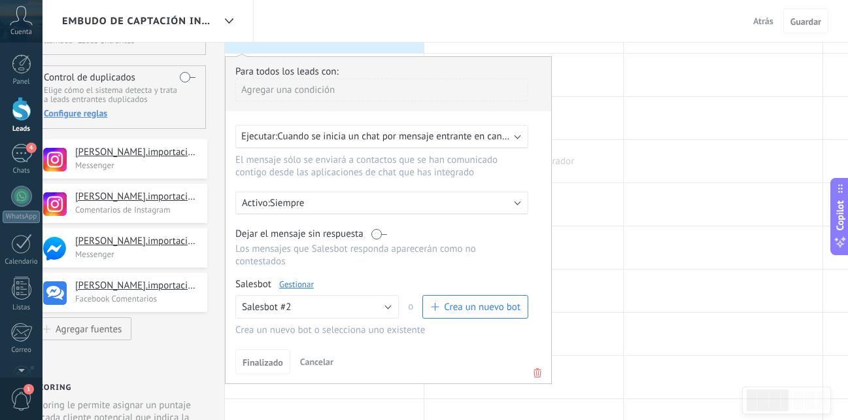
click at [583, 145] on div at bounding box center [523, 161] width 199 height 42
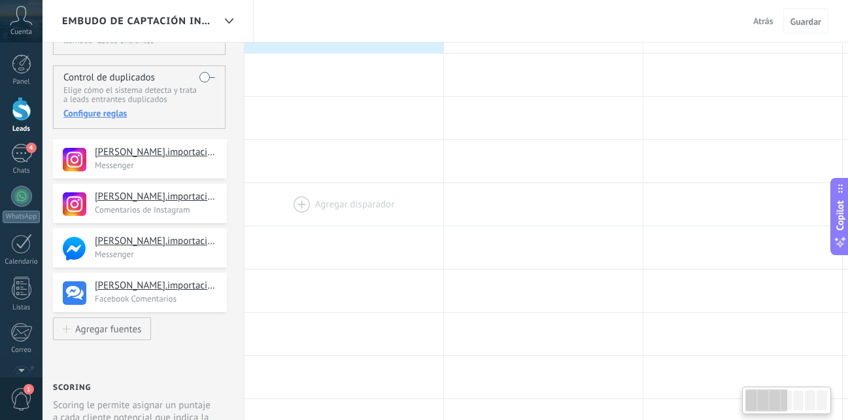
drag, startPoint x: 414, startPoint y: 101, endPoint x: 433, endPoint y: 216, distance: 117.4
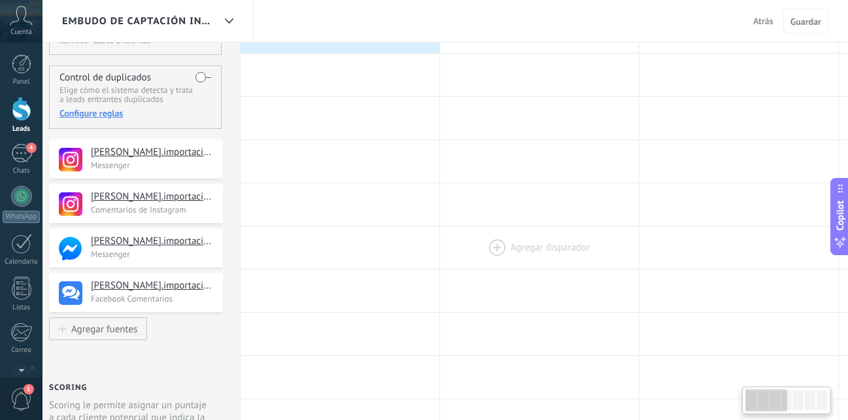
drag, startPoint x: 543, startPoint y: 133, endPoint x: 537, endPoint y: 233, distance: 100.8
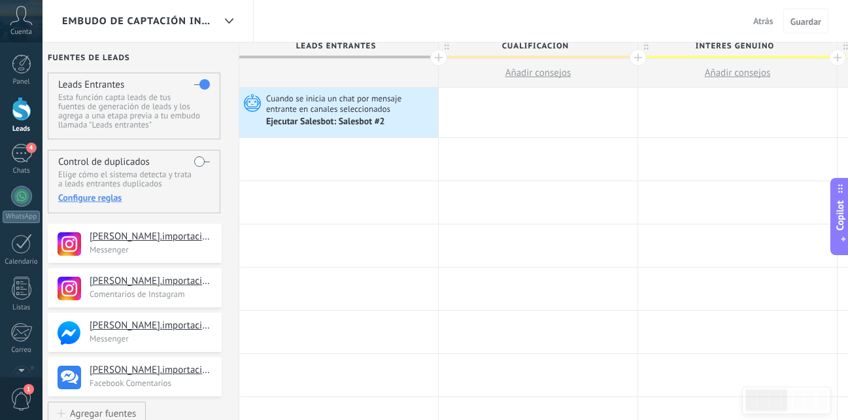
scroll to position [5, 0]
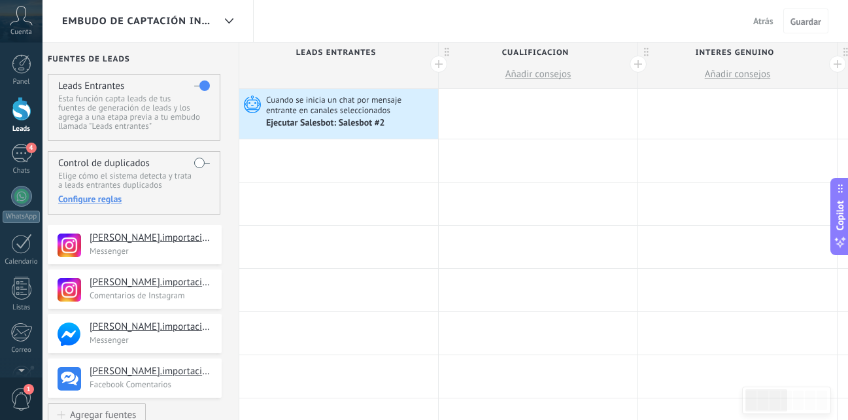
click at [397, 156] on div at bounding box center [338, 160] width 199 height 42
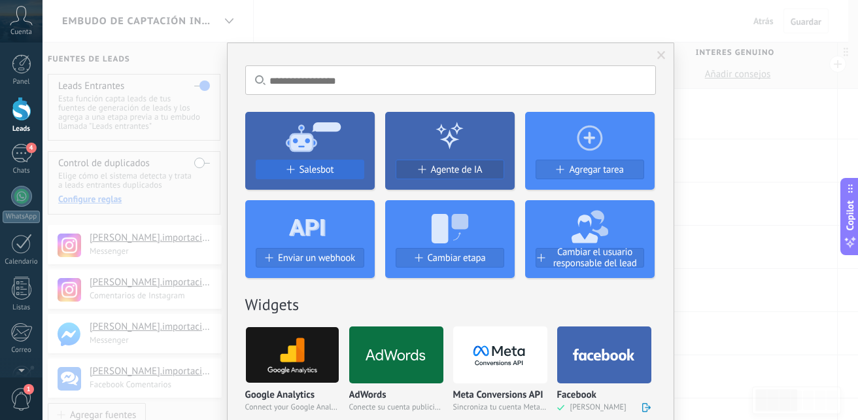
click at [302, 167] on span "Salesbot" at bounding box center [316, 169] width 35 height 11
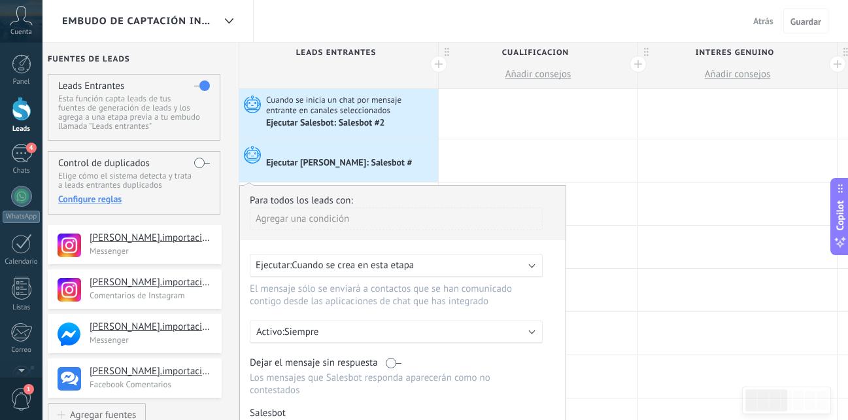
click at [373, 261] on span "Cuando se crea en esta etapa" at bounding box center [353, 265] width 122 height 12
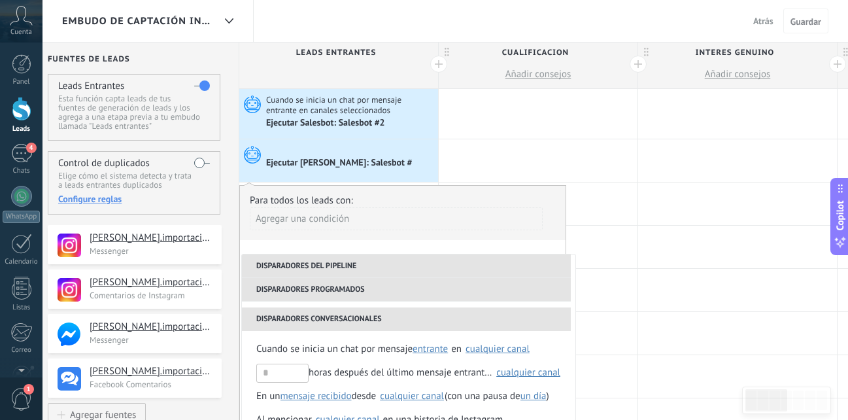
scroll to position [131, 0]
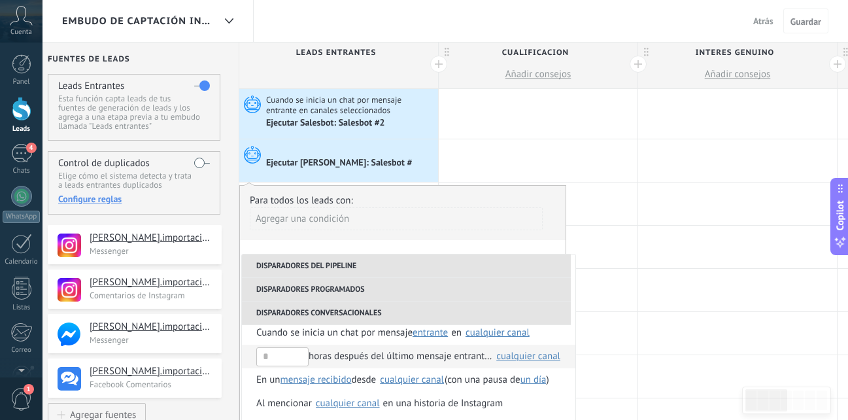
click at [396, 352] on div "horas después del último mensaje entrante en" at bounding box center [374, 357] width 236 height 24
click at [287, 356] on input "text" at bounding box center [282, 356] width 52 height 19
type input "*"
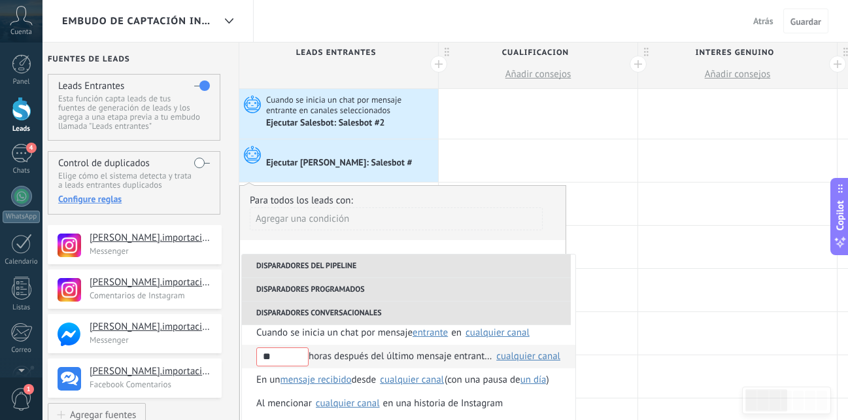
type input "*"
click at [357, 307] on li "Disparadores conversacionales" at bounding box center [406, 313] width 329 height 24
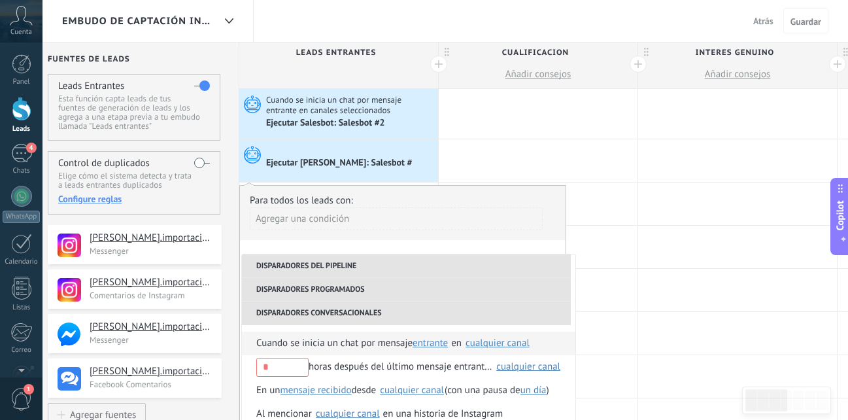
click at [346, 339] on span "Cuando se inicia un chat por mensaje" at bounding box center [334, 343] width 156 height 24
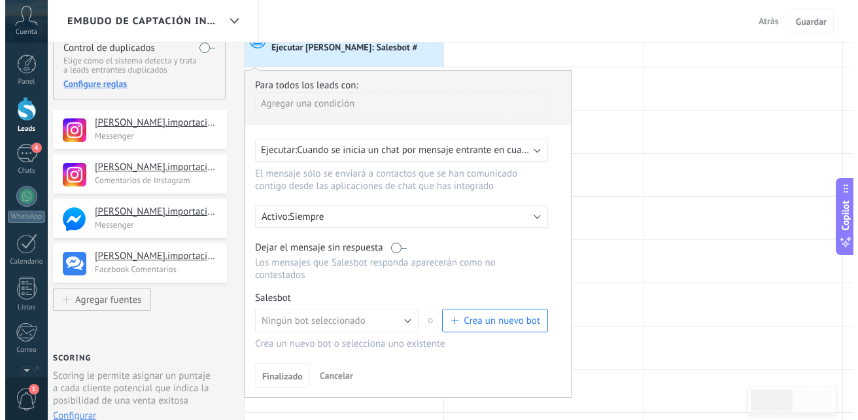
scroll to position [124, 0]
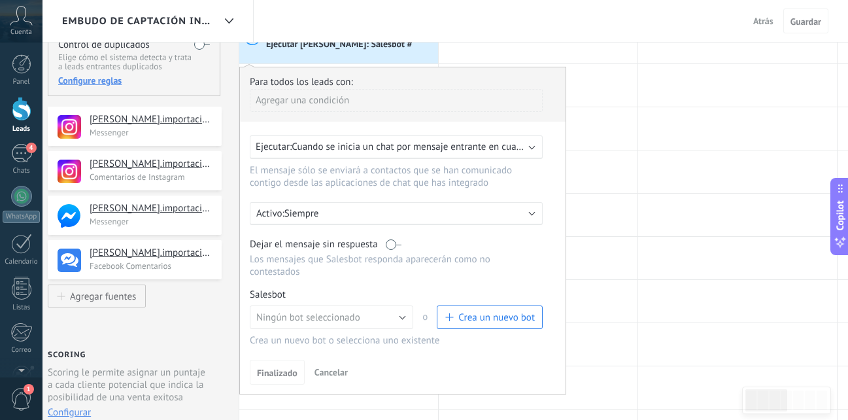
click at [467, 312] on span "Crea un nuevo bot" at bounding box center [496, 317] width 76 height 12
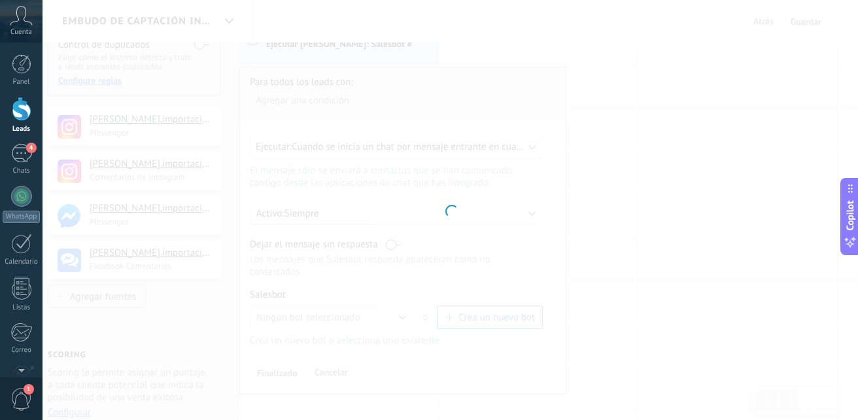
type input "**********"
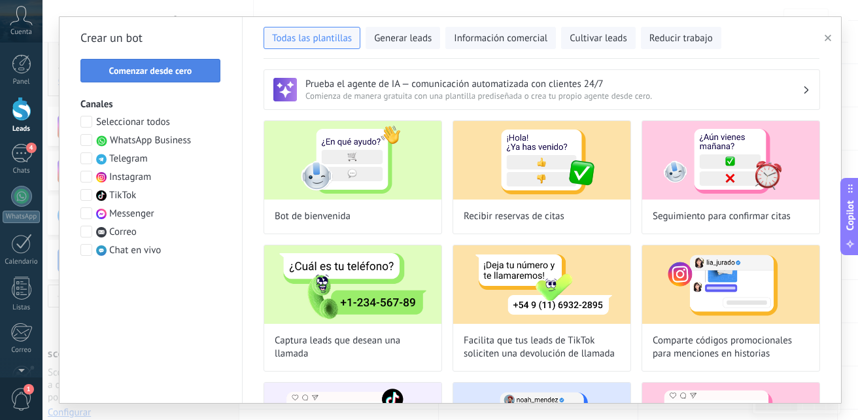
click at [154, 72] on span "Comenzar desde cero" at bounding box center [150, 70] width 83 height 9
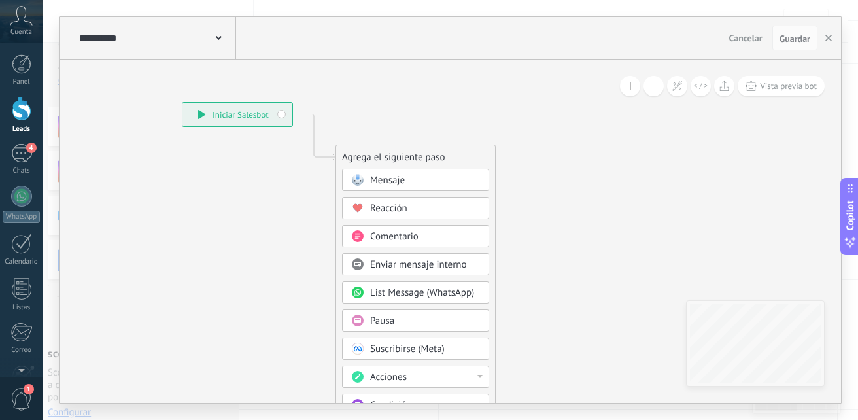
drag, startPoint x: 667, startPoint y: 188, endPoint x: 509, endPoint y: 131, distance: 167.5
click at [509, 131] on icon at bounding box center [294, 339] width 879 height 1128
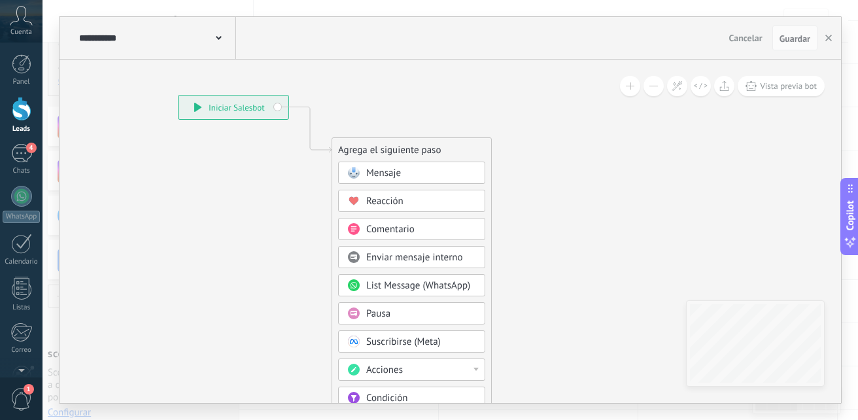
click at [527, 326] on icon at bounding box center [290, 332] width 879 height 1128
click at [438, 391] on div "Condición" at bounding box center [411, 397] width 147 height 22
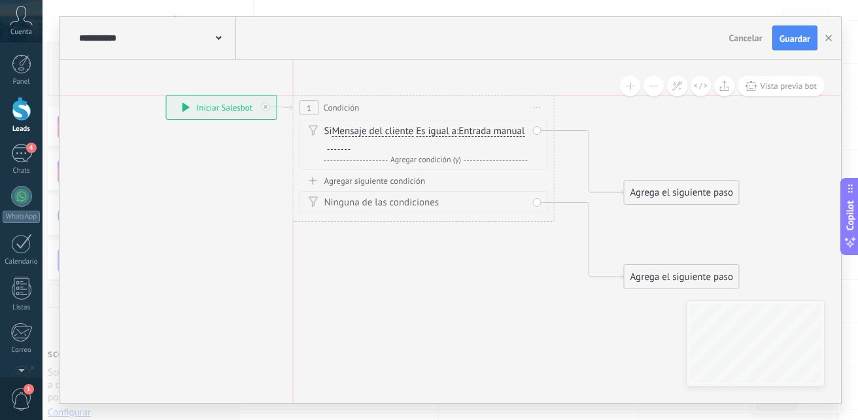
click at [166, 95] on div "**********" at bounding box center [166, 95] width 0 height 0
click at [350, 145] on div at bounding box center [339, 144] width 23 height 10
paste div
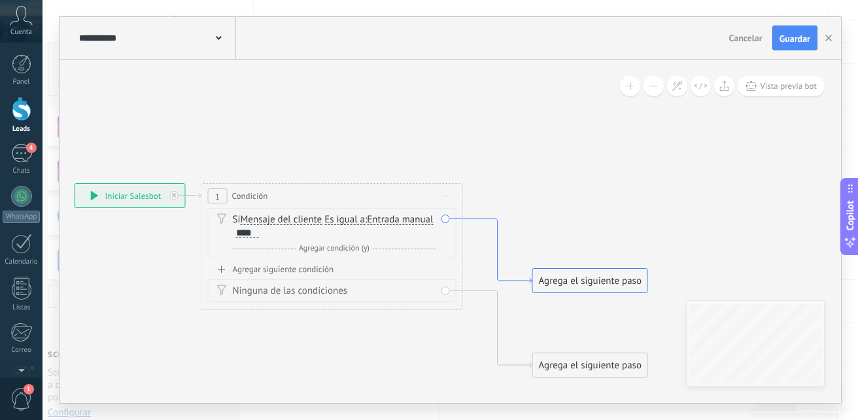
drag, startPoint x: 611, startPoint y: 193, endPoint x: 519, endPoint y: 281, distance: 127.1
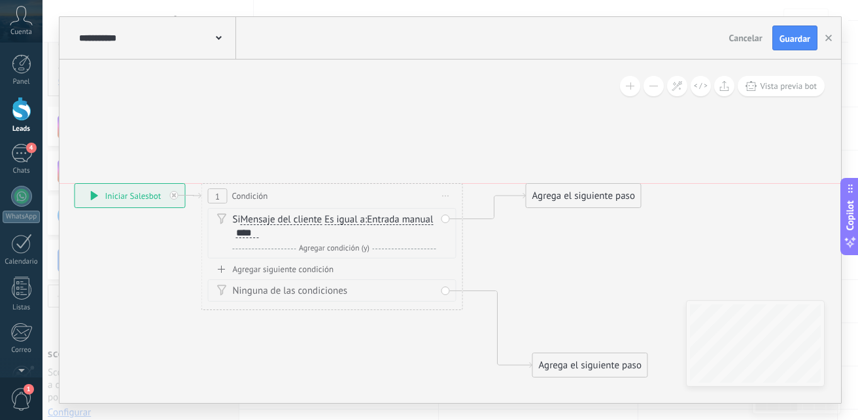
drag, startPoint x: 546, startPoint y: 280, endPoint x: 539, endPoint y: 193, distance: 87.2
click at [539, 193] on div "Agrega el siguiente paso" at bounding box center [583, 196] width 114 height 22
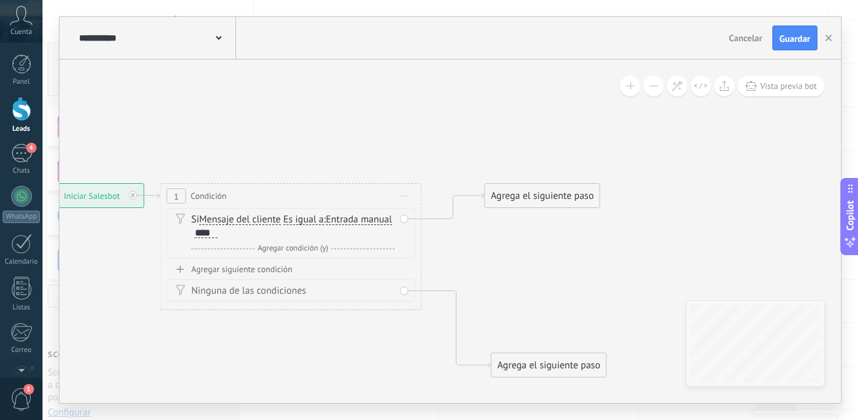
drag, startPoint x: 576, startPoint y: 232, endPoint x: 543, endPoint y: 232, distance: 33.3
click at [543, 232] on icon at bounding box center [297, 280] width 1183 height 848
click at [535, 195] on div "Agrega el siguiente paso" at bounding box center [542, 196] width 114 height 22
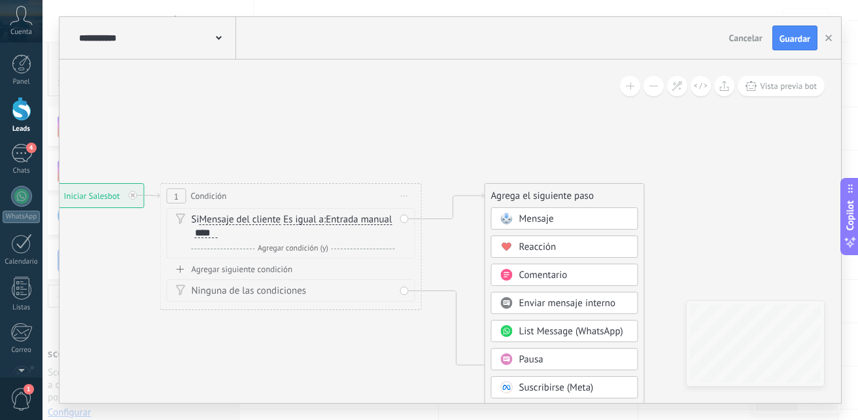
click at [520, 217] on span "Mensaje" at bounding box center [536, 218] width 35 height 12
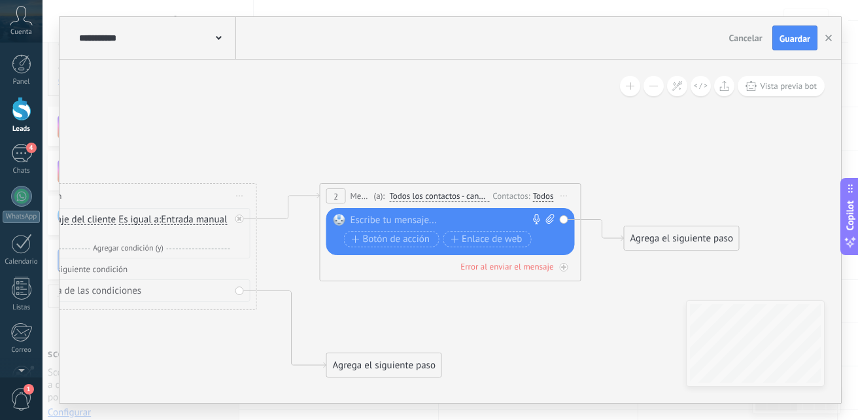
click at [405, 219] on div at bounding box center [447, 220] width 194 height 13
paste div
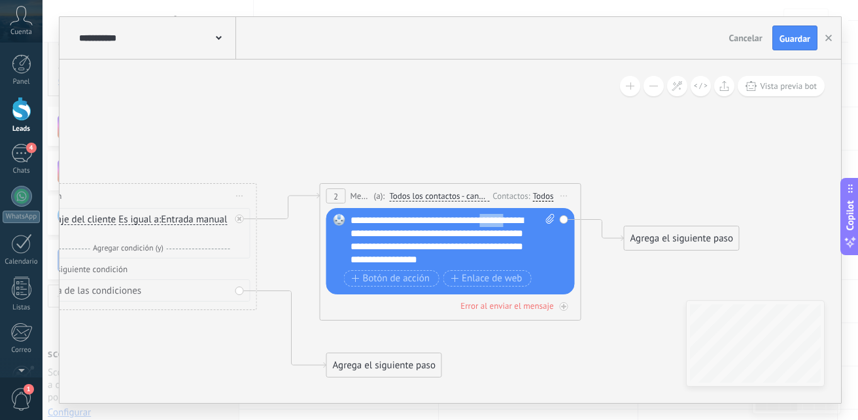
drag, startPoint x: 496, startPoint y: 217, endPoint x: 527, endPoint y: 224, distance: 32.1
click at [527, 224] on div "**********" at bounding box center [452, 240] width 205 height 52
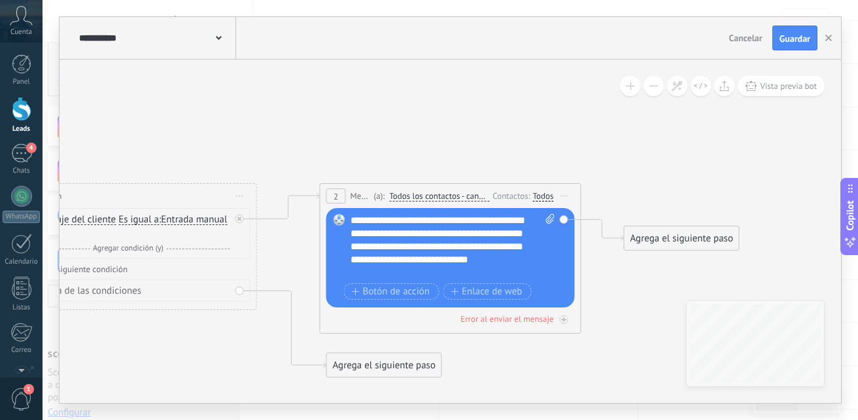
click at [403, 233] on div "**********" at bounding box center [452, 246] width 205 height 65
click at [666, 237] on div "Agrega el siguiente paso" at bounding box center [681, 239] width 114 height 22
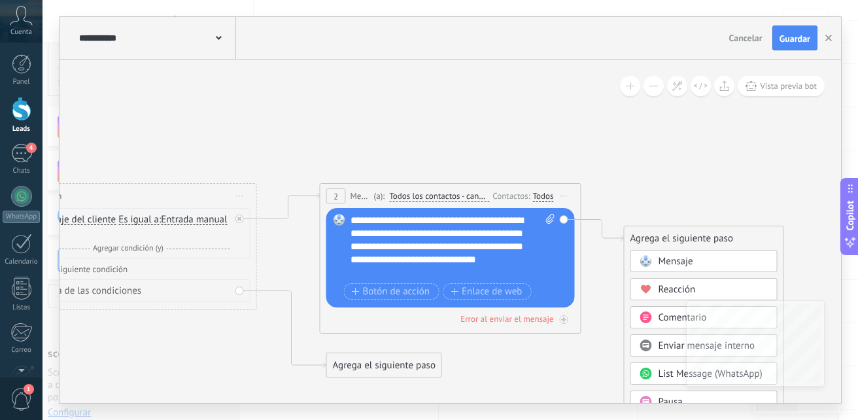
click at [650, 394] on div "Pausa" at bounding box center [703, 401] width 147 height 22
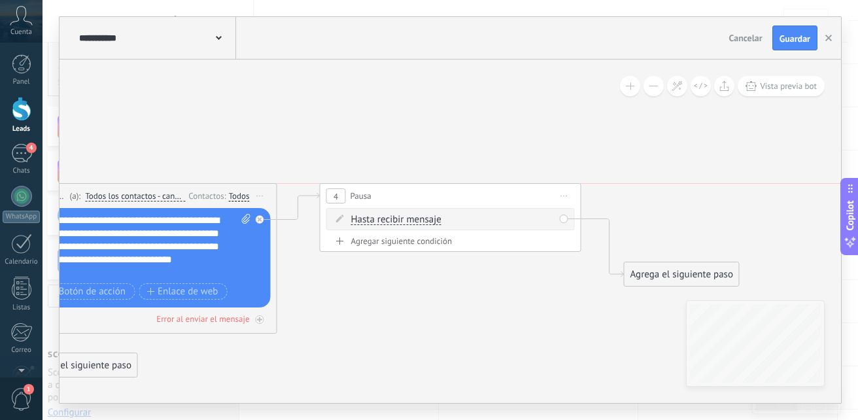
drag, startPoint x: 488, startPoint y: 235, endPoint x: 488, endPoint y: 188, distance: 46.4
click at [488, 188] on div "4 Pausa ***** Iniciar vista previa aquí Cambiar nombre Duplicar Borrar" at bounding box center [450, 196] width 260 height 24
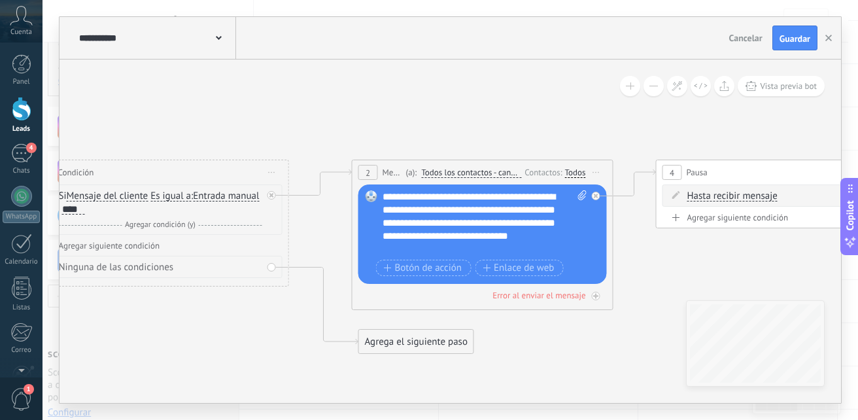
drag, startPoint x: 418, startPoint y: 282, endPoint x: 753, endPoint y: 258, distance: 336.2
click at [753, 258] on icon at bounding box center [466, 257] width 1784 height 848
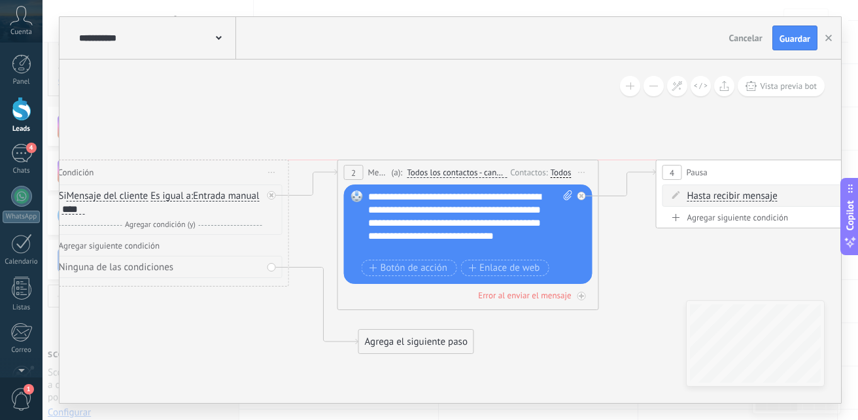
drag, startPoint x: 509, startPoint y: 162, endPoint x: 495, endPoint y: 160, distance: 14.5
click at [495, 160] on div "2 Mensaje ******* (a): Todos los contactos - canales seleccionados Todos los co…" at bounding box center [468, 172] width 260 height 24
click at [802, 42] on span "Guardar" at bounding box center [794, 38] width 31 height 9
click at [224, 36] on div "**********" at bounding box center [156, 38] width 160 height 42
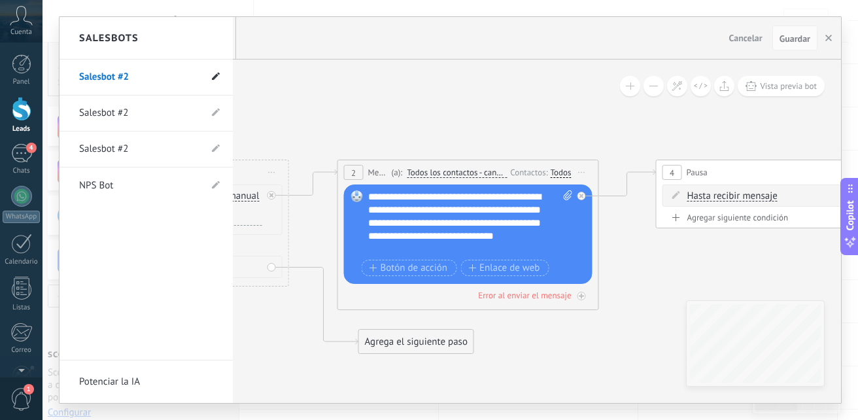
click at [219, 78] on icon at bounding box center [216, 77] width 8 height 8
click at [125, 80] on input "**********" at bounding box center [125, 77] width 93 height 21
type input "**********"
click at [216, 76] on icon at bounding box center [215, 77] width 14 height 8
type input "**********"
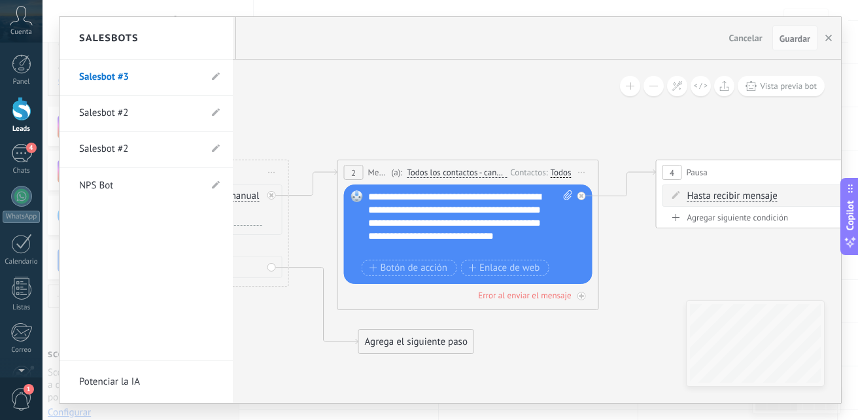
click at [731, 63] on div at bounding box center [449, 210] width 781 height 386
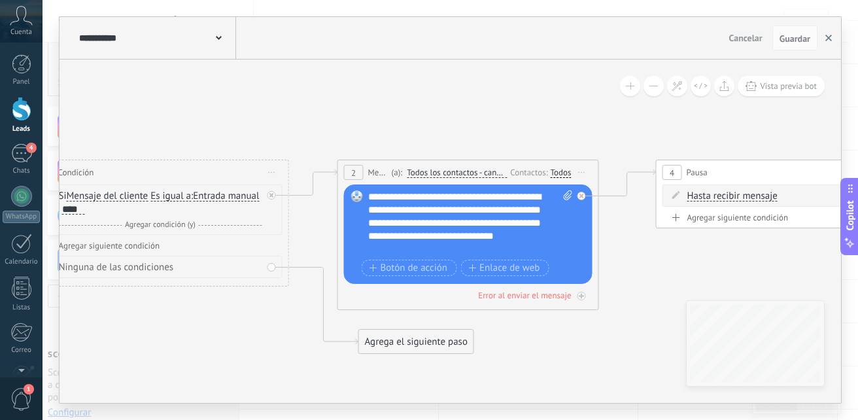
click at [825, 35] on icon "button" at bounding box center [828, 38] width 7 height 7
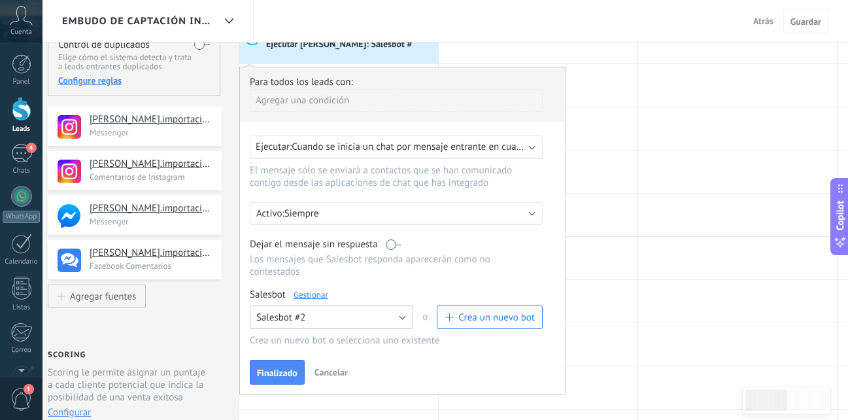
click at [368, 328] on button "Salesbot #2" at bounding box center [331, 317] width 163 height 24
click at [518, 260] on p "Los mensajes que Salesbot responda aparecerán como no contestados" at bounding box center [396, 265] width 293 height 25
click at [396, 322] on button "Salesbot #2" at bounding box center [331, 317] width 163 height 24
click at [466, 363] on div "Finalizado Cancelar" at bounding box center [403, 372] width 306 height 24
click at [290, 373] on span "Finalizado" at bounding box center [277, 372] width 41 height 9
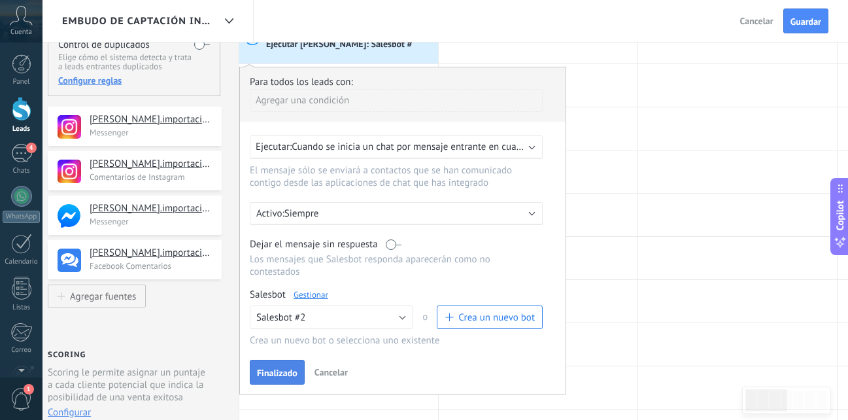
click at [290, 373] on span "Finalizado" at bounding box center [277, 372] width 41 height 9
click at [796, 17] on span "Guardar" at bounding box center [805, 21] width 31 height 9
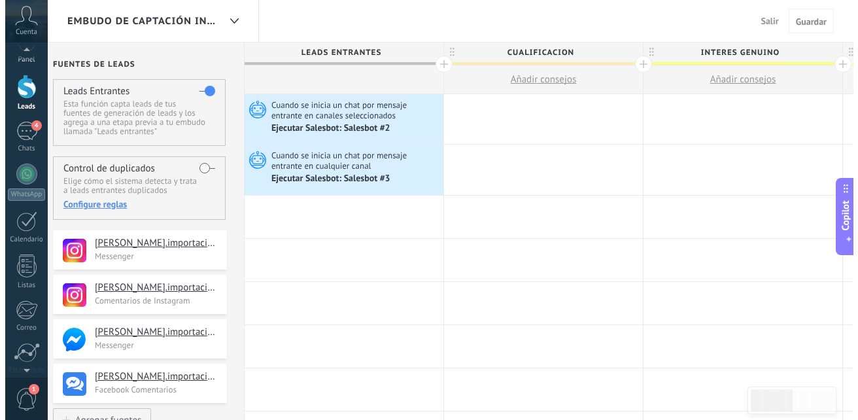
scroll to position [8, 0]
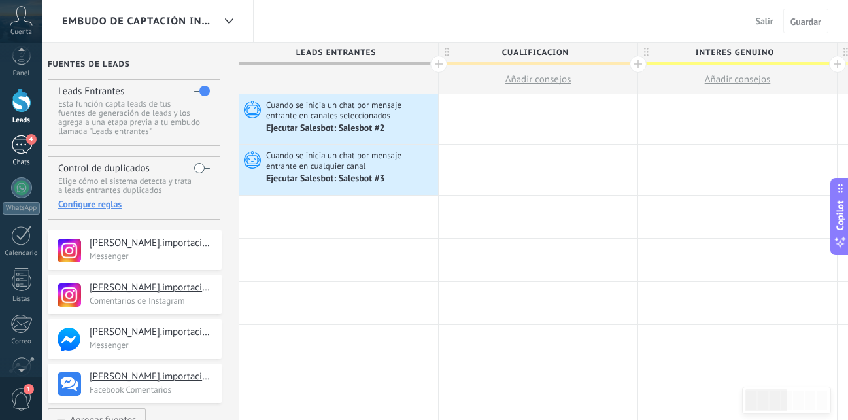
click at [19, 137] on div "4" at bounding box center [21, 144] width 21 height 19
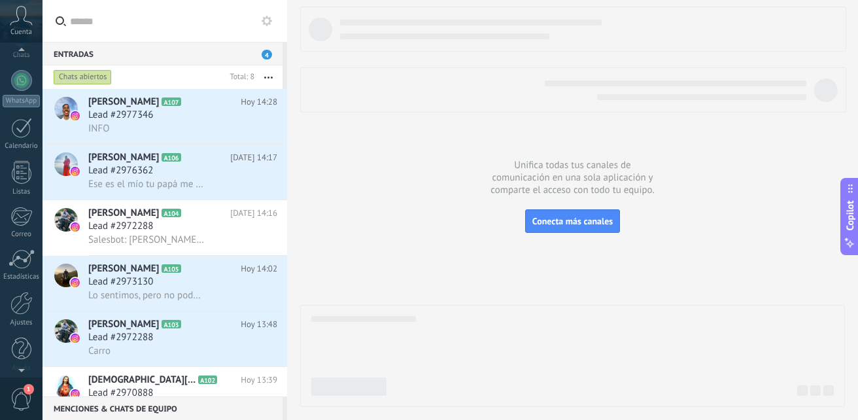
scroll to position [124, 0]
click at [23, 296] on div at bounding box center [21, 294] width 22 height 23
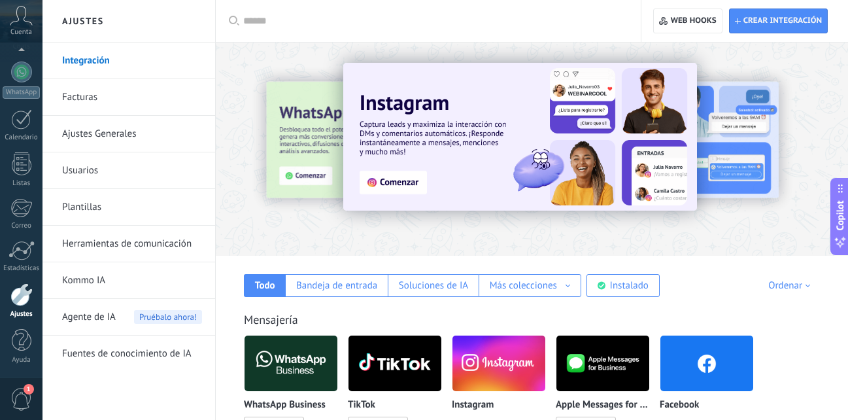
click at [144, 242] on link "Herramientas de comunicación" at bounding box center [132, 244] width 140 height 37
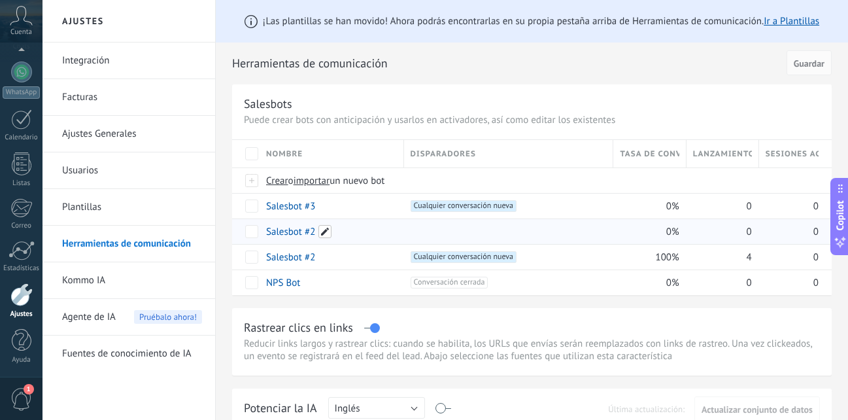
click at [321, 228] on span at bounding box center [324, 231] width 13 height 13
click at [443, 224] on div at bounding box center [505, 231] width 203 height 25
click at [444, 224] on div at bounding box center [505, 231] width 203 height 25
click at [352, 233] on div "Salesbot #2" at bounding box center [329, 231] width 138 height 25
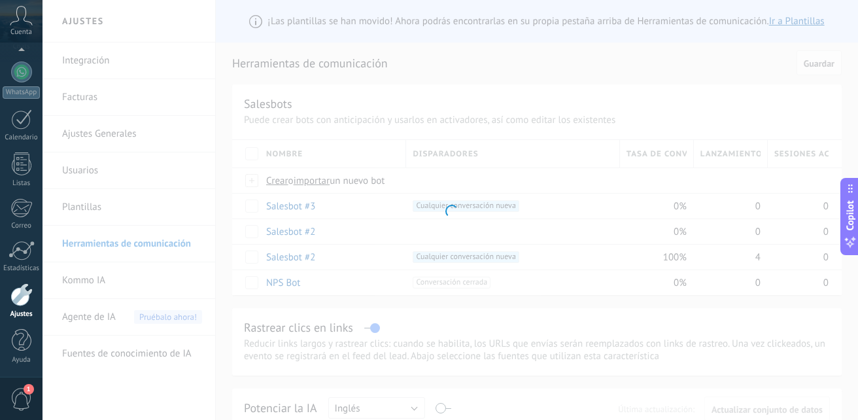
click at [352, 233] on div at bounding box center [449, 210] width 815 height 420
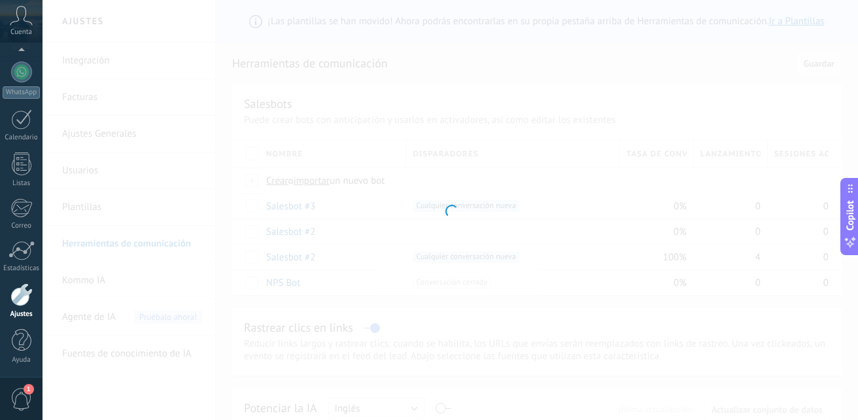
type input "**********"
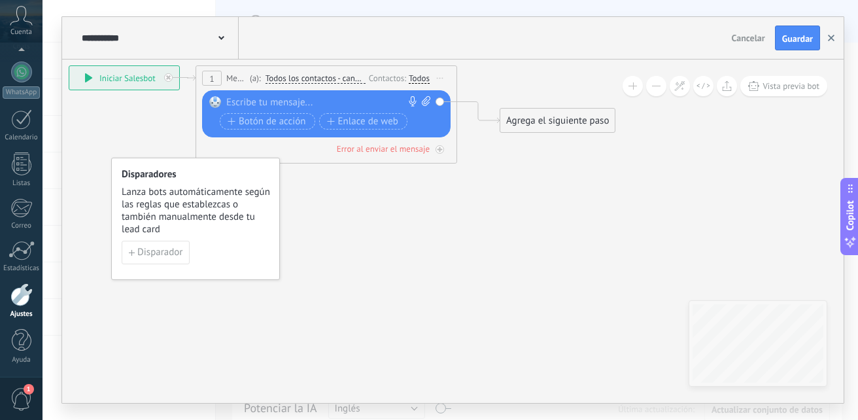
click at [830, 33] on button "button" at bounding box center [831, 37] width 20 height 25
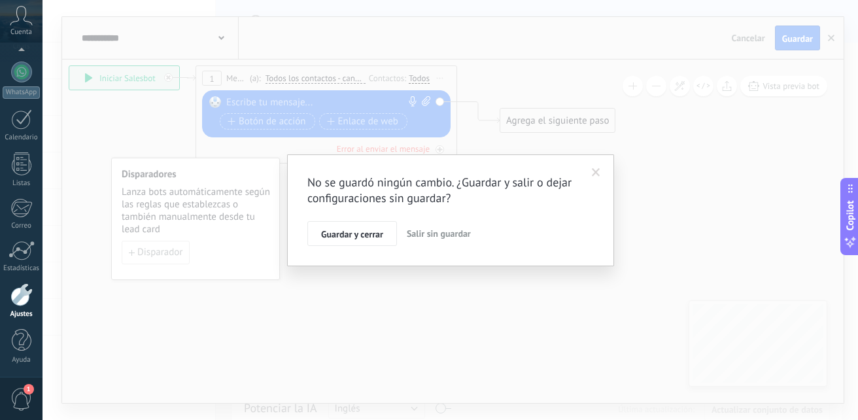
click at [443, 231] on span "Salir sin guardar" at bounding box center [439, 234] width 64 height 12
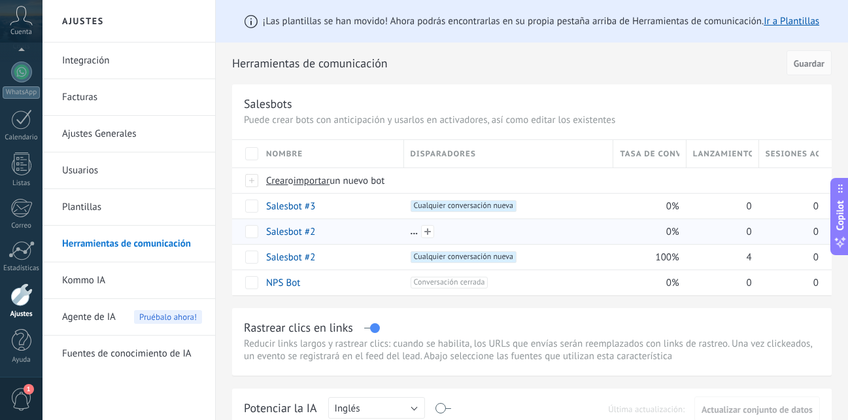
click at [413, 233] on div at bounding box center [509, 232] width 196 height 12
click at [414, 235] on div at bounding box center [509, 232] width 196 height 12
click at [301, 228] on div "eliminar màs" at bounding box center [310, 230] width 93 height 25
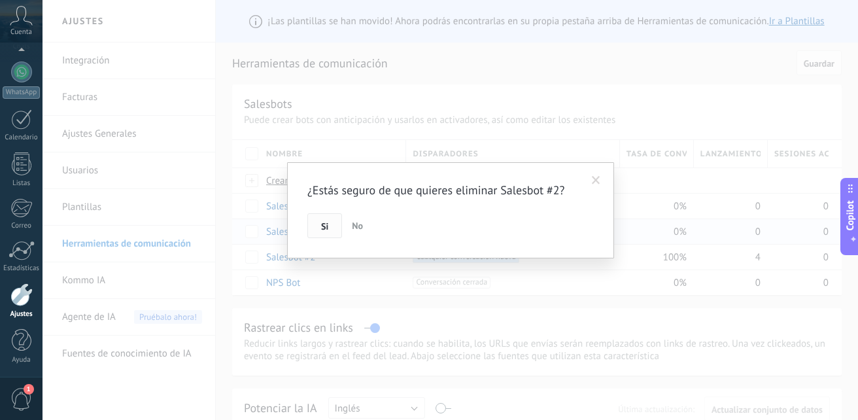
click at [318, 224] on button "Si" at bounding box center [324, 225] width 35 height 25
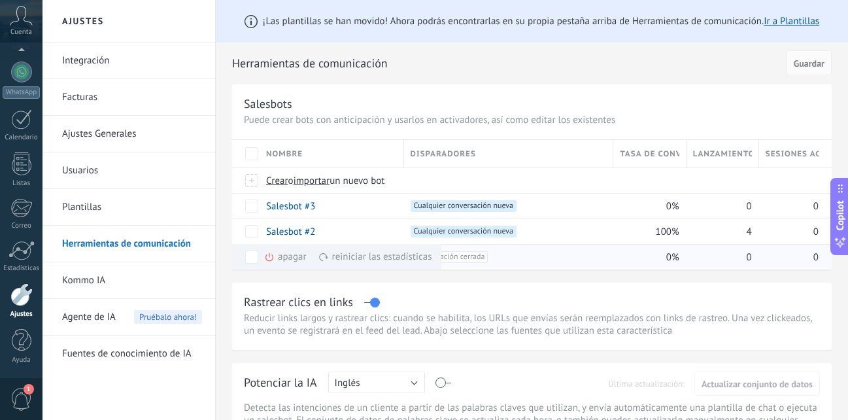
click at [285, 252] on div "apagar màs" at bounding box center [307, 256] width 87 height 25
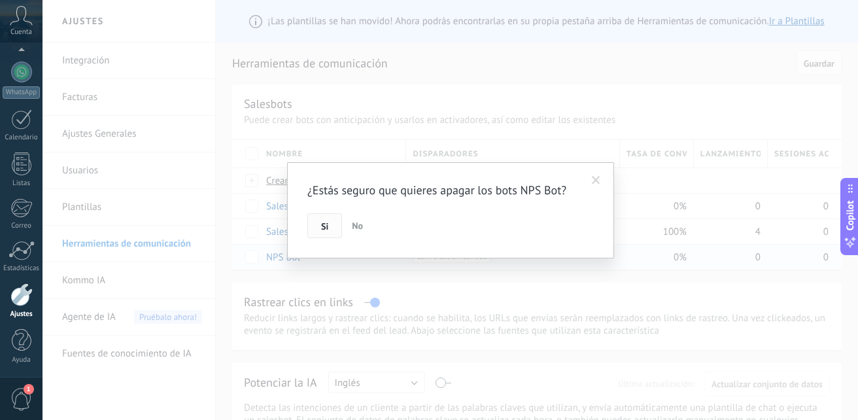
click at [334, 226] on button "Si" at bounding box center [324, 225] width 35 height 25
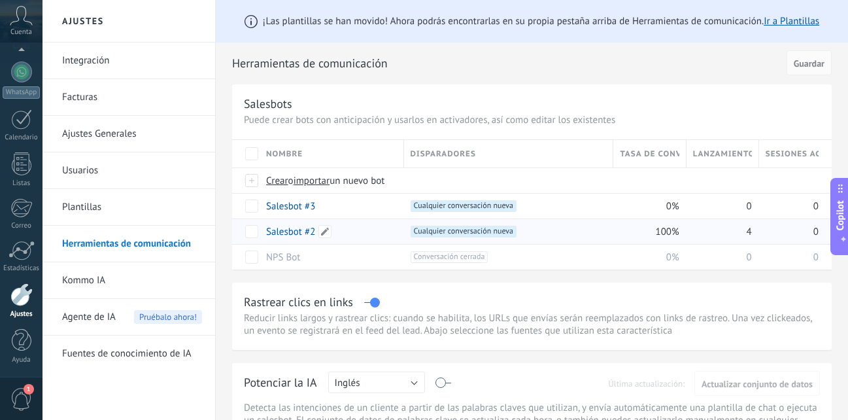
click at [380, 229] on div "Salesbot #2" at bounding box center [329, 231] width 138 height 25
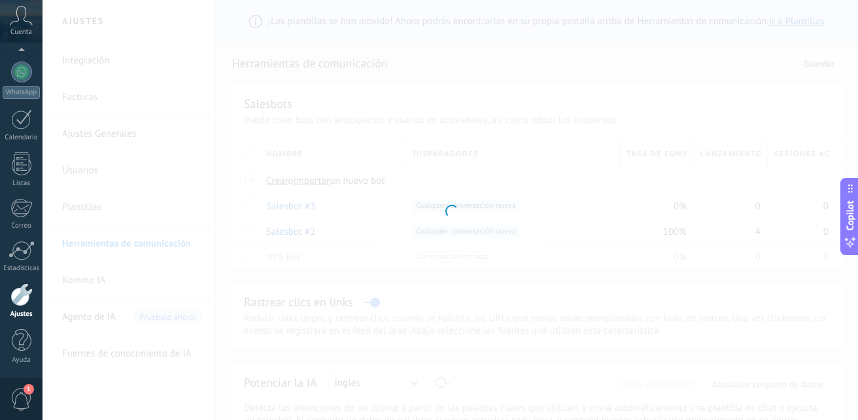
type input "**********"
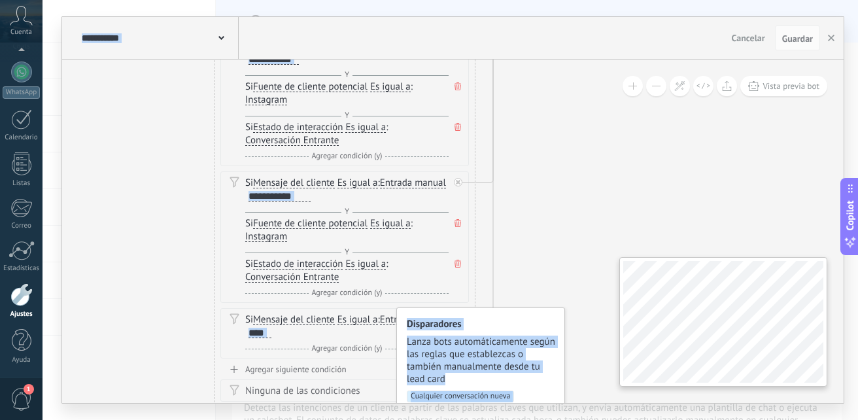
click at [669, 372] on div "Lanzamientos: 4 100% 1 Condición ********* Iniciar vista previa aquí Cambiar no…" at bounding box center [452, 230] width 781 height 343
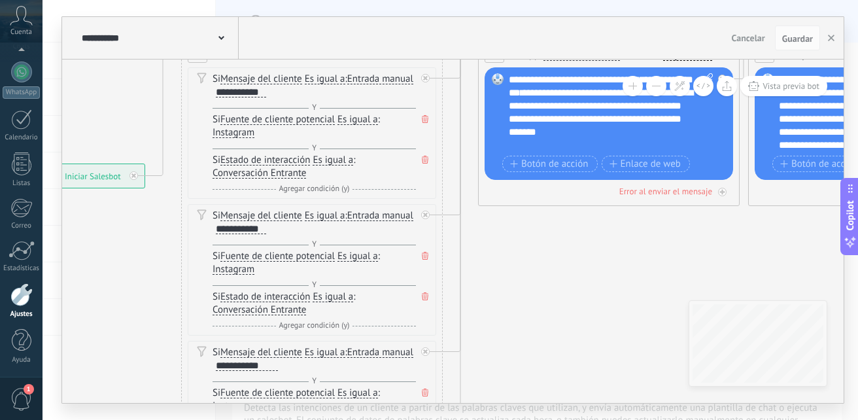
drag, startPoint x: 626, startPoint y: 225, endPoint x: 588, endPoint y: 428, distance: 206.8
click at [588, 419] on html ".abccls-1,.abccls-2{fill-rule:evenodd}.abccls-2{fill:#fff} .abfcls-1{fill:none}…" at bounding box center [429, 210] width 858 height 420
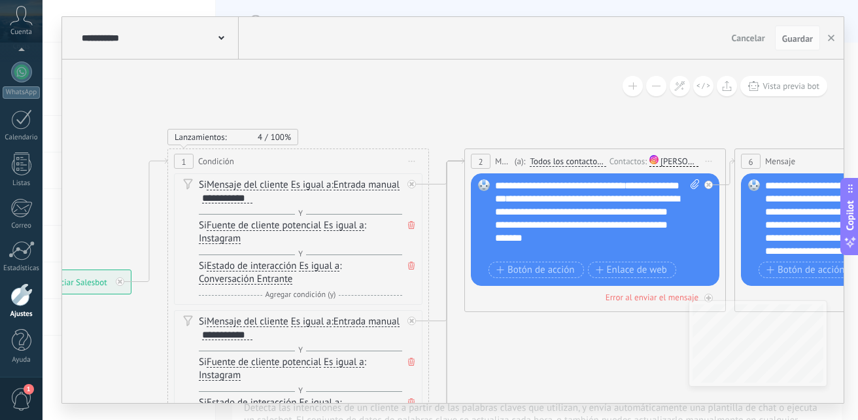
drag, startPoint x: 562, startPoint y: 283, endPoint x: 553, endPoint y: 355, distance: 72.4
click at [835, 39] on button "button" at bounding box center [831, 37] width 20 height 25
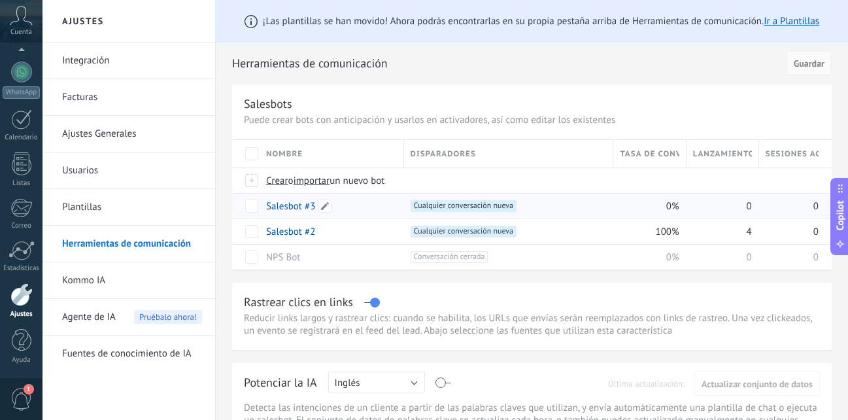
click at [289, 208] on link "Salesbot #3" at bounding box center [290, 206] width 49 height 12
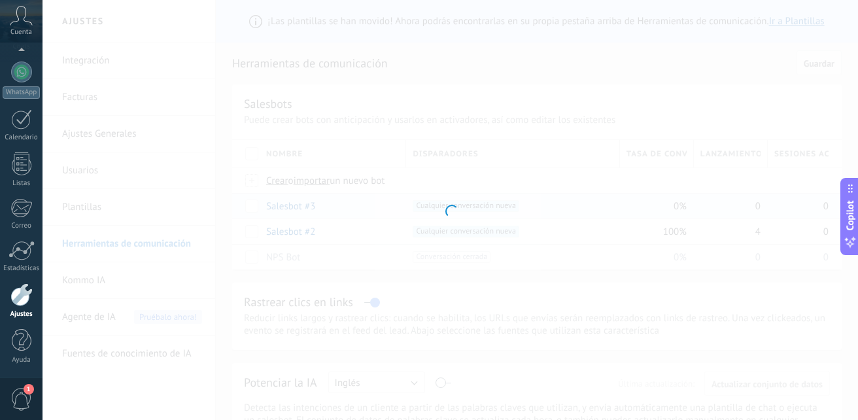
type input "**********"
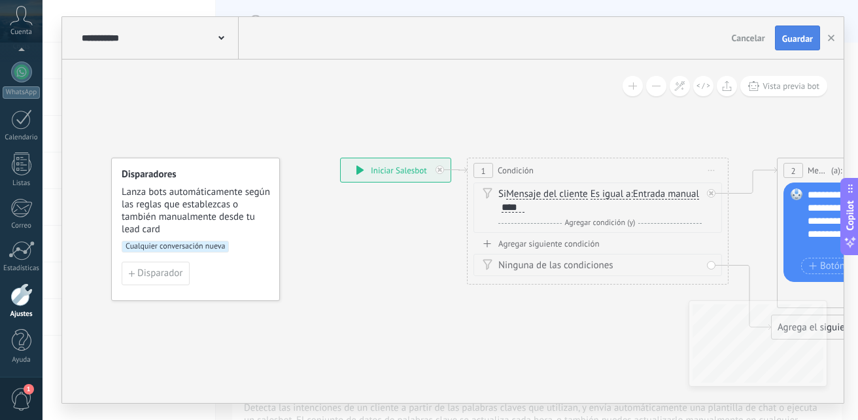
click at [811, 31] on button "Guardar" at bounding box center [797, 37] width 45 height 25
click at [157, 273] on span "Disparador" at bounding box center [159, 273] width 45 height 9
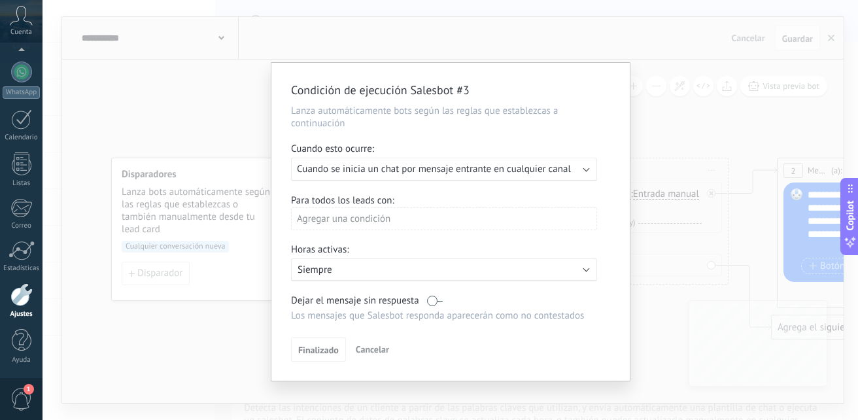
click at [533, 164] on span "Cuando se inicia un chat por mensaje entrante en cualquier canal" at bounding box center [434, 169] width 274 height 12
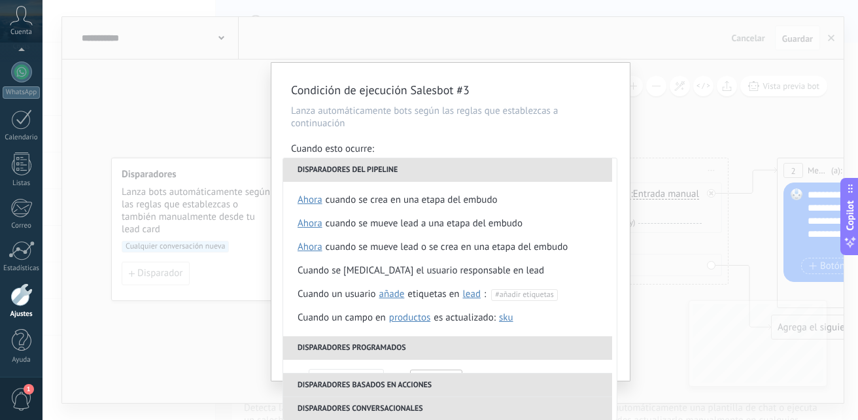
click at [749, 58] on div "Condición de ejecución Salesbot #3 Lanza automáticamente bots según las reglas …" at bounding box center [449, 210] width 815 height 420
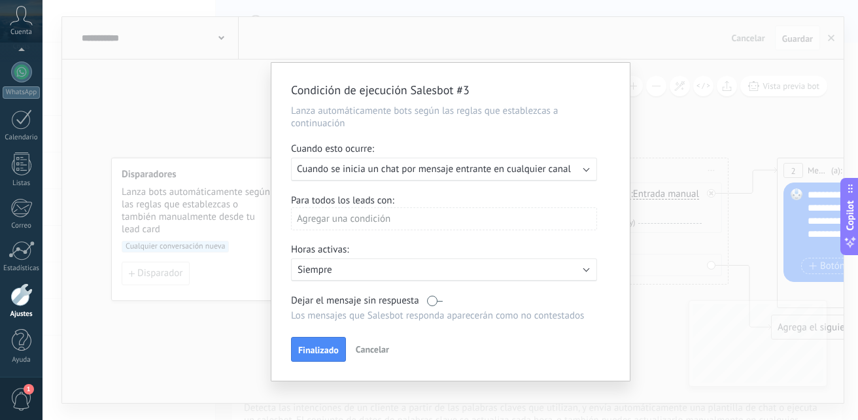
click at [814, 44] on div "Condición de ejecución Salesbot #3 Lanza automáticamente bots según las reglas …" at bounding box center [449, 210] width 815 height 420
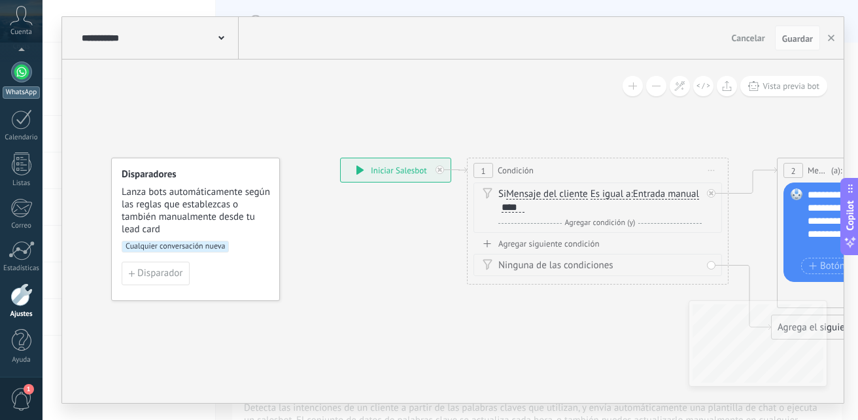
click at [25, 92] on div "WhatsApp" at bounding box center [21, 92] width 37 height 12
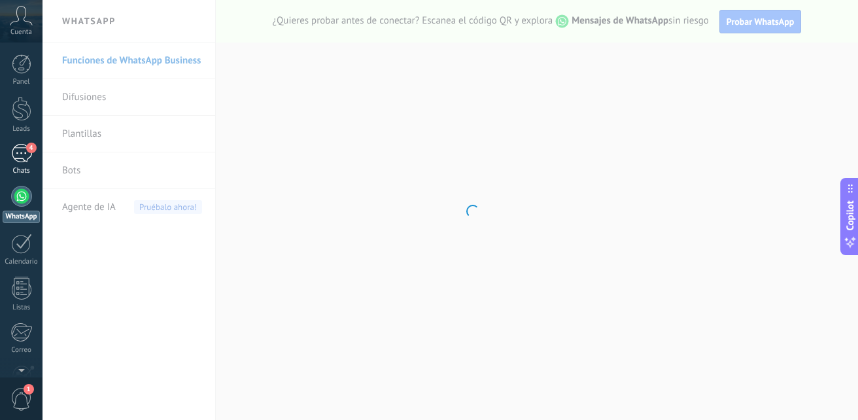
click at [23, 144] on div "4" at bounding box center [21, 153] width 21 height 19
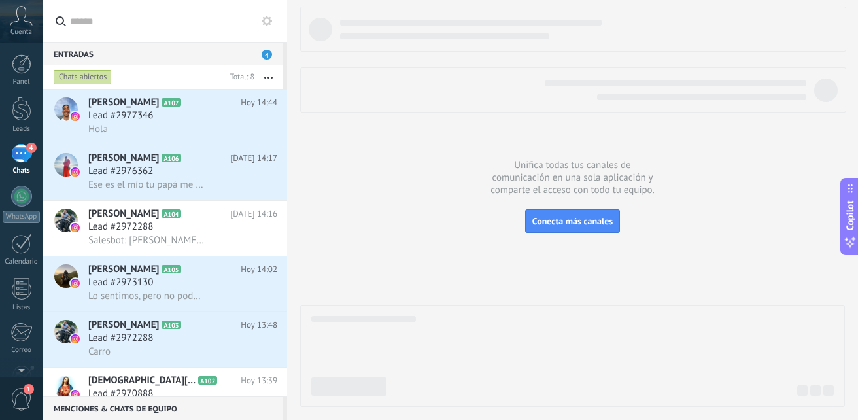
scroll to position [81, 0]
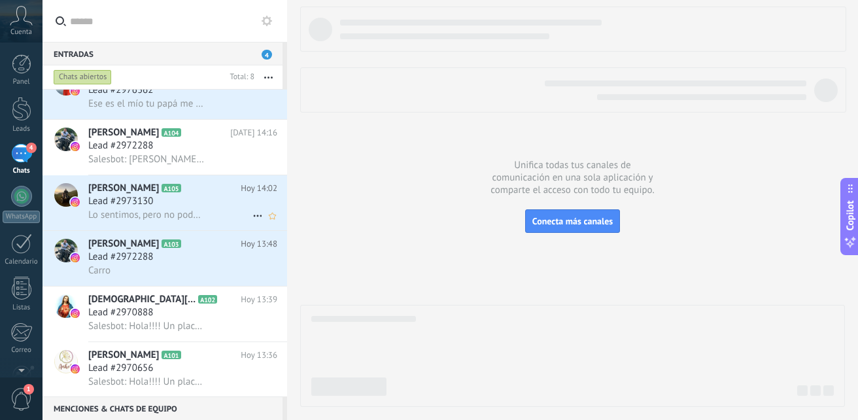
click at [213, 197] on div "Lead #2973130" at bounding box center [182, 201] width 189 height 13
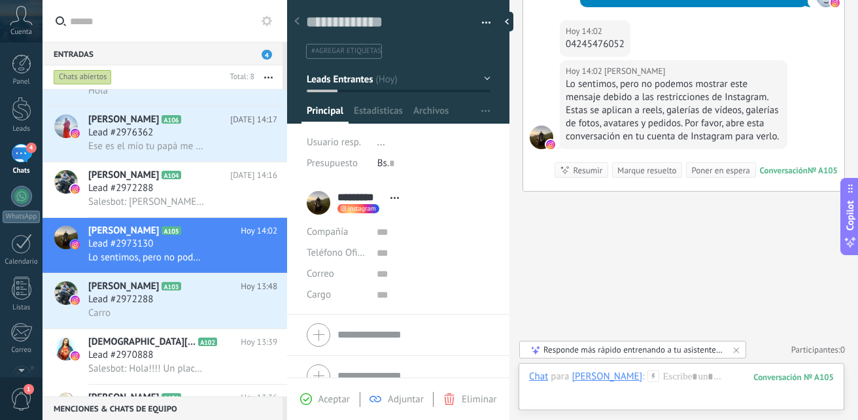
scroll to position [32, 0]
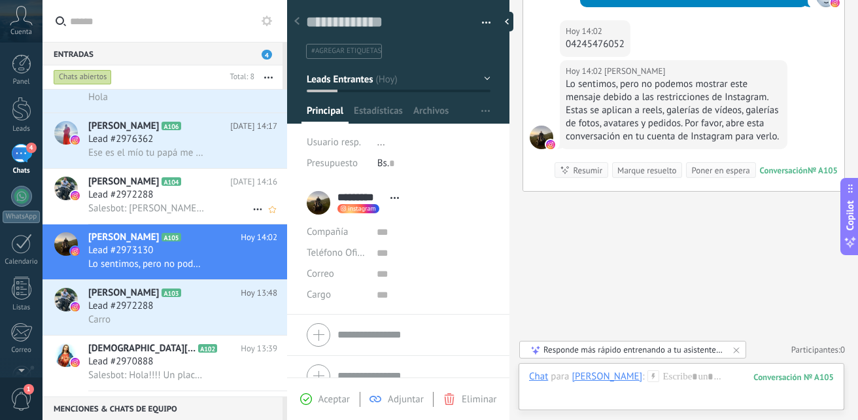
click at [241, 194] on div "Lead #2972288" at bounding box center [182, 194] width 189 height 13
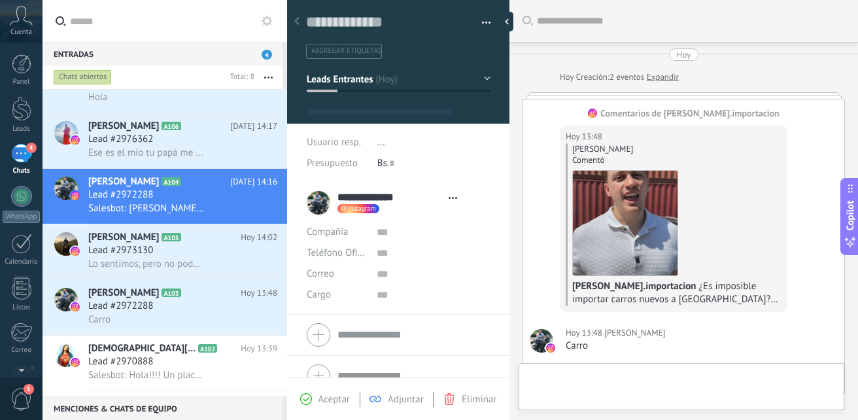
type textarea "**********"
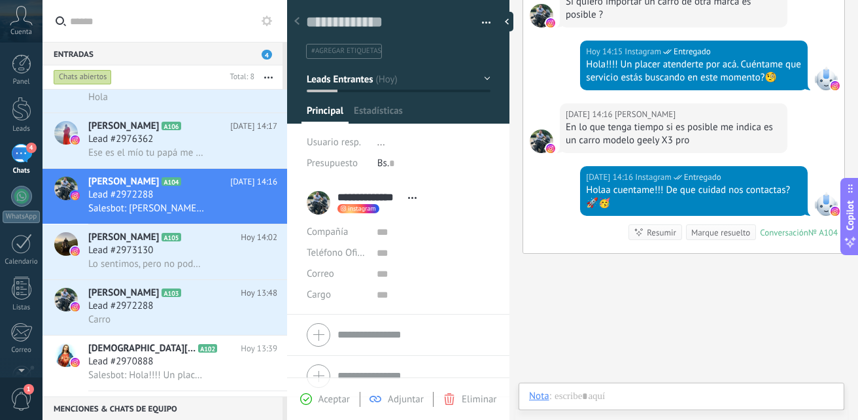
scroll to position [20, 0]
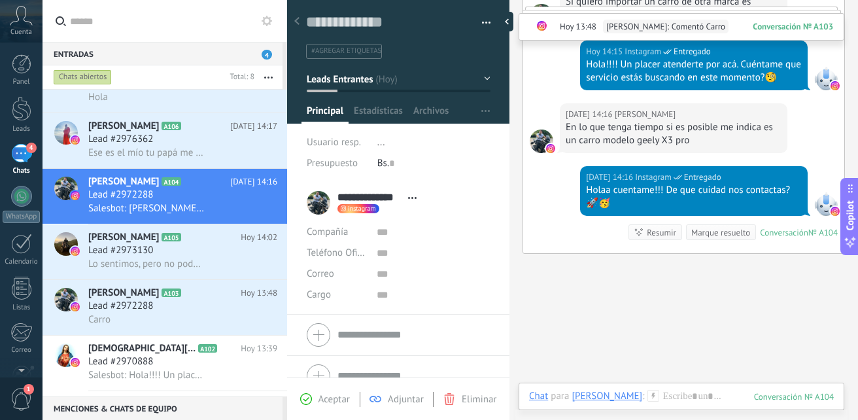
click at [824, 78] on div at bounding box center [826, 79] width 24 height 24
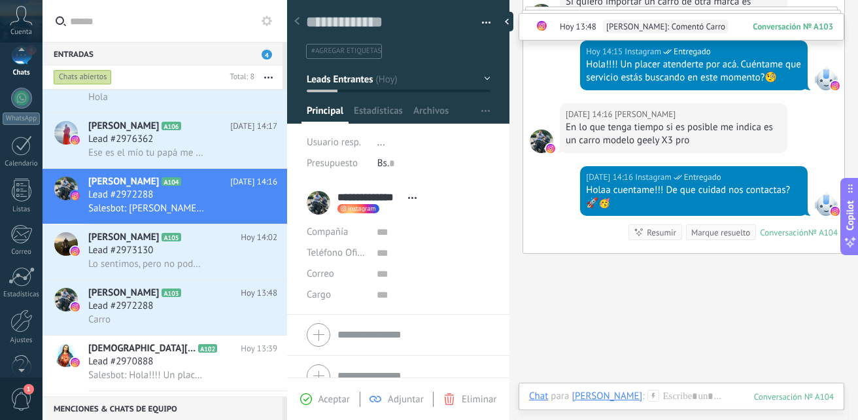
scroll to position [124, 0]
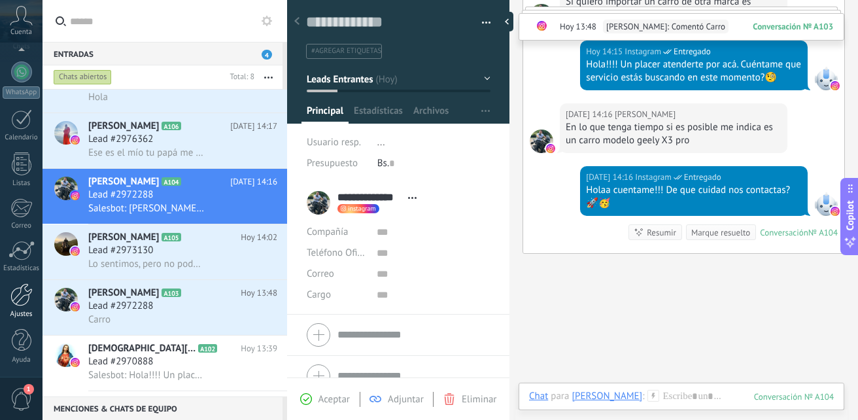
click at [21, 289] on div at bounding box center [21, 294] width 22 height 23
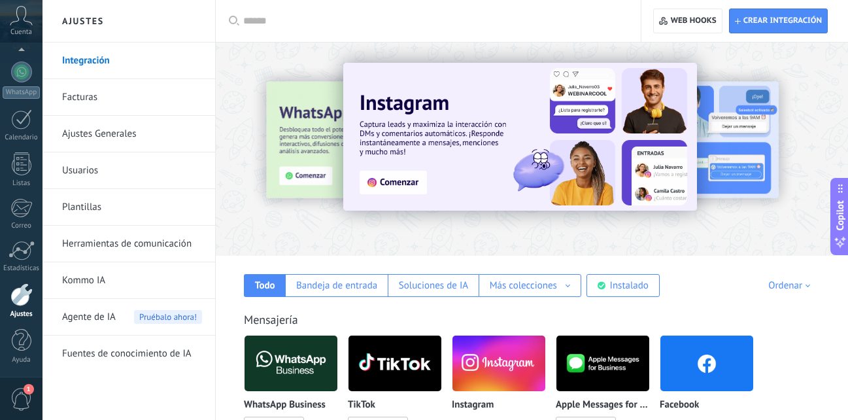
click at [171, 233] on link "Herramientas de comunicación" at bounding box center [132, 244] width 140 height 37
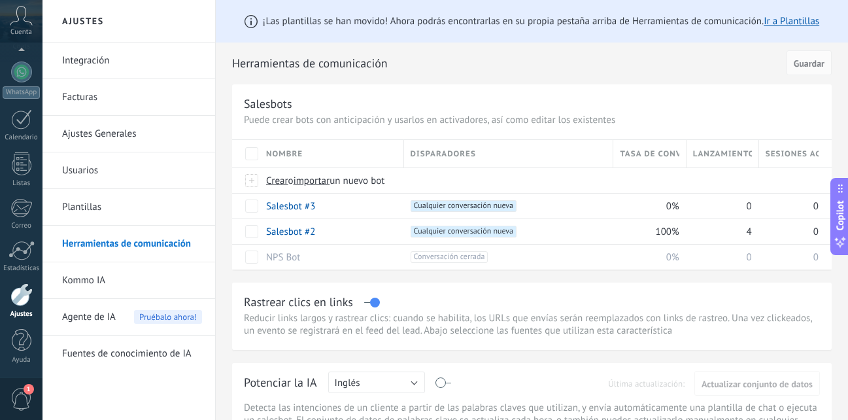
click at [735, 154] on span "Lanzamientos totales" at bounding box center [722, 154] width 59 height 12
click at [297, 230] on link "Salesbot #2" at bounding box center [290, 232] width 49 height 12
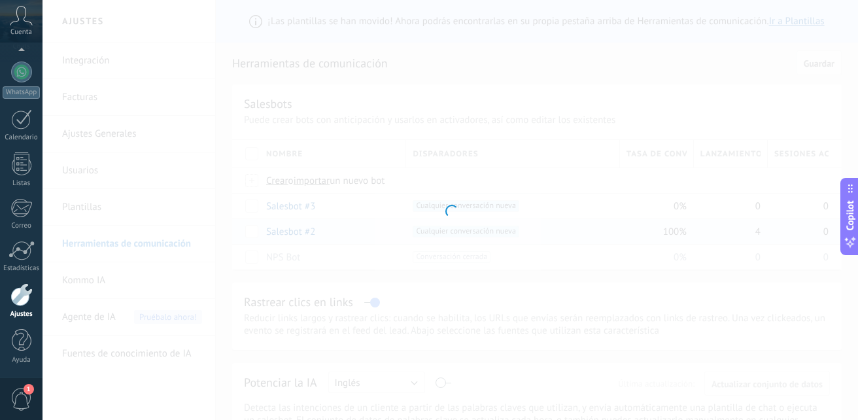
type input "**********"
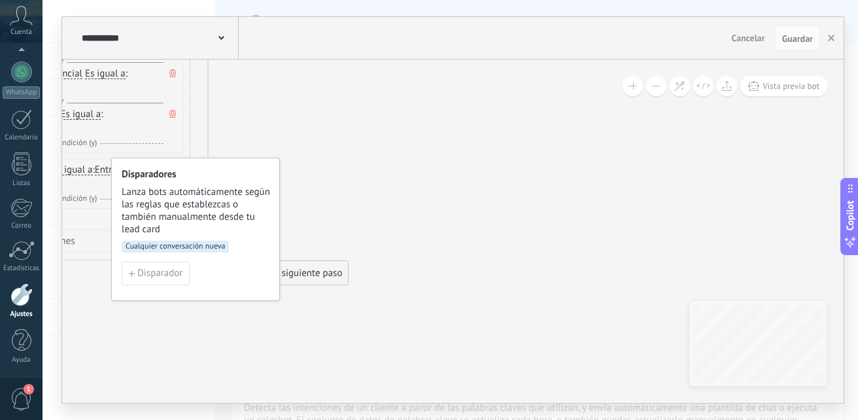
click at [176, 246] on span "Cualquier conversación nueva" at bounding box center [175, 247] width 107 height 12
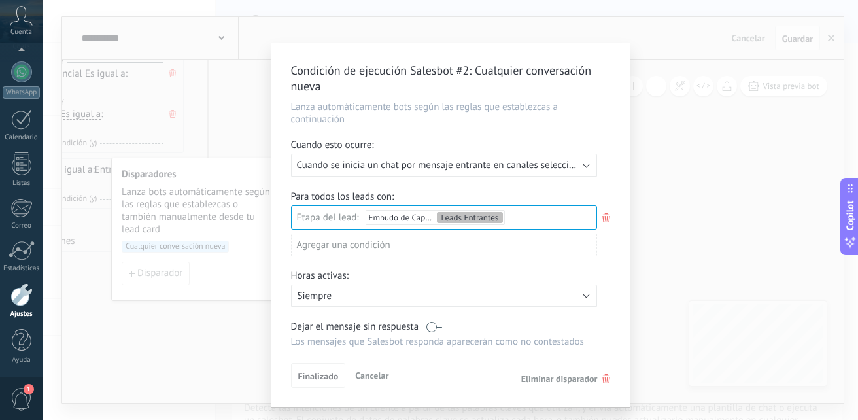
click at [0, 0] on div "Leads Entrantes Cualificacion interes genuino transferencia a whatsapp SEGUIMIE…" at bounding box center [0, 0] width 0 height 0
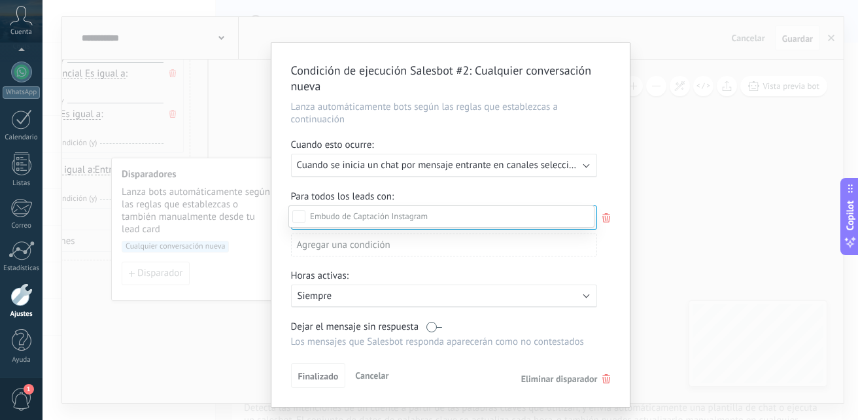
click at [0, 0] on label "Leads Entrantes" at bounding box center [0, 0] width 0 height 0
click at [329, 377] on div "Leads Entrantes Cualificacion interes genuino transferencia a whatsapp SEGUIMIE…" at bounding box center [441, 310] width 306 height 210
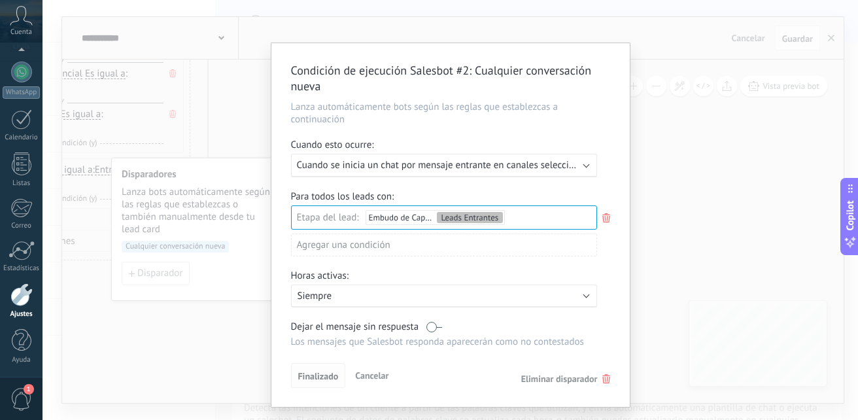
click at [320, 378] on span "Finalizado" at bounding box center [318, 375] width 41 height 9
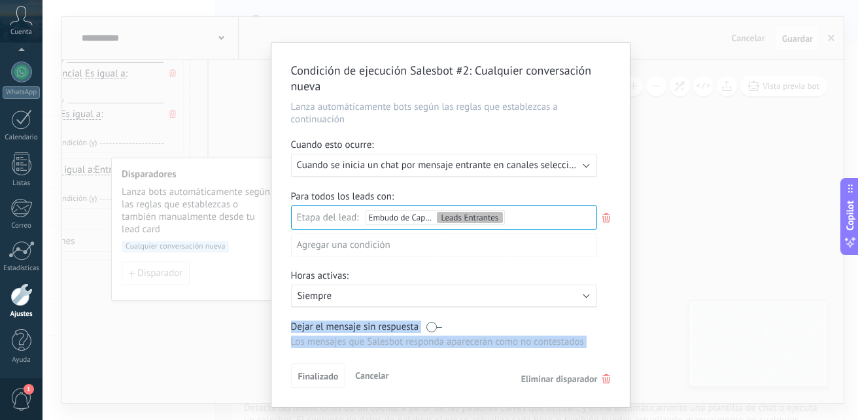
drag, startPoint x: 386, startPoint y: 326, endPoint x: 513, endPoint y: 297, distance: 130.0
click at [507, 299] on div "Condición de ejecución Salesbot #2 : Cualquier conversación nueva Lanza automát…" at bounding box center [450, 224] width 358 height 363
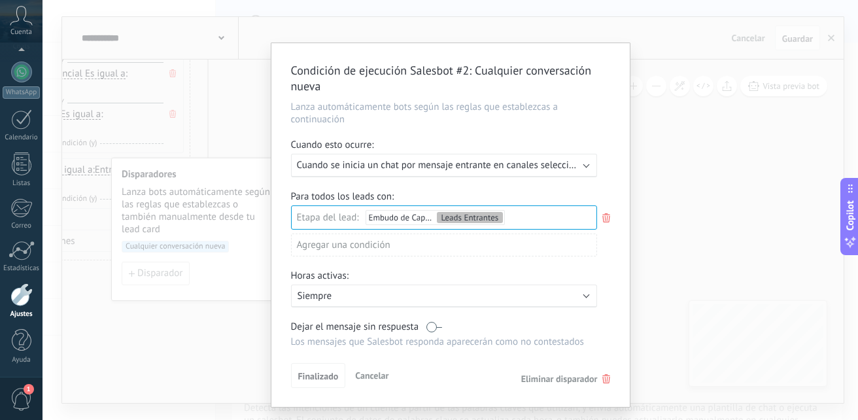
click at [360, 246] on div "Agregar una condición" at bounding box center [444, 244] width 306 height 23
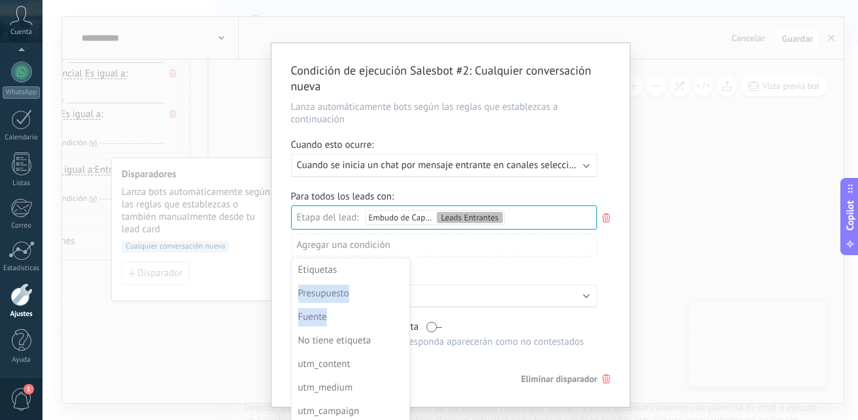
drag, startPoint x: 405, startPoint y: 271, endPoint x: 410, endPoint y: 314, distance: 42.8
click at [409, 314] on ul "Etiquetas Presupuesto Fuente No tiene etiqueta utm_content utm_medium utm_campa…" at bounding box center [351, 375] width 118 height 235
click at [688, 168] on div "Condición de ejecución Salesbot #2 : Cualquier conversación nueva Lanza automát…" at bounding box center [449, 210] width 815 height 420
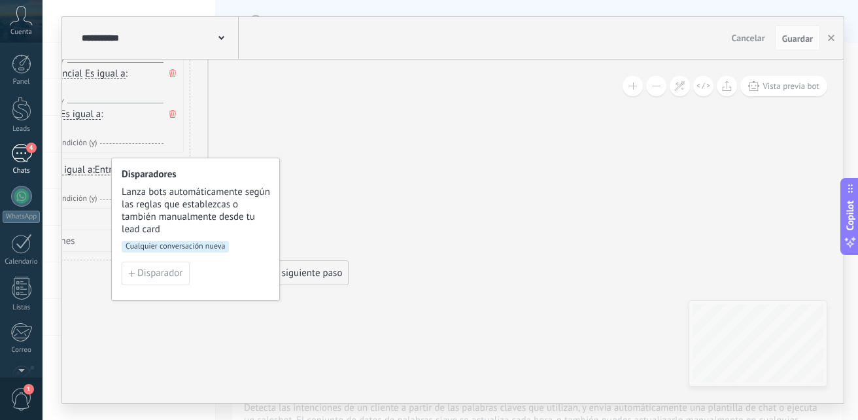
click at [14, 159] on div "4" at bounding box center [21, 153] width 21 height 19
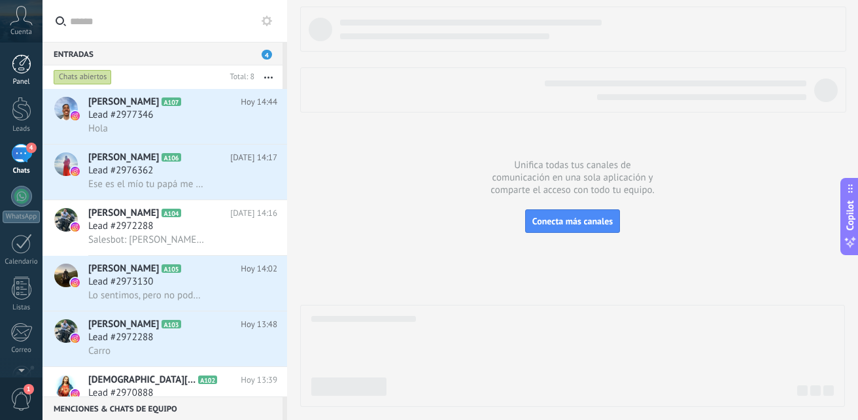
click at [29, 81] on div "Panel" at bounding box center [22, 82] width 38 height 8
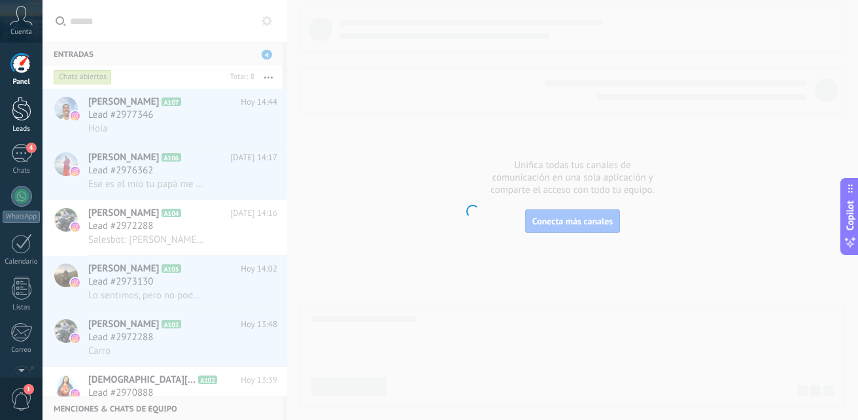
click at [27, 115] on div at bounding box center [22, 109] width 20 height 24
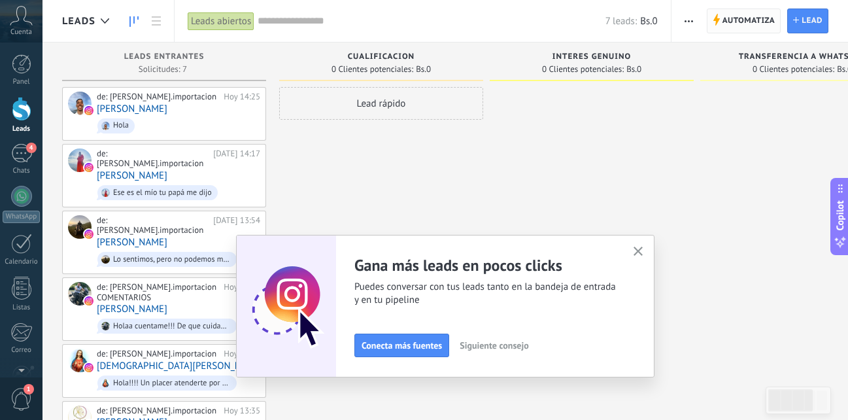
click at [733, 18] on span "Automatiza" at bounding box center [748, 21] width 53 height 24
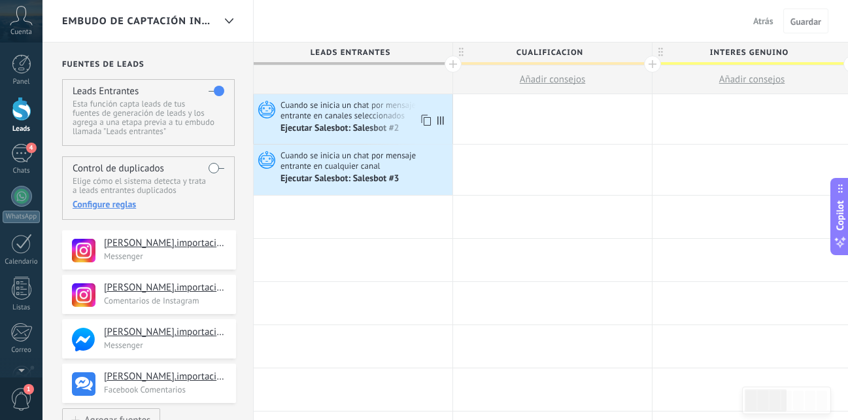
click at [394, 118] on span "Cuando se inicia un chat por mensaje entrante en canales seleccionados" at bounding box center [364, 110] width 169 height 22
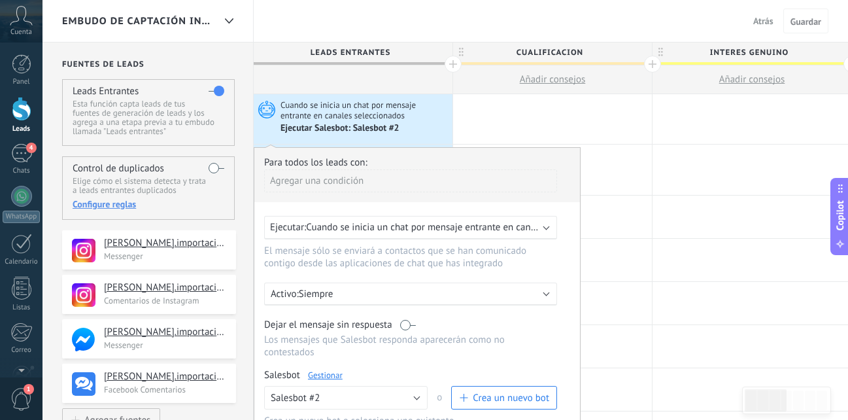
scroll to position [42, 0]
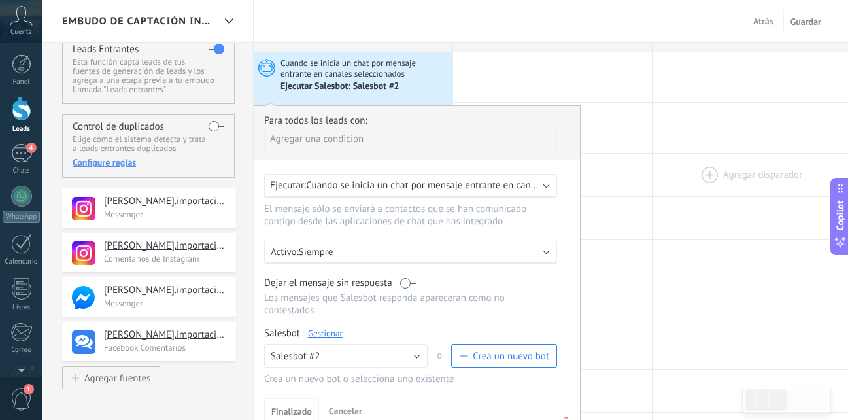
click at [685, 170] on div at bounding box center [751, 175] width 199 height 42
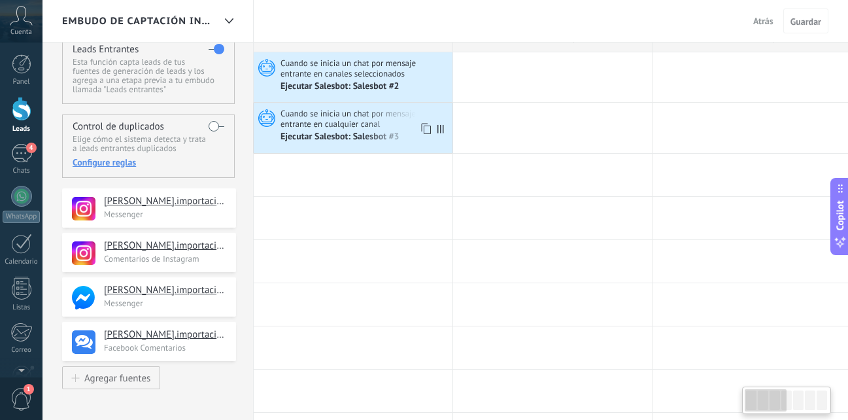
click at [436, 122] on span at bounding box center [444, 128] width 18 height 50
click at [372, 130] on div "Ejecutar Salesbot: Salesbot #3" at bounding box center [364, 136] width 169 height 13
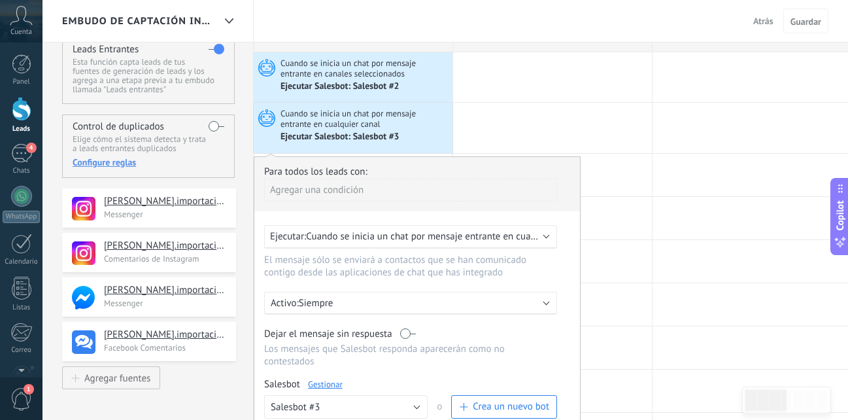
click at [394, 244] on div "Ejecutar: Cuando se inicia un chat por mensaje entrante en cualquier canal" at bounding box center [410, 237] width 293 height 24
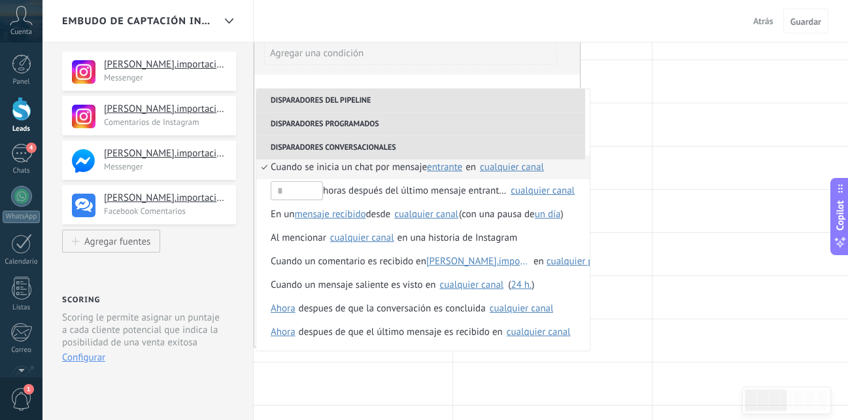
scroll to position [182, 0]
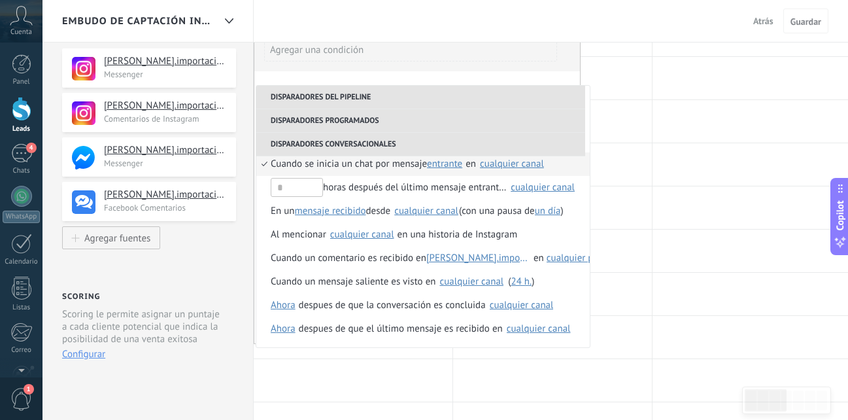
click at [417, 344] on div "Cuando se inicia un chat por mensaje entrante saliente cualquiera entrante en S…" at bounding box center [422, 246] width 333 height 201
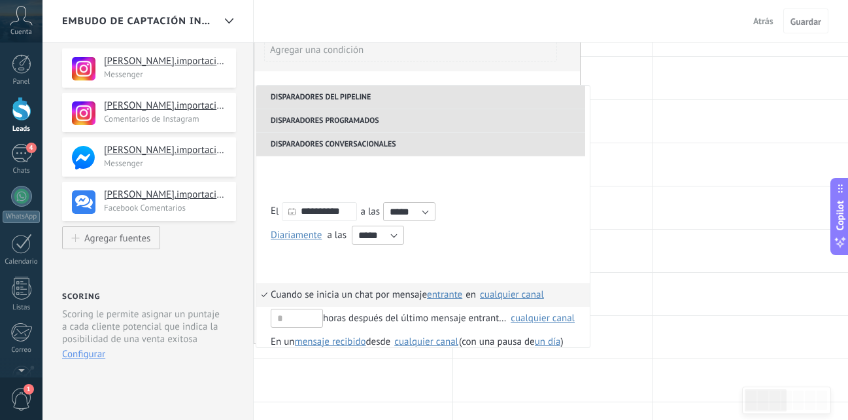
scroll to position [131, 0]
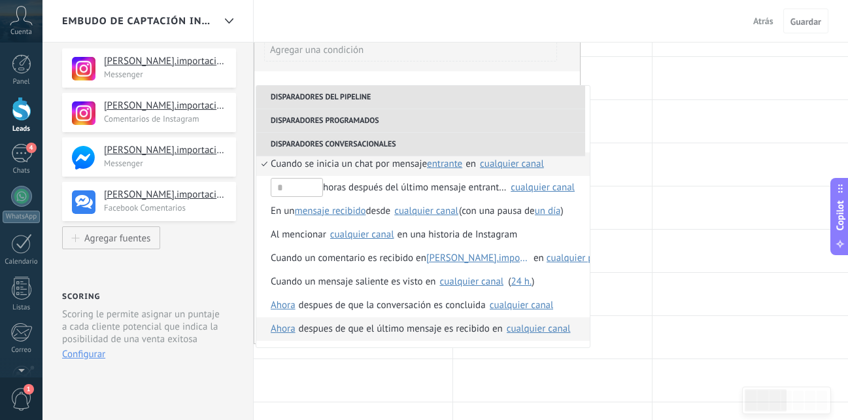
click at [333, 331] on div "despues de que el último mensaje es recibido en" at bounding box center [401, 329] width 204 height 24
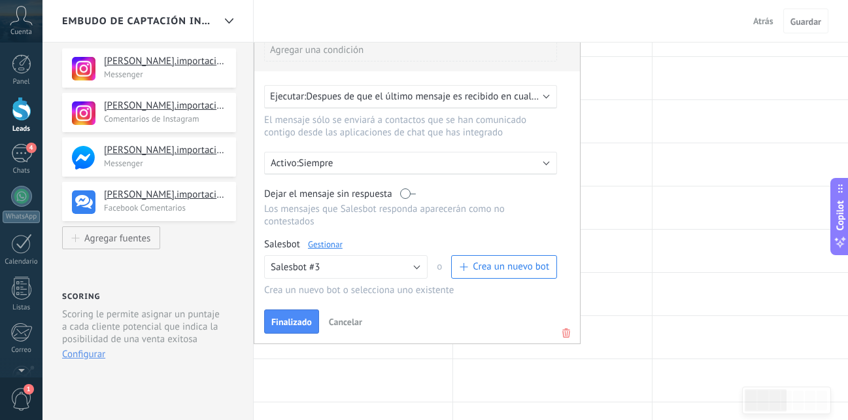
click at [424, 107] on div "Ejecutar: Despues de que el último mensaje es recibido en cualquier canal" at bounding box center [410, 97] width 293 height 24
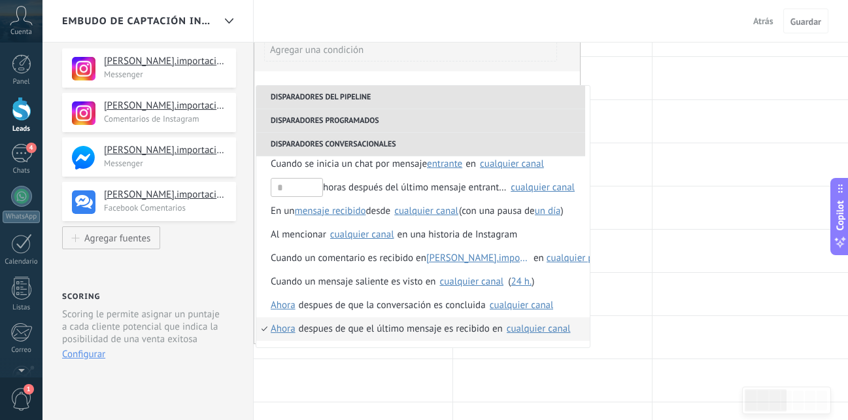
click at [286, 329] on span "Ahora" at bounding box center [283, 329] width 25 height 24
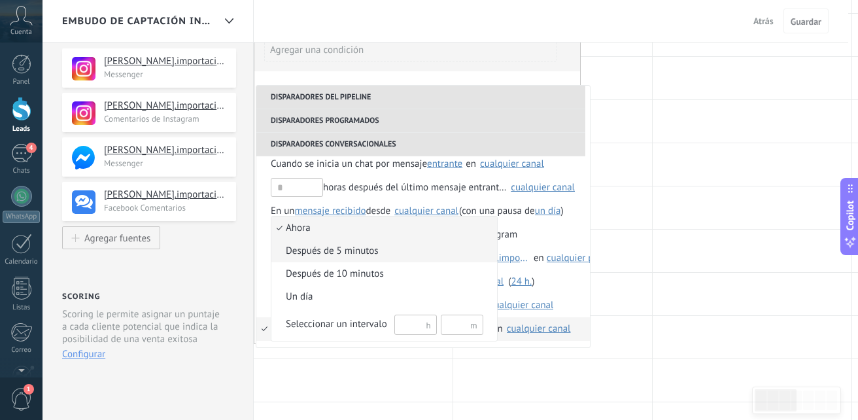
click at [344, 243] on li "Después de 5 minutos" at bounding box center [384, 250] width 226 height 23
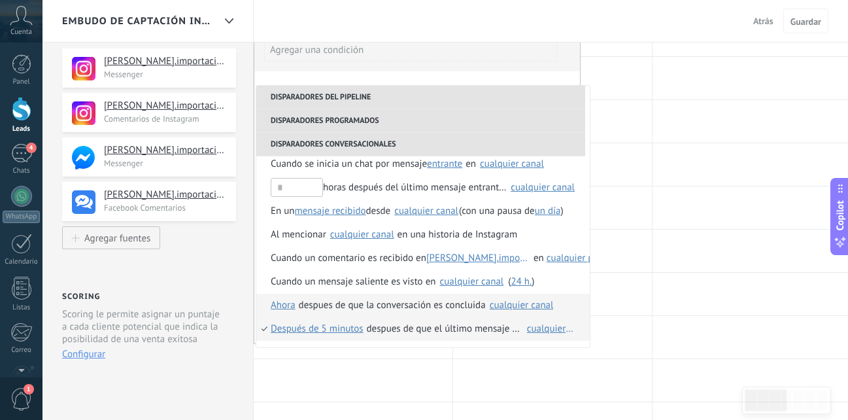
click at [420, 309] on div "despues de que la conversación es concluida" at bounding box center [392, 306] width 187 height 24
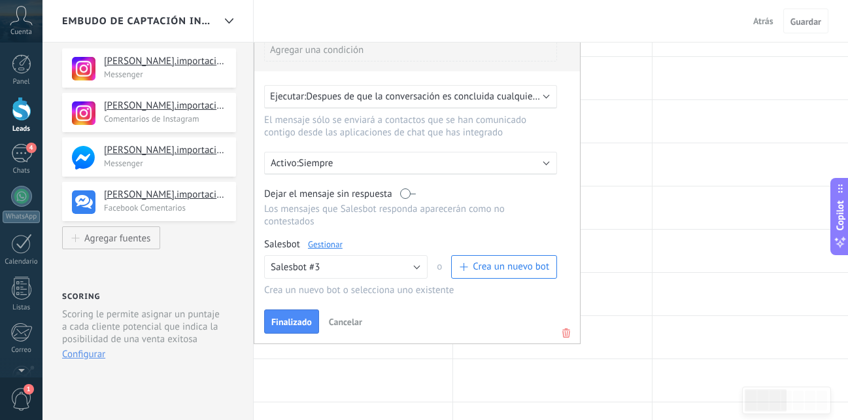
click at [563, 326] on icon at bounding box center [566, 333] width 14 height 16
click at [563, 326] on div at bounding box center [552, 337] width 199 height 42
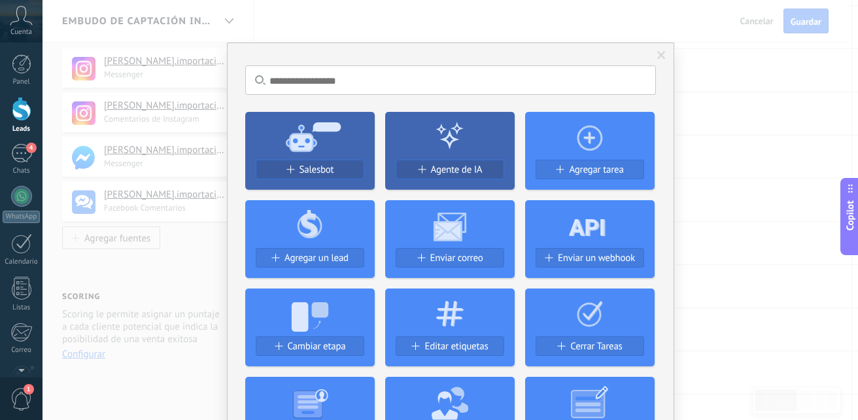
click at [712, 156] on div "No hay resultados Salesbot Agente de IA Agregar tarea Agregar un lead Enviar co…" at bounding box center [449, 210] width 815 height 420
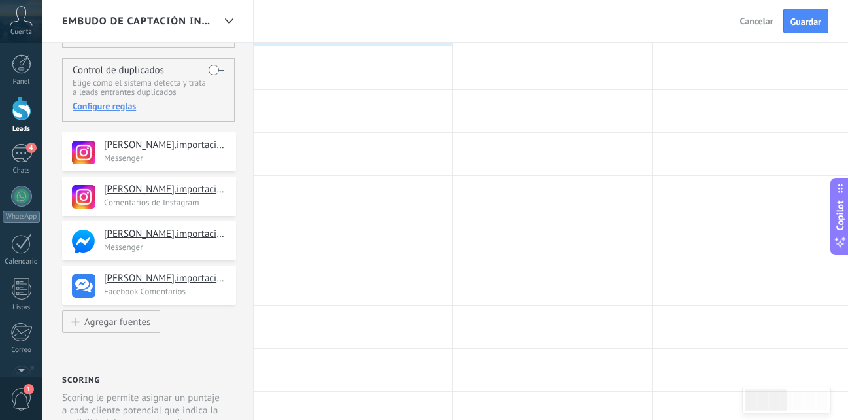
scroll to position [0, 0]
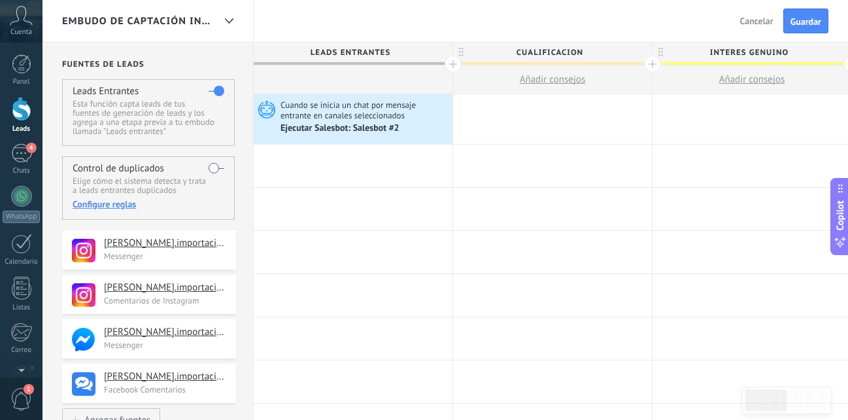
click at [745, 22] on span "Cancelar" at bounding box center [756, 21] width 33 height 12
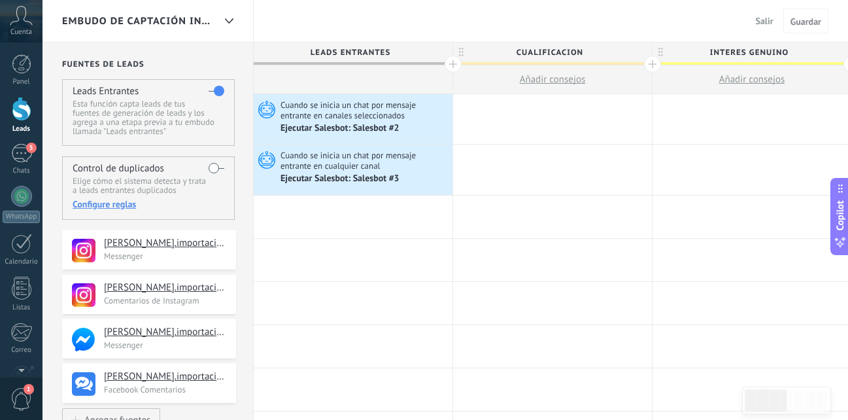
click at [24, 126] on div "Leads" at bounding box center [22, 129] width 38 height 8
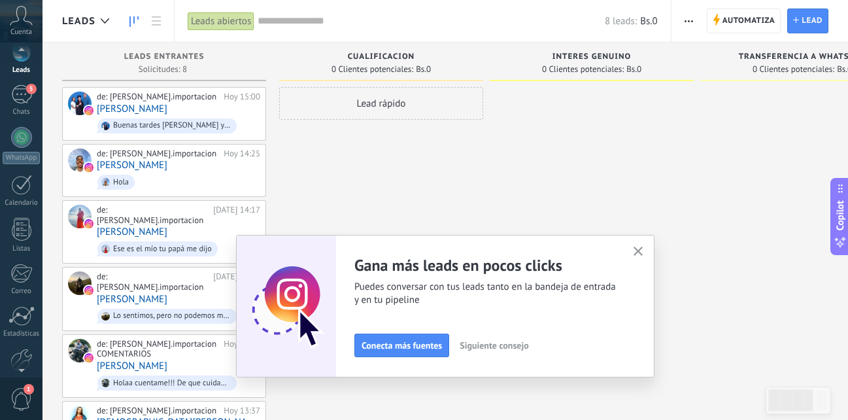
click at [23, 366] on div at bounding box center [21, 368] width 42 height 20
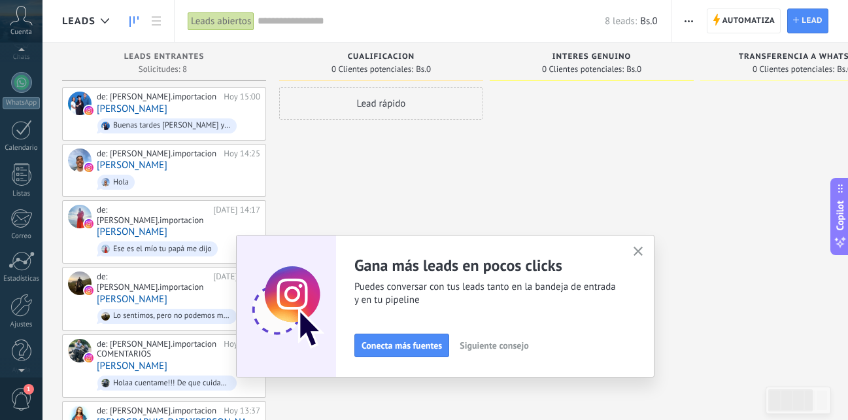
scroll to position [124, 0]
click at [23, 366] on div "Panel Leads 5 Chats WhatsApp Clientes" at bounding box center [21, 153] width 42 height 447
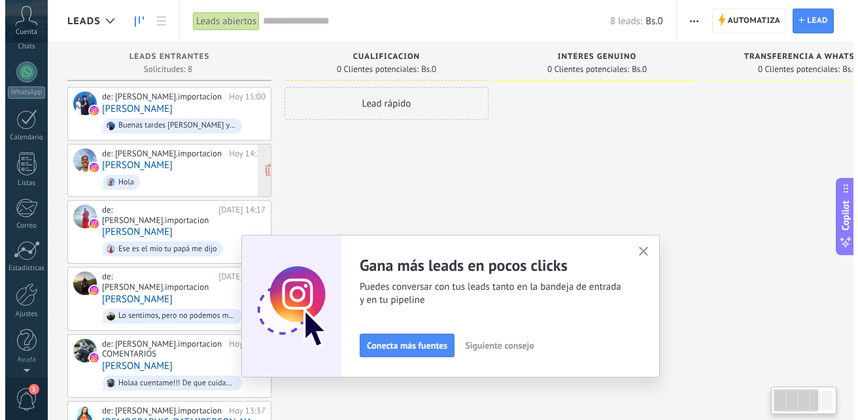
scroll to position [0, 0]
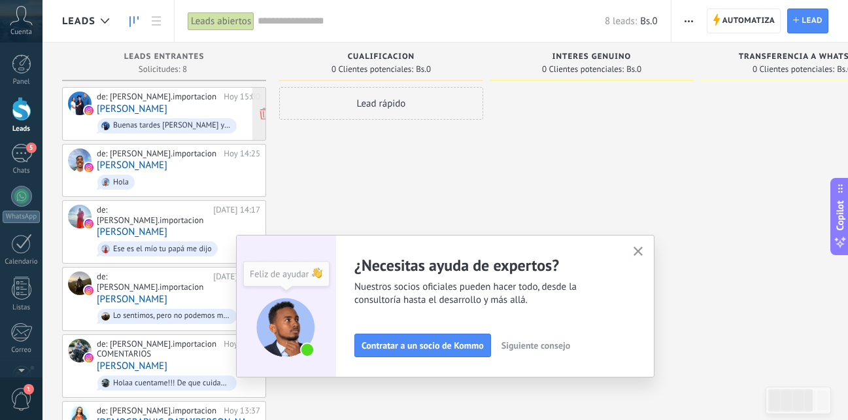
click at [184, 126] on div "Buenas tardes Yurelith Gracias ya me comuniqué con el número de WhatsApp que me…" at bounding box center [172, 125] width 118 height 9
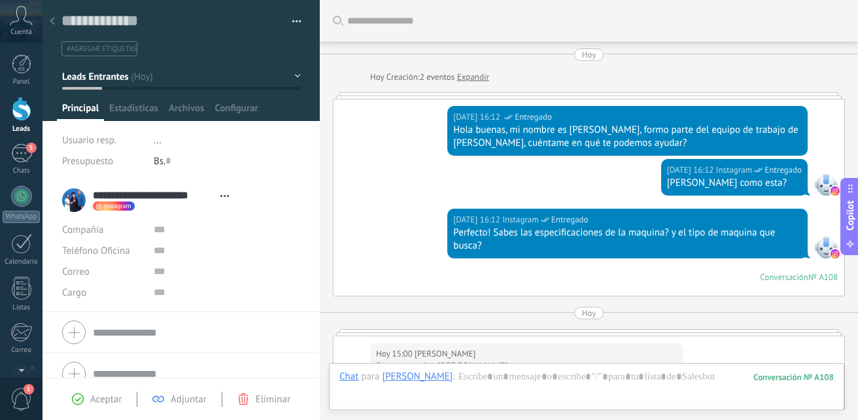
scroll to position [20, 0]
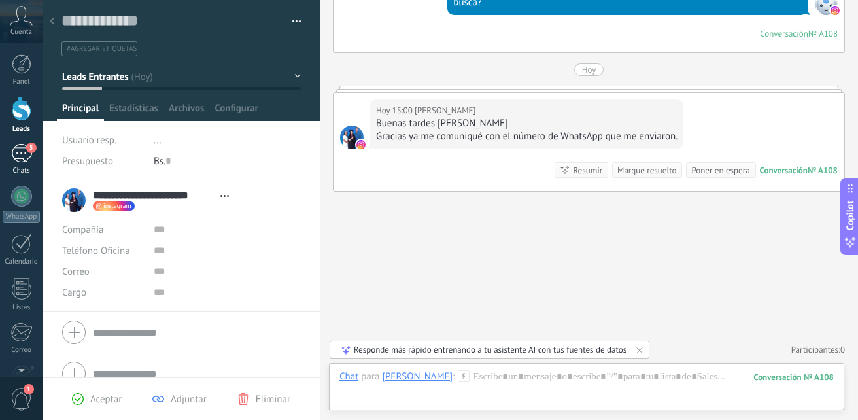
click at [22, 157] on div "5" at bounding box center [21, 153] width 21 height 19
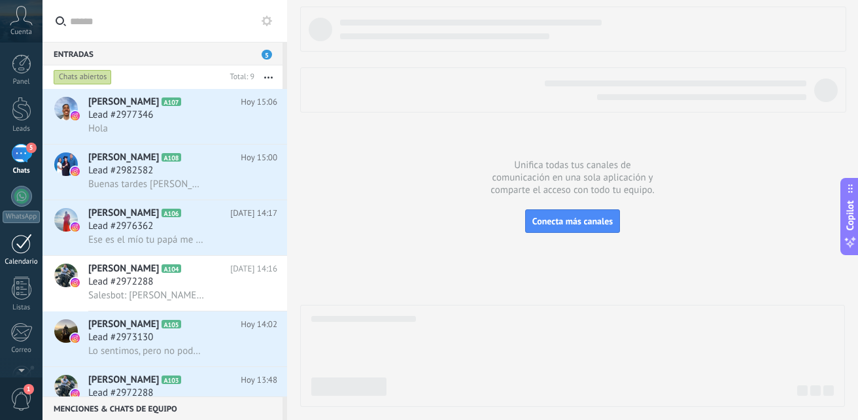
click at [27, 261] on div "Calendario" at bounding box center [22, 262] width 38 height 8
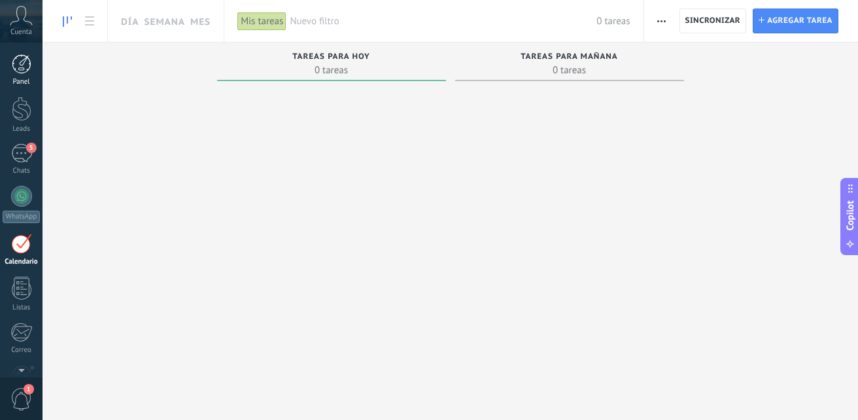
click at [27, 63] on div at bounding box center [22, 64] width 20 height 20
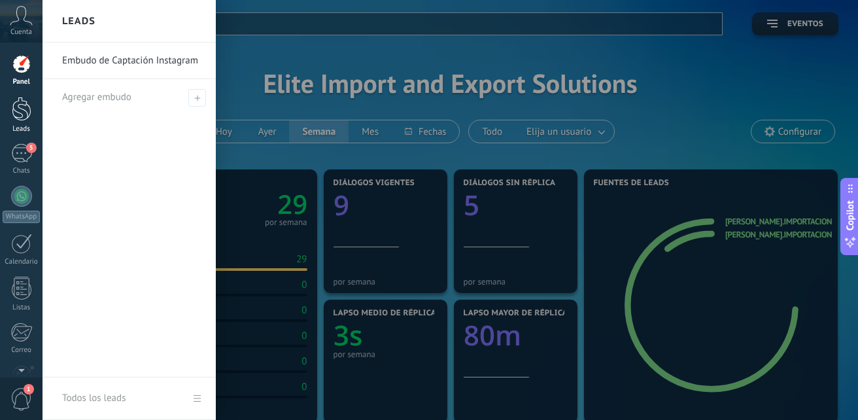
click at [27, 102] on div at bounding box center [22, 109] width 20 height 24
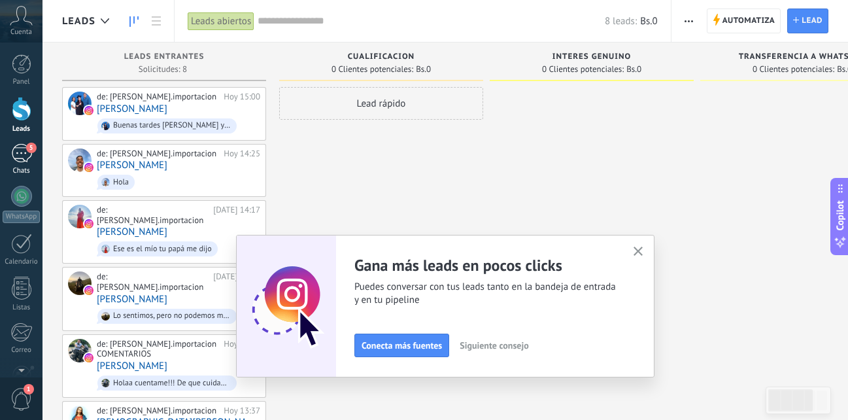
click at [19, 154] on div "5" at bounding box center [21, 153] width 21 height 19
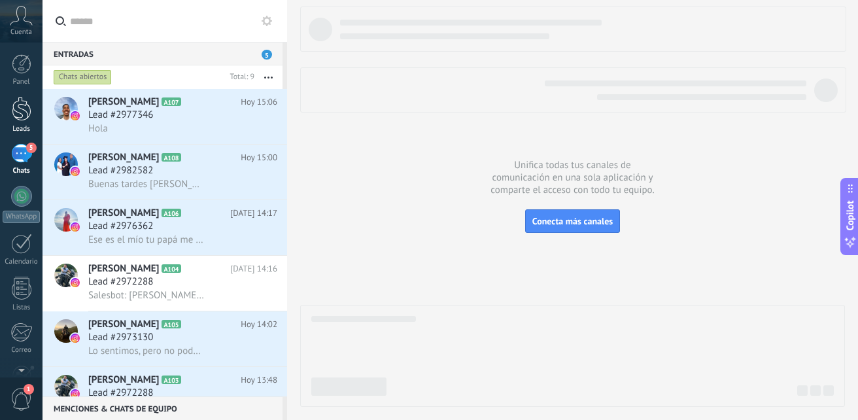
click at [27, 118] on div at bounding box center [22, 109] width 20 height 24
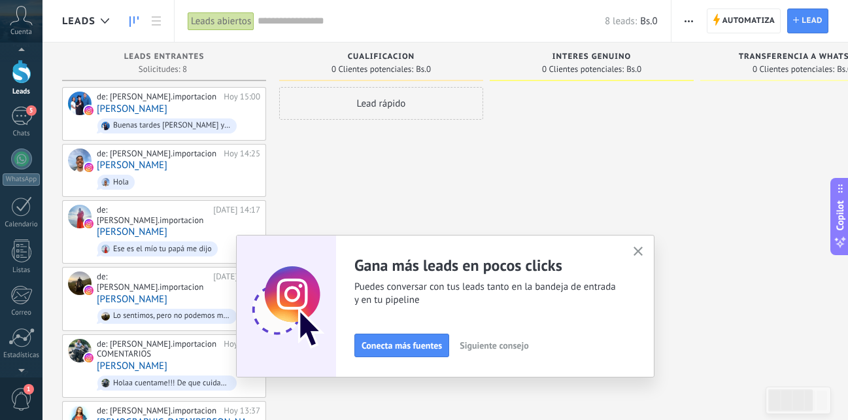
click at [18, 369] on div at bounding box center [21, 368] width 42 height 20
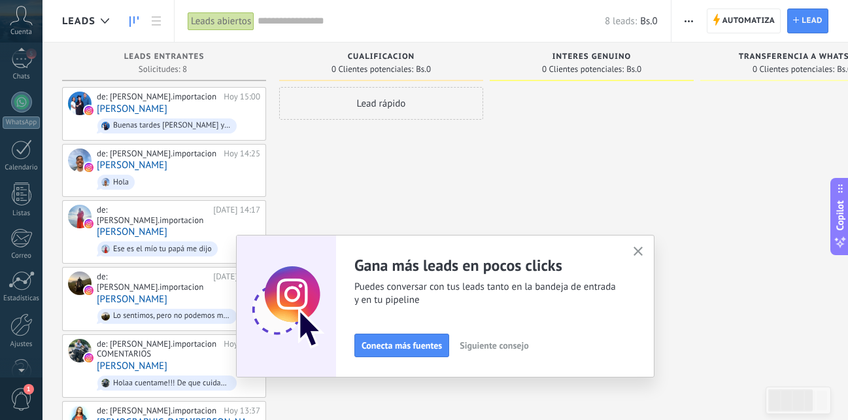
scroll to position [124, 0]
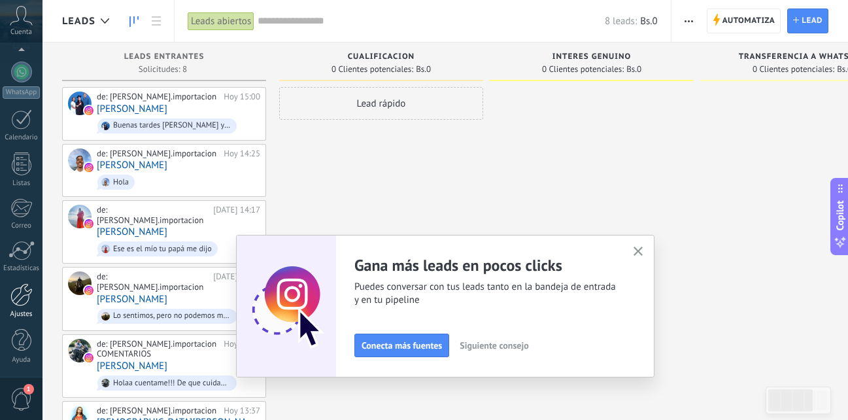
click at [14, 304] on div at bounding box center [21, 294] width 22 height 23
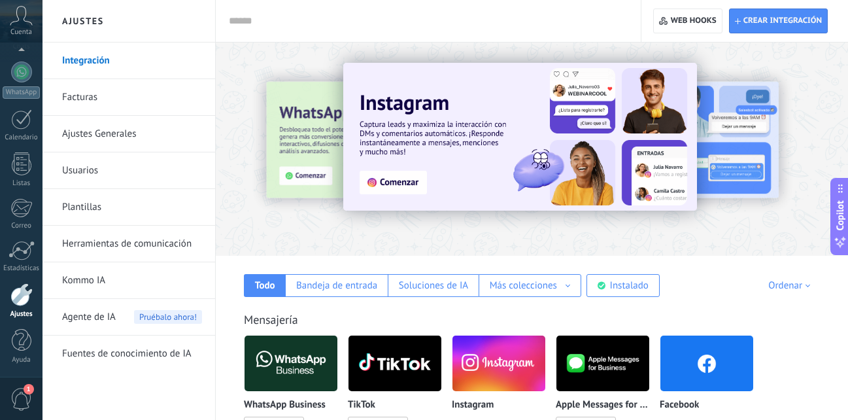
click at [181, 252] on link "Herramientas de comunicación" at bounding box center [132, 244] width 140 height 37
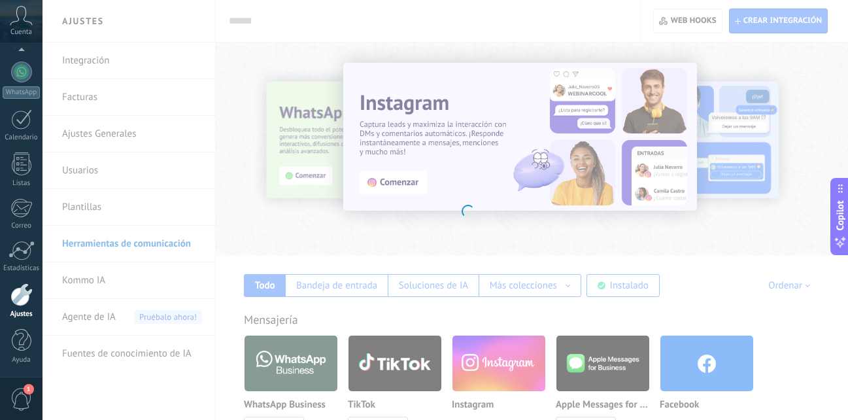
click at [181, 252] on body ".abccls-1,.abccls-2{fill-rule:evenodd}.abccls-2{fill:#fff} .abfcls-1{fill:none}…" at bounding box center [424, 210] width 848 height 420
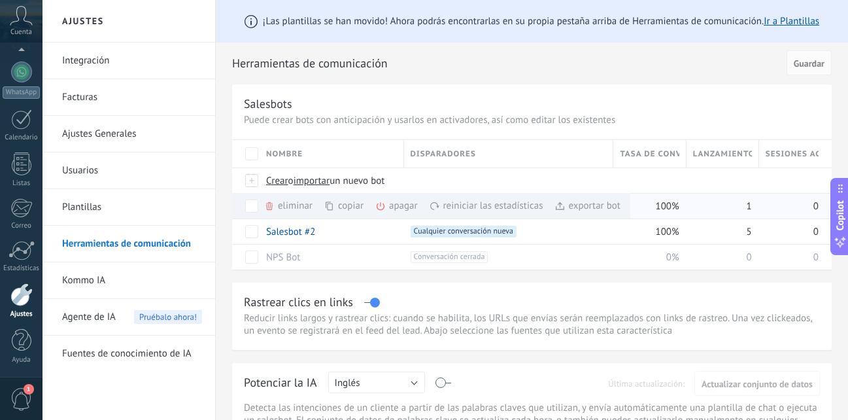
click at [277, 199] on div "eliminar màs" at bounding box center [310, 205] width 93 height 25
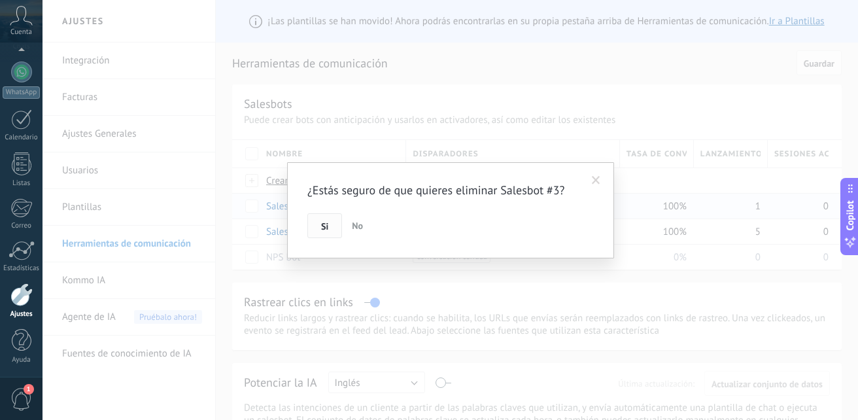
click at [323, 218] on button "Si" at bounding box center [324, 225] width 35 height 25
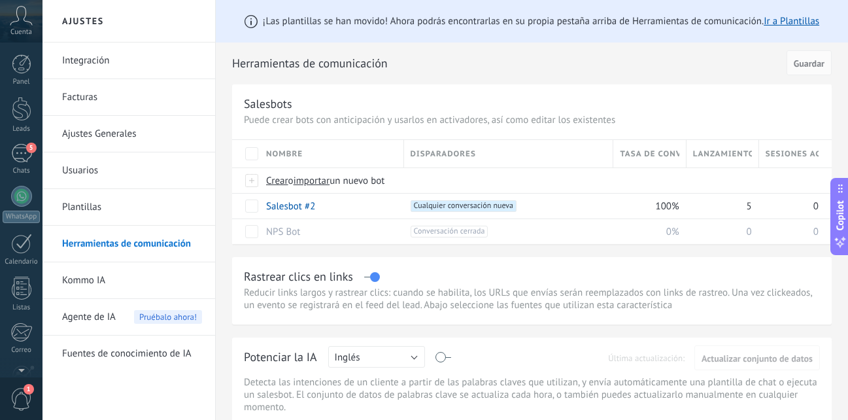
click at [24, 52] on div "© 2025 derechos reservados | Términos de uso Soporte técnico auto claro oscuro …" at bounding box center [21, 210] width 42 height 420
click at [13, 155] on div "5" at bounding box center [21, 153] width 21 height 19
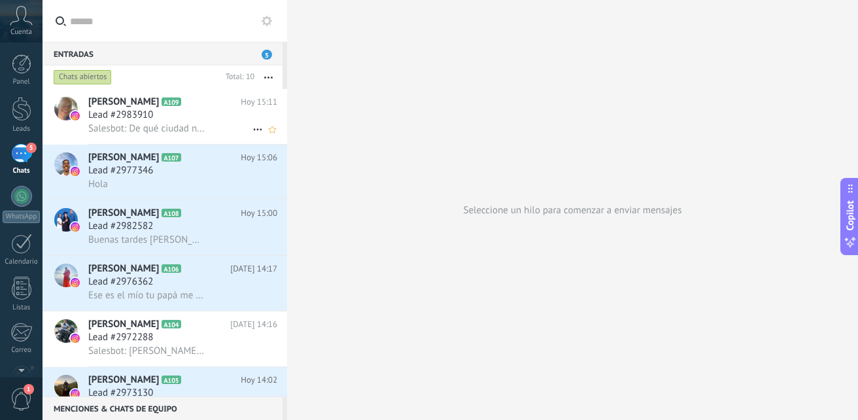
click at [155, 129] on span "Salesbot: De qué ciudad nos contactas?🤩" at bounding box center [146, 128] width 117 height 12
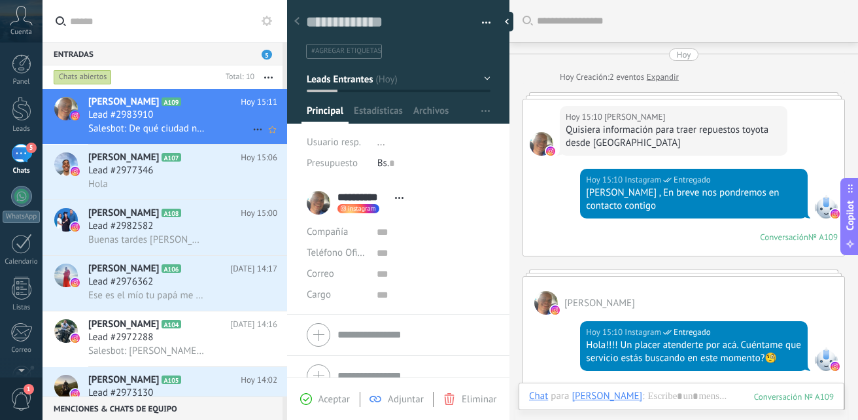
scroll to position [301, 0]
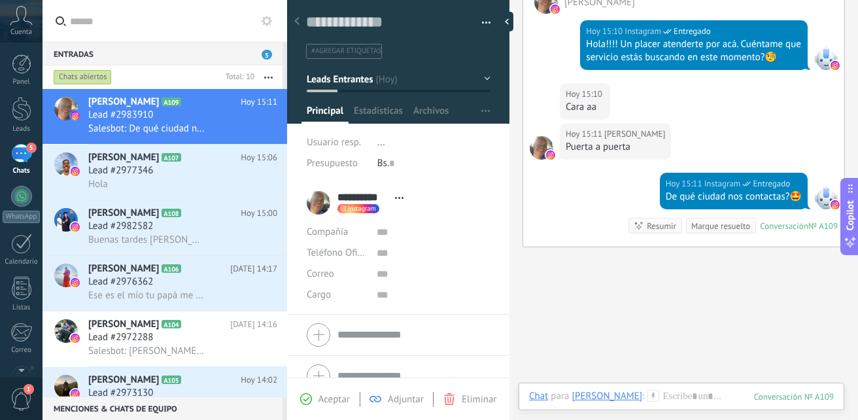
click at [817, 65] on div at bounding box center [826, 58] width 24 height 24
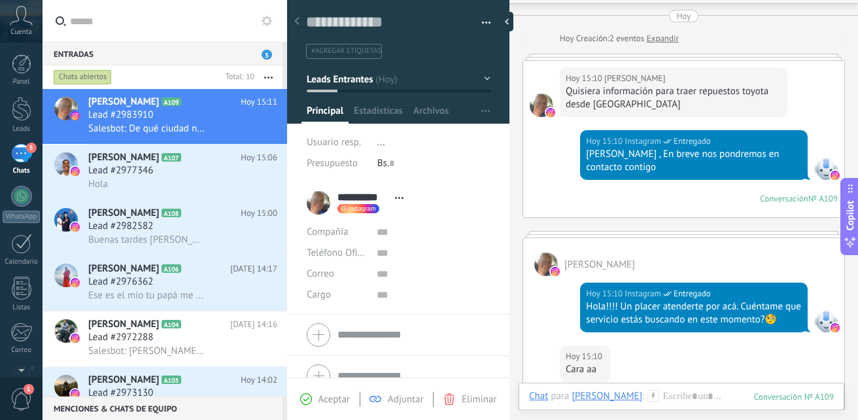
scroll to position [0, 0]
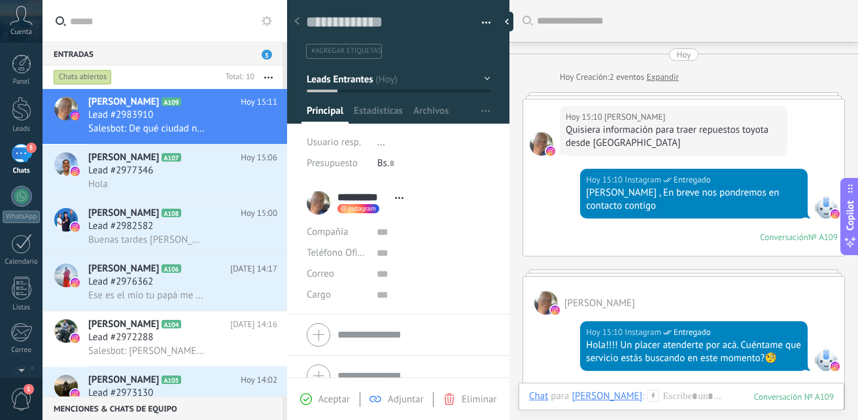
click at [680, 178] on span "Entregado" at bounding box center [691, 179] width 37 height 13
click at [811, 235] on div "№ A109" at bounding box center [822, 236] width 29 height 11
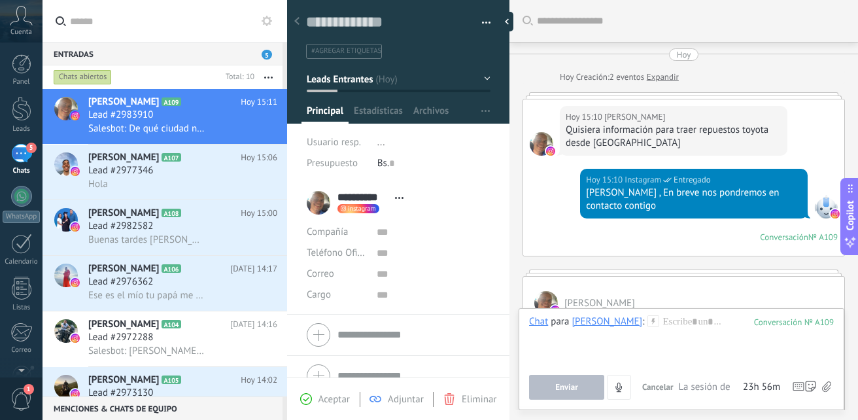
click at [779, 322] on div "109" at bounding box center [794, 321] width 80 height 11
click at [815, 212] on div at bounding box center [826, 207] width 24 height 24
click at [818, 207] on div at bounding box center [826, 207] width 24 height 24
click at [165, 146] on div "Christian Valles A107 Hoy 15:06 Lead #2977346 Hola" at bounding box center [187, 171] width 199 height 55
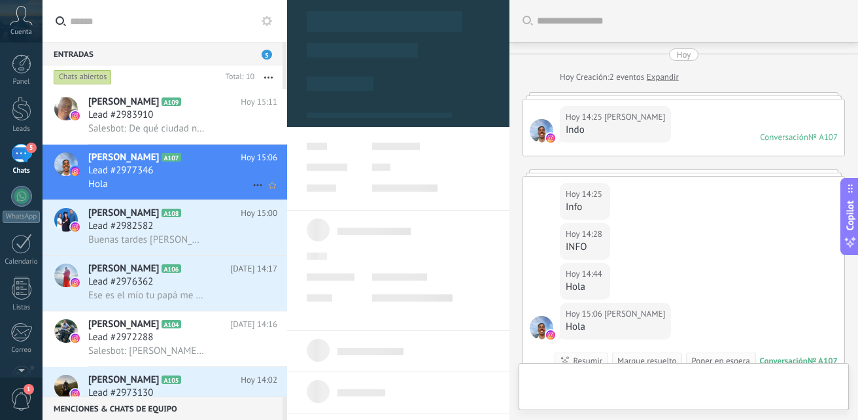
type textarea "**********"
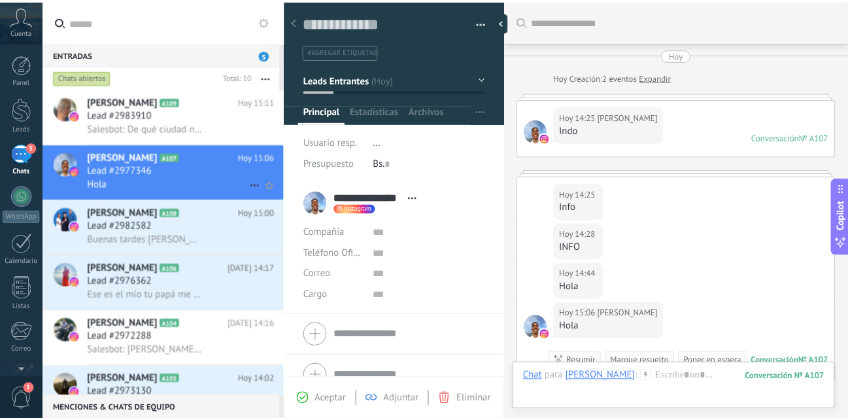
scroll to position [20, 0]
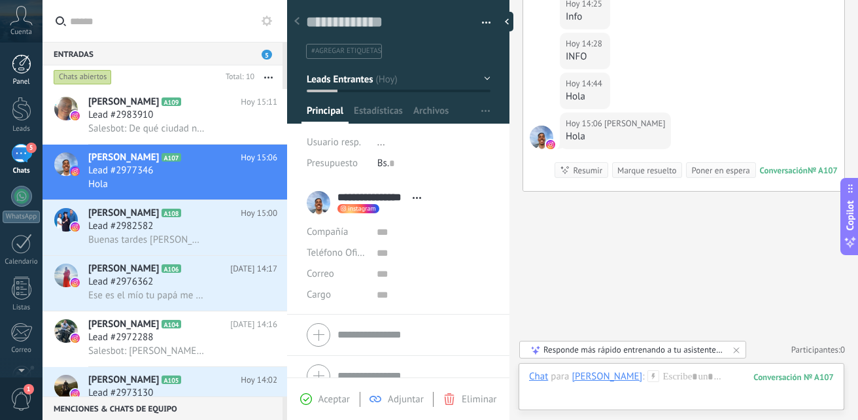
drag, startPoint x: 14, startPoint y: 44, endPoint x: 22, endPoint y: 76, distance: 33.8
click at [21, 74] on div "Panel Leads 5 Chats WhatsApp Clientes" at bounding box center [42, 209] width 85 height 335
click at [21, 76] on link "Panel" at bounding box center [21, 70] width 42 height 32
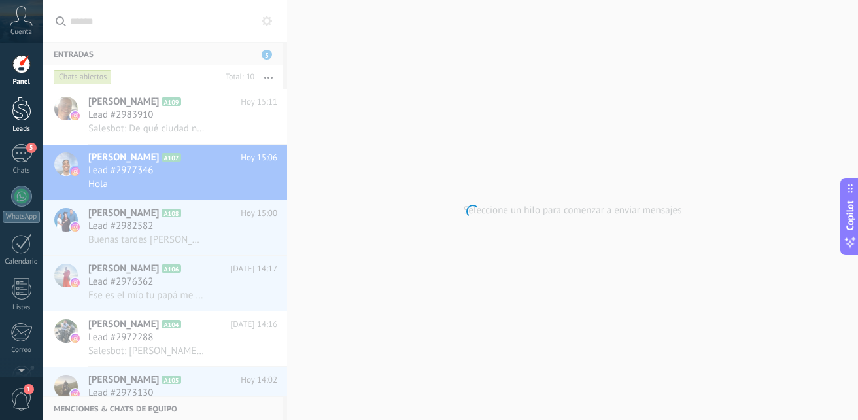
click at [27, 127] on div "Leads" at bounding box center [22, 129] width 38 height 8
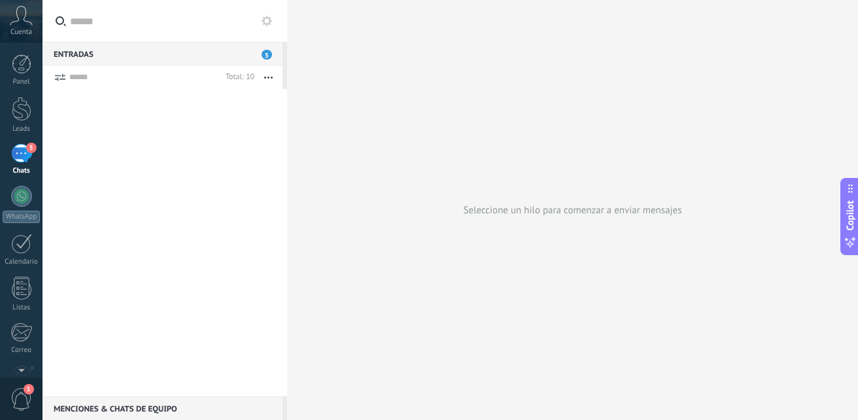
scroll to position [20, 0]
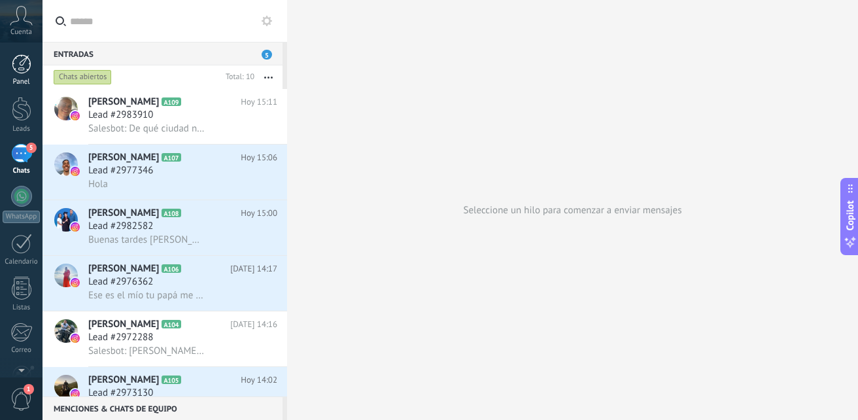
click at [23, 82] on div "Panel" at bounding box center [22, 82] width 38 height 8
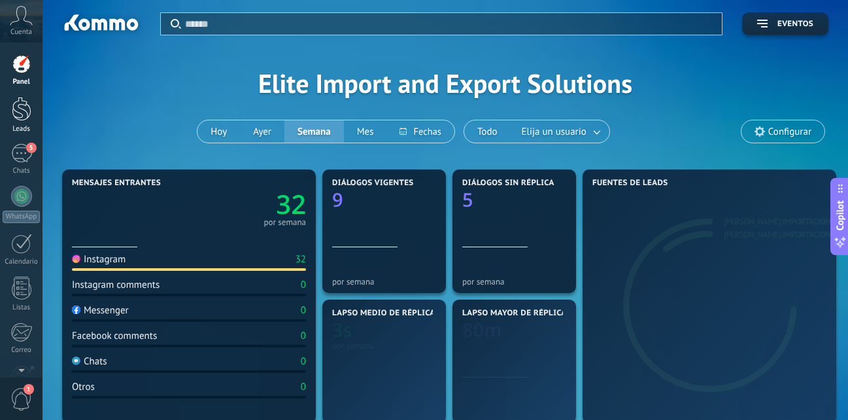
click at [21, 102] on div at bounding box center [22, 109] width 20 height 24
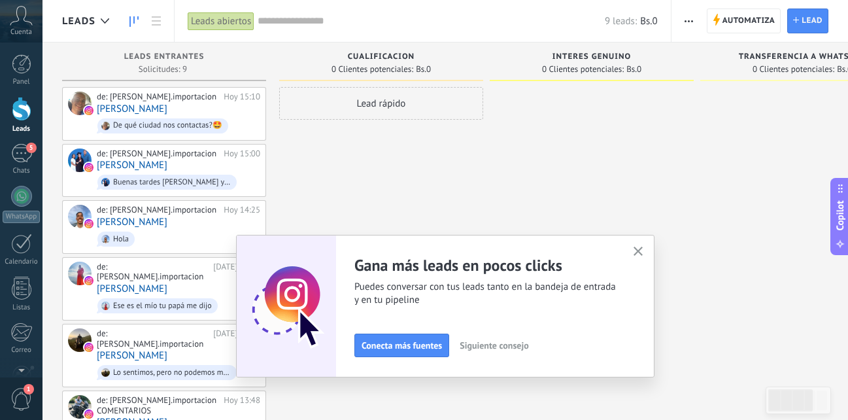
click at [642, 250] on icon "button" at bounding box center [638, 251] width 10 height 10
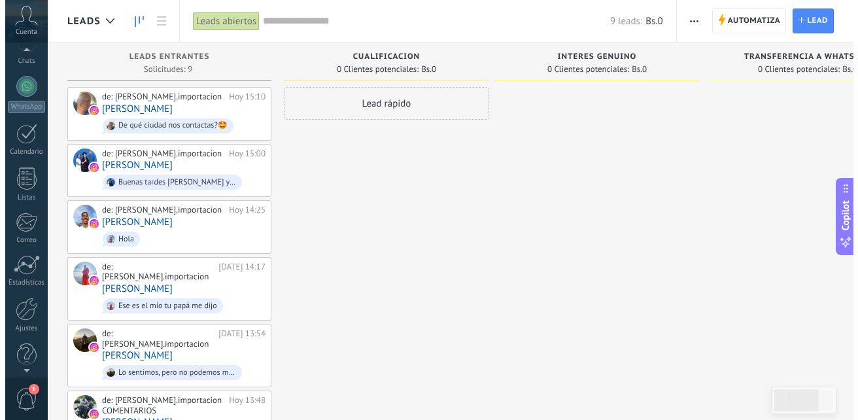
scroll to position [124, 0]
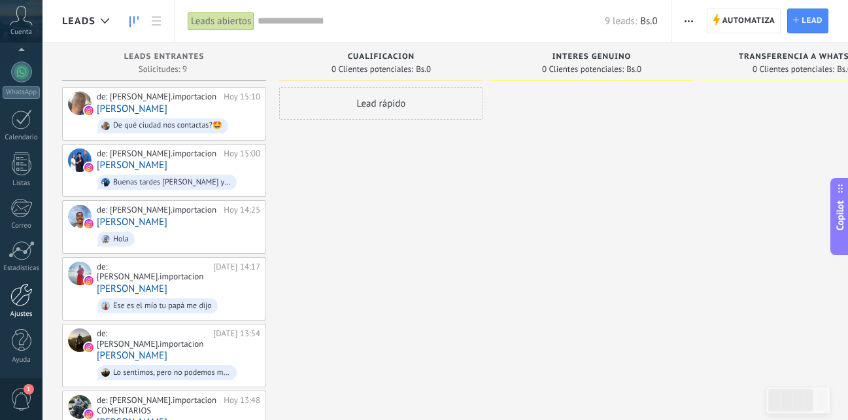
click at [22, 303] on div at bounding box center [21, 294] width 22 height 23
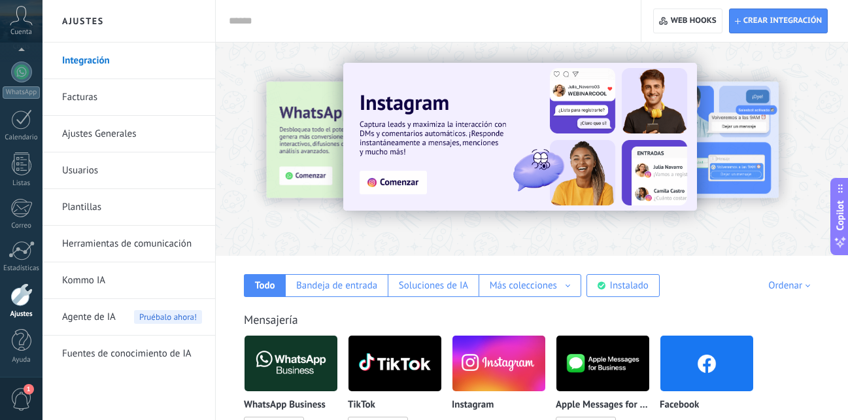
click at [490, 360] on img at bounding box center [498, 362] width 93 height 63
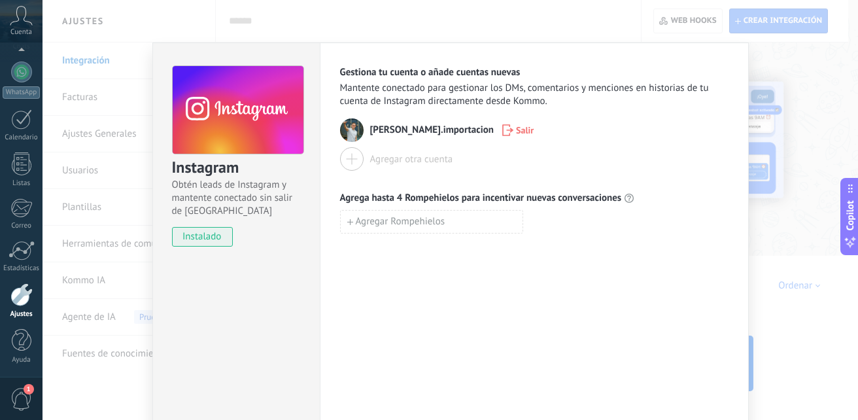
click at [784, 73] on div "Instagram Obtén leads de Instagram y mantente conectado sin salir de Kommo inst…" at bounding box center [449, 210] width 815 height 420
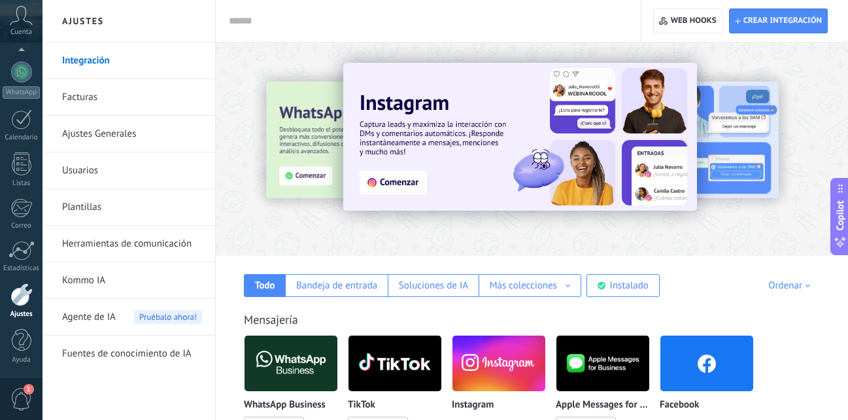
click at [133, 239] on link "Herramientas de comunicación" at bounding box center [132, 244] width 140 height 37
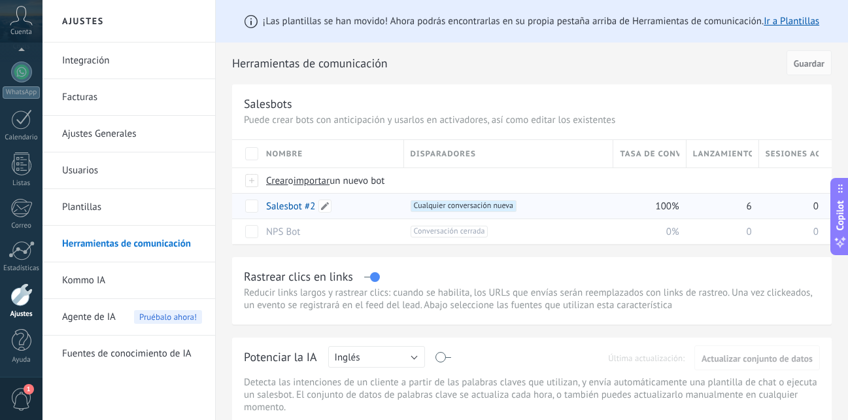
click at [373, 203] on div "Salesbot #2" at bounding box center [329, 206] width 138 height 25
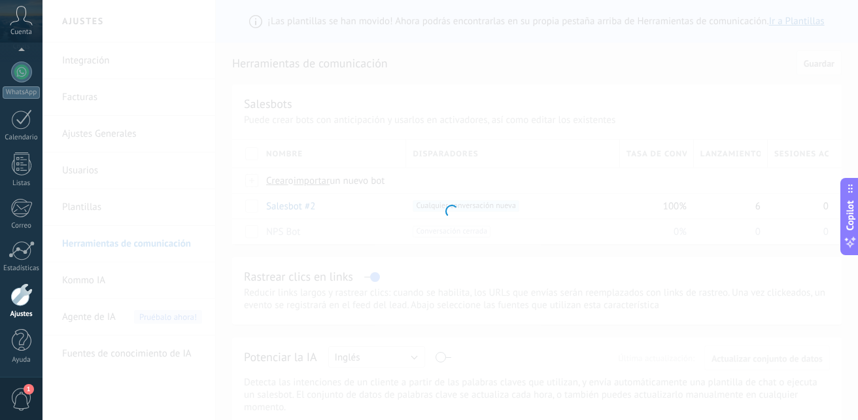
type input "**********"
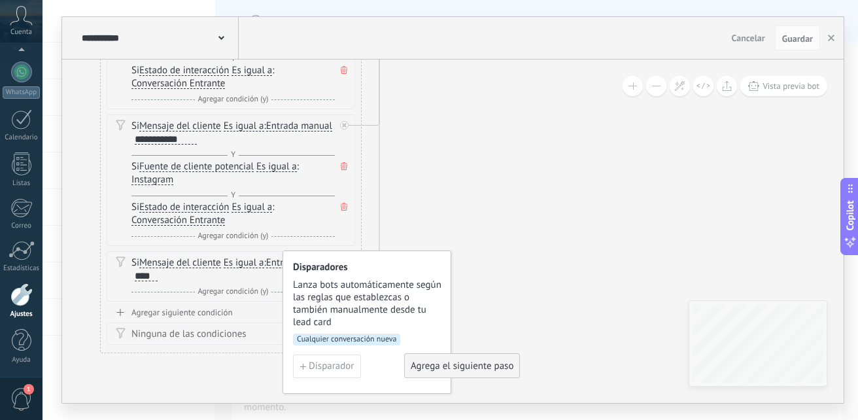
drag, startPoint x: 339, startPoint y: 141, endPoint x: 562, endPoint y: 313, distance: 281.9
click at [562, 321] on icon at bounding box center [854, 96] width 2456 height 1215
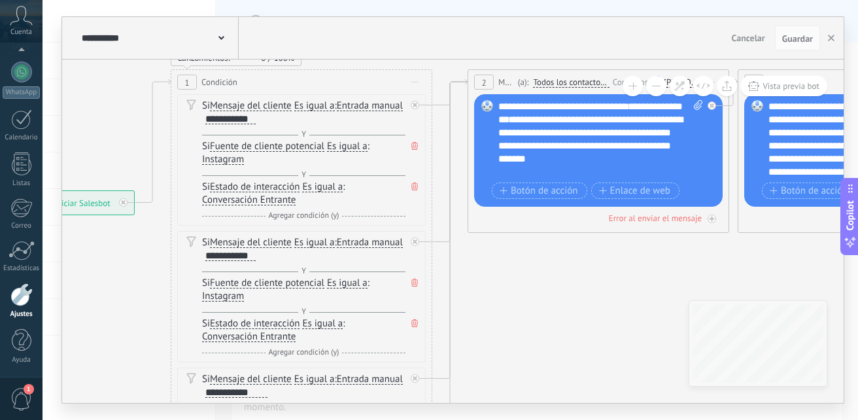
drag, startPoint x: 554, startPoint y: 133, endPoint x: 596, endPoint y: 354, distance: 224.2
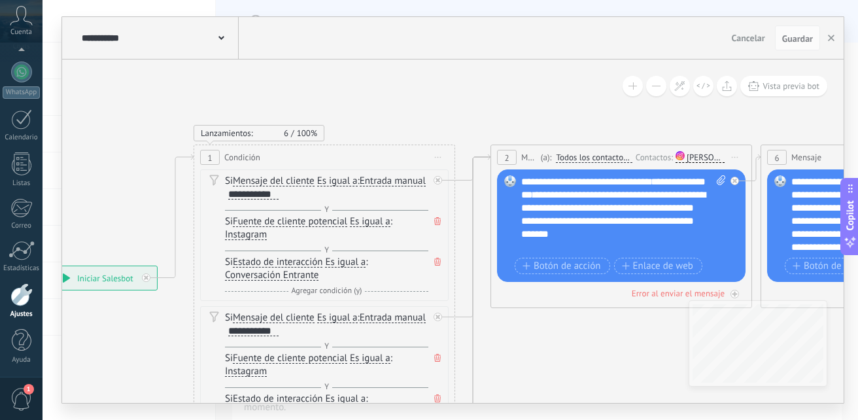
click at [297, 128] on span "100%" at bounding box center [307, 132] width 20 height 11
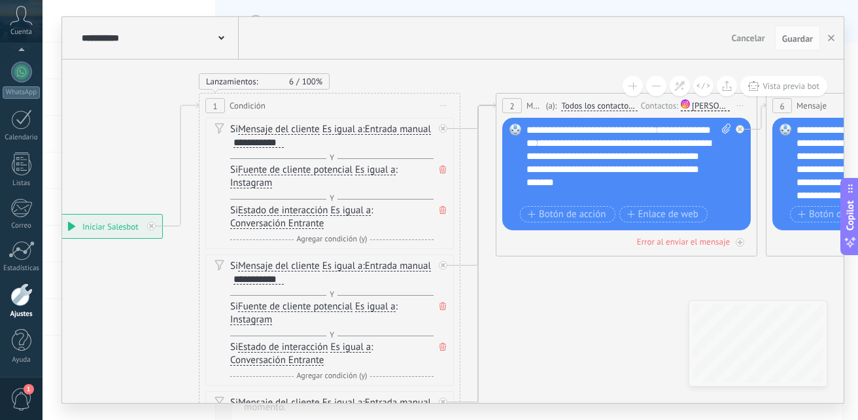
drag, startPoint x: 424, startPoint y: 124, endPoint x: 430, endPoint y: 73, distance: 51.9
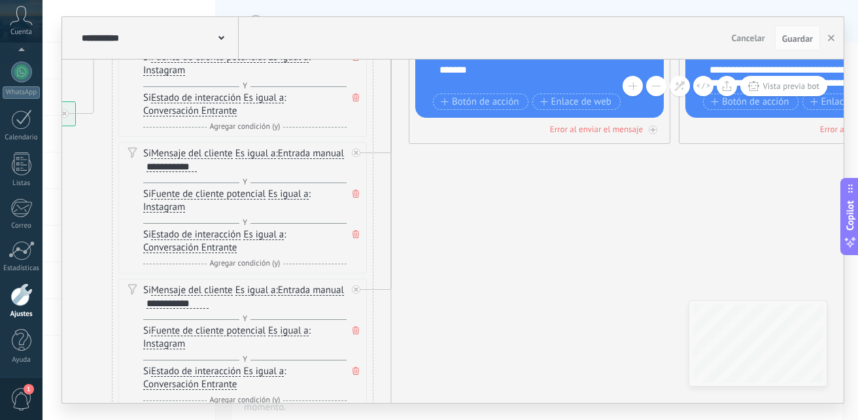
drag, startPoint x: 486, startPoint y: 344, endPoint x: 399, endPoint y: 231, distance: 142.1
click at [399, 231] on icon at bounding box center [866, 261] width 2456 height 1215
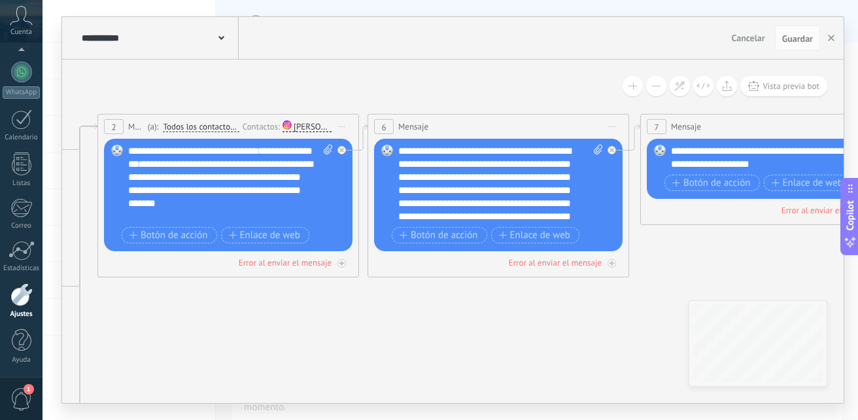
drag, startPoint x: 556, startPoint y: 228, endPoint x: 235, endPoint y: 362, distance: 348.1
click at [235, 362] on icon at bounding box center [555, 394] width 2456 height 1215
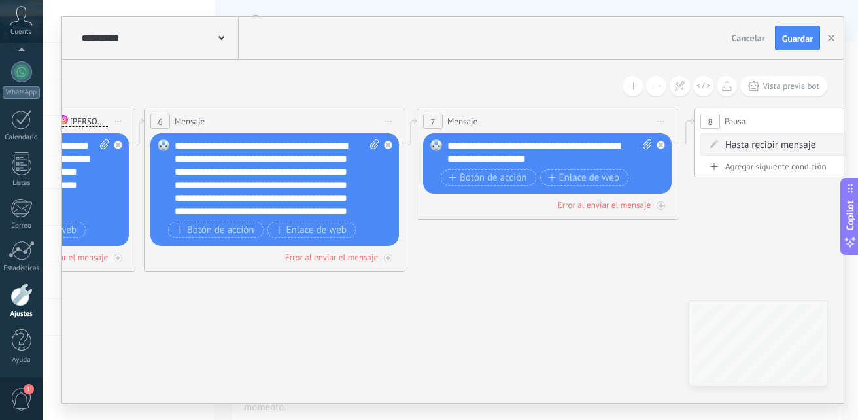
drag, startPoint x: 528, startPoint y: 306, endPoint x: 268, endPoint y: 292, distance: 259.9
click at [268, 292] on icon at bounding box center [331, 389] width 2456 height 1215
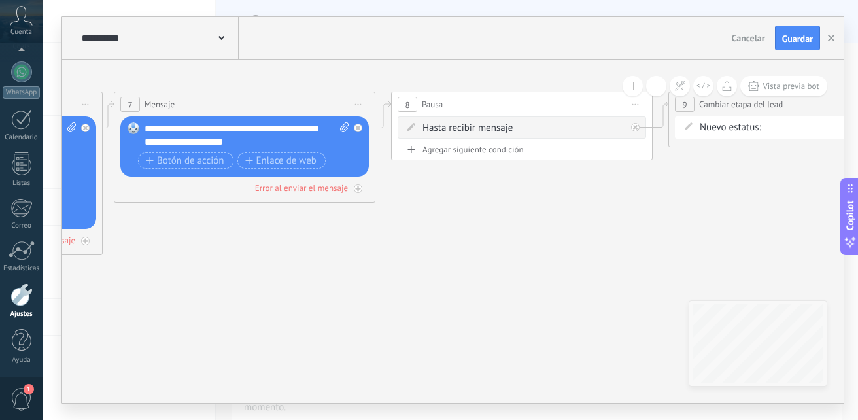
drag, startPoint x: 439, startPoint y: 294, endPoint x: 324, endPoint y: 286, distance: 114.7
click at [324, 286] on icon at bounding box center [85, 360] width 2570 height 1190
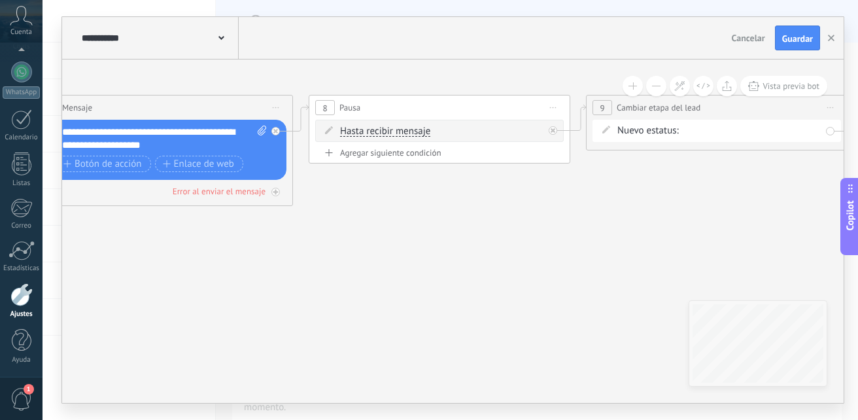
drag, startPoint x: 480, startPoint y: 241, endPoint x: 397, endPoint y: 244, distance: 83.1
click at [397, 244] on icon at bounding box center [3, 363] width 2570 height 1190
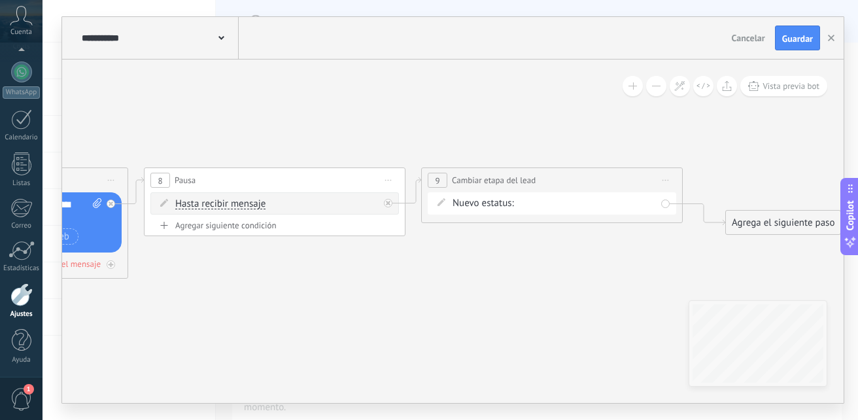
drag, startPoint x: 527, startPoint y: 233, endPoint x: 362, endPoint y: 306, distance: 180.0
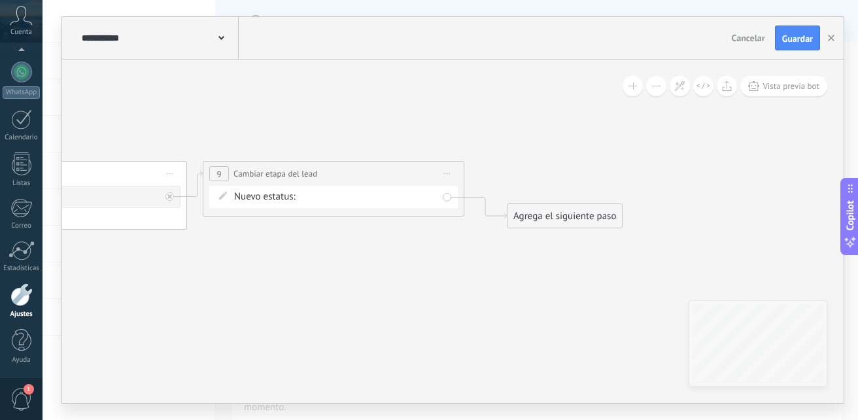
drag, startPoint x: 610, startPoint y: 256, endPoint x: 392, endPoint y: 249, distance: 218.4
drag, startPoint x: 548, startPoint y: 216, endPoint x: 550, endPoint y: 171, distance: 45.1
click at [550, 171] on div "Agrega el siguiente paso" at bounding box center [566, 174] width 114 height 22
